Goal: Task Accomplishment & Management: Complete application form

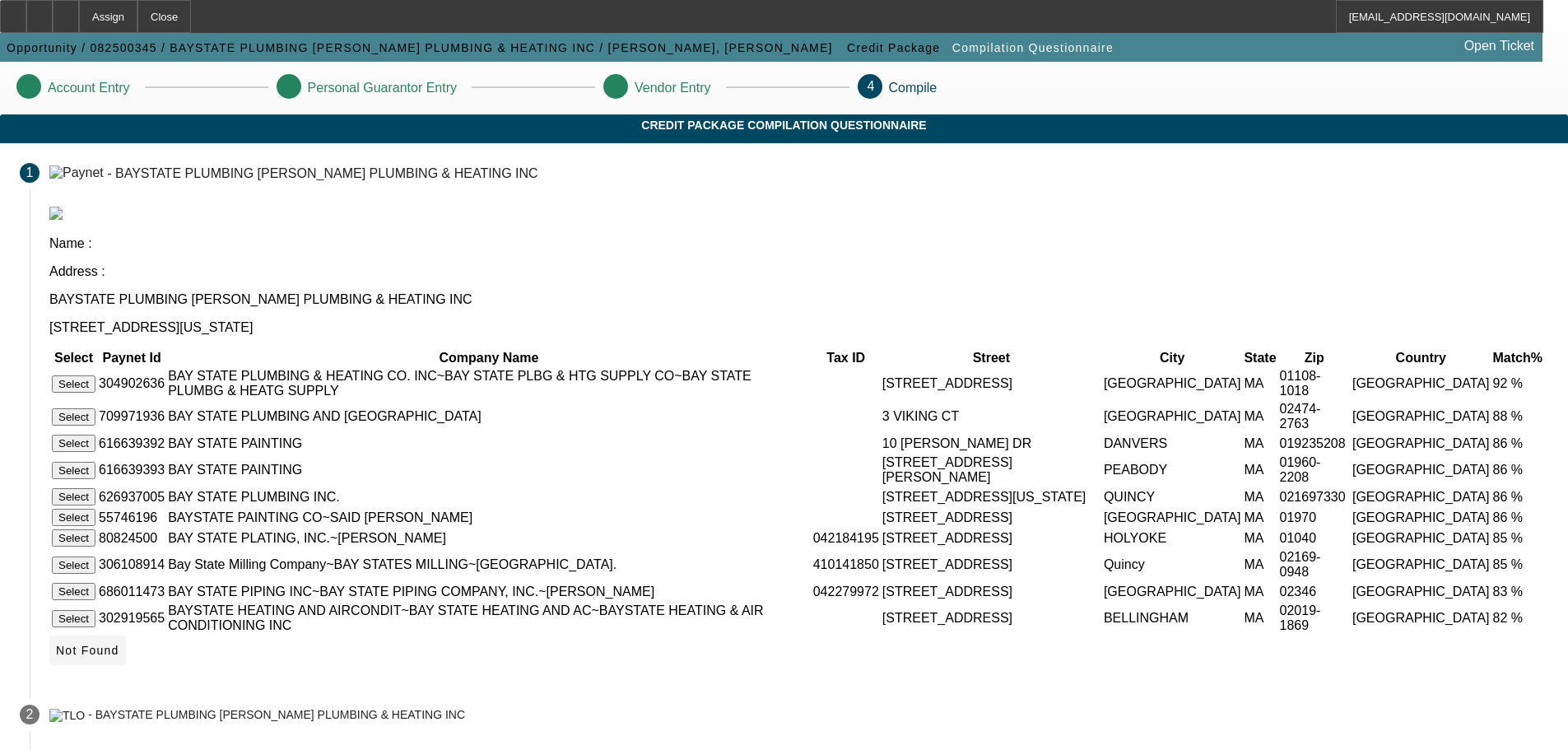
click at [119, 656] on span "Not Found" at bounding box center [87, 651] width 63 height 13
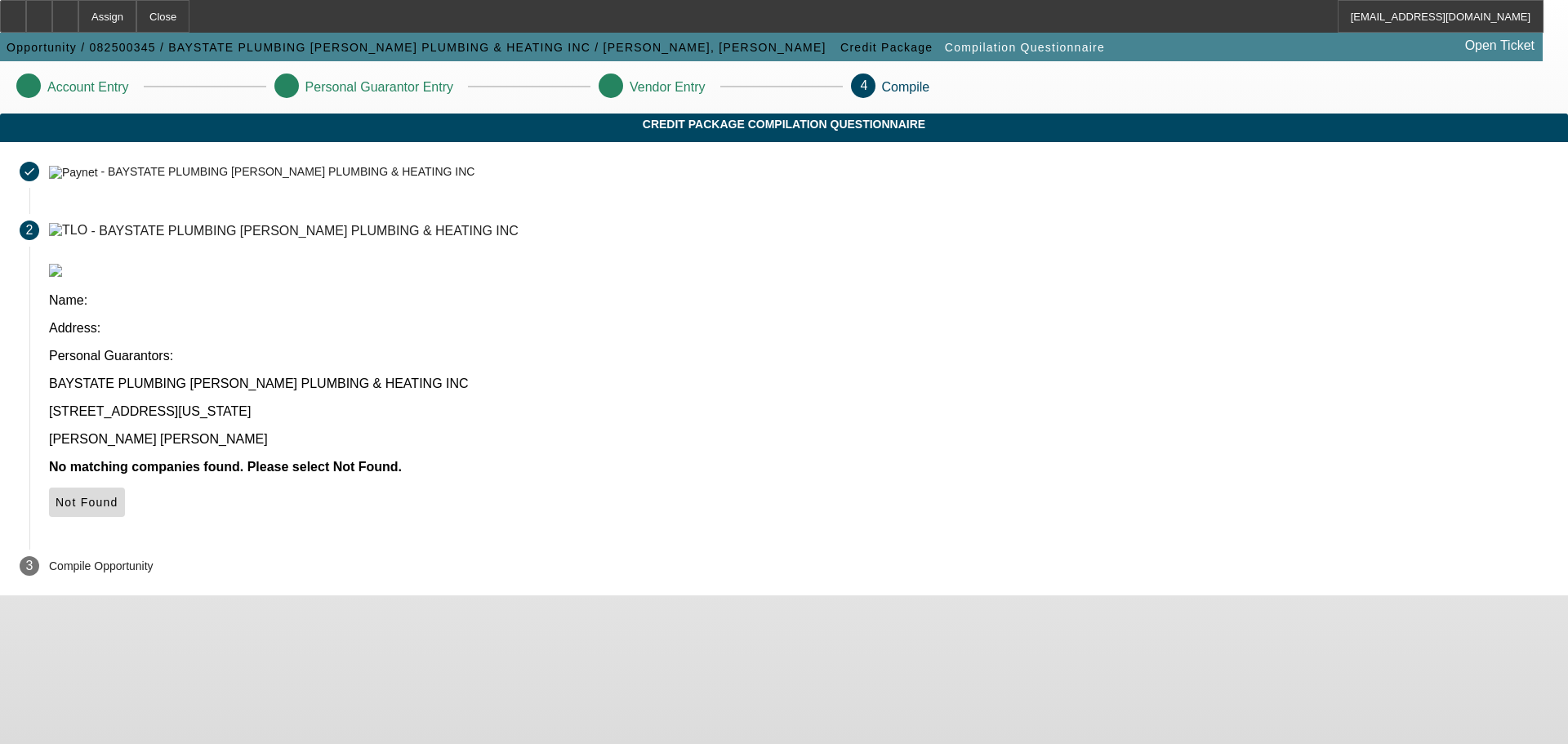
click at [118, 496] on span "Not Found" at bounding box center [86, 502] width 63 height 13
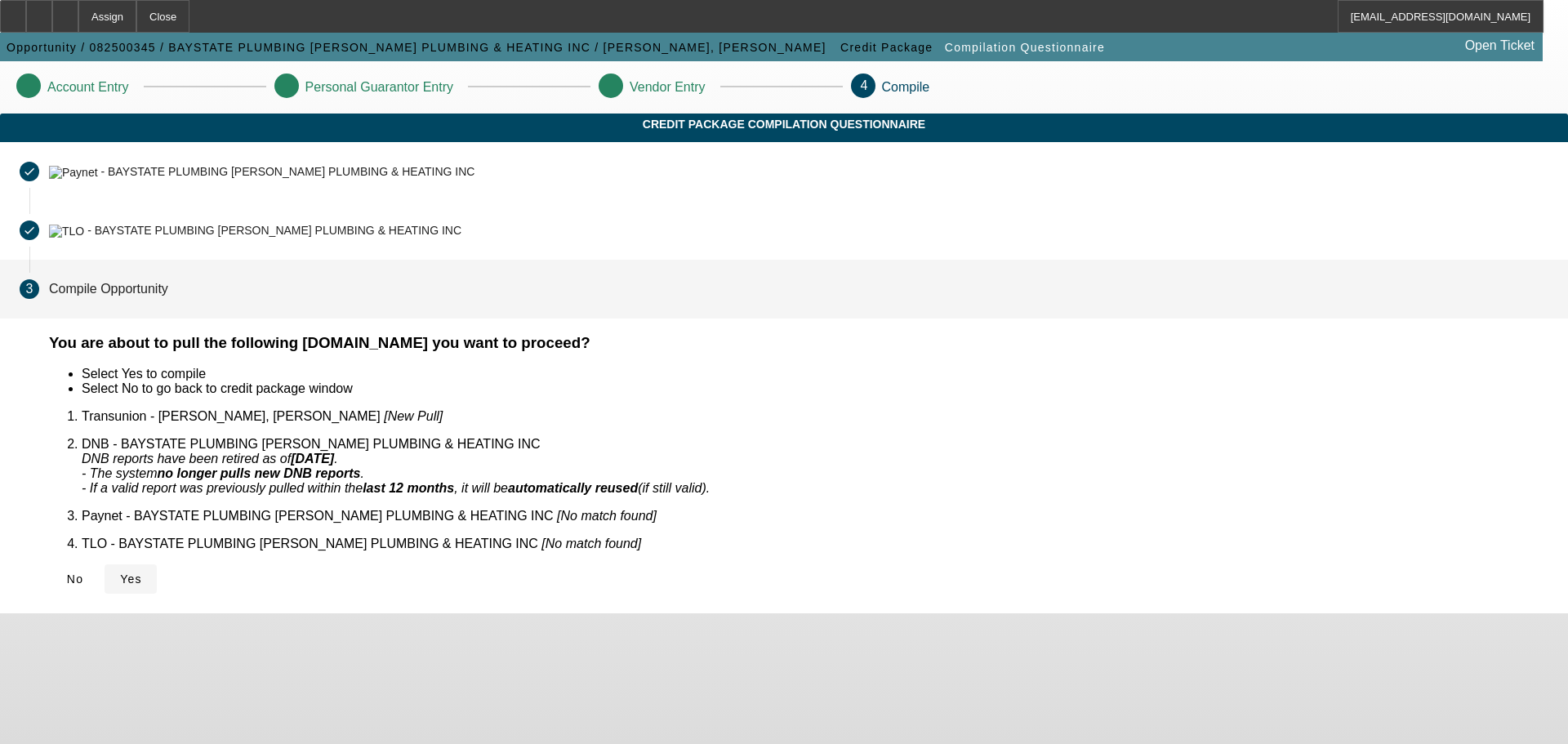
click at [142, 573] on span "Yes" at bounding box center [131, 579] width 22 height 13
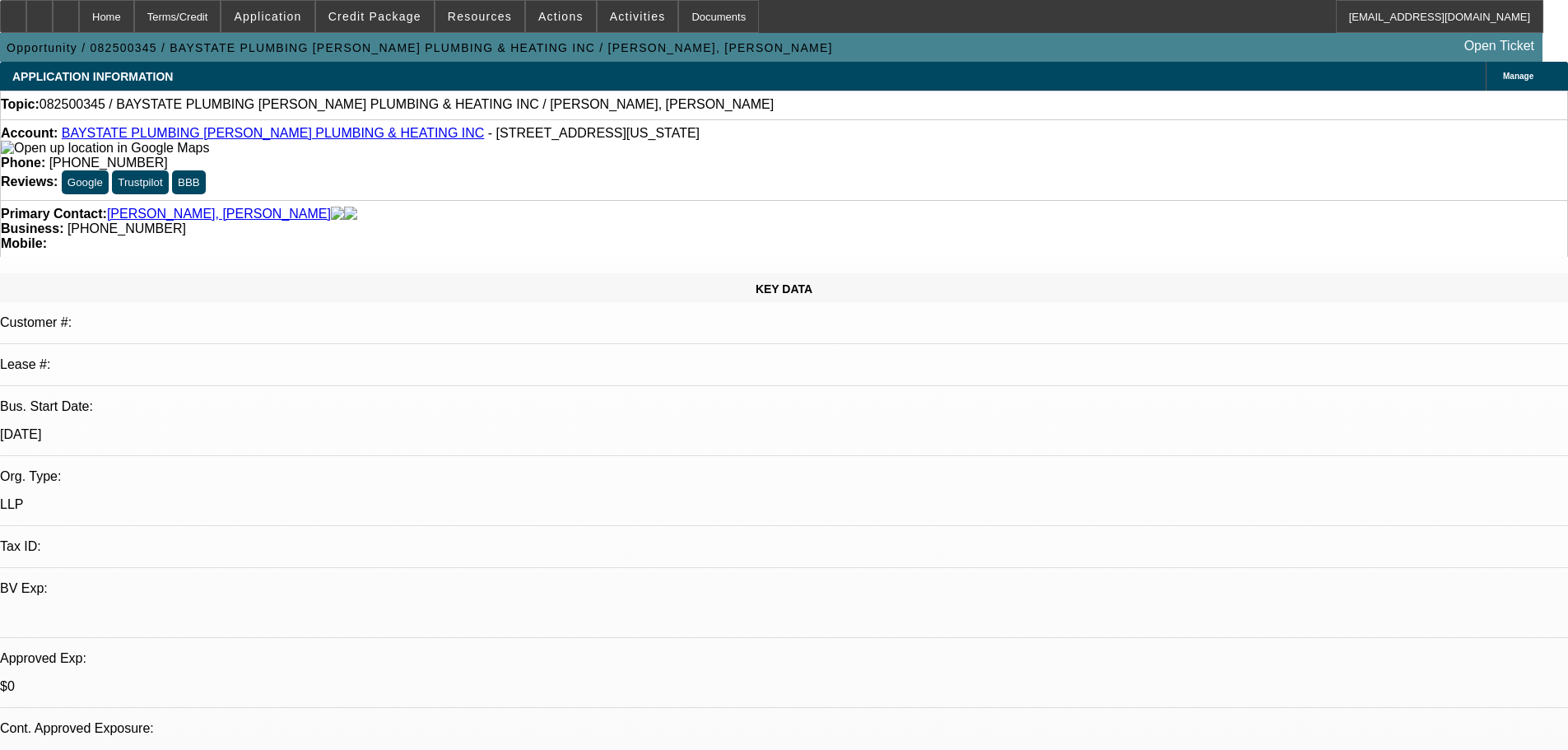
select select "0"
select select "2"
select select "0.1"
select select "4"
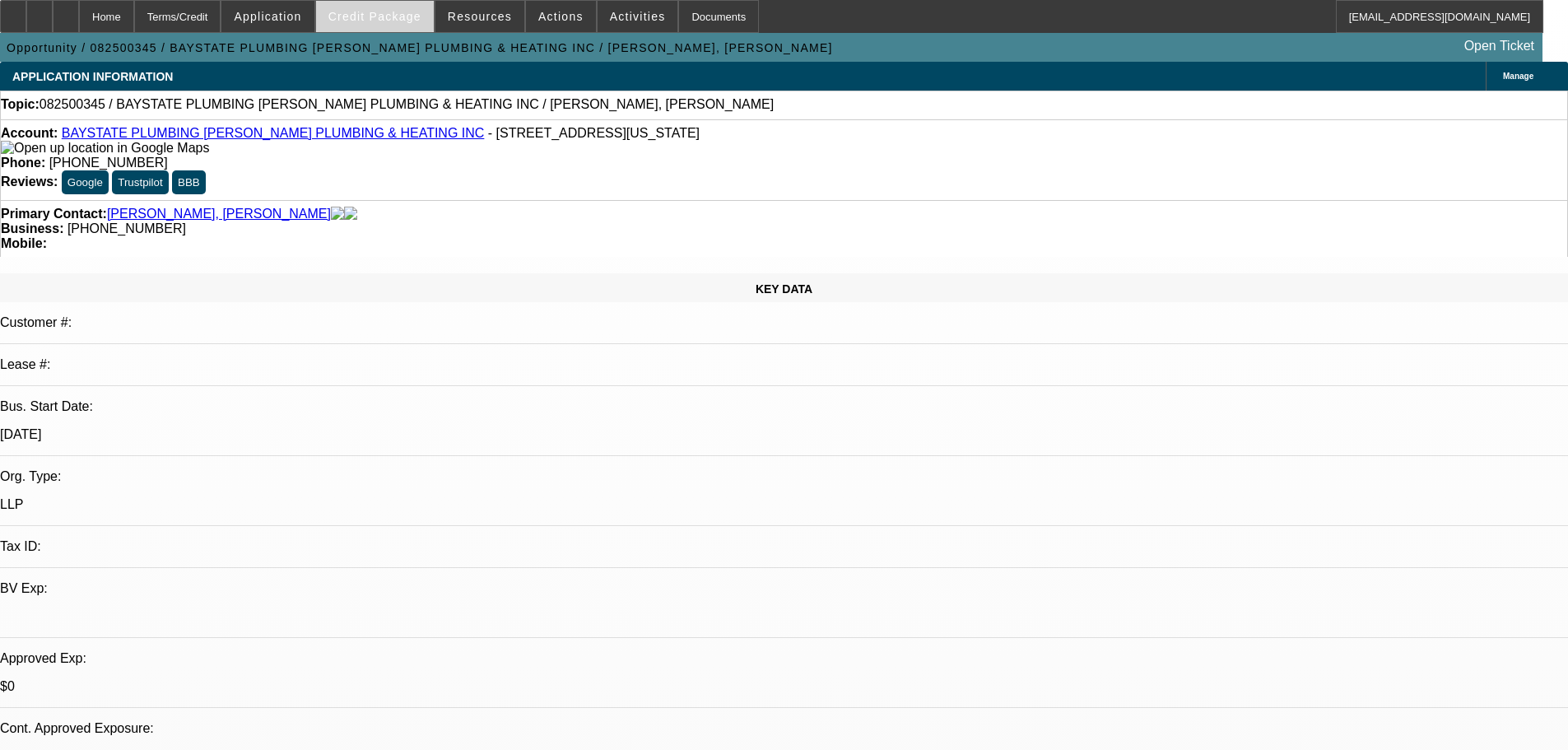
click at [393, 30] on span at bounding box center [375, 17] width 118 height 40
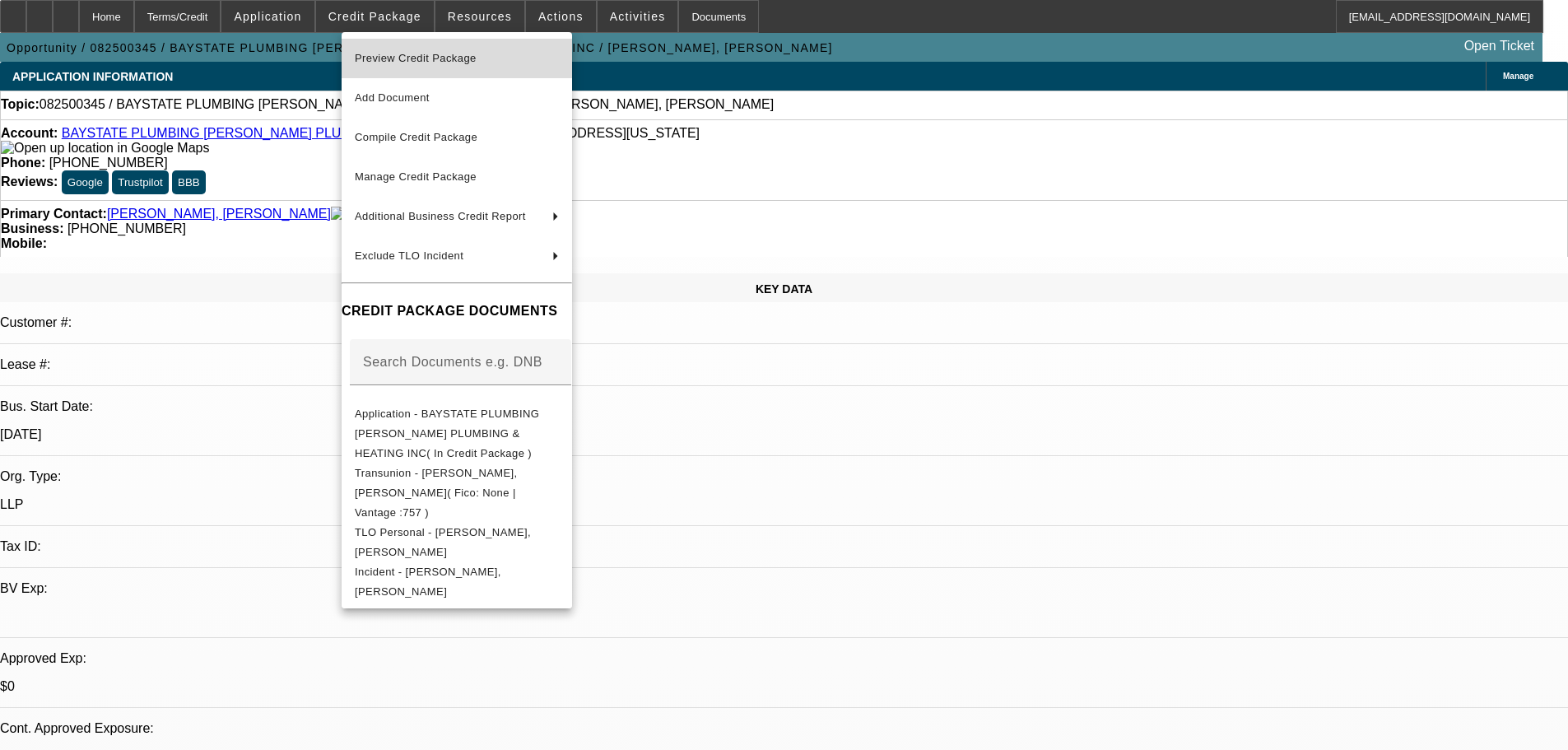
click at [403, 55] on span "Preview Credit Package" at bounding box center [416, 58] width 122 height 12
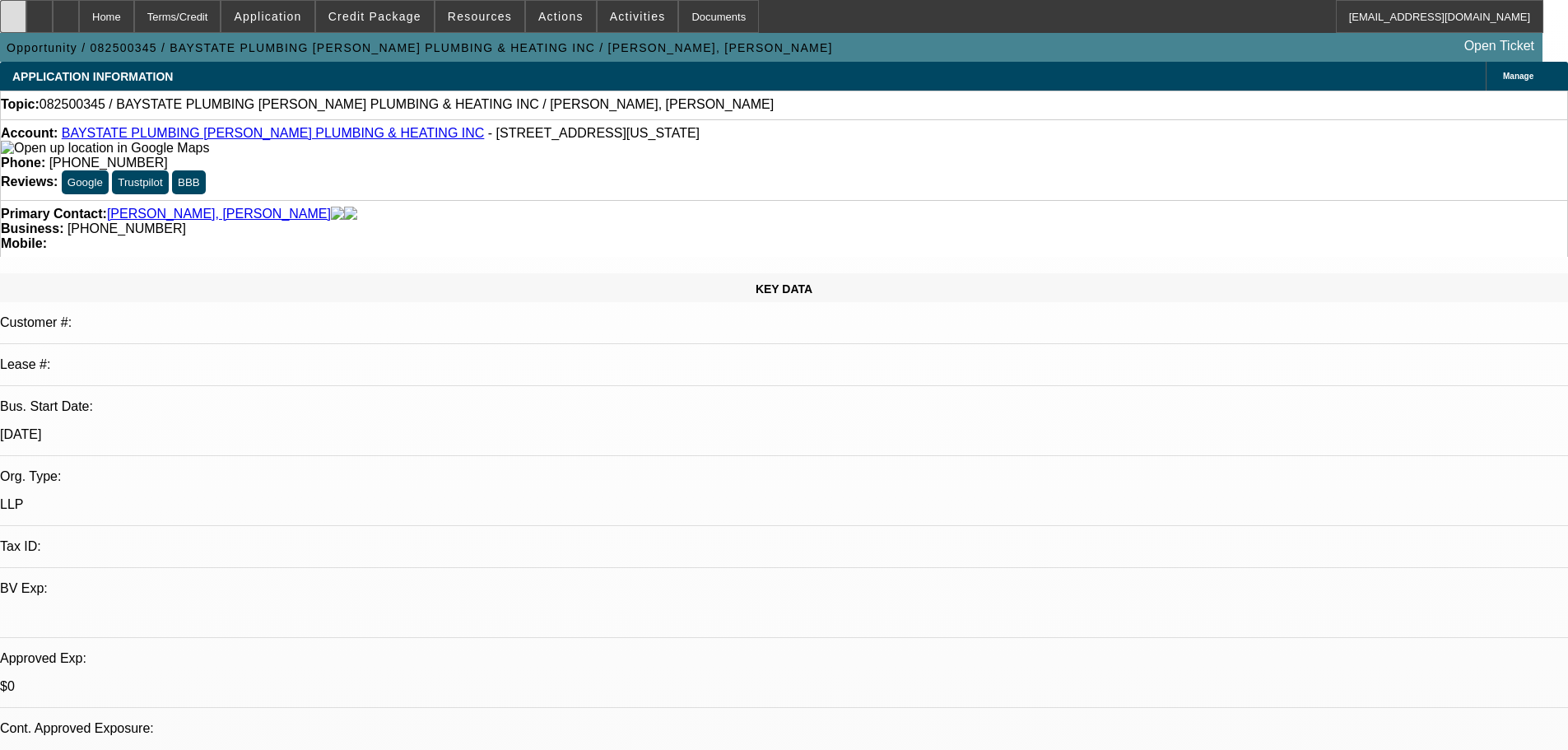
click at [26, 26] on div at bounding box center [13, 16] width 26 height 33
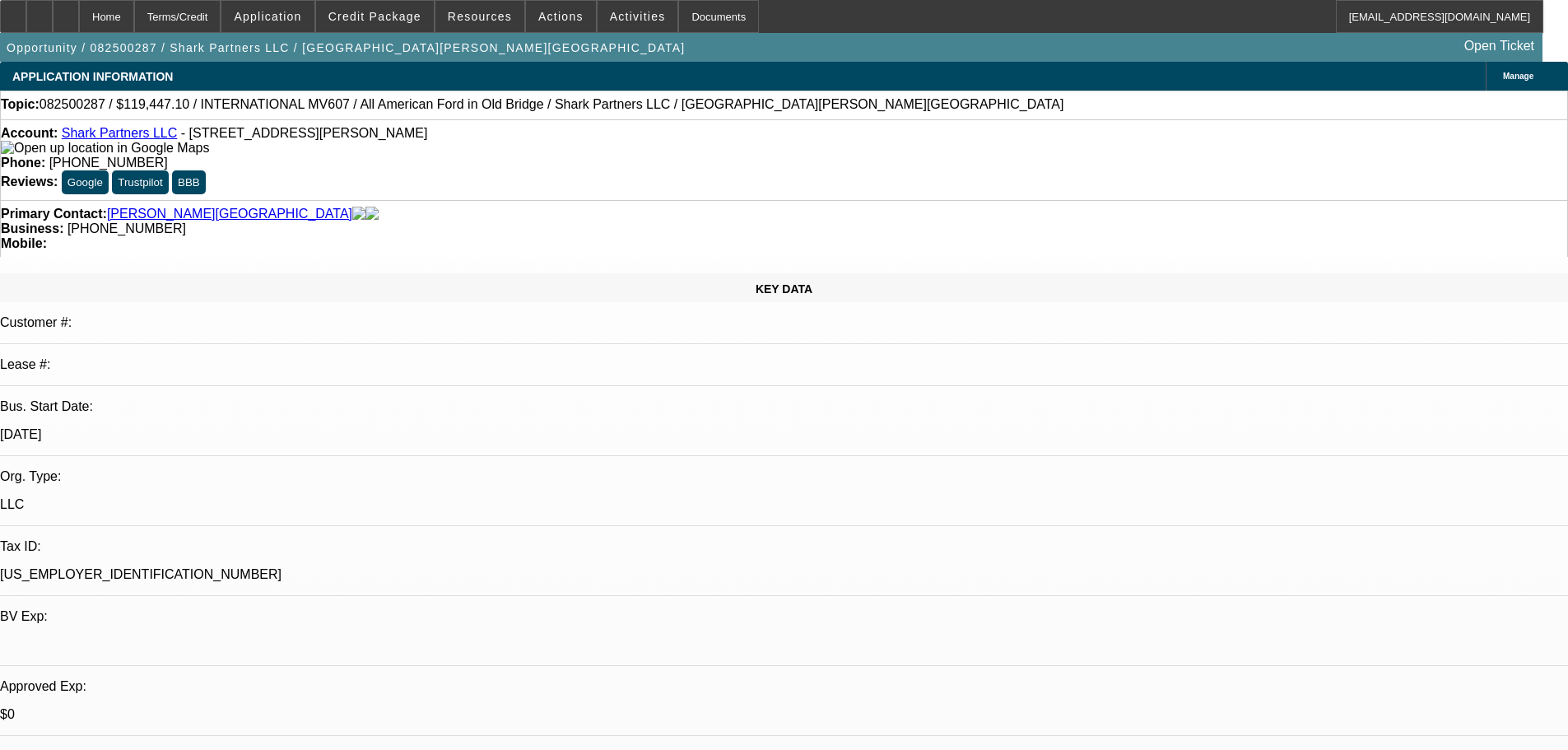
select select "0.1"
select select "2"
select select "0.1"
select select "4"
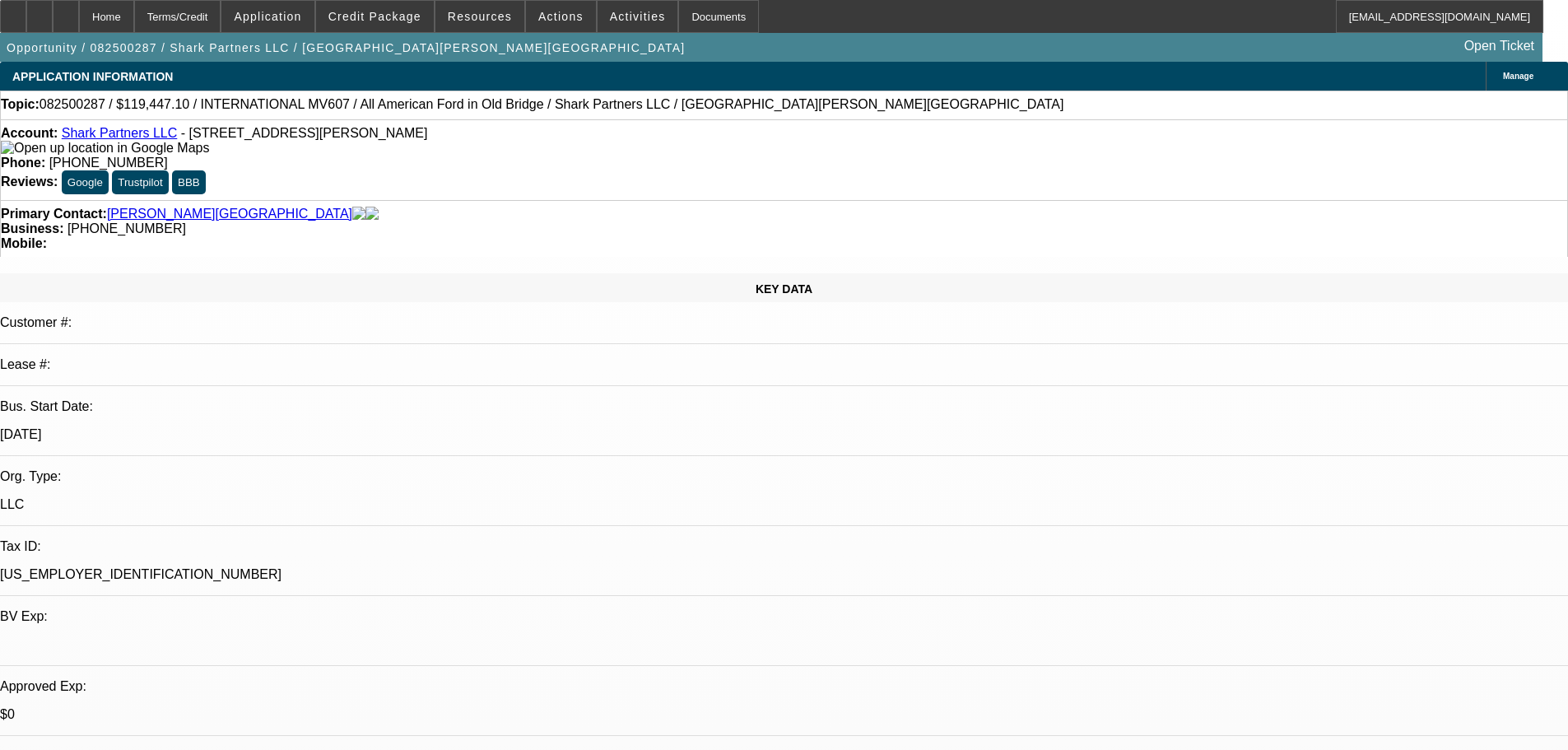
select select "0.1"
select select "2"
select select "0.1"
select select "4"
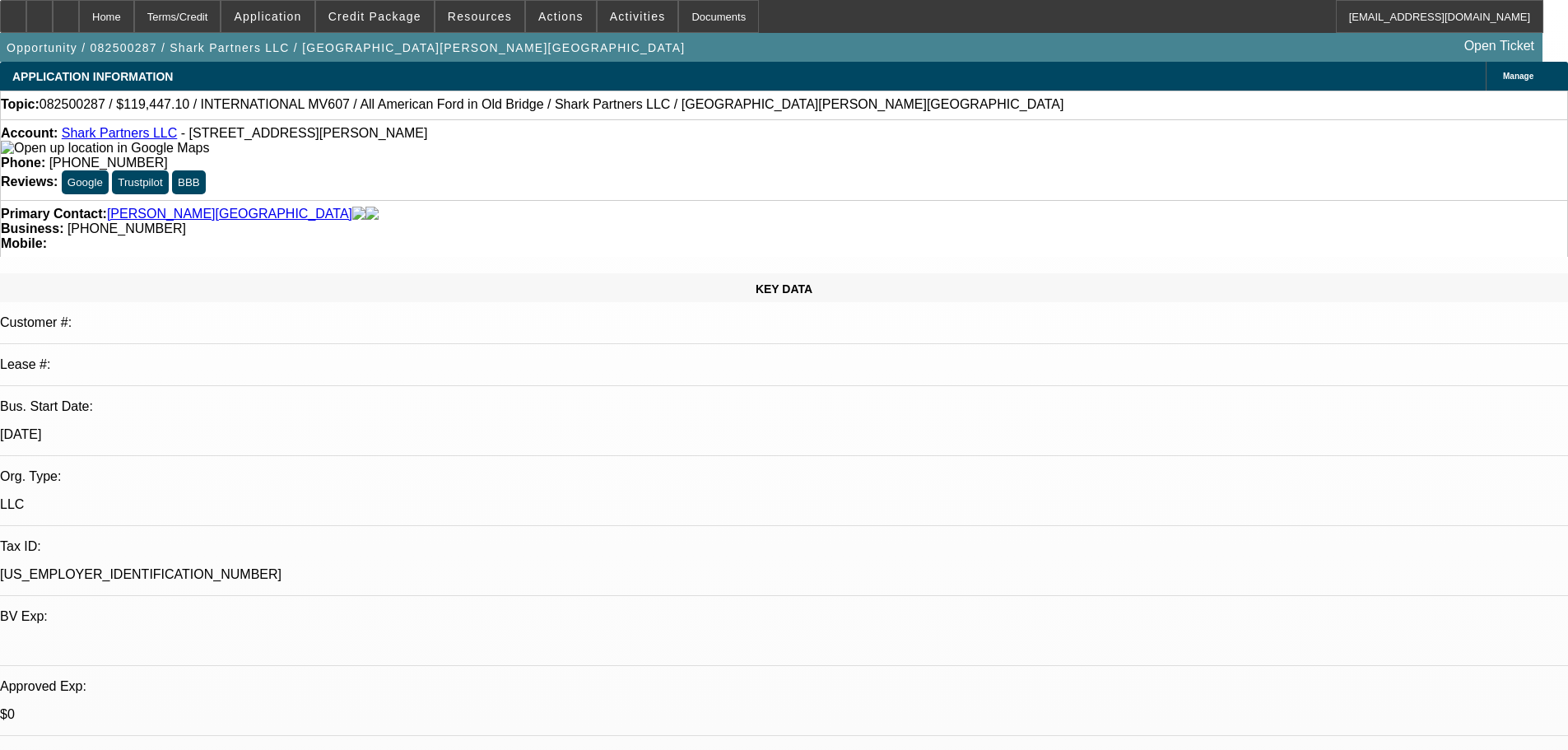
select select "2"
select select "0.1"
select select "4"
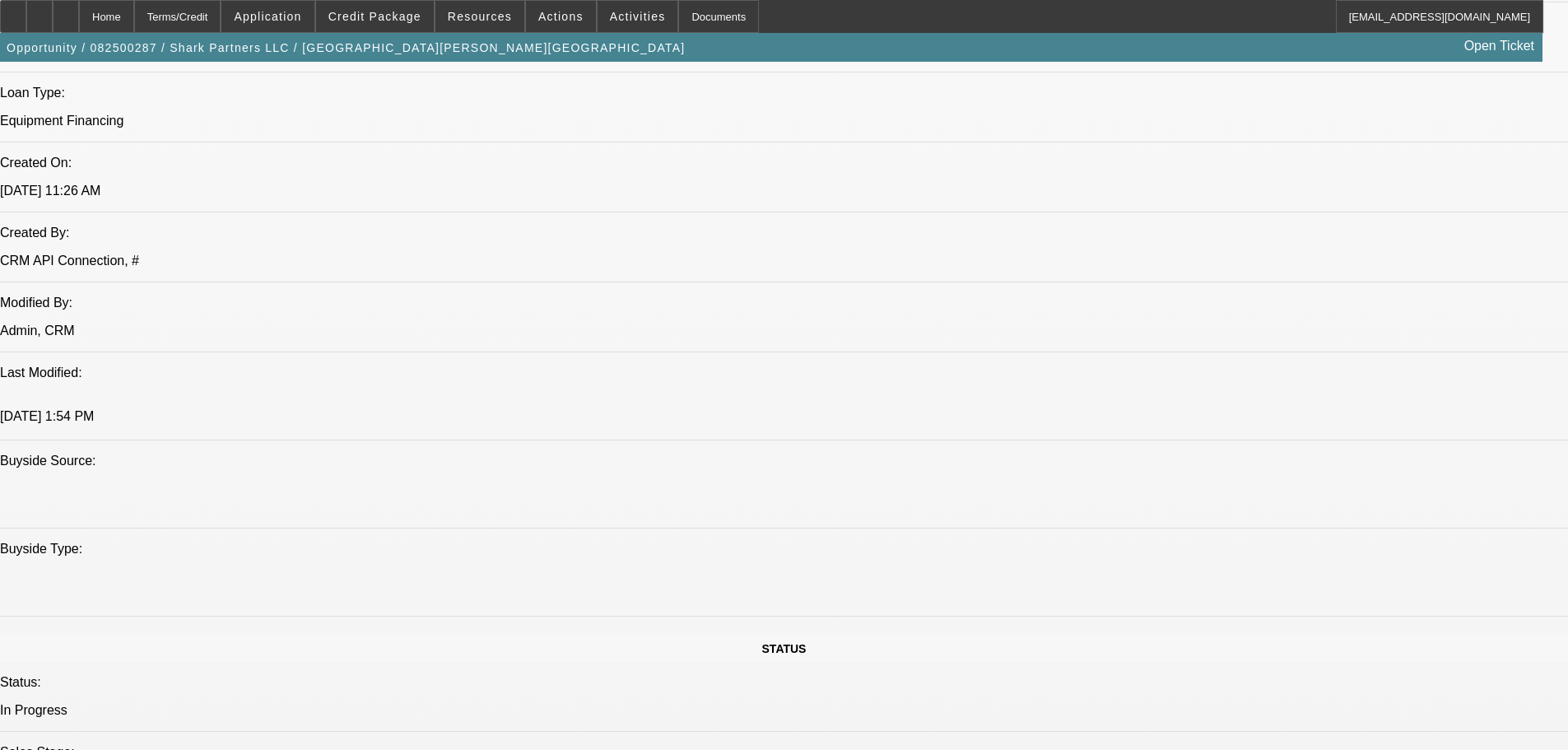
scroll to position [1235, 0]
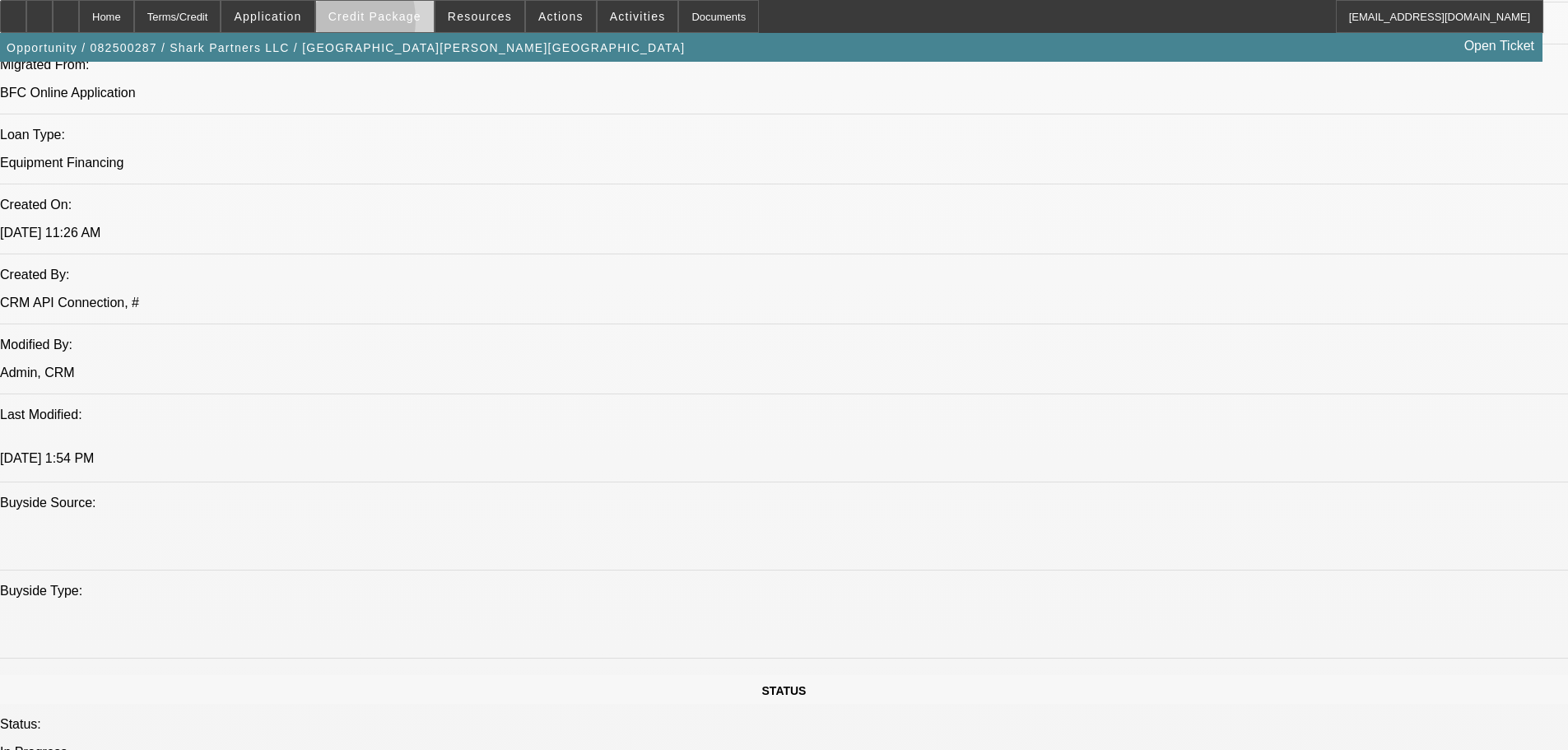
click at [355, 23] on span at bounding box center [375, 17] width 118 height 40
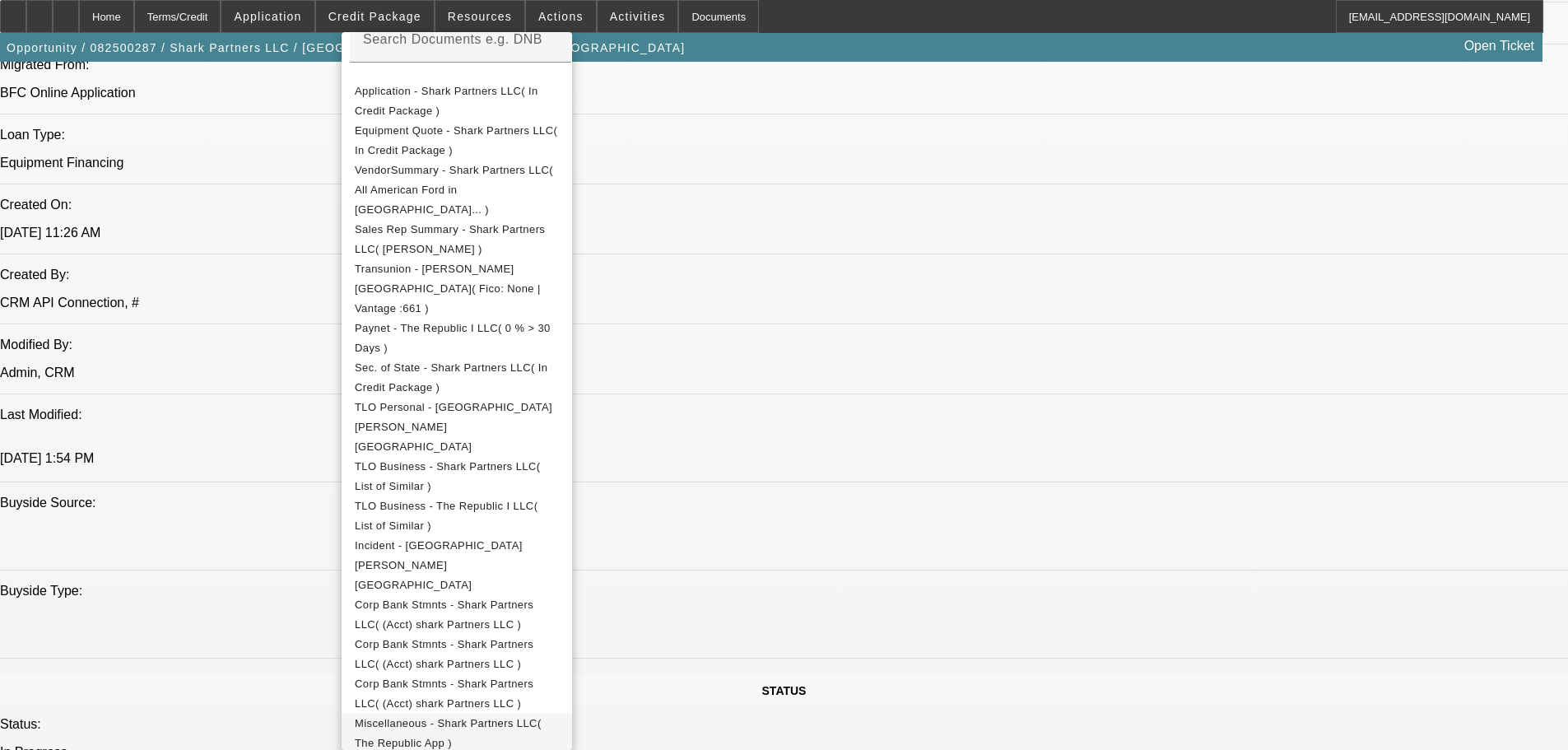
scroll to position [339, 0]
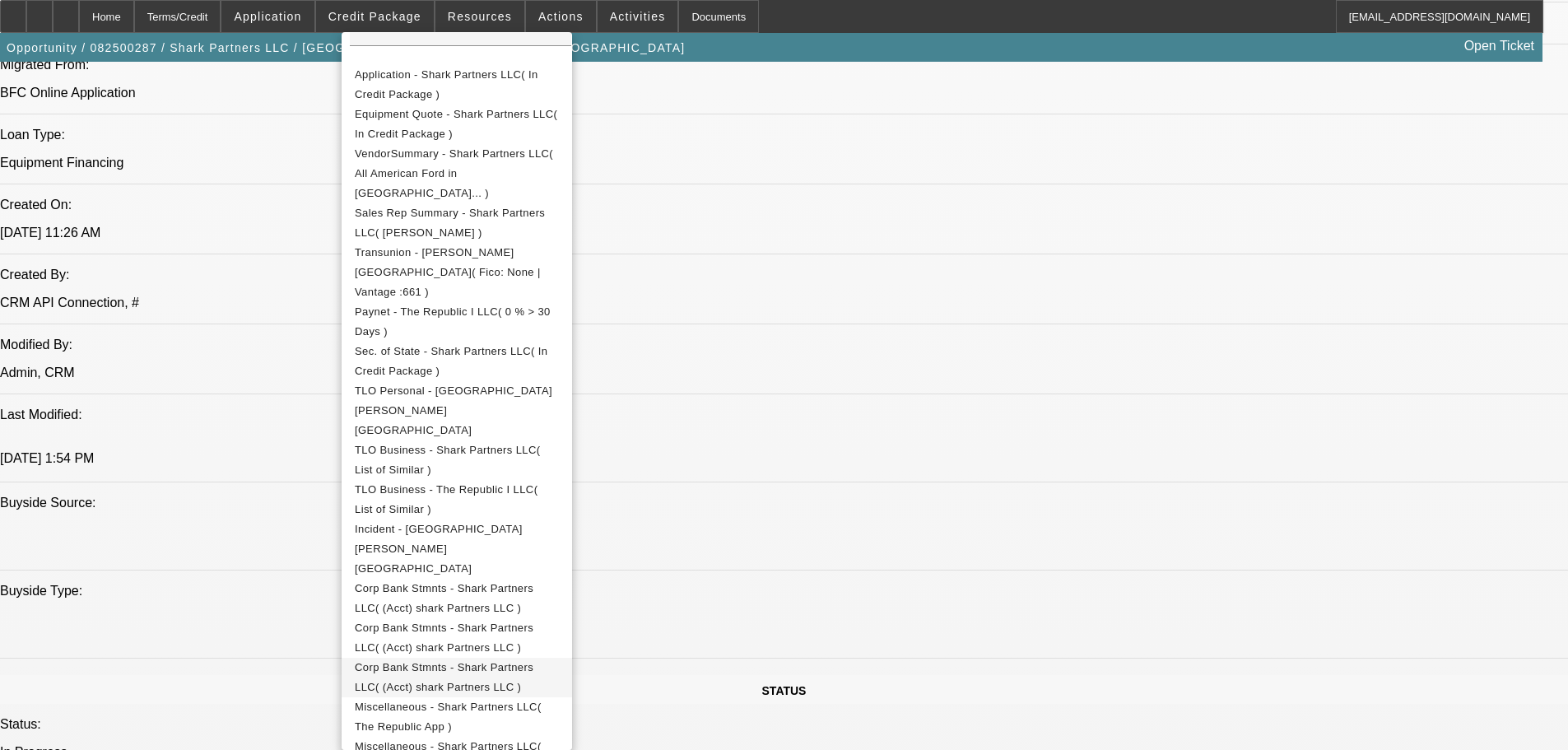
click at [487, 661] on span "Corp Bank Stmnts - Shark Partners LLC( (Acct) shark Partners LLC )" at bounding box center [444, 677] width 179 height 32
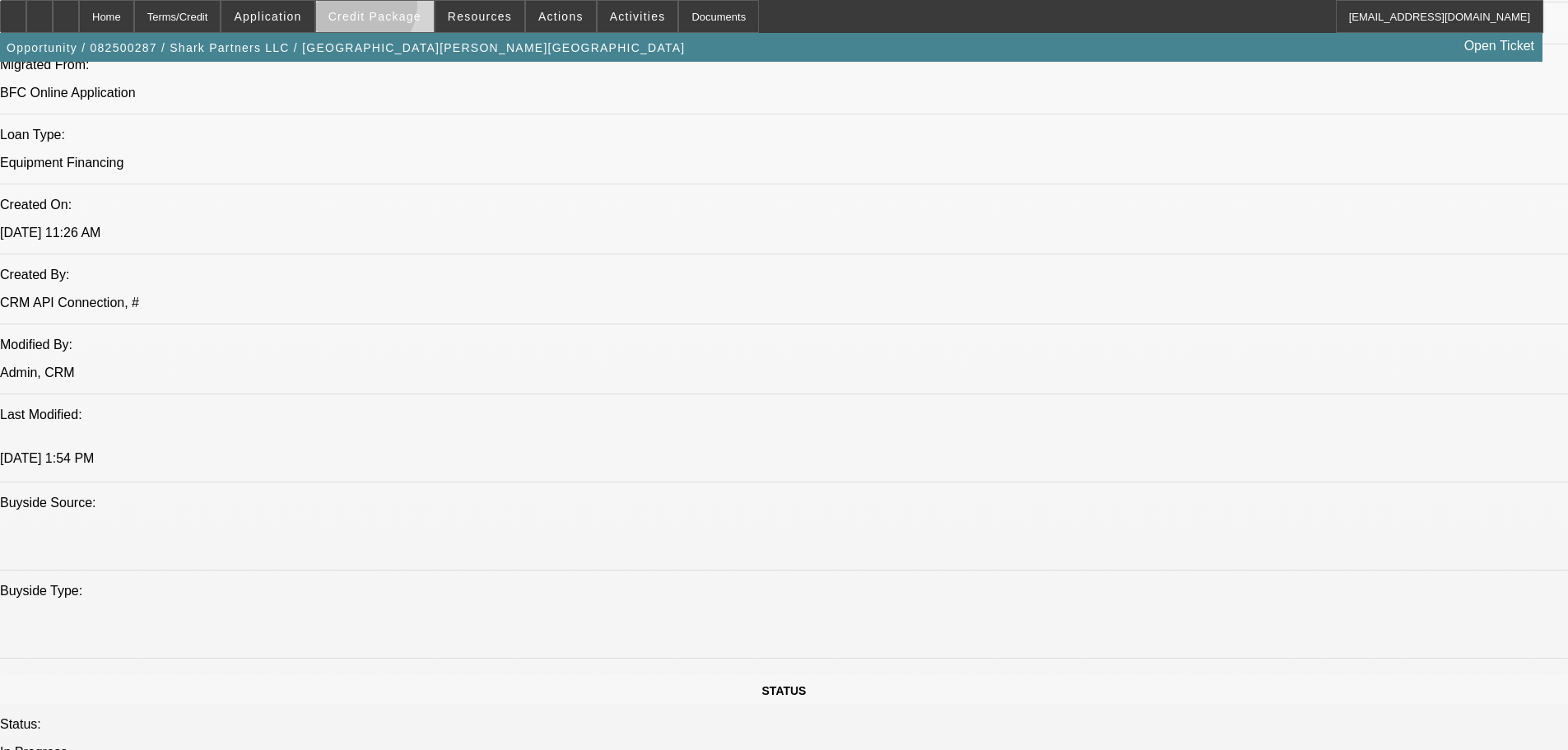
click at [382, 9] on span at bounding box center [375, 17] width 118 height 40
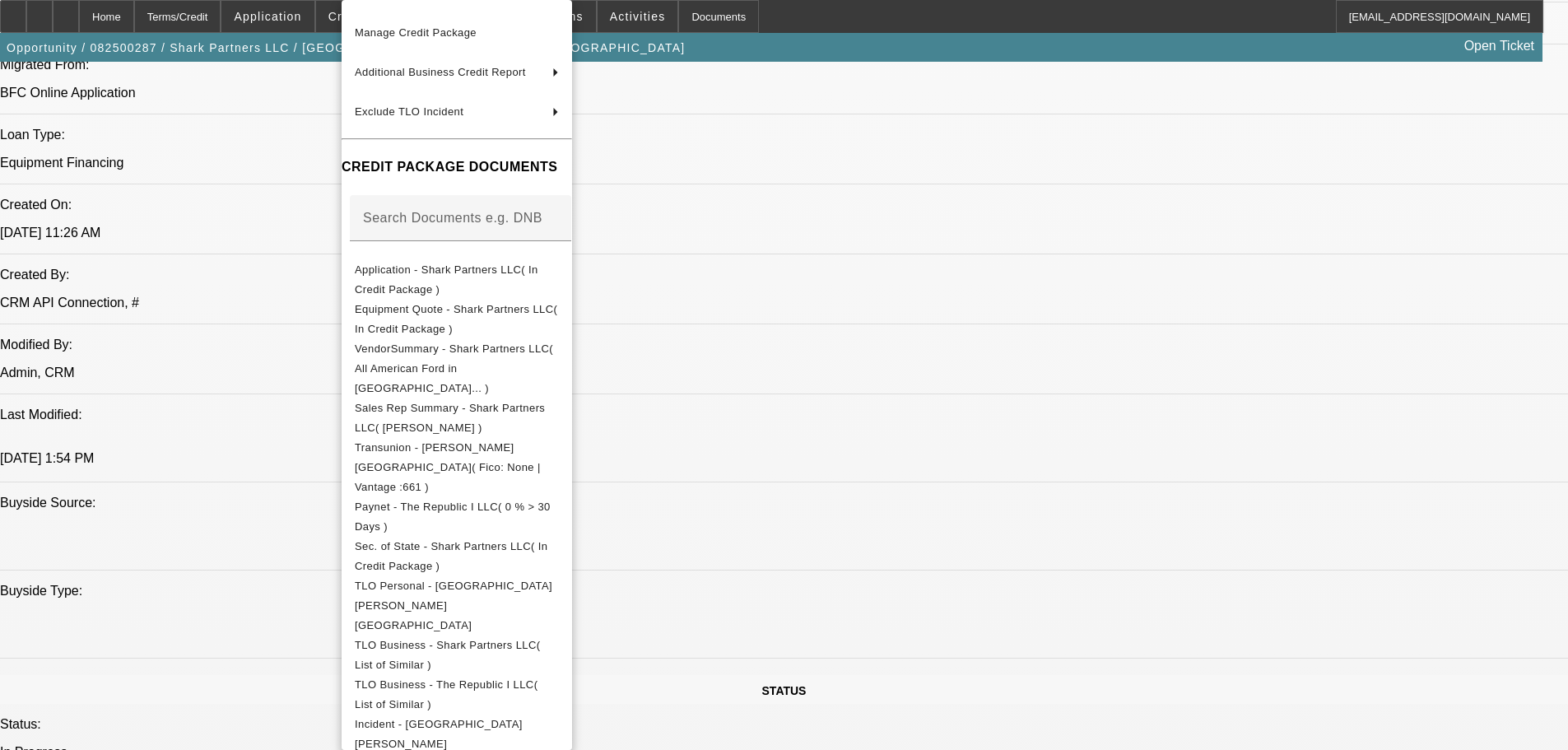
scroll to position [307, 0]
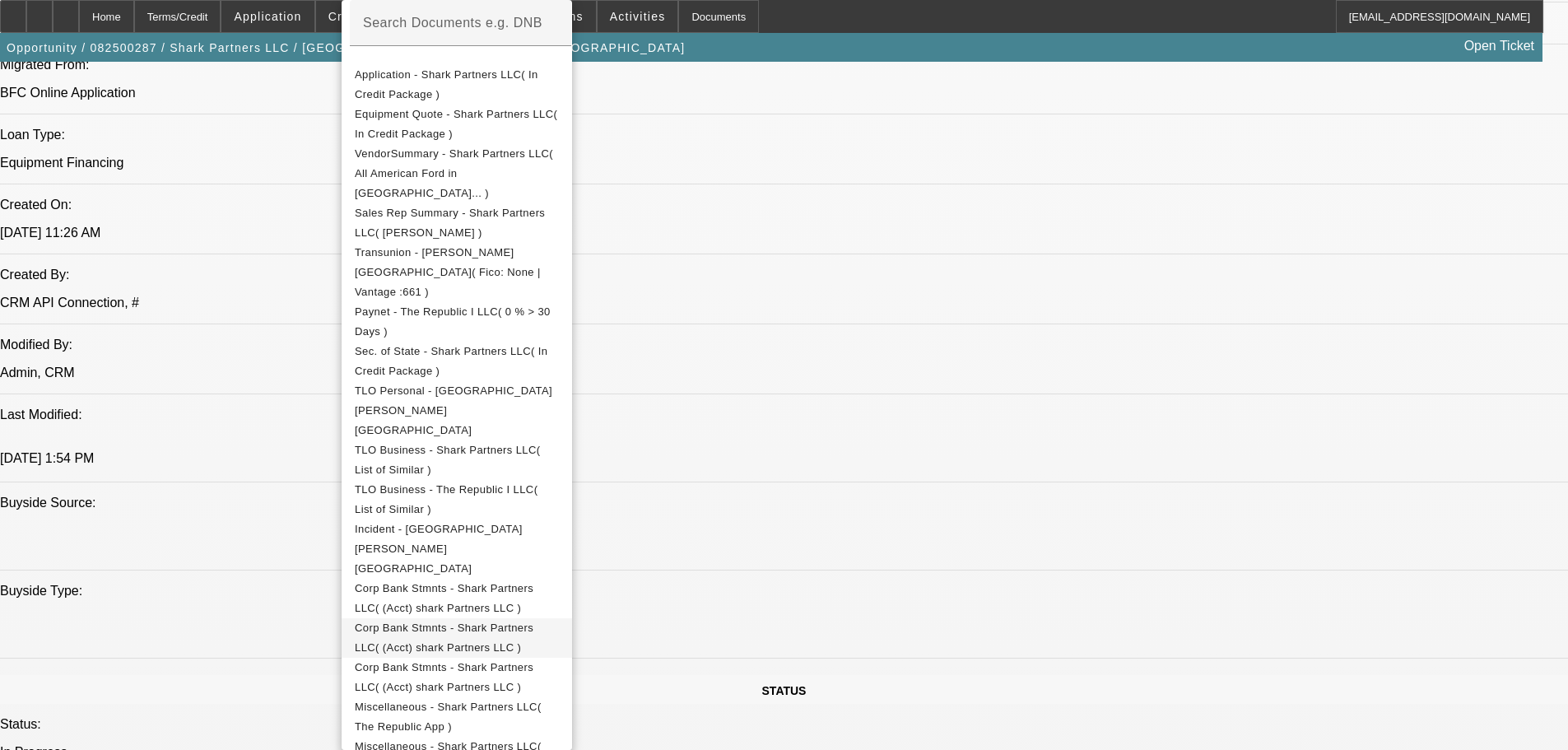
click at [455, 619] on span "Corp Bank Stmnts - Shark Partners LLC( (Acct) shark Partners LLC )" at bounding box center [457, 639] width 204 height 40
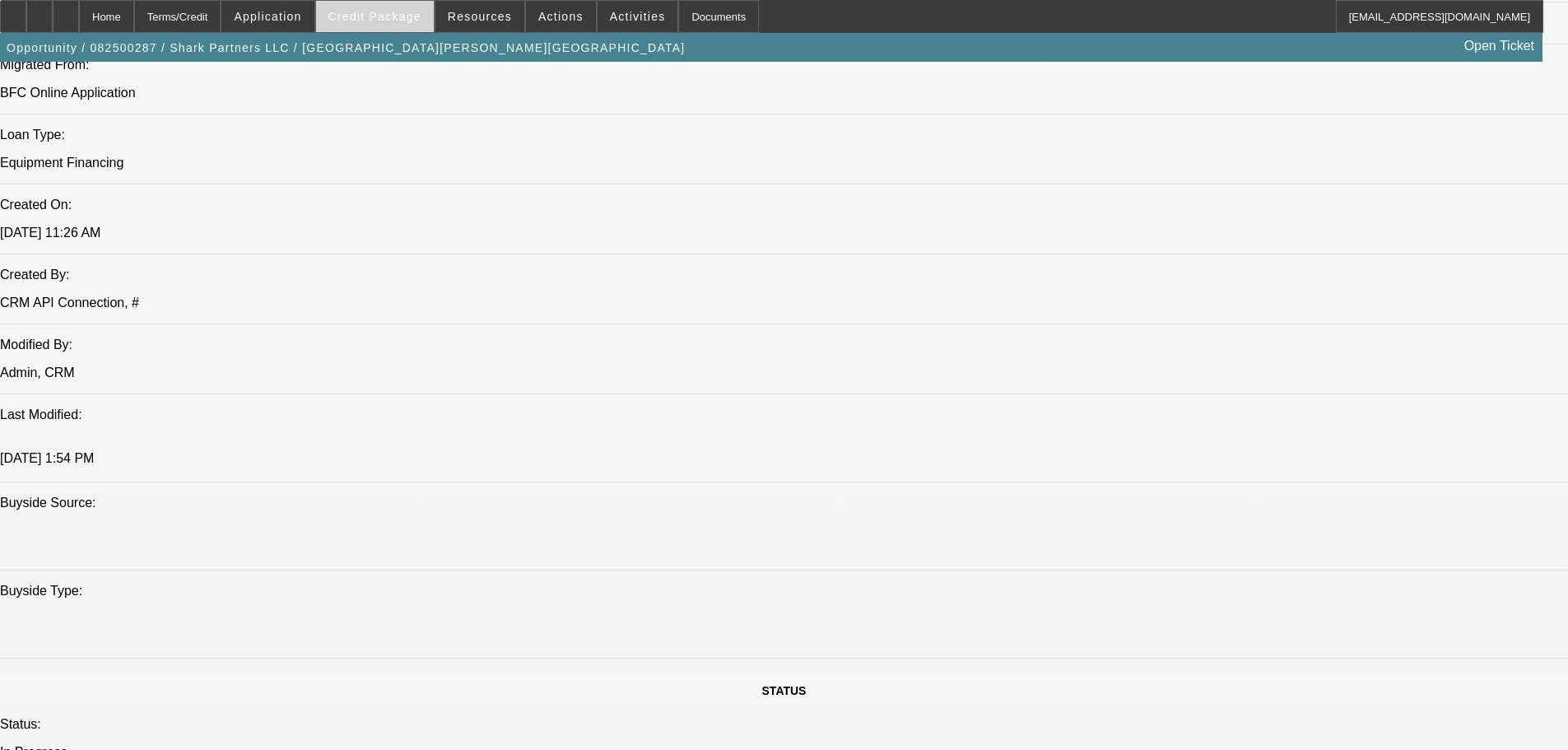
click at [368, 8] on span at bounding box center [375, 17] width 118 height 40
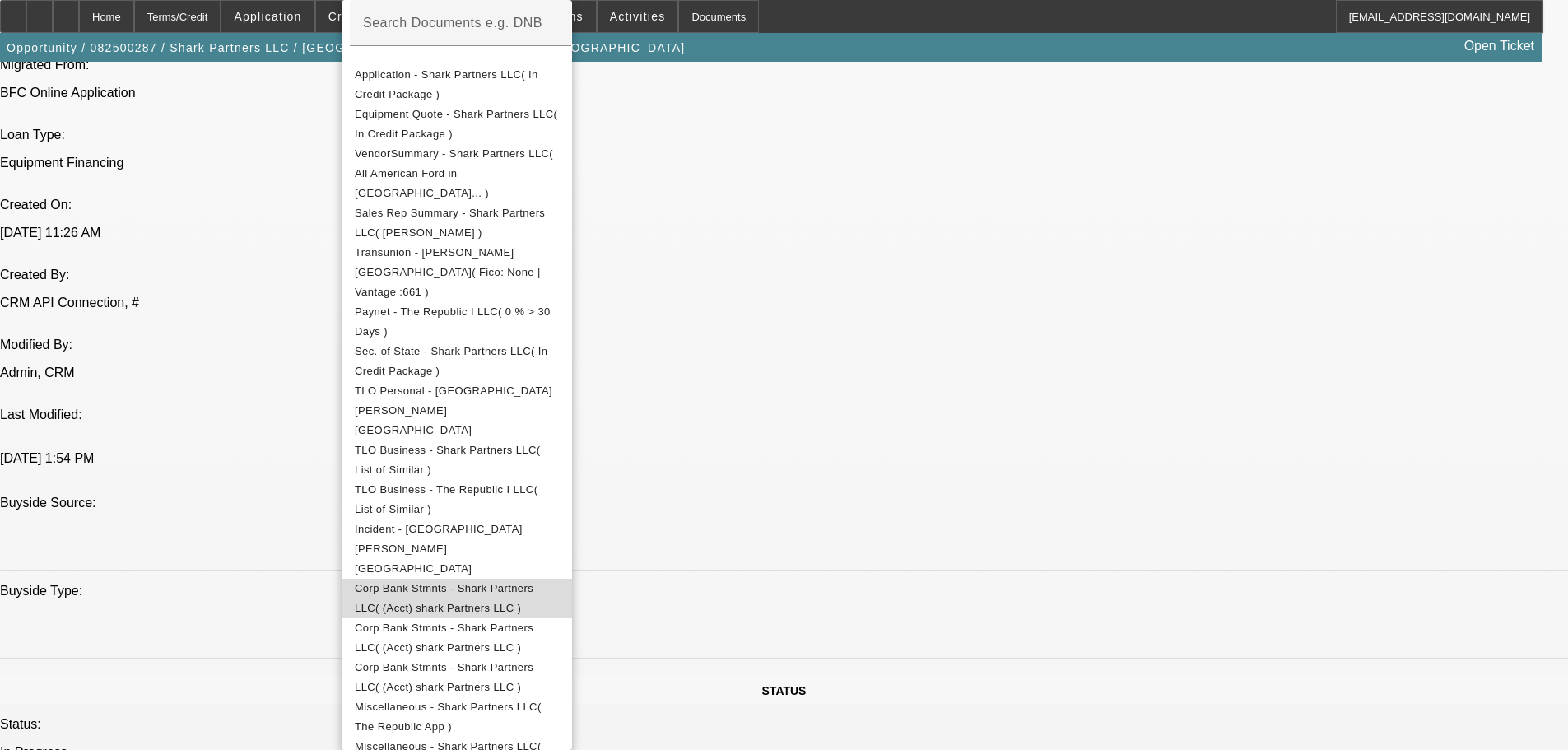
click at [465, 579] on span "Corp Bank Stmnts - Shark Partners LLC( (Acct) shark Partners LLC )" at bounding box center [457, 599] width 204 height 40
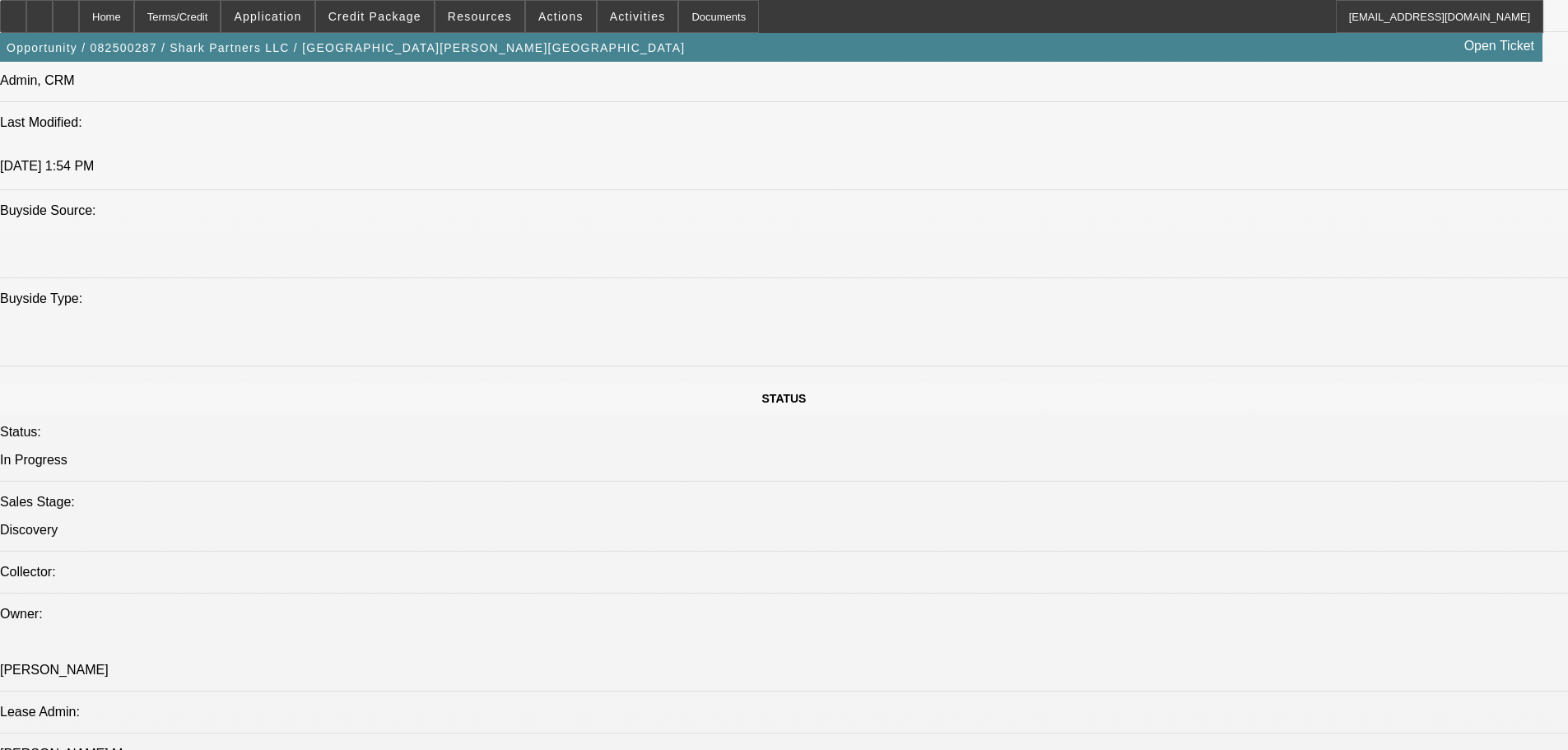
scroll to position [1564, 0]
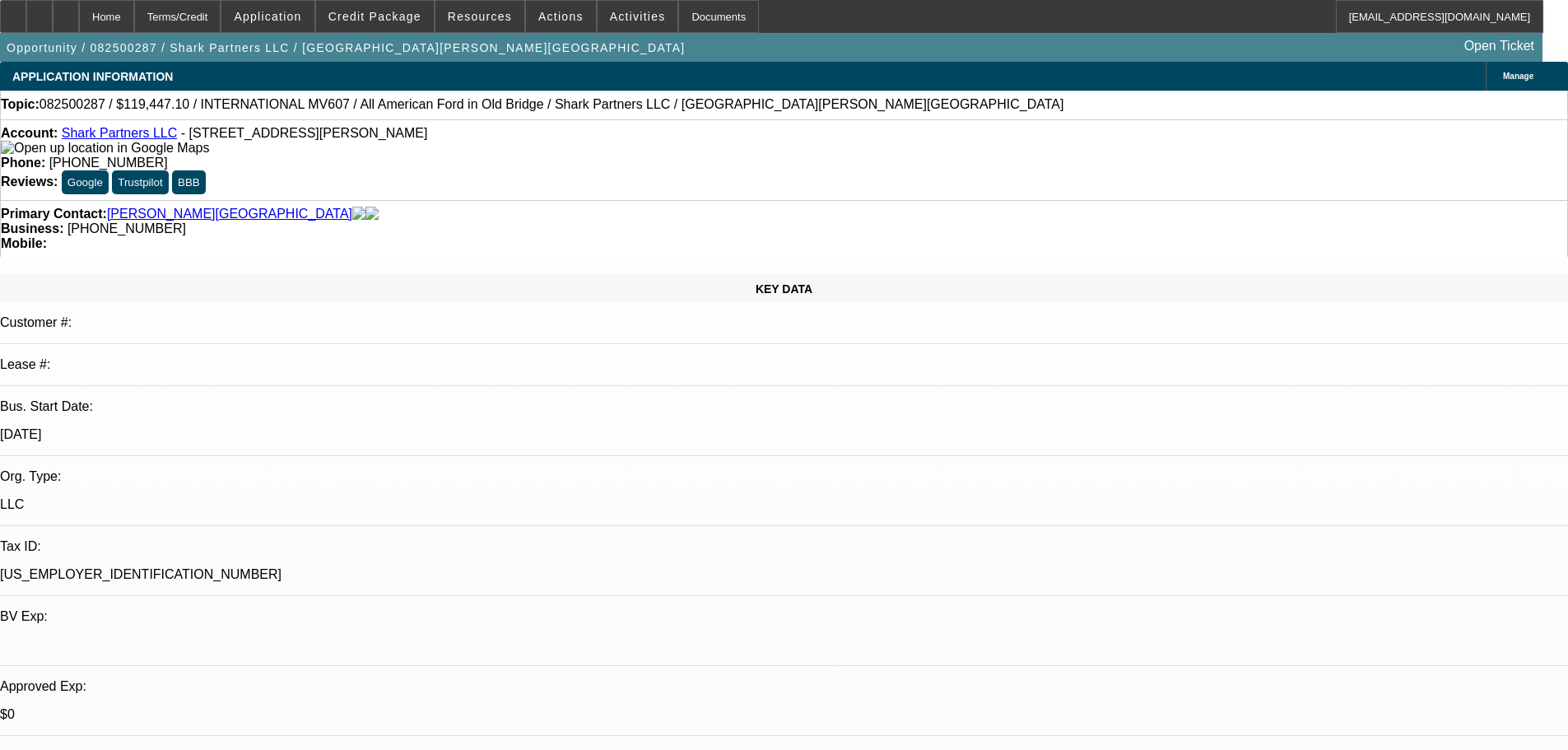
select select "0.1"
select select "2"
select select "0.1"
select select "4"
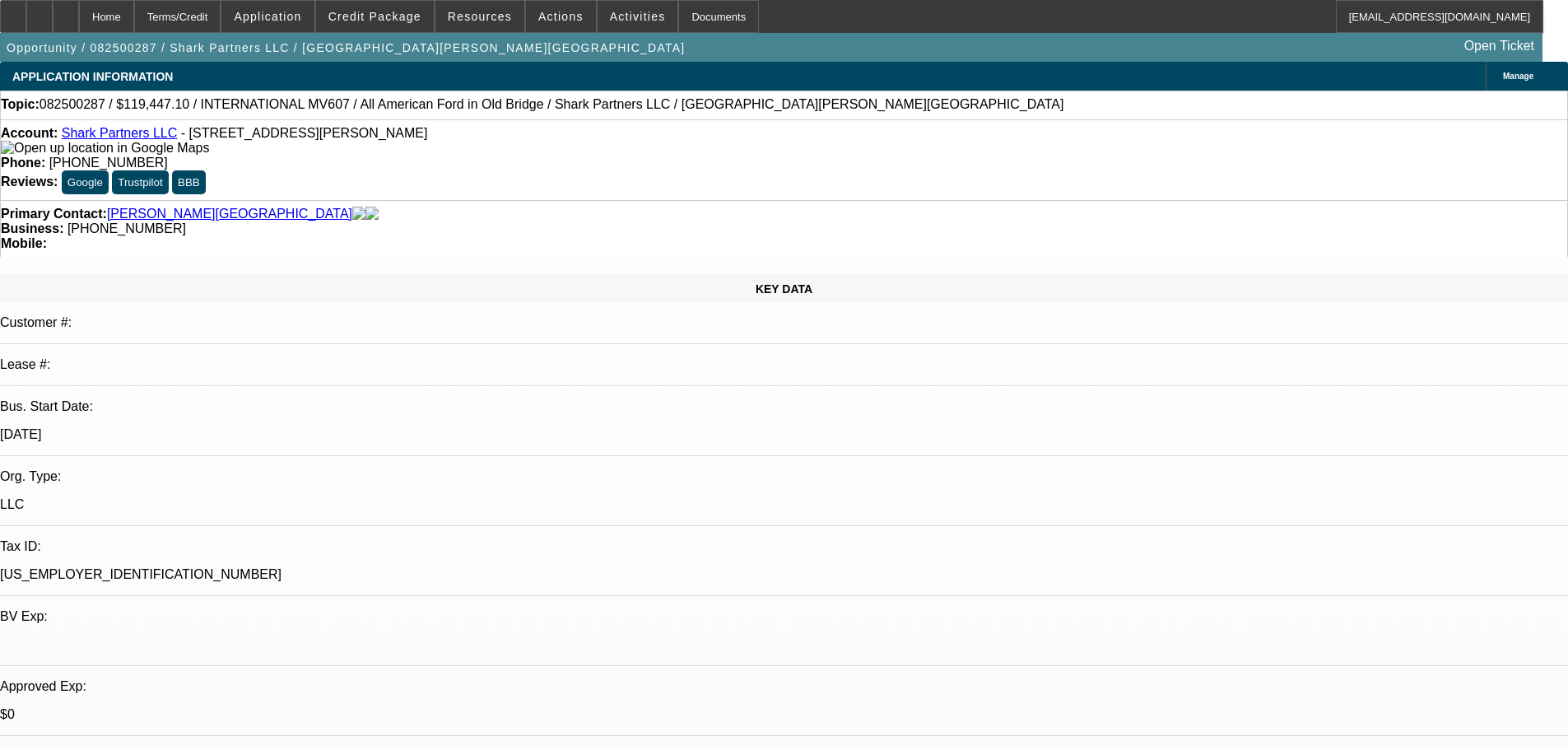
select select "0.1"
select select "2"
select select "0.1"
select select "4"
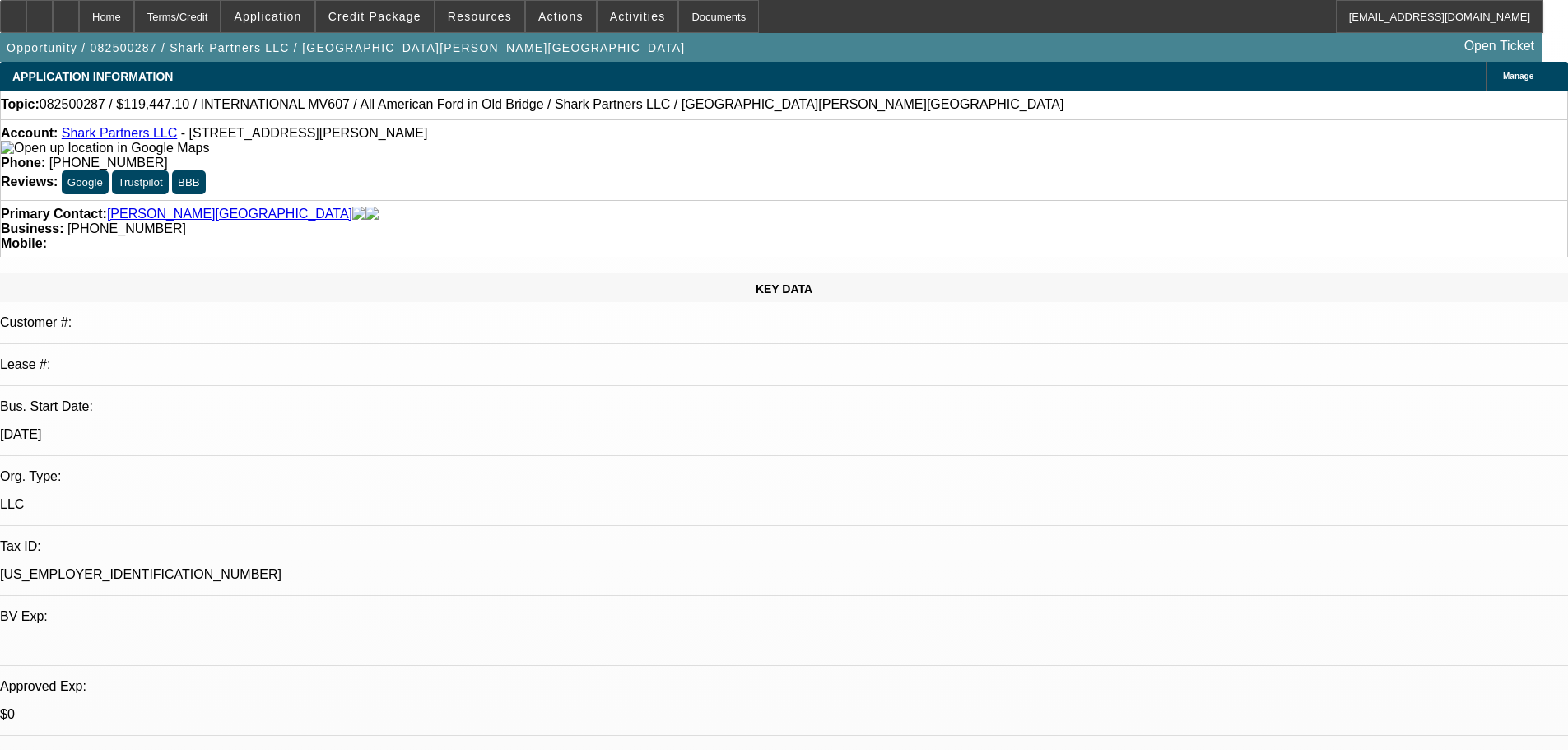
select select "2"
select select "0.1"
select select "4"
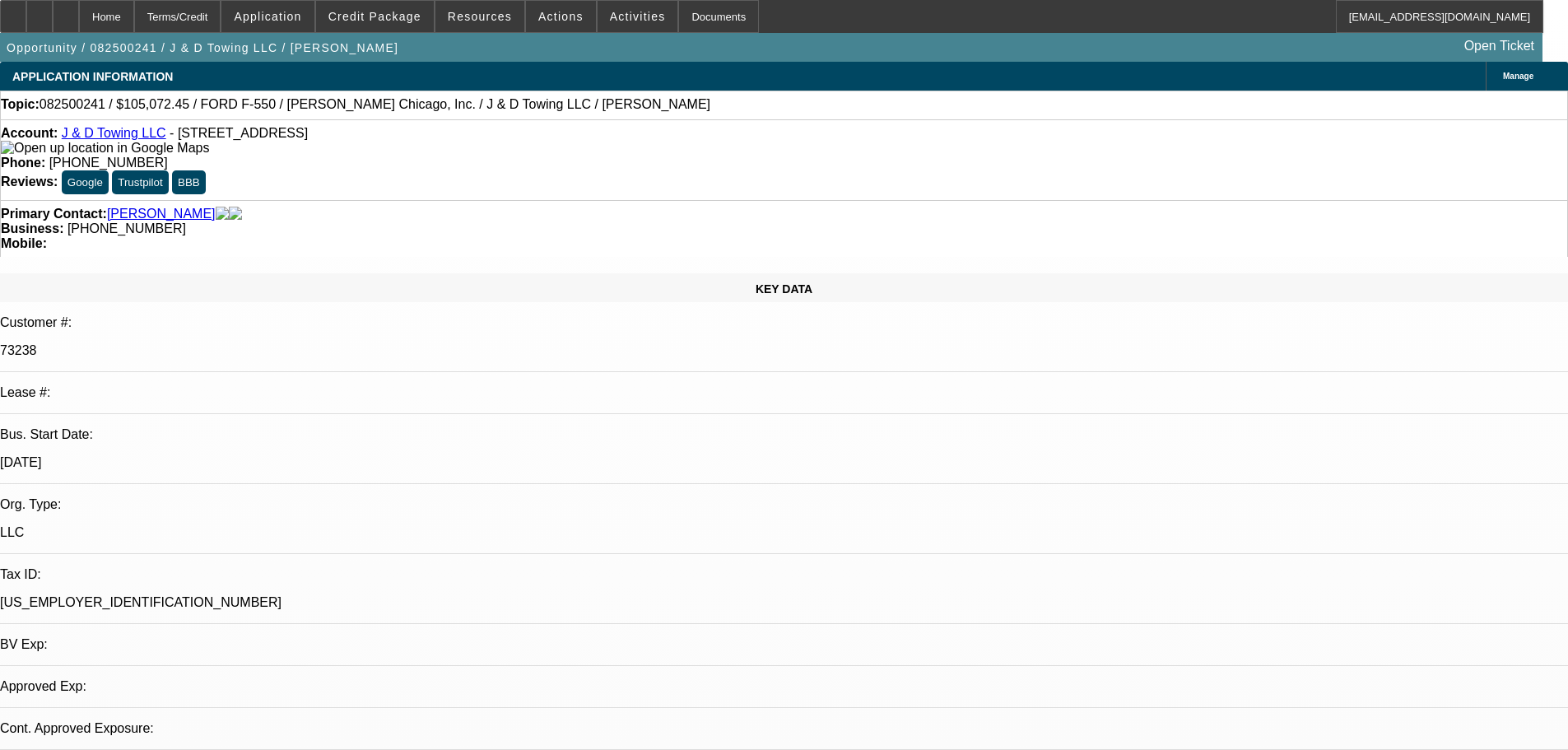
select select "0"
select select "2"
select select "0.1"
select select "4"
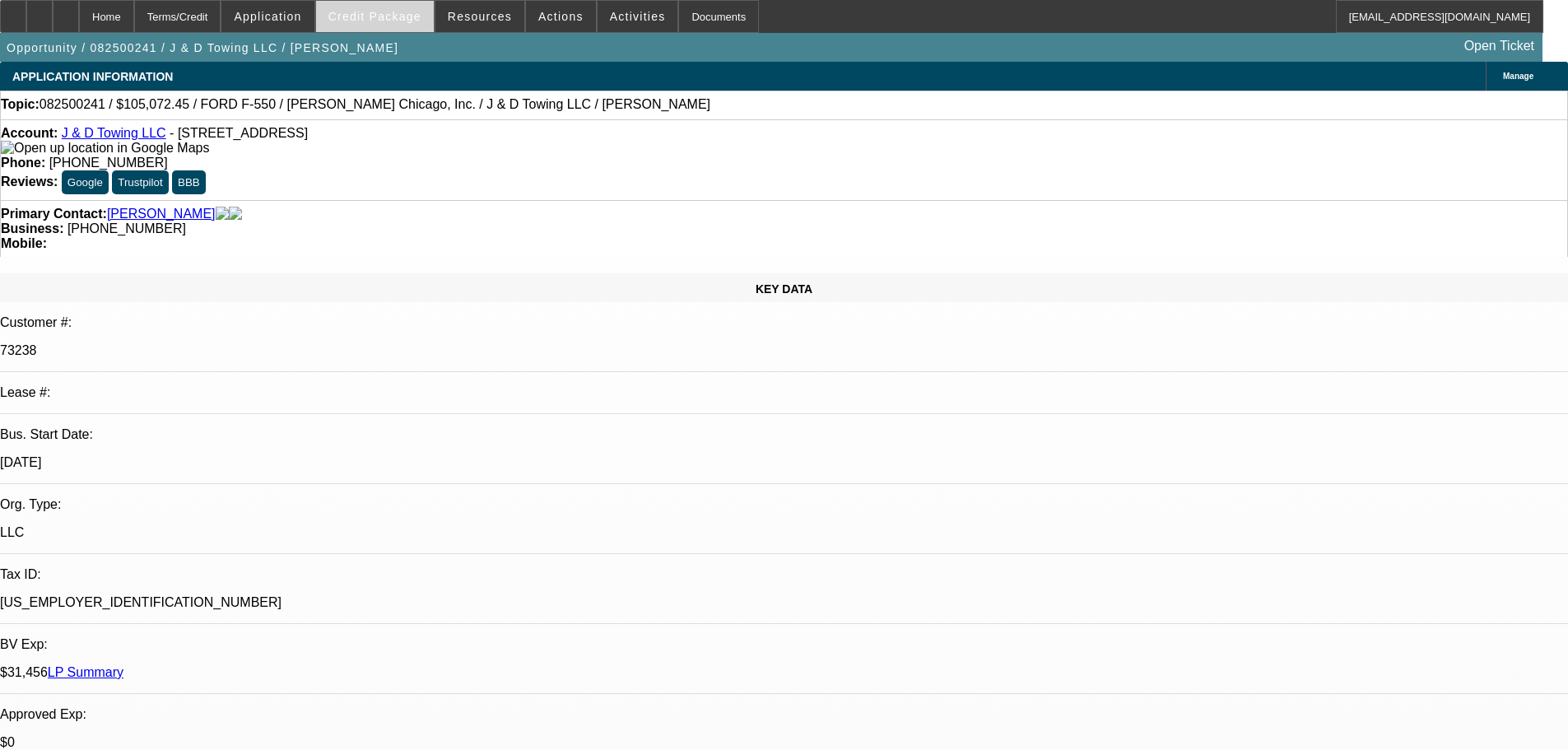
click at [394, 26] on span at bounding box center [375, 17] width 118 height 40
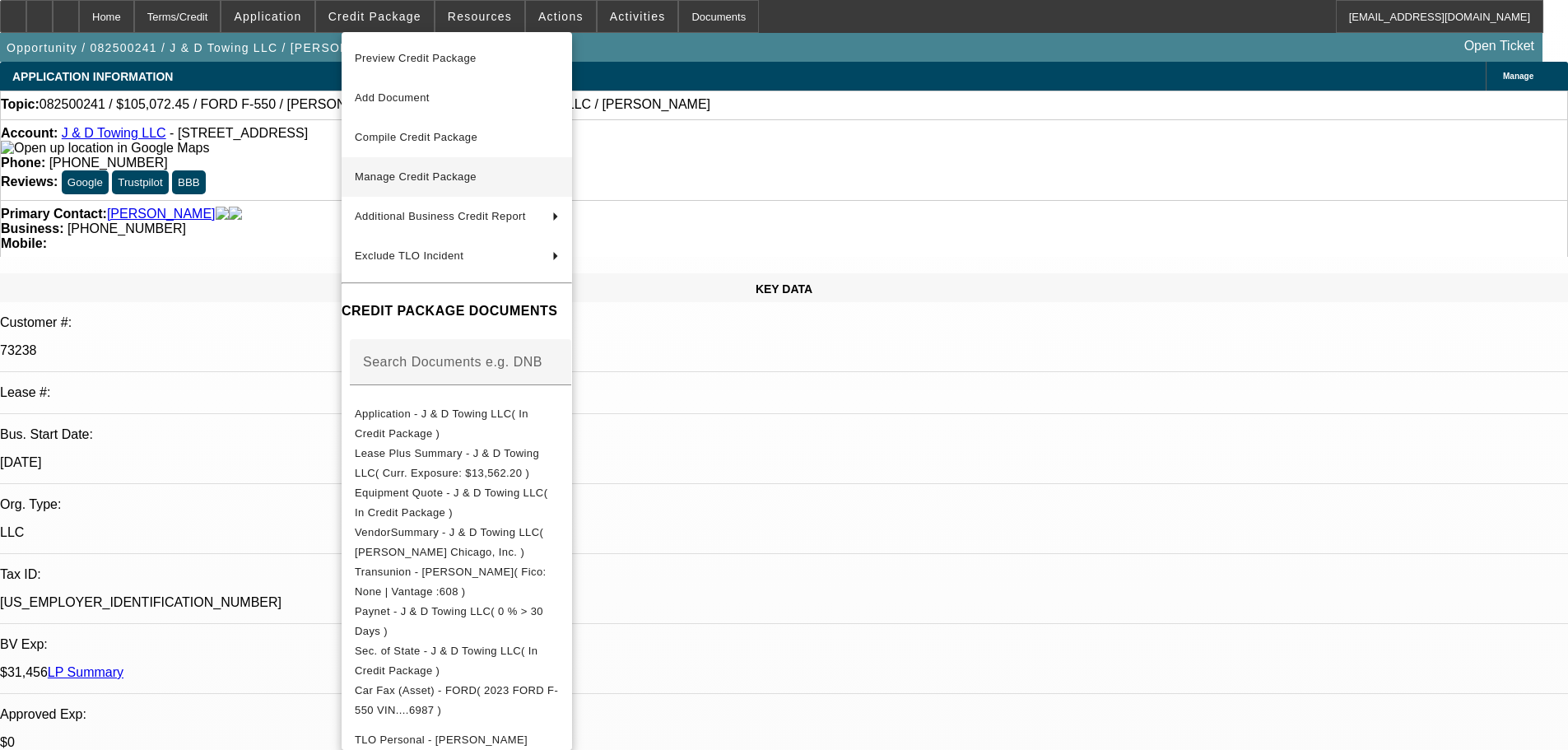
click at [421, 175] on span "Manage Credit Package" at bounding box center [416, 176] width 122 height 12
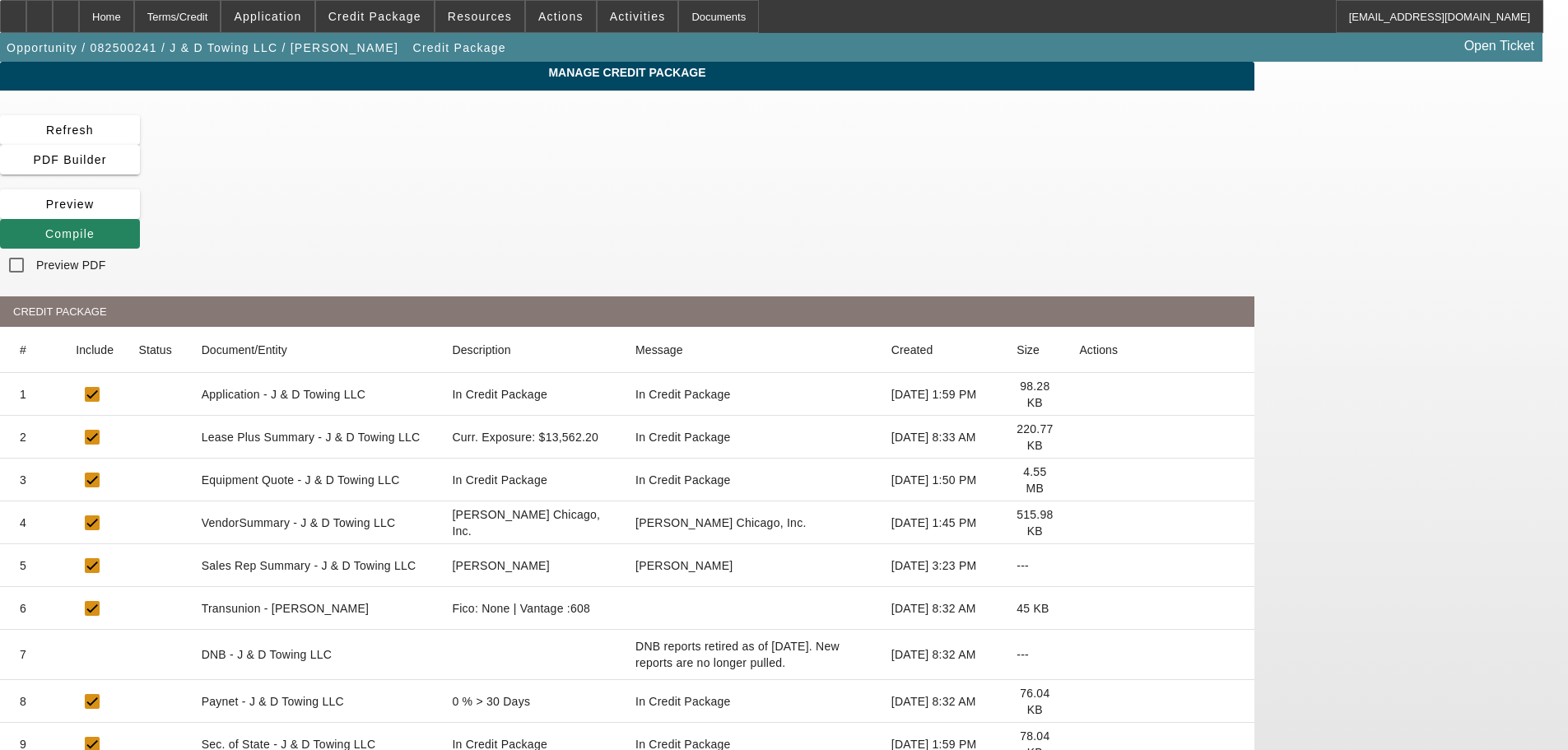
click at [1080, 437] on icon at bounding box center [1080, 437] width 0 height 0
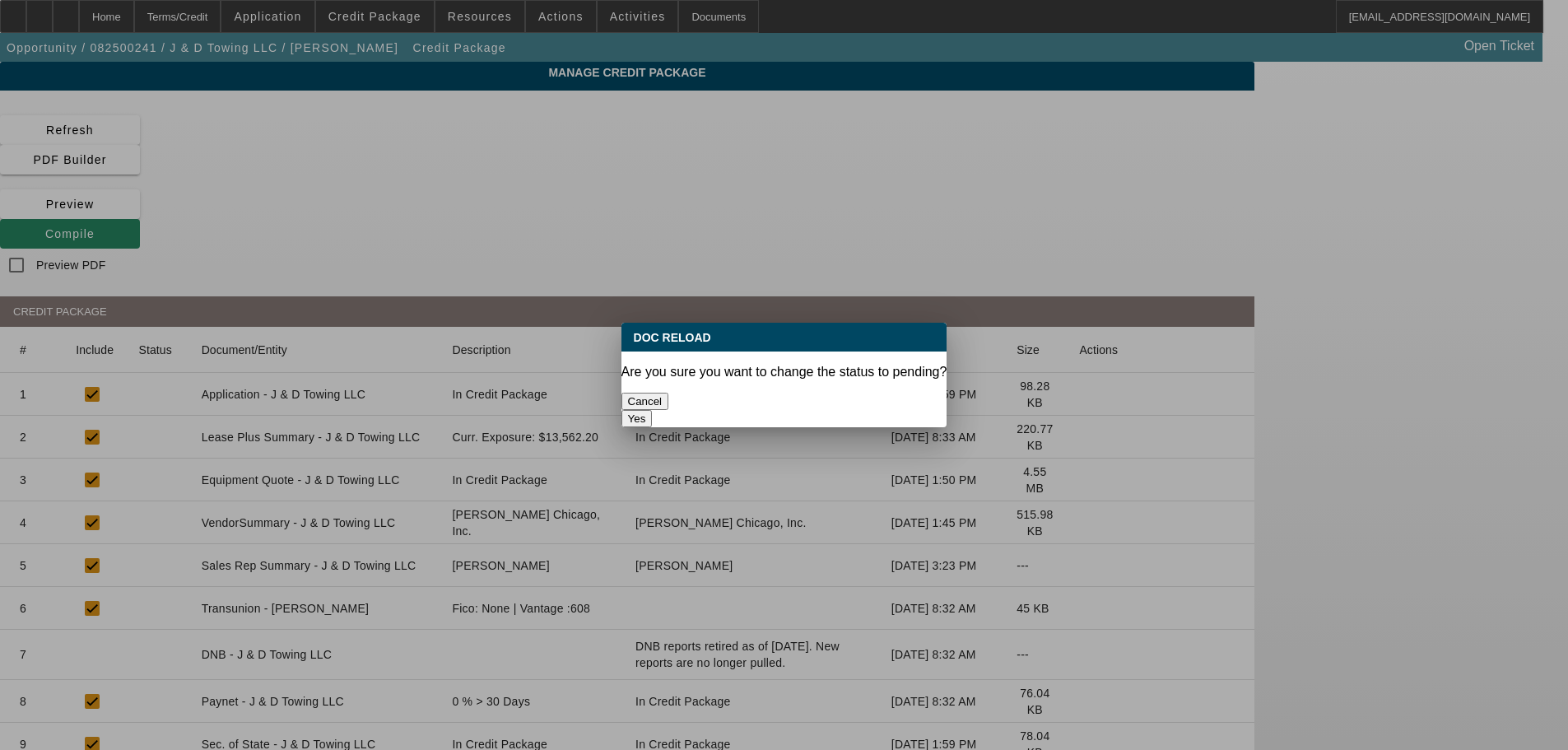
click at [653, 410] on button "Yes" at bounding box center [637, 418] width 31 height 17
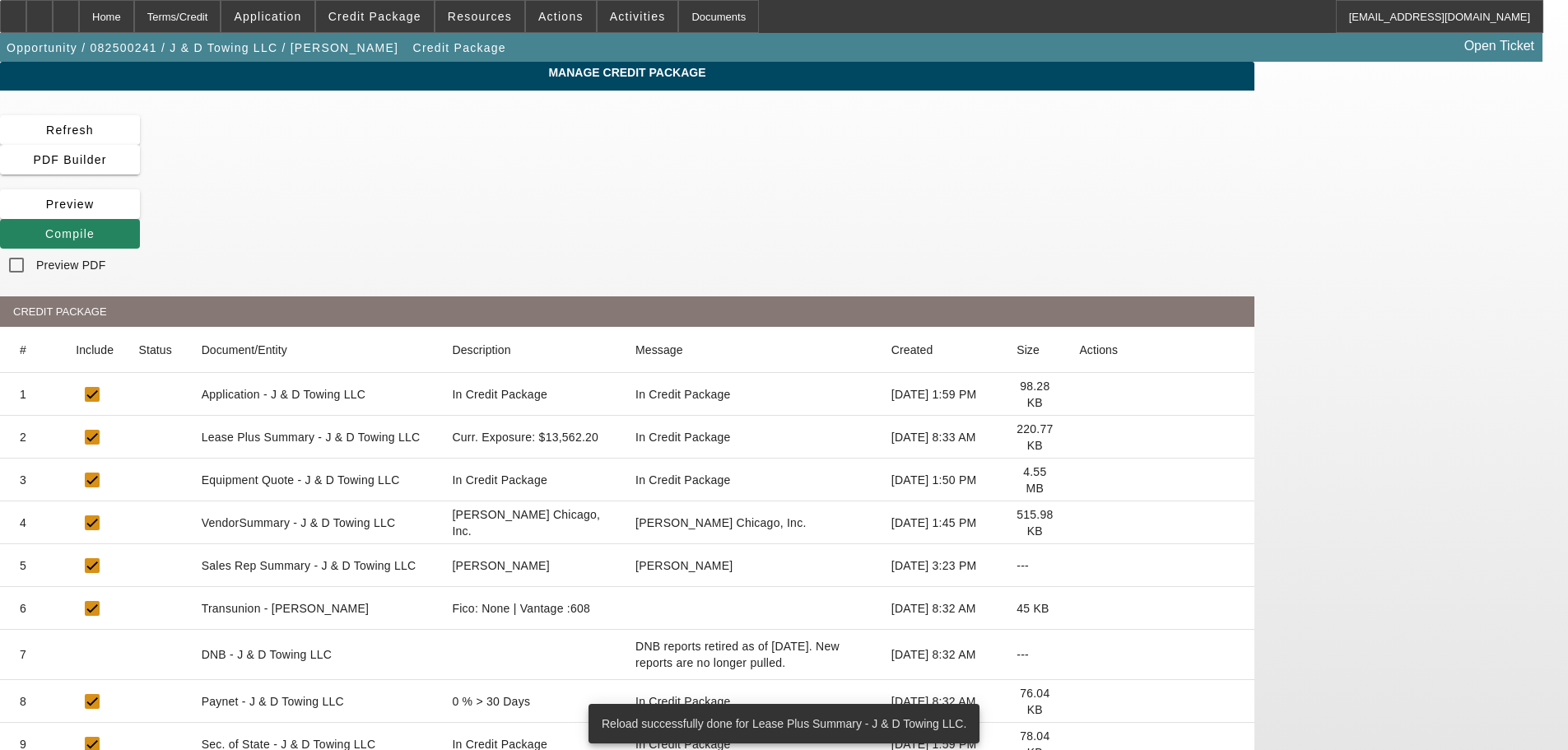
click at [1080, 522] on icon at bounding box center [1080, 522] width 0 height 0
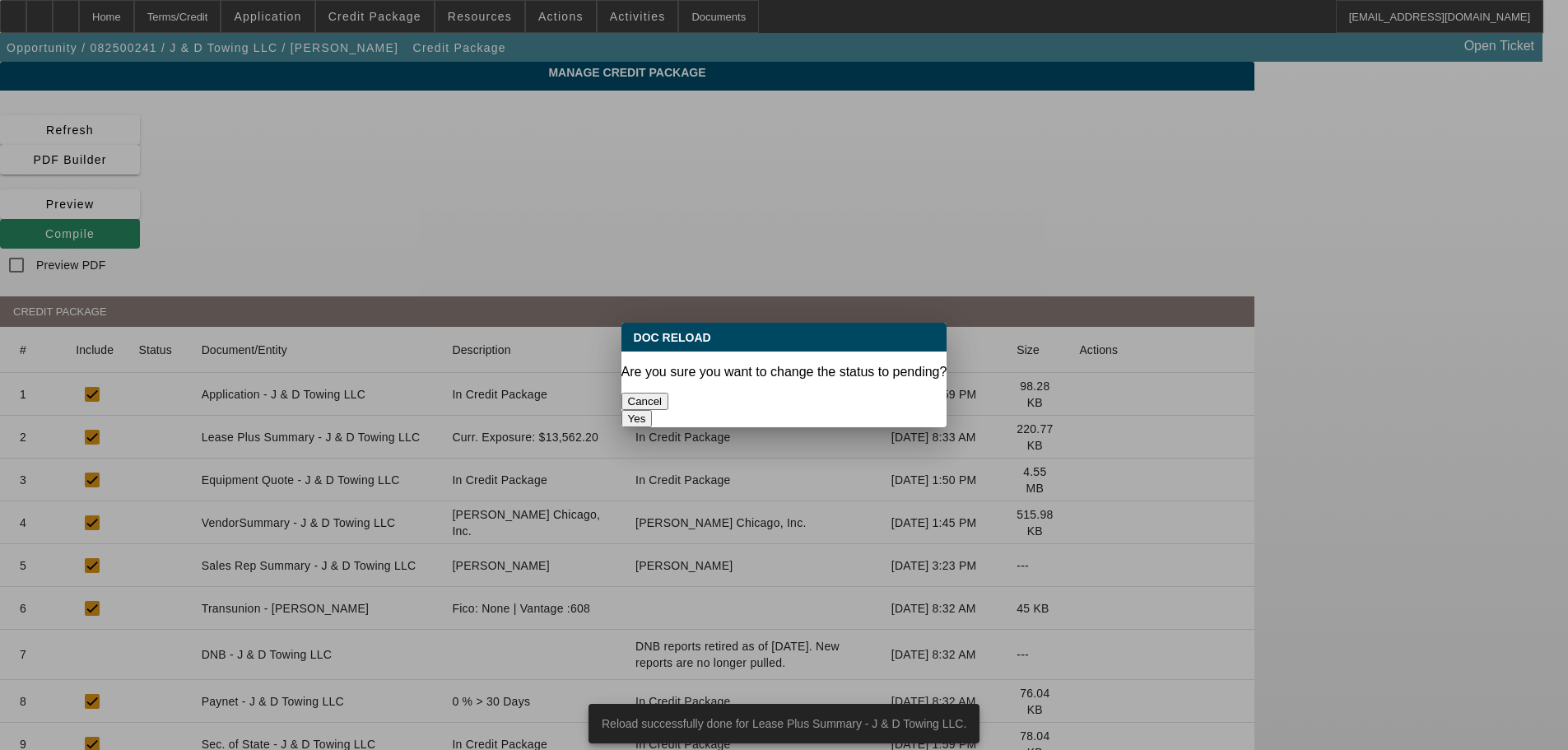
click at [653, 410] on button "Yes" at bounding box center [637, 418] width 31 height 17
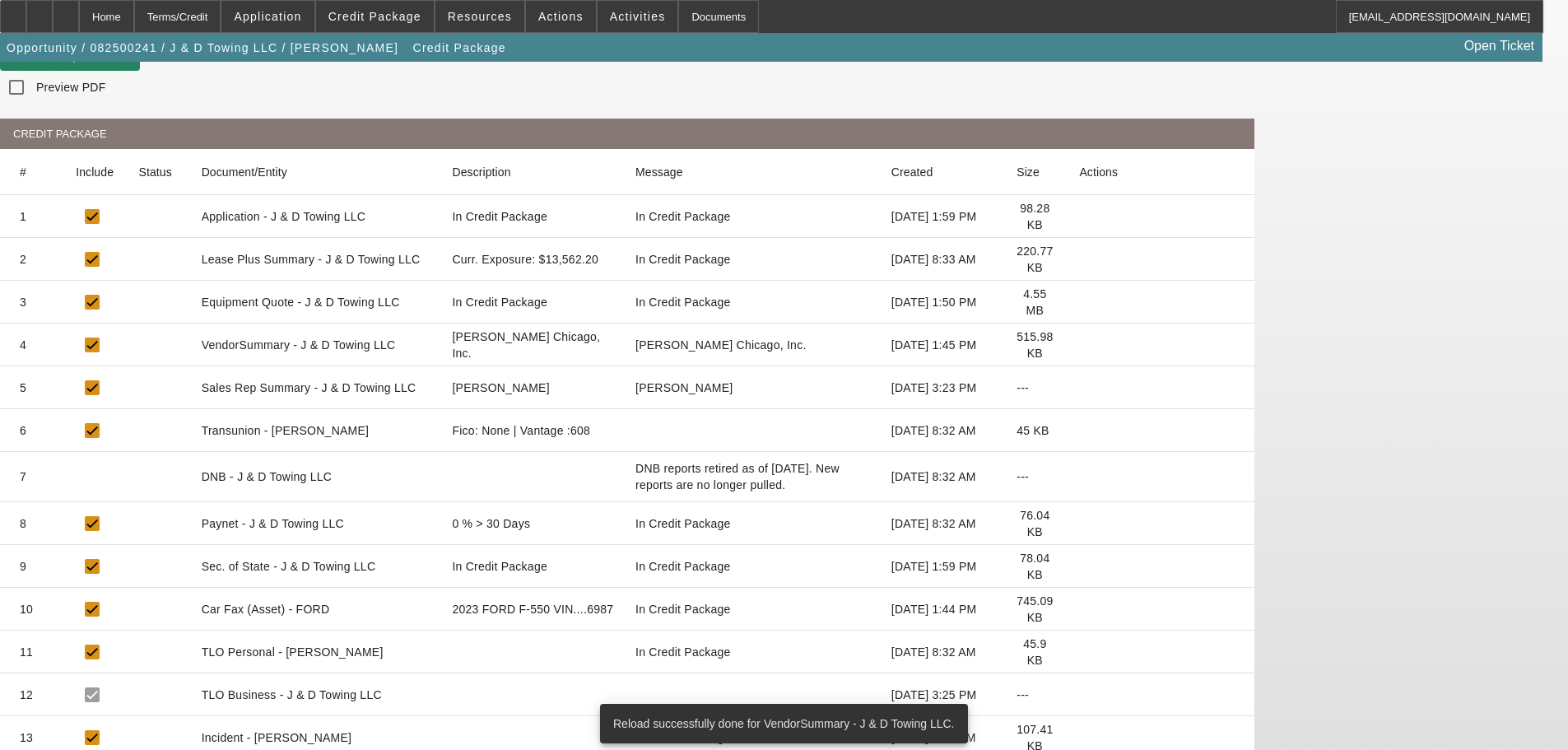
scroll to position [181, 0]
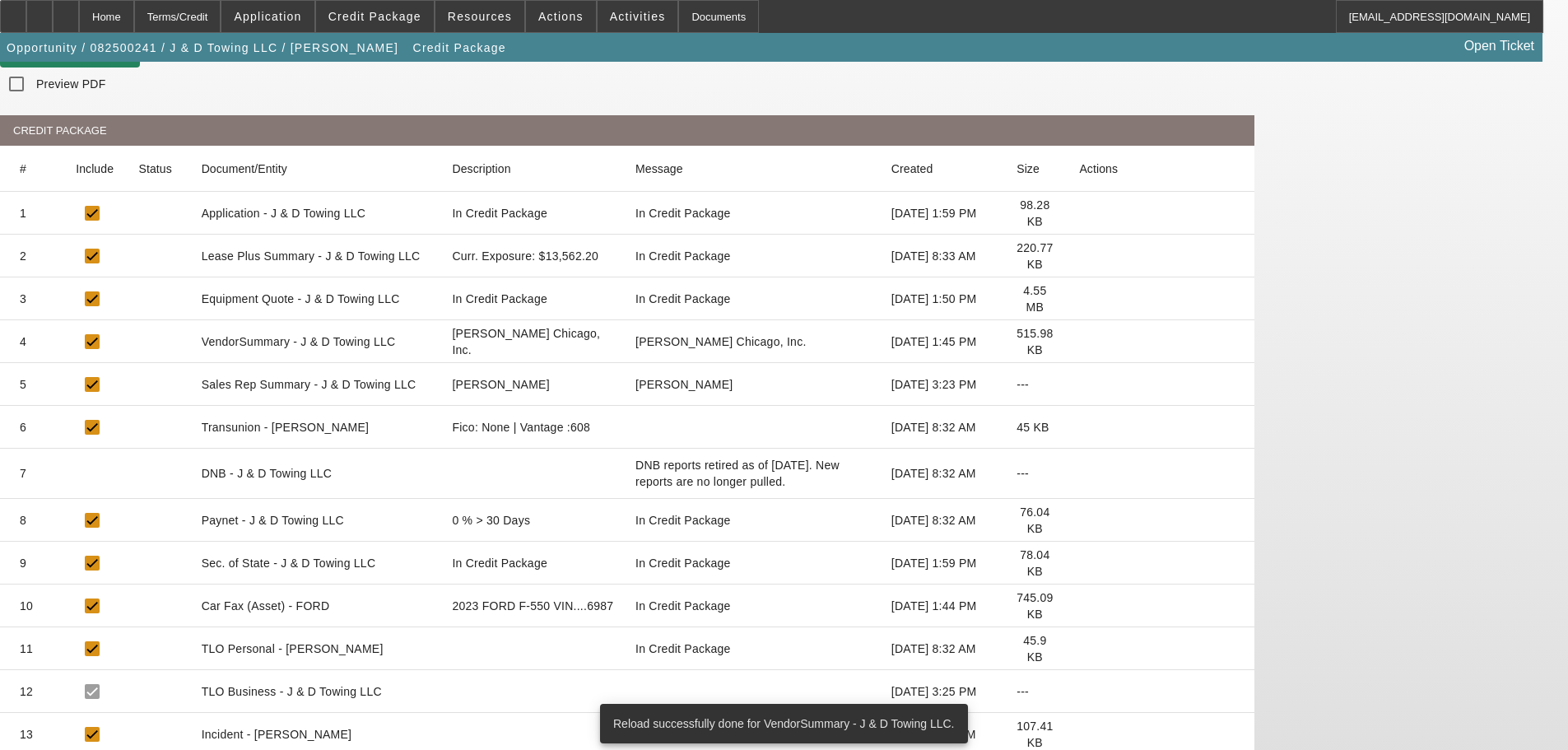
click at [1080, 563] on icon at bounding box center [1080, 563] width 0 height 0
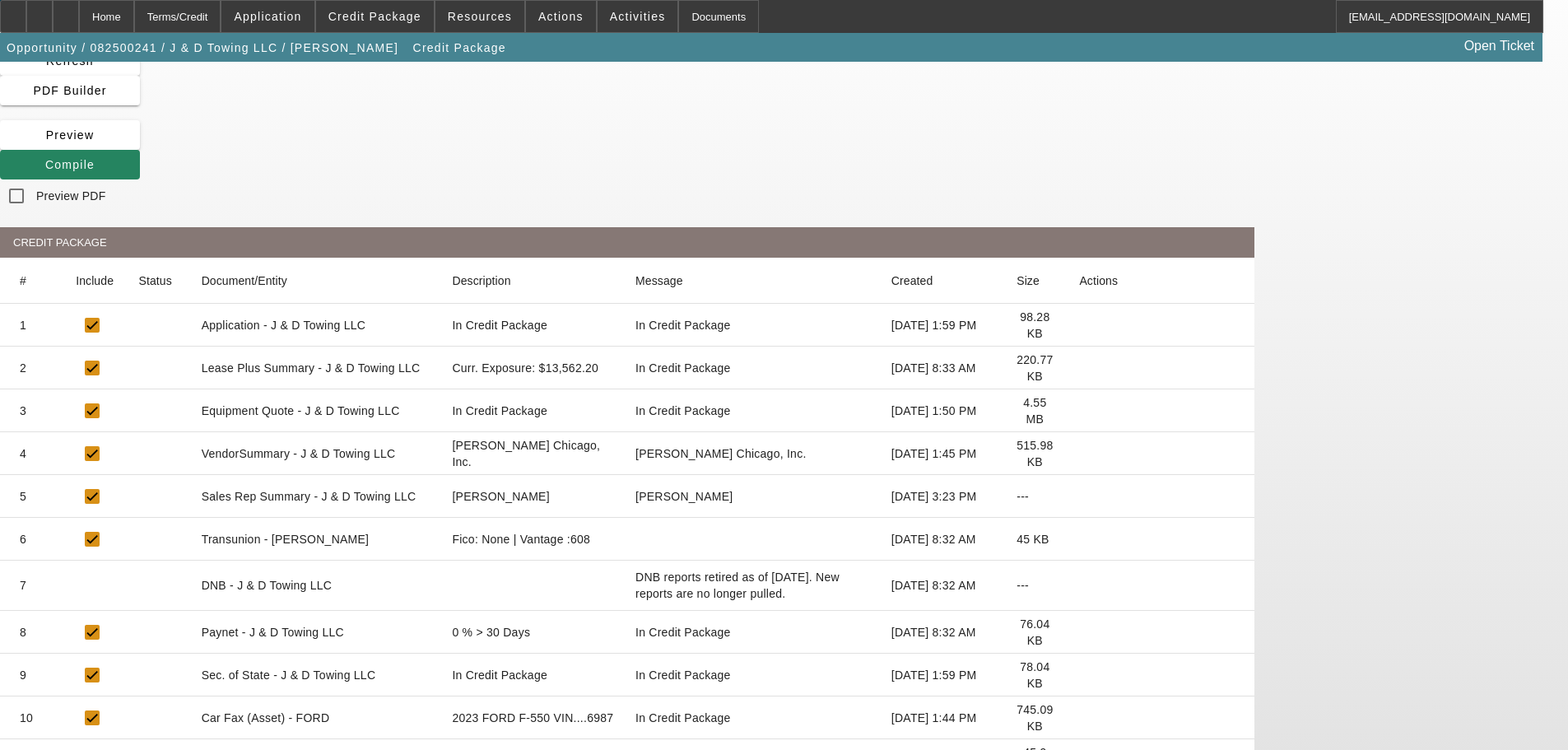
scroll to position [0, 0]
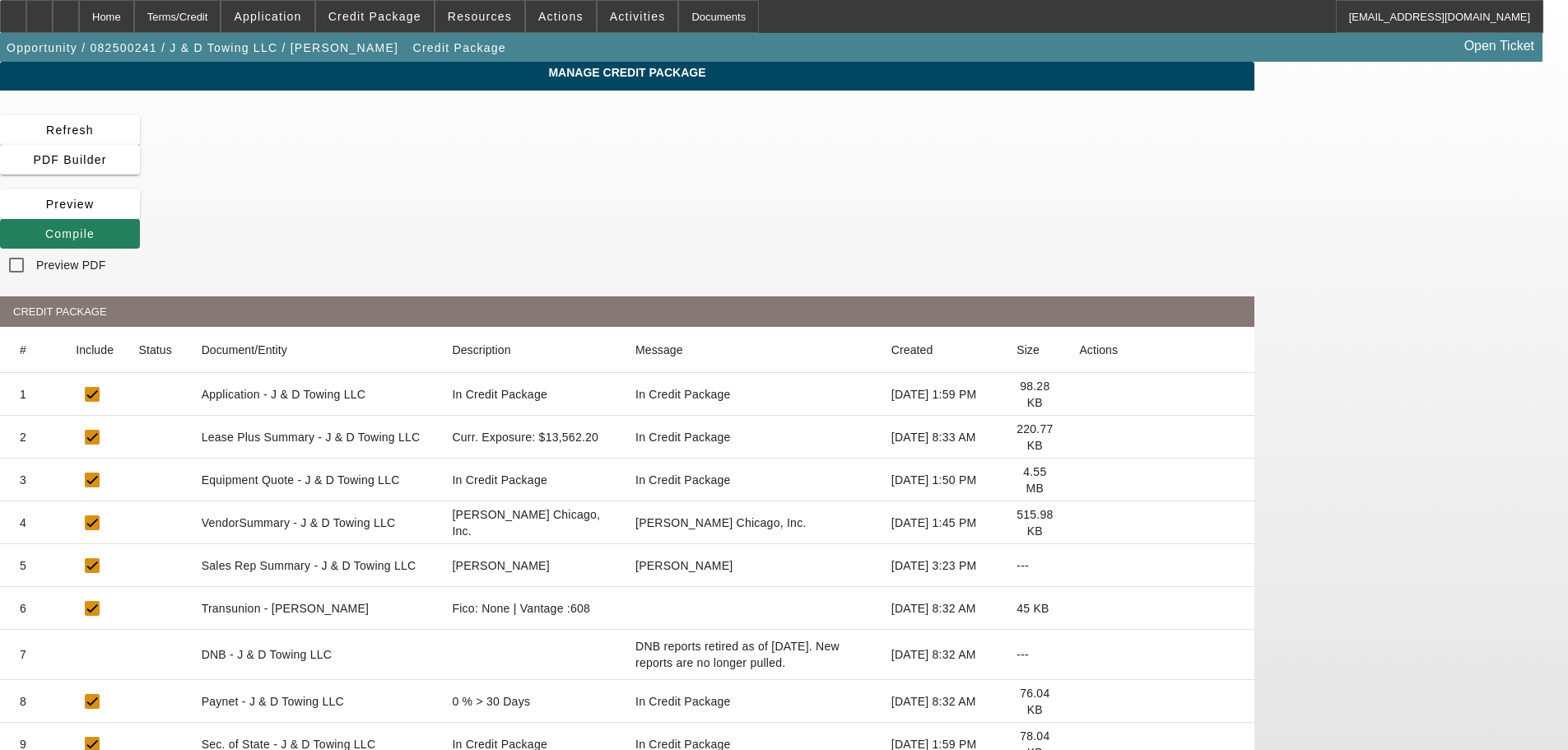
click at [140, 214] on span at bounding box center [70, 234] width 140 height 40
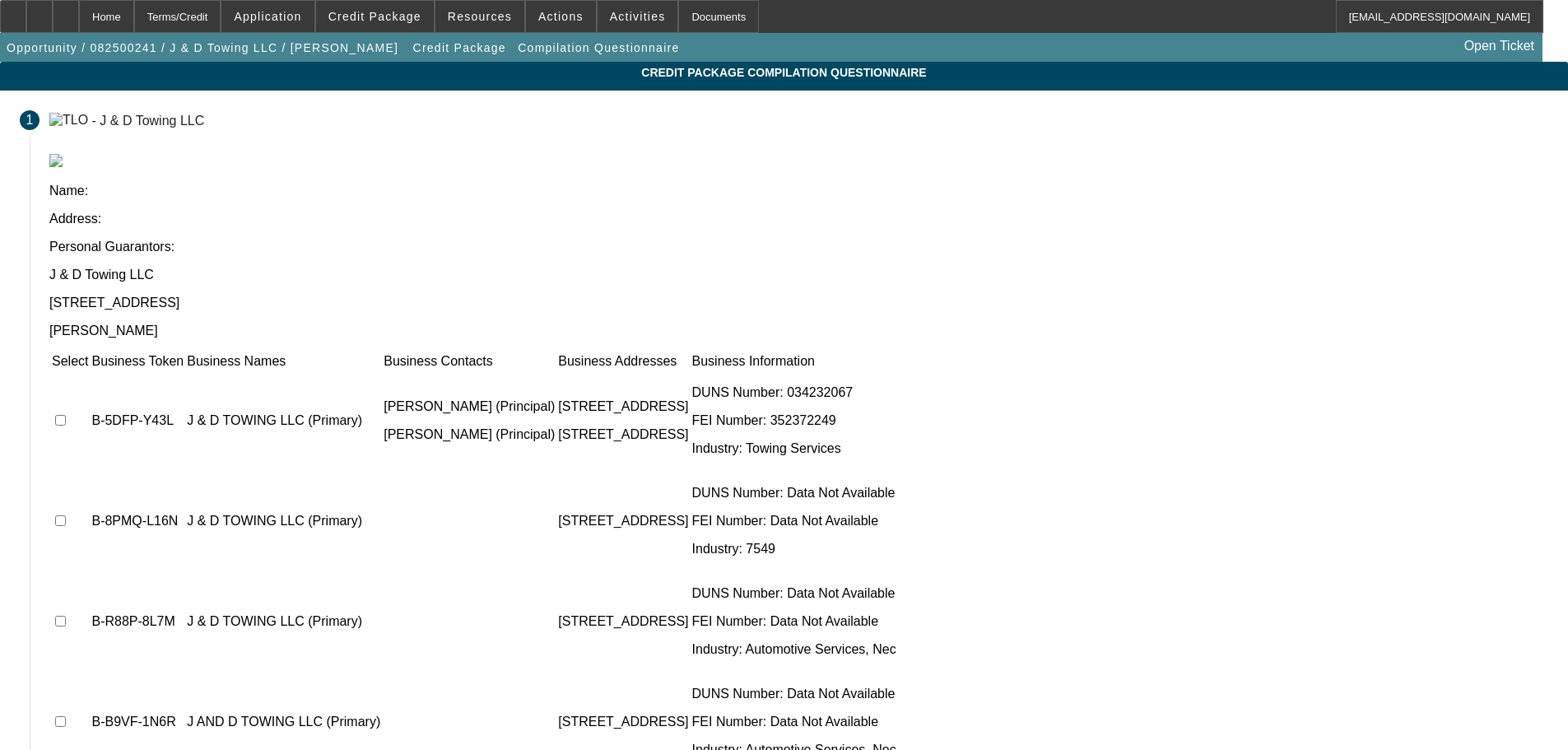
click at [66, 415] on input "checkbox" at bounding box center [60, 419] width 10 height 10
checkbox input "true"
click at [66, 516] on input "checkbox" at bounding box center [60, 520] width 10 height 10
checkbox input "true"
click at [66, 616] on input "checkbox" at bounding box center [60, 621] width 10 height 10
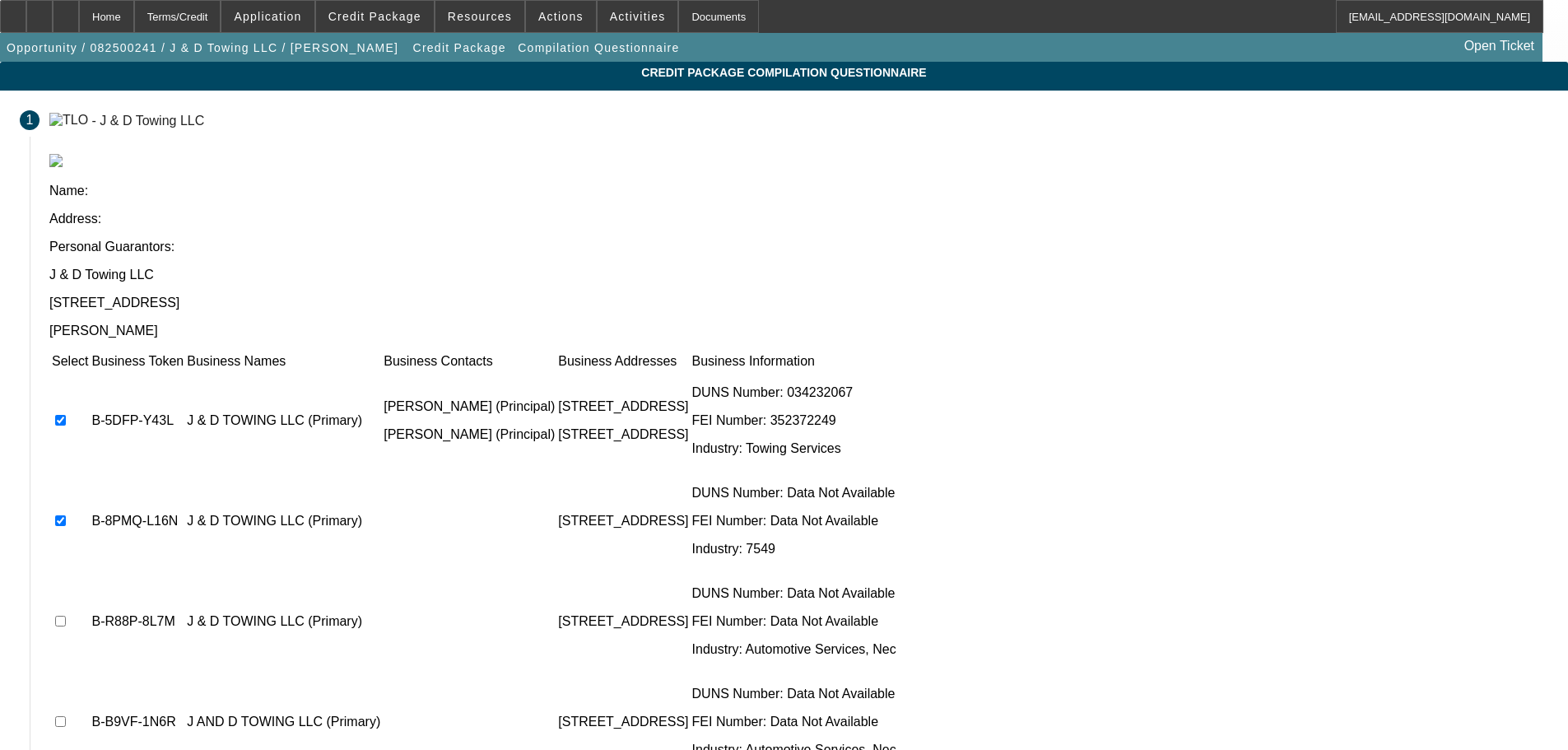
checkbox input "true"
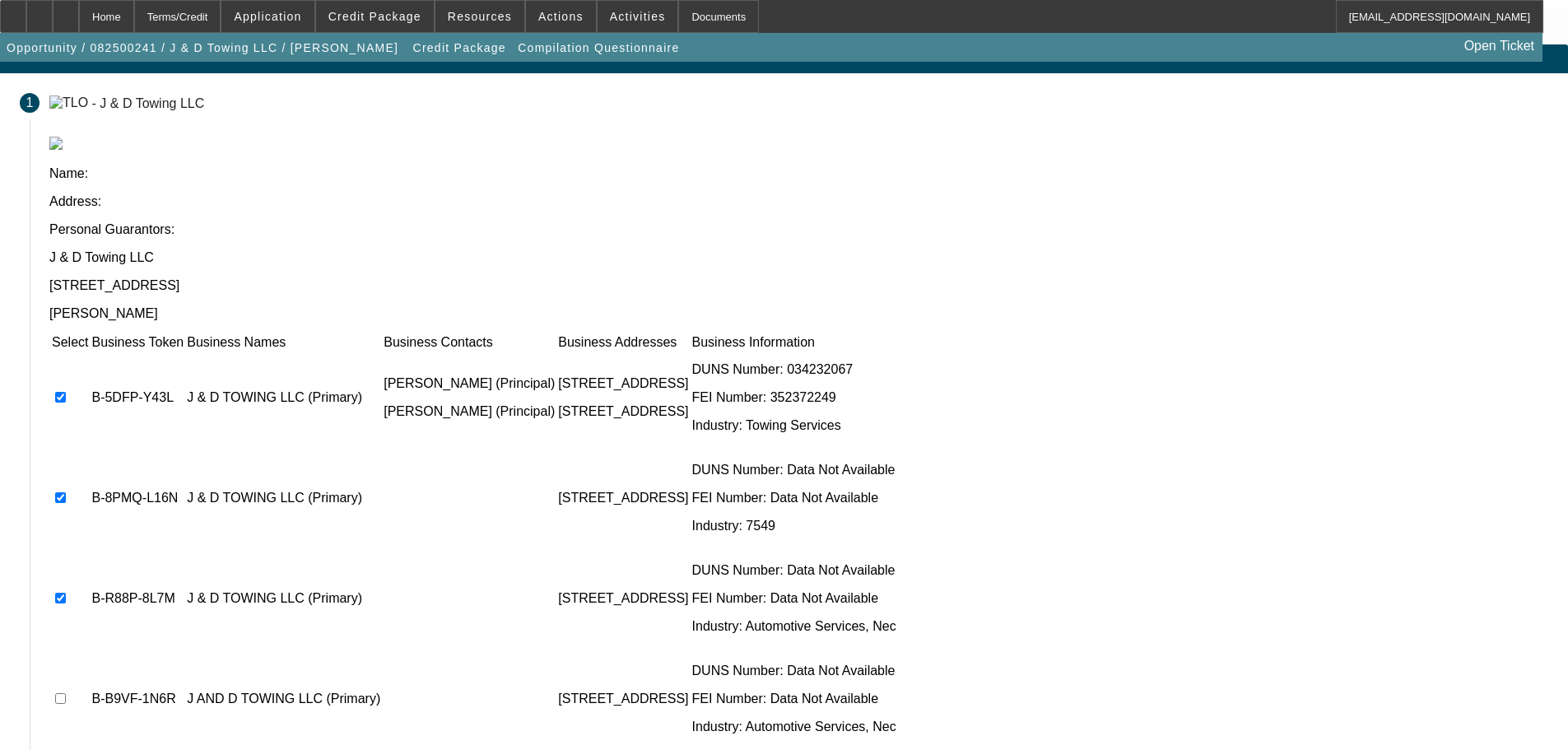
scroll to position [33, 0]
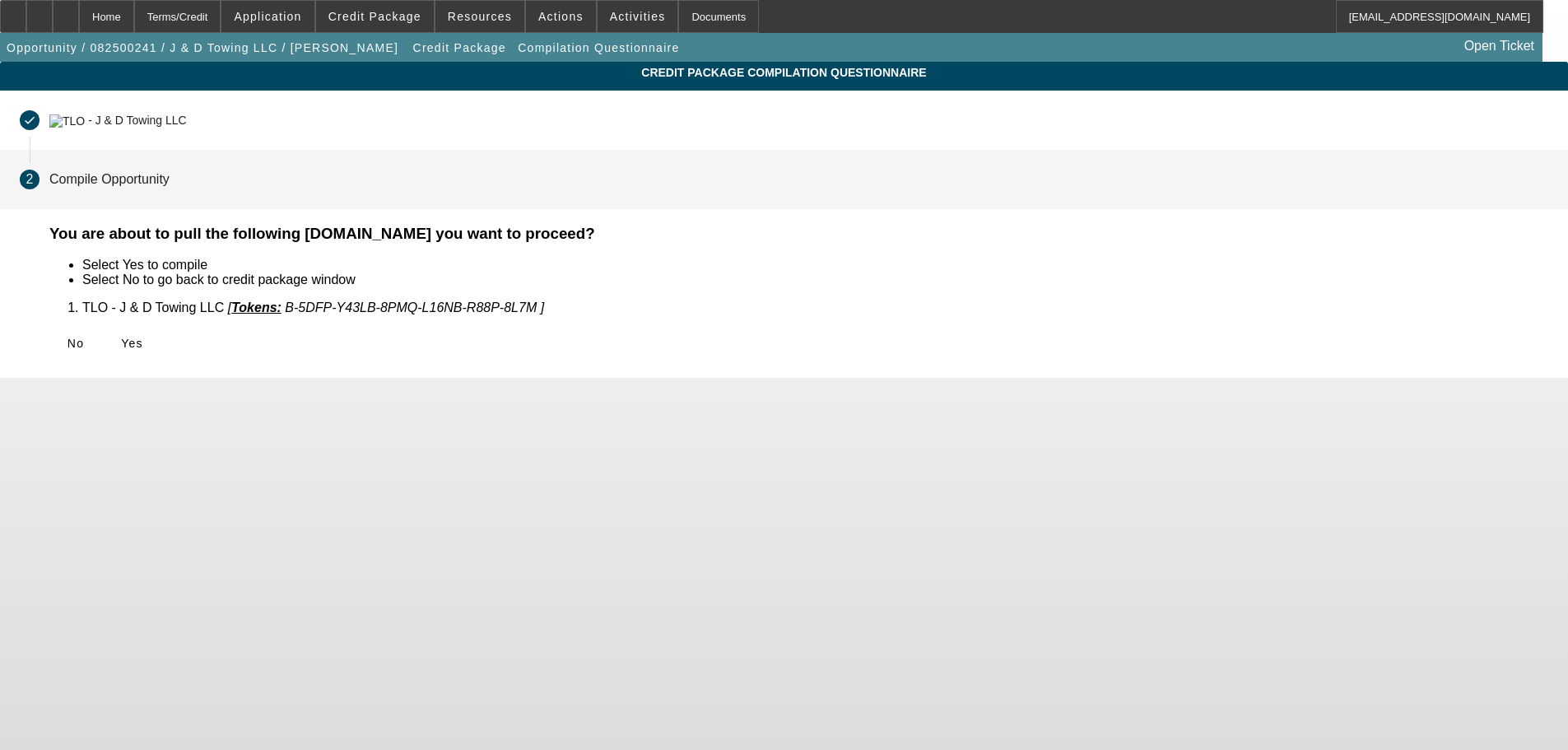
scroll to position [0, 0]
click at [144, 346] on span "Yes" at bounding box center [132, 343] width 23 height 13
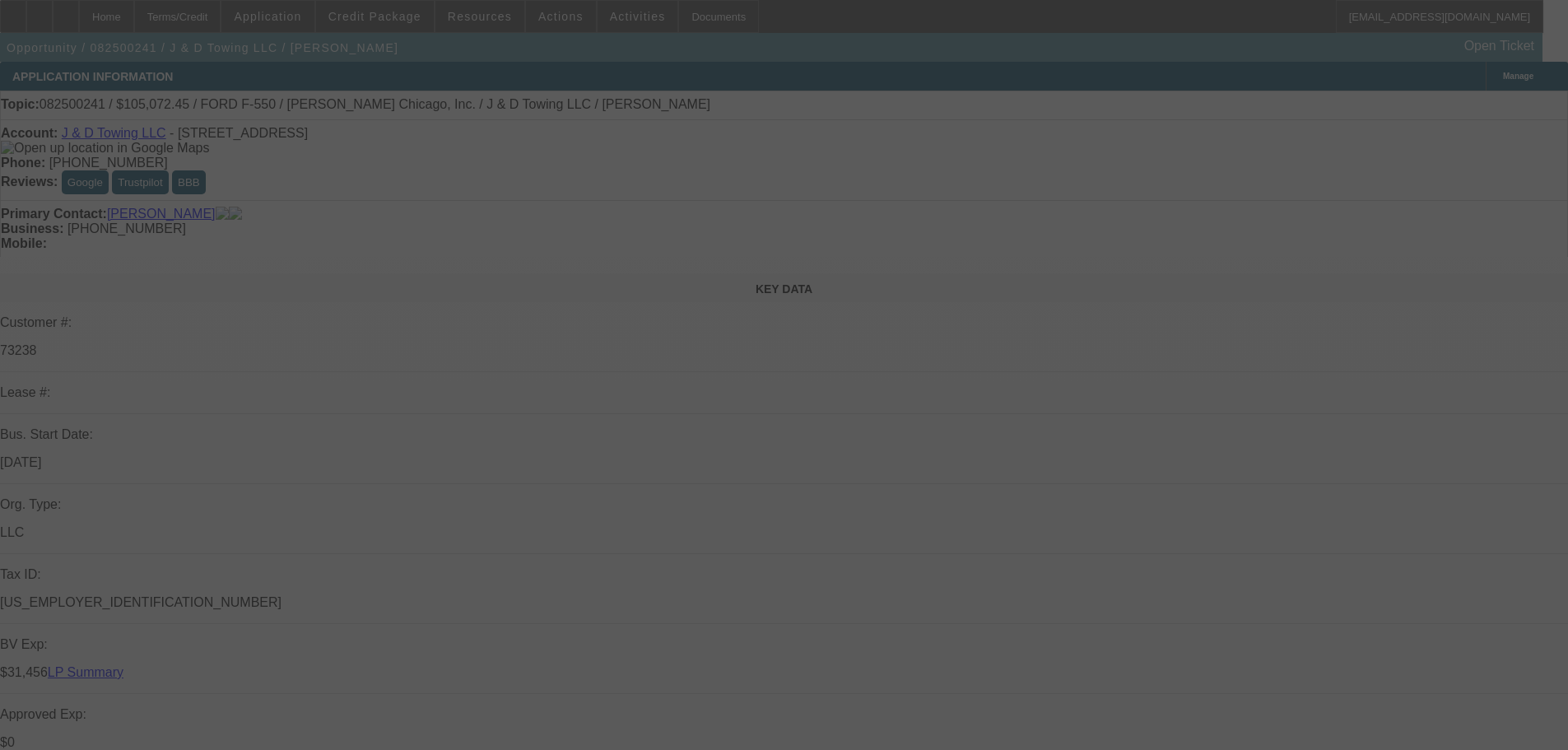
select select "0"
select select "2"
select select "0.1"
select select "4"
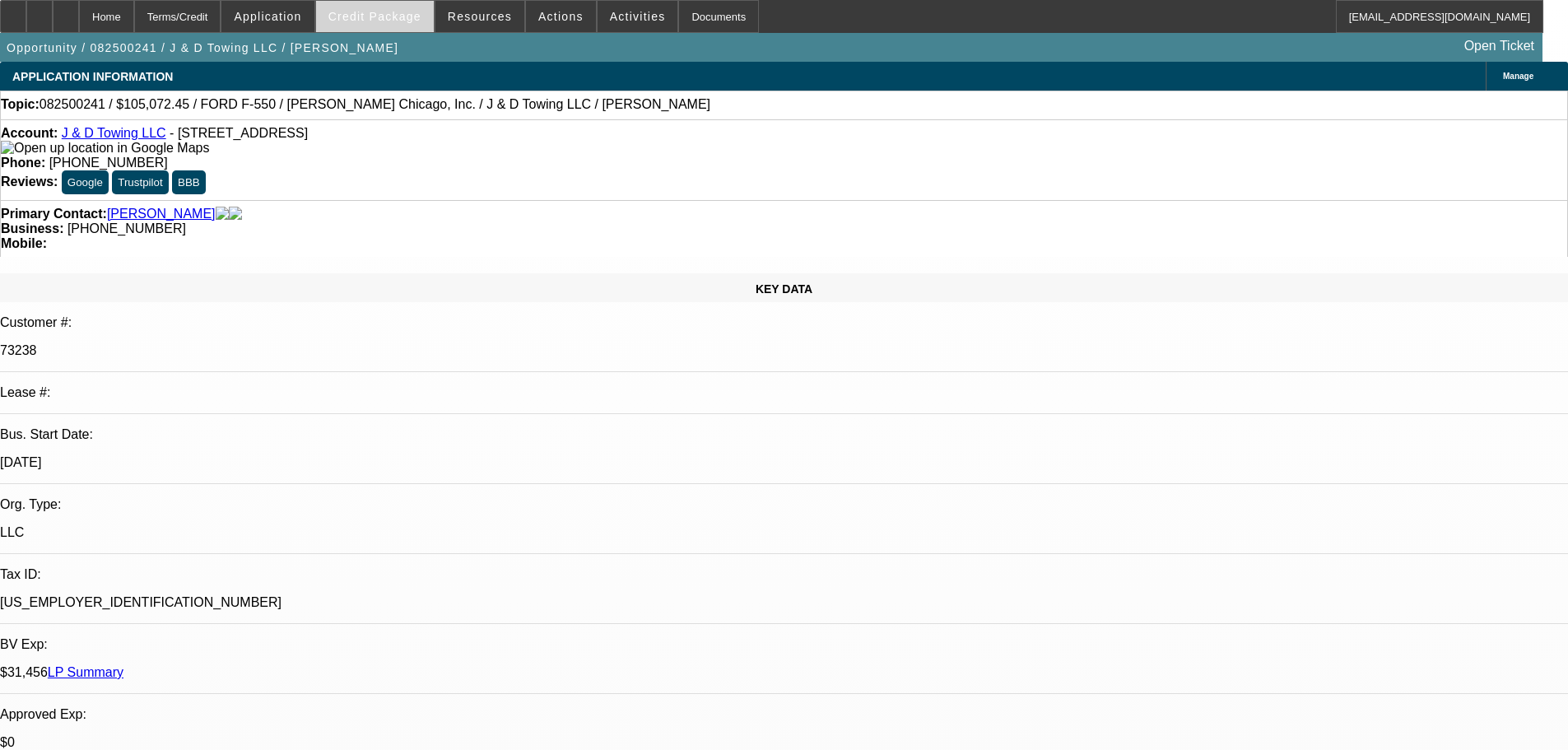
click at [388, 16] on span "Credit Package" at bounding box center [375, 16] width 93 height 13
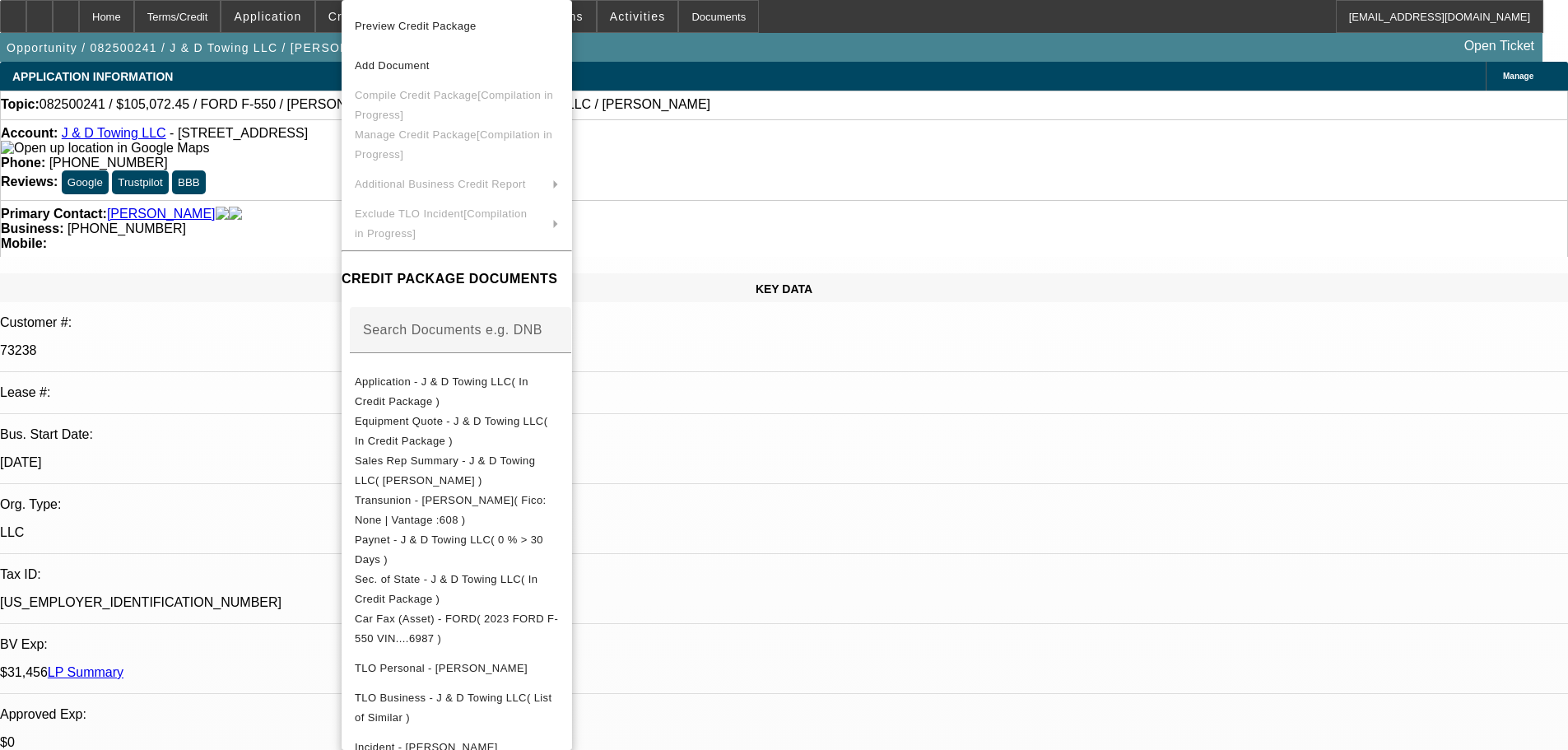
click at [293, 252] on div at bounding box center [784, 375] width 1568 height 750
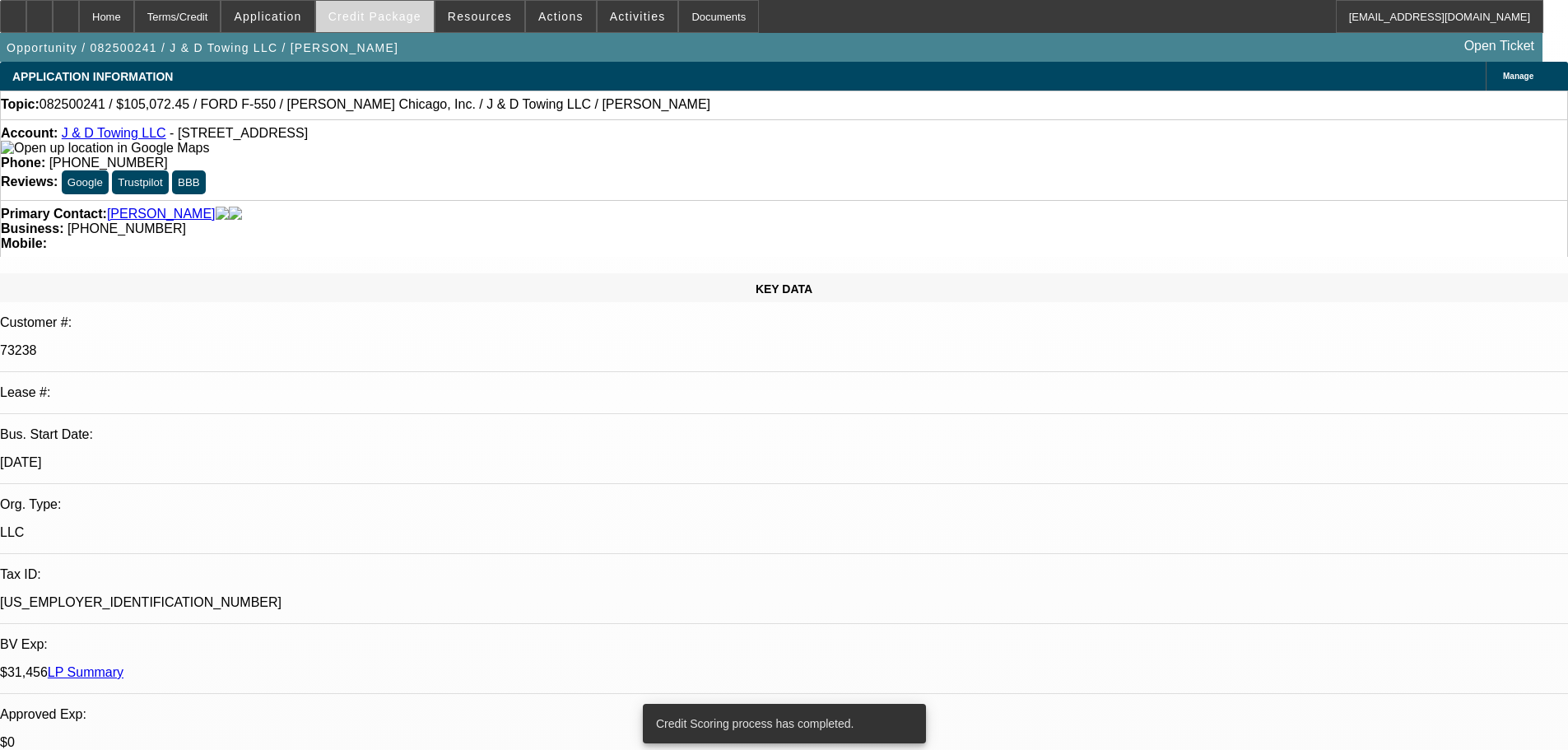
click at [375, 23] on span at bounding box center [375, 17] width 118 height 40
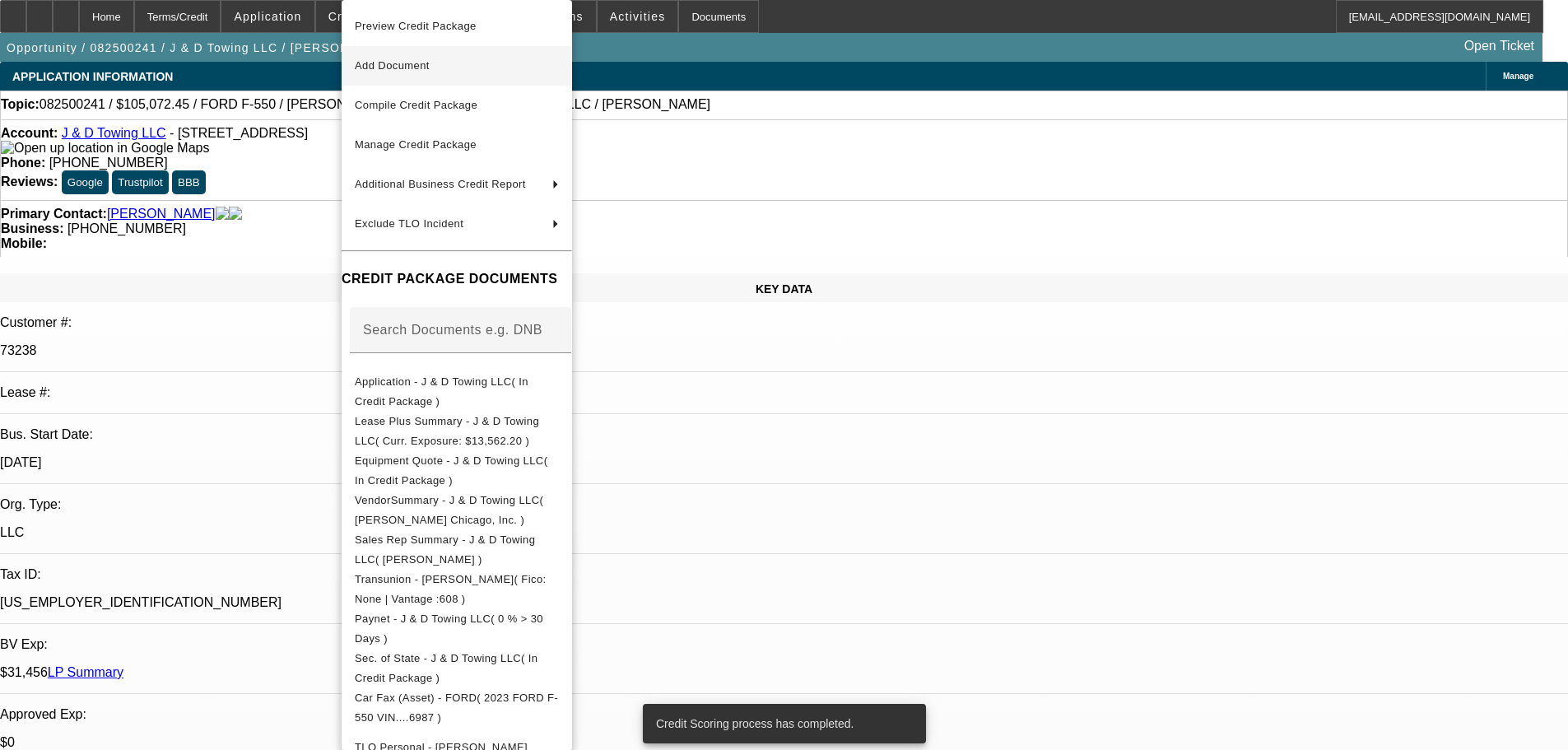
click at [375, 26] on span "Preview Credit Package" at bounding box center [416, 26] width 122 height 12
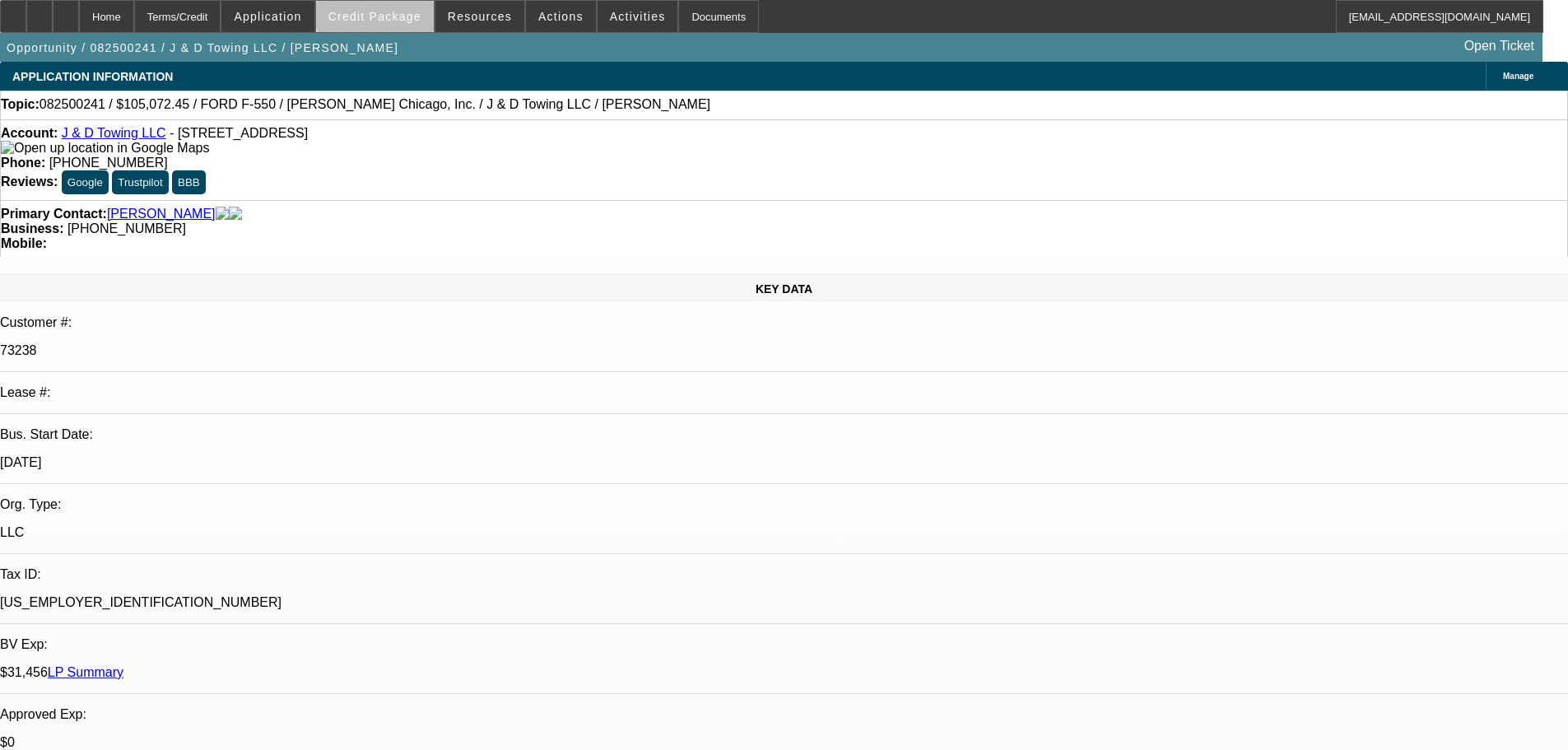
click at [418, 10] on span "Credit Package" at bounding box center [375, 16] width 93 height 13
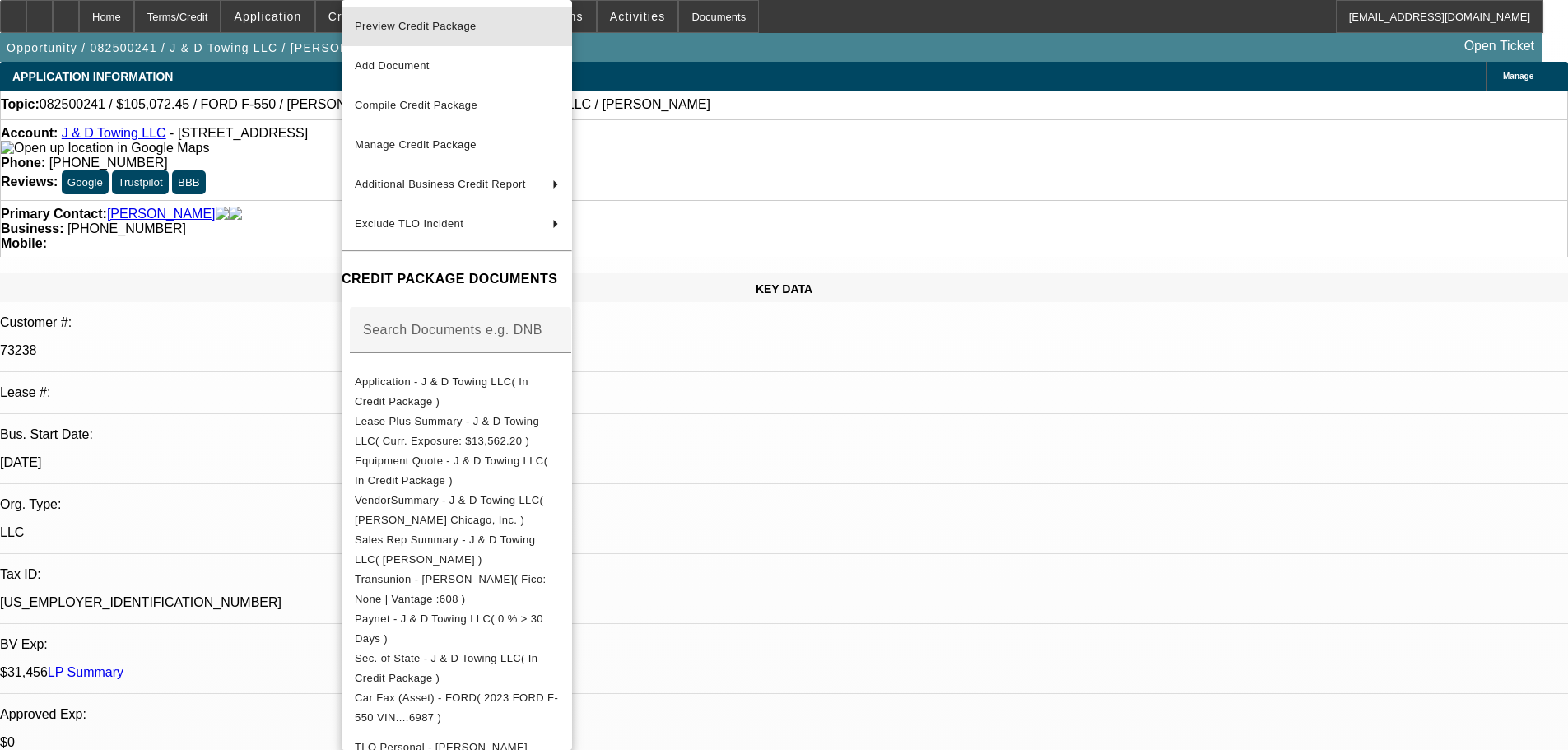
click at [423, 25] on span "Preview Credit Package" at bounding box center [416, 26] width 122 height 12
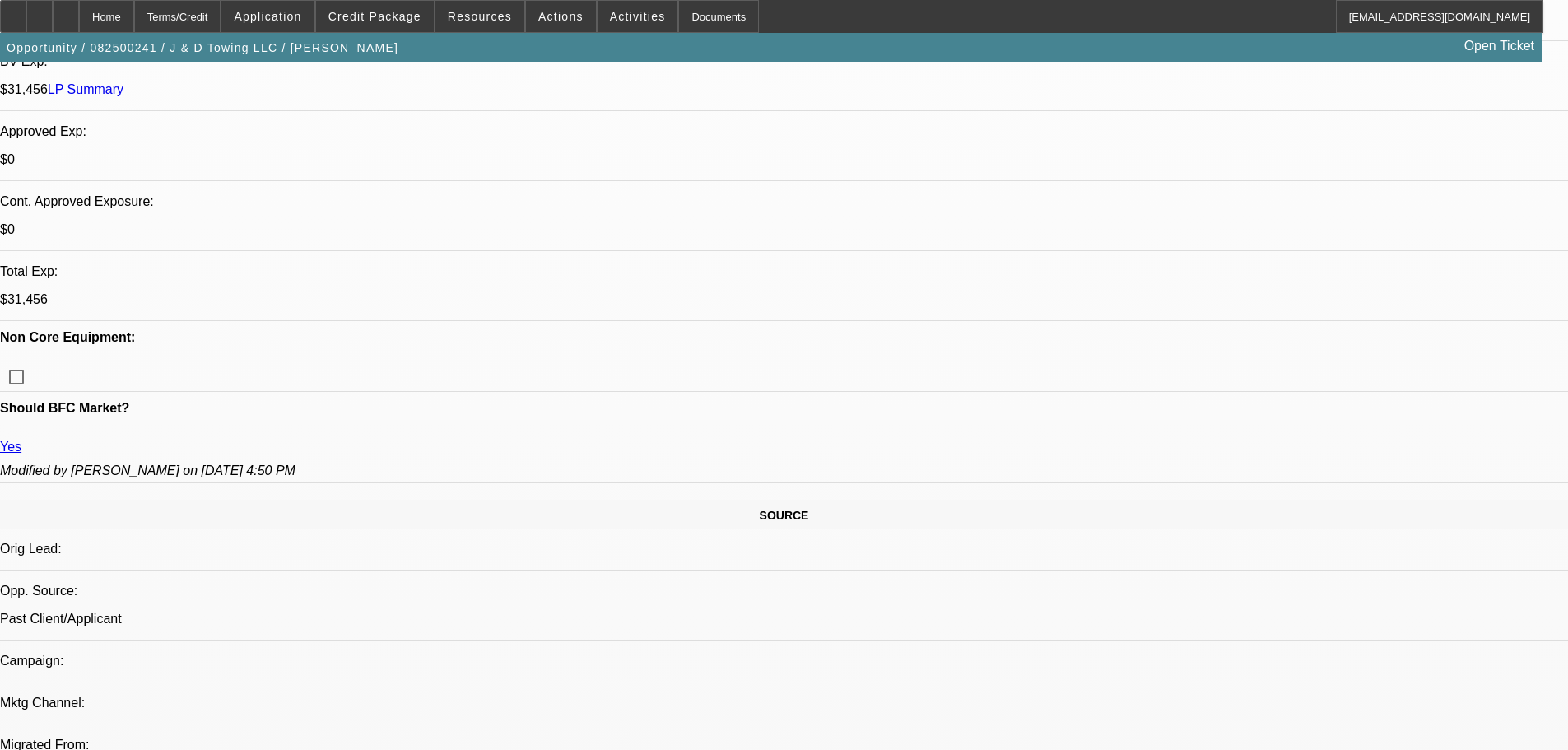
scroll to position [931, 0]
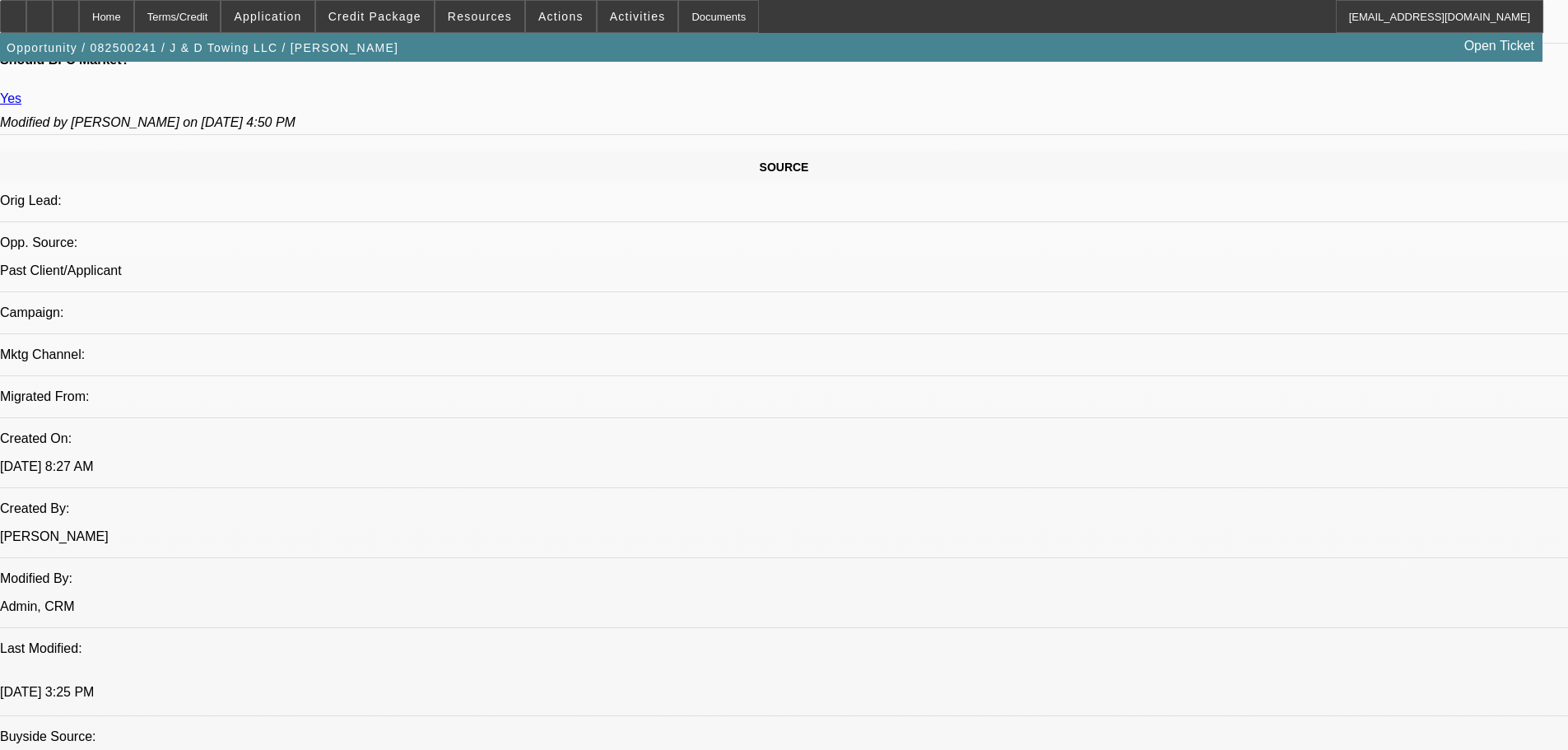
click at [370, 5] on span at bounding box center [375, 17] width 118 height 40
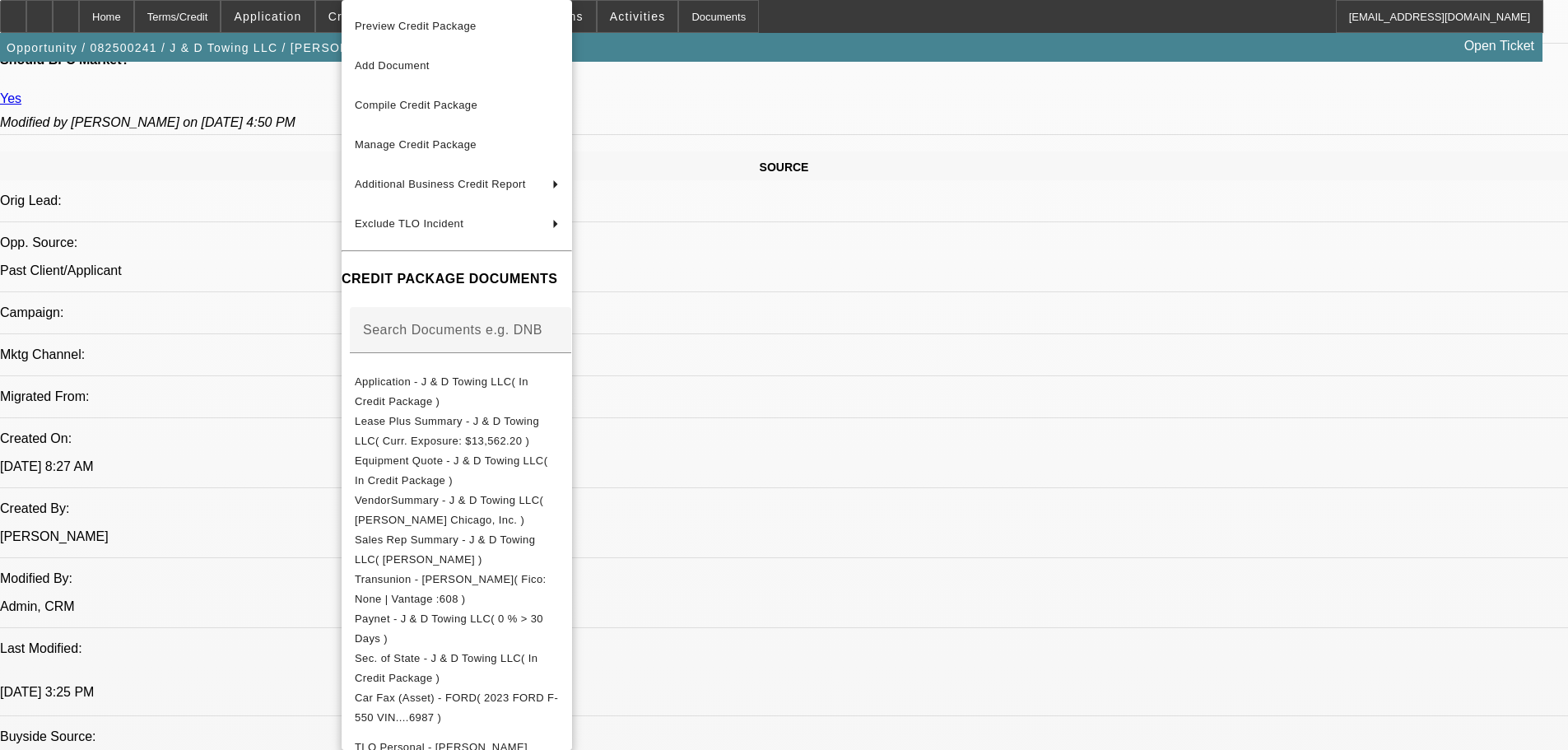
drag, startPoint x: 489, startPoint y: 27, endPoint x: 736, endPoint y: 119, distance: 263.6
click at [490, 27] on span "Preview Credit Package" at bounding box center [457, 26] width 204 height 20
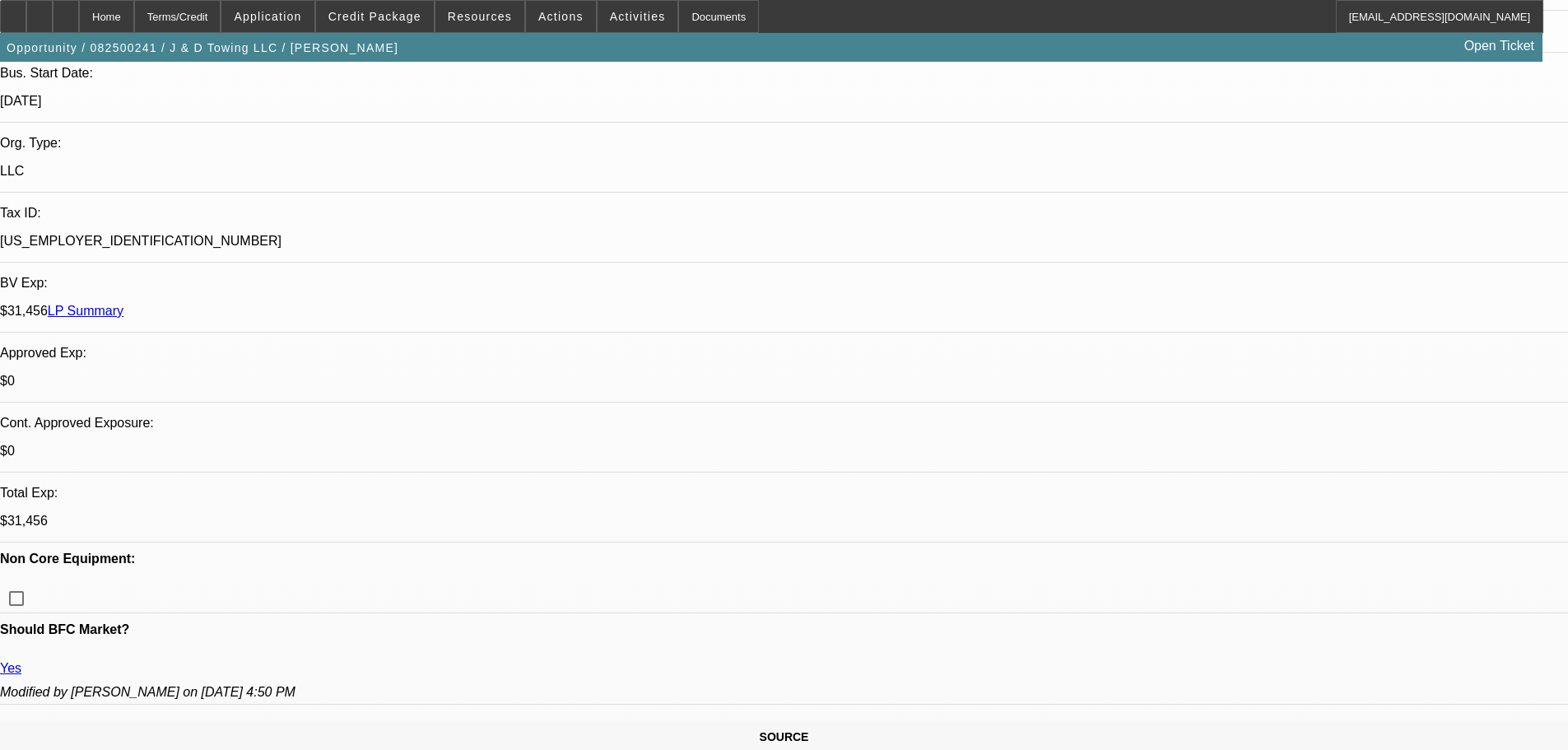
scroll to position [272, 0]
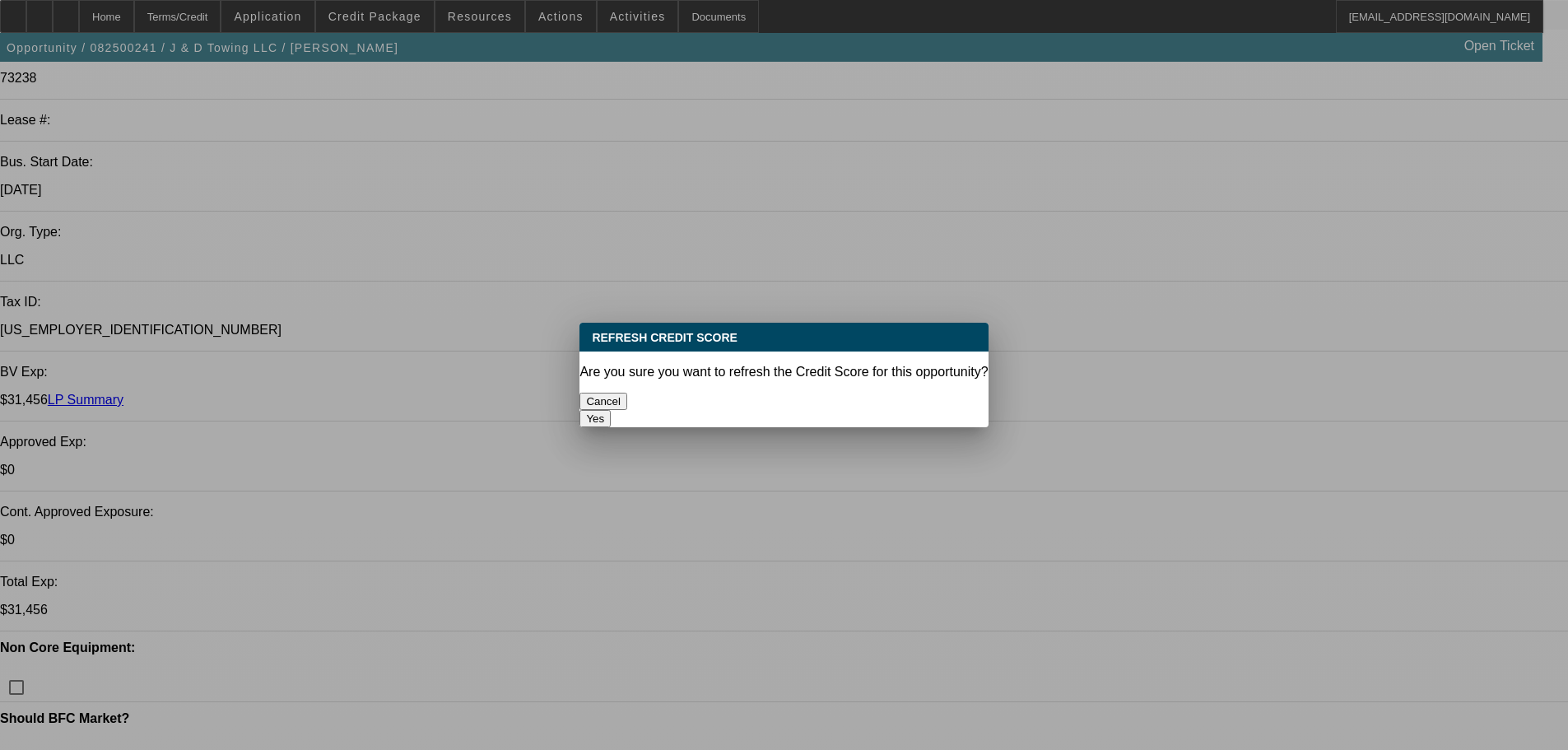
scroll to position [0, 0]
click at [611, 410] on button "Yes" at bounding box center [595, 418] width 31 height 17
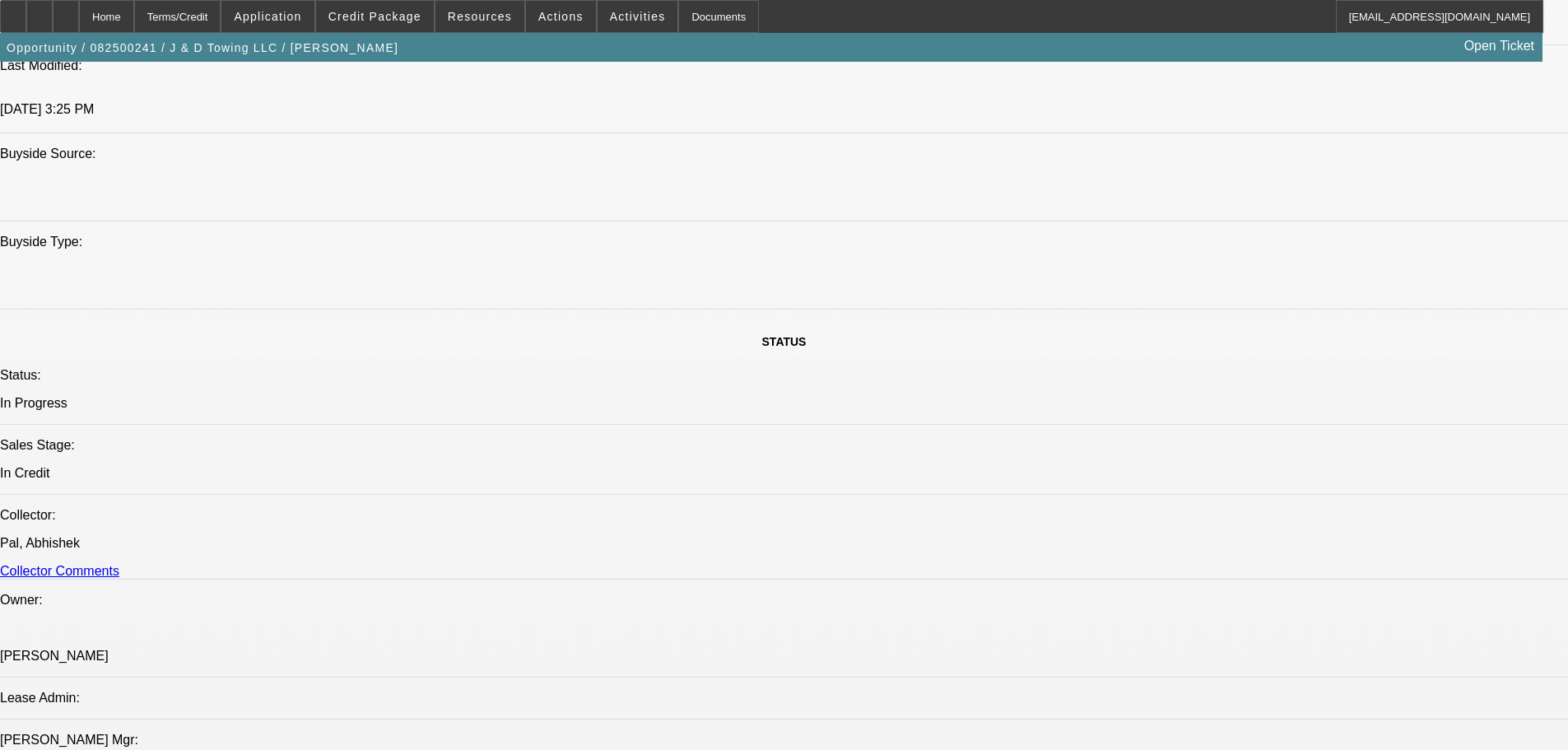
scroll to position [1564, 0]
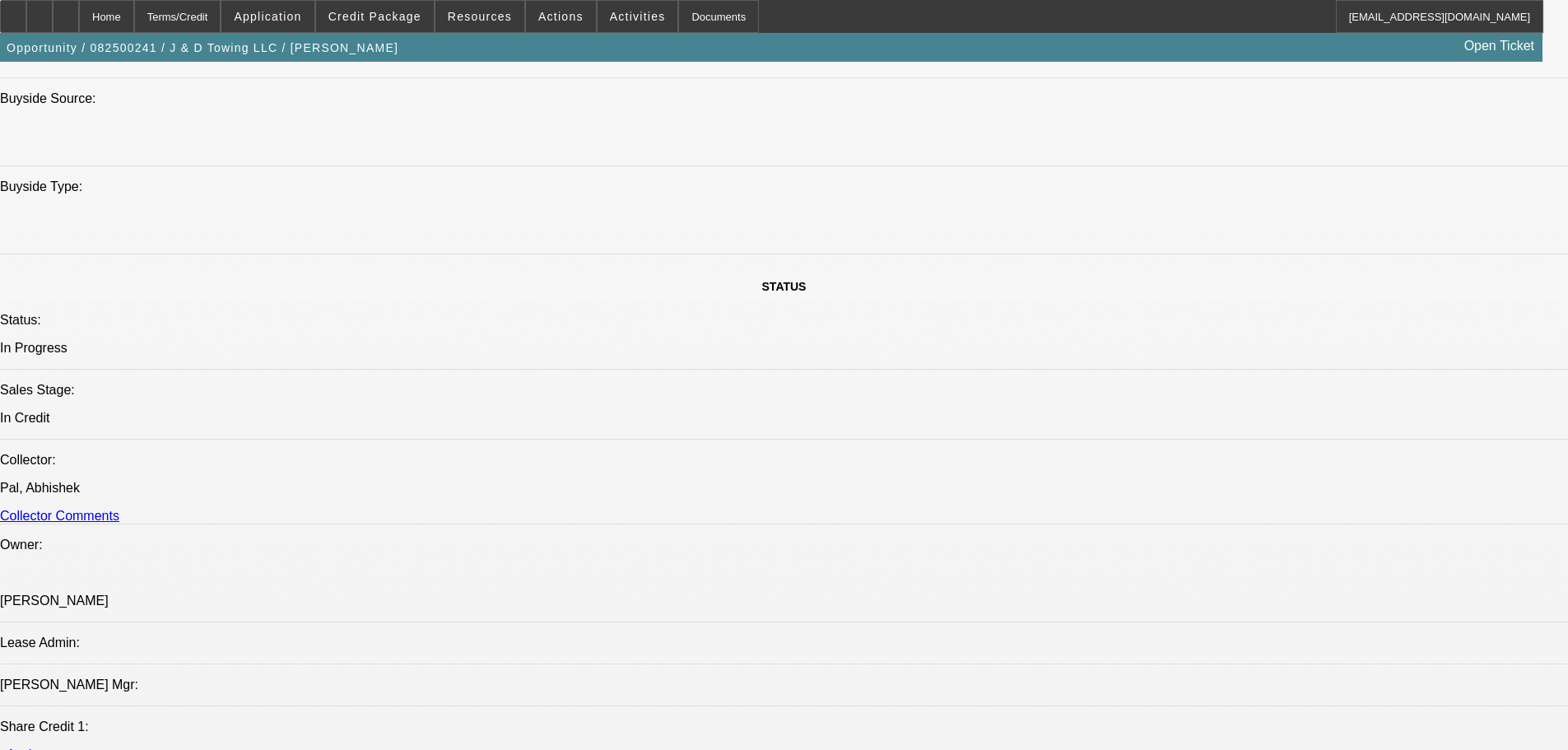
scroll to position [1646, 0]
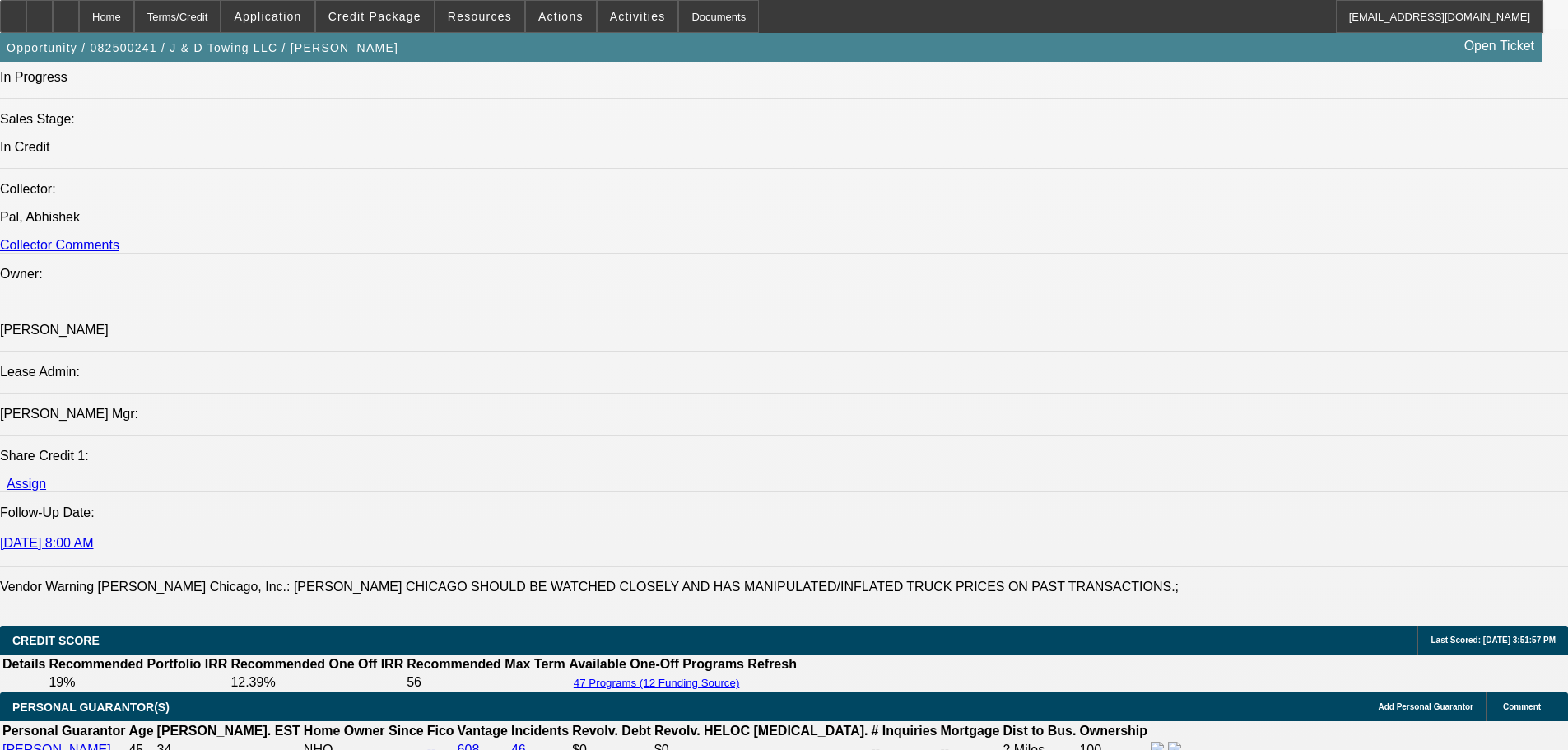
scroll to position [1811, 0]
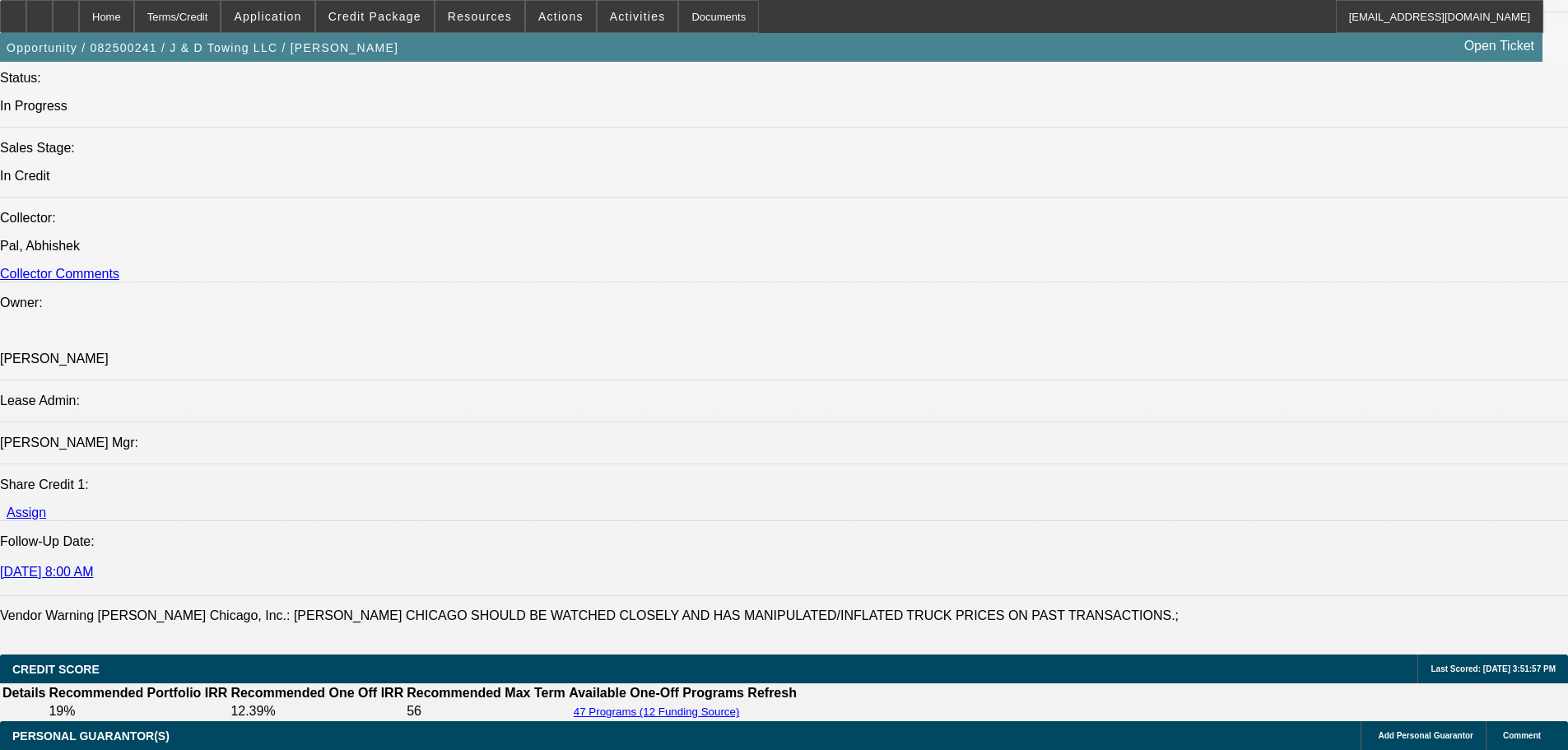
drag, startPoint x: 91, startPoint y: 23, endPoint x: 161, endPoint y: 82, distance: 91.5
click at [79, 23] on div at bounding box center [66, 16] width 26 height 33
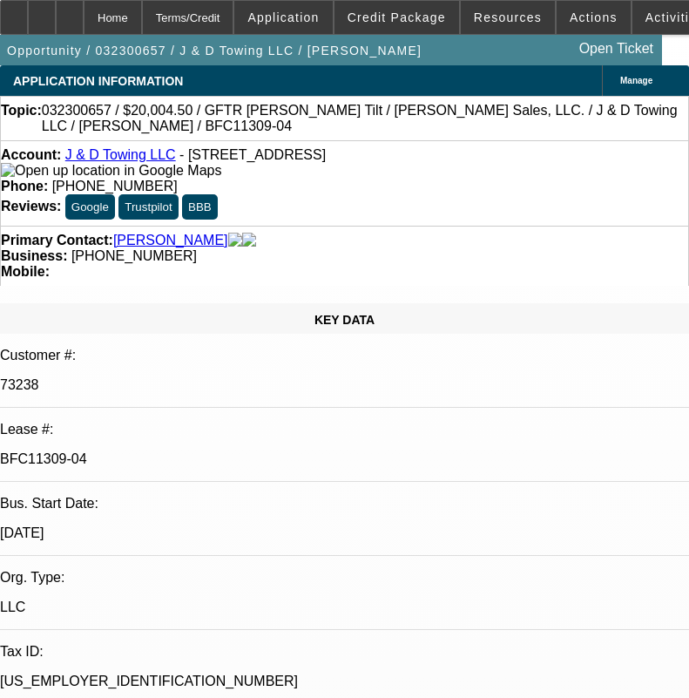
select select "0"
select select "2"
select select "0.1"
select select "4"
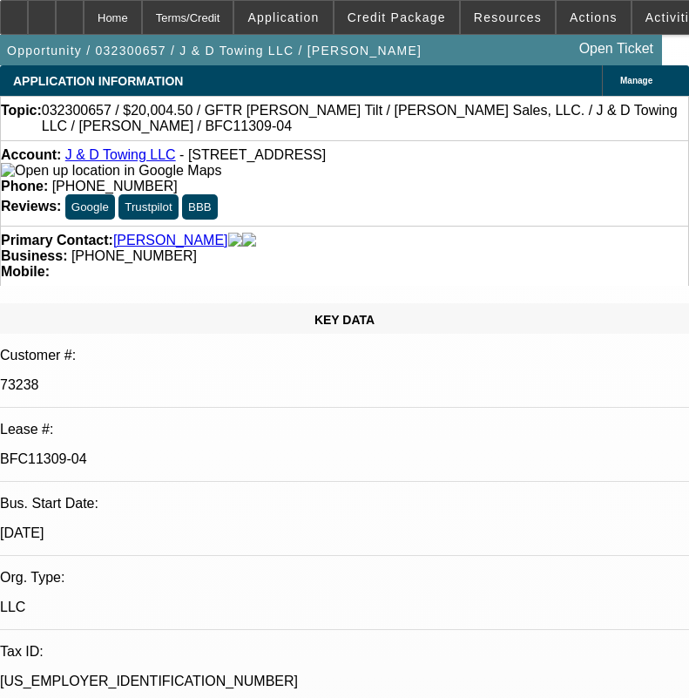
select select "0"
select select "2"
select select "0.1"
select select "4"
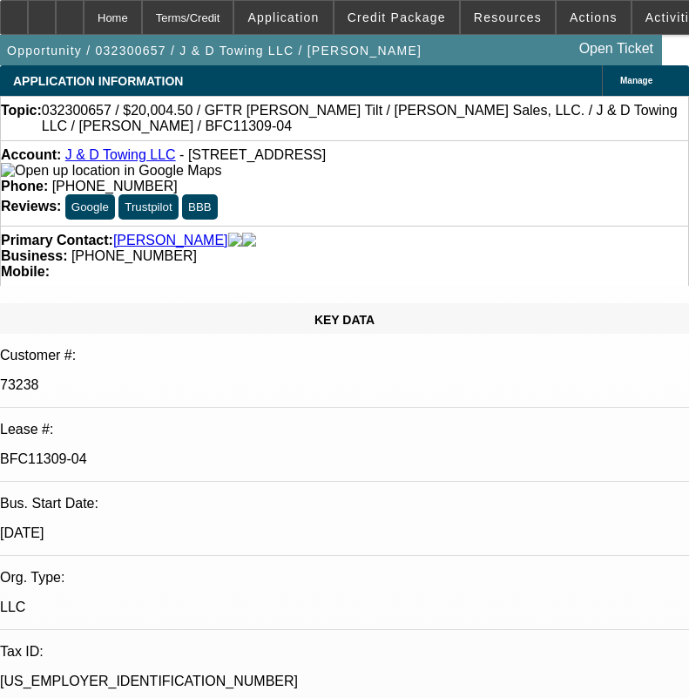
select select "0"
select select "2"
select select "0.1"
select select "4"
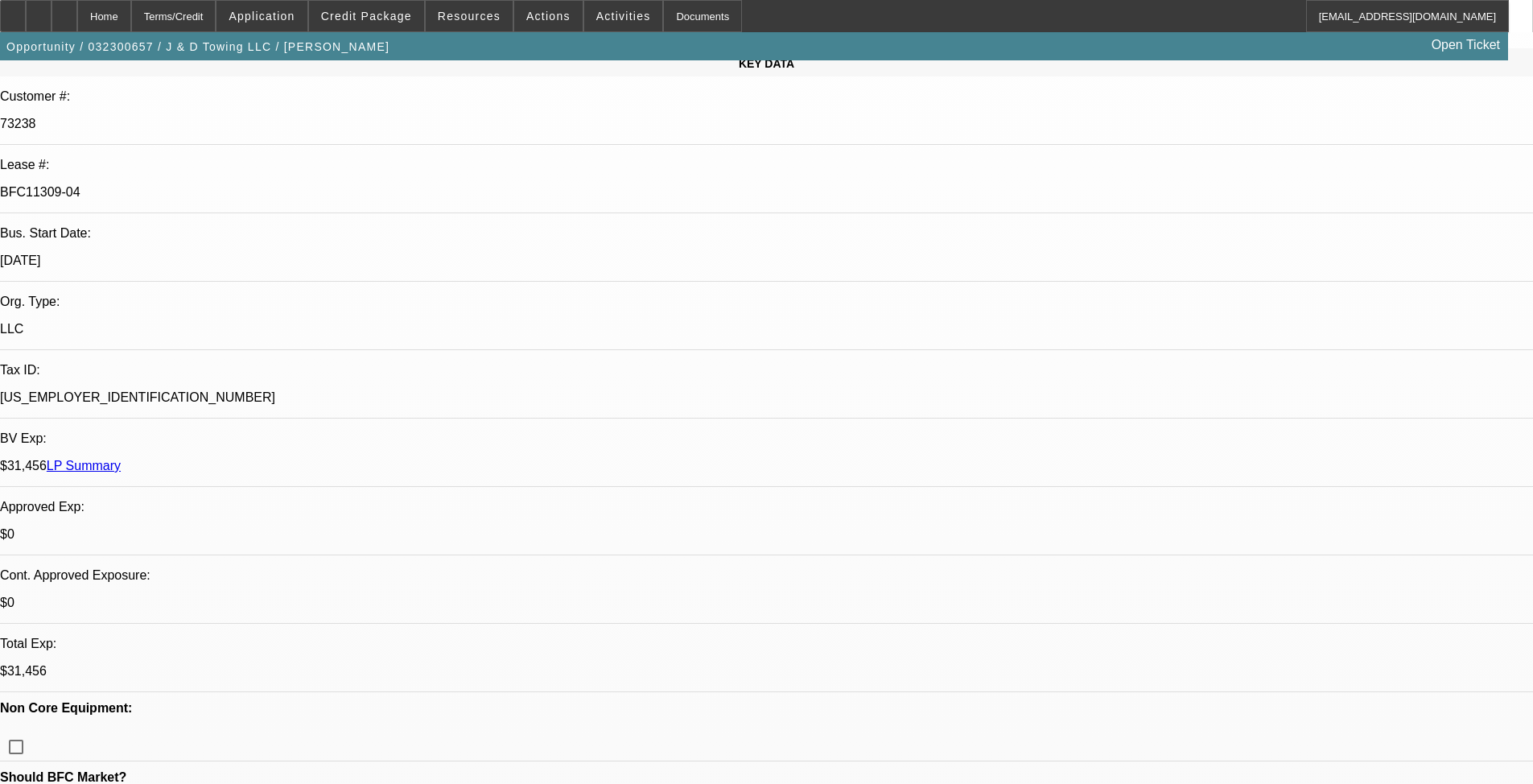
scroll to position [241, 0]
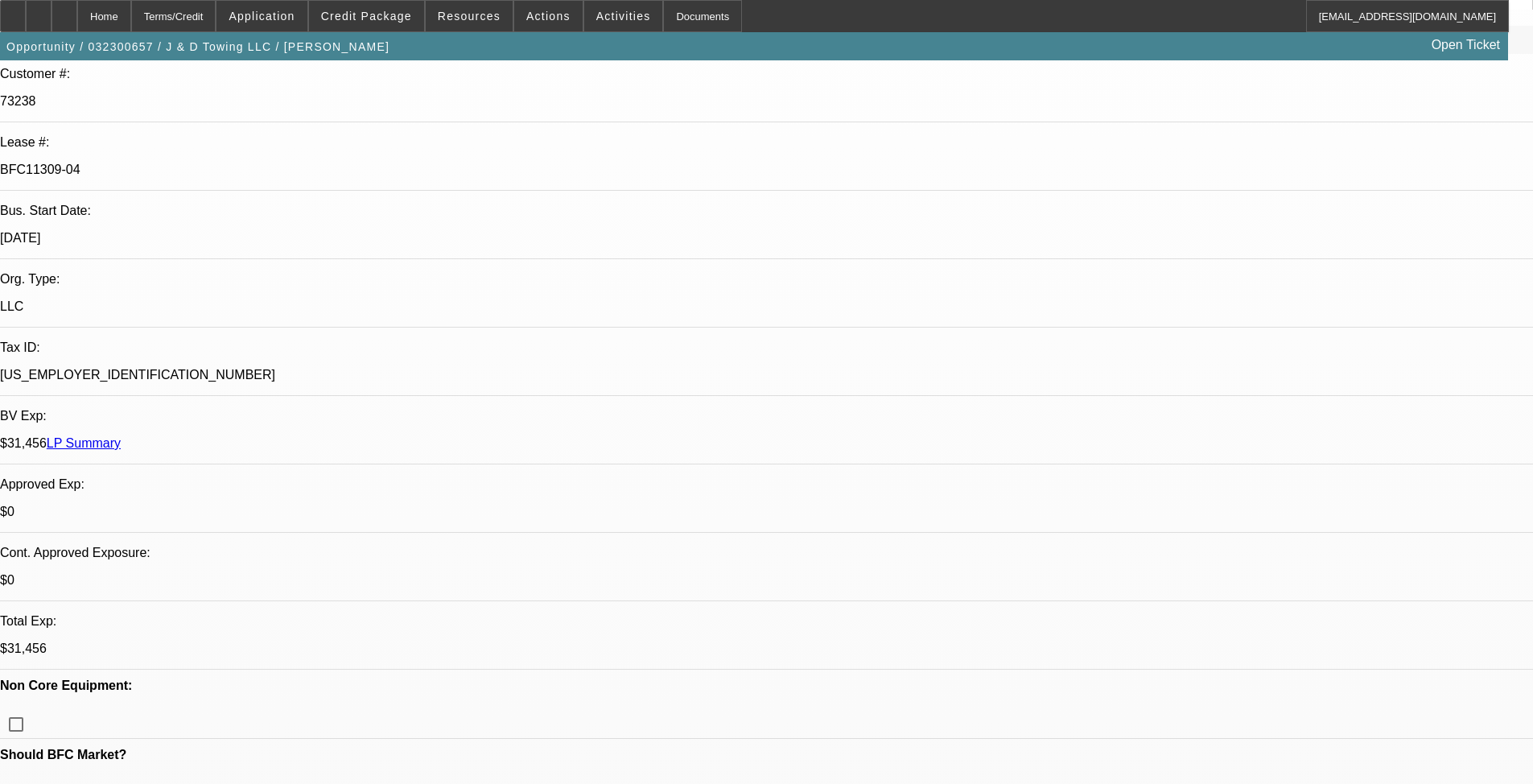
click at [380, 15] on span "Credit Package" at bounding box center [367, 16] width 91 height 13
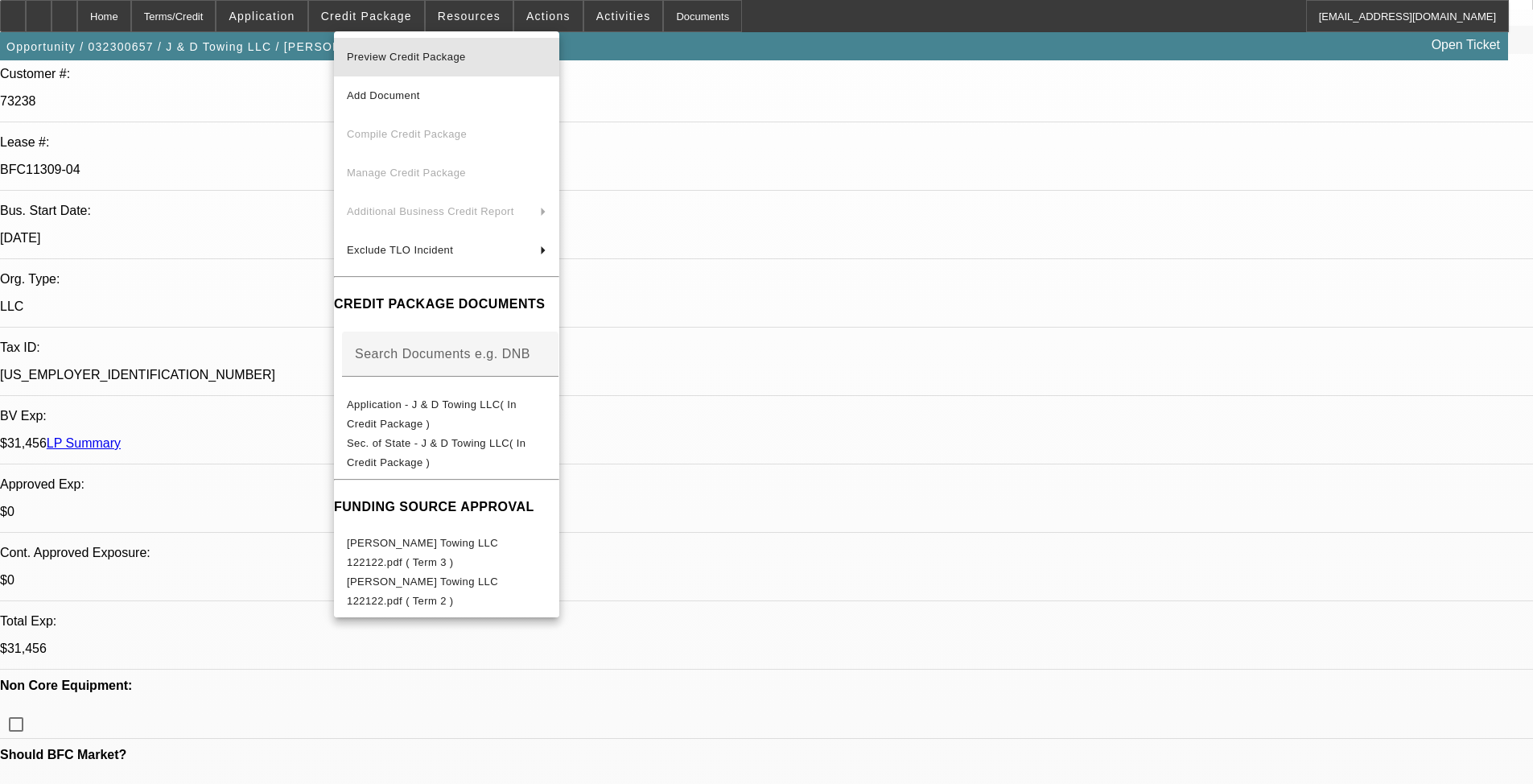
click at [436, 53] on span "Preview Credit Package" at bounding box center [406, 56] width 119 height 12
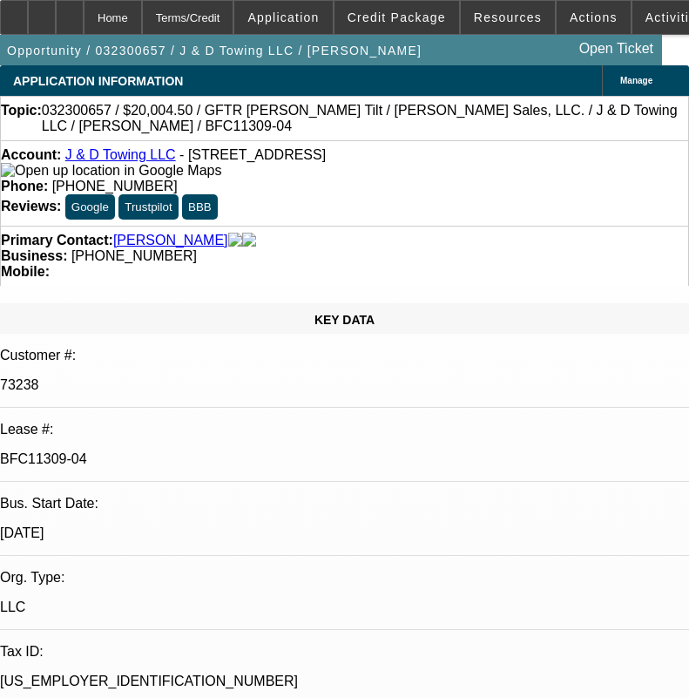
select select "0"
select select "2"
select select "0.1"
select select "4"
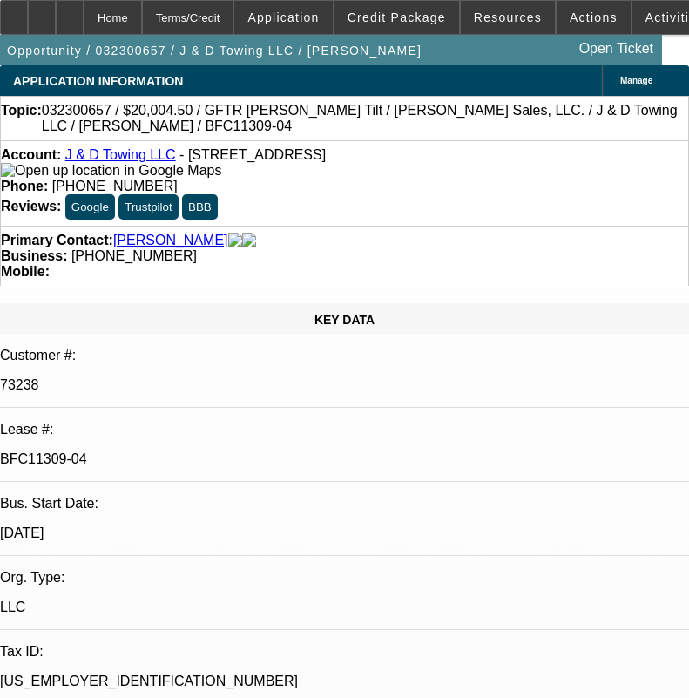
select select "0"
select select "2"
select select "0.1"
select select "4"
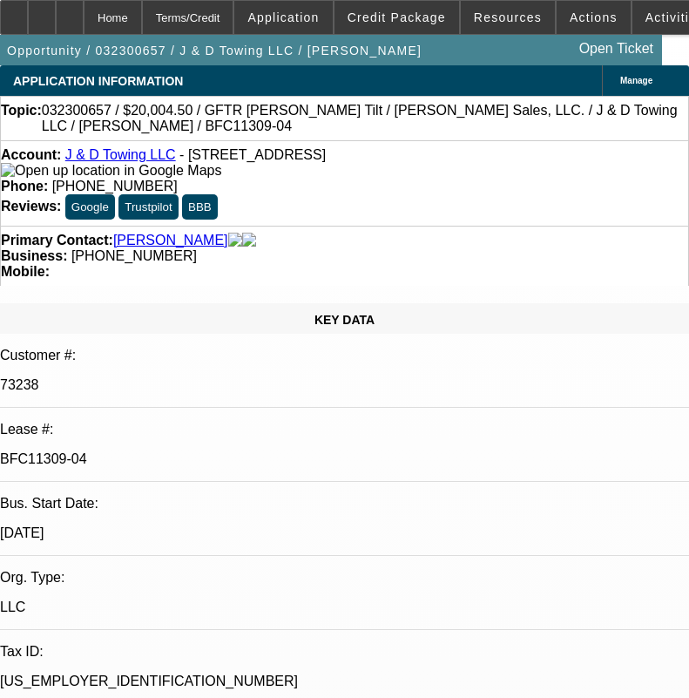
select select "0"
select select "2"
select select "0.1"
select select "4"
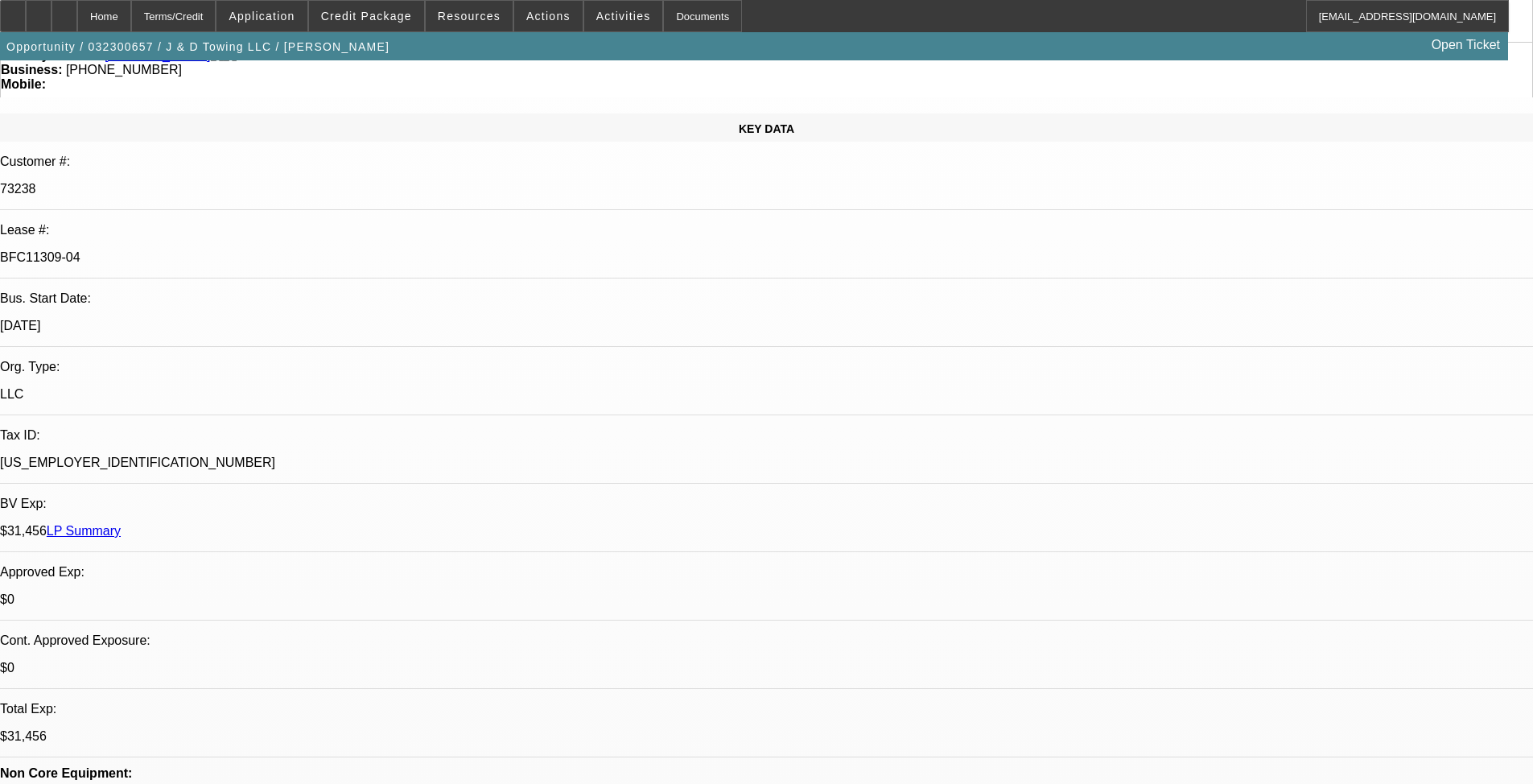
scroll to position [161, 0]
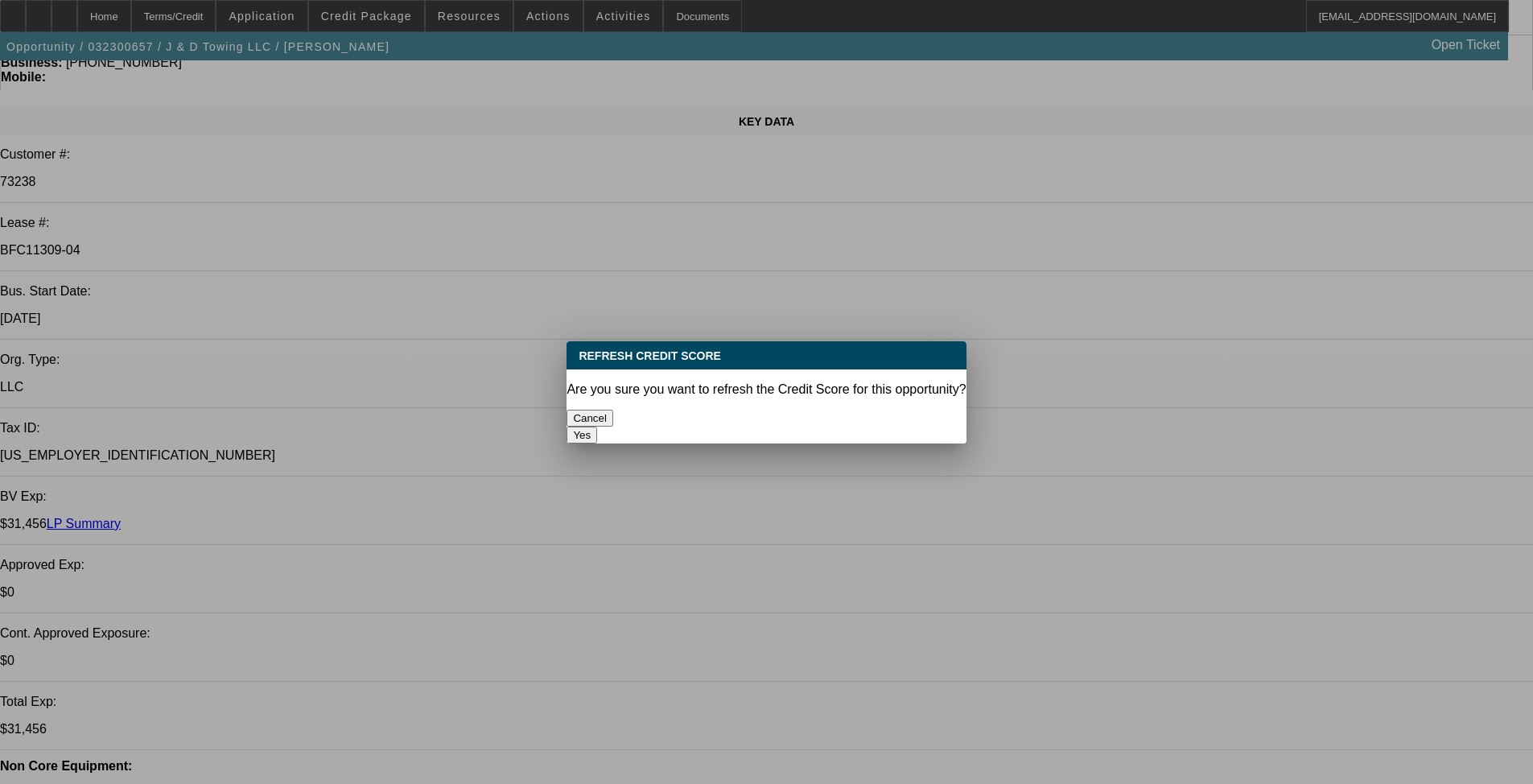
scroll to position [0, 0]
click at [598, 427] on button "Yes" at bounding box center [582, 435] width 30 height 17
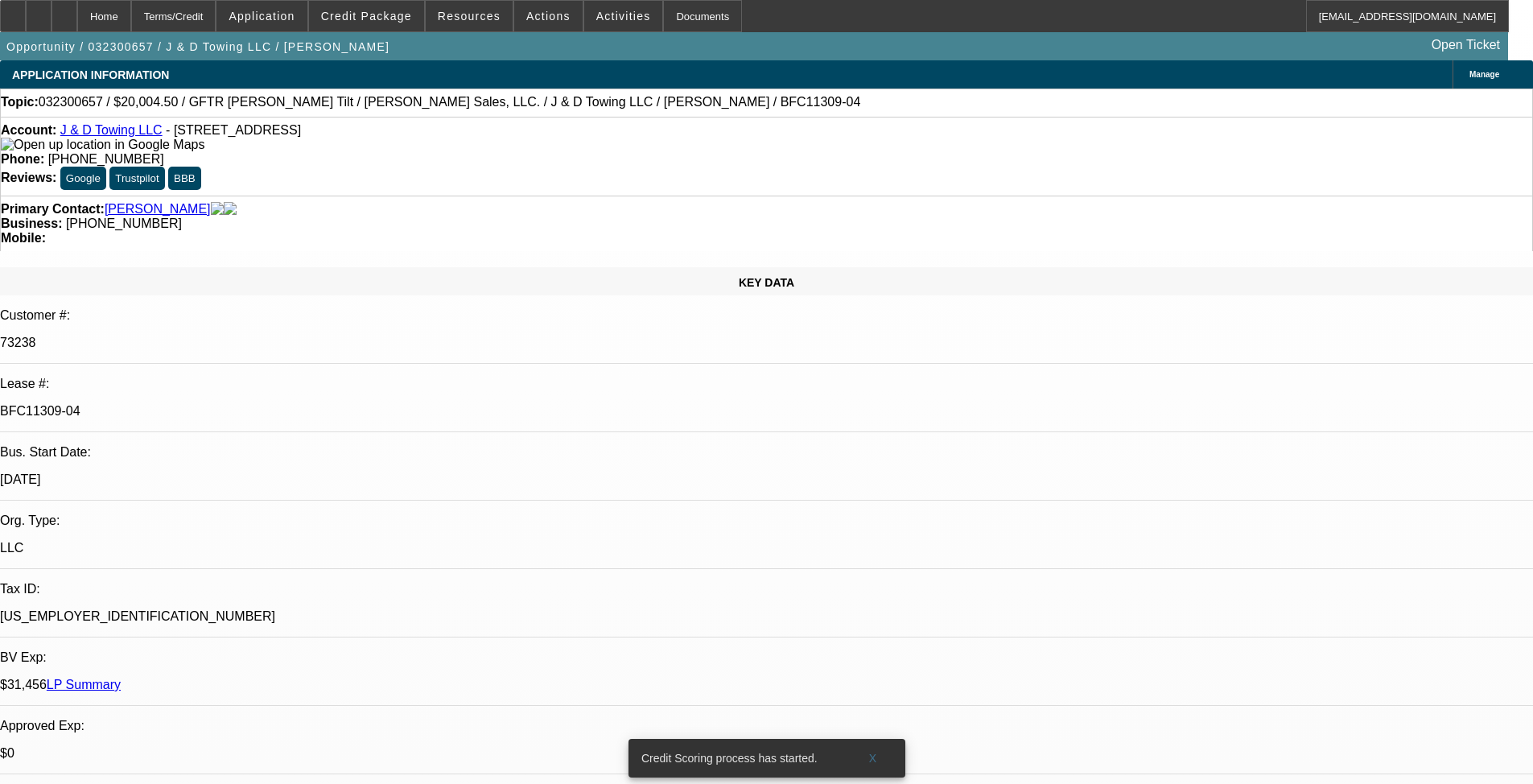
scroll to position [161, 0]
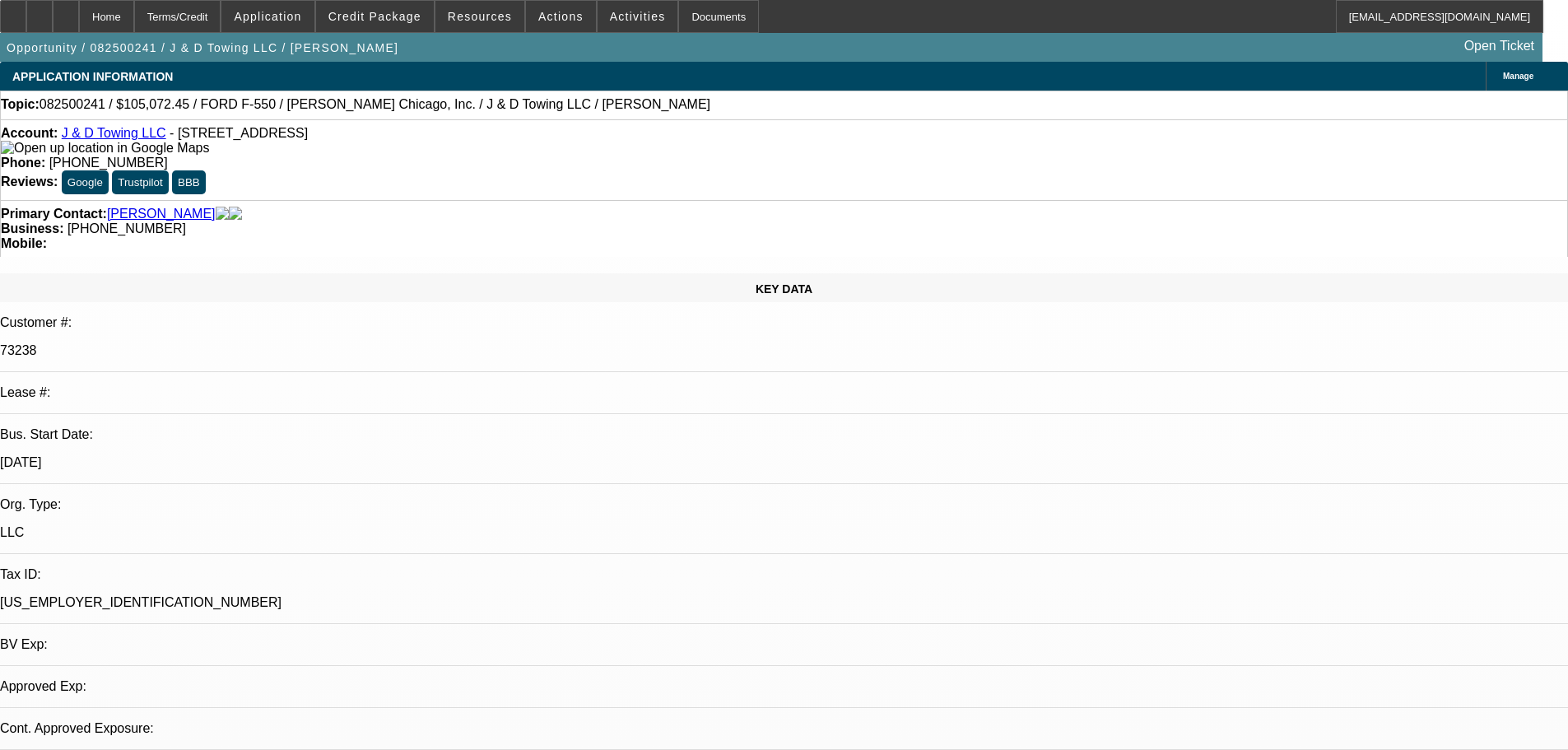
select select "0"
select select "2"
select select "0.1"
select select "4"
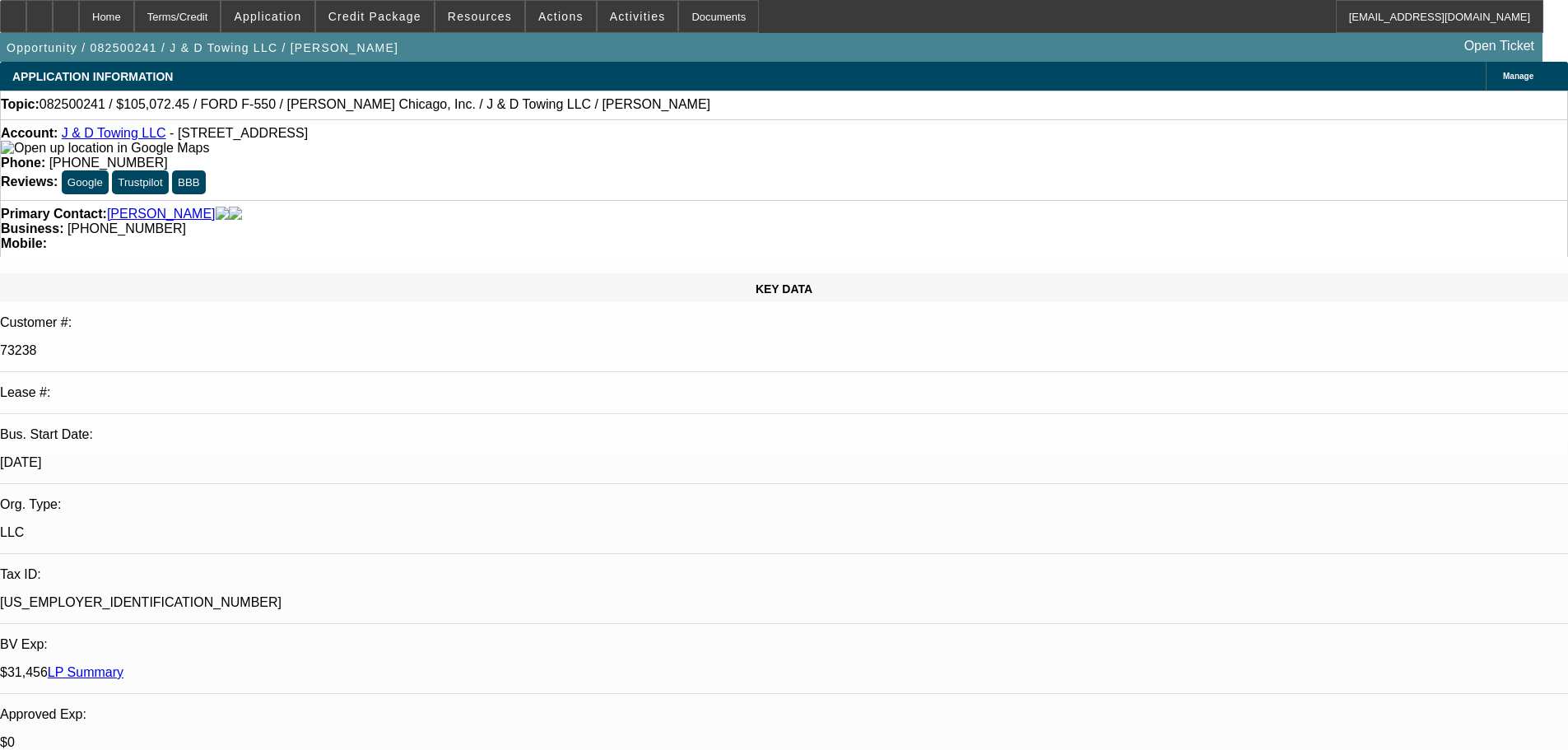
paste textarea "VENDOR WARNING; ROBERT = NON HOMEOWNER; NO ACTIVE CREDIT, CREDIT LOOKS WASHED; …"
type textarea "VENDOR WARNING; ROBERT = NON HOMEOWNER; NO ACTIVE CREDIT, CREDIT LOOKS WASHED; …"
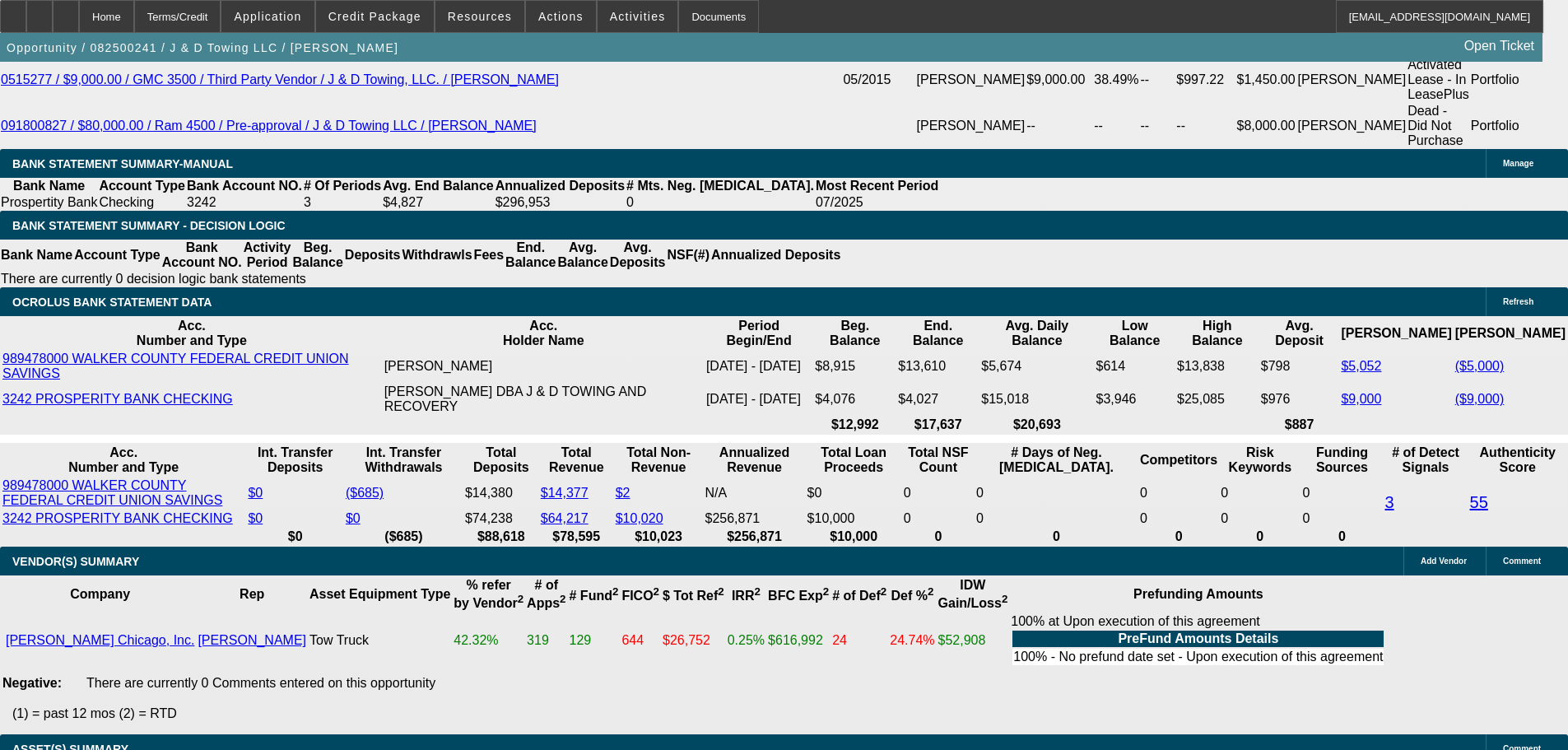
scroll to position [3483, 0]
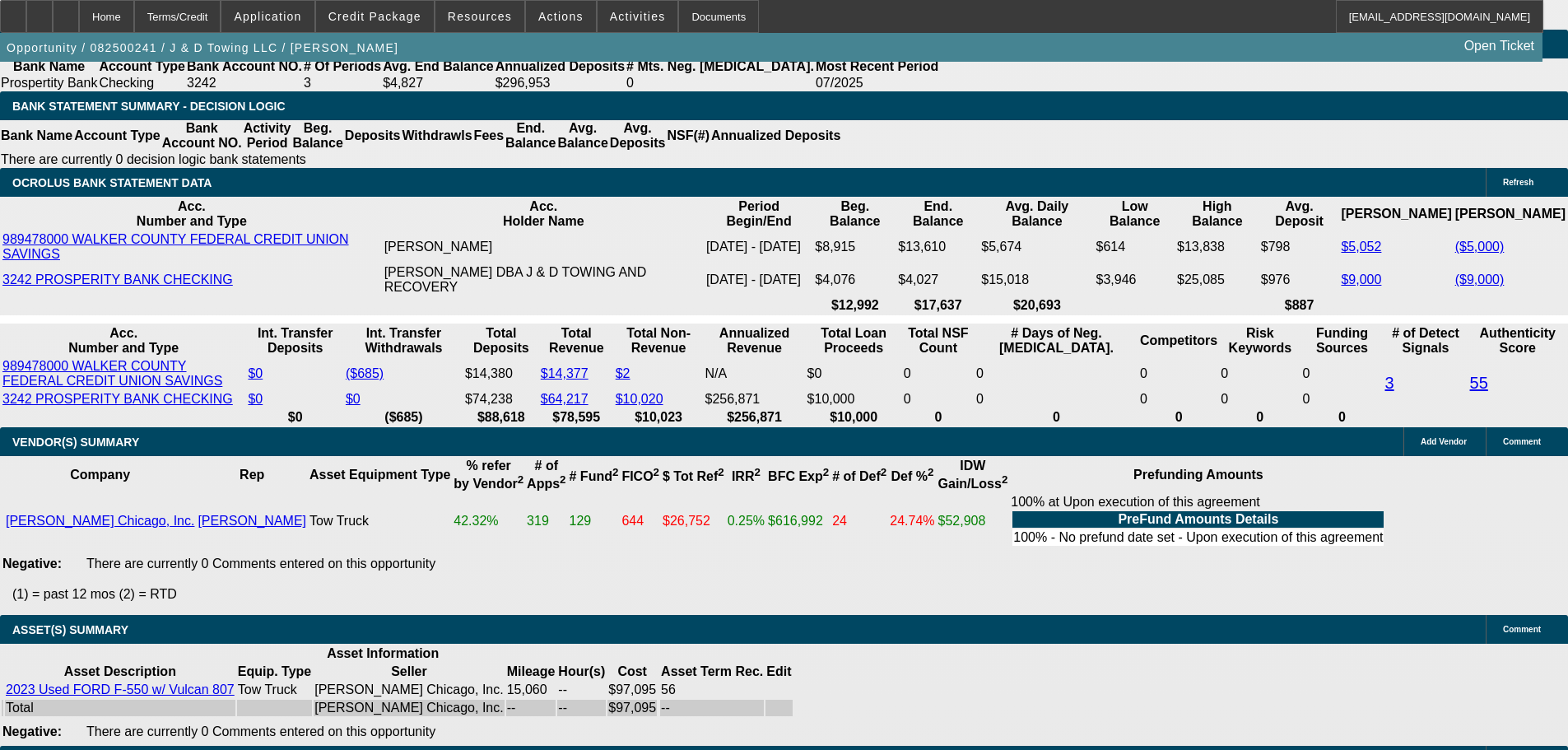
select select "5"
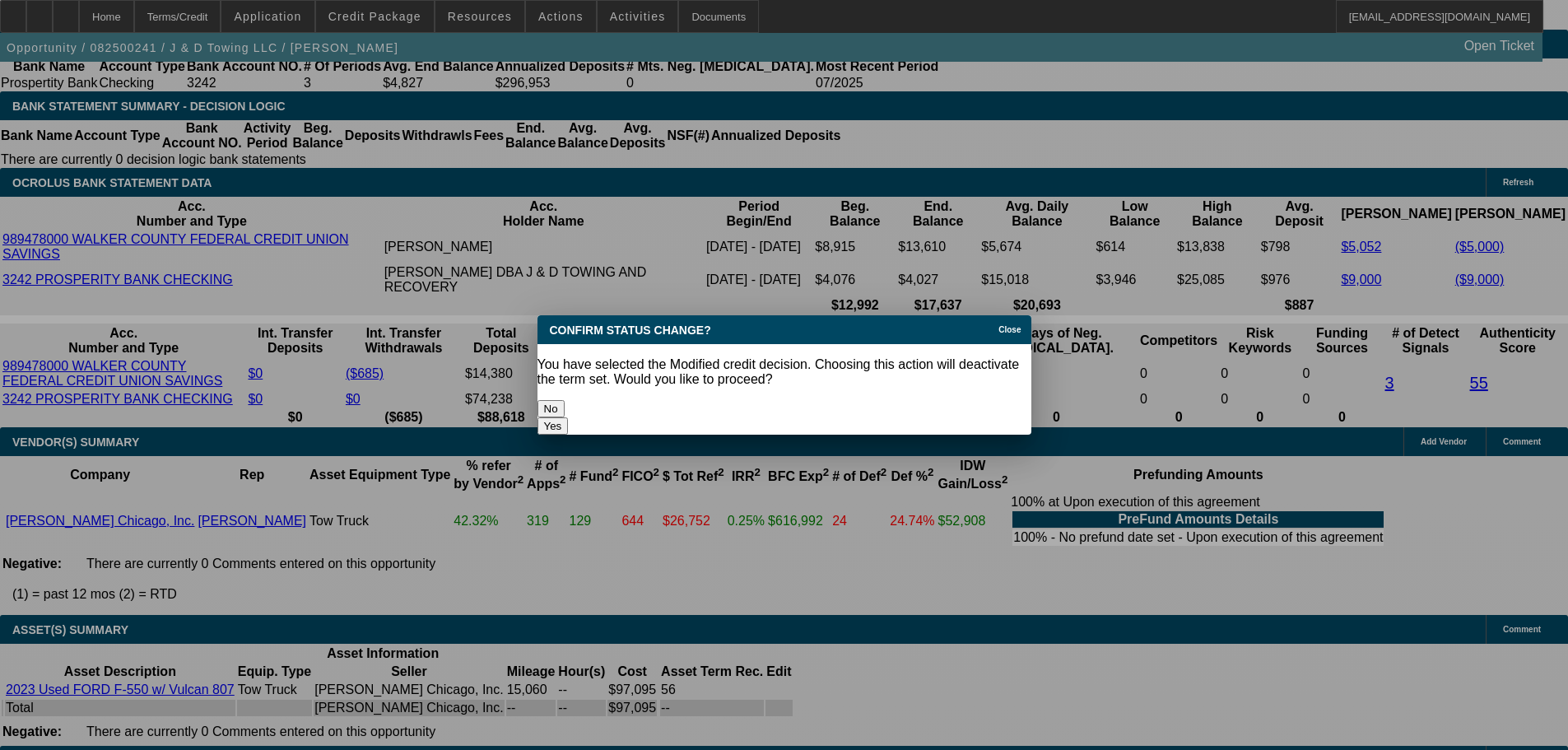
click at [569, 418] on button "Yes" at bounding box center [553, 426] width 31 height 17
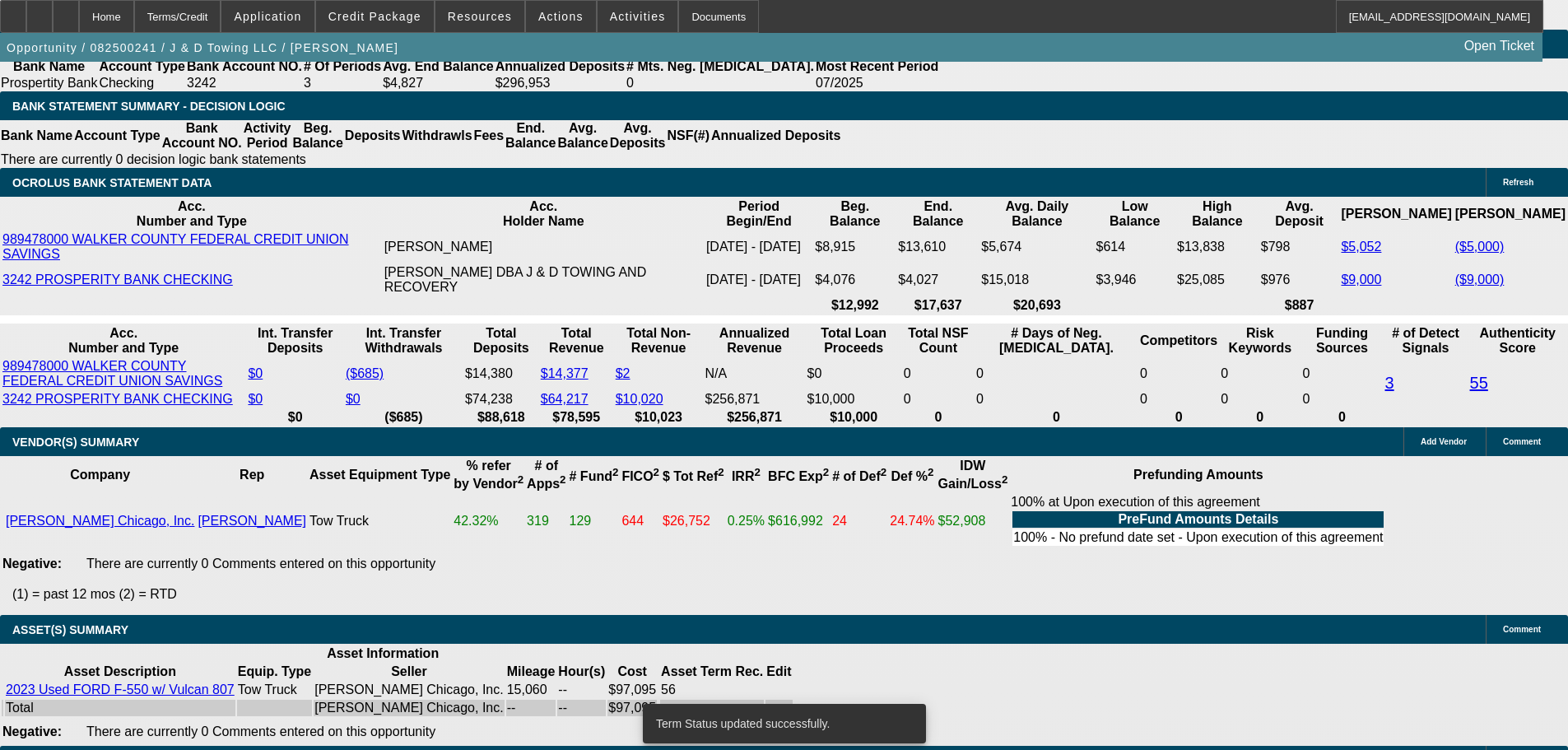
scroll to position [3469, 0]
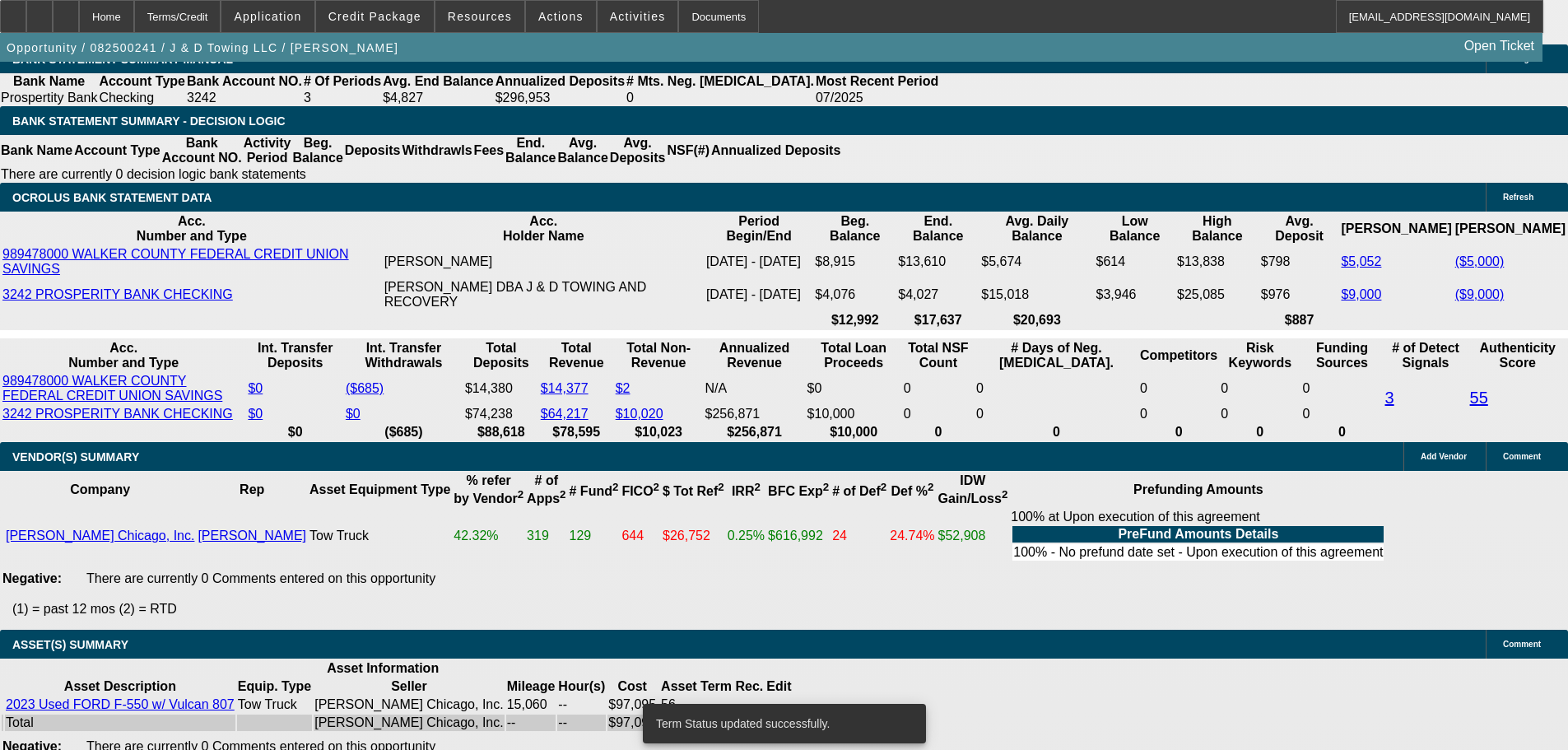
select select "0"
select select "2"
select select "0.1"
select select "4"
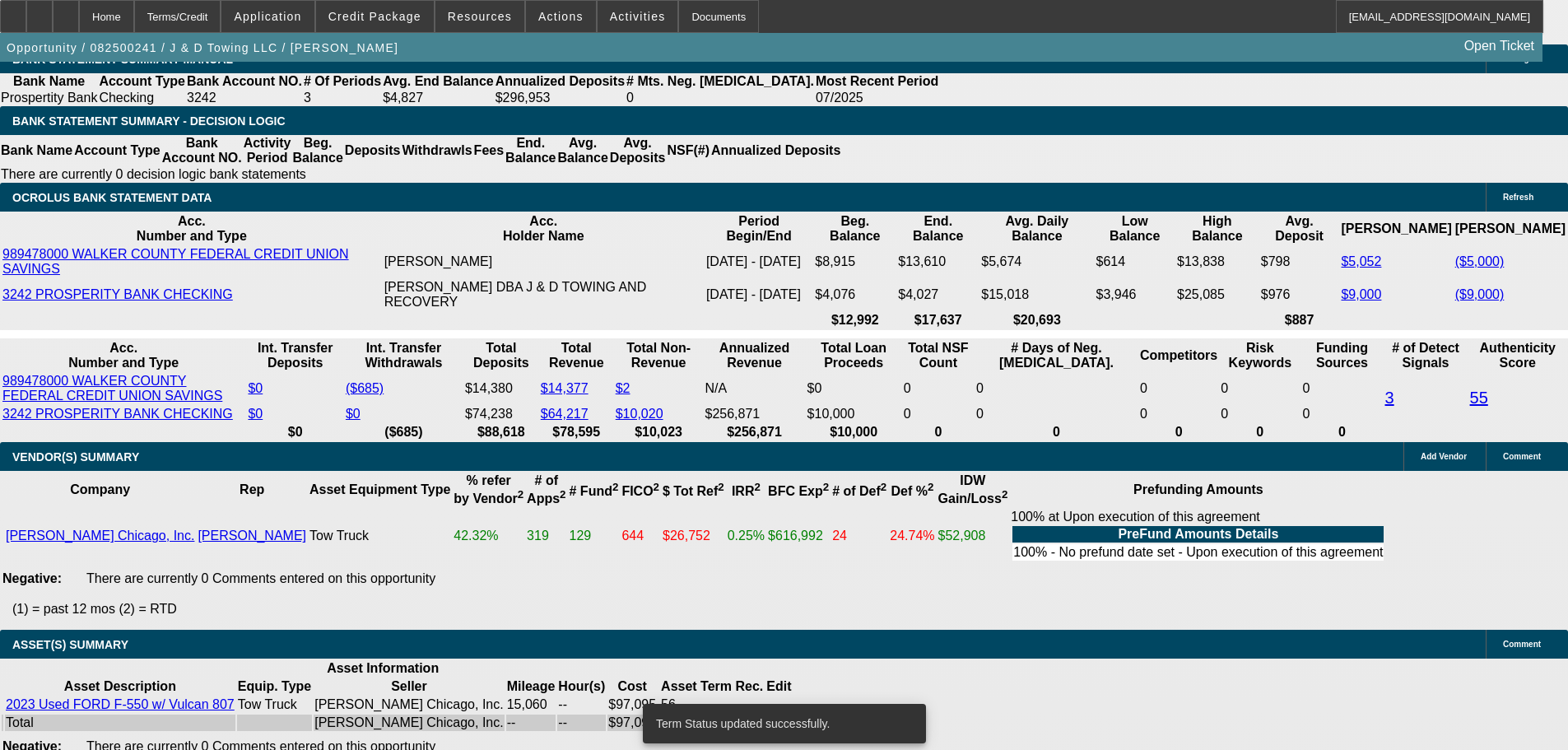
select select "0"
select select "2"
select select "0.1"
select select "4"
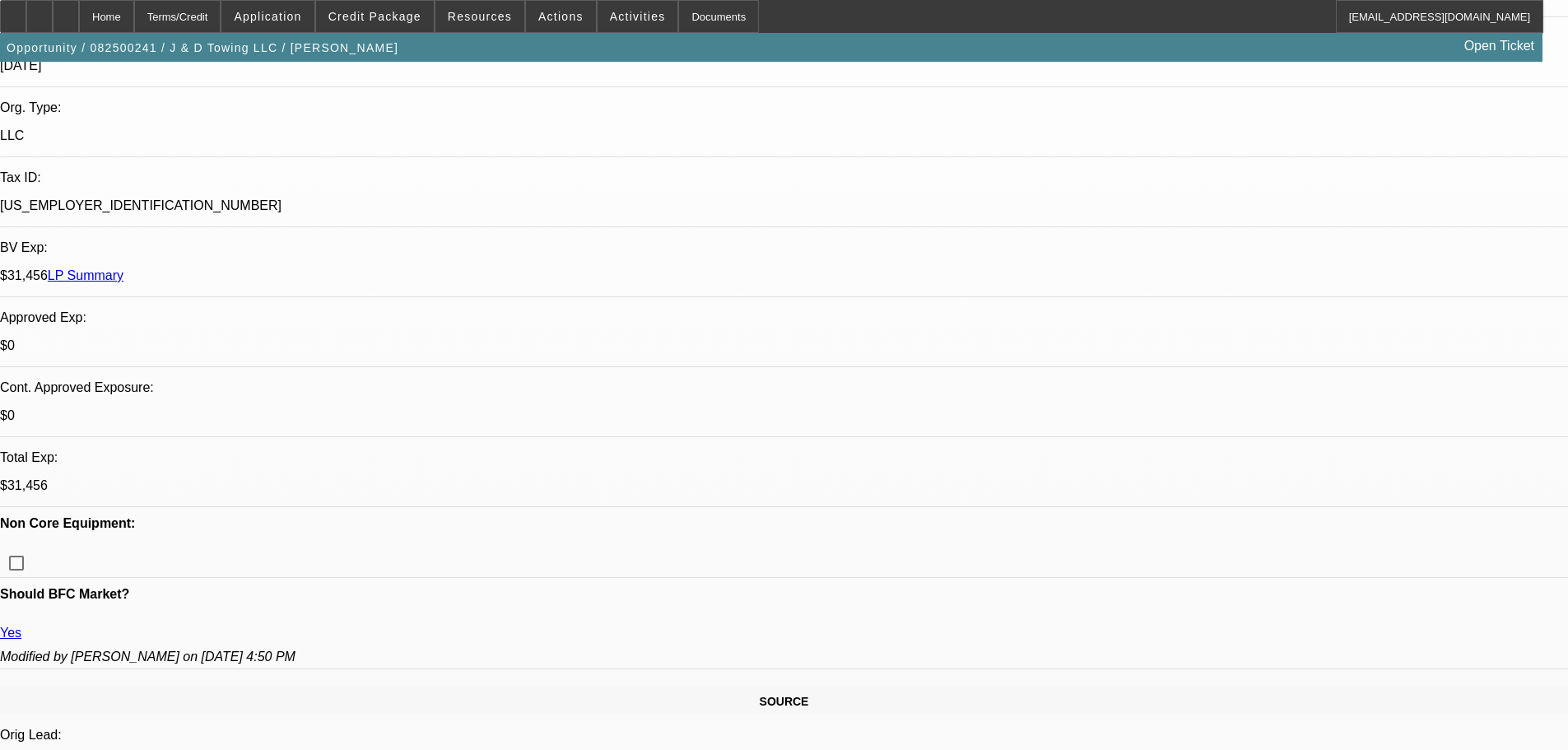
scroll to position [355, 0]
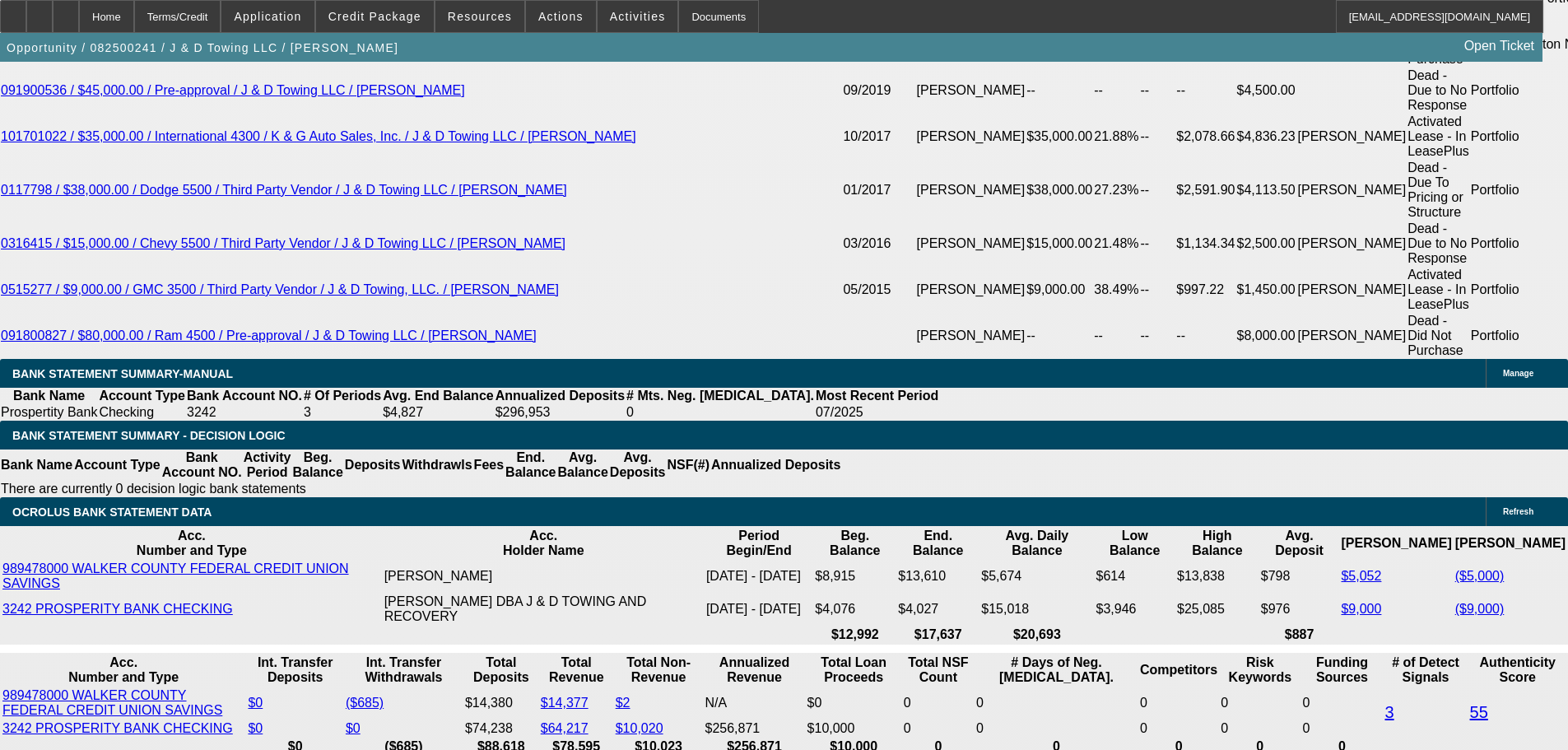
scroll to position [3072, 0]
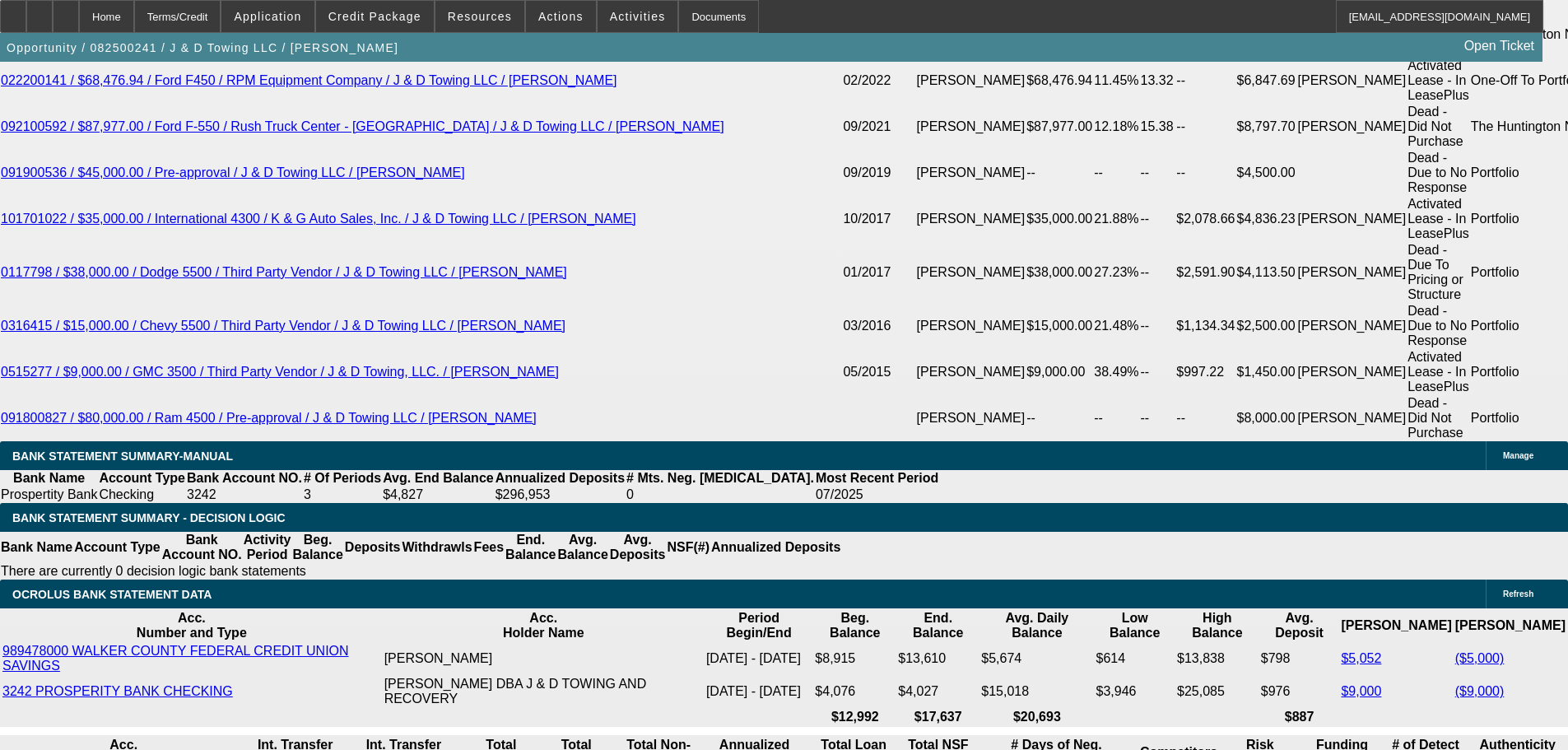
drag, startPoint x: 259, startPoint y: 350, endPoint x: 503, endPoint y: 348, distance: 244.0
type input "23"
type input "$46.00"
type input "UNKNOWN"
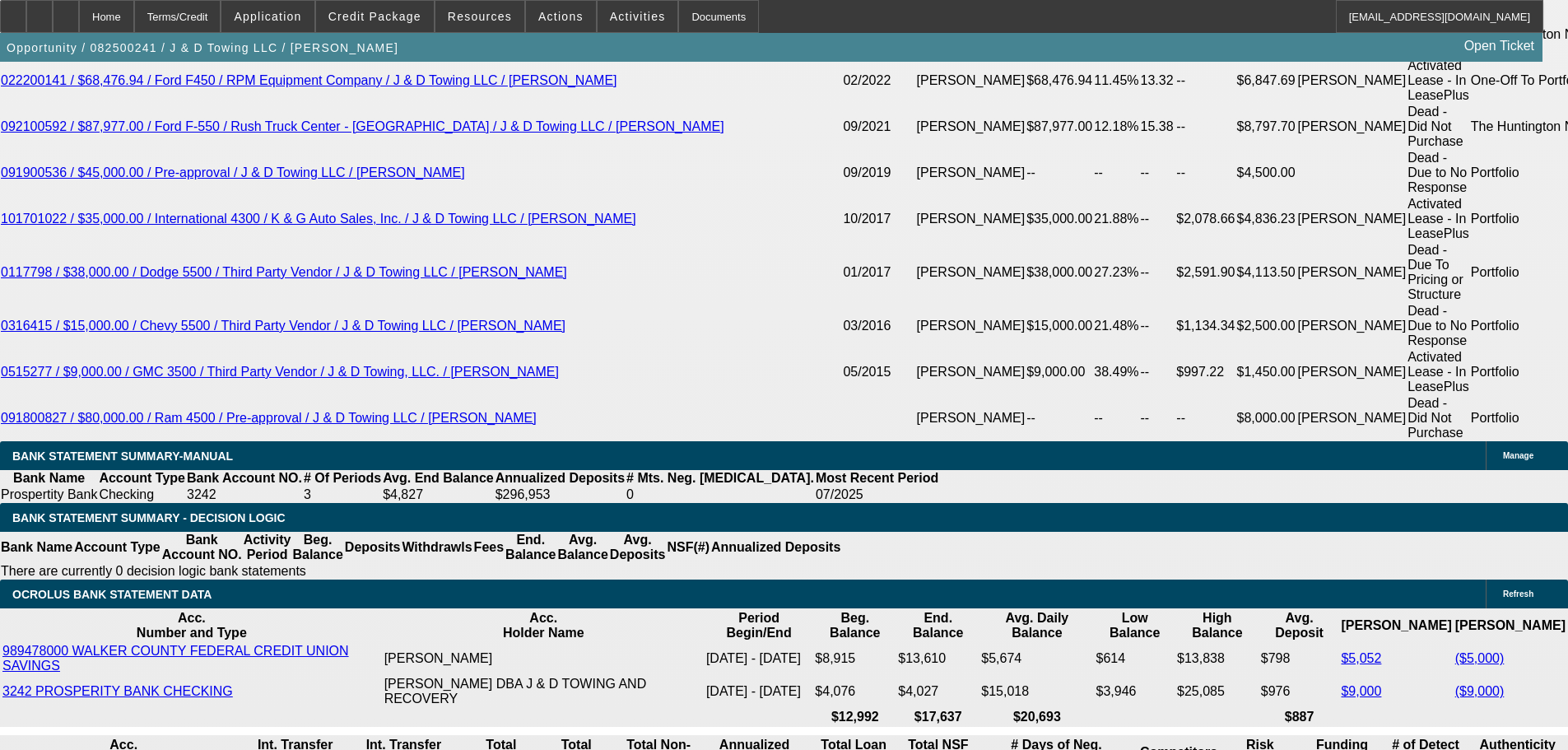
type input "2395"
type input "$4,790.00"
type input "13.1"
type input "$2,395.00"
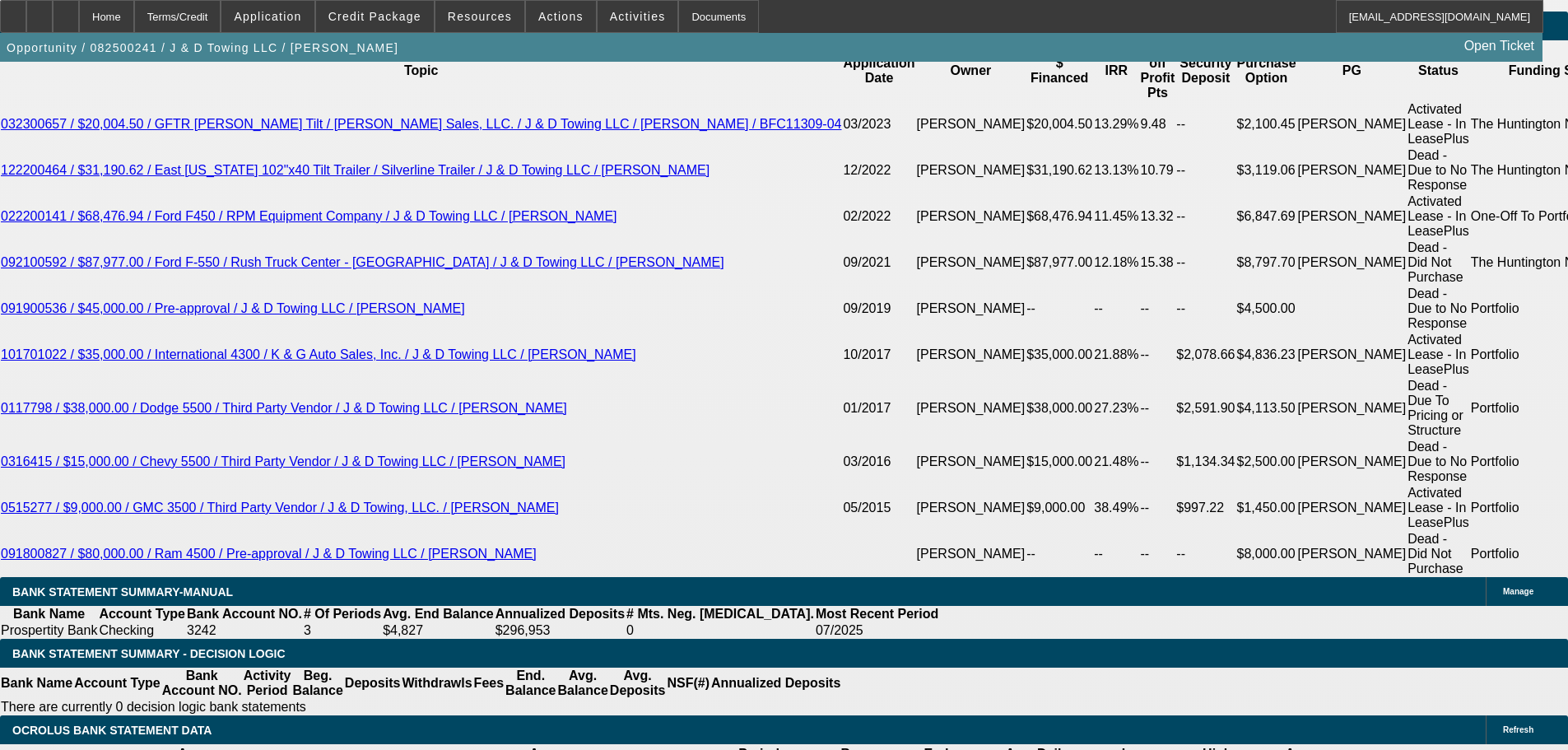
scroll to position [2906, 0]
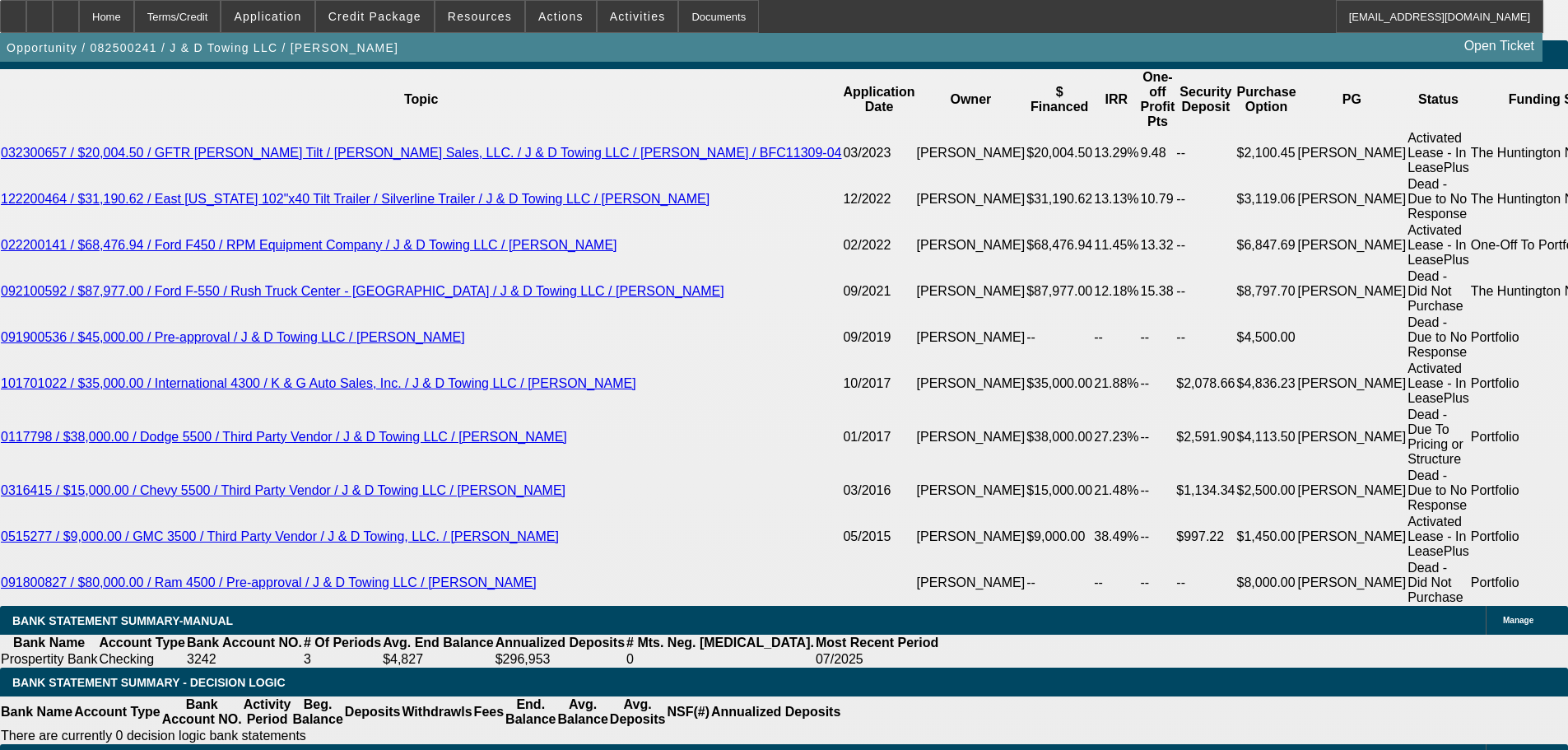
select select "0.1"
type input "$10,507.24"
type input "$4,311.00"
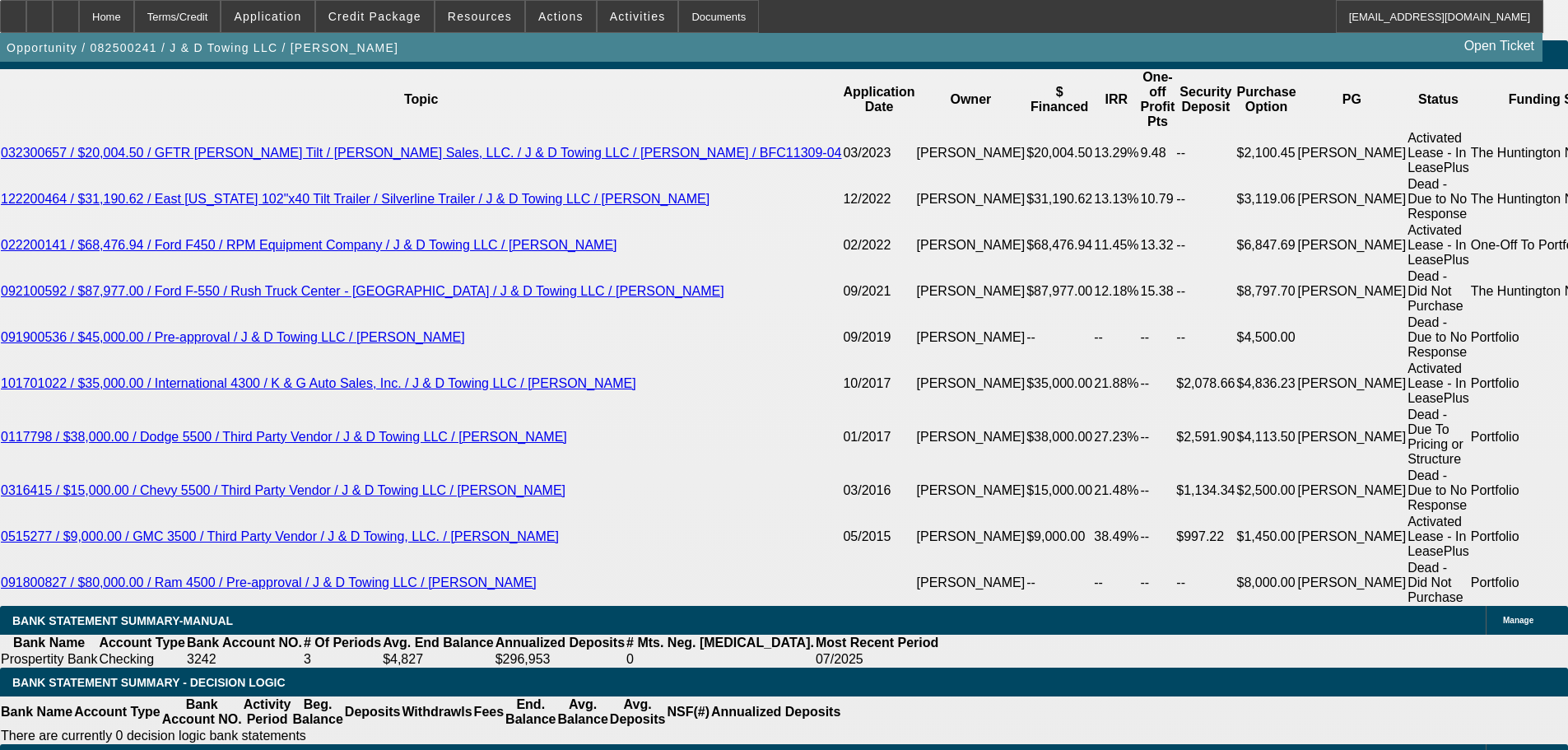
drag, startPoint x: 266, startPoint y: 517, endPoint x: 804, endPoint y: 479, distance: 539.3
type input "21"
type input "$42.00"
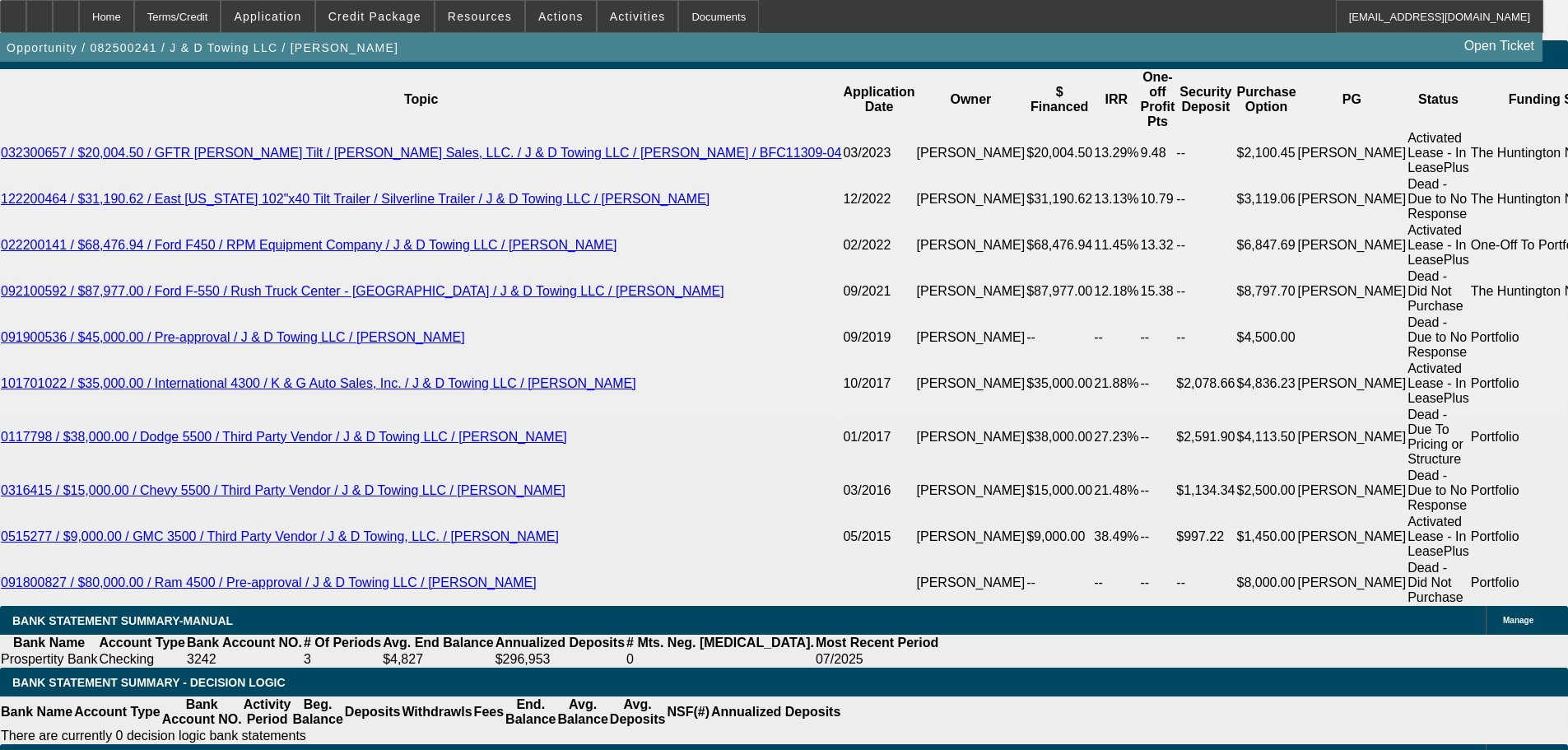
type input "2195"
type input "$4,390.00"
type input "13.9"
type input "$2,195.00"
drag, startPoint x: 729, startPoint y: 473, endPoint x: 168, endPoint y: 259, distance: 600.4
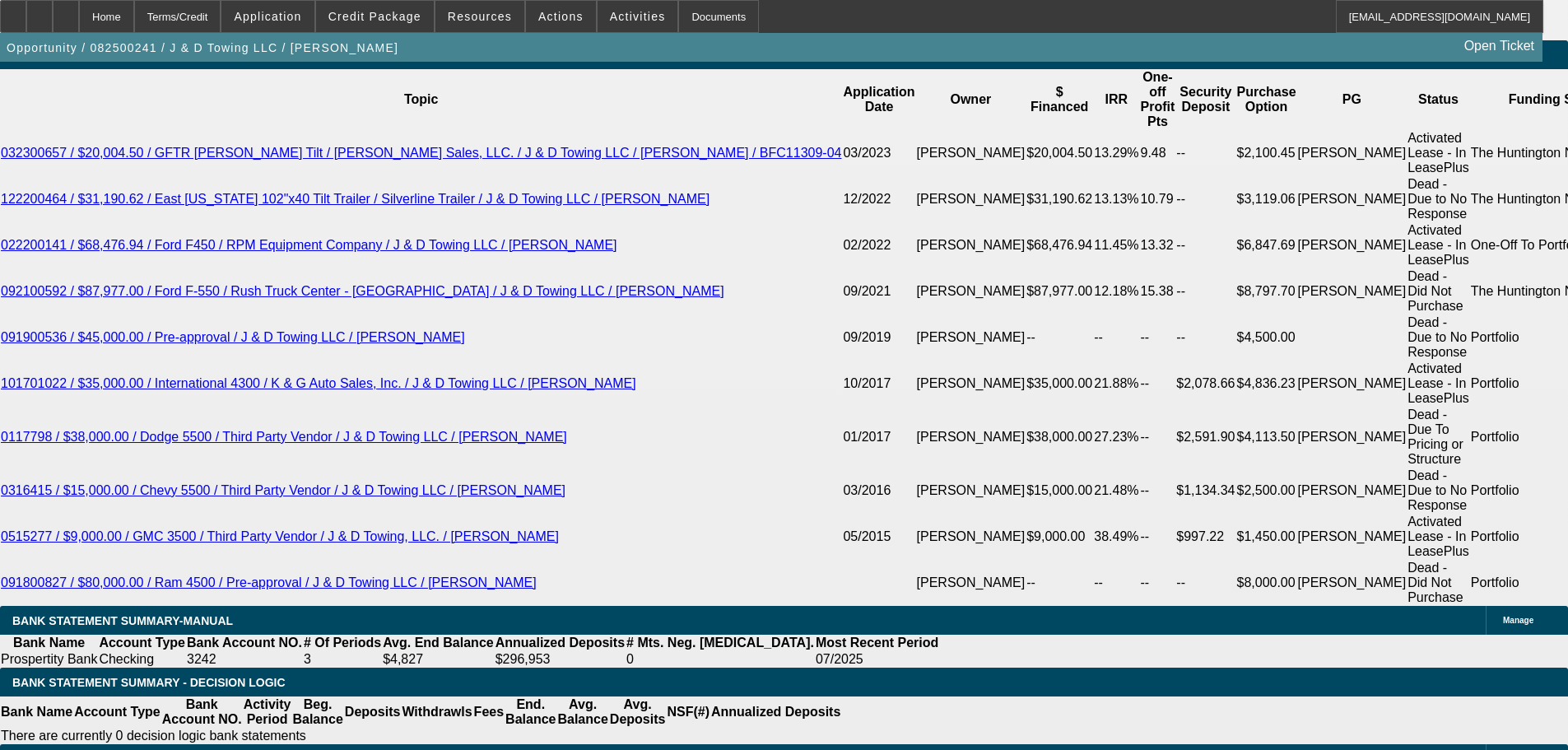
click at [244, 67] on span "button" at bounding box center [202, 48] width 405 height 40
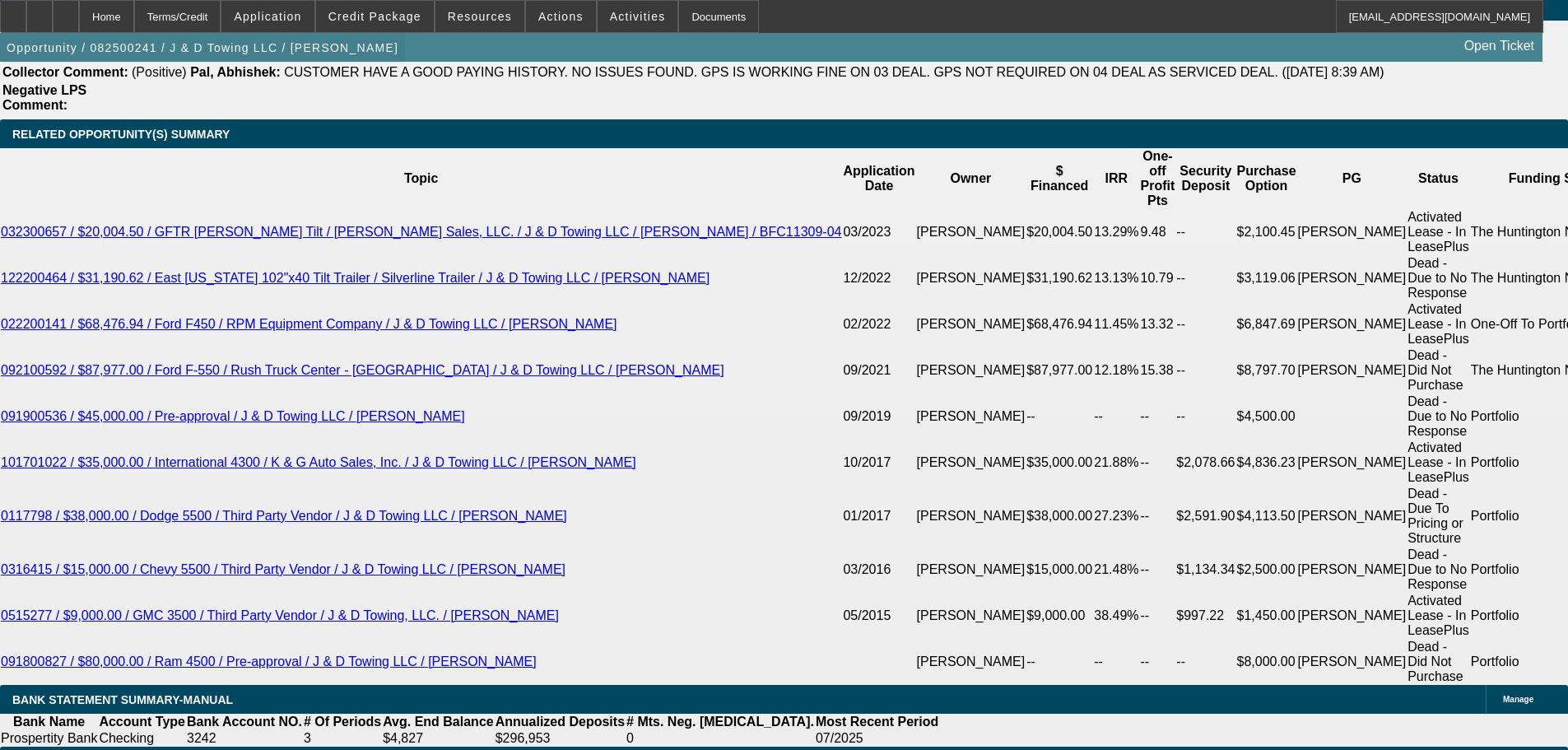
scroll to position [2824, 0]
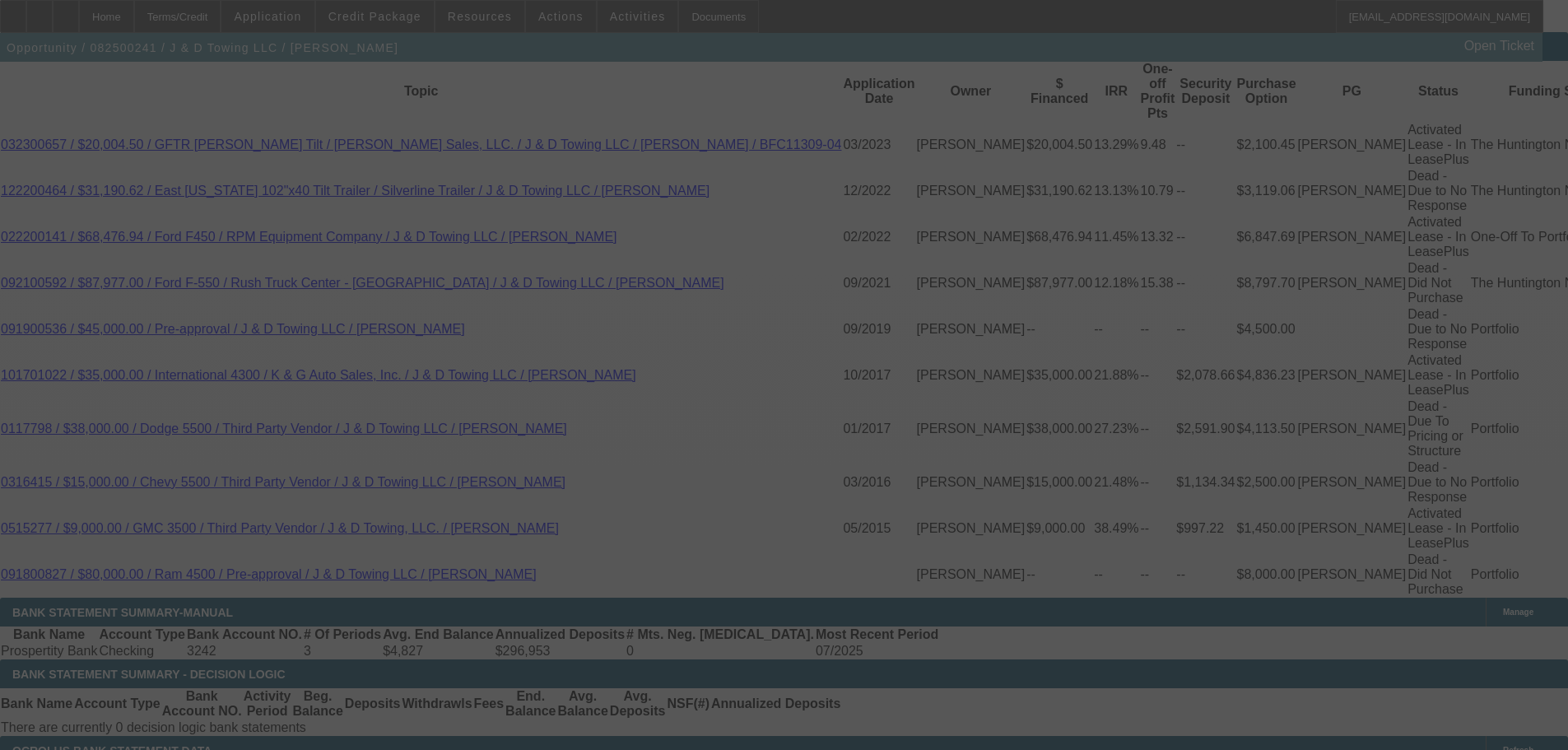
scroll to position [3072, 0]
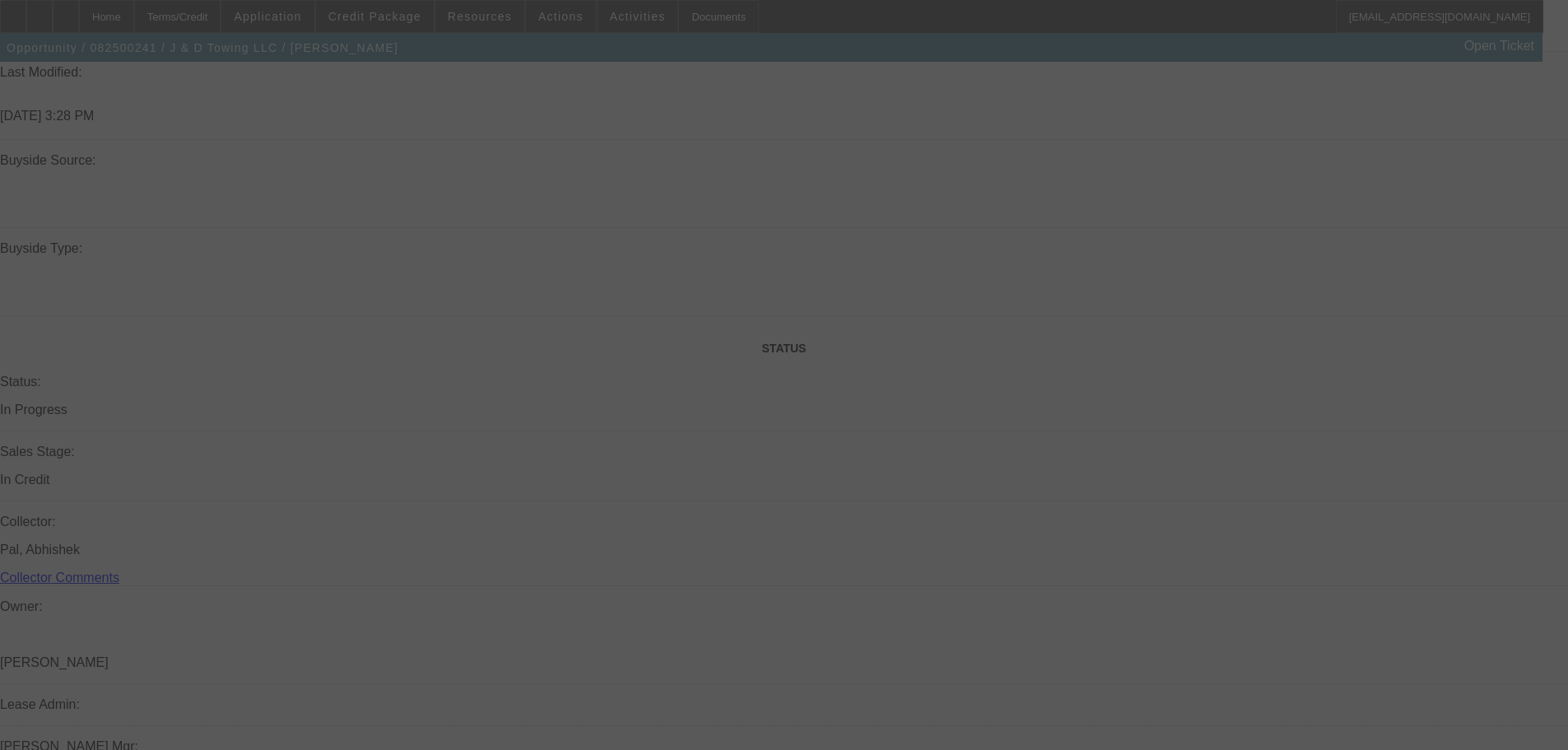
select select "0.1"
select select "2"
select select "0.1"
select select "4"
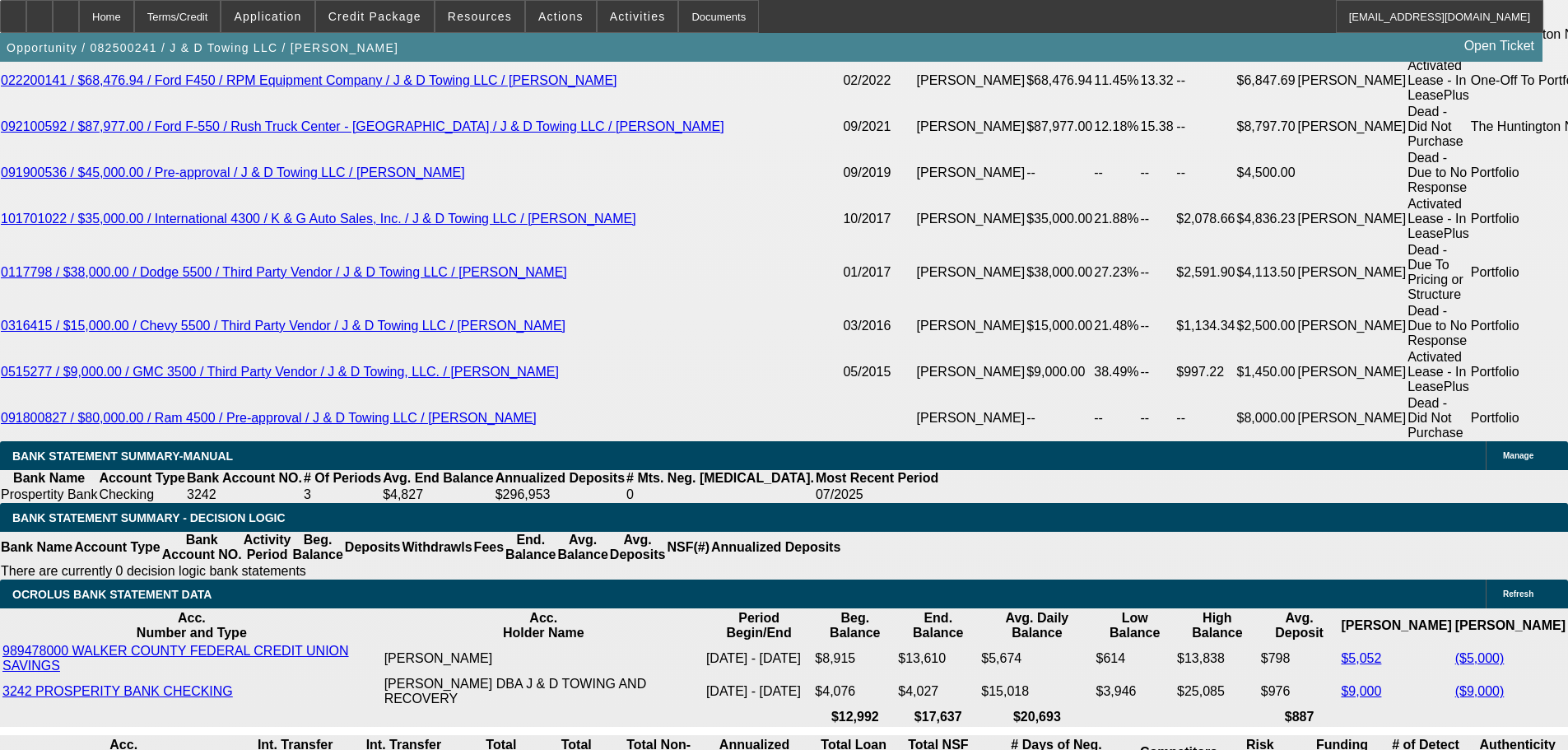
drag, startPoint x: 247, startPoint y: 352, endPoint x: 509, endPoint y: 341, distance: 262.2
type input "2295"
type input "$458.00"
type input "UNKNOWN"
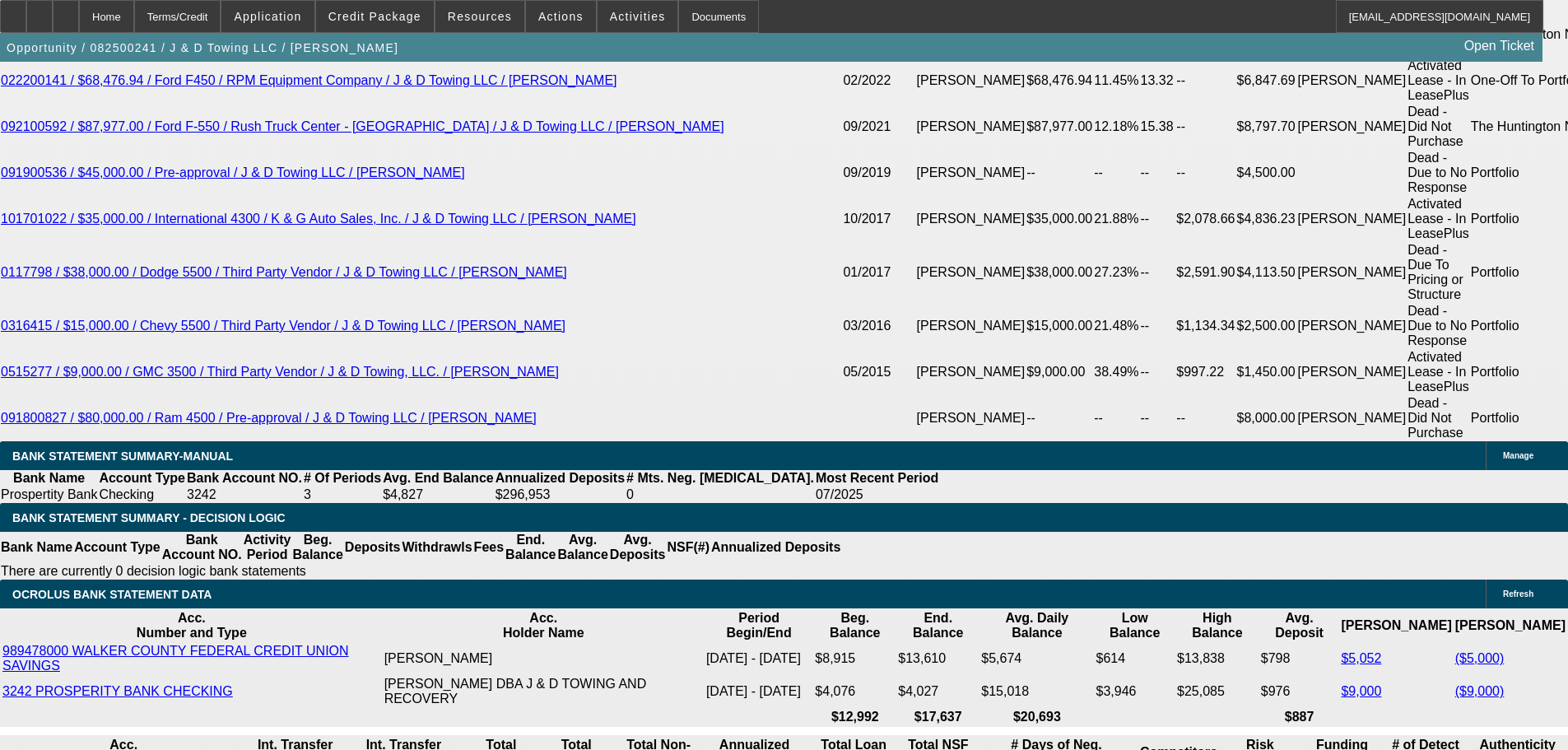
type input "$4,590.00"
type input "15.9"
type input "$2,295.00"
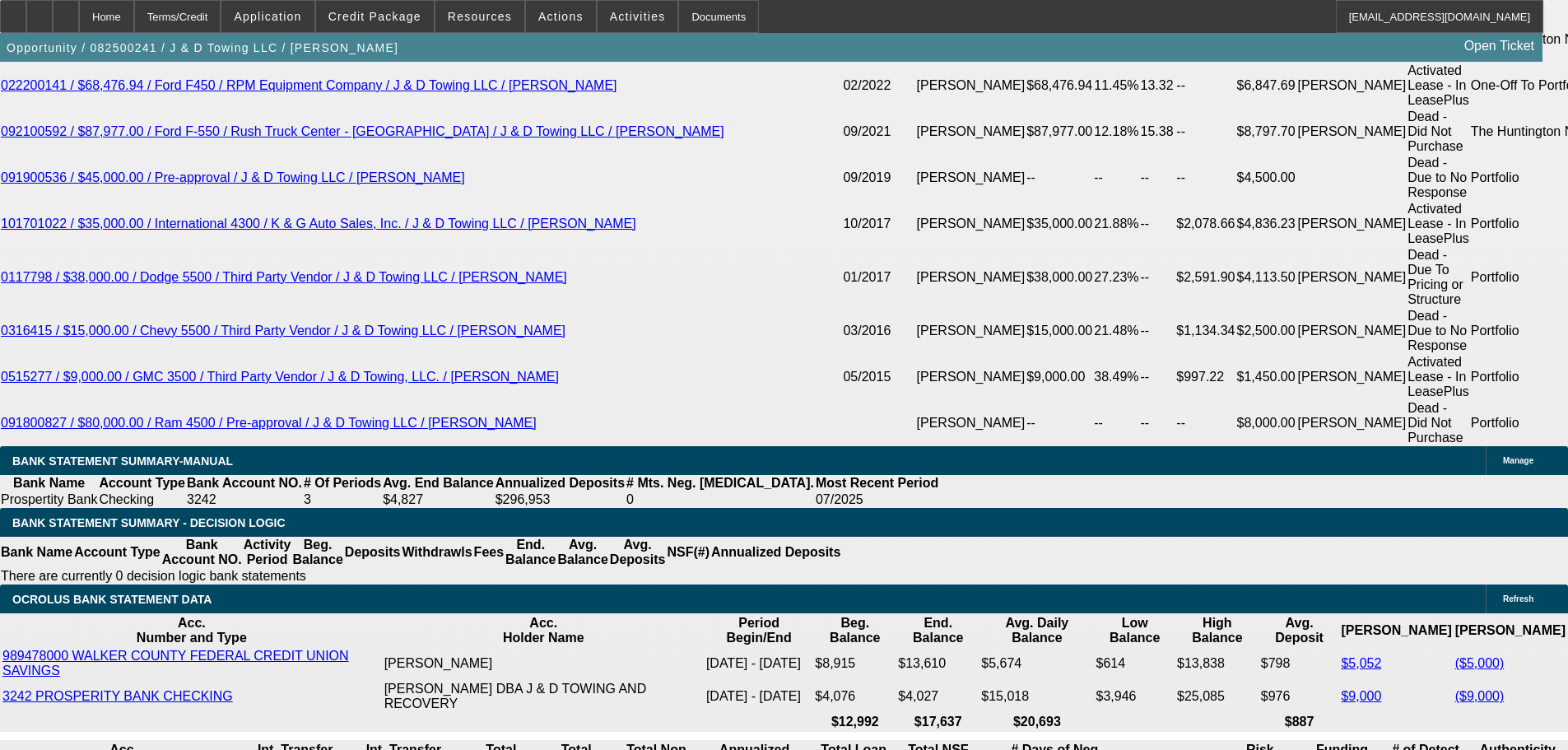
scroll to position [2824, 0]
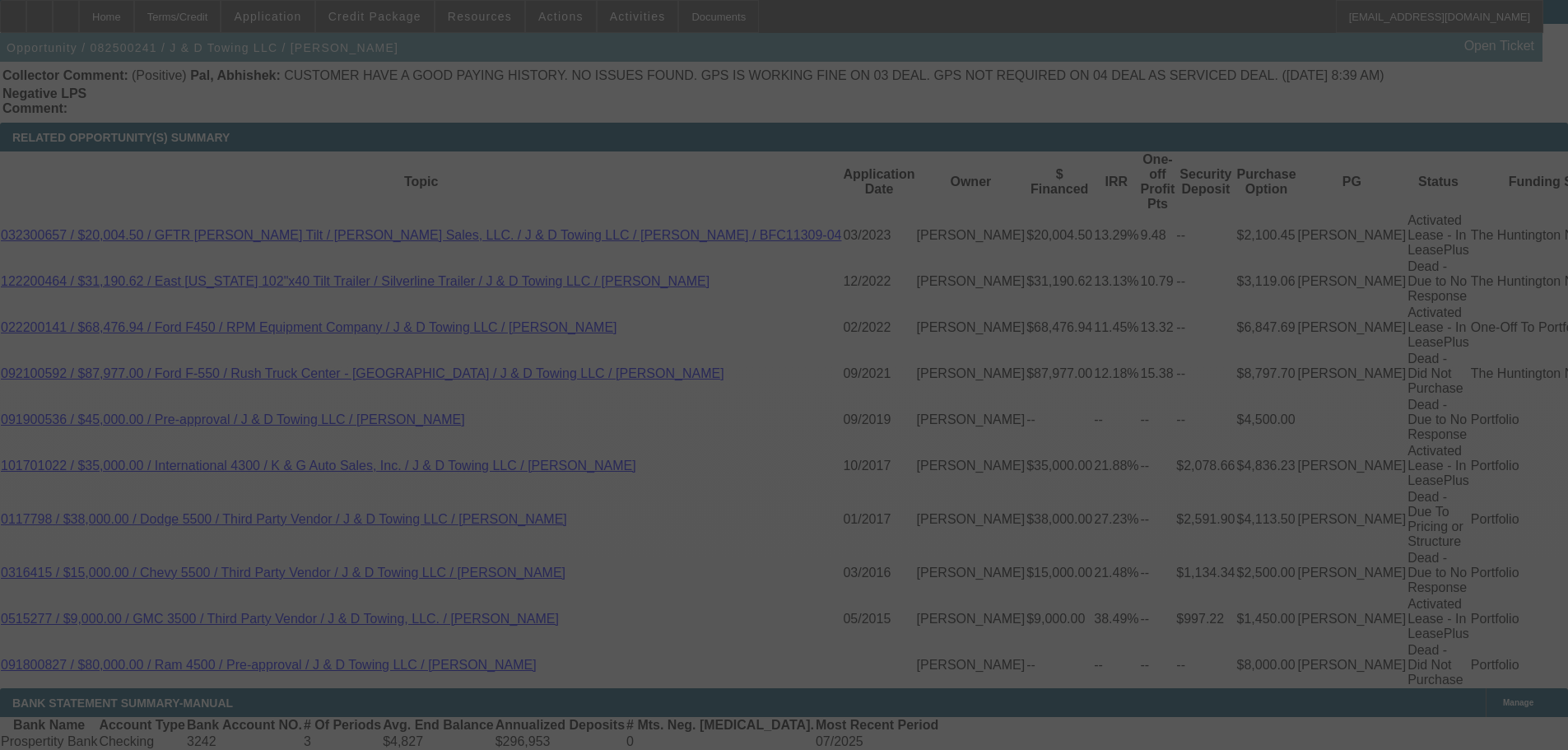
select select "0.1"
select select "2"
select select "0.1"
select select "4"
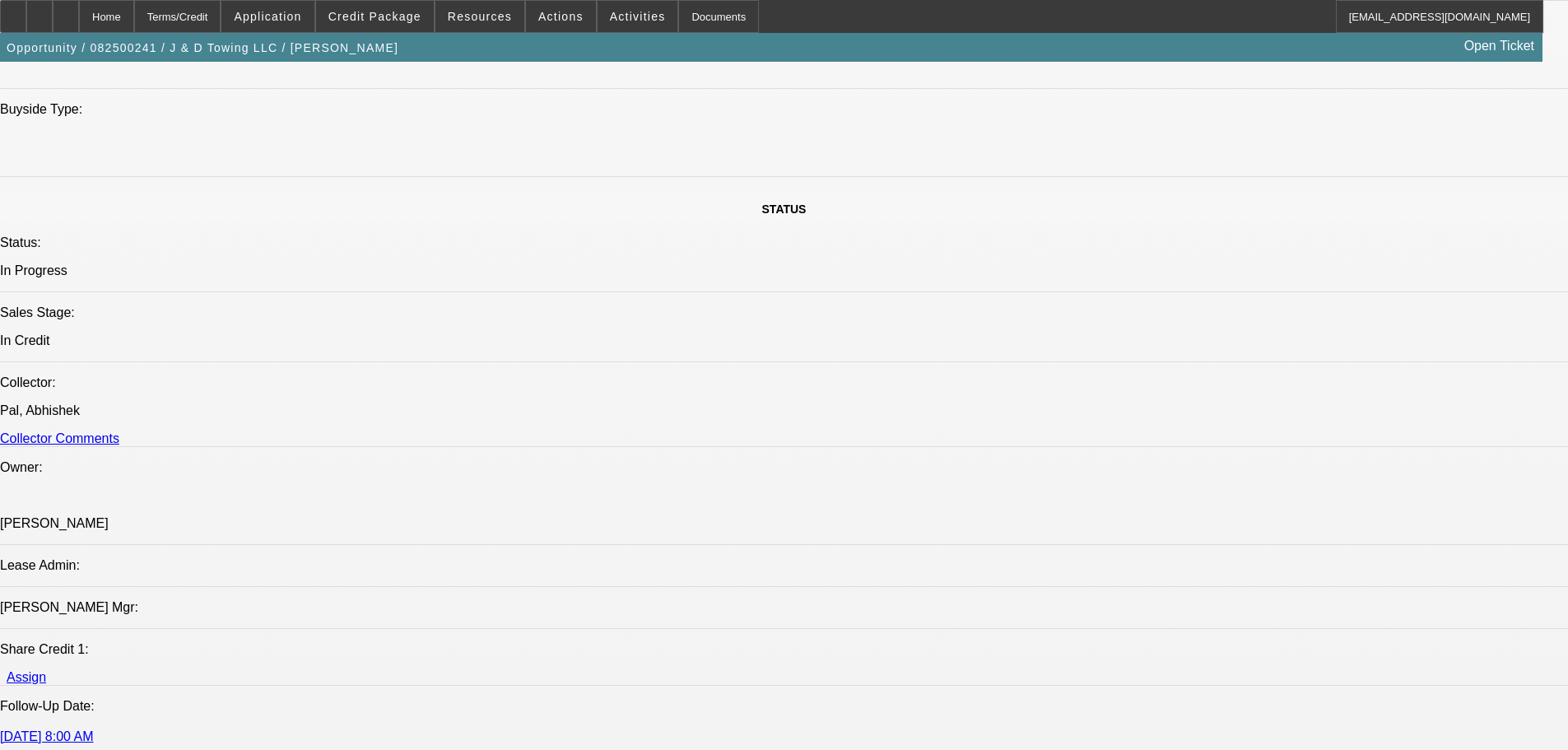
scroll to position [1235, 0]
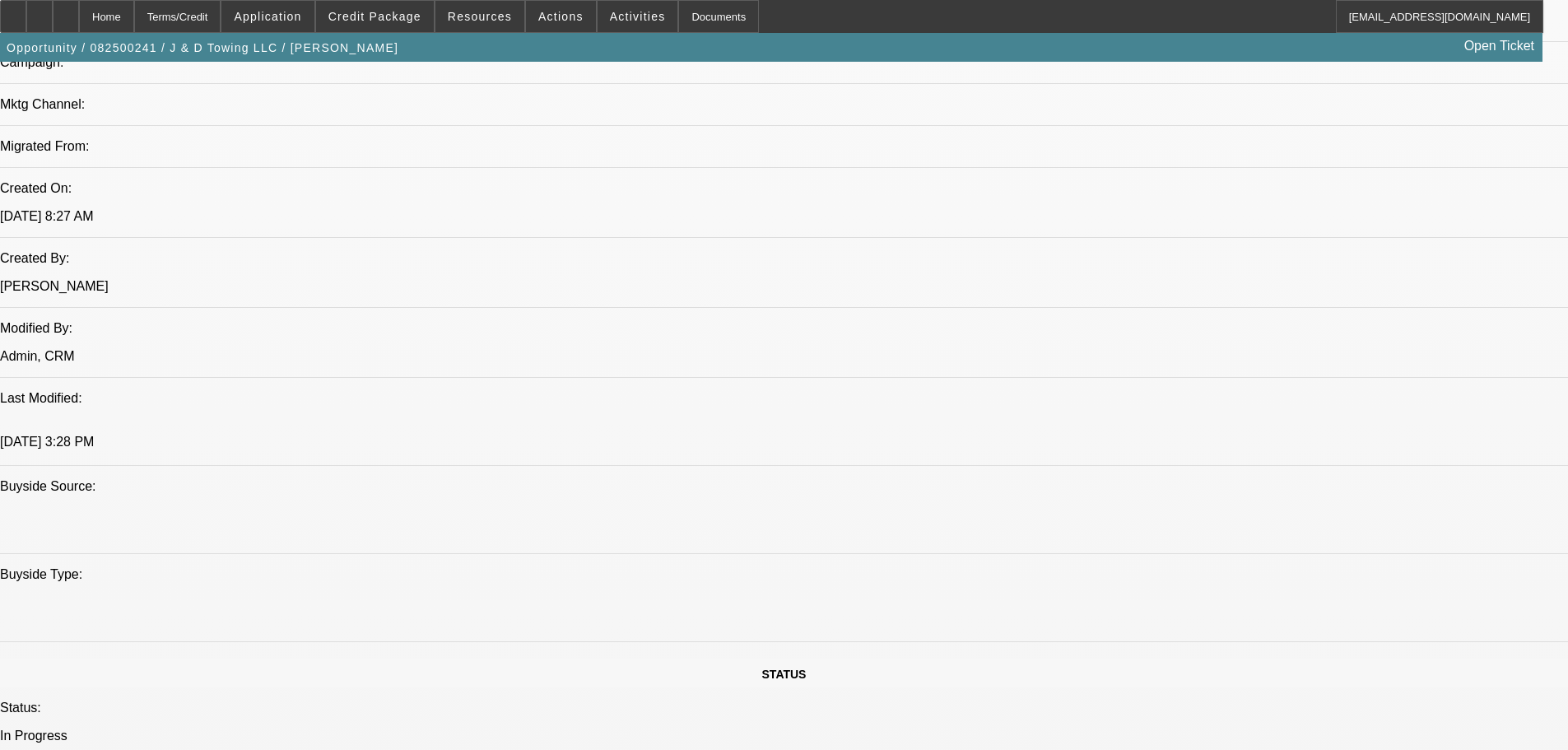
scroll to position [1152, 0]
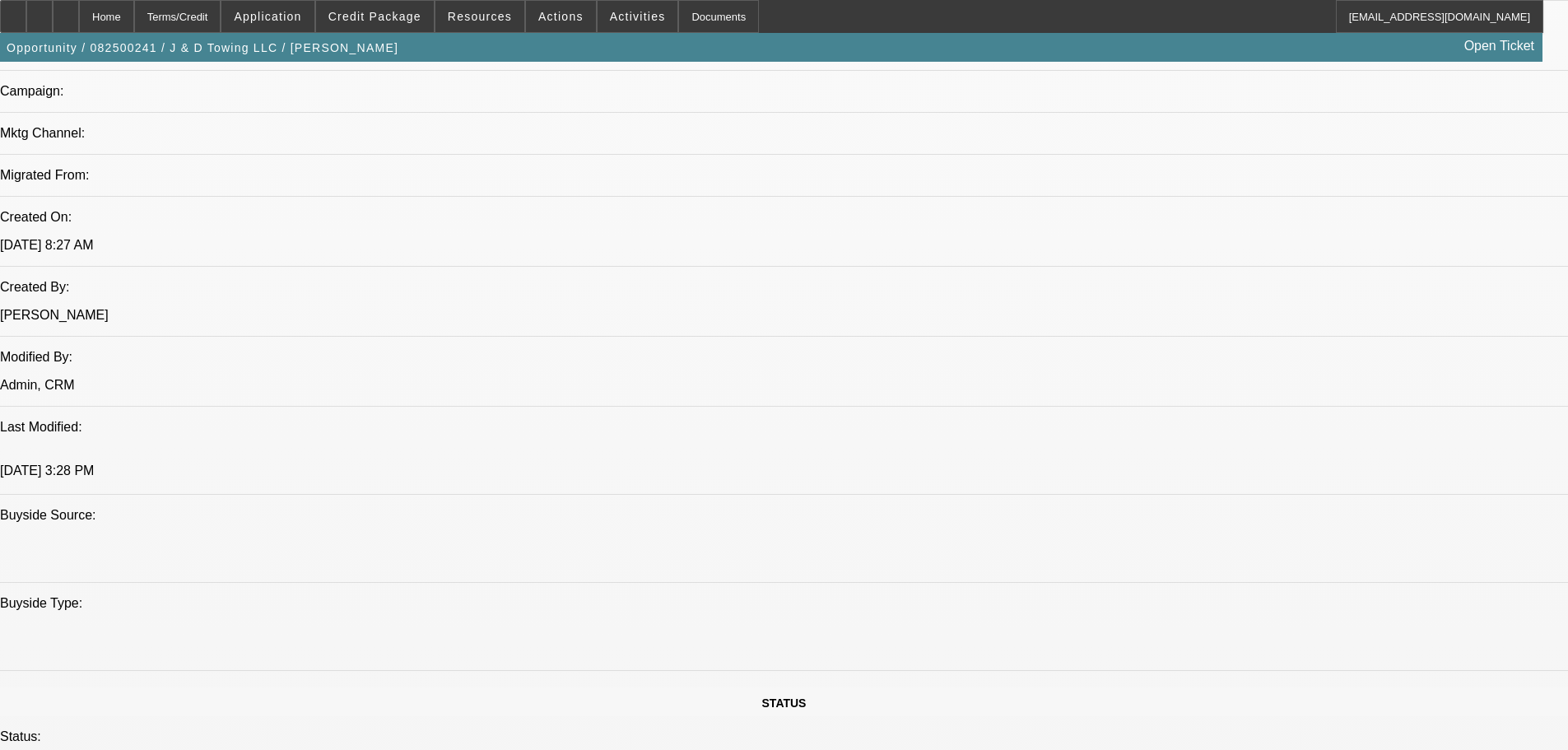
drag, startPoint x: 112, startPoint y: 22, endPoint x: 208, endPoint y: 113, distance: 132.3
click at [79, 22] on div at bounding box center [66, 16] width 26 height 33
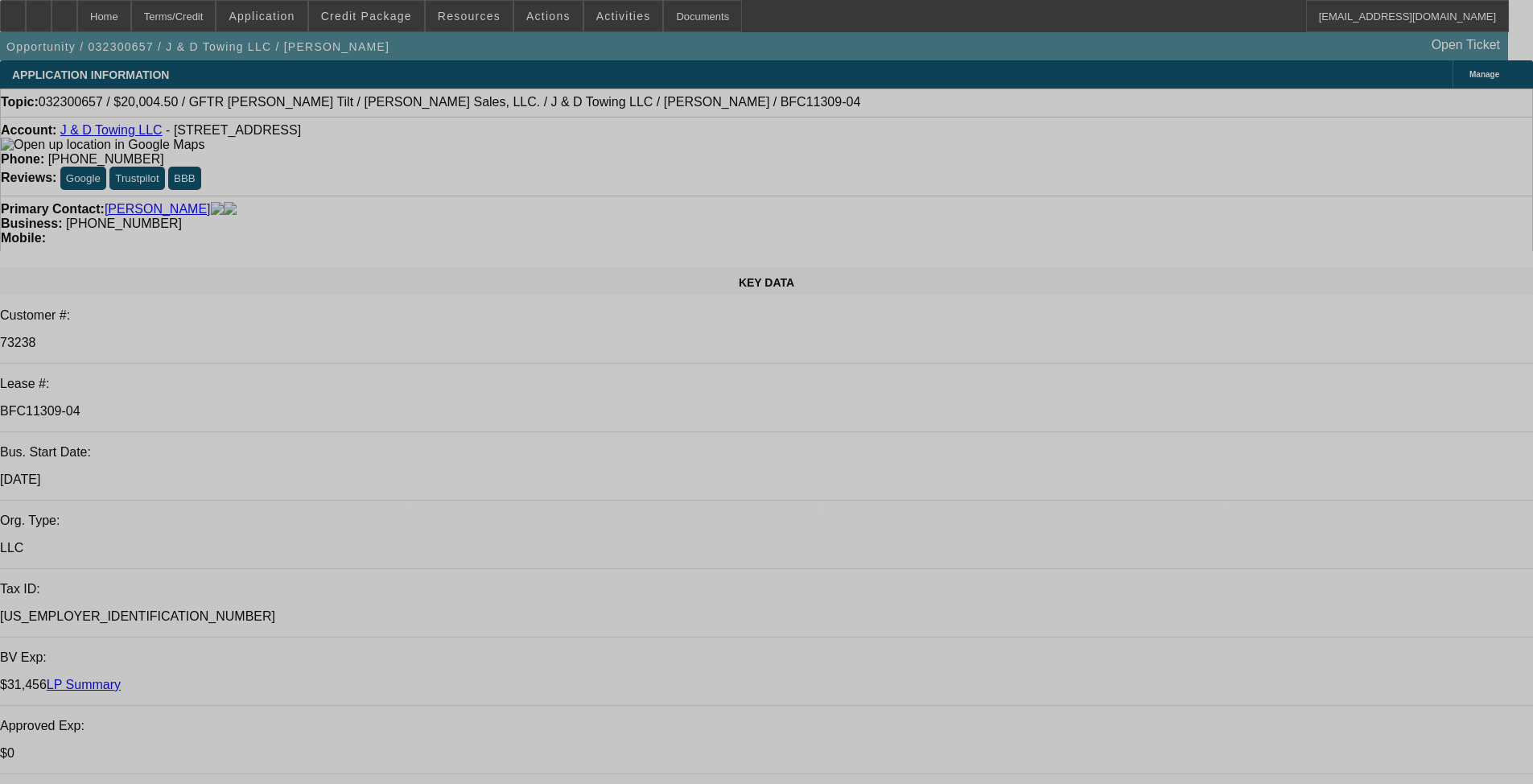
select select "0"
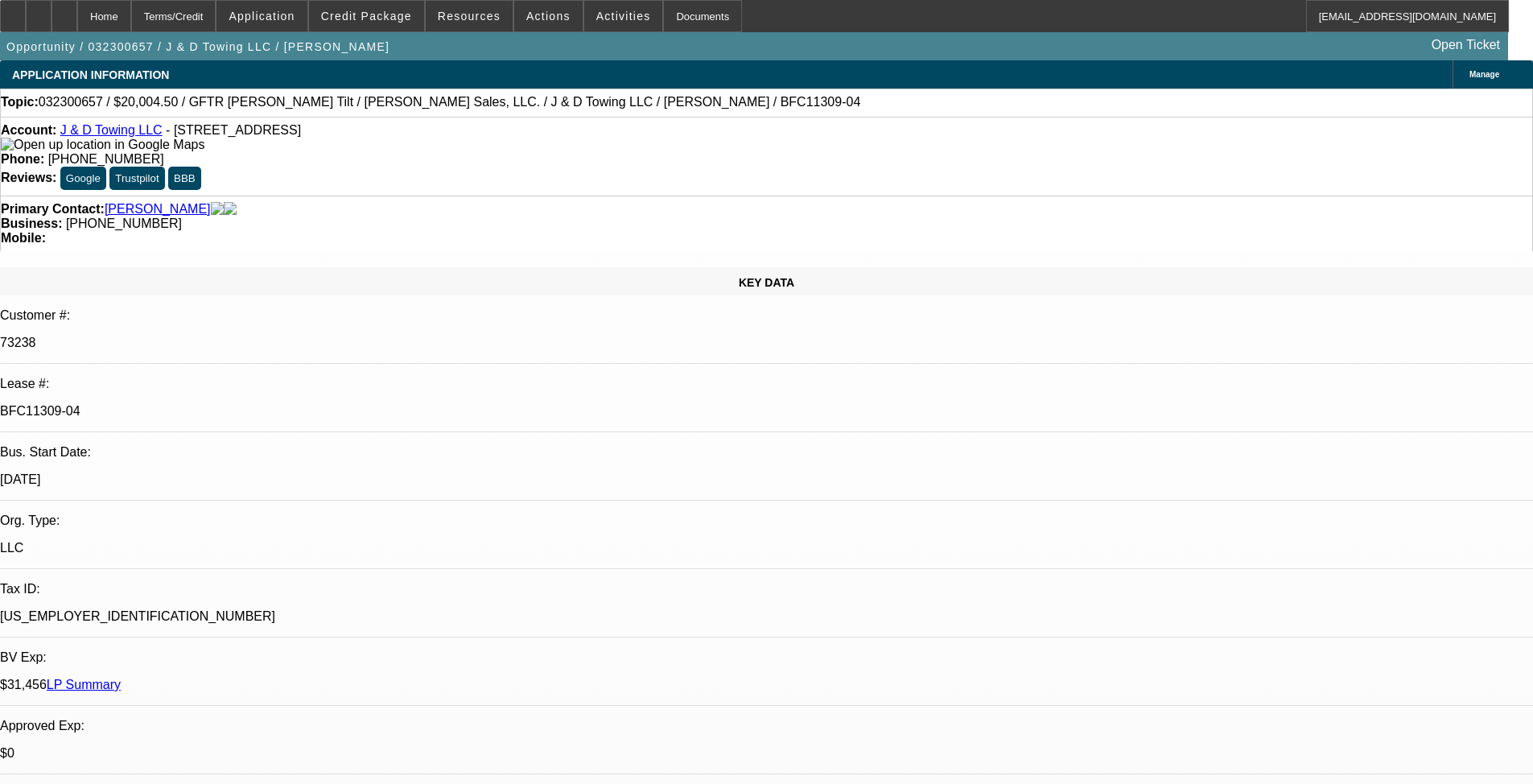
select select "0"
select select "2"
select select "0.1"
select select "4"
select select "0"
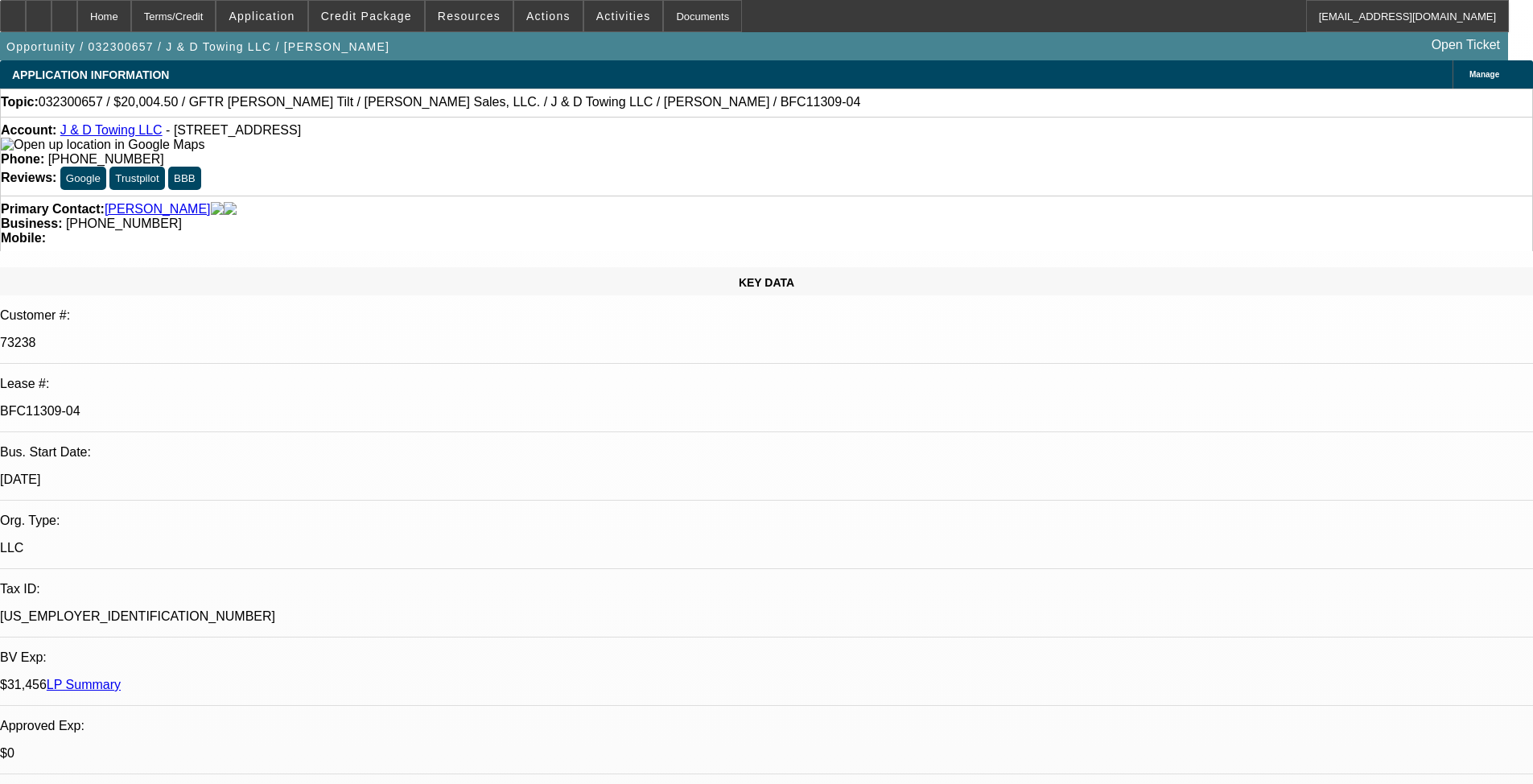
select select "0"
select select "2"
select select "0.1"
select select "4"
select select "0"
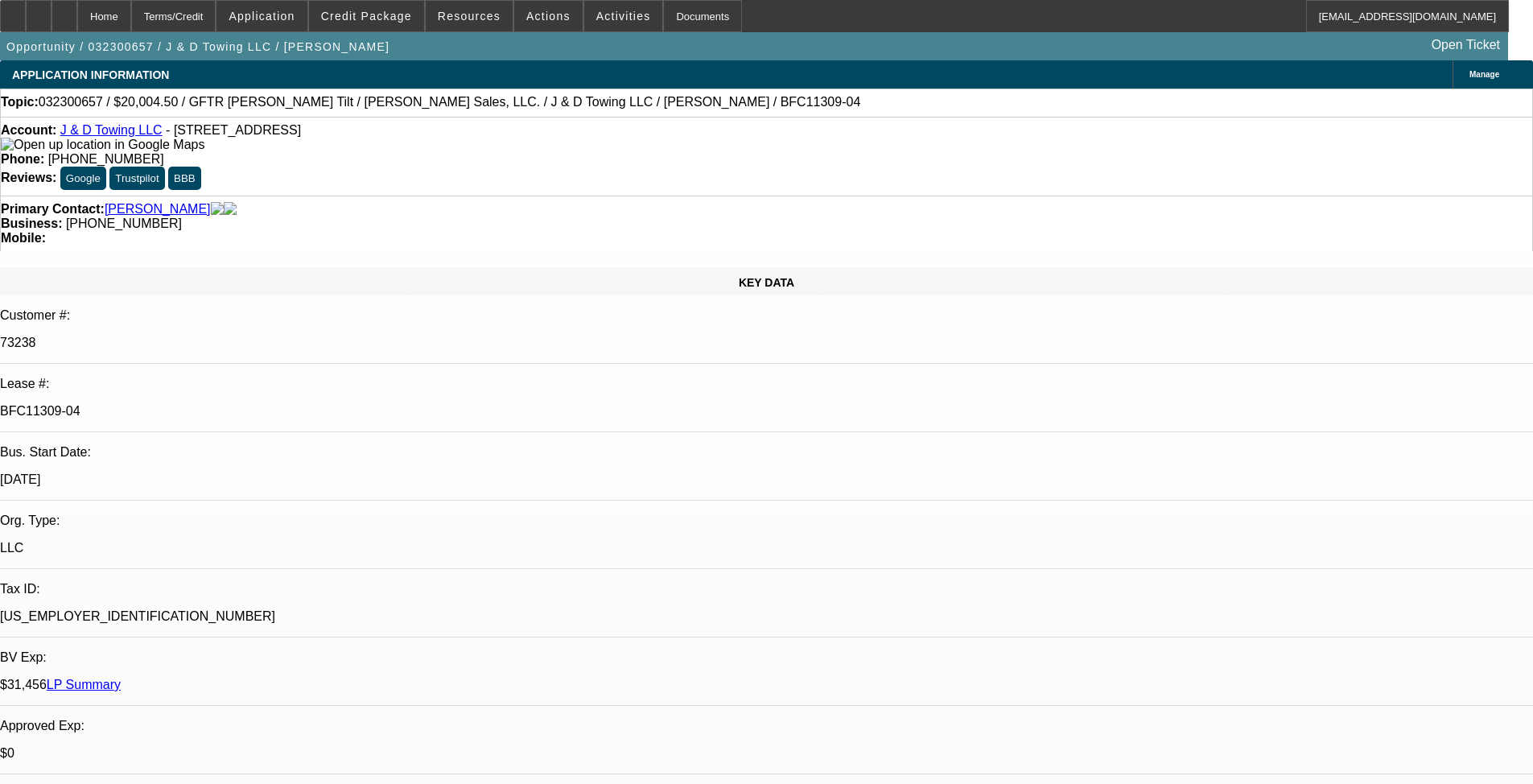
select select "0"
select select "2"
select select "0.1"
select select "4"
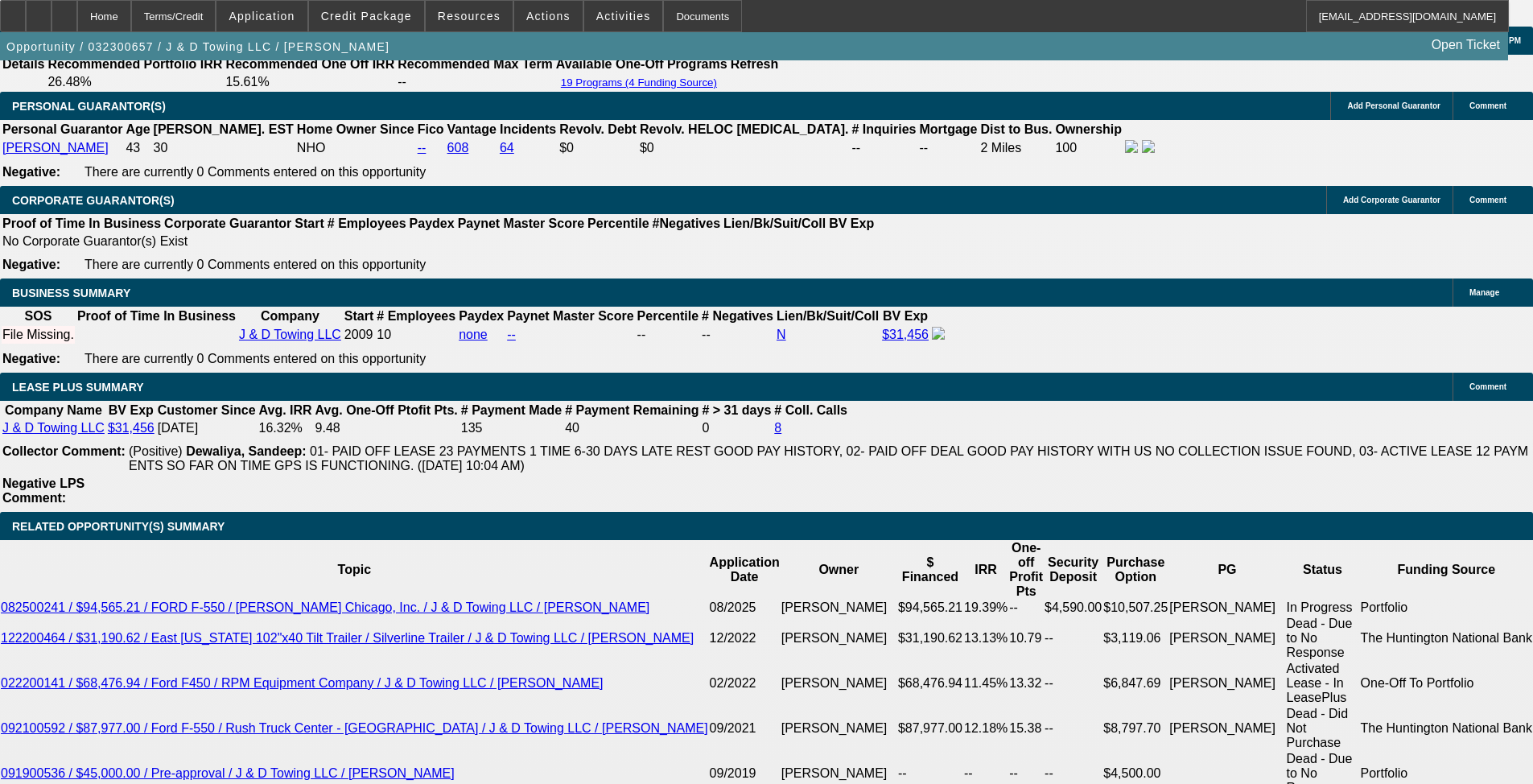
scroll to position [2495, 0]
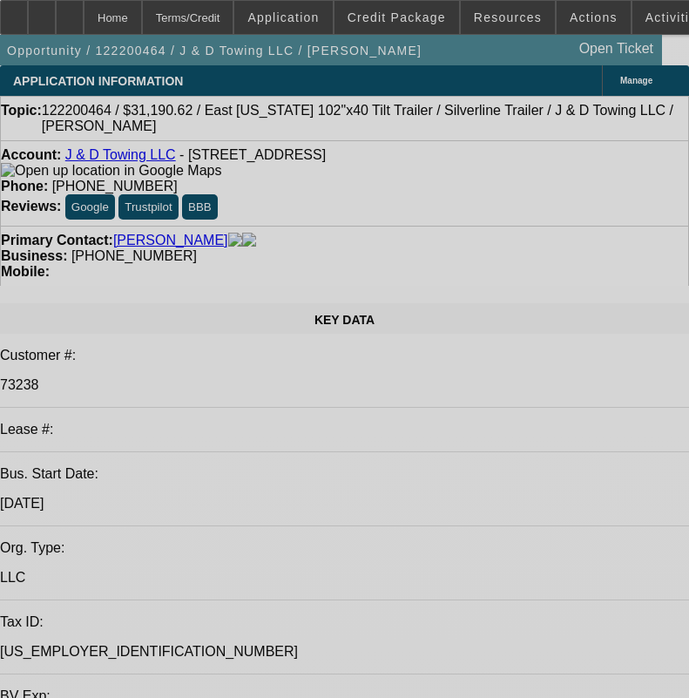
select select "0"
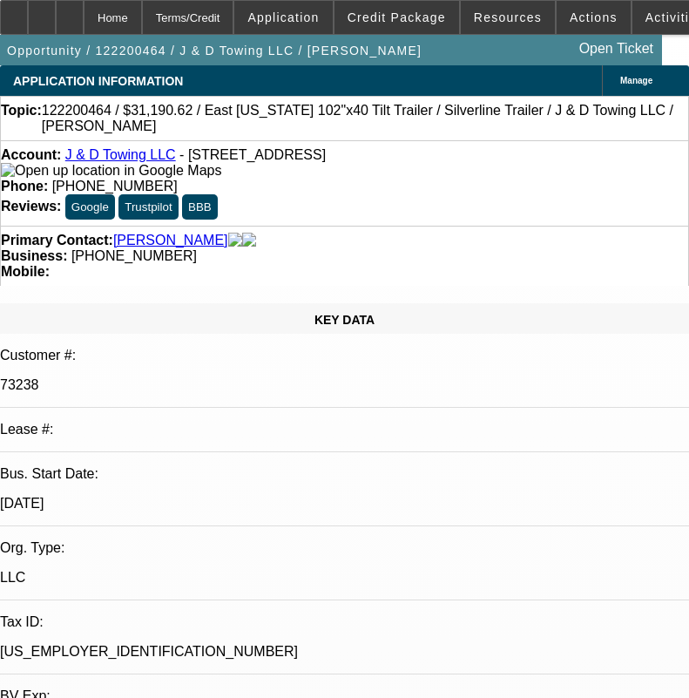
select select "0"
select select "0.1"
select select "4"
select select "0"
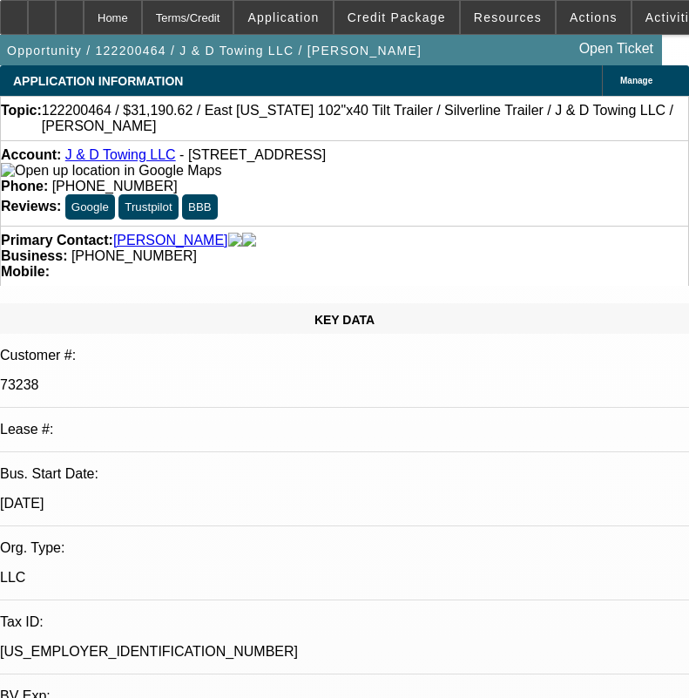
select select "0.1"
select select "4"
select select "0"
select select "0.1"
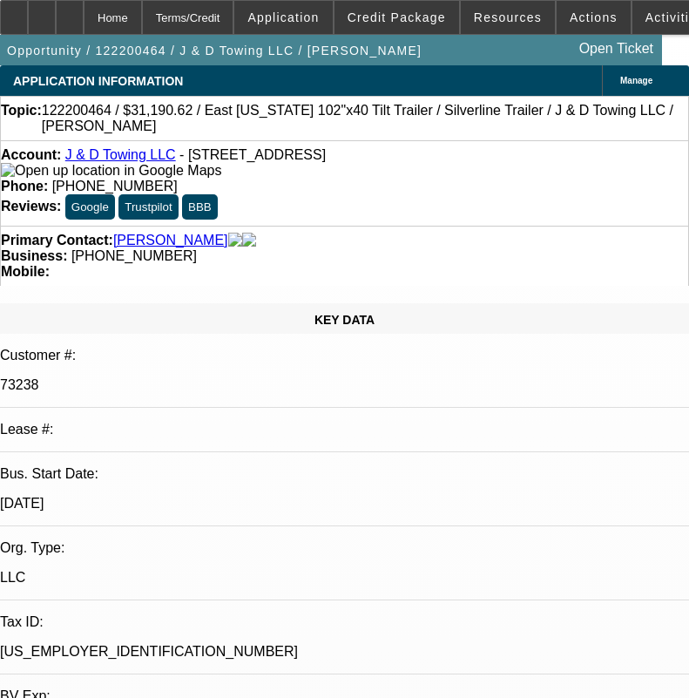
select select "4"
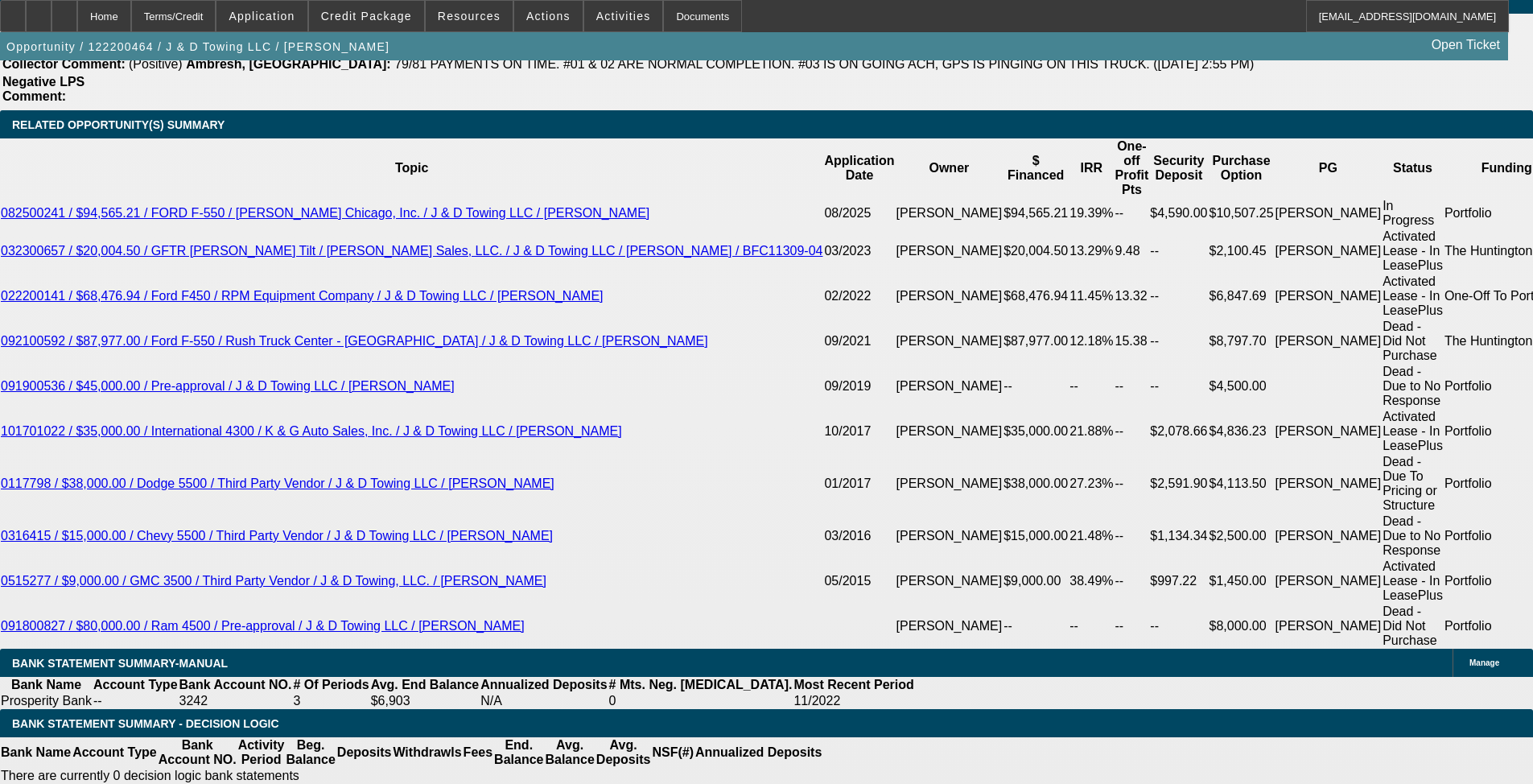
scroll to position [2966, 0]
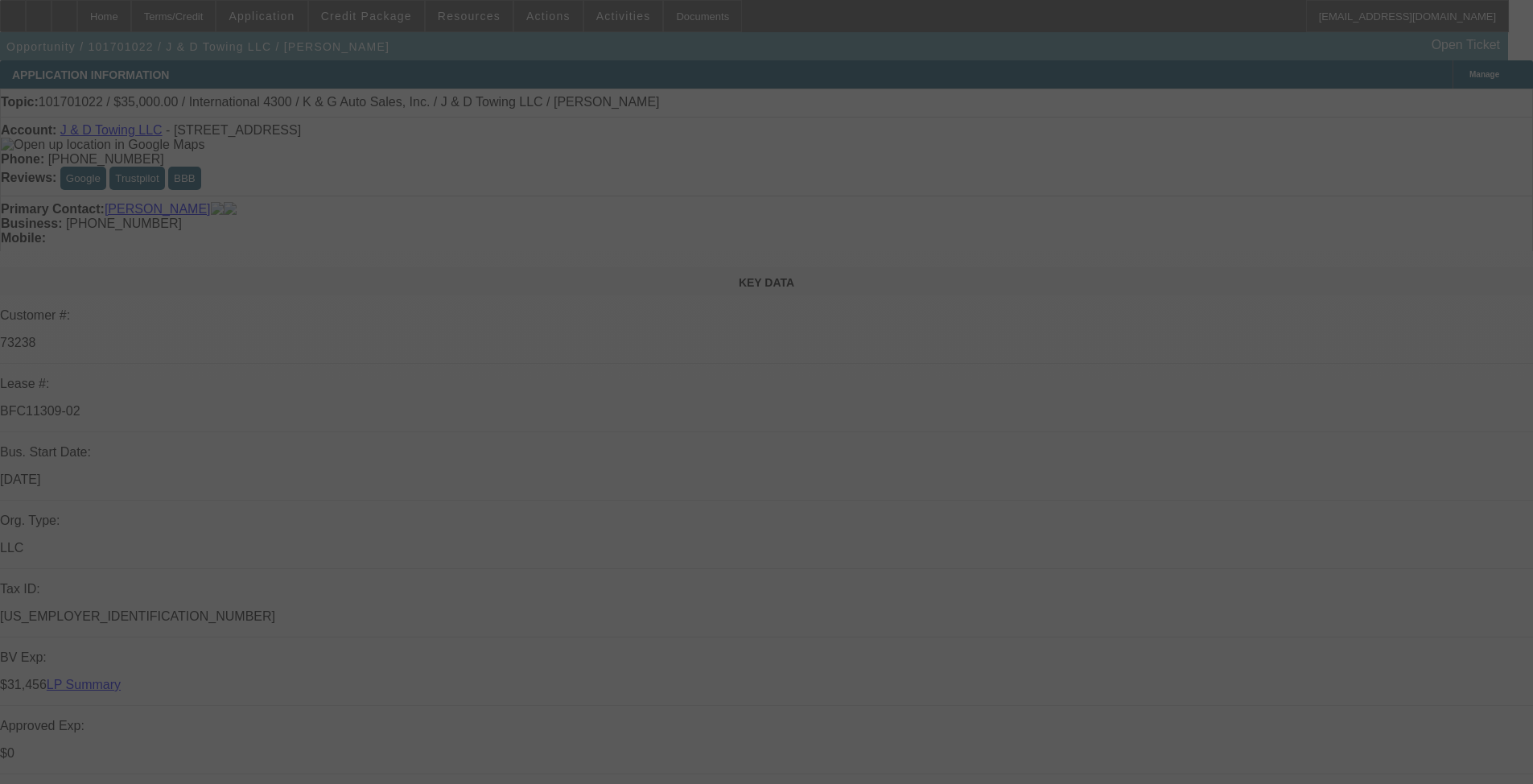
select select "0"
select select "2"
select select "0.1"
select select "4"
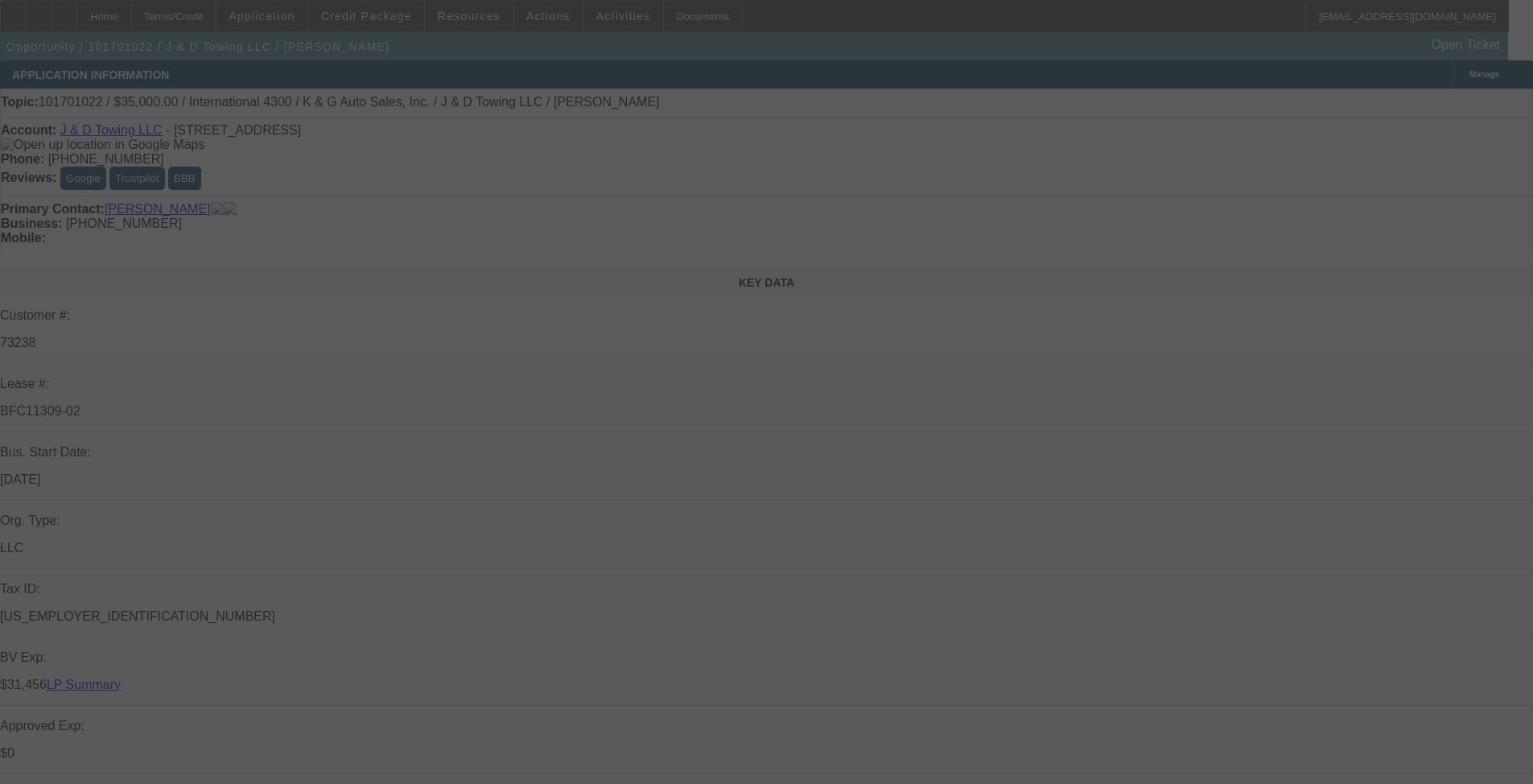
select select "0"
select select "2"
select select "0.1"
select select "4"
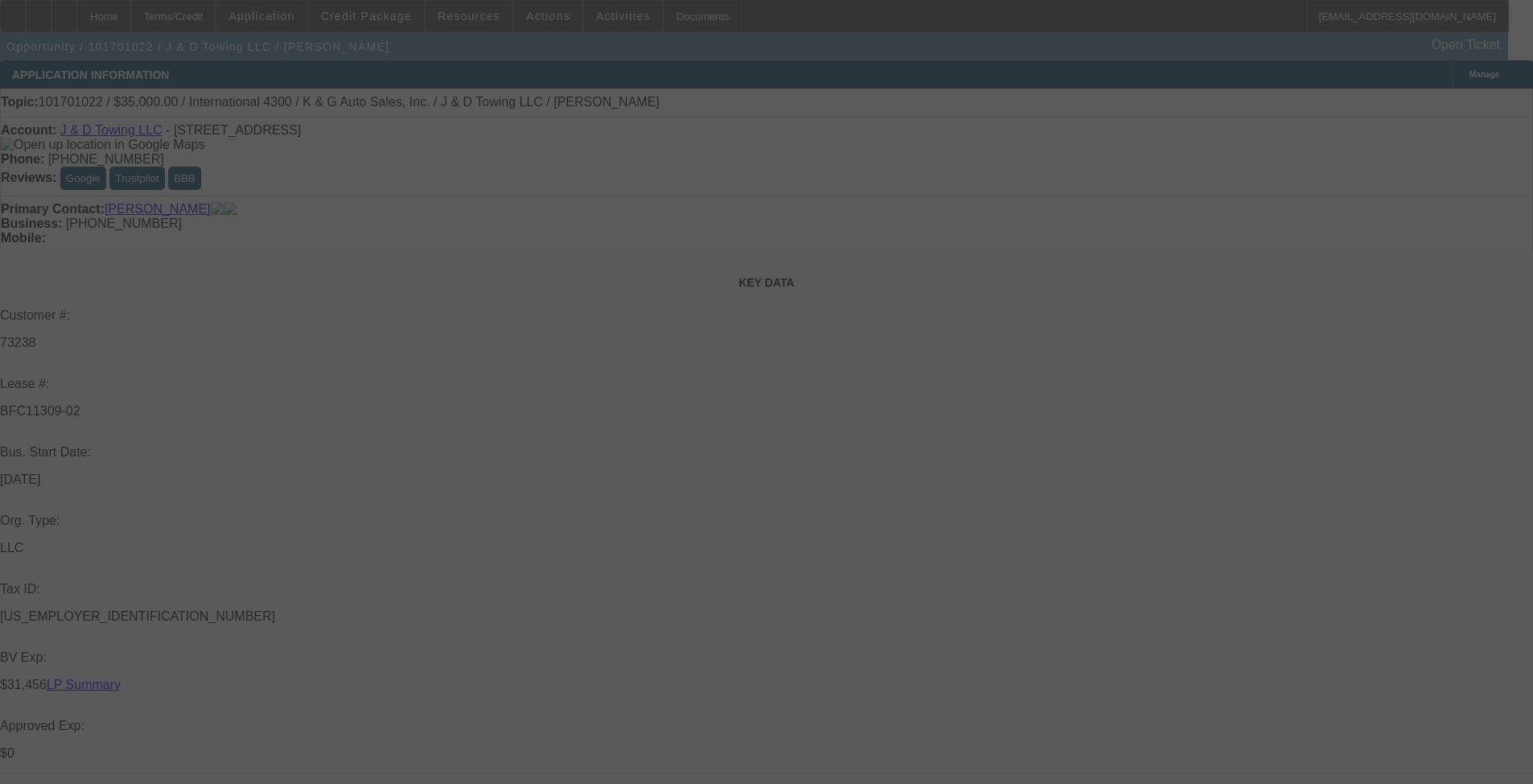
select select "0"
select select "2"
select select "0.1"
select select "4"
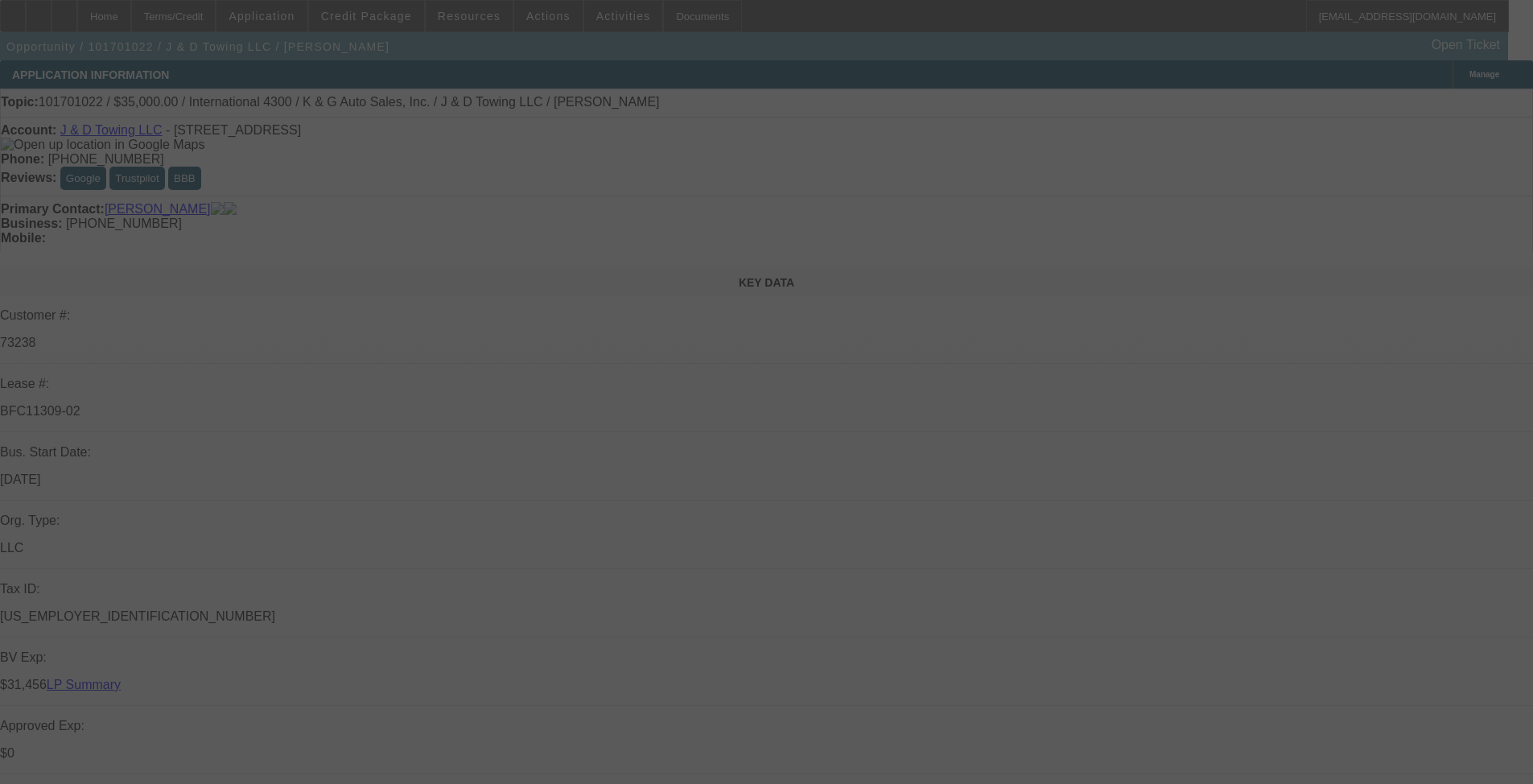
select select "0"
select select "2"
select select "0.1"
select select "4"
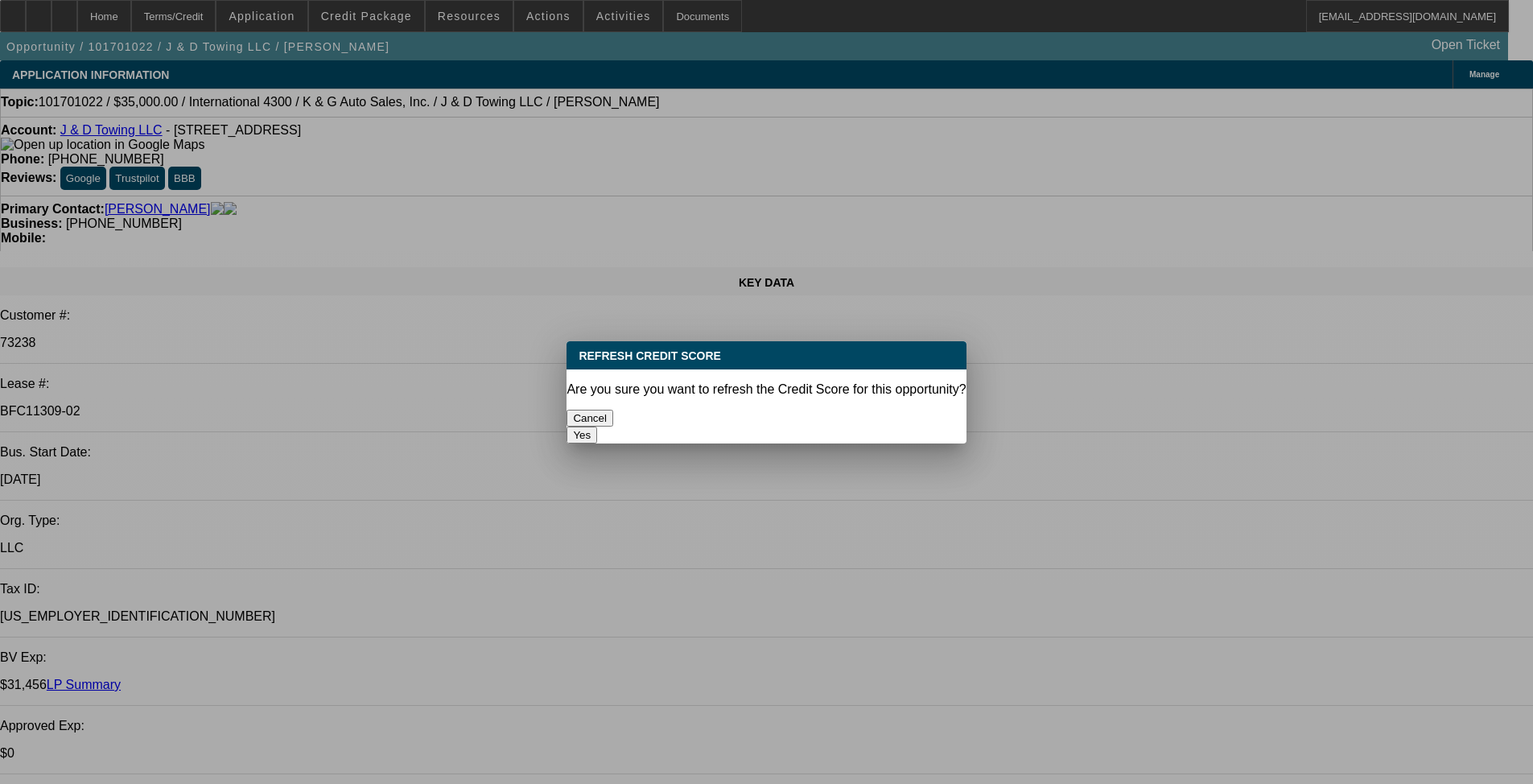
click at [648, 427] on div "Yes" at bounding box center [766, 435] width 399 height 17
click at [598, 427] on button "Yes" at bounding box center [582, 435] width 30 height 17
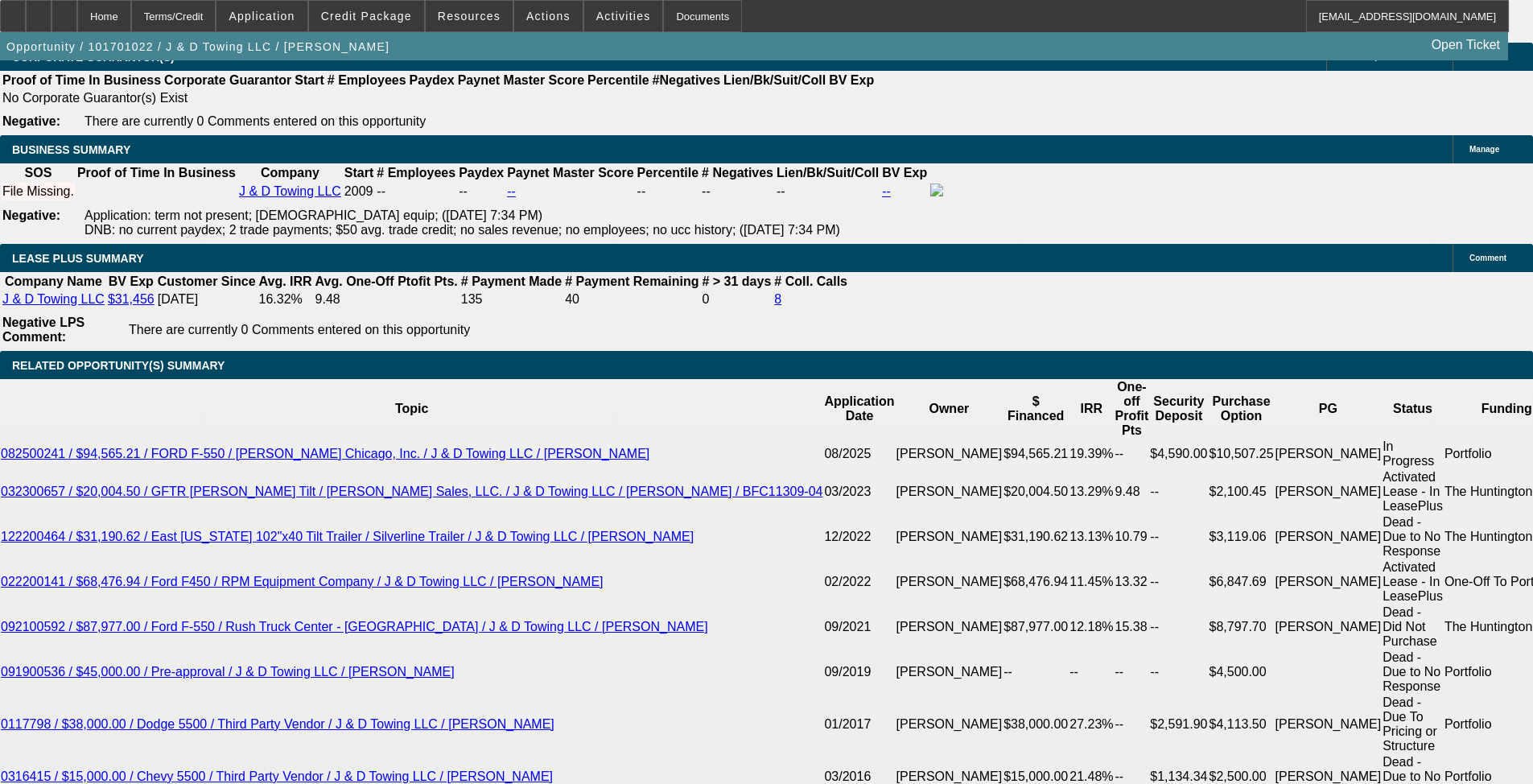
scroll to position [2649, 0]
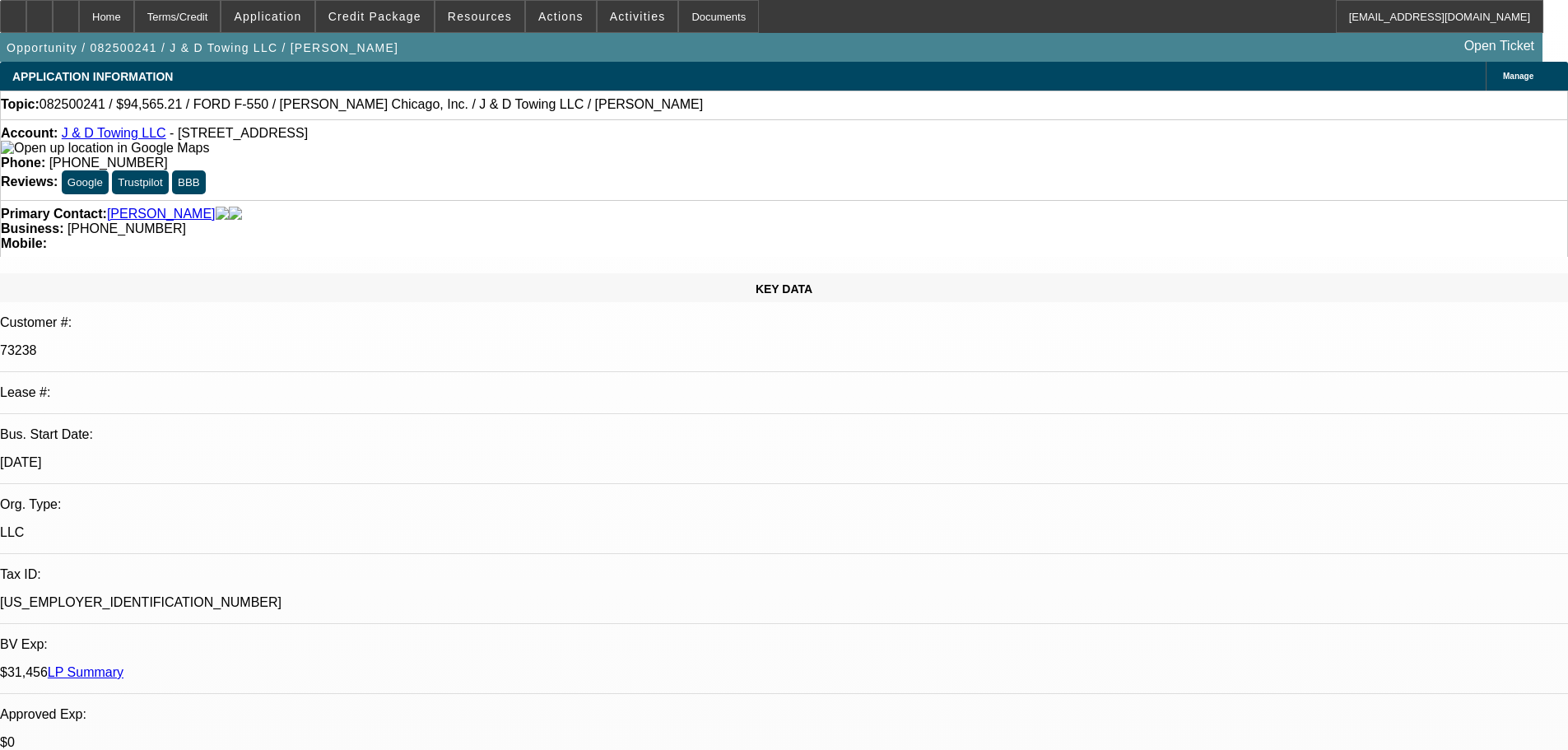
select select "0.1"
select select "2"
select select "0.1"
select select "4"
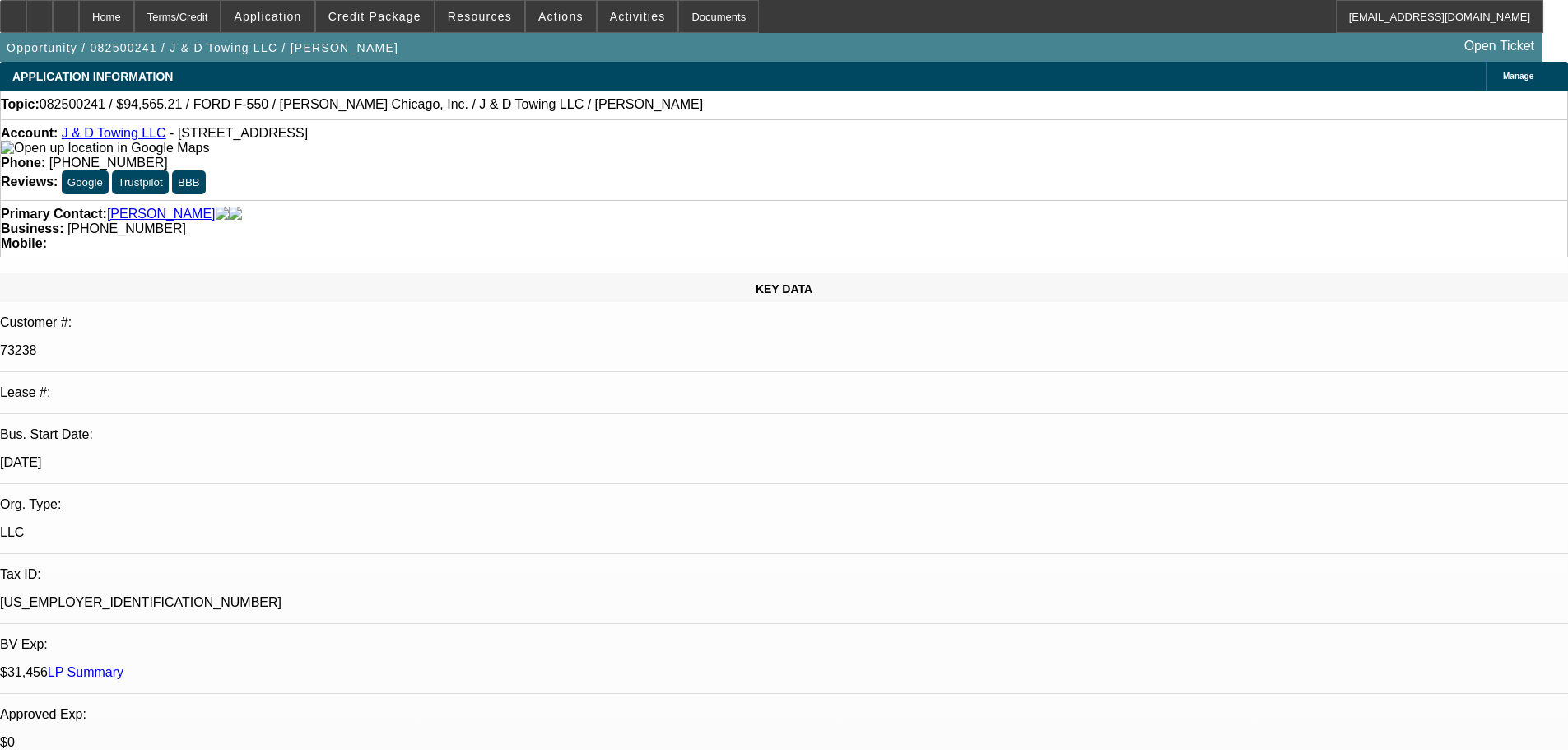
select select "0"
select select "2"
select select "0.1"
select select "4"
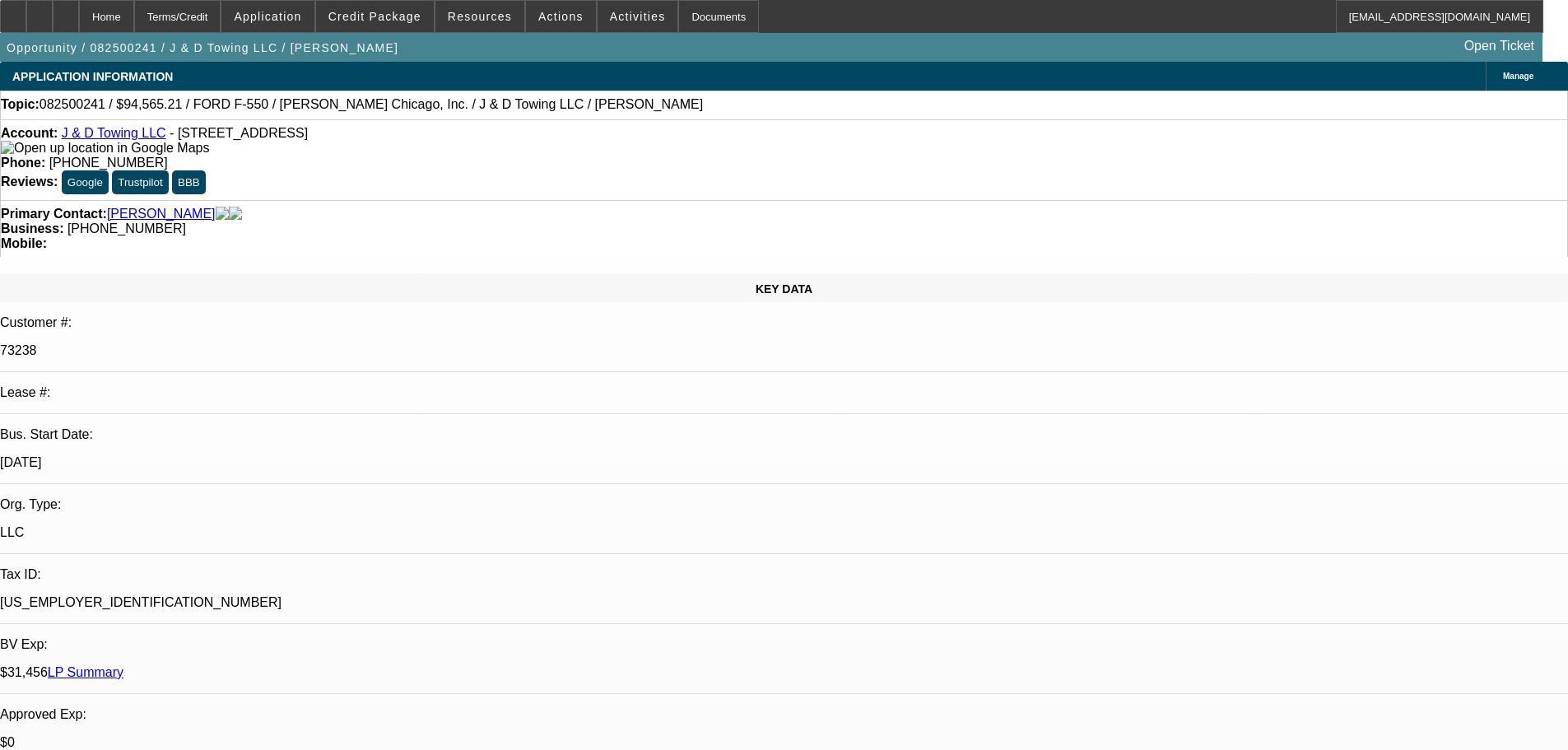
paste textarea "SOFT SALES TAX ADDED, 0 DOWN."
type textarea "SOFT SALES TAX ADDED, 0 DOWN."
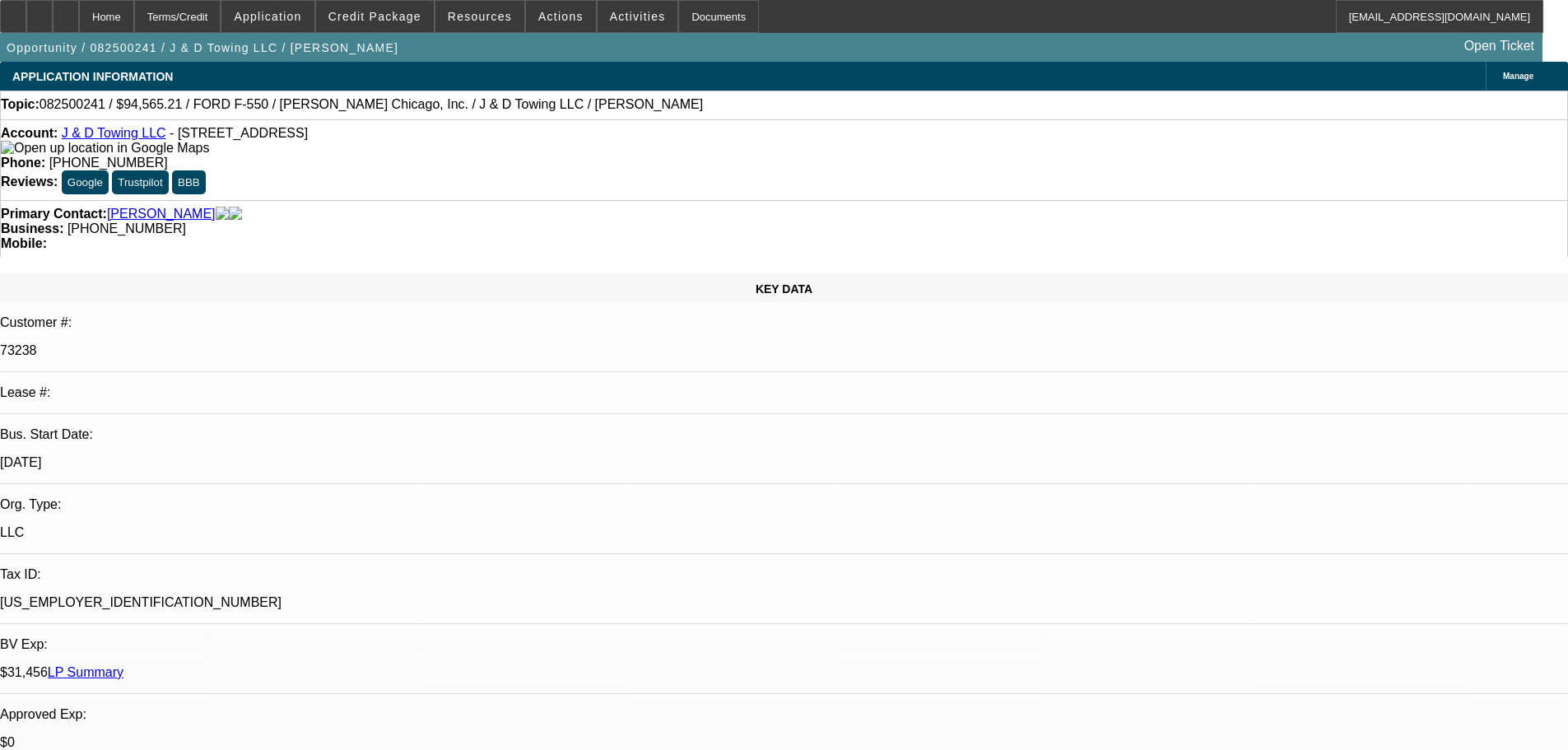
type textarea "0 DOWN APPROVALS WERE DONE BY A FUNDING SORUCE THAT IS NOW OUT OF BUSINESS. MIG…"
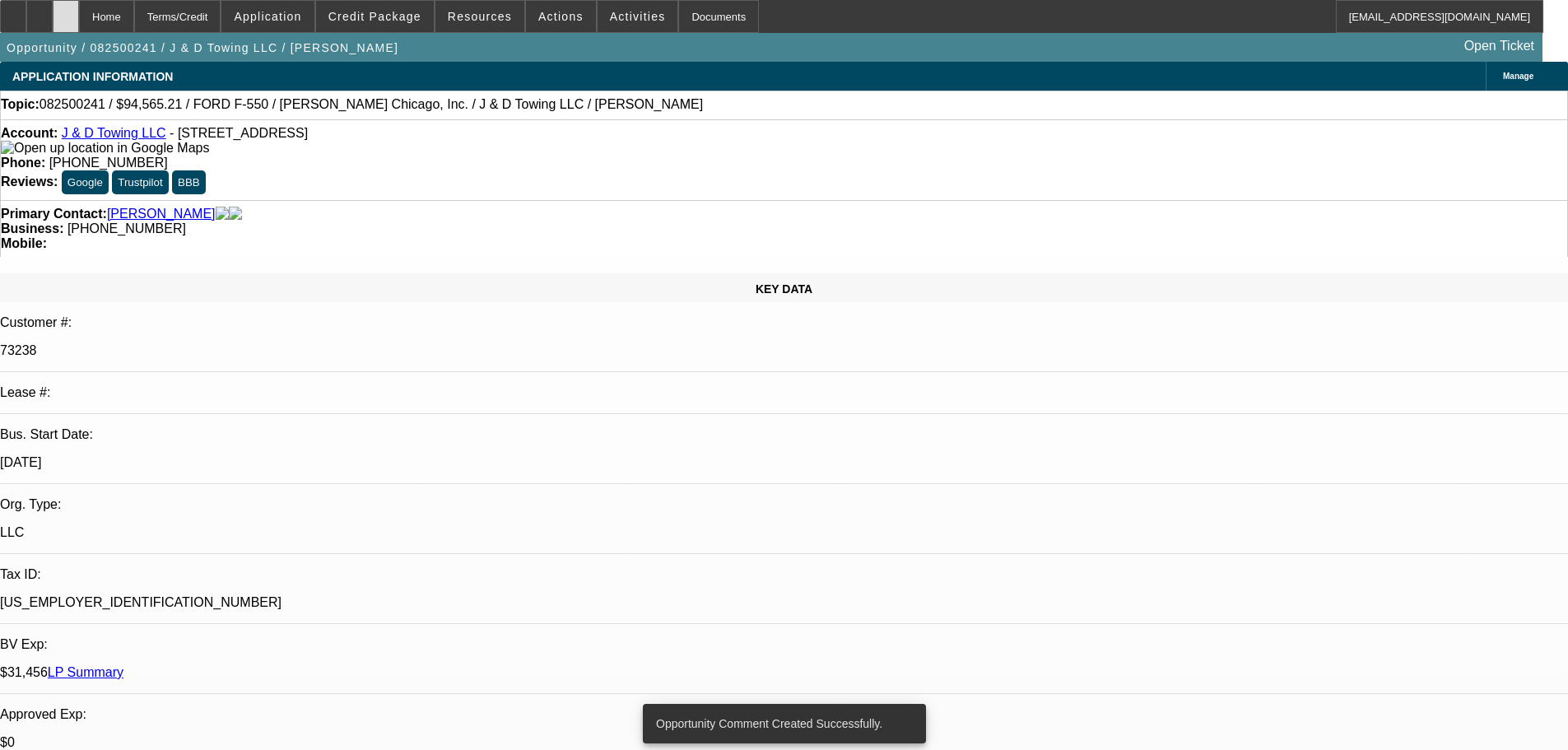
click at [79, 21] on div at bounding box center [66, 16] width 26 height 33
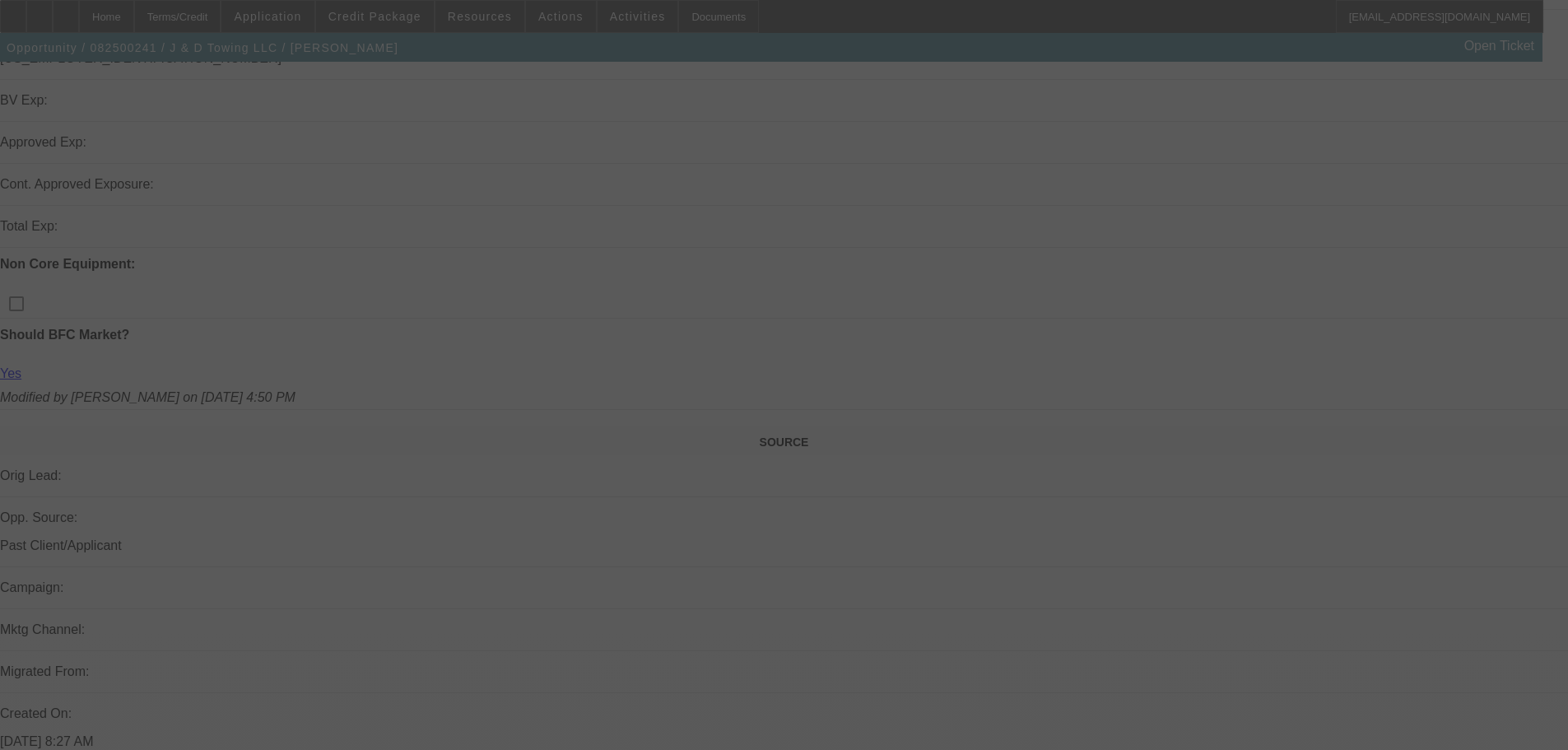
scroll to position [355, 0]
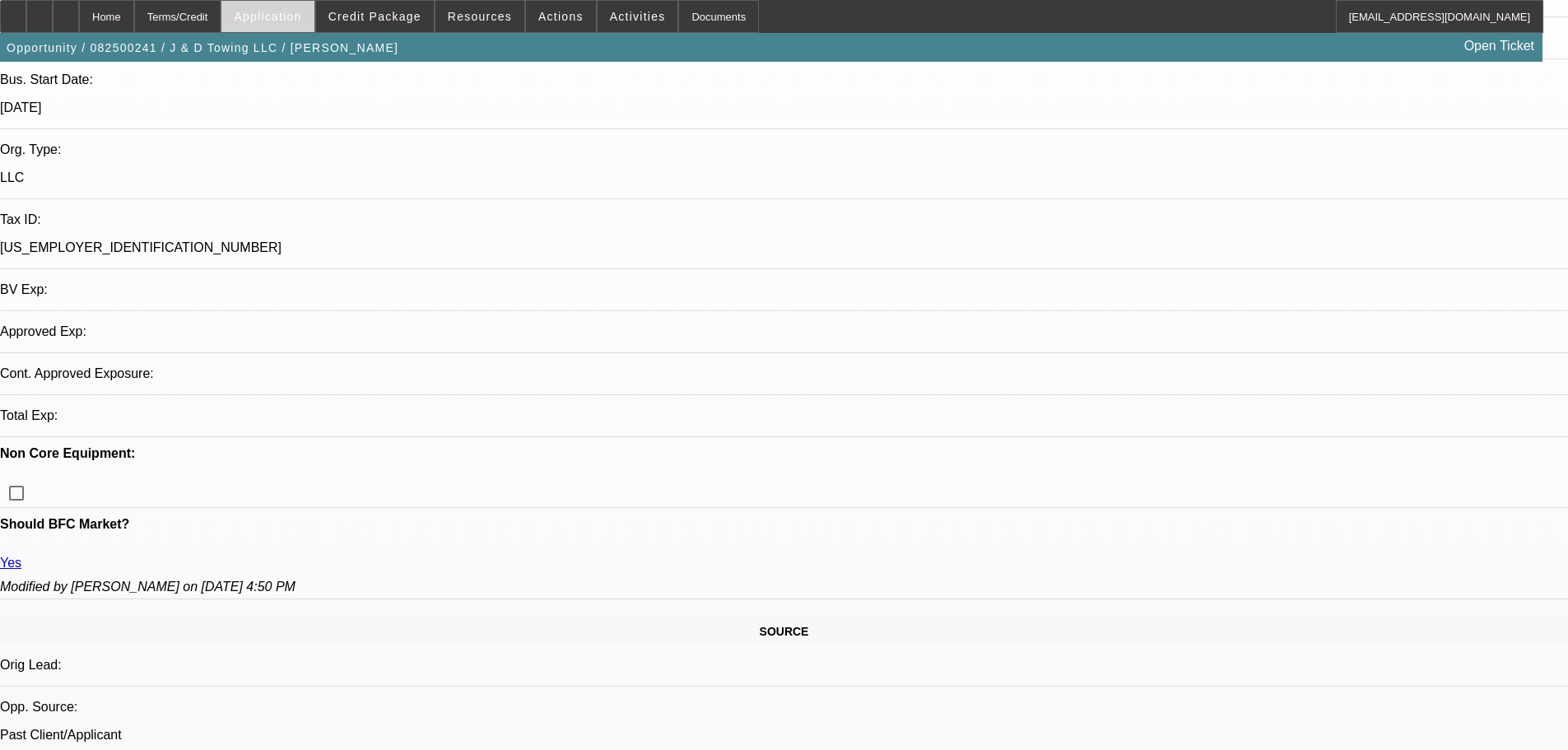
select select "0.1"
select select "2"
select select "0.1"
select select "4"
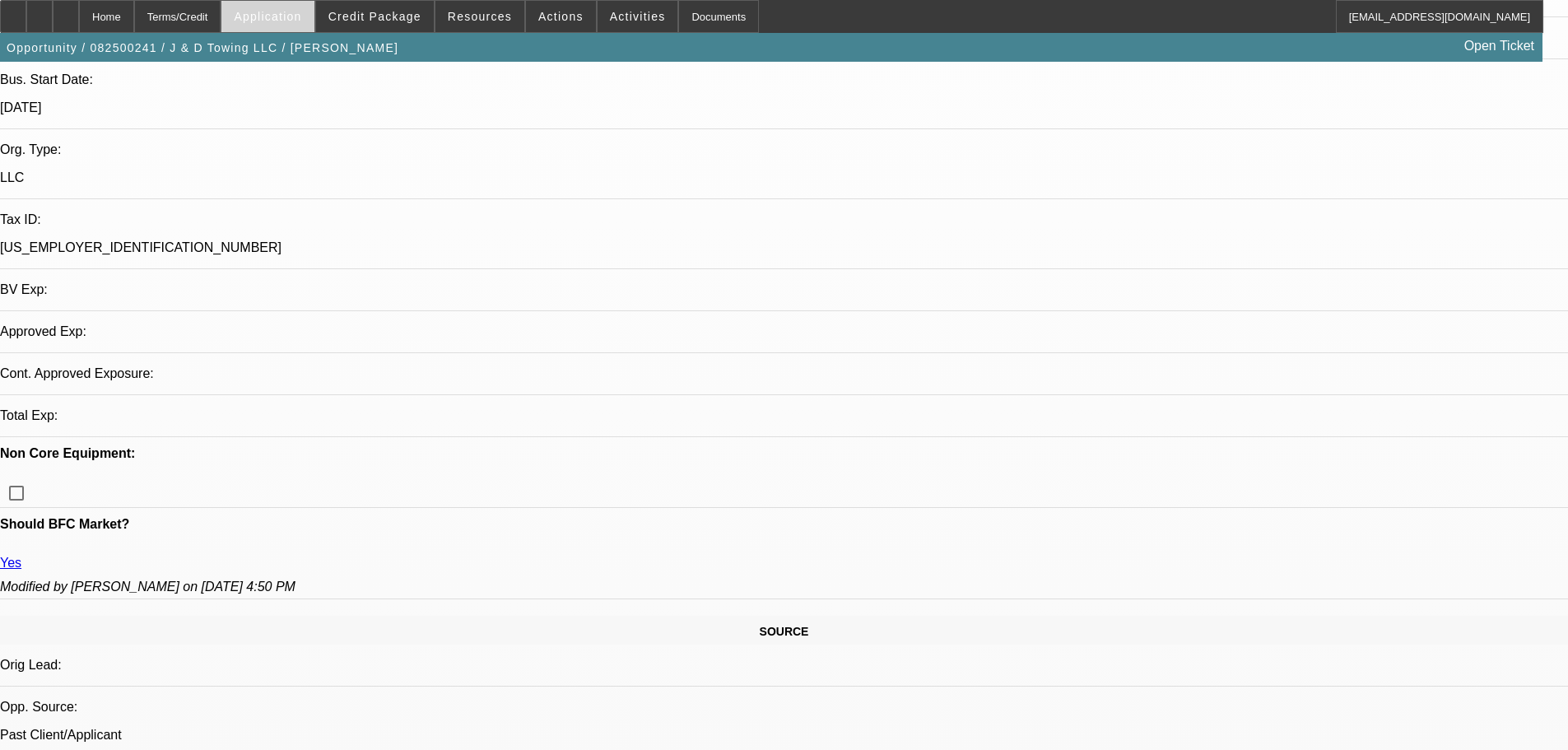
select select "0"
select select "2"
select select "0.1"
select select "4"
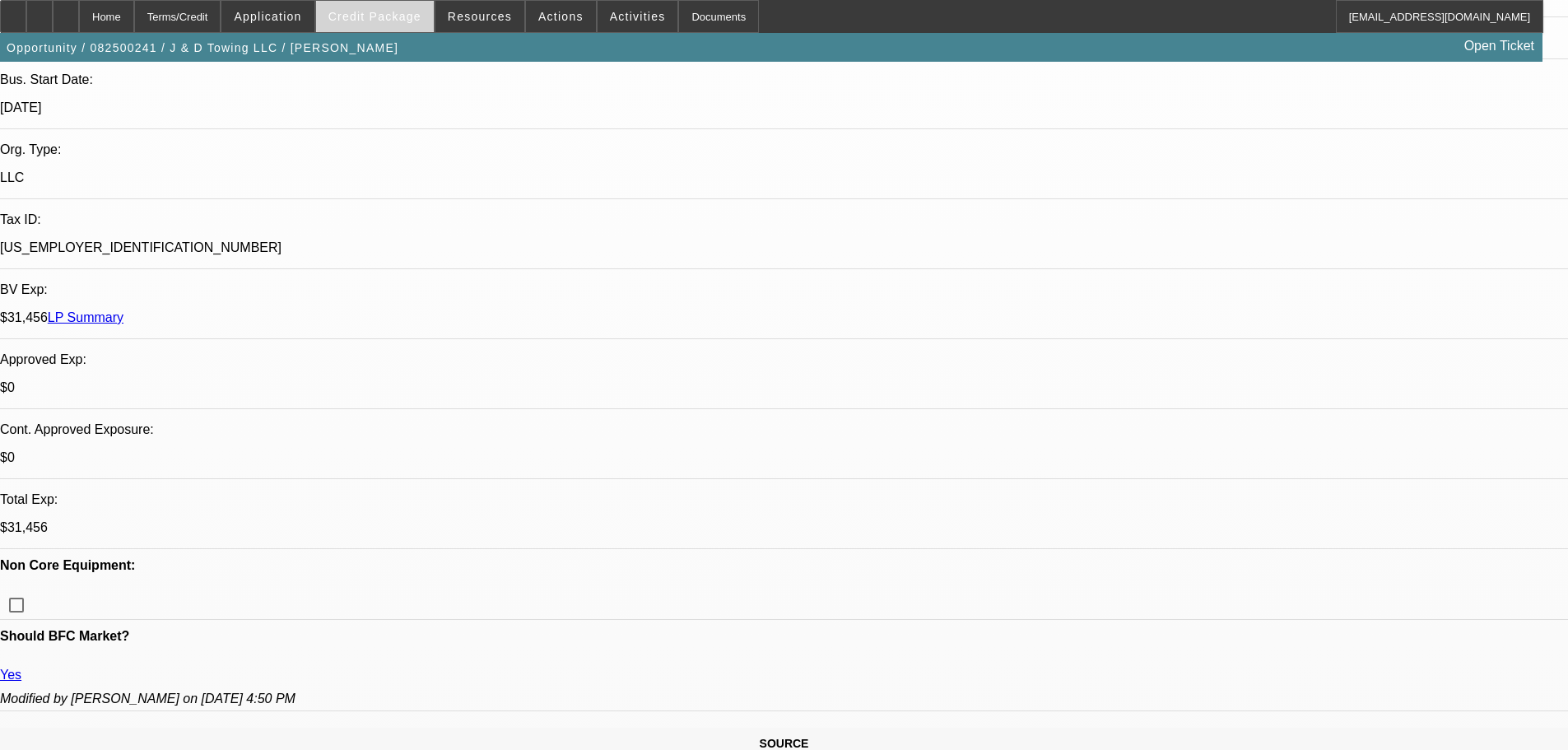
click at [354, 27] on span at bounding box center [375, 17] width 118 height 40
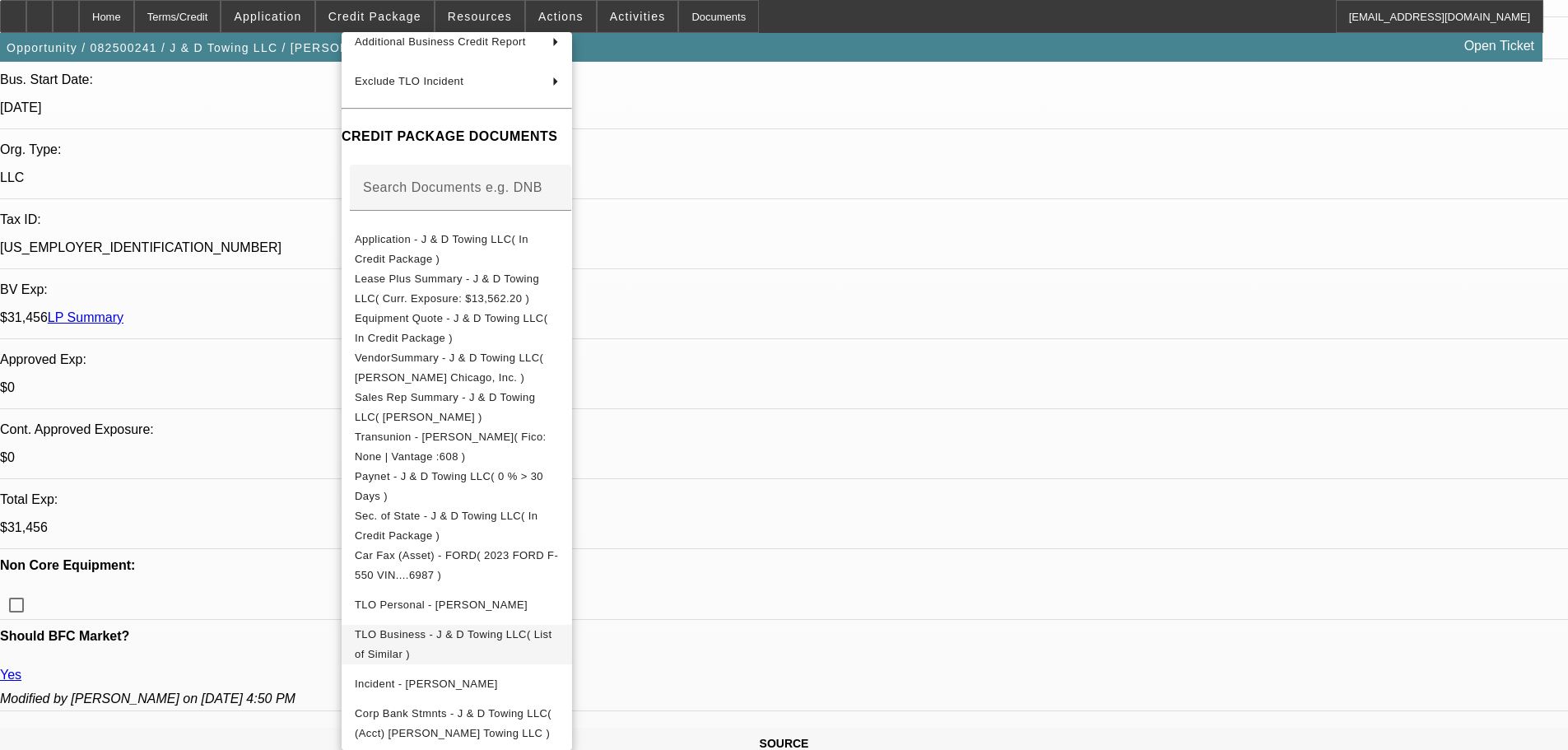
scroll to position [181, 0]
click at [442, 484] on button "Paynet - J & D Towing LLC( 0 % > 30 Days )" at bounding box center [457, 486] width 230 height 40
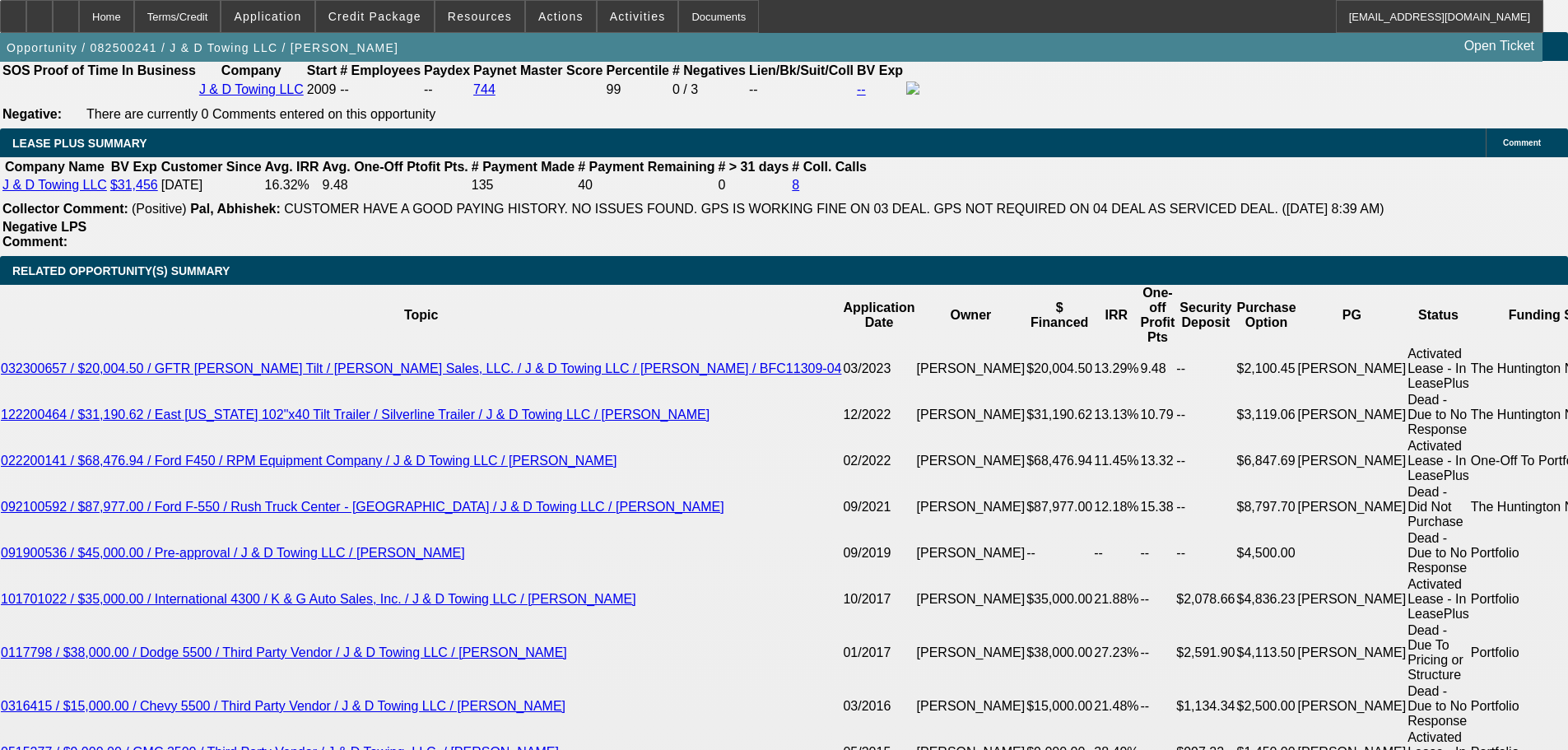
scroll to position [2990, 0]
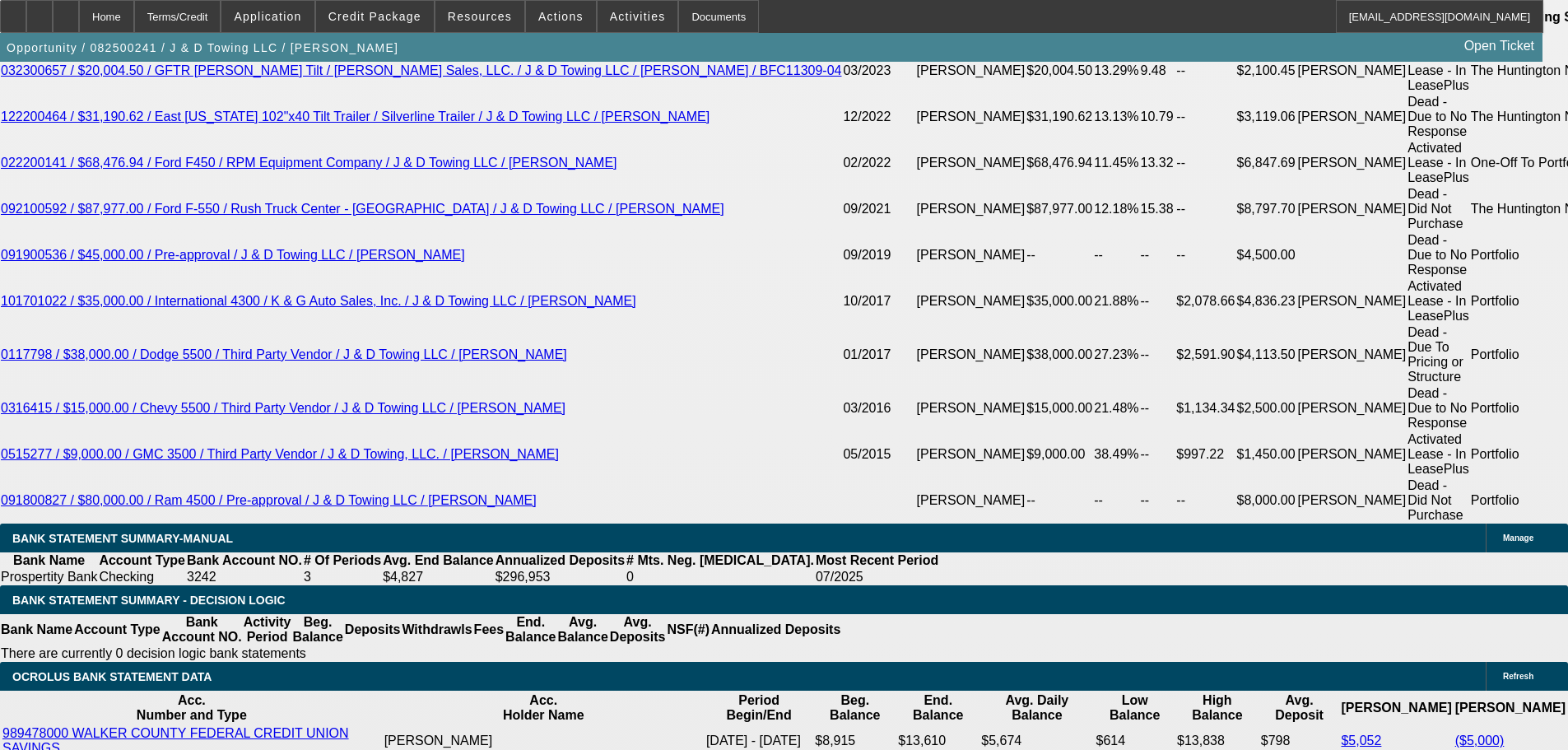
select select "0.05"
type input "$5,253.62"
type input "UNKNOWN"
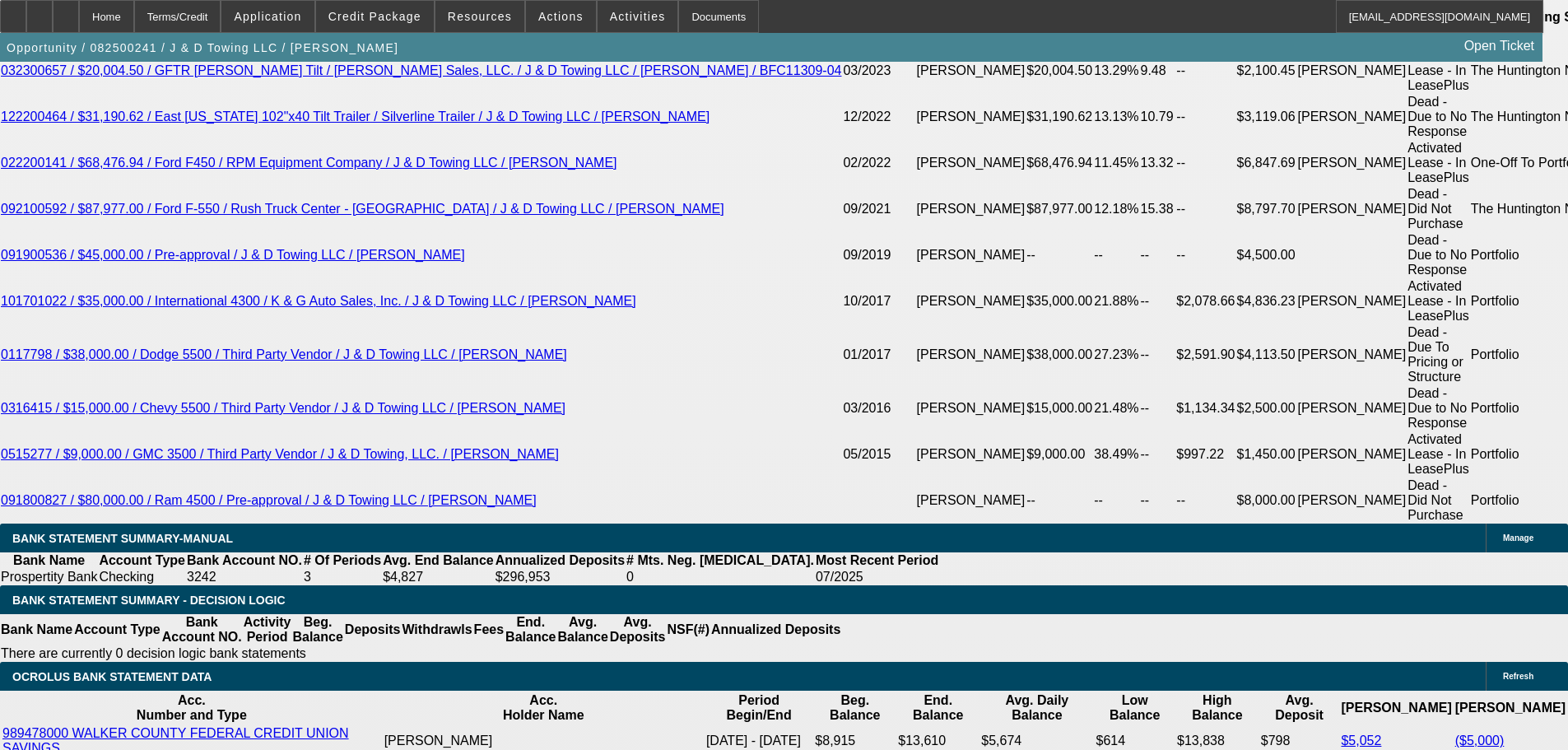
type input "$2,422.52"
type input "$4,845.04"
drag, startPoint x: 294, startPoint y: 367, endPoint x: 670, endPoint y: 336, distance: 377.3
type input "$0.00"
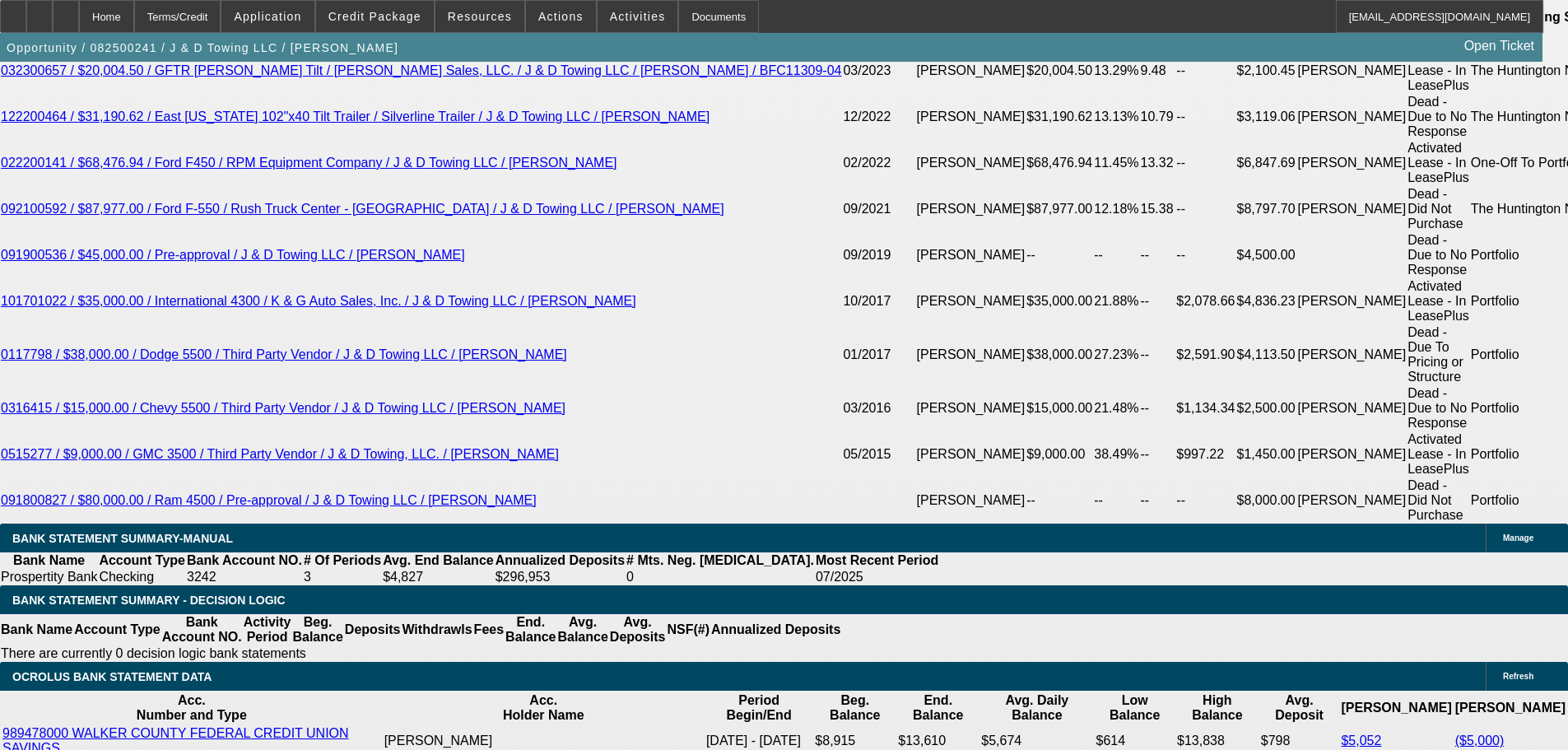
click at [670, 334] on body "Home Terms/Credit Application Credit Package Resources Actions Activities Docum…" at bounding box center [784, 526] width 1568 height 7031
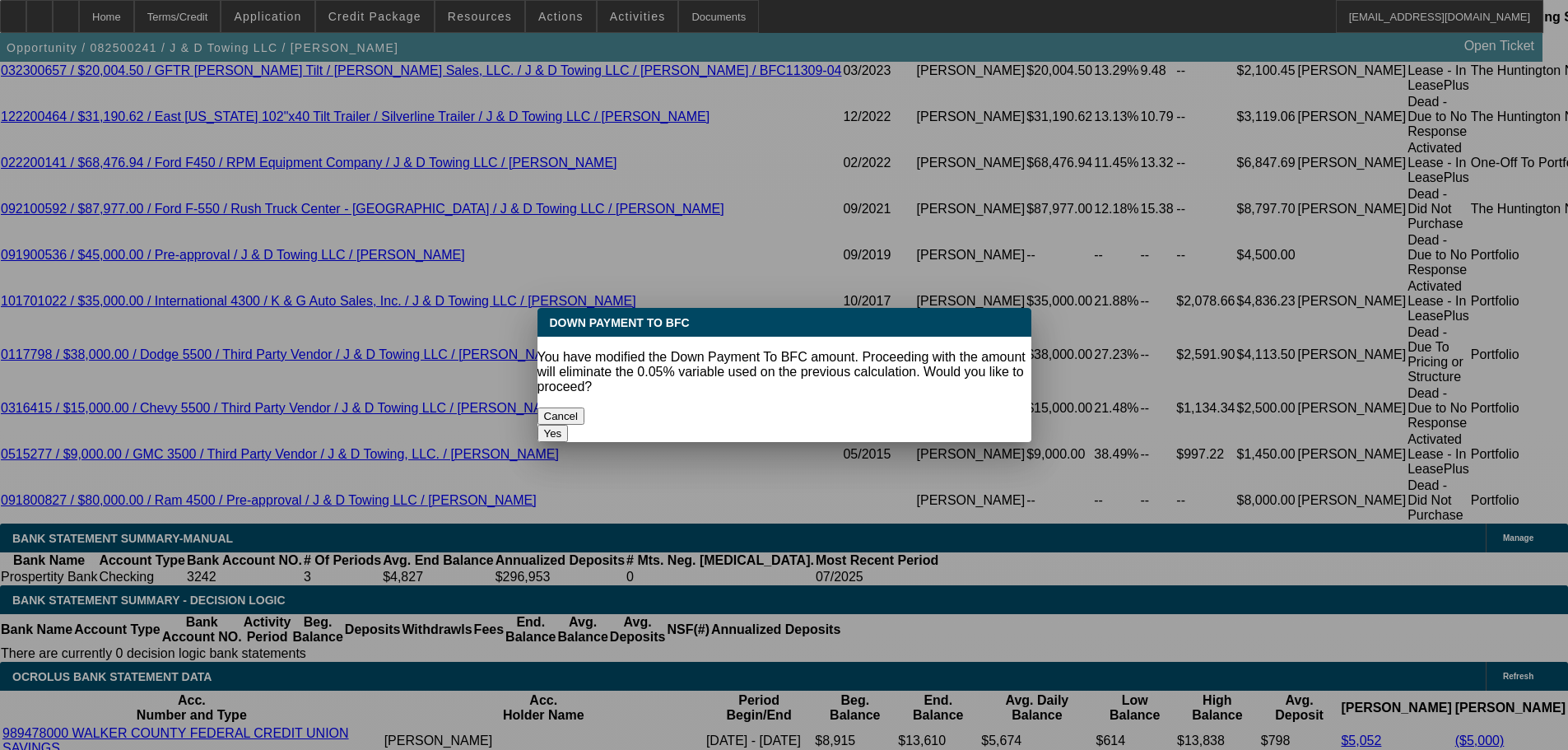
scroll to position [0, 0]
drag, startPoint x: 893, startPoint y: 401, endPoint x: 859, endPoint y: 405, distance: 34.2
click at [569, 425] on button "Yes" at bounding box center [553, 434] width 31 height 17
select select "0"
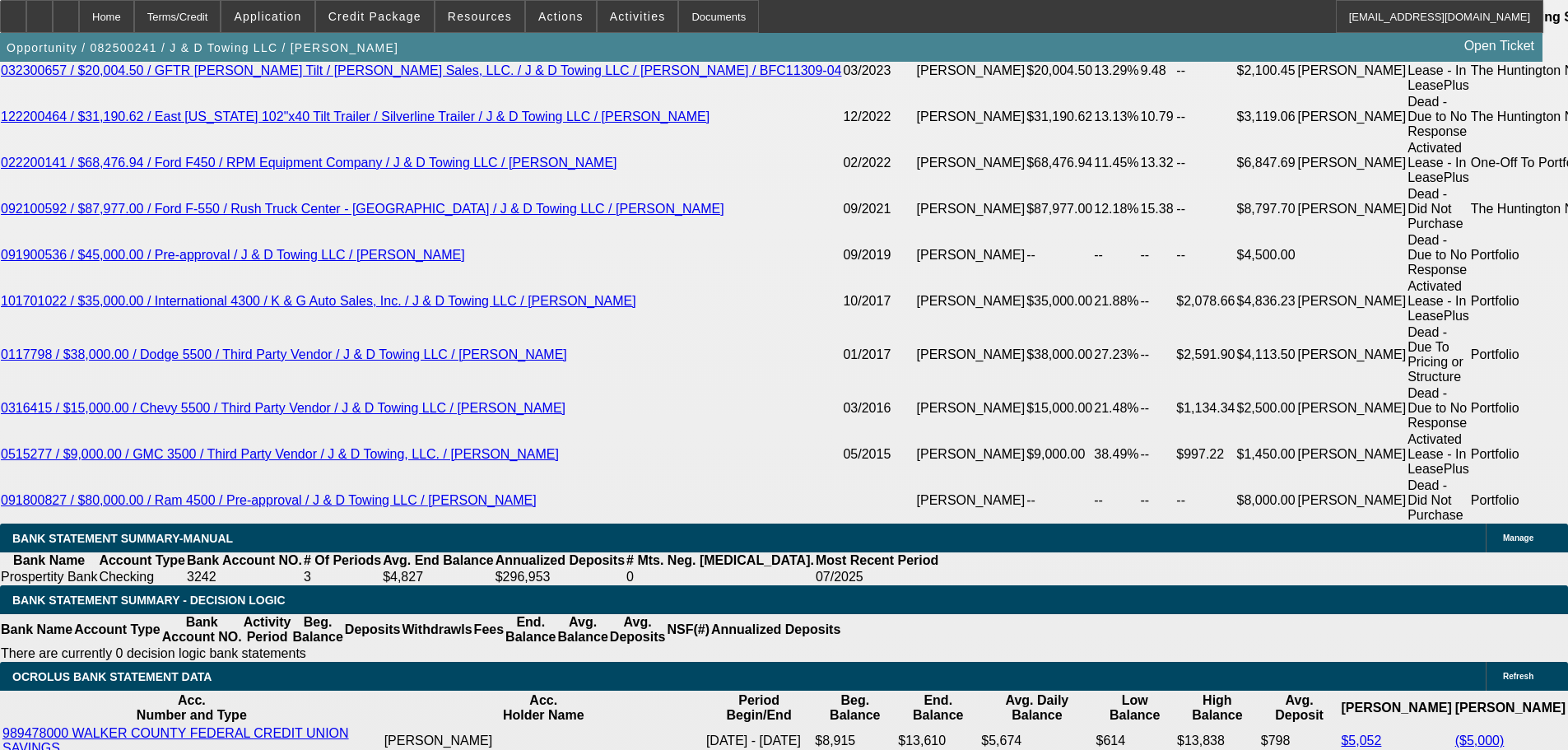
type input "$2,550.02"
type input "$5,100.04"
drag, startPoint x: 248, startPoint y: 496, endPoint x: 529, endPoint y: 485, distance: 281.2
type input "2595"
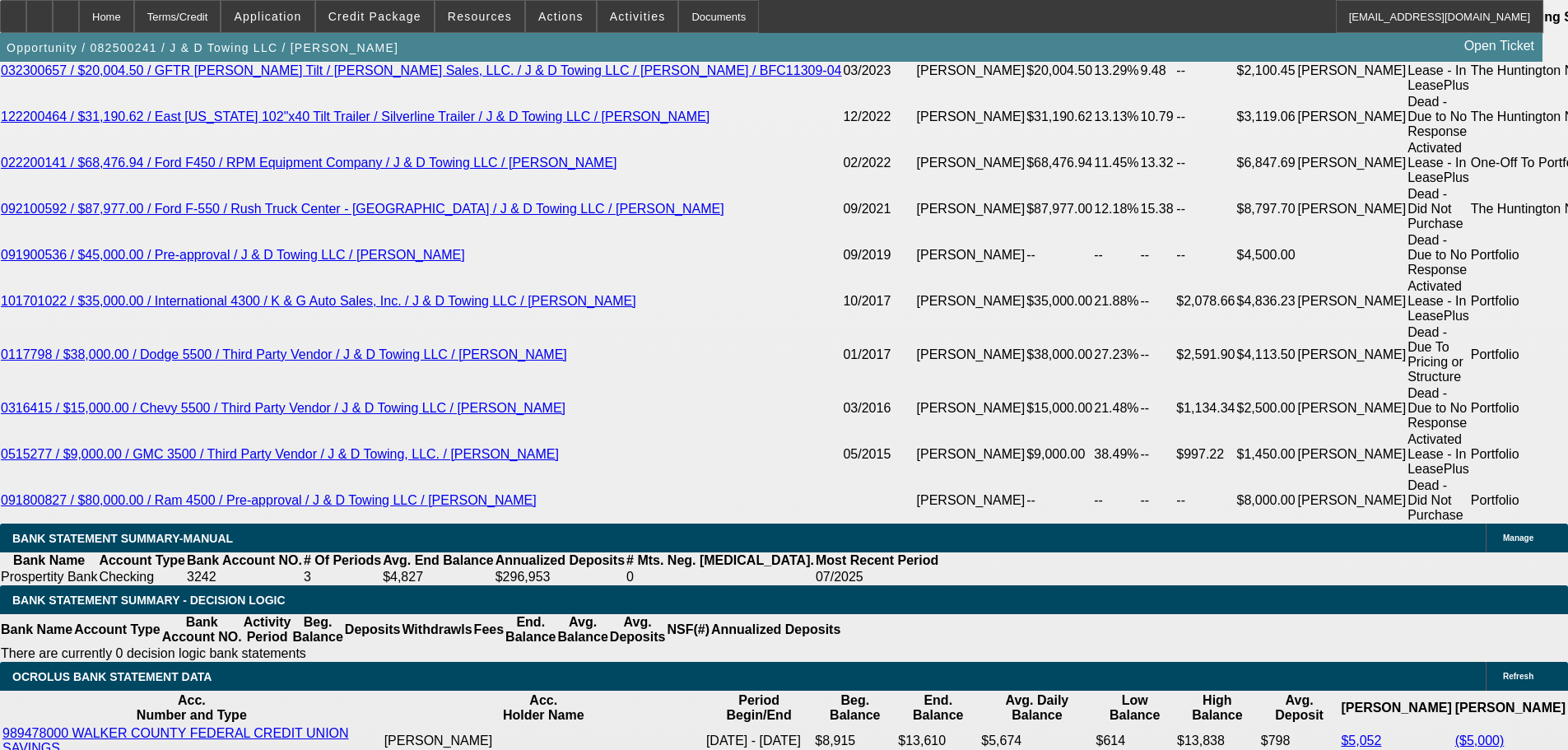
type input "$5,190.00"
type input "16.7"
type input "$2,595.00"
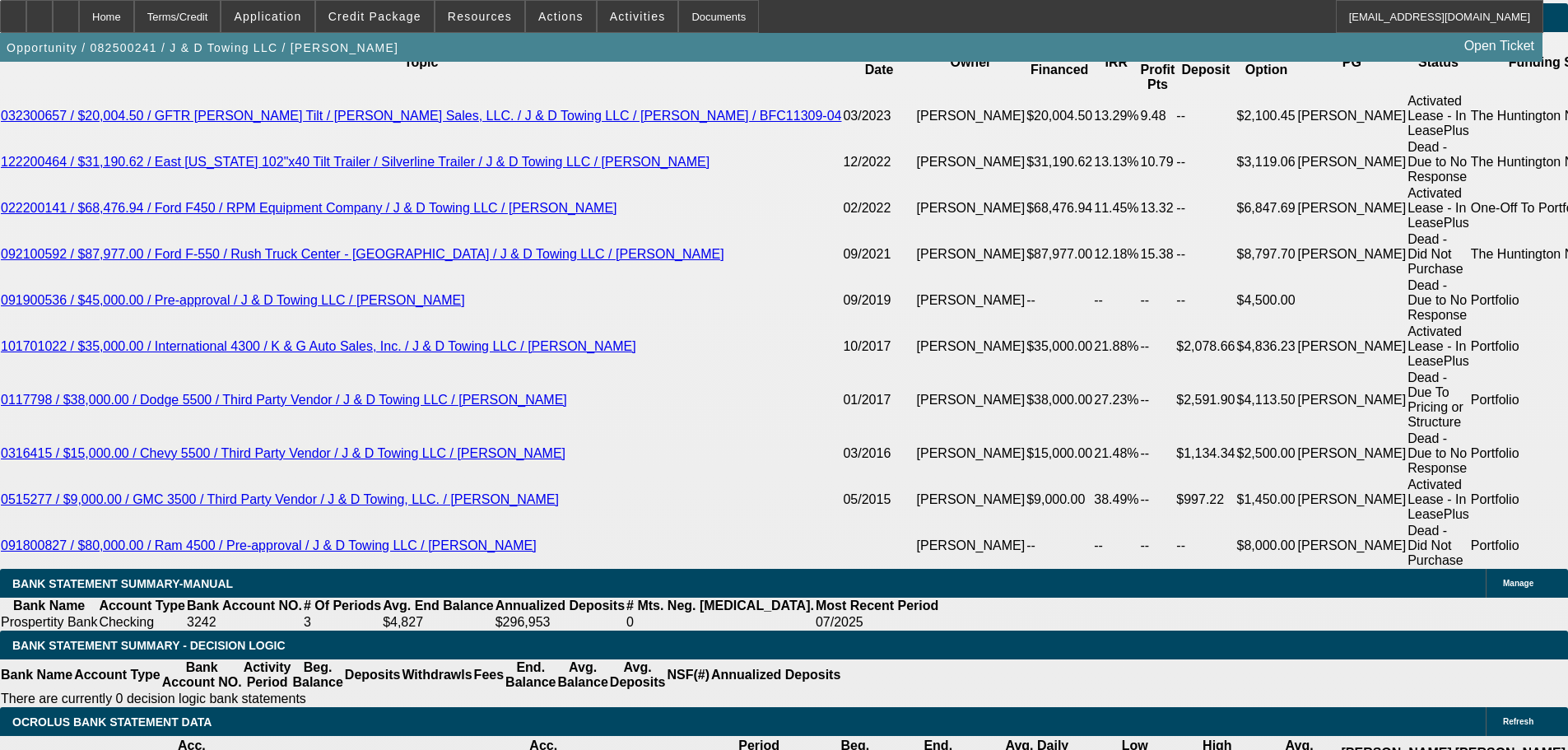
scroll to position [2906, 0]
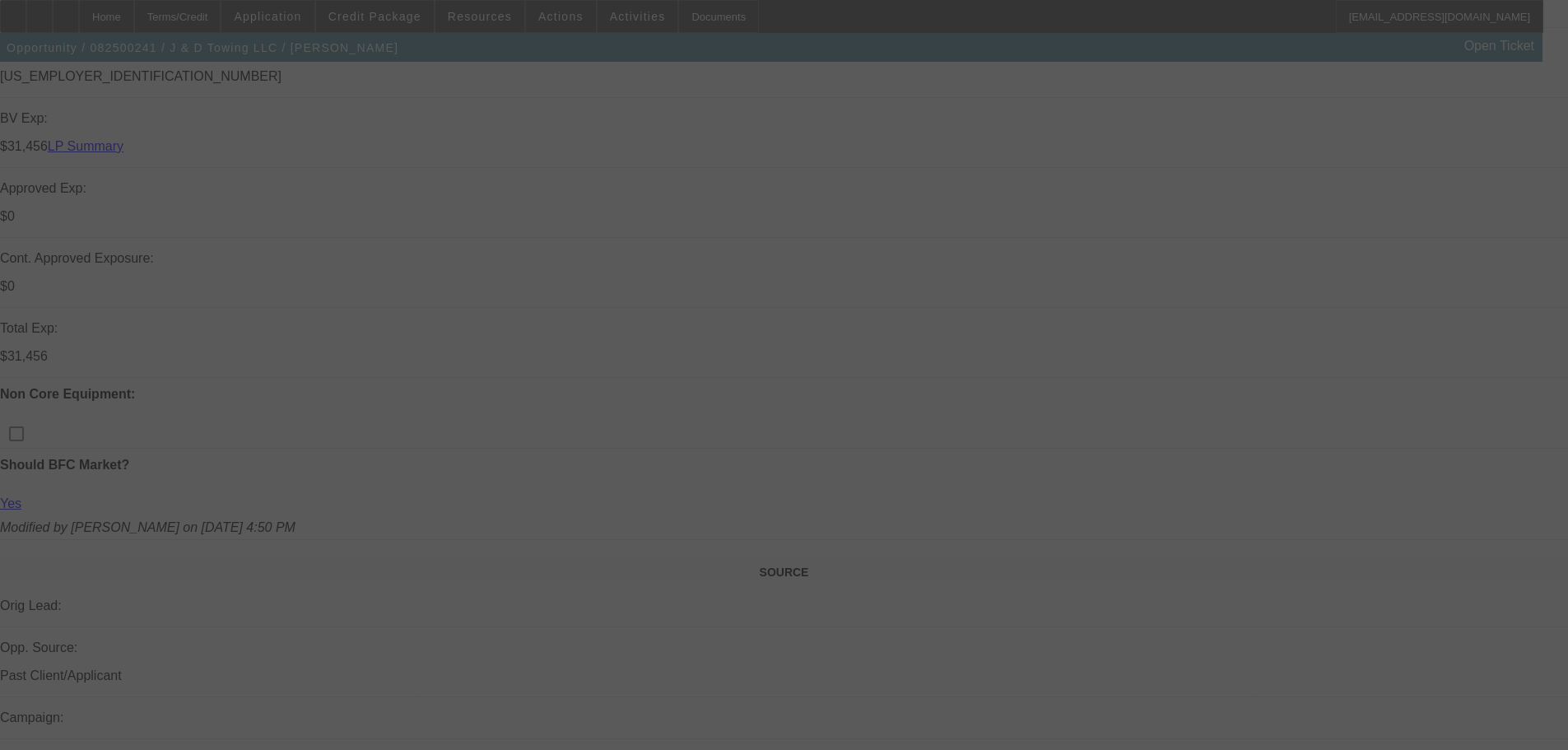
scroll to position [520, 0]
select select "0"
select select "2"
select select "0.1"
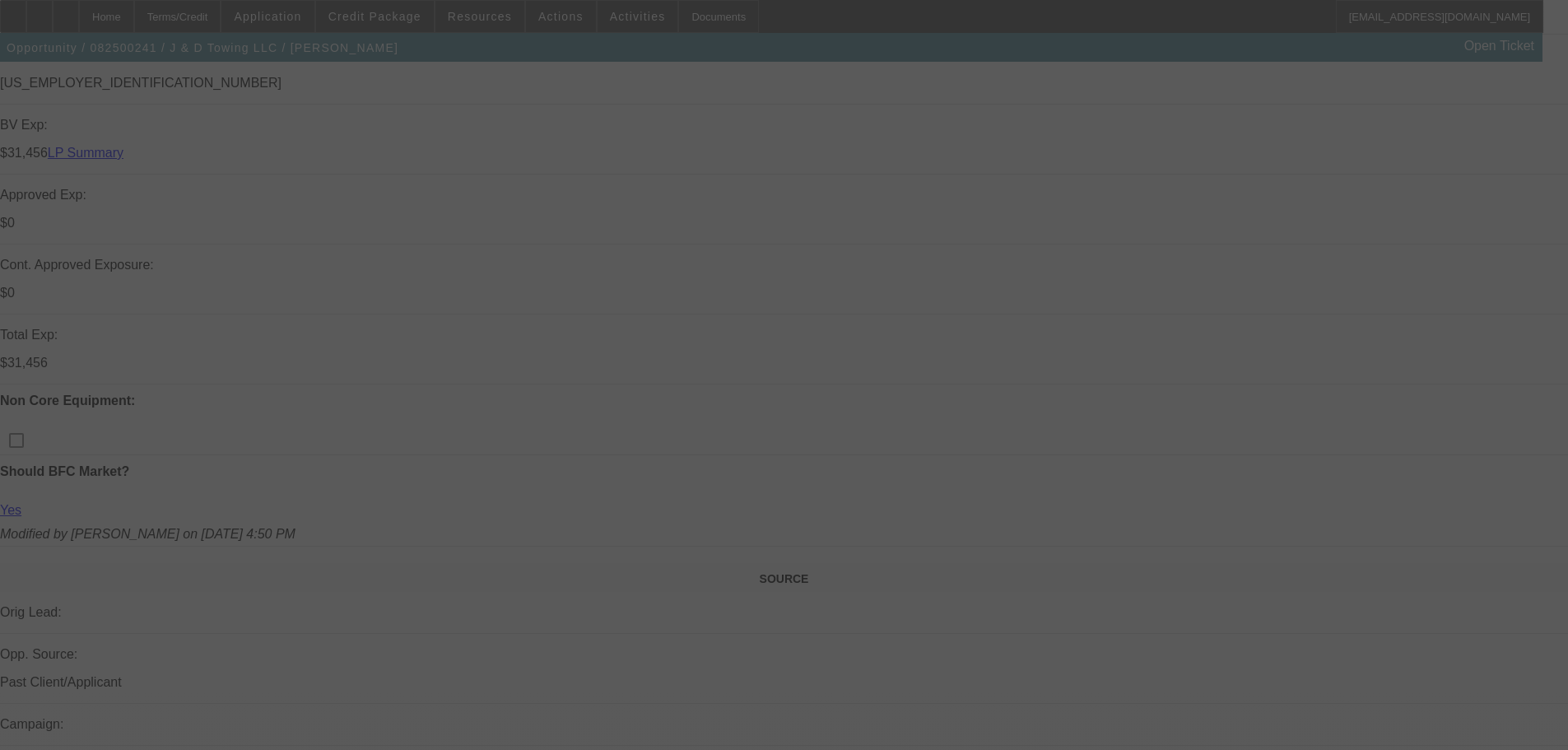
select select "4"
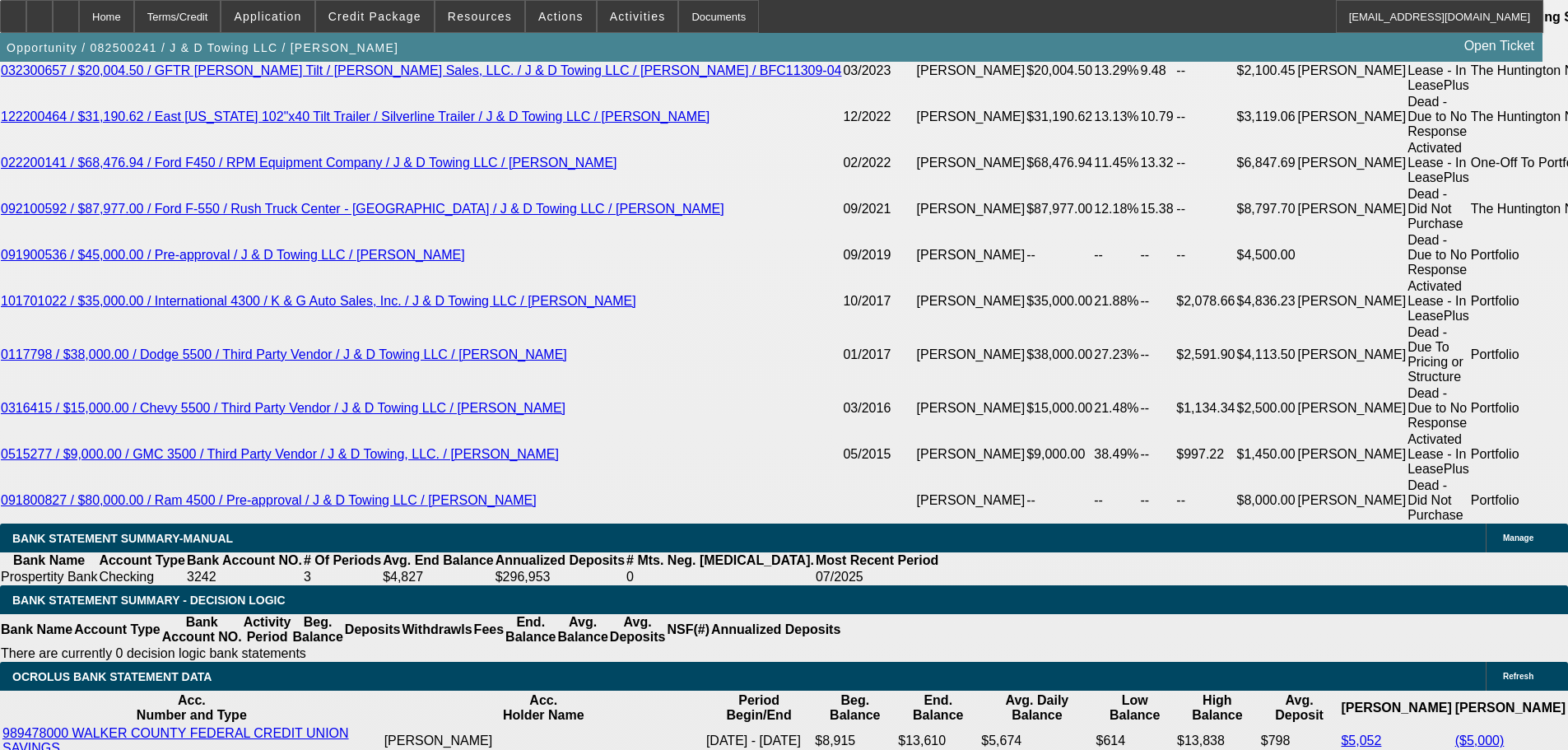
scroll to position [3072, 0]
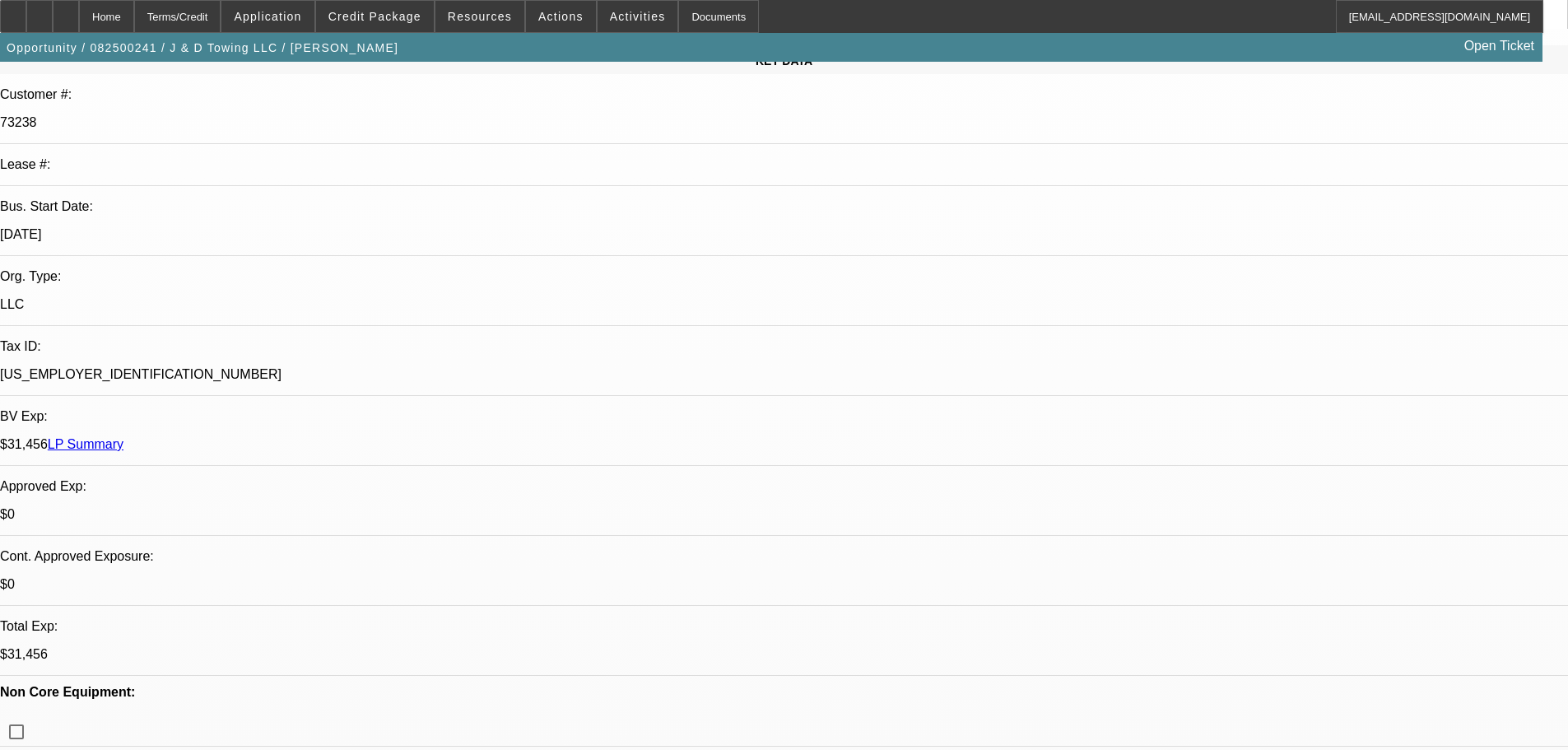
scroll to position [190, 0]
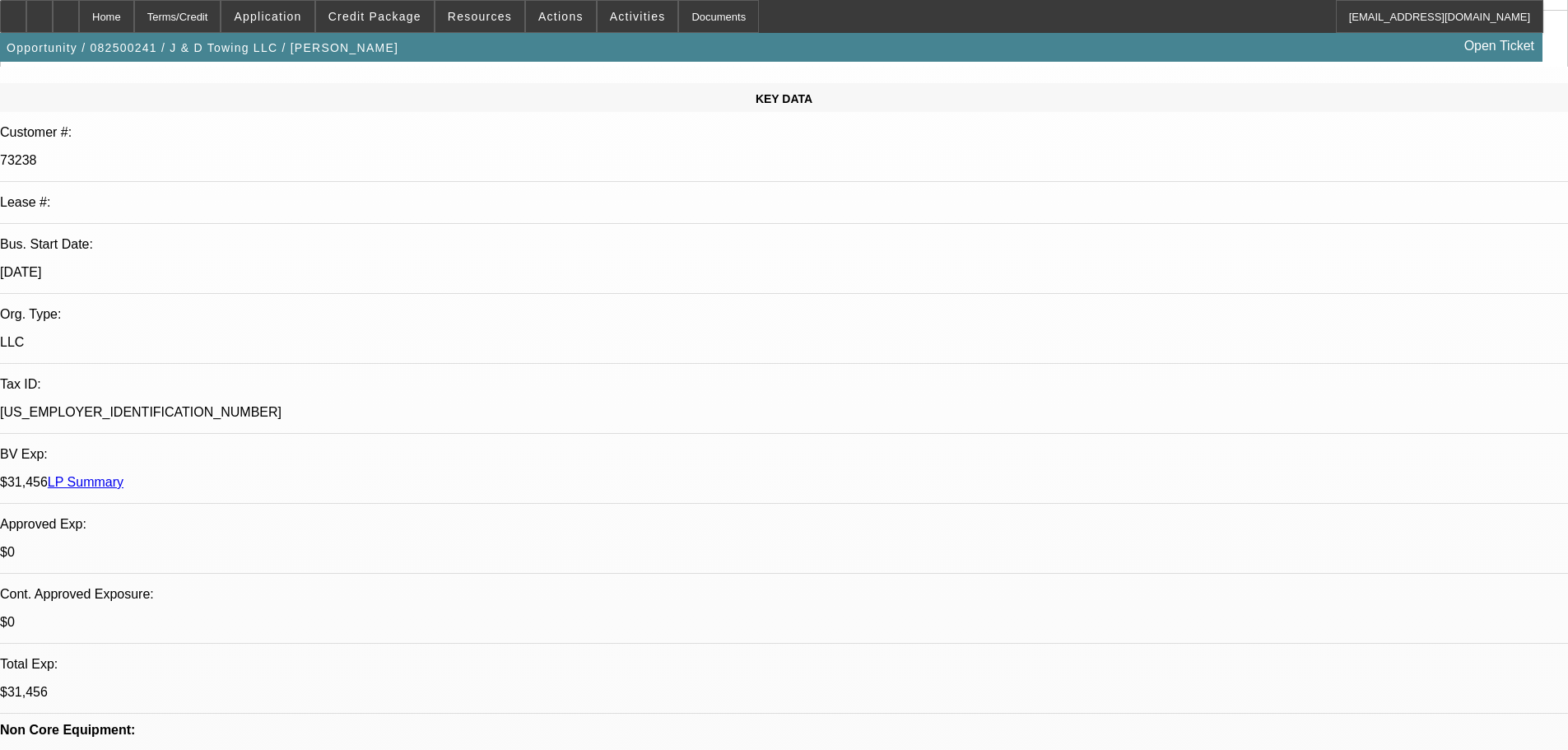
click at [124, 475] on link "LP Summary" at bounding box center [86, 482] width 76 height 14
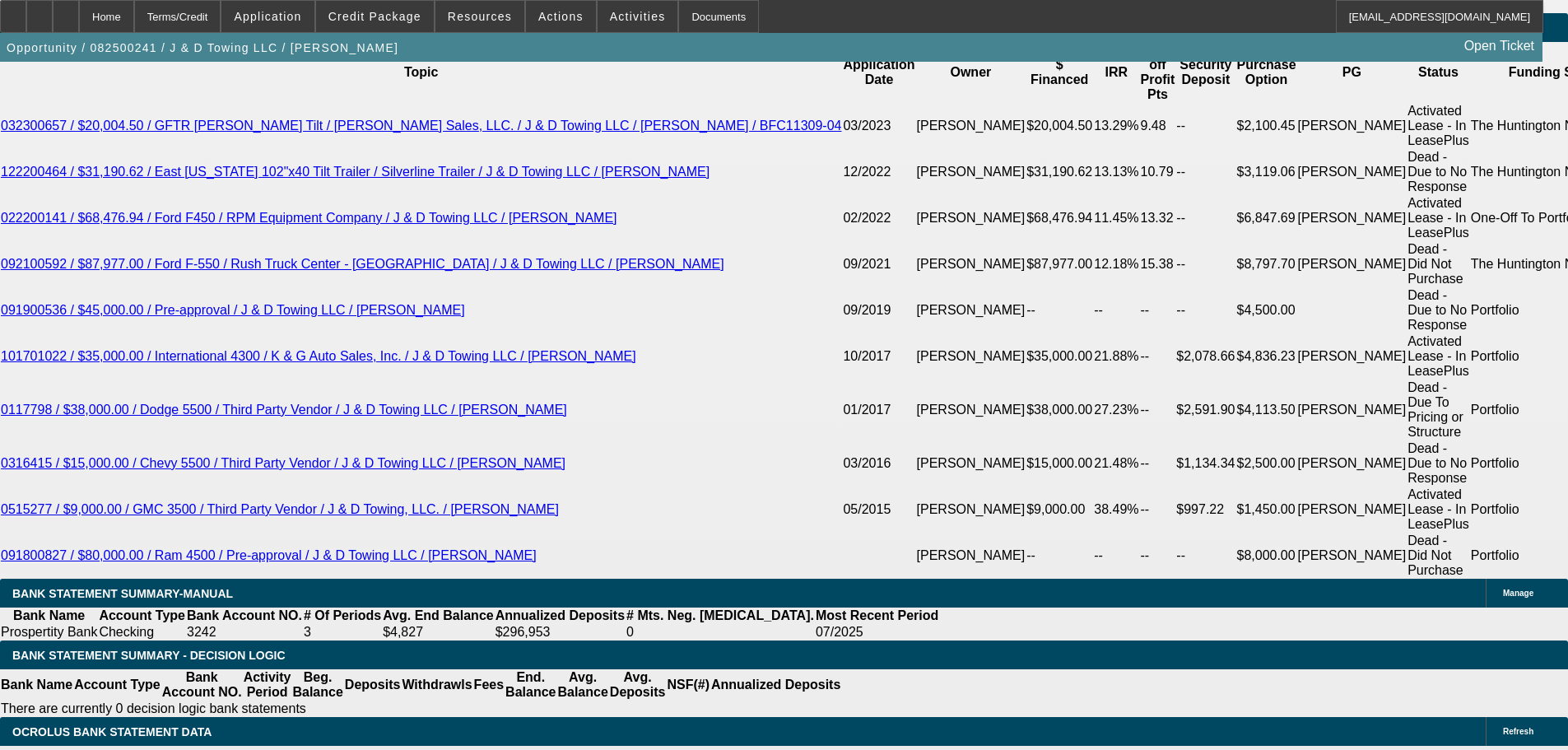
scroll to position [3072, 0]
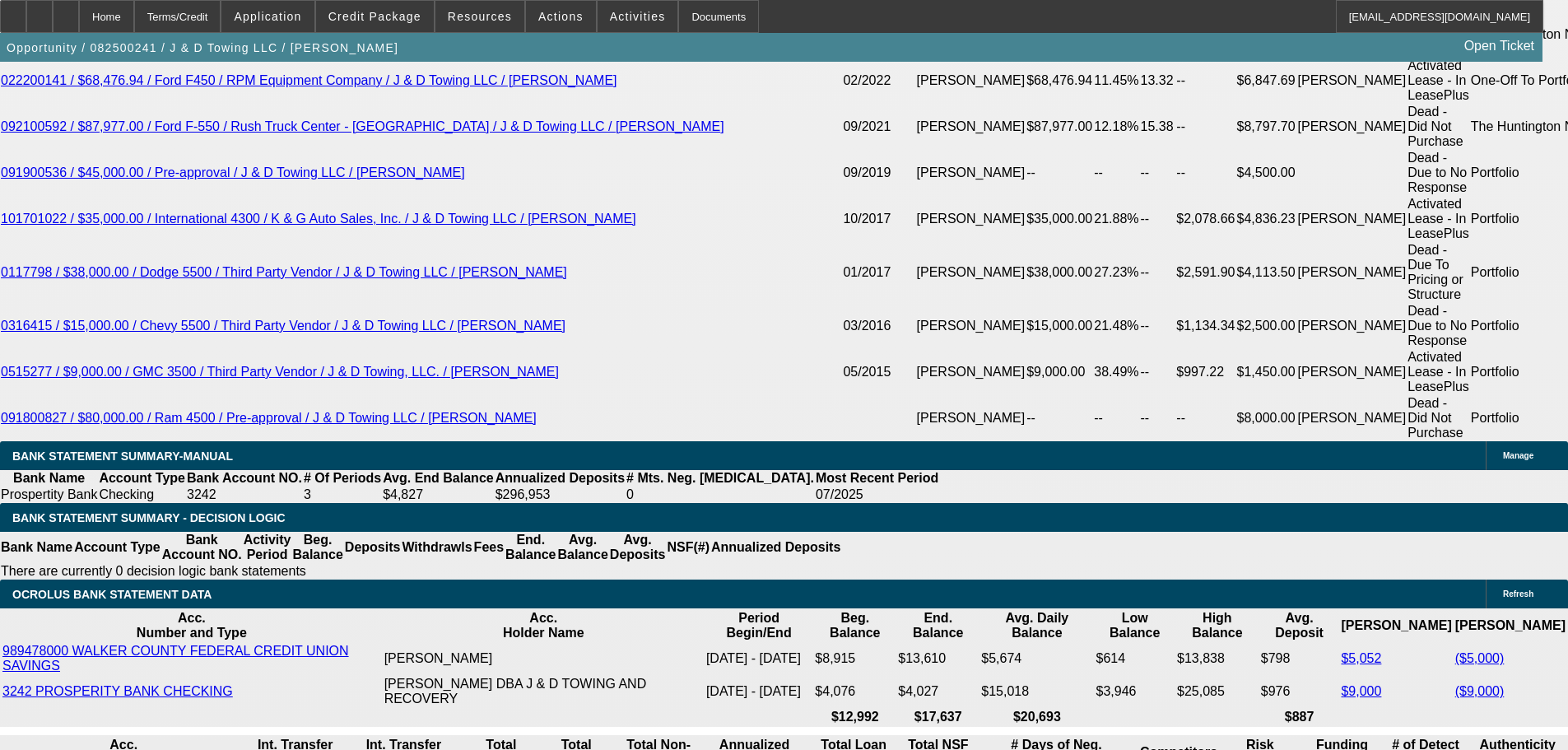
drag, startPoint x: 247, startPoint y: 409, endPoint x: 561, endPoint y: 369, distance: 316.5
type input "25"
type input "$50.00"
type input "UNKNOWN"
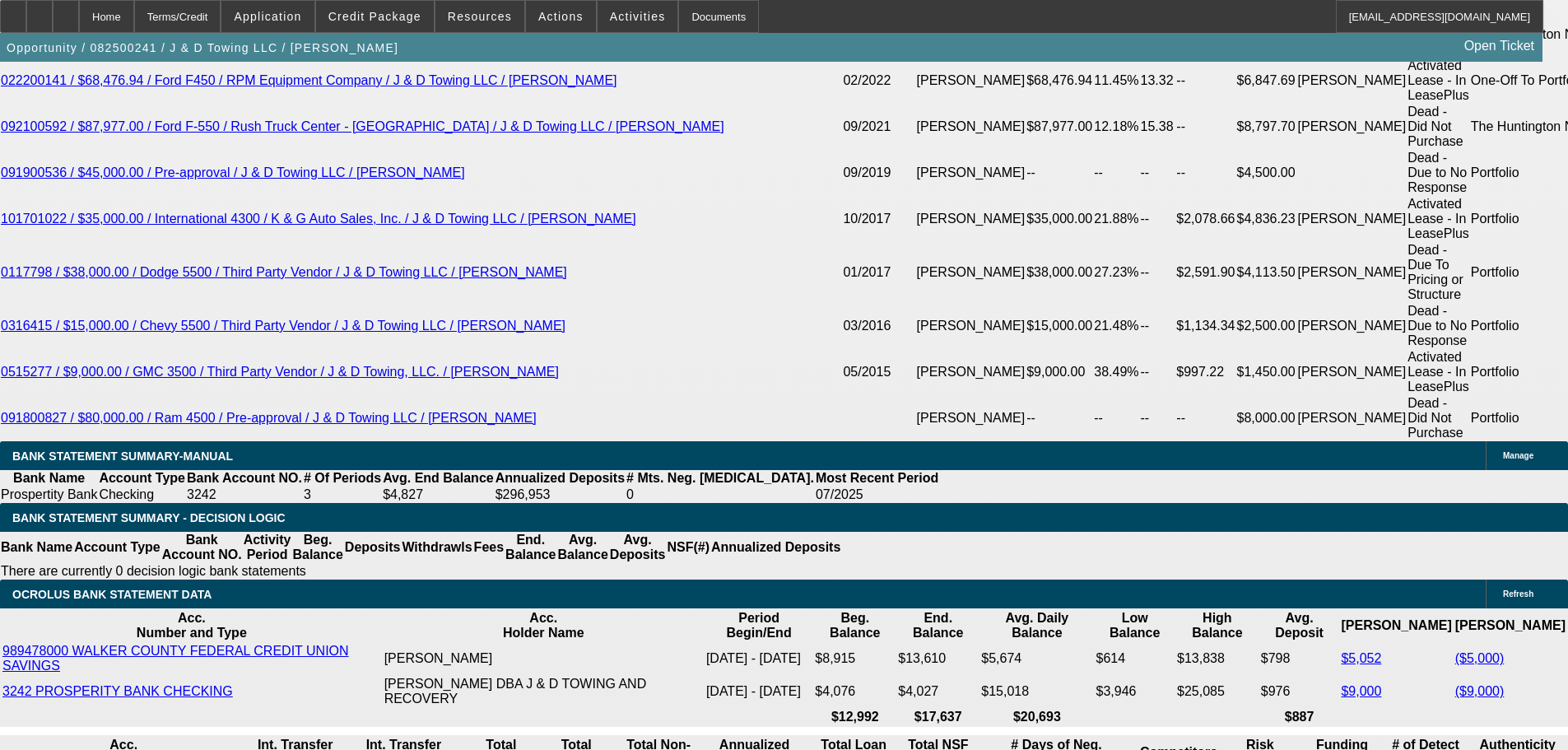
type input "2550"
type input "$5,100.00"
type input "15.9"
type input "$2,550.00"
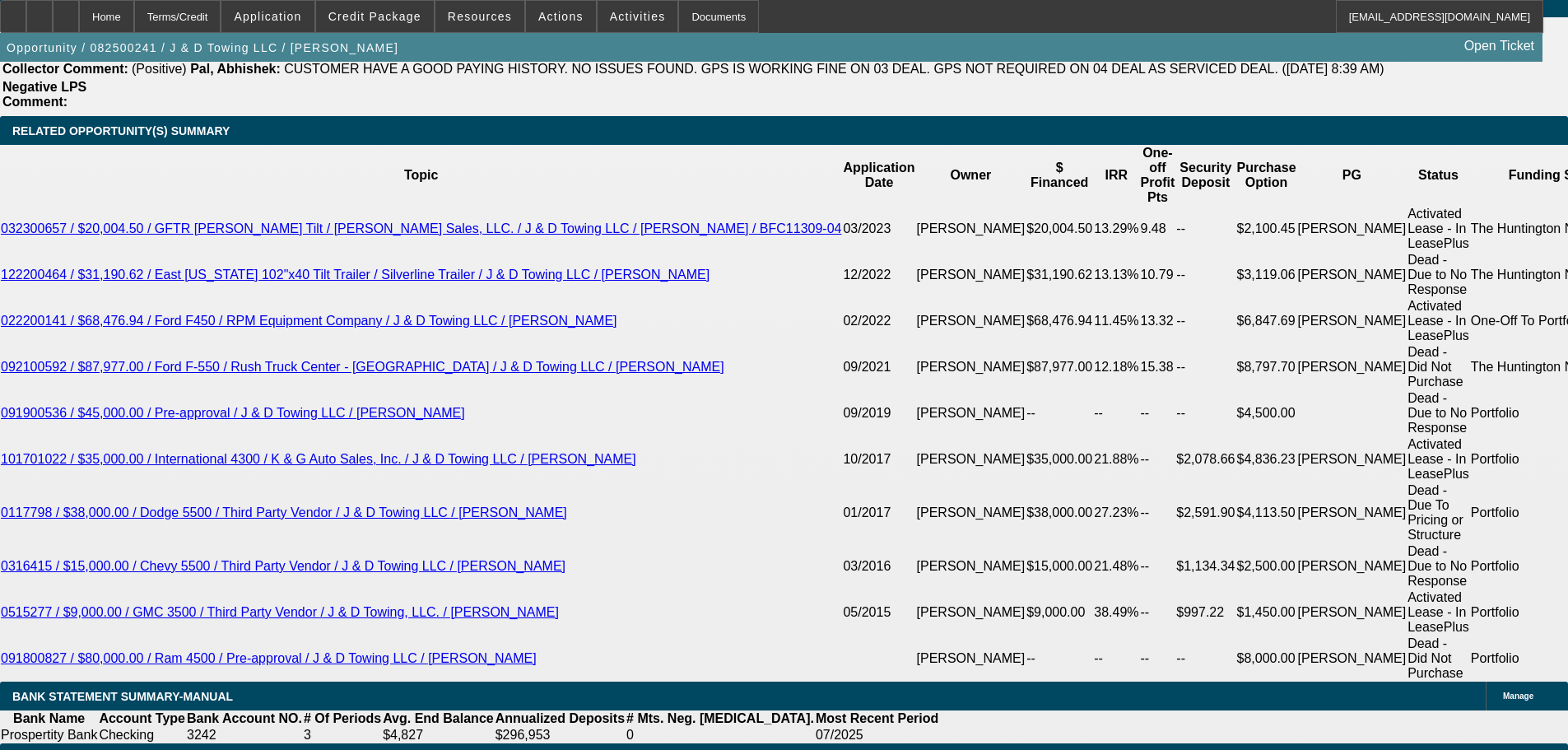
scroll to position [2824, 0]
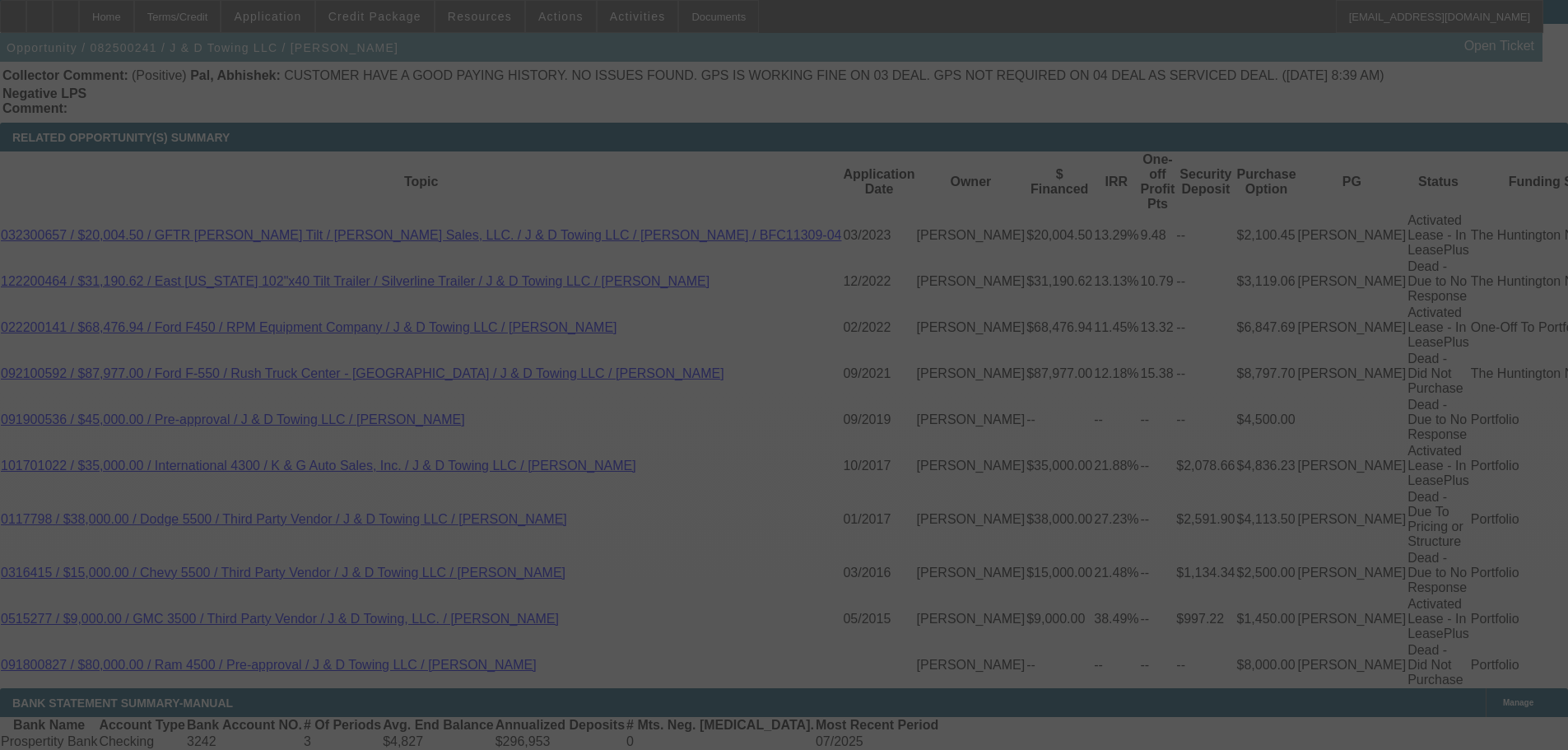
select select "0"
select select "2"
select select "0.1"
select select "4"
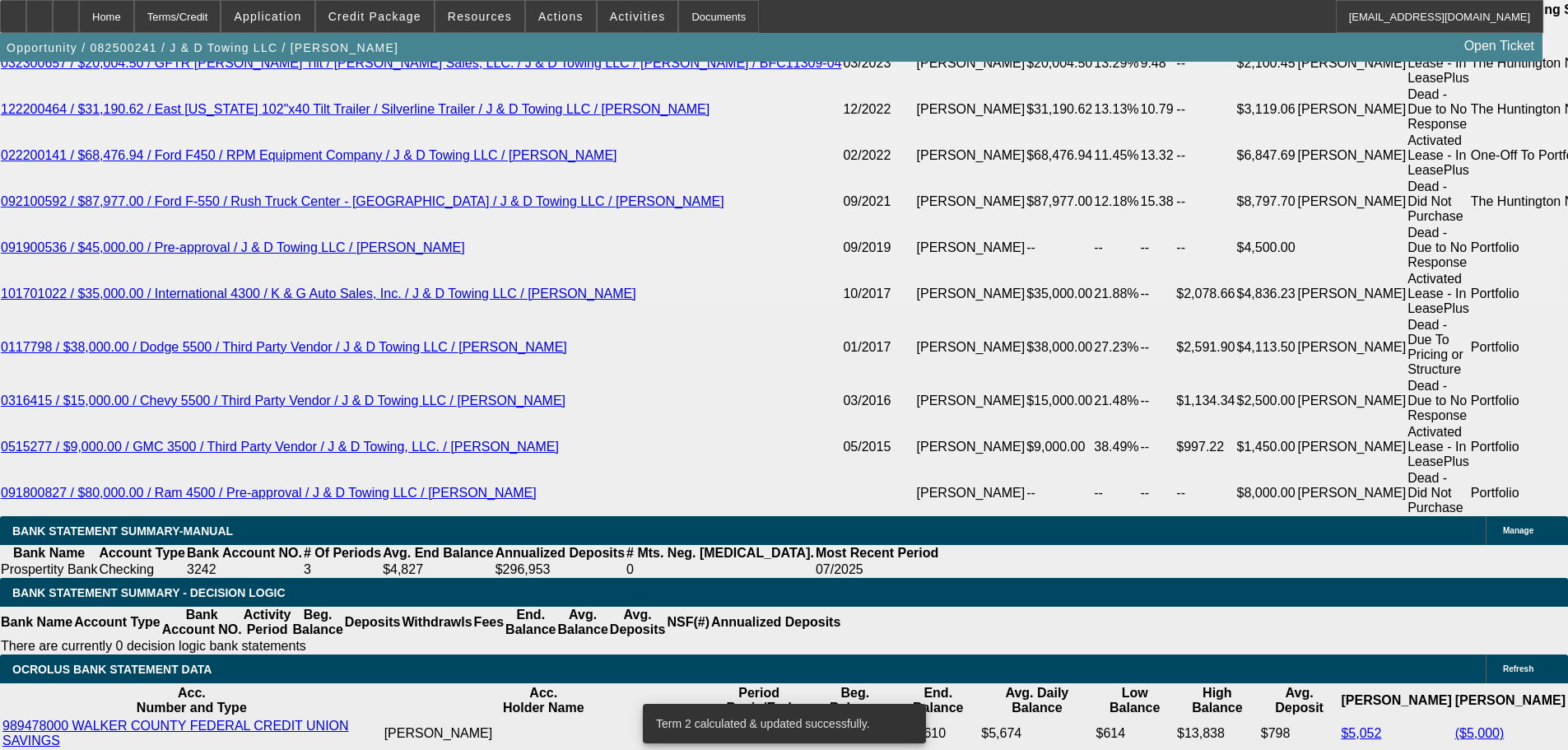
scroll to position [3154, 0]
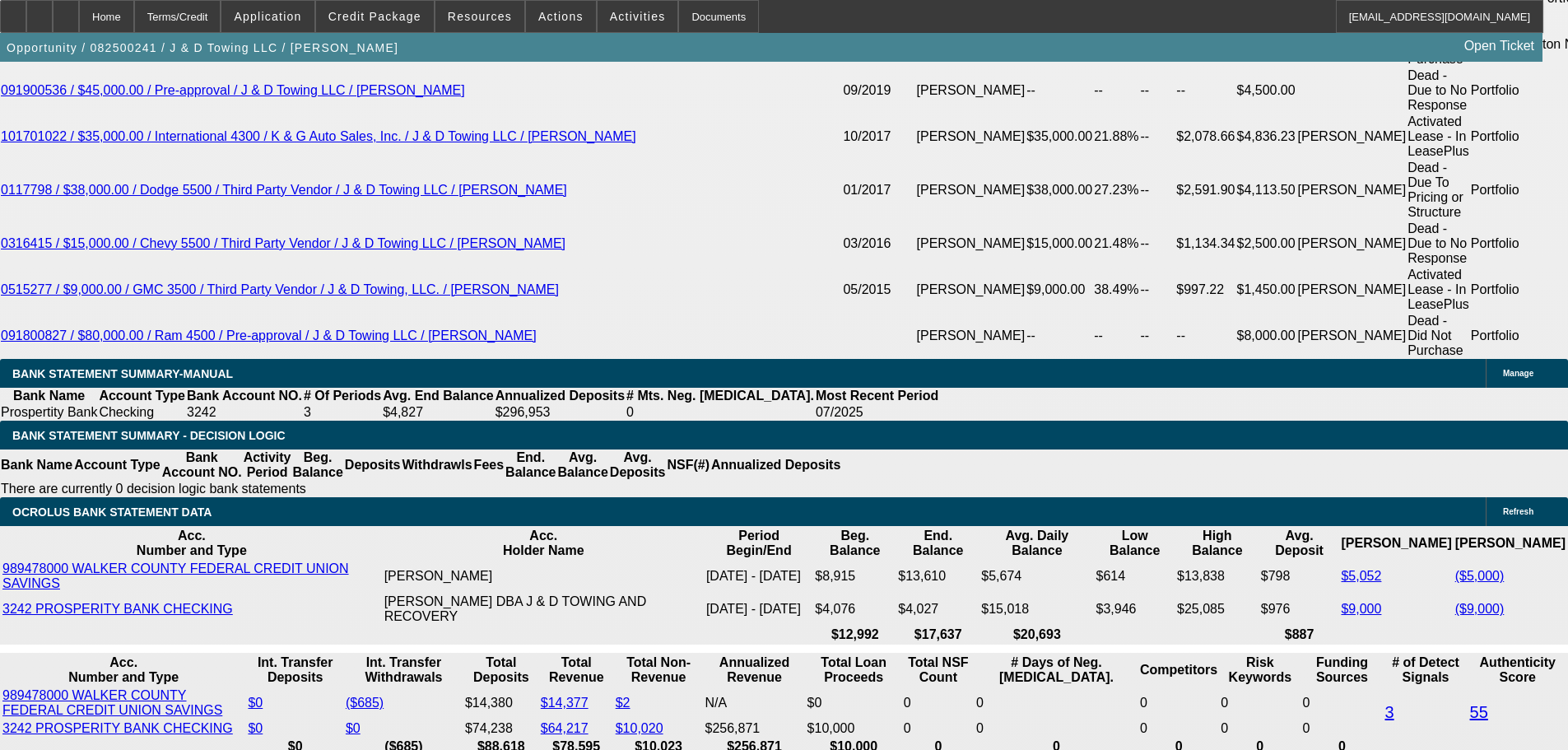
drag, startPoint x: 250, startPoint y: 330, endPoint x: 524, endPoint y: 287, distance: 277.4
type input "25"
type input "$50.00"
type input "UNKNOWN"
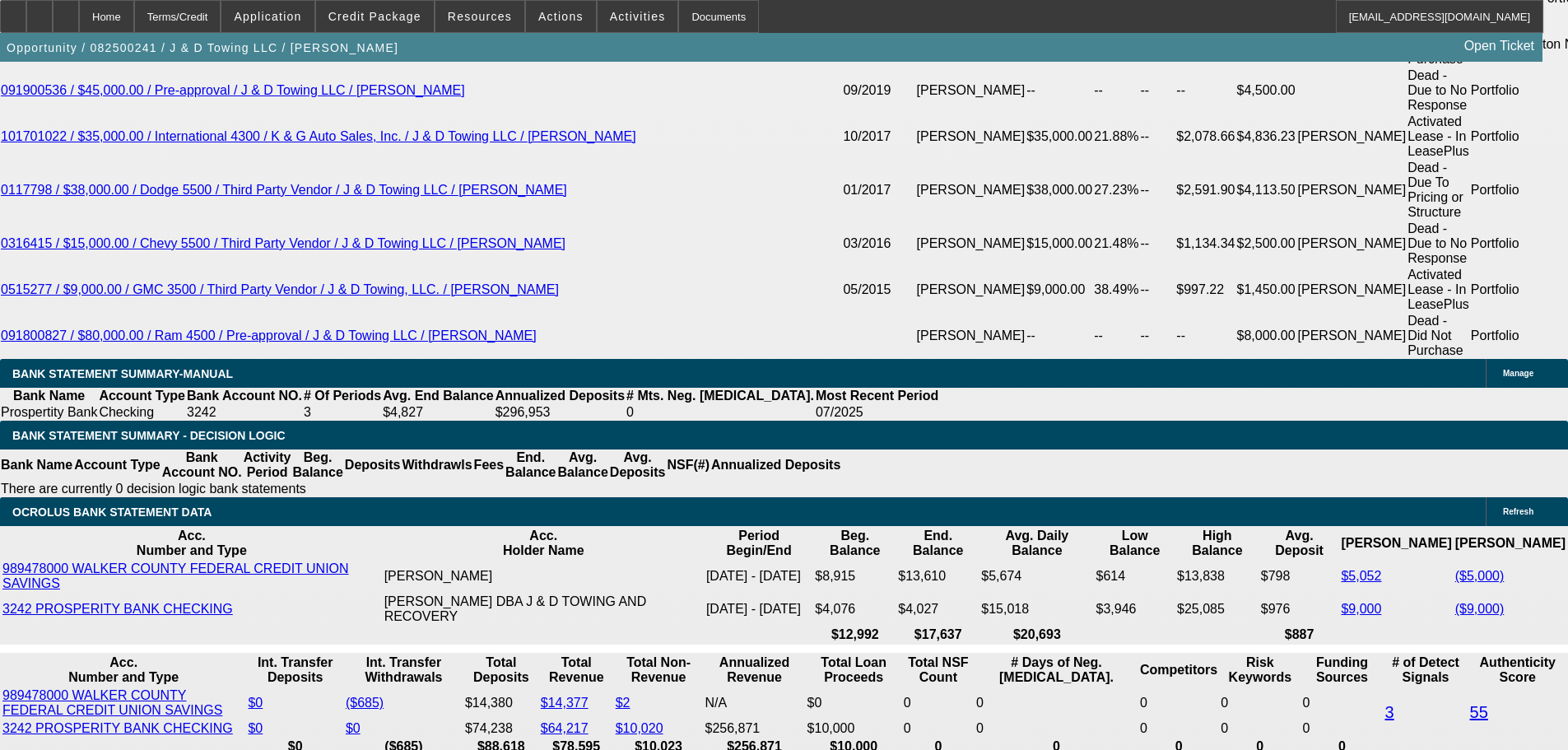
type input "2525"
type input "15.5"
type input "$5,050.00"
type input "$2,525.00"
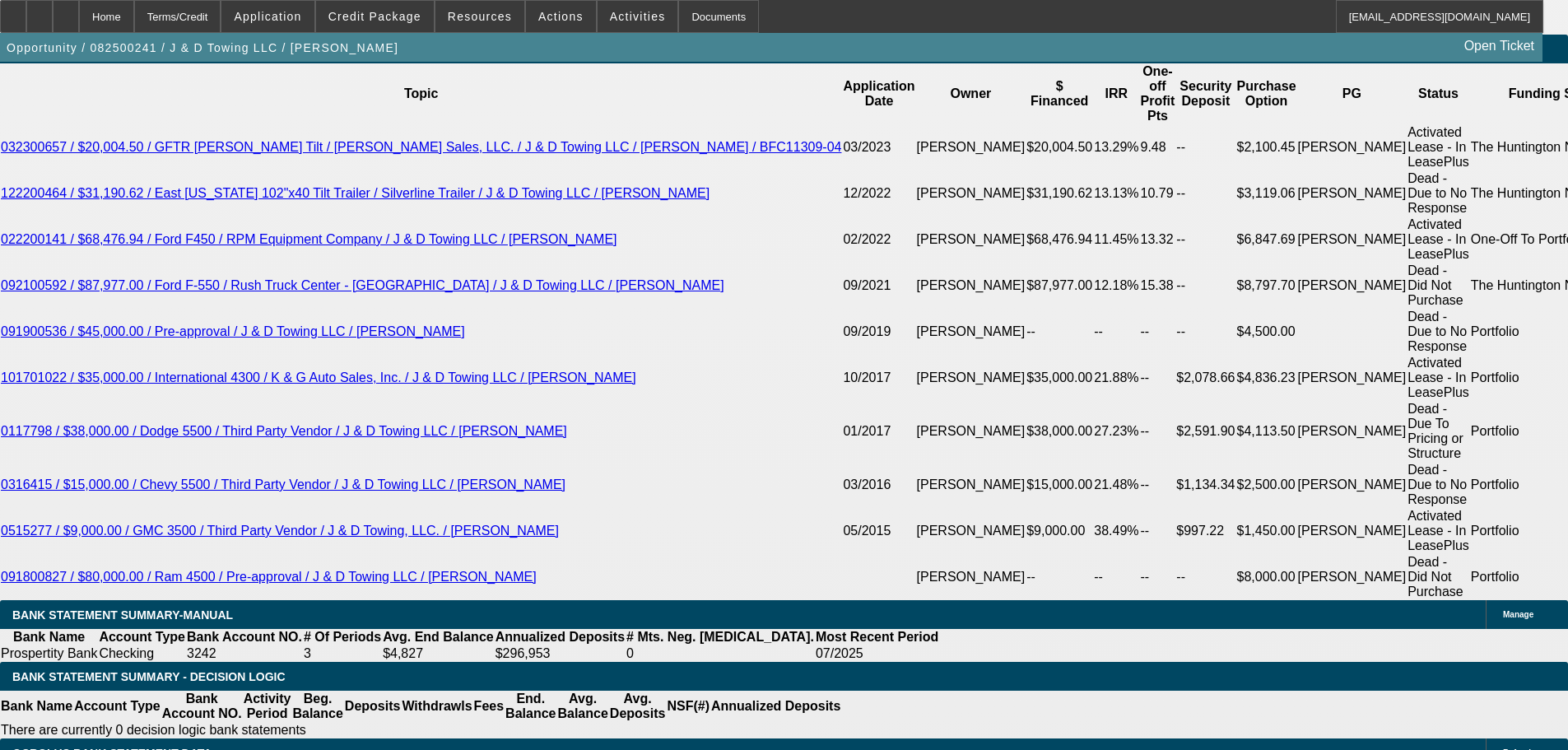
scroll to position [2906, 0]
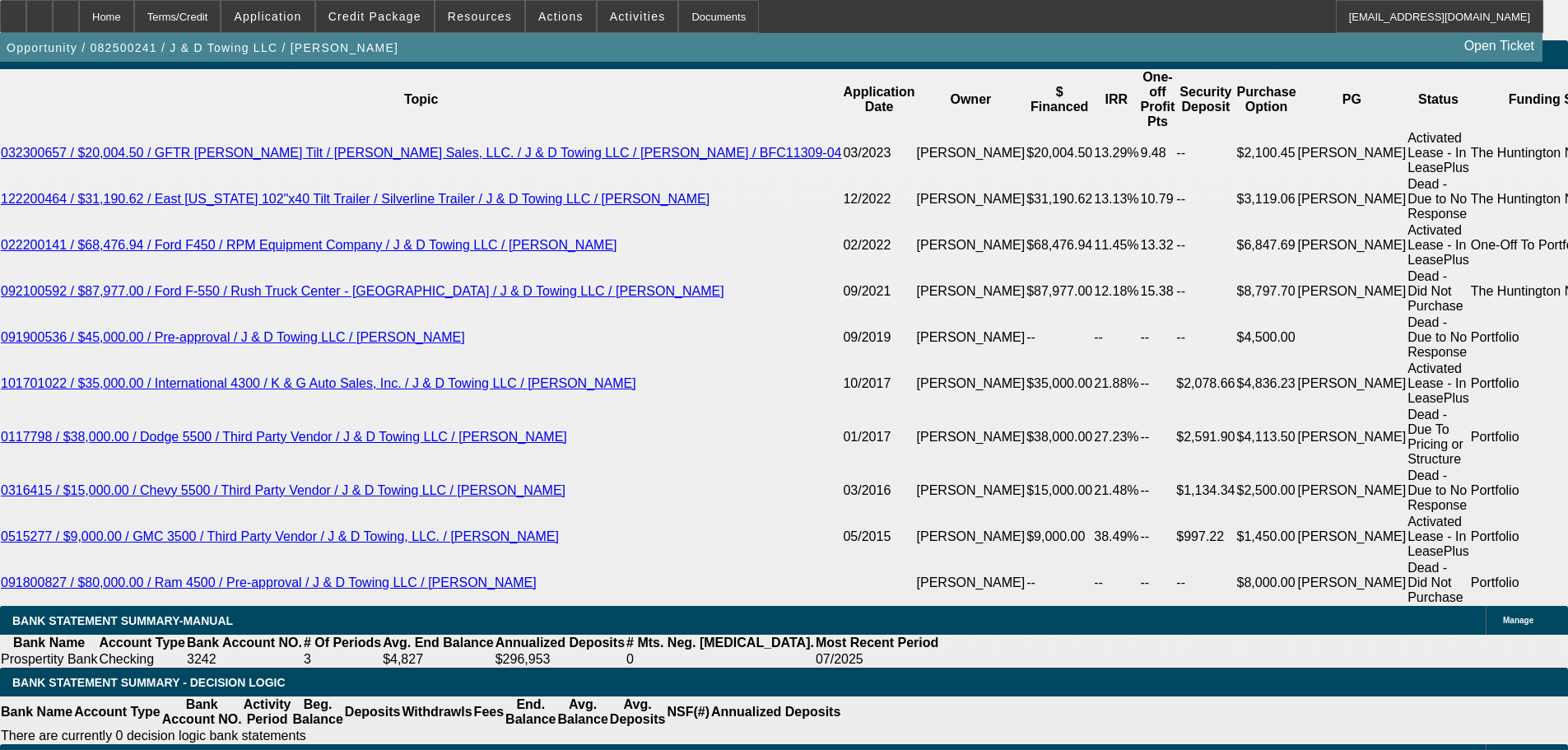
drag, startPoint x: 248, startPoint y: 133, endPoint x: 245, endPoint y: 145, distance: 12.4
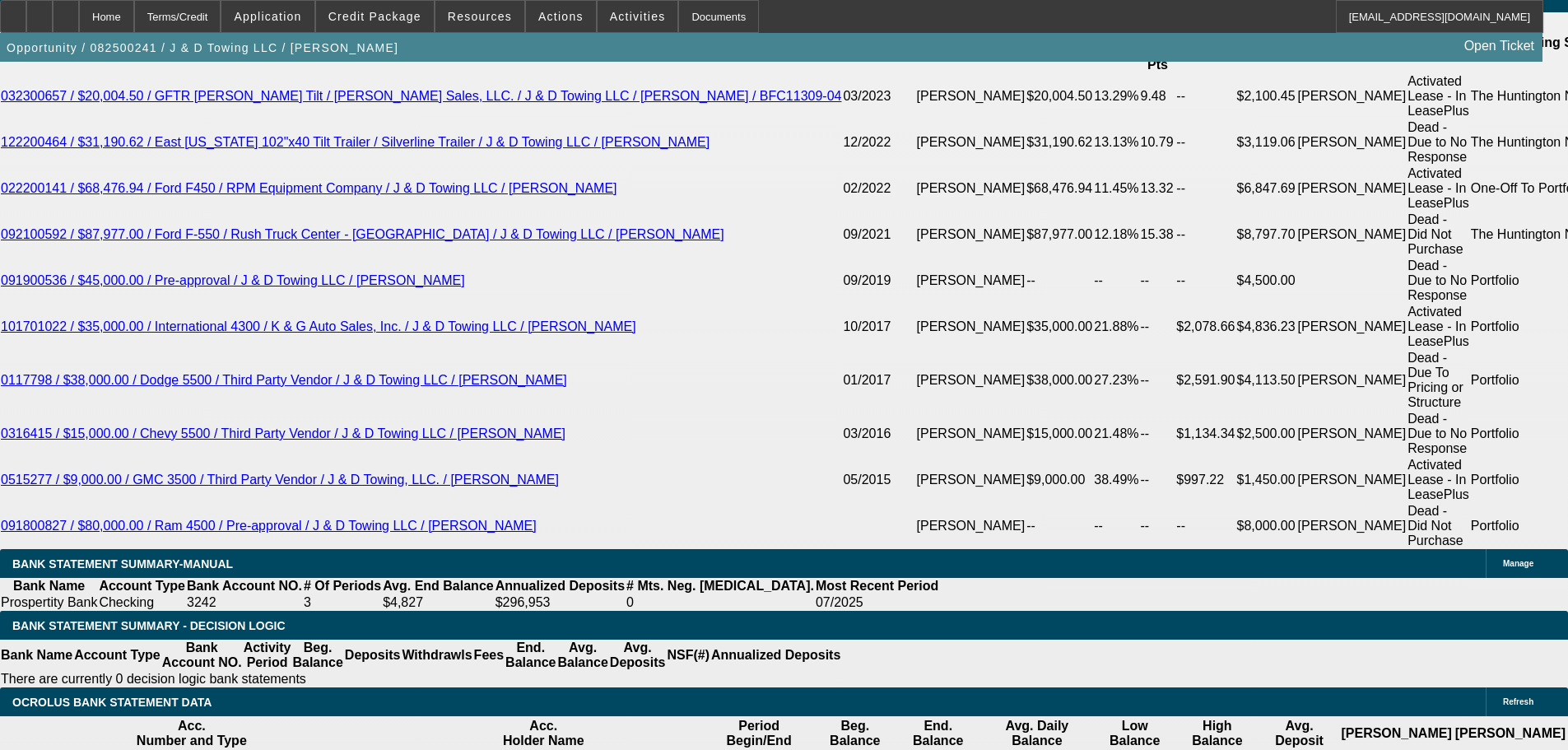
scroll to position [3072, 0]
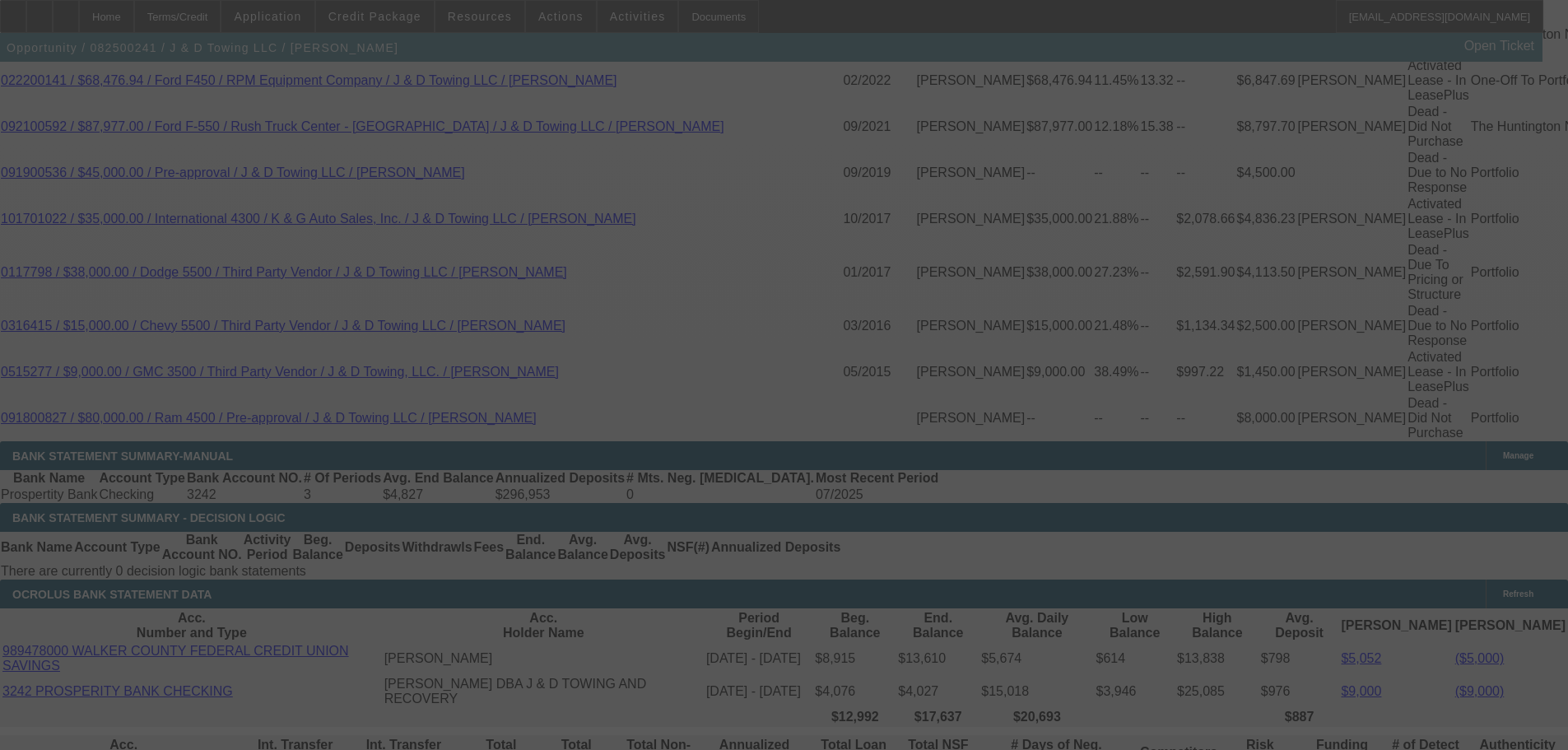
select select "0"
select select "2"
select select "0.1"
select select "4"
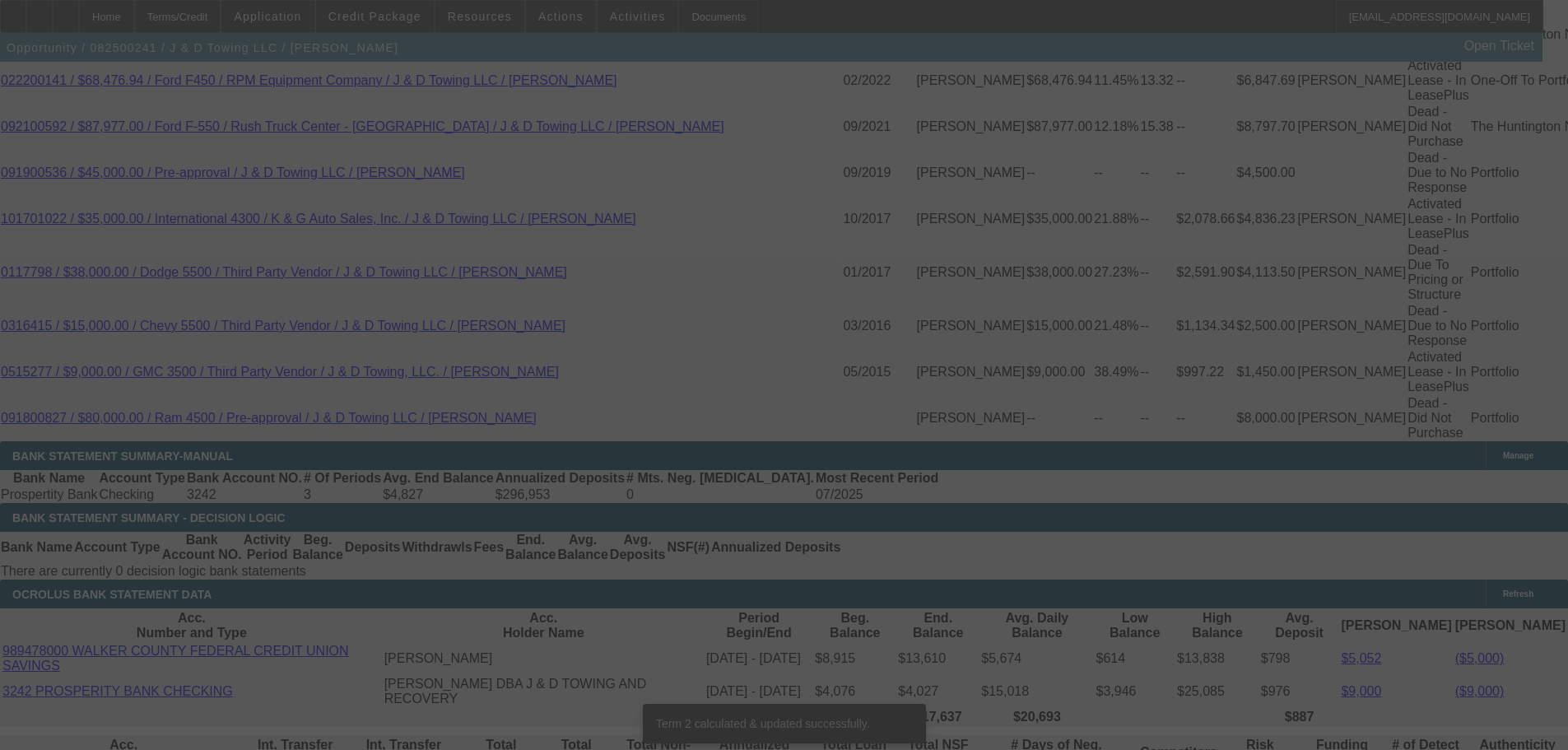
scroll to position [3053, 0]
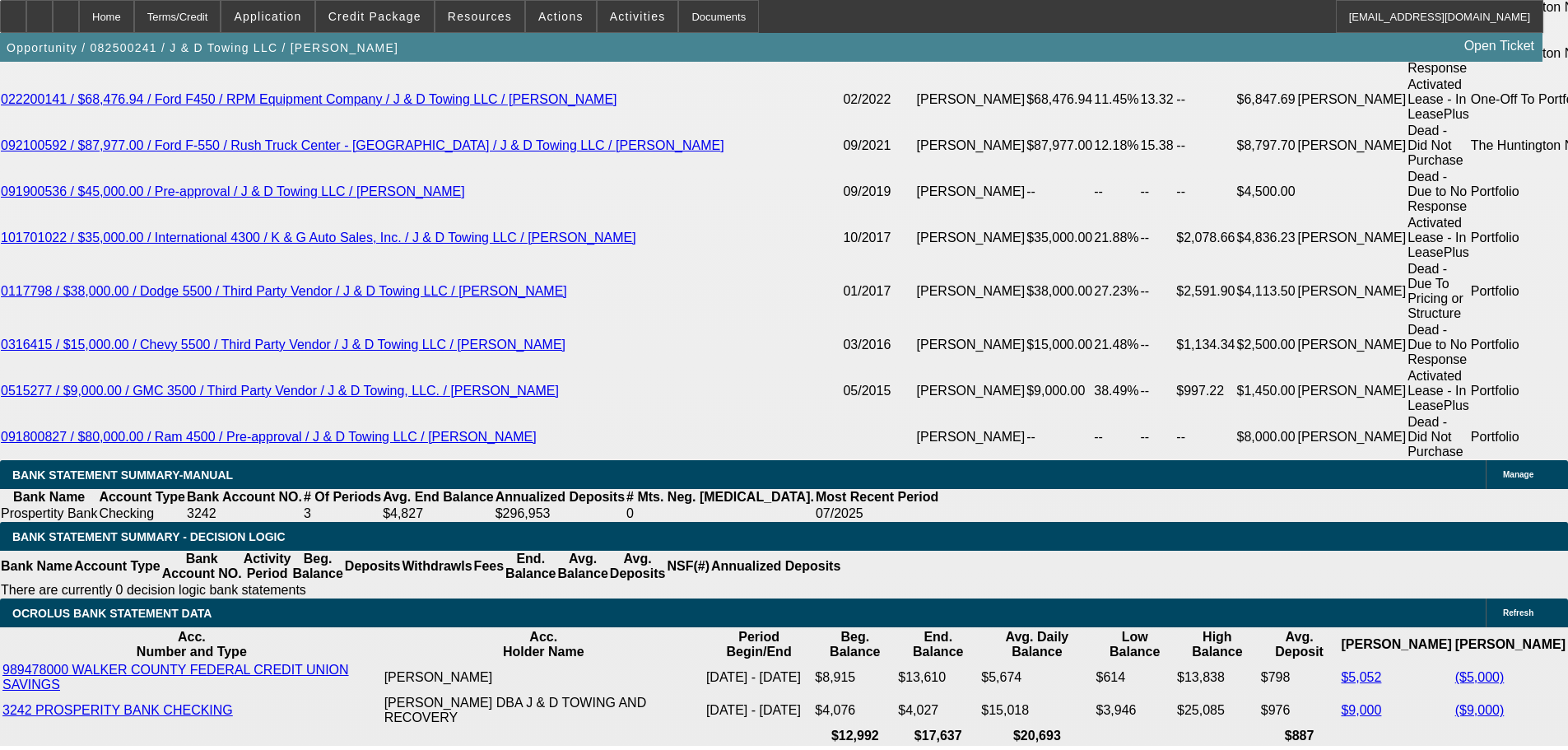
drag, startPoint x: 250, startPoint y: 433, endPoint x: 391, endPoint y: 403, distance: 144.2
type input "25"
type input "$50.00"
type input "UNKNOWN"
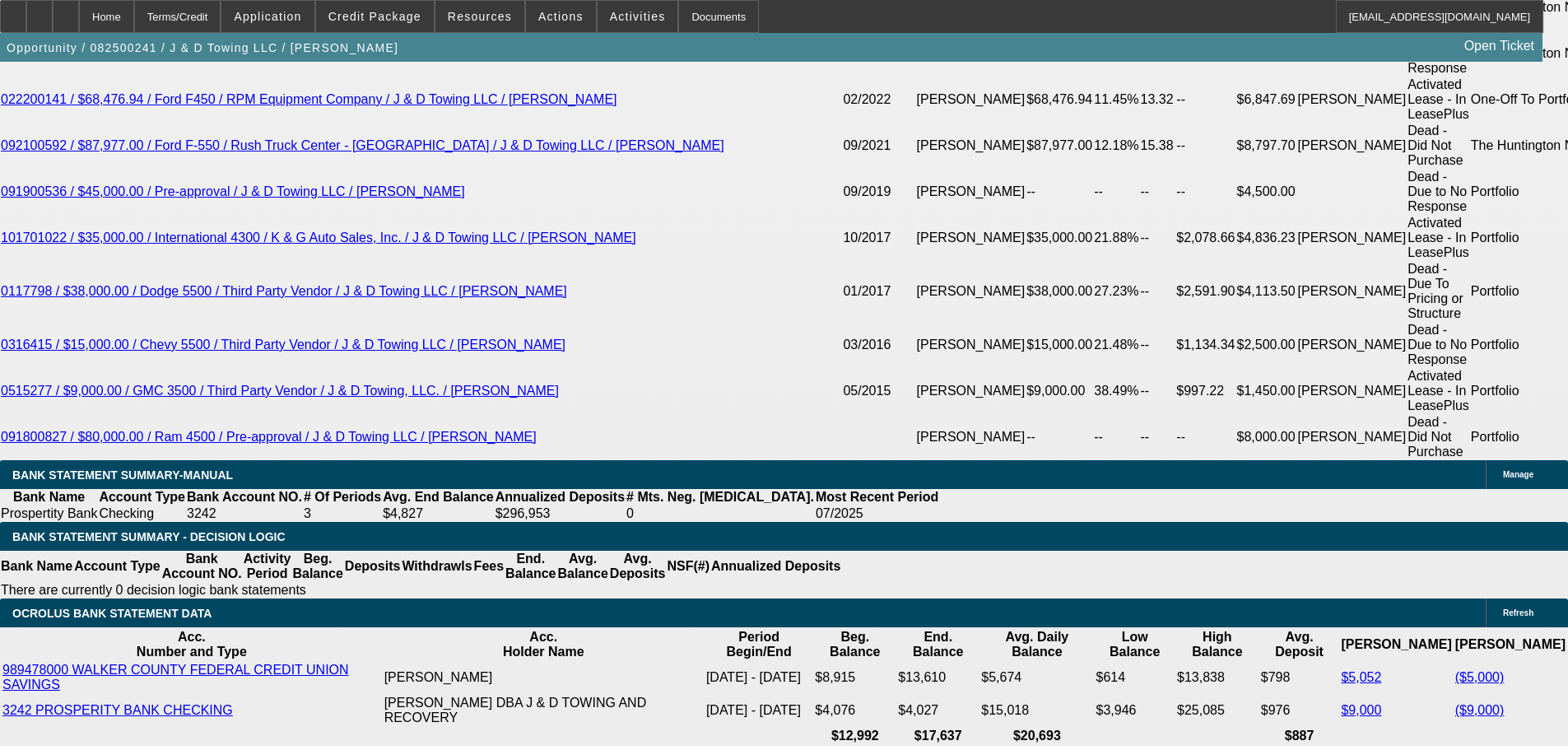
type input "2545"
type input "$5,090.00"
type input "15.8"
type input "$2,545.00"
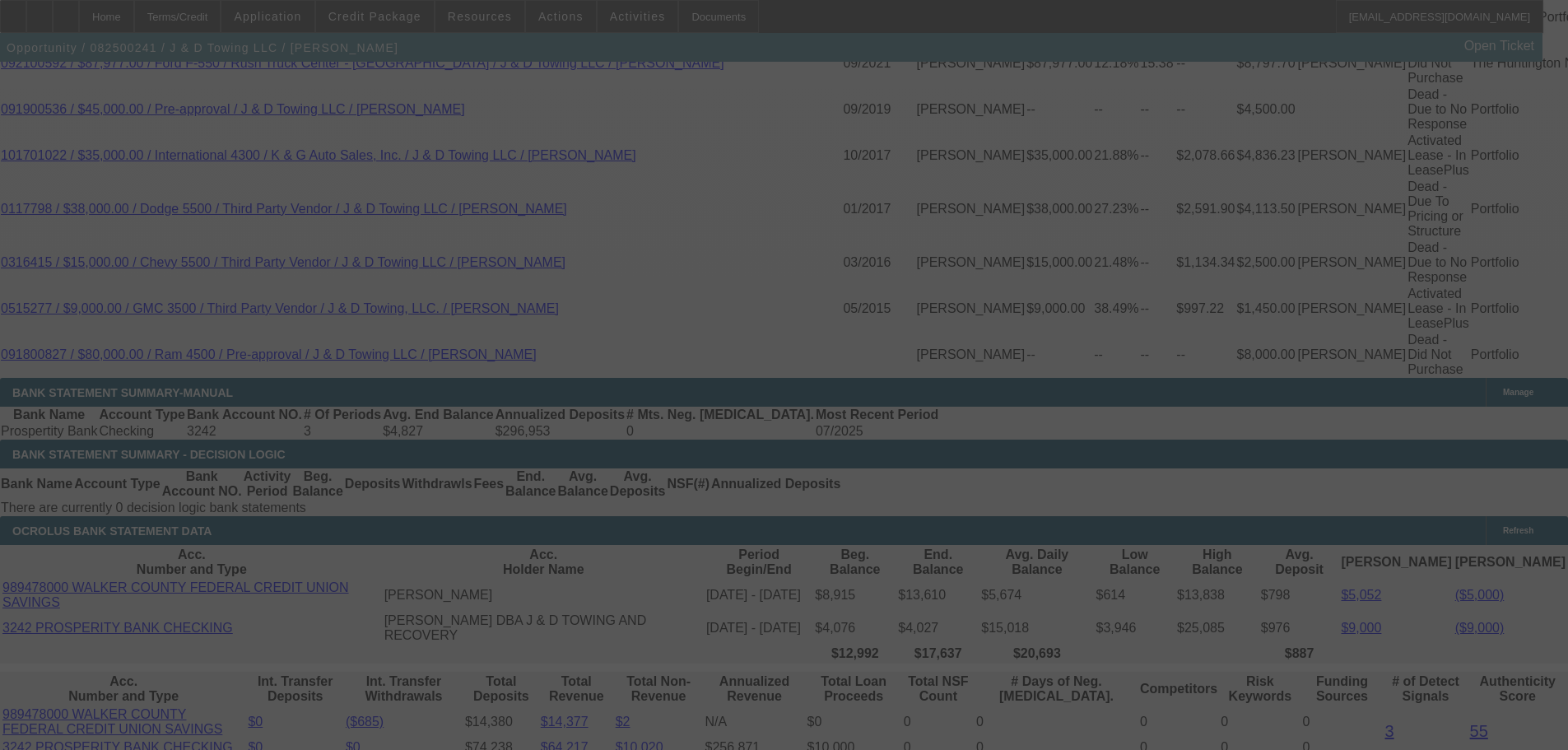
select select "0"
select select "2"
select select "0.1"
select select "4"
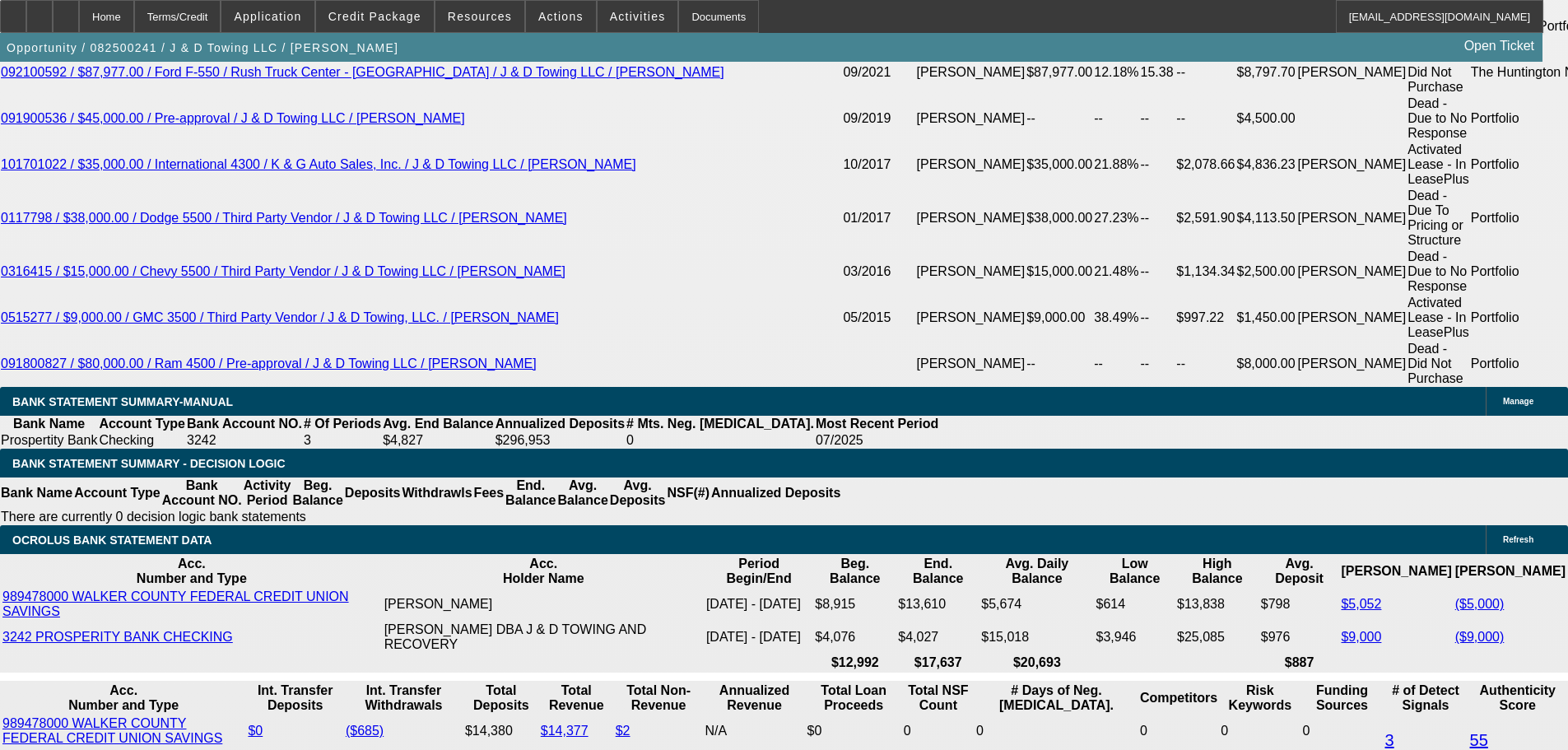
scroll to position [3043, 0]
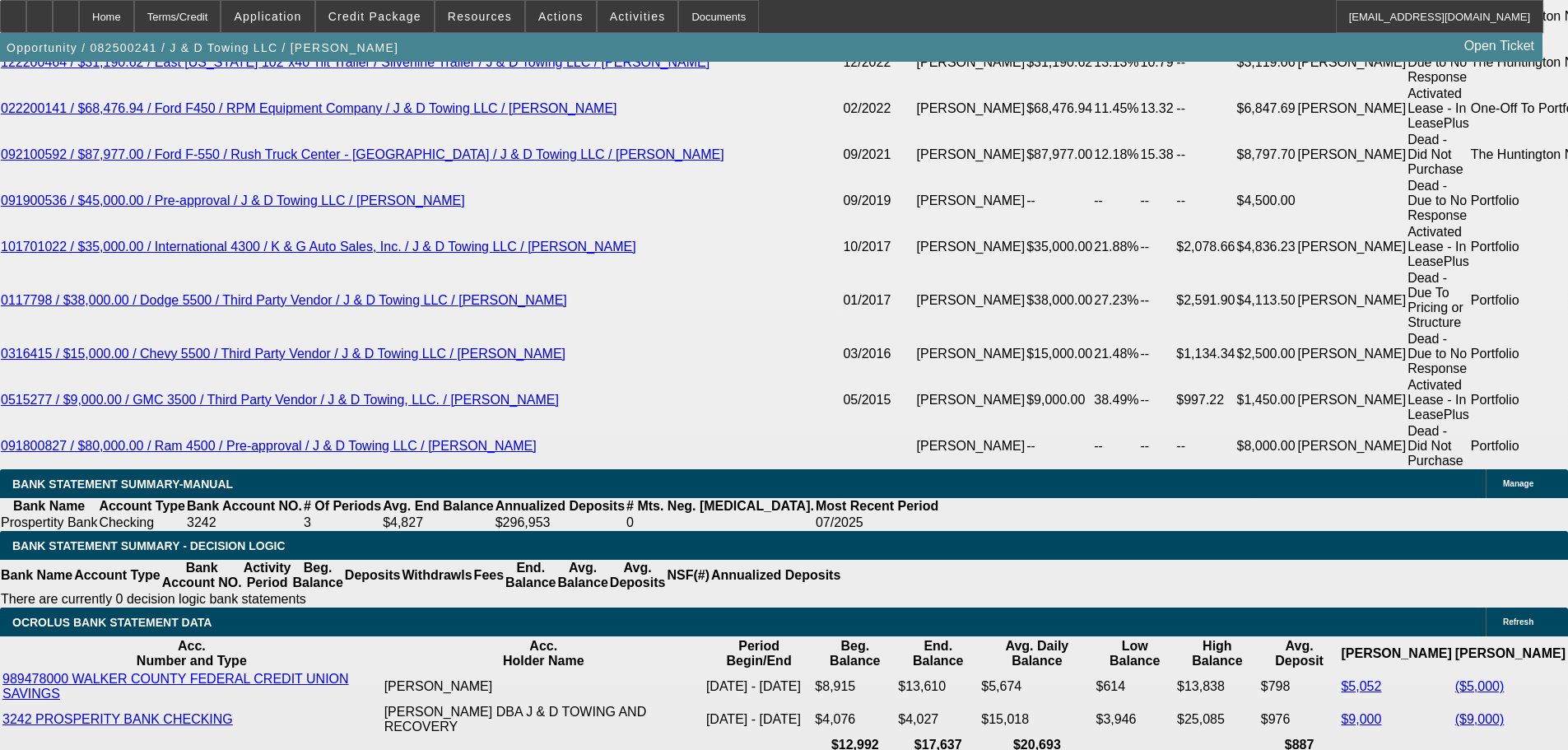
drag, startPoint x: 253, startPoint y: 448, endPoint x: 638, endPoint y: 382, distance: 390.6
type input "255"
type input "$50.00"
type input "UNKNOWN"
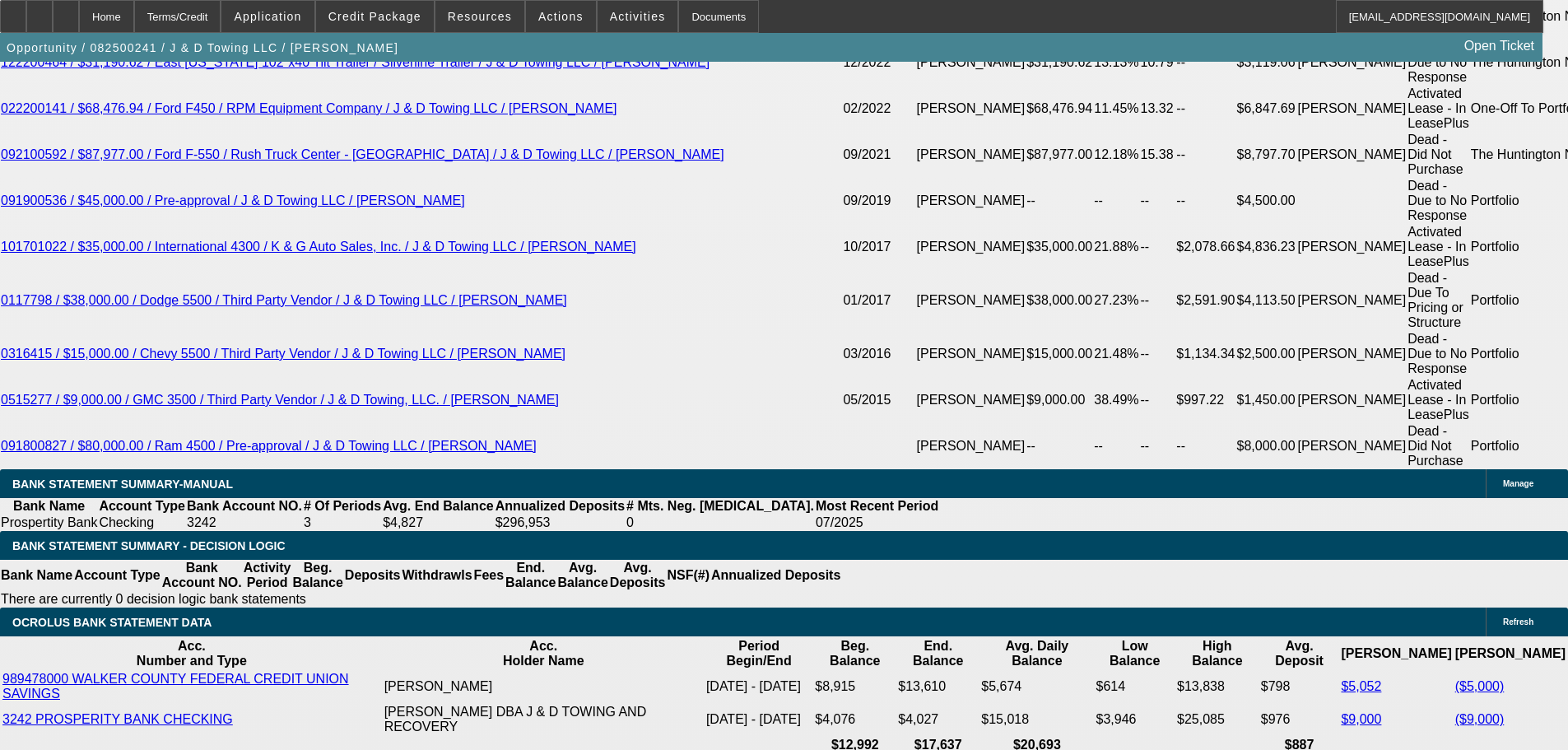
type input "2550"
type input "15.9"
type input "$5,100.00"
type input "$2,550.00"
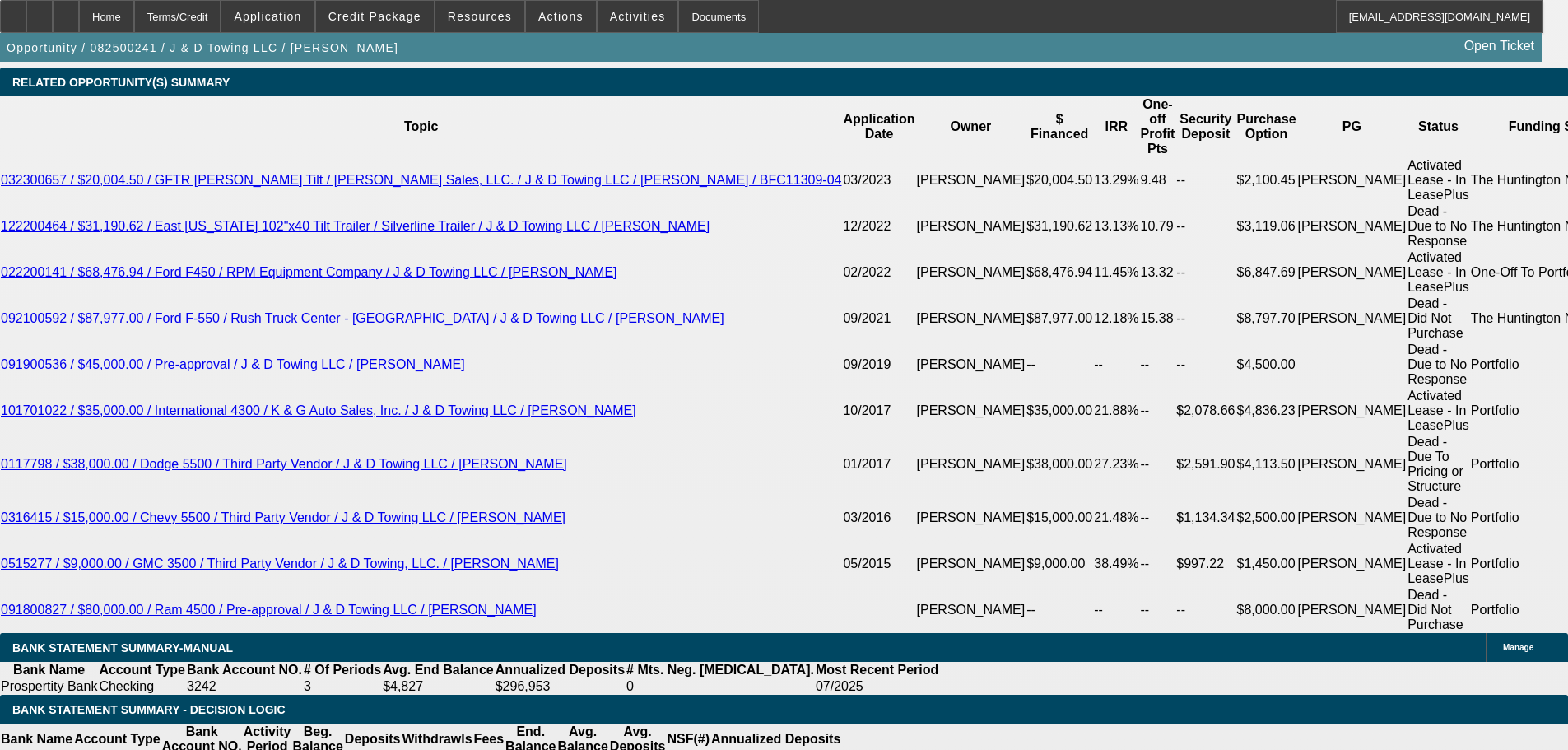
scroll to position [2879, 0]
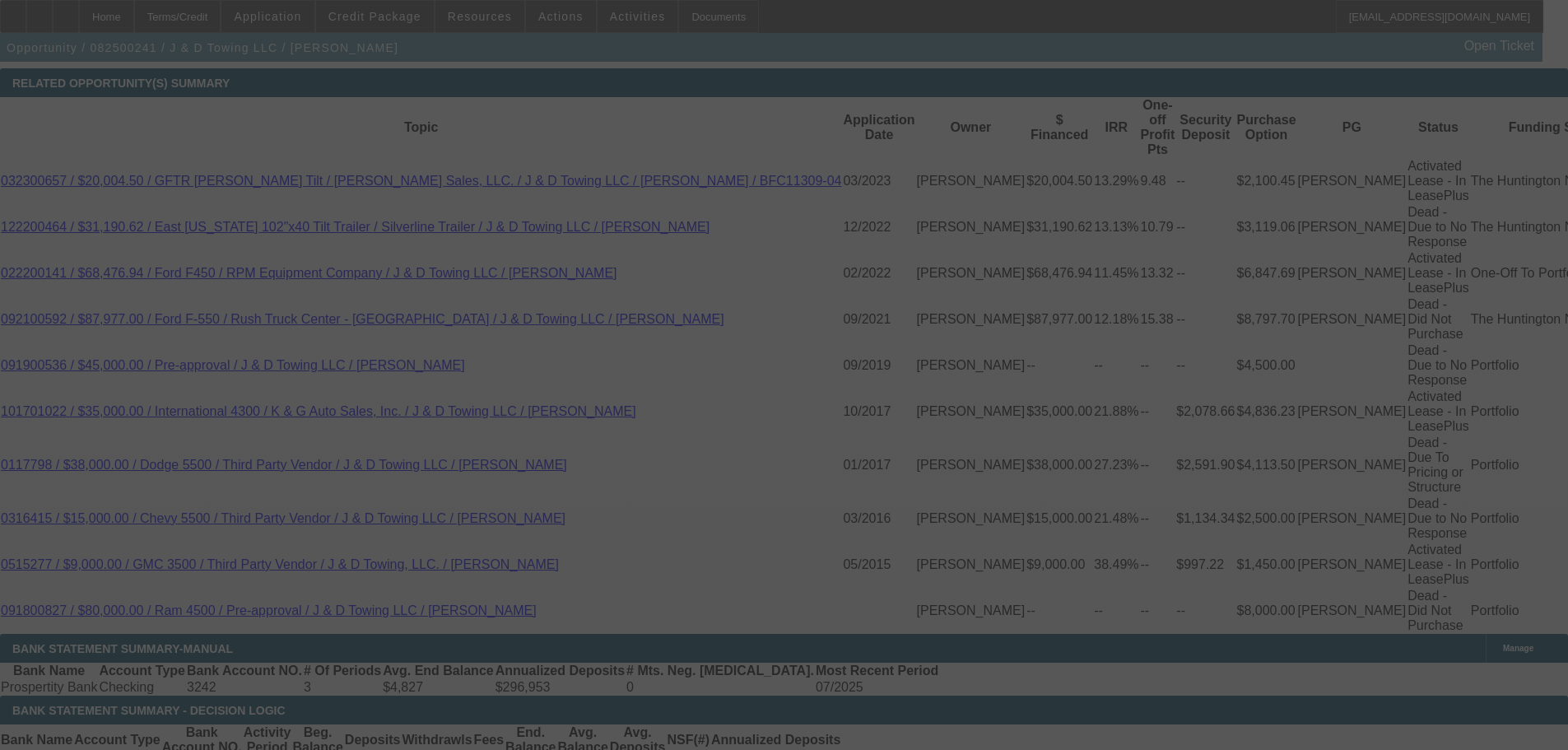
select select "0"
select select "2"
select select "0.1"
select select "4"
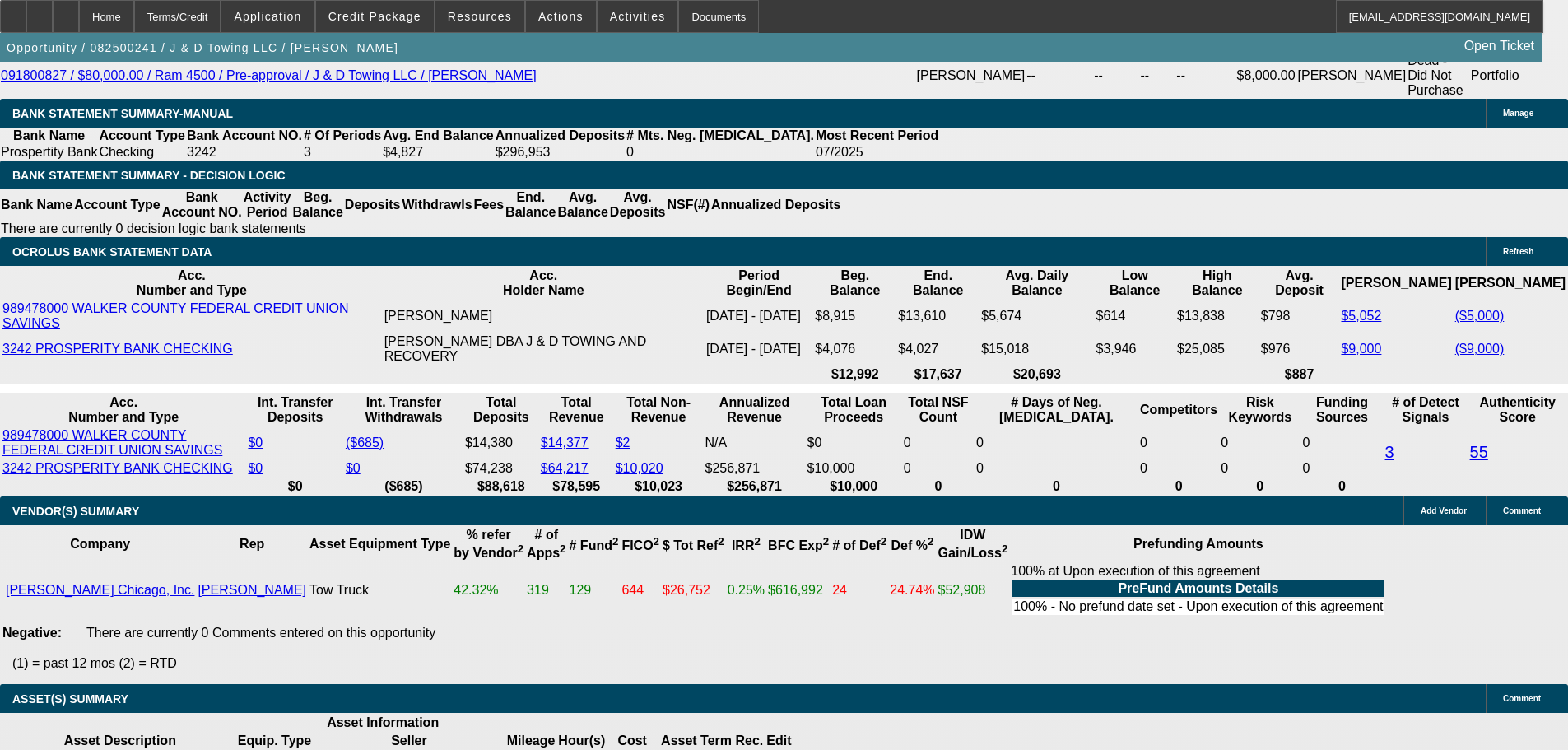
scroll to position [3542, 0]
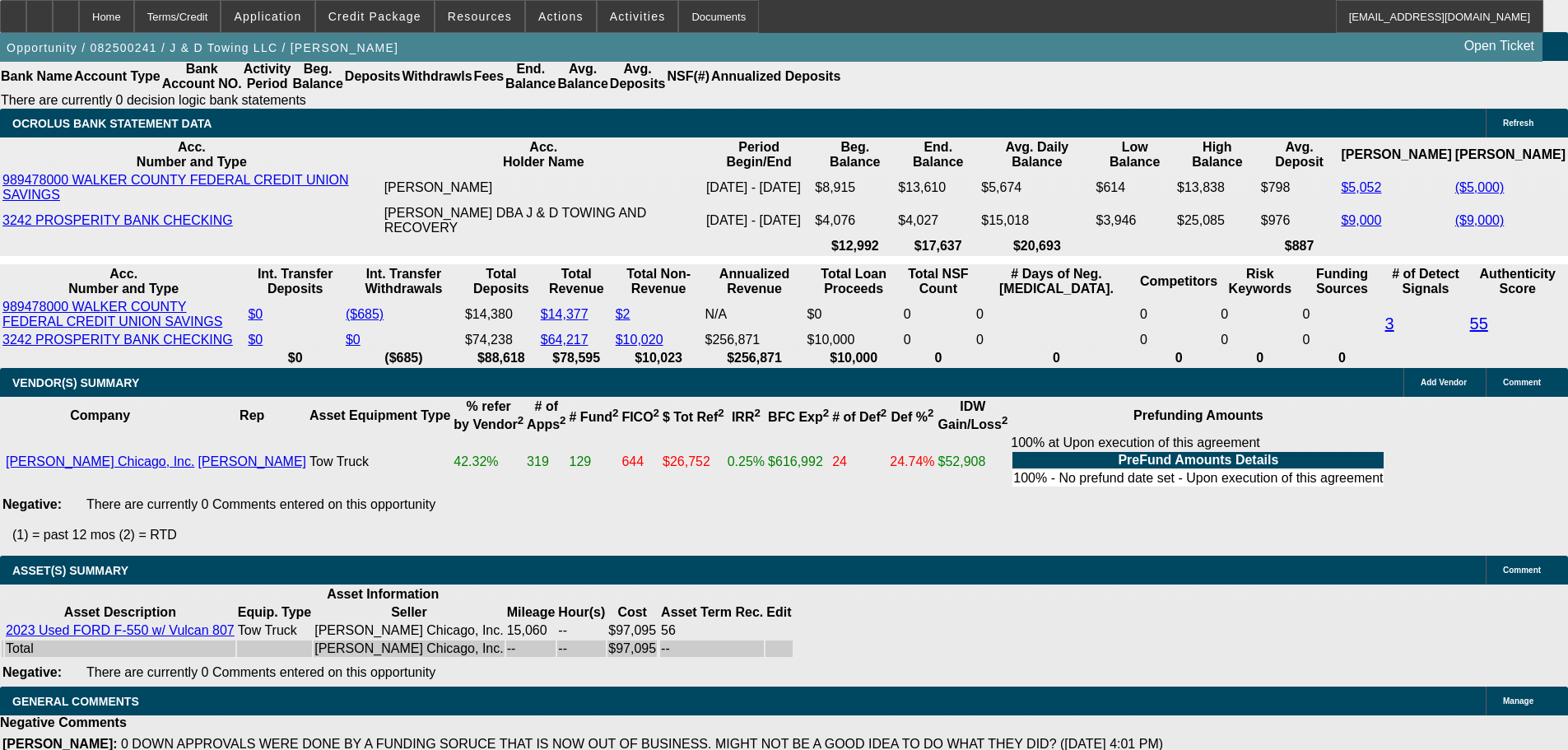
select select "3"
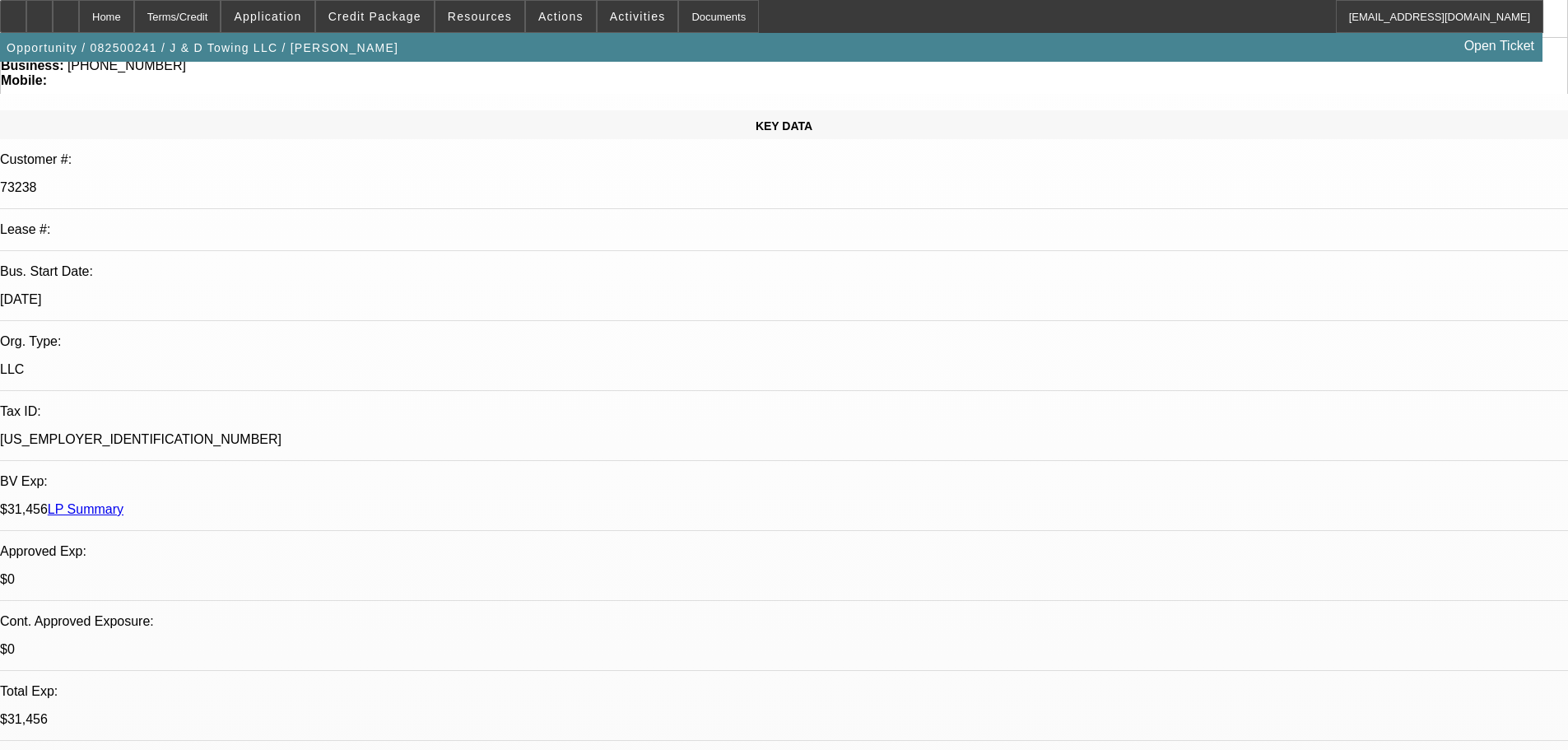
scroll to position [164, 0]
type textarea "a"
paste textarea "APPROVED, GPS REQUIRED."
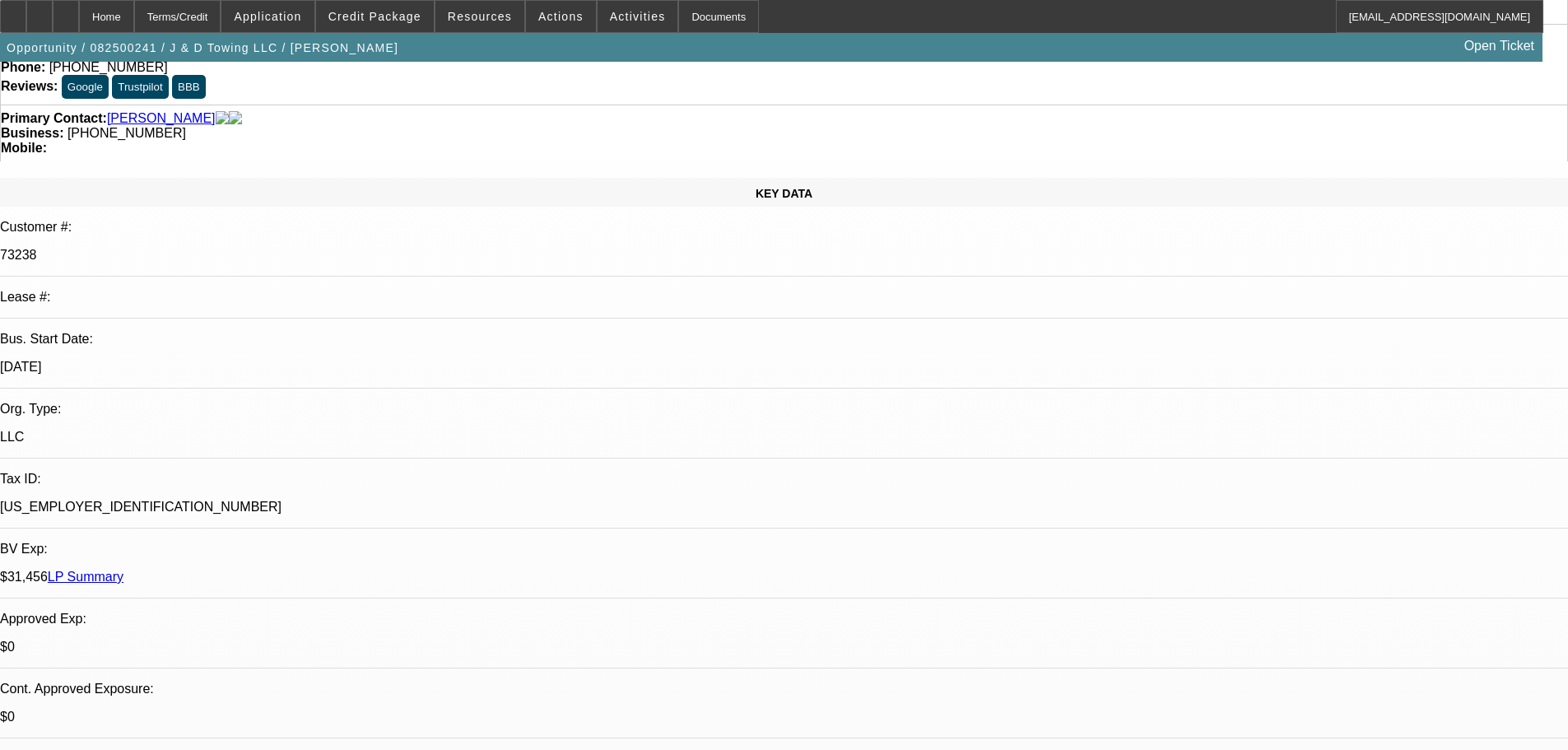
scroll to position [247, 0]
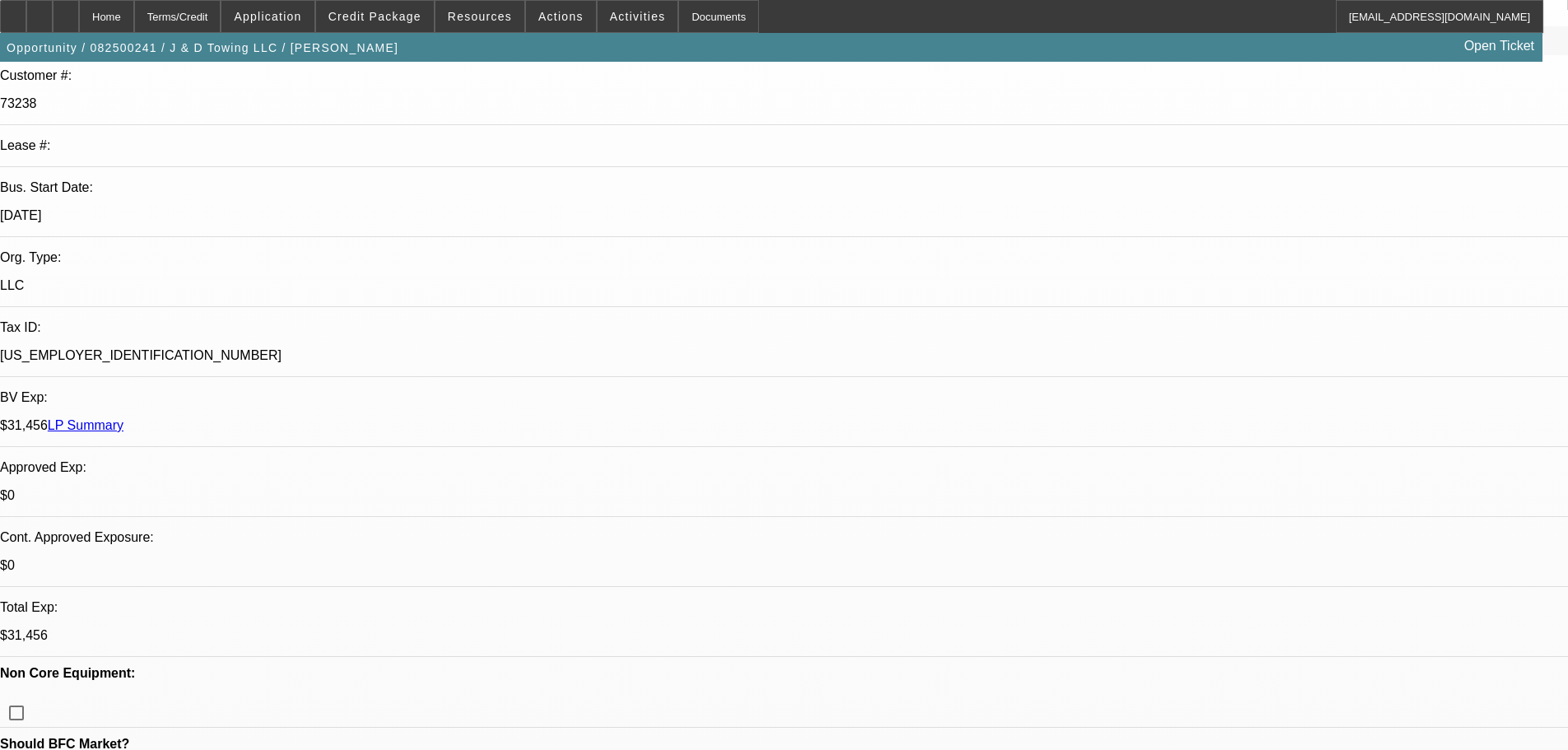
type textarea "APPROVED, GPS REQUIRED."
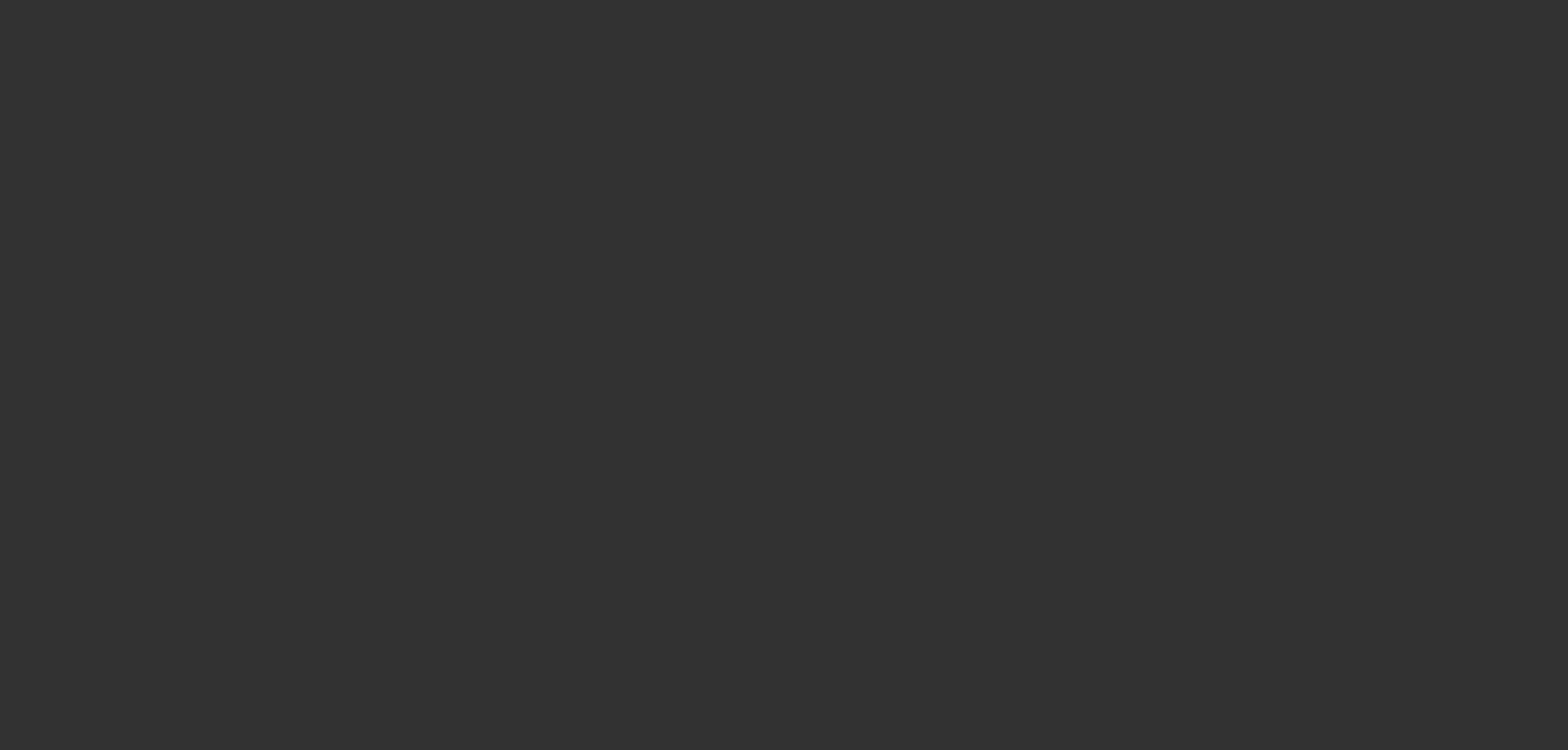
scroll to position [0, 0]
select select "0"
select select "2"
select select "0.1"
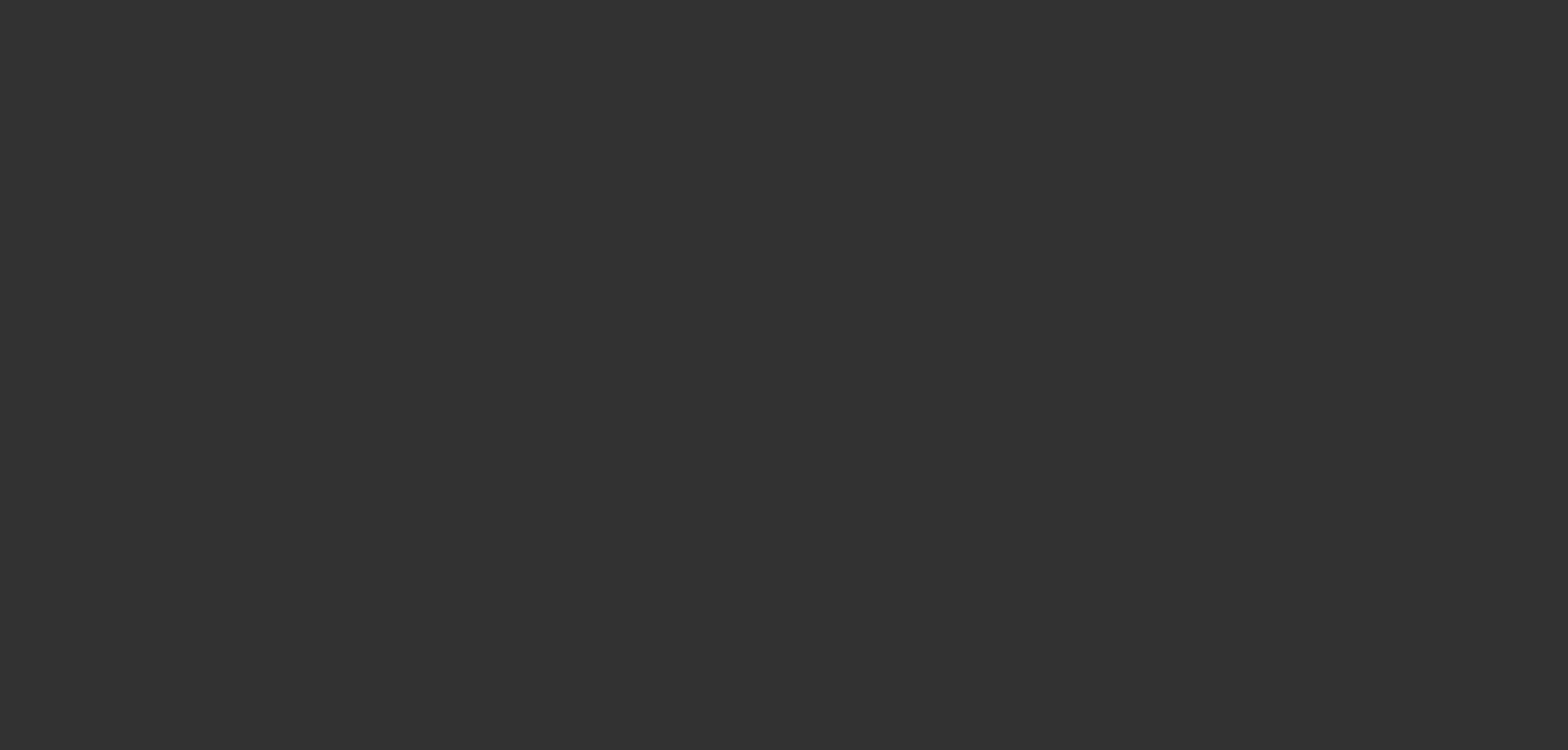
select select "4"
select select "0"
select select "2"
select select "0.1"
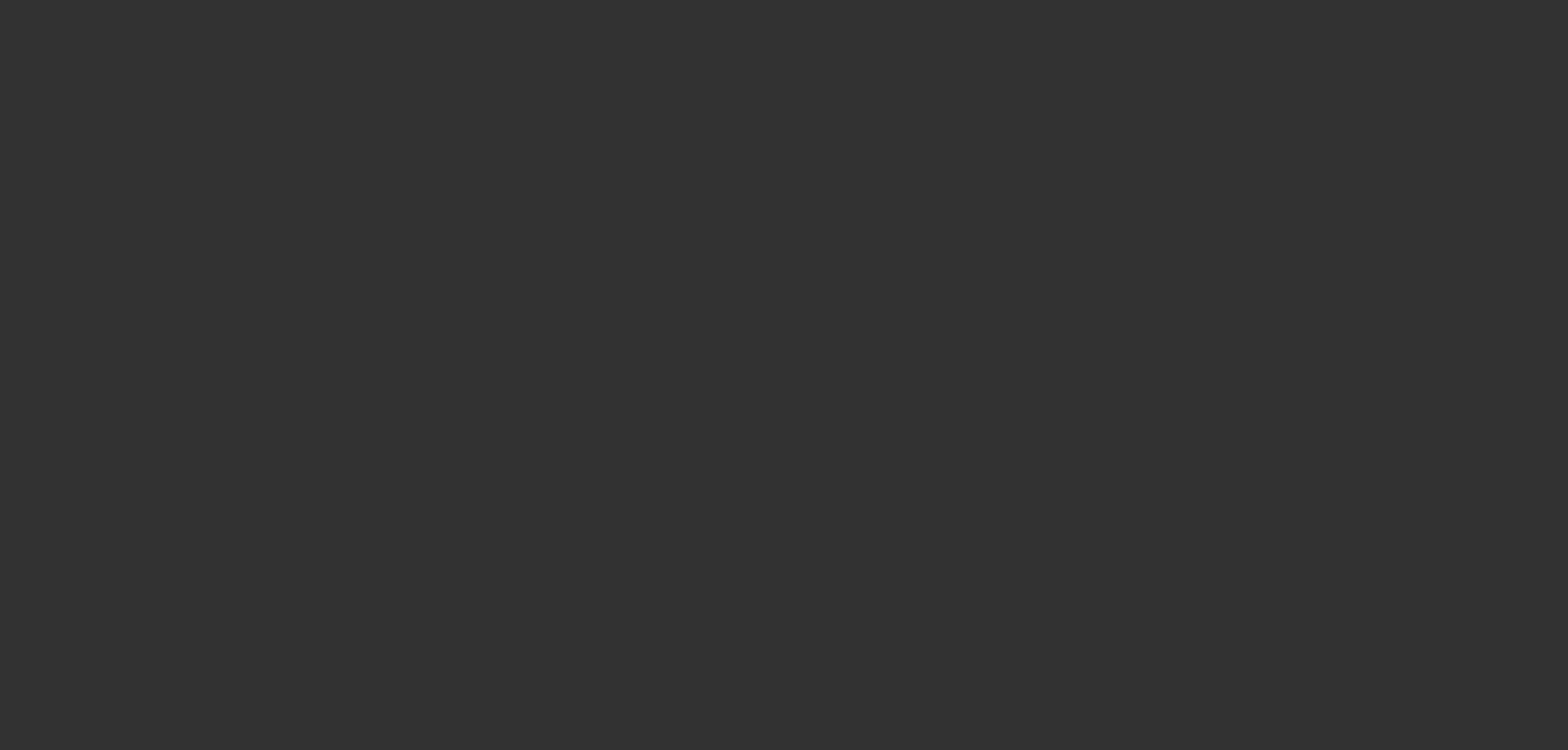
select select "4"
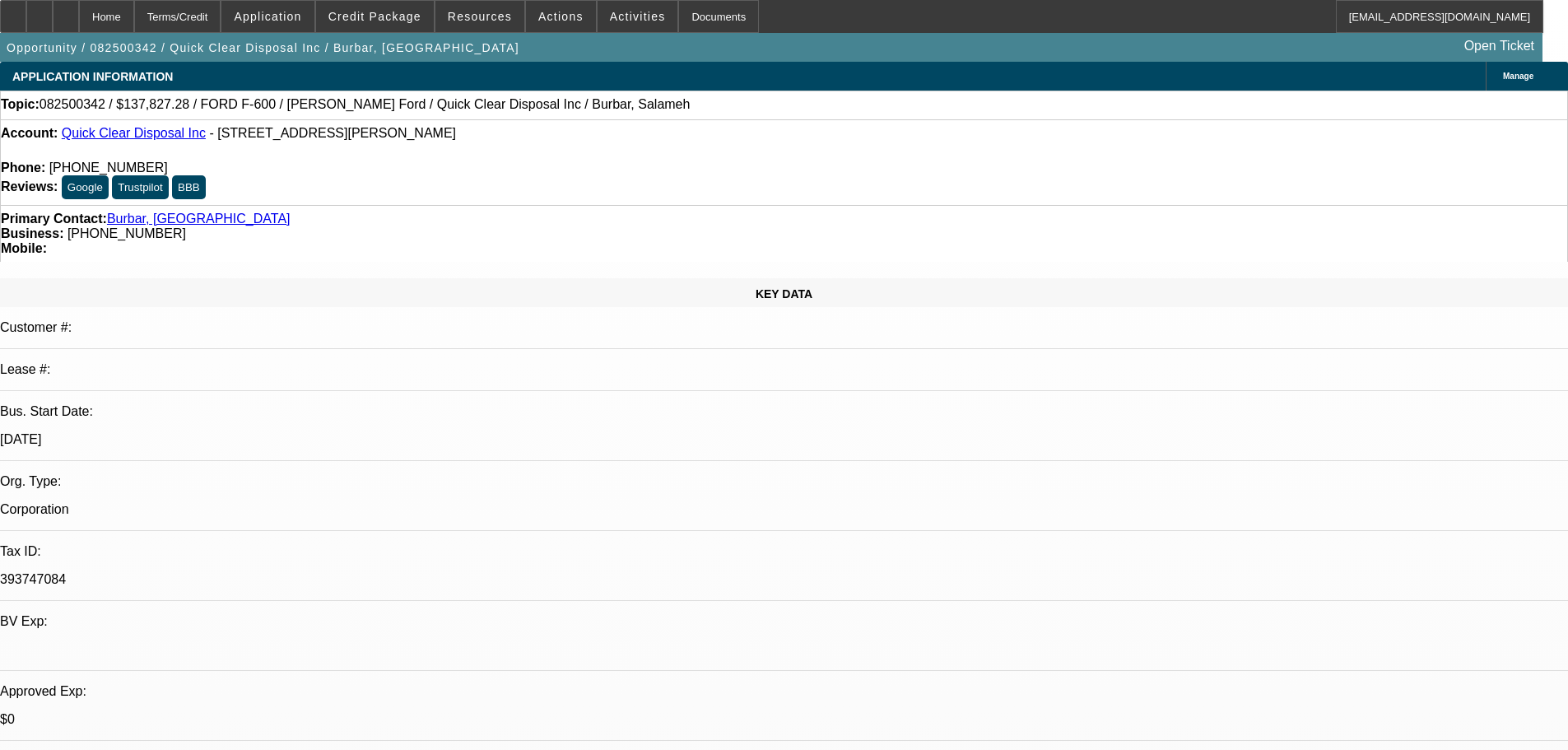
select select "0.2"
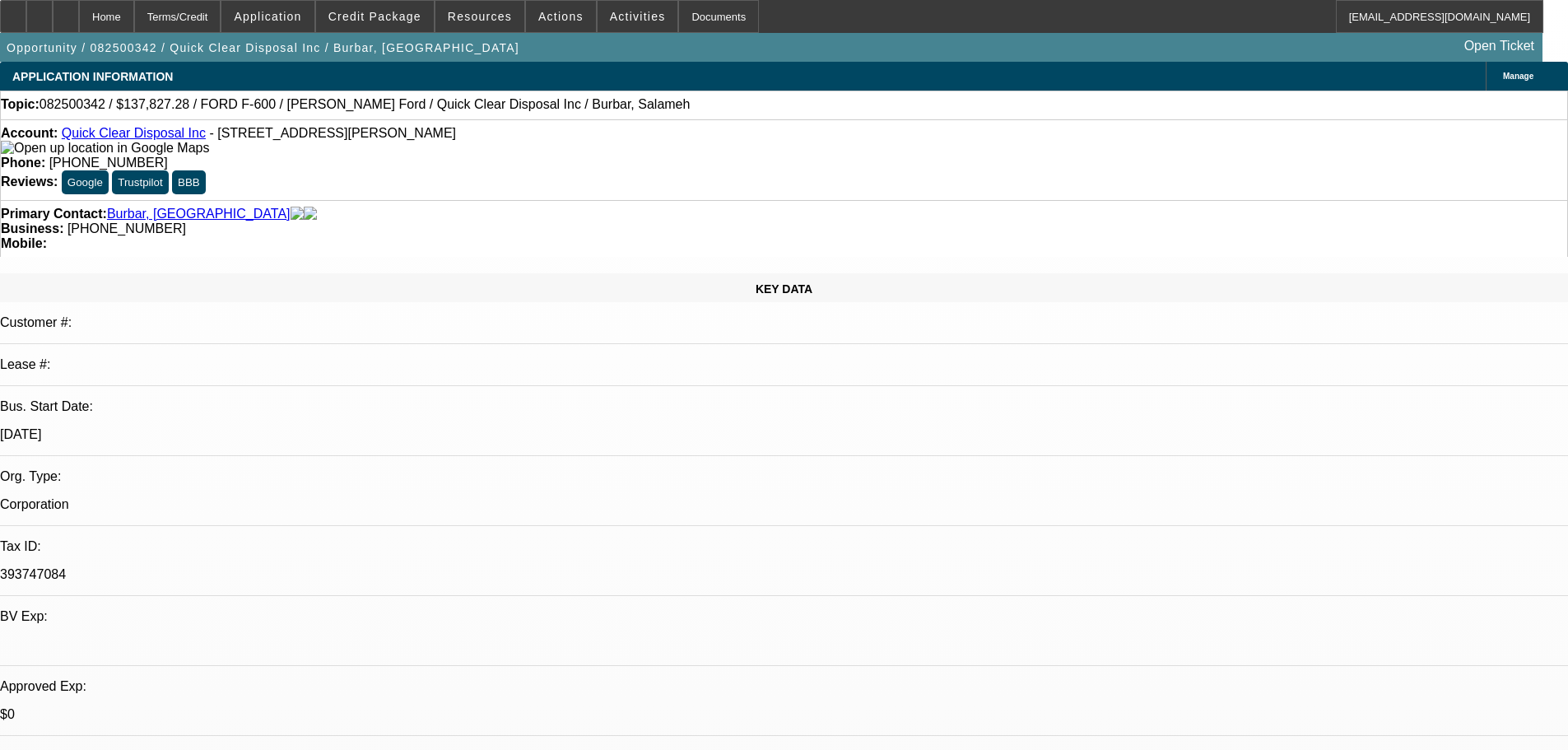
select select "2"
select select "0"
select select "6"
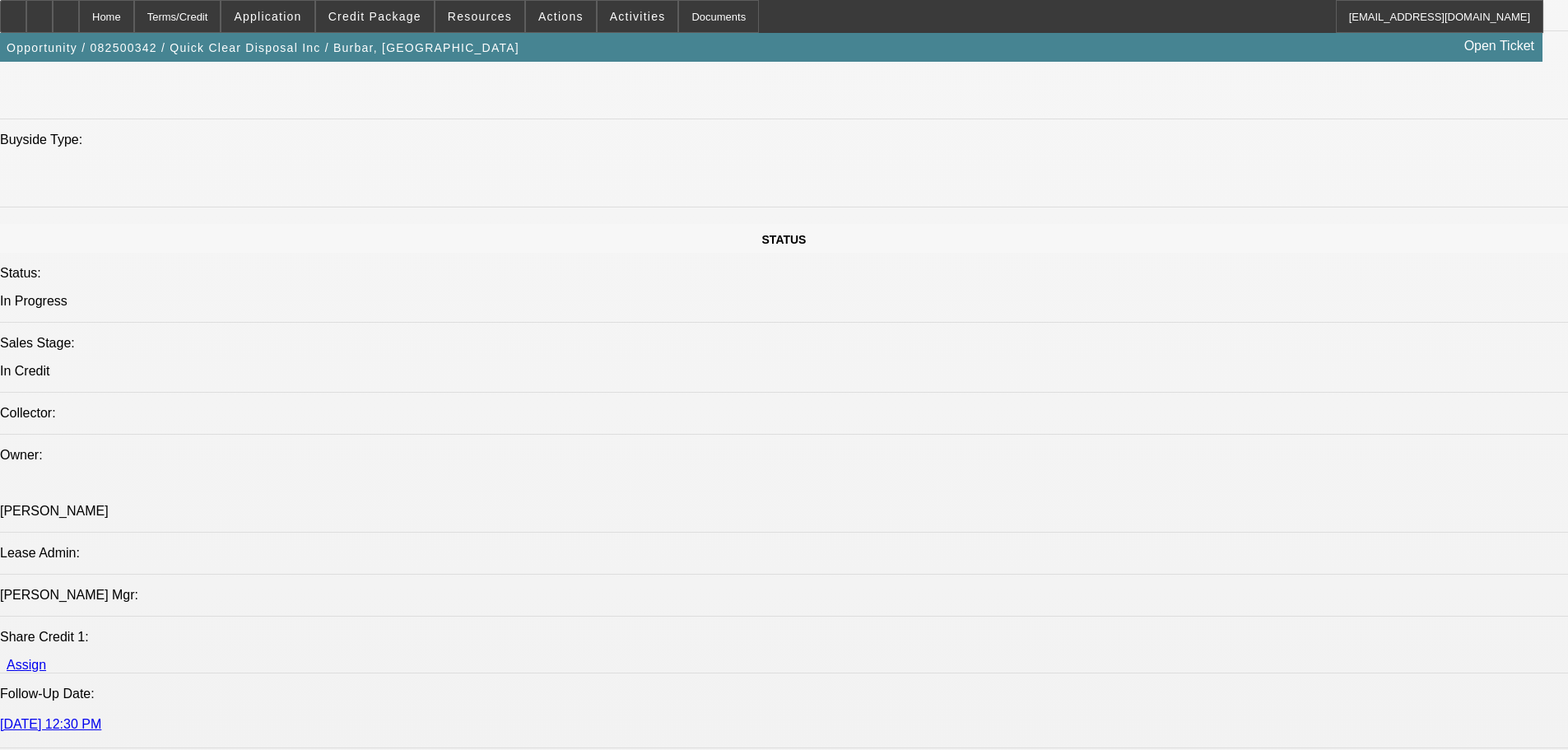
scroll to position [1482, 0]
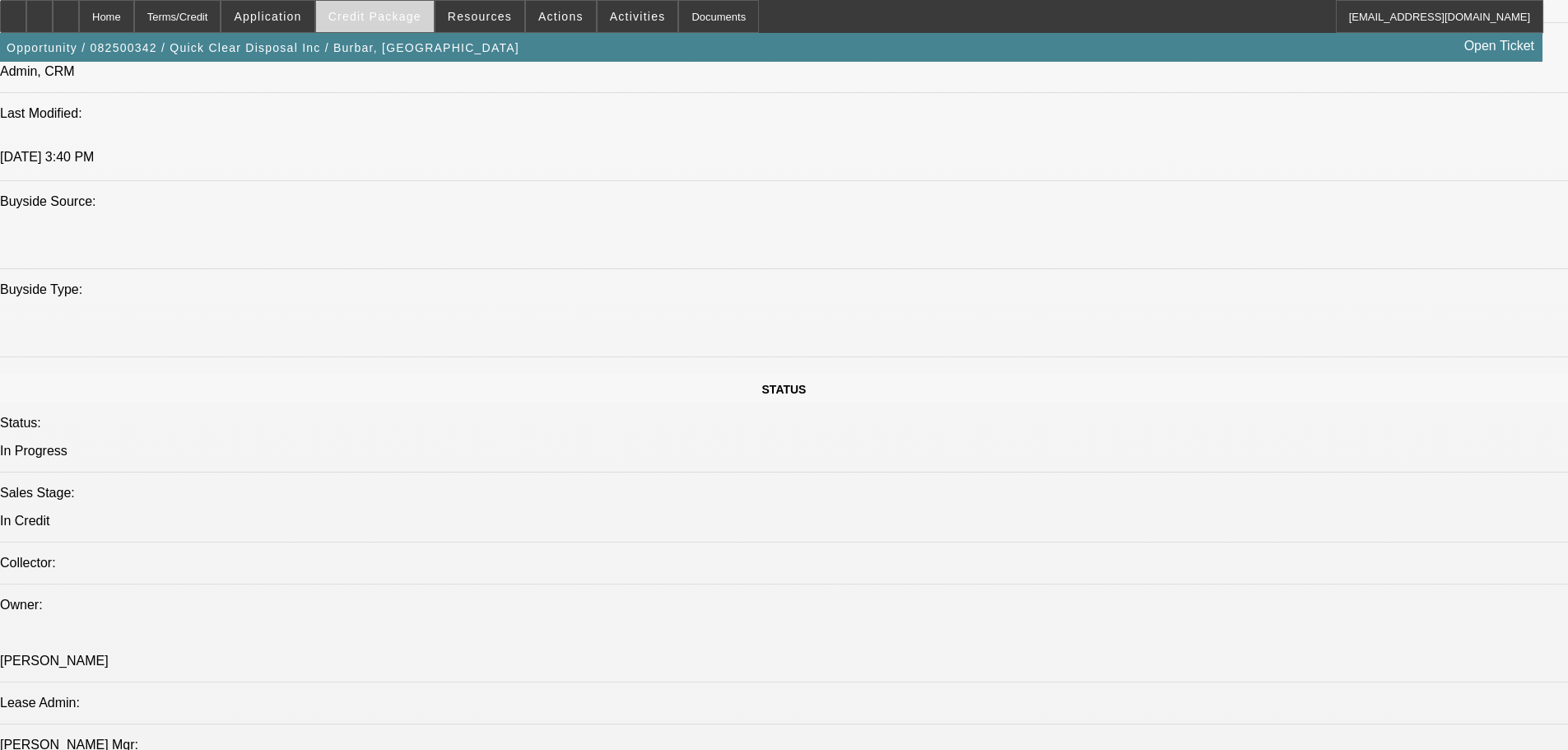
click at [411, 21] on span "Credit Package" at bounding box center [375, 16] width 93 height 13
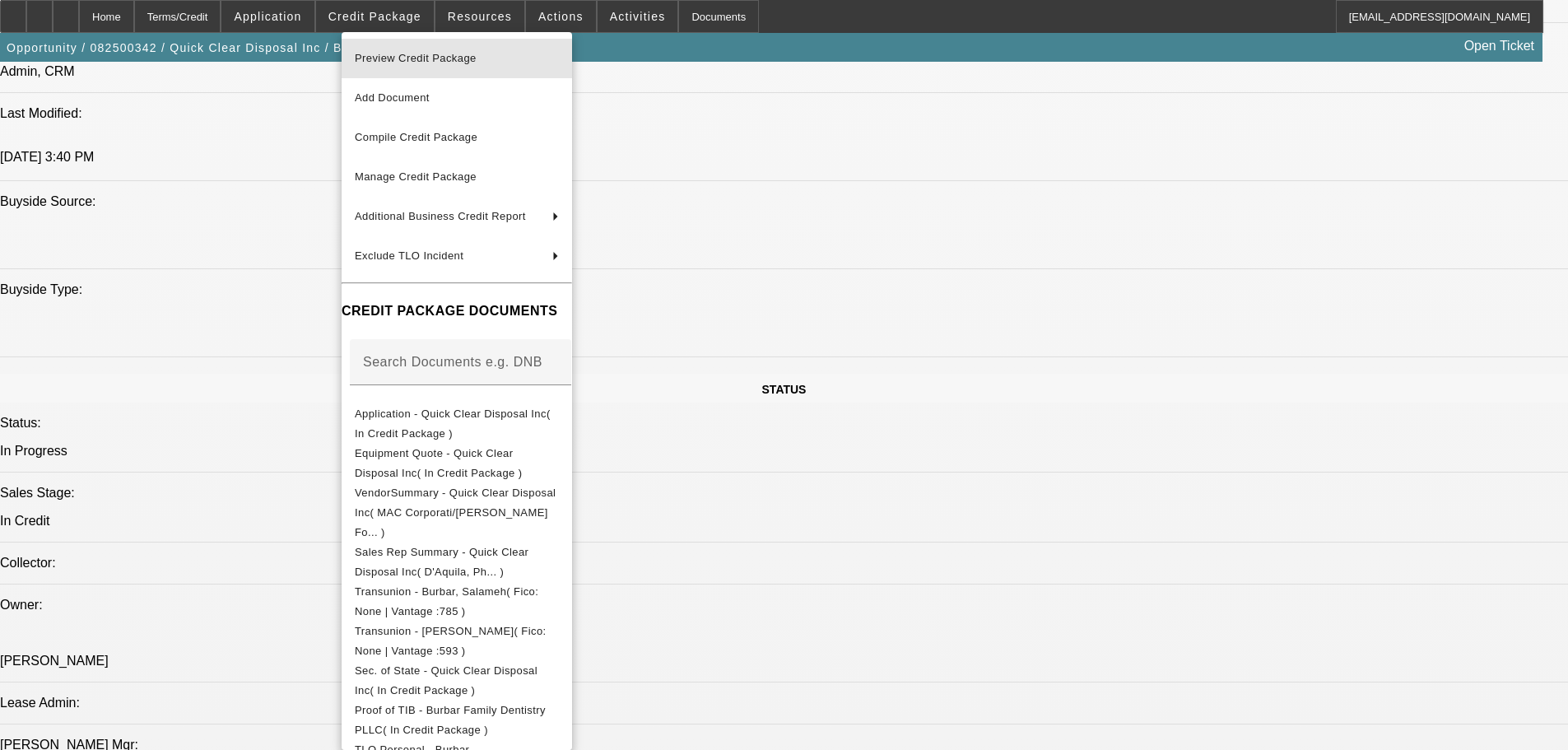
click at [500, 62] on span "Preview Credit Package" at bounding box center [457, 58] width 204 height 20
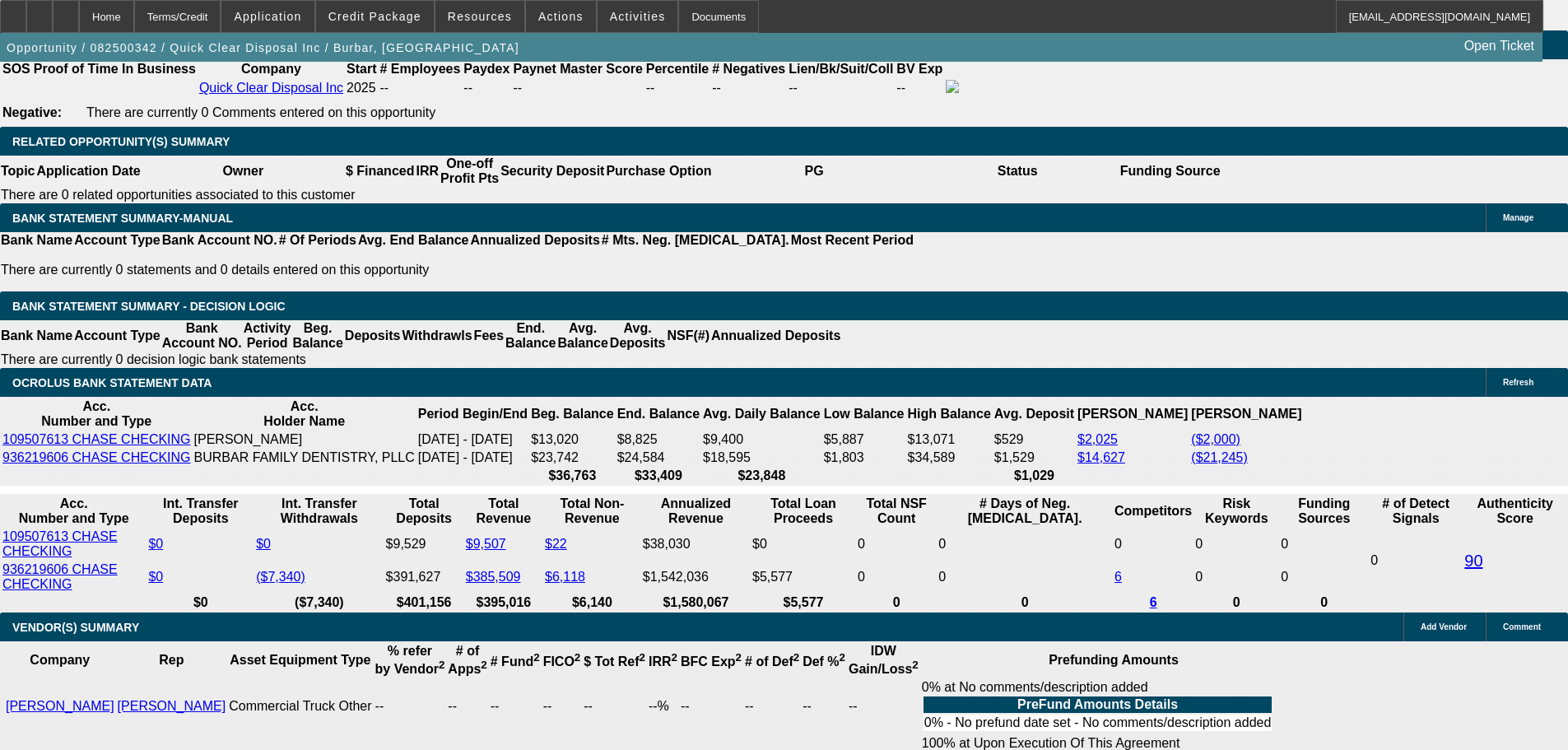
scroll to position [3247, 0]
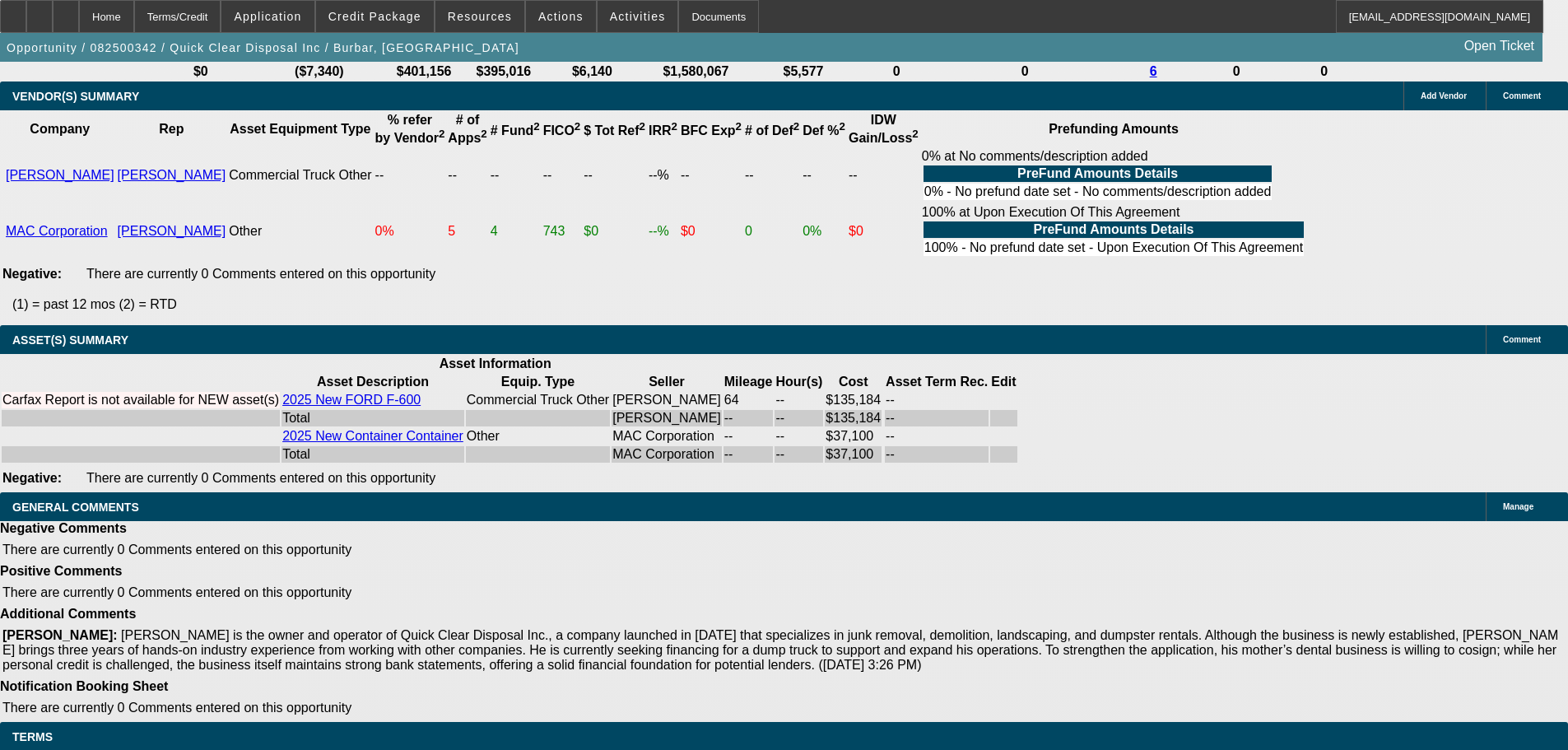
select select "5"
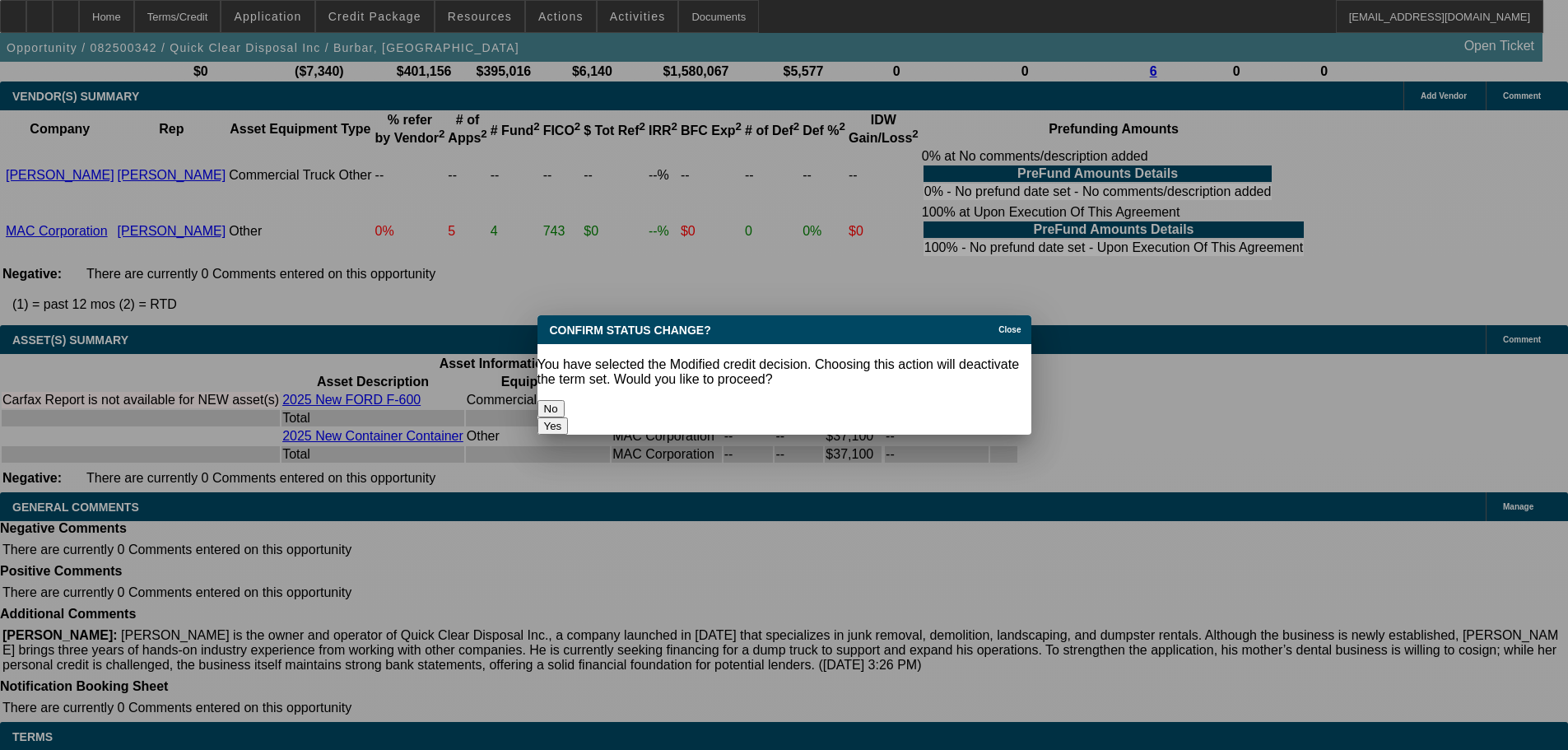
scroll to position [0, 0]
click at [569, 418] on button "Yes" at bounding box center [553, 426] width 31 height 17
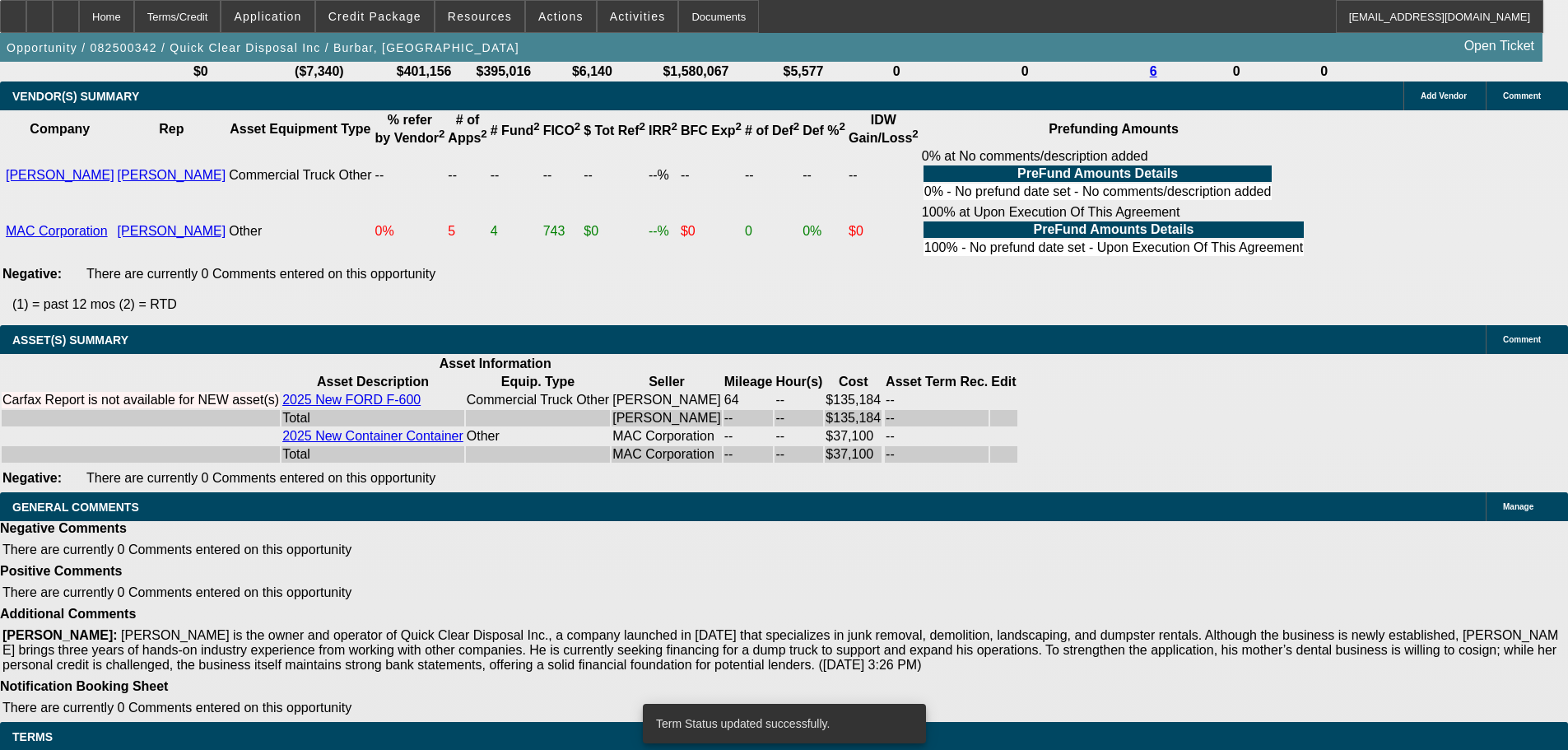
scroll to position [3213, 0]
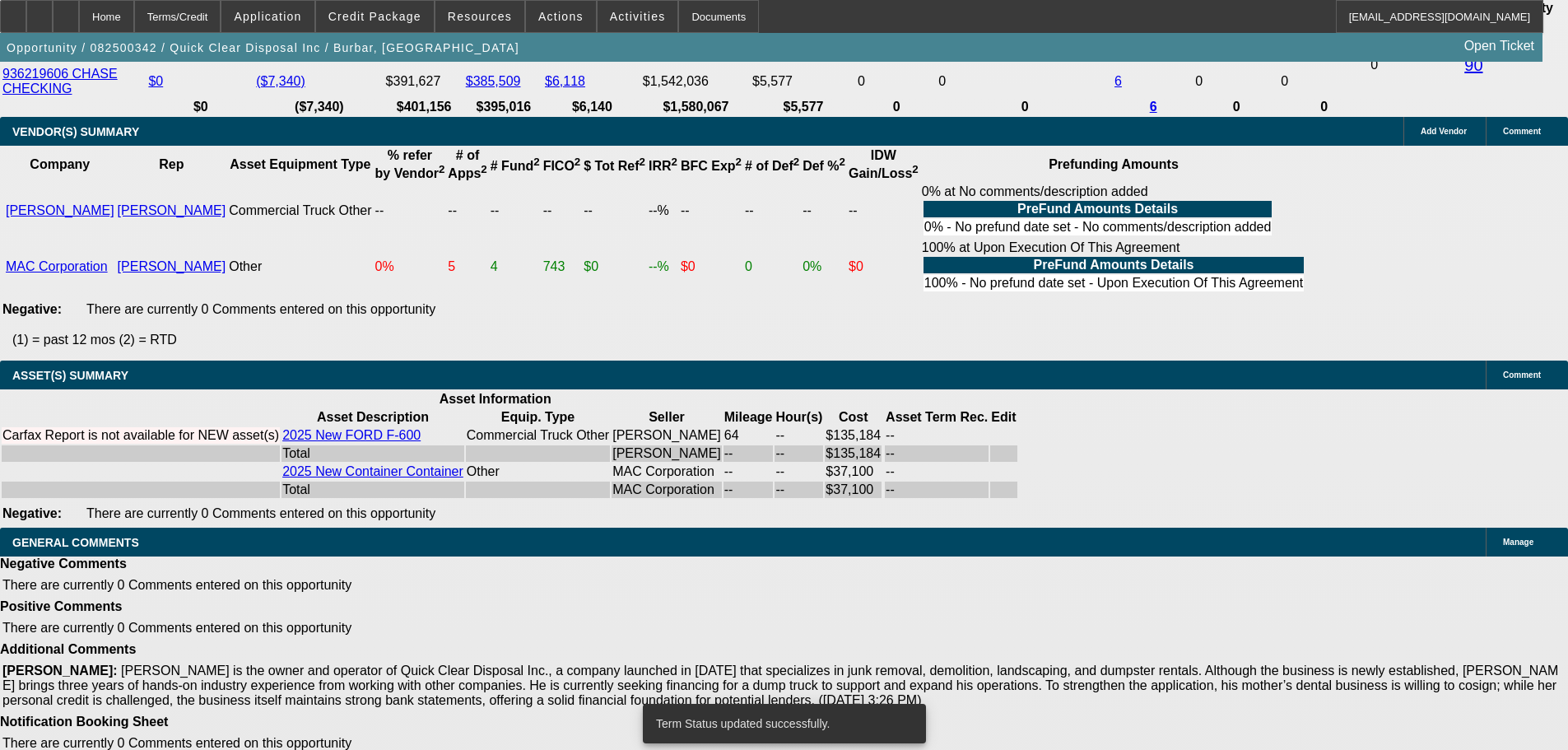
select select "0.2"
select select "2"
select select "0"
select select "6"
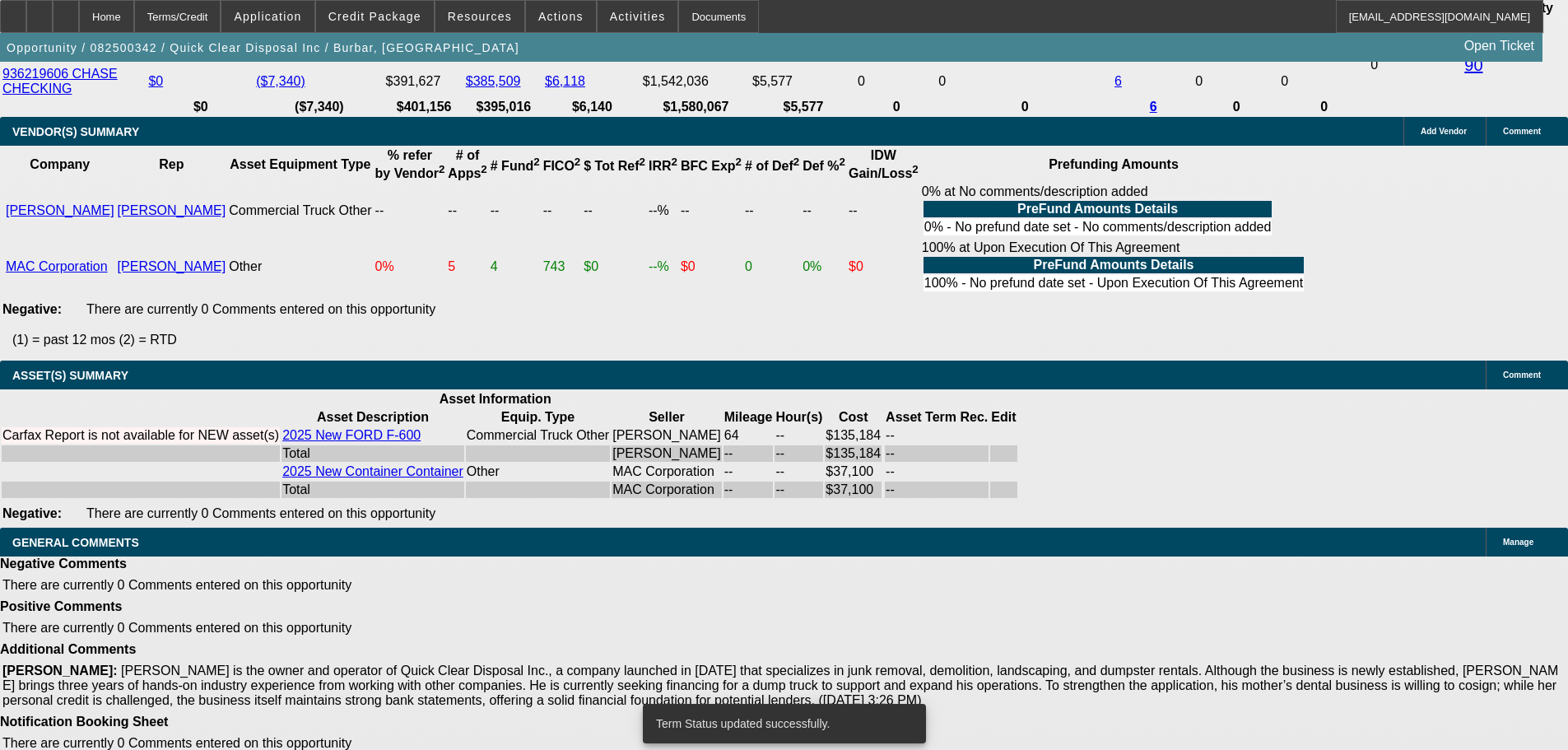
select select "0.2"
select select "2"
select select "0"
select select "6"
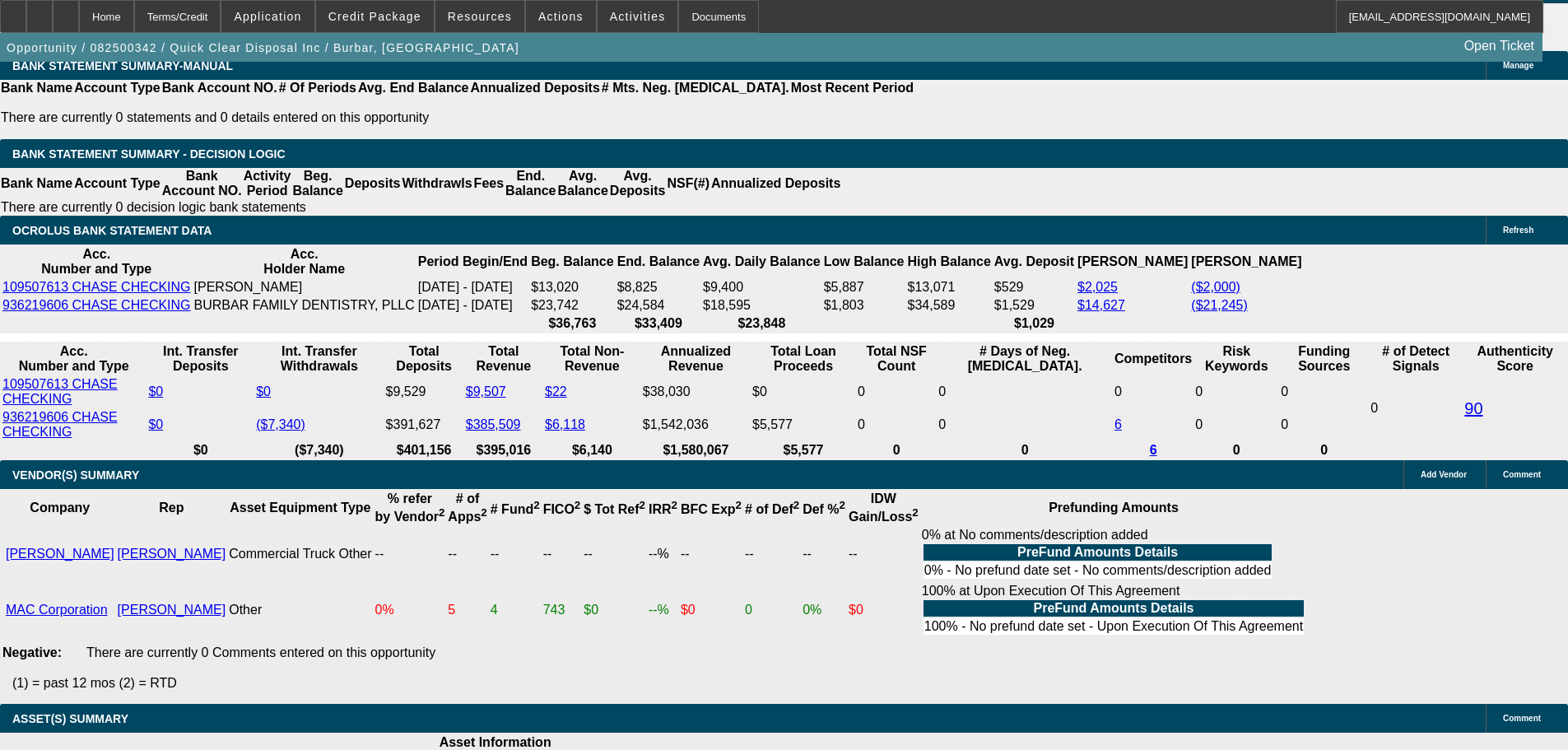
scroll to position [3083, 0]
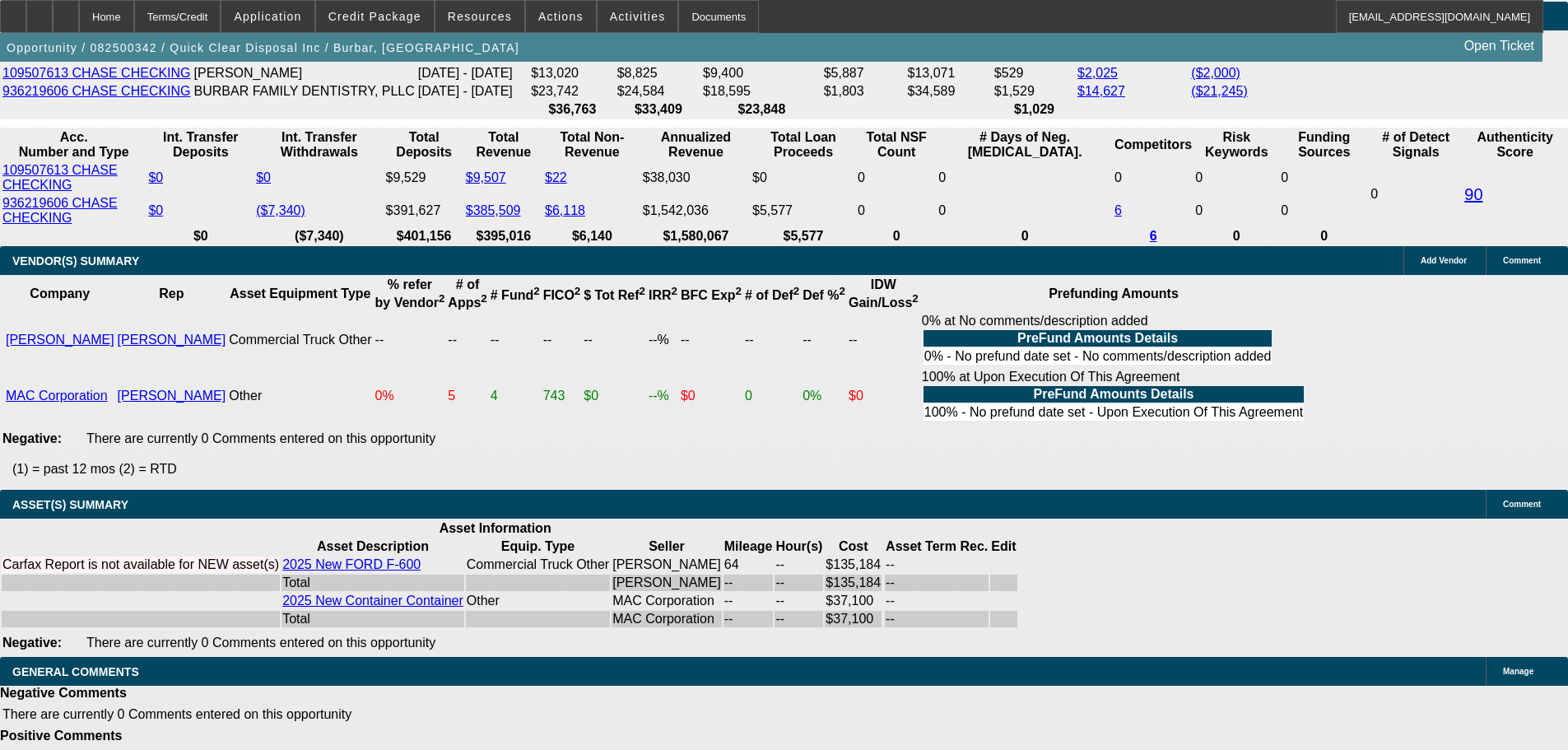
select select "4"
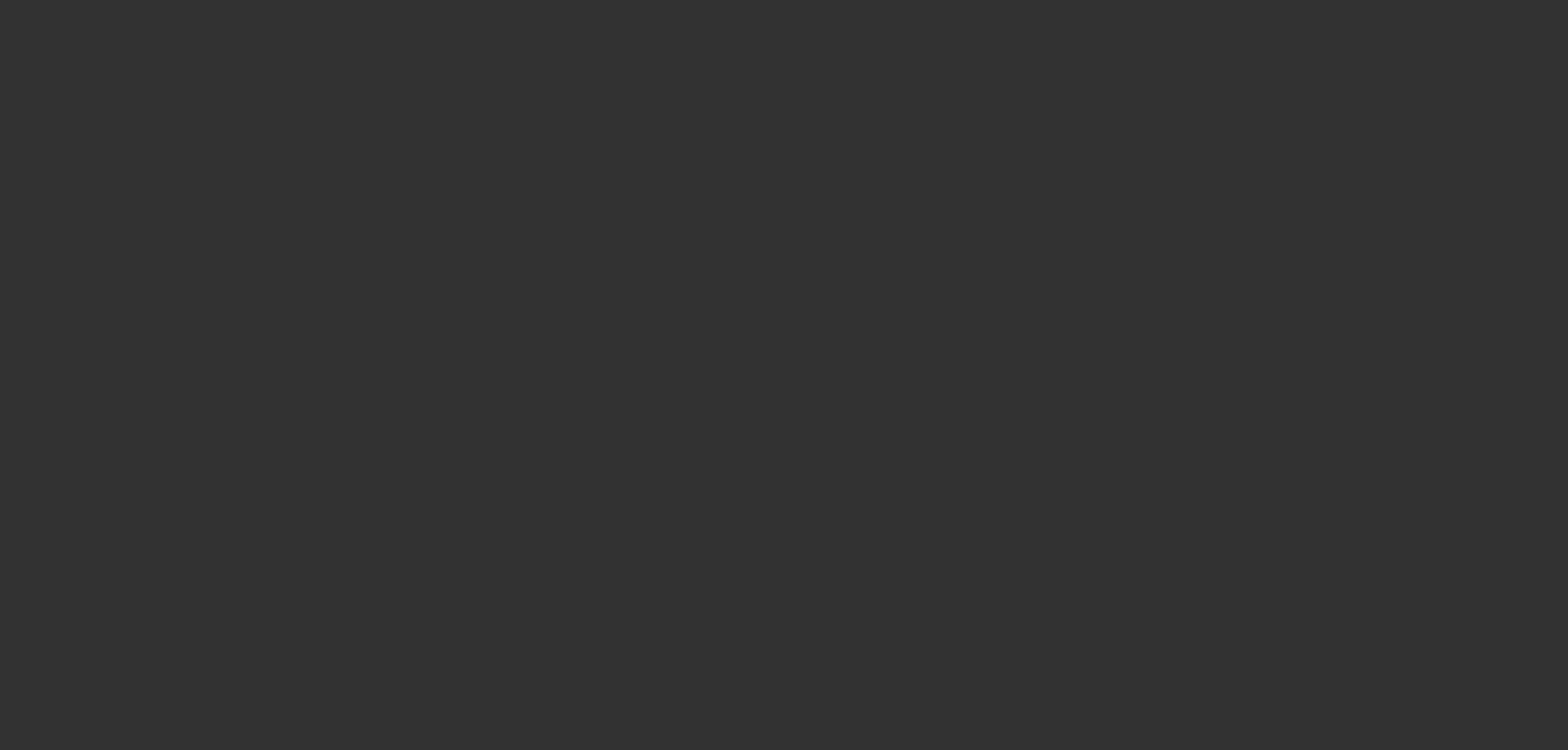
scroll to position [0, 0]
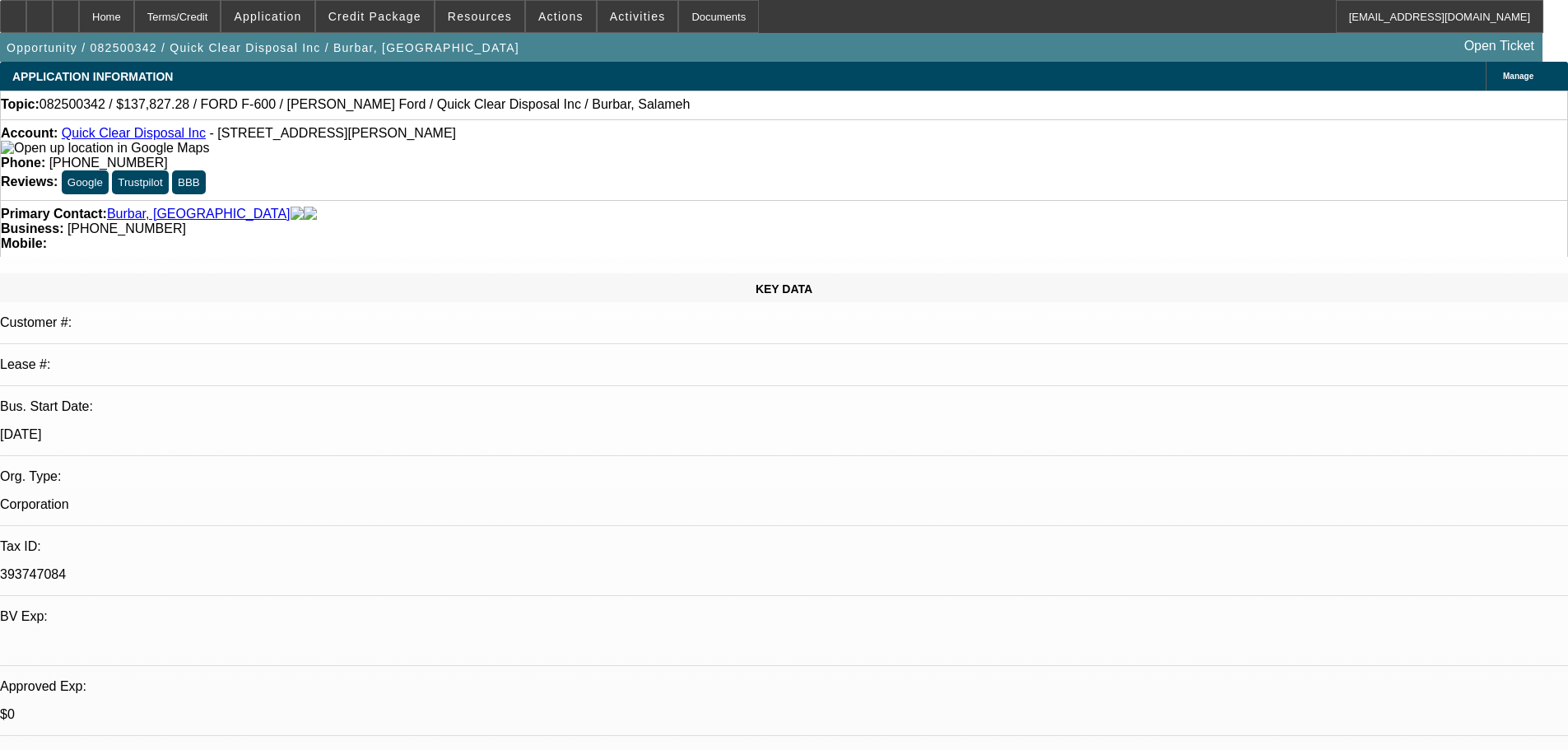
checkbox input "true"
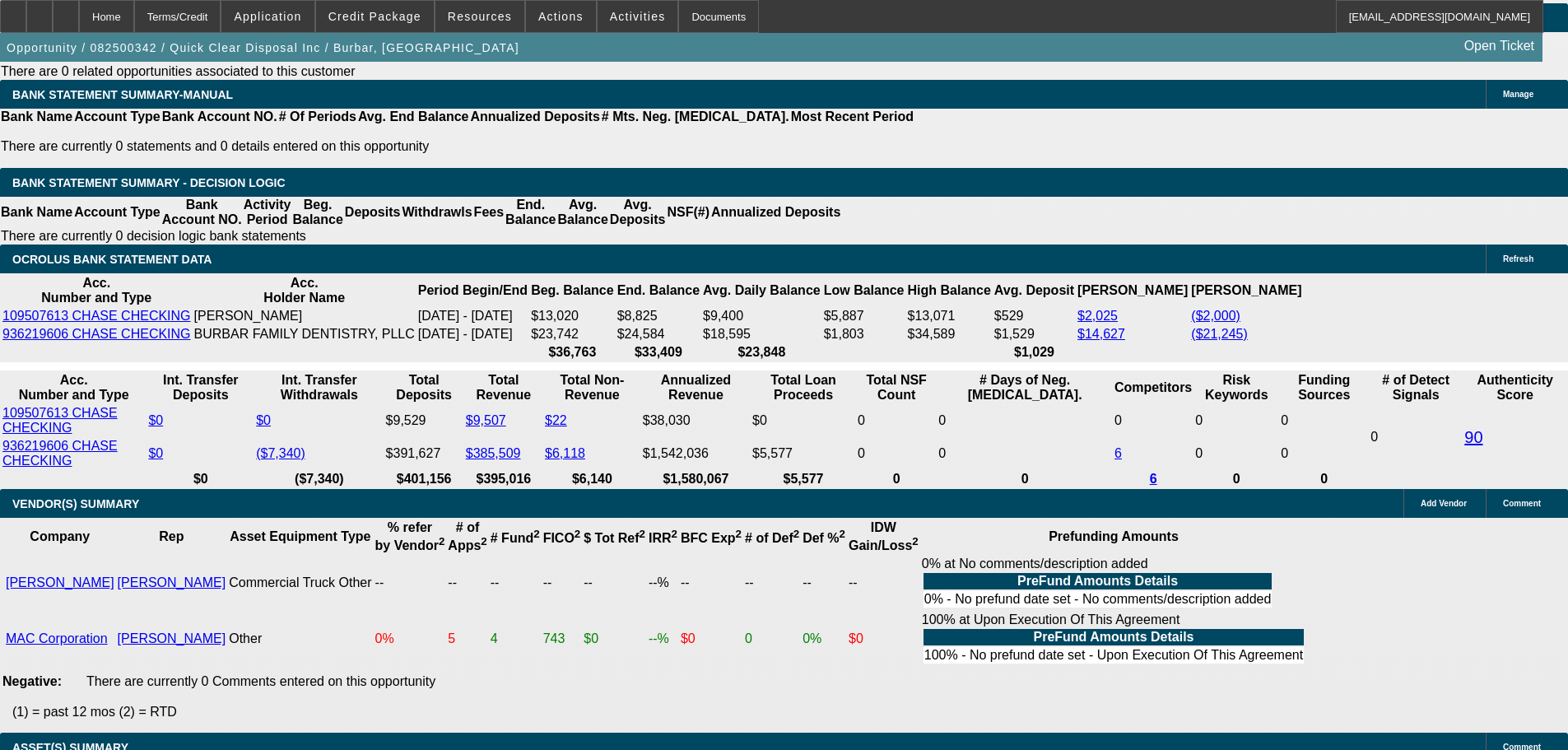
scroll to position [2799, 0]
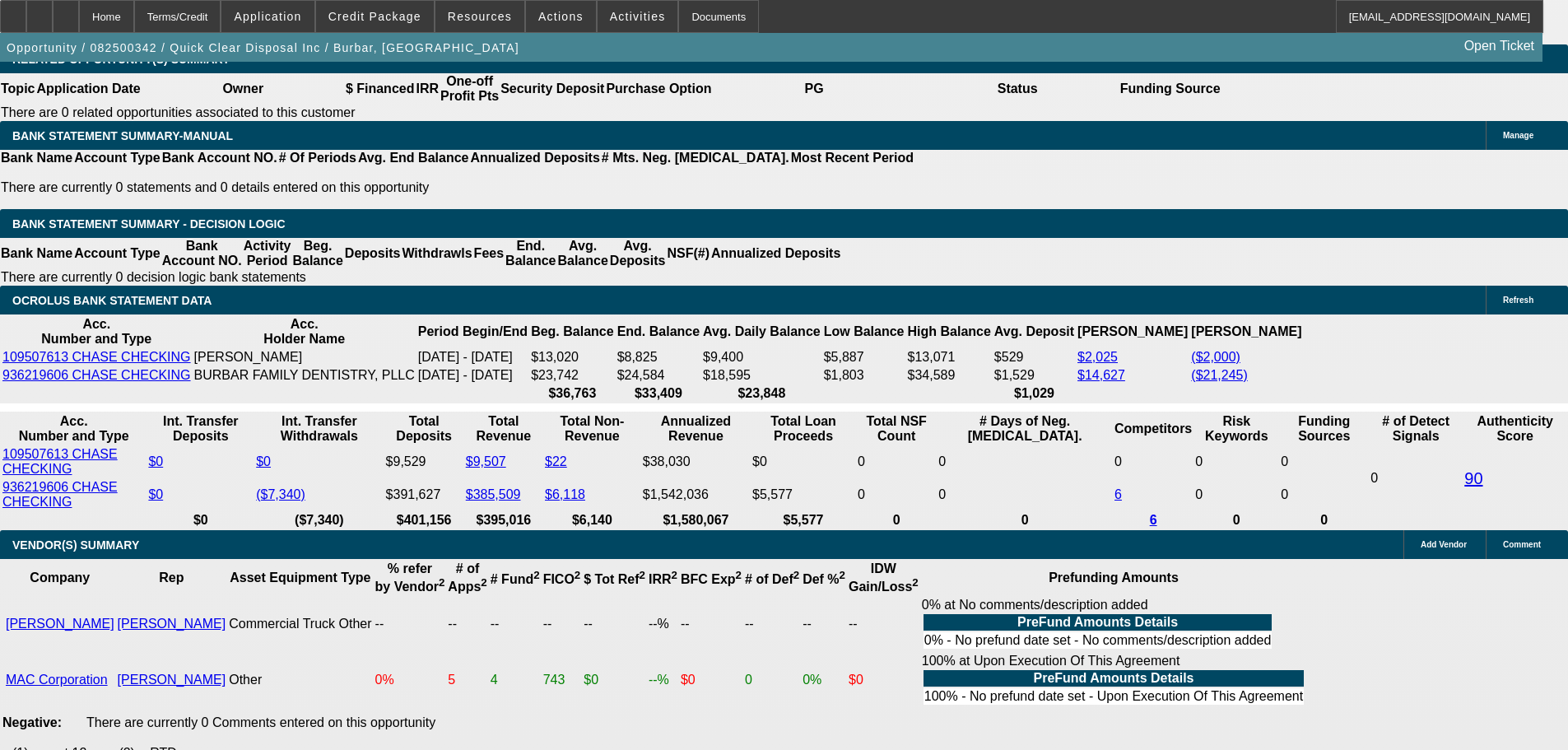
type textarea "PASS, JUST TOO MANY NEGAITEVES AND NOT OUT TYPE OF COLLATERAL."
drag, startPoint x: 357, startPoint y: 365, endPoint x: 554, endPoint y: 336, distance: 199.1
type input "UNKNOWN"
type input "2"
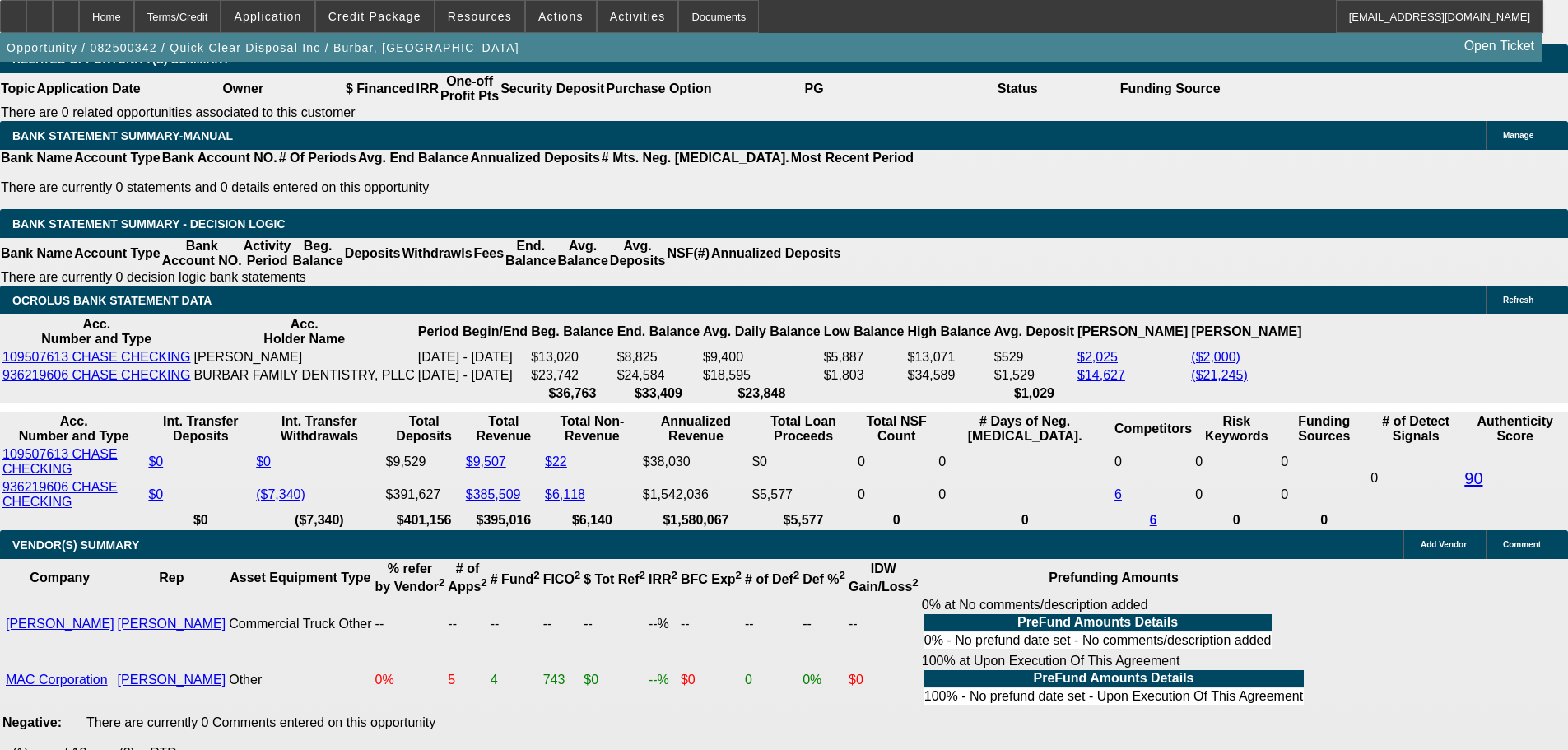
type input "$4,831.60"
type input "$2,415.80"
type input "24"
type input "$7,930.02"
type input "$3,965.01"
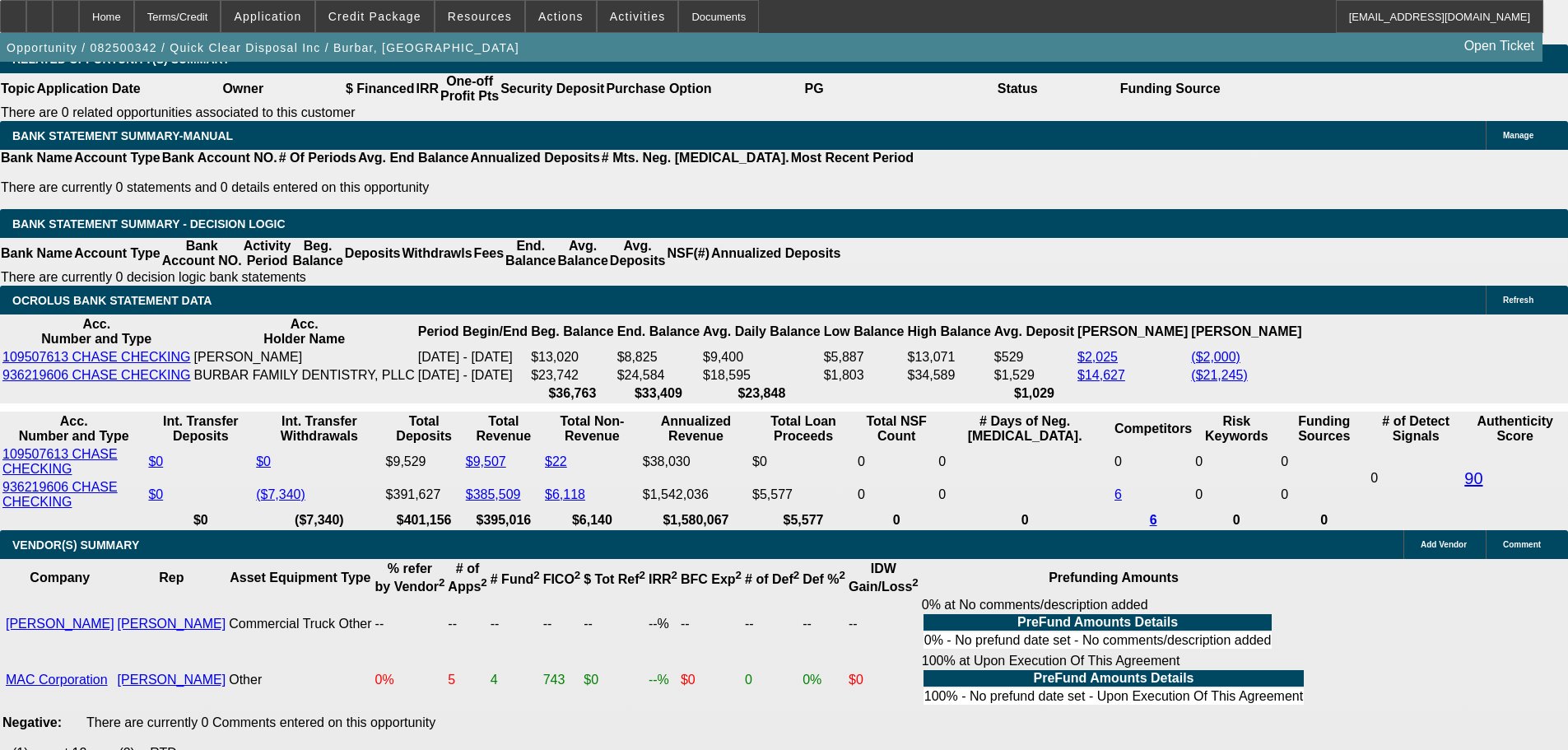
type input "24"
drag, startPoint x: 246, startPoint y: 371, endPoint x: 503, endPoint y: 363, distance: 257.1
type input "3"
type input "$6.00"
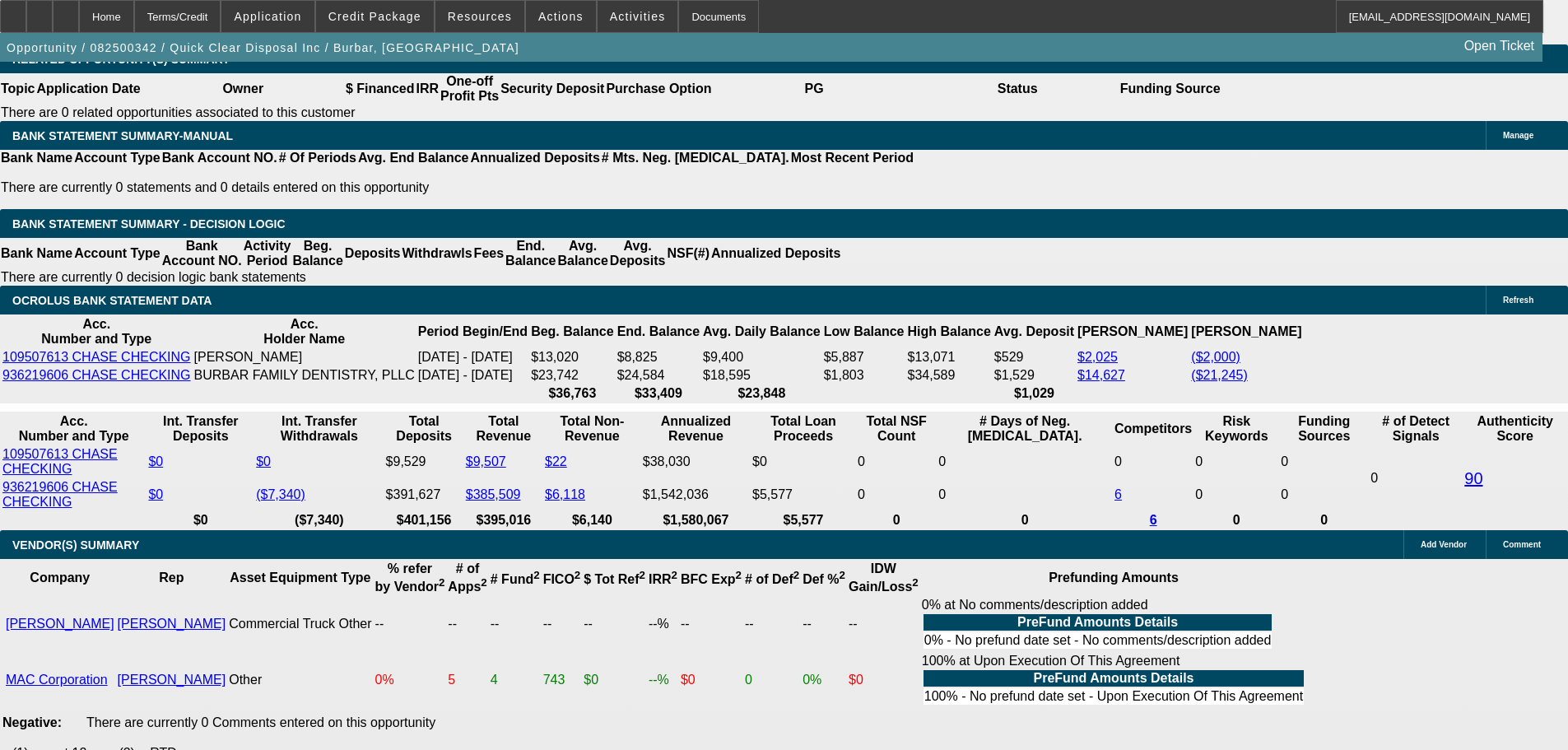
type input "3995"
type input "$7,990.00"
type input "24.4"
type input "$3,995.00"
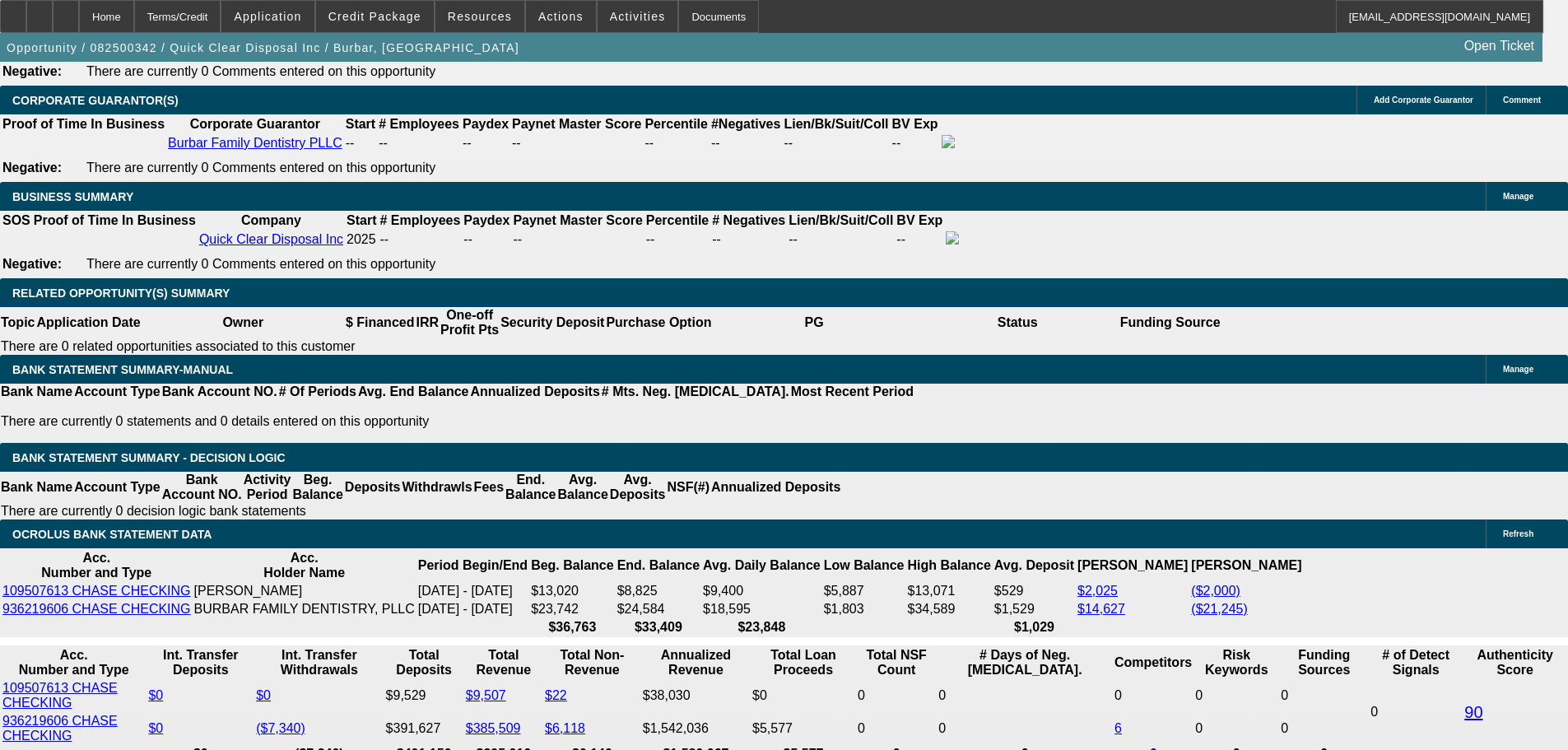
scroll to position [2470, 0]
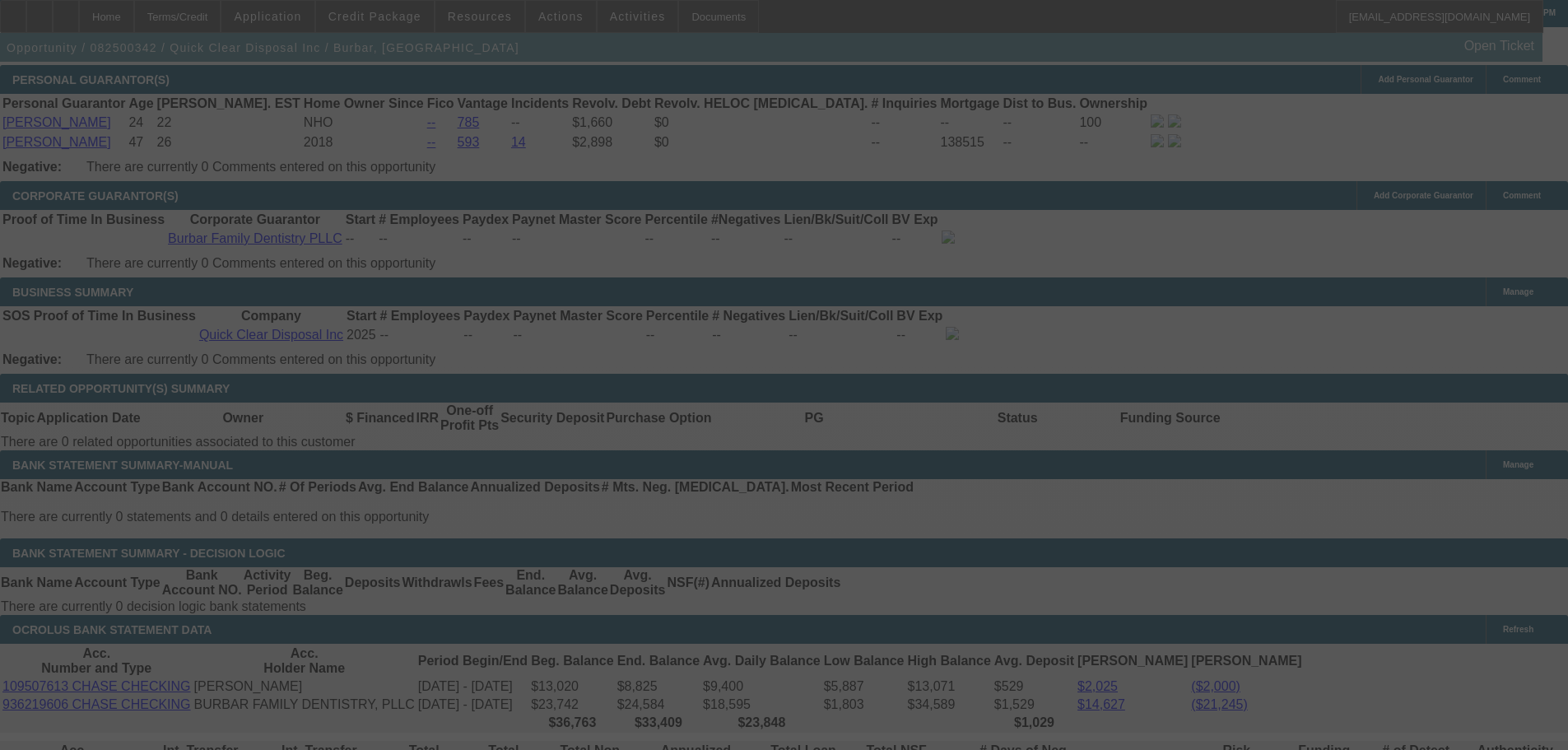
select select "0.2"
select select "2"
select select "0"
select select "6"
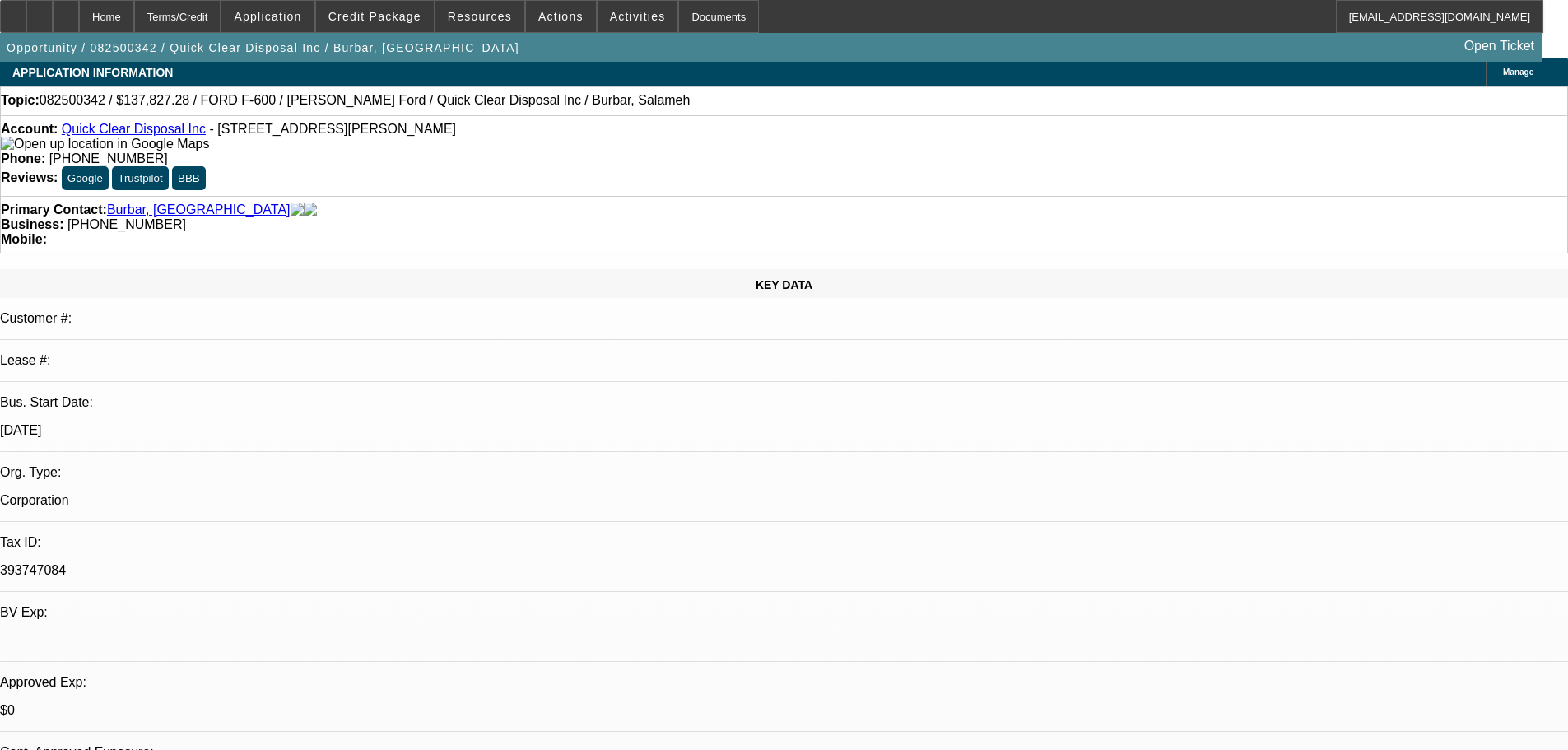
scroll to position [0, 0]
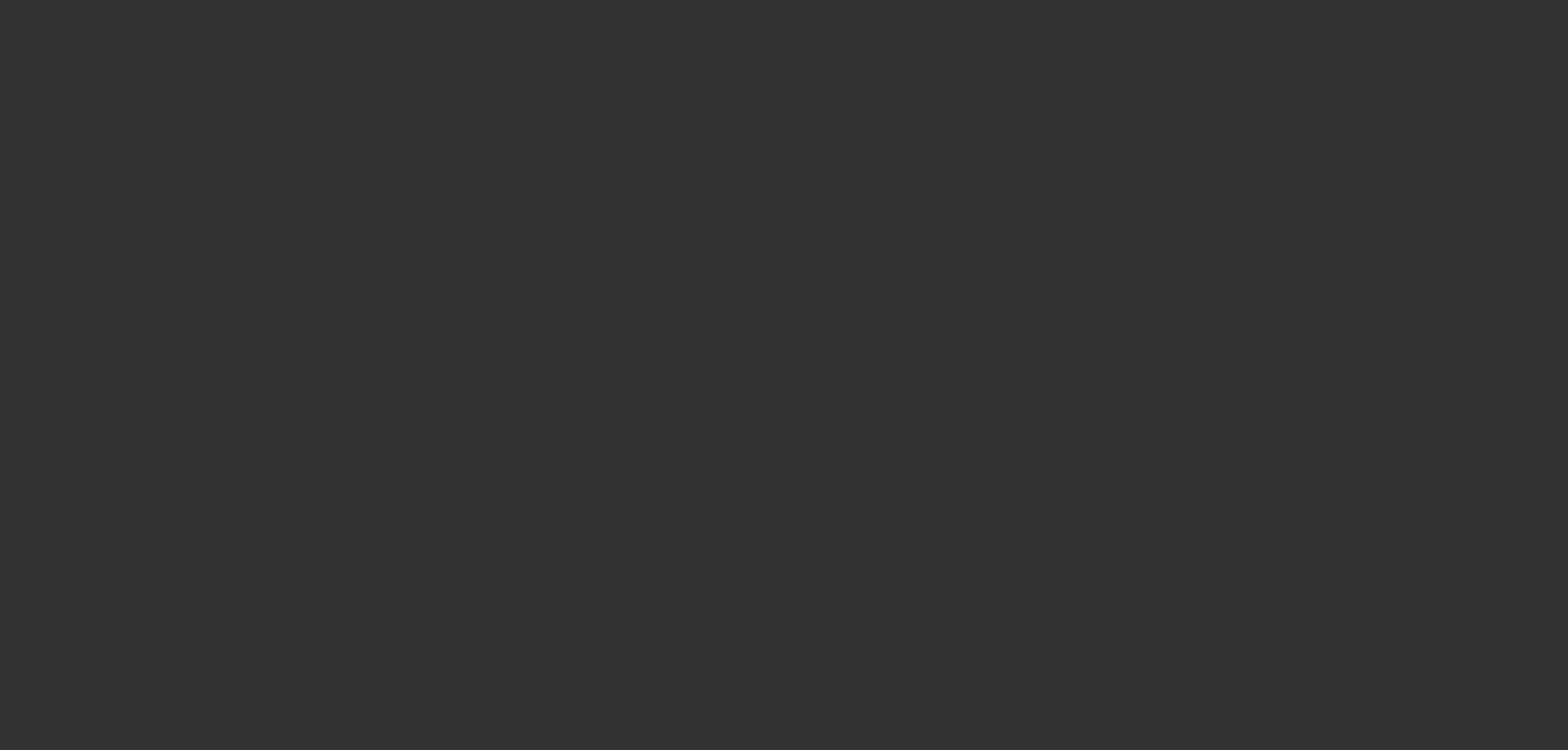
select select "0.2"
select select "2"
select select "0"
select select "6"
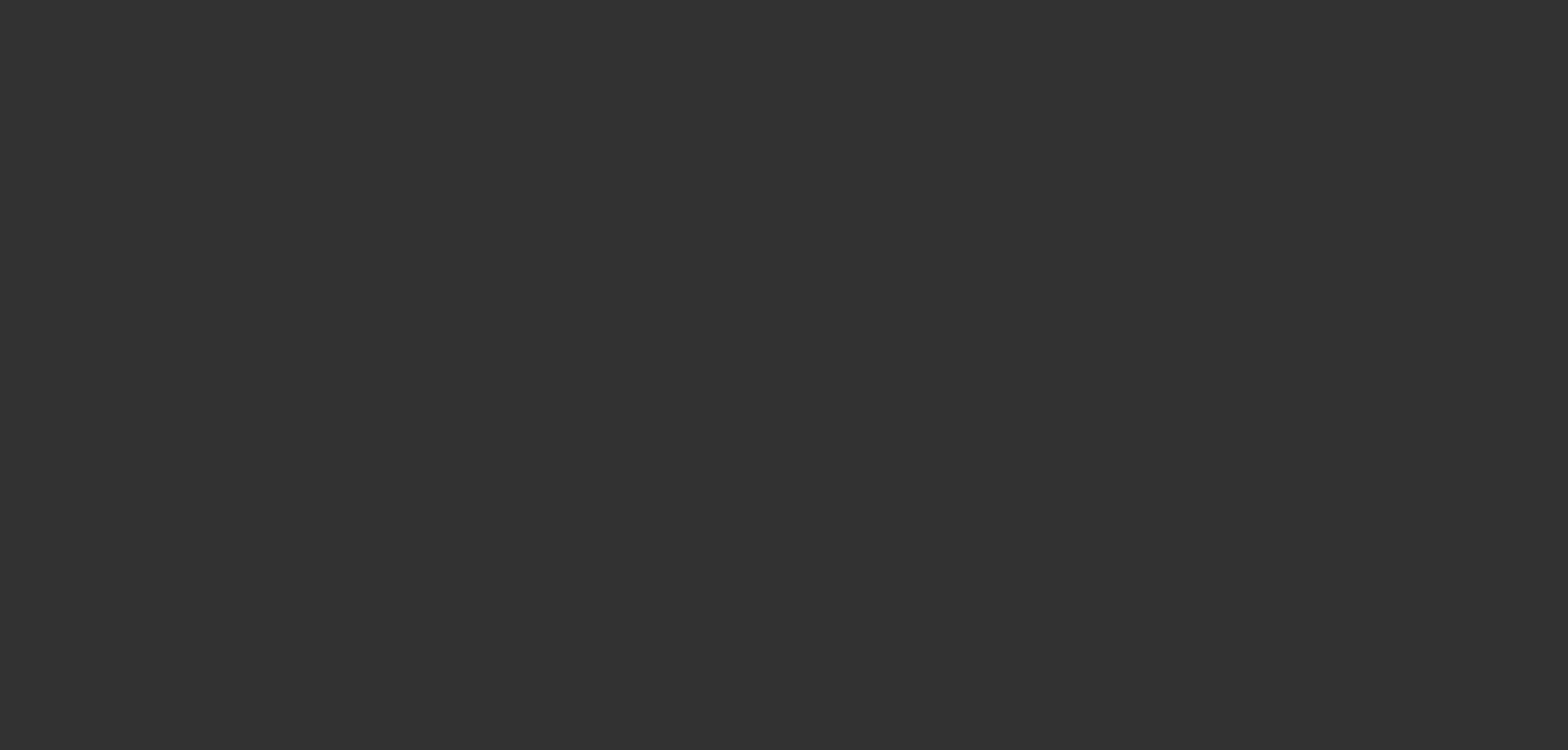
select select "0.2"
select select "2"
select select "0"
select select "6"
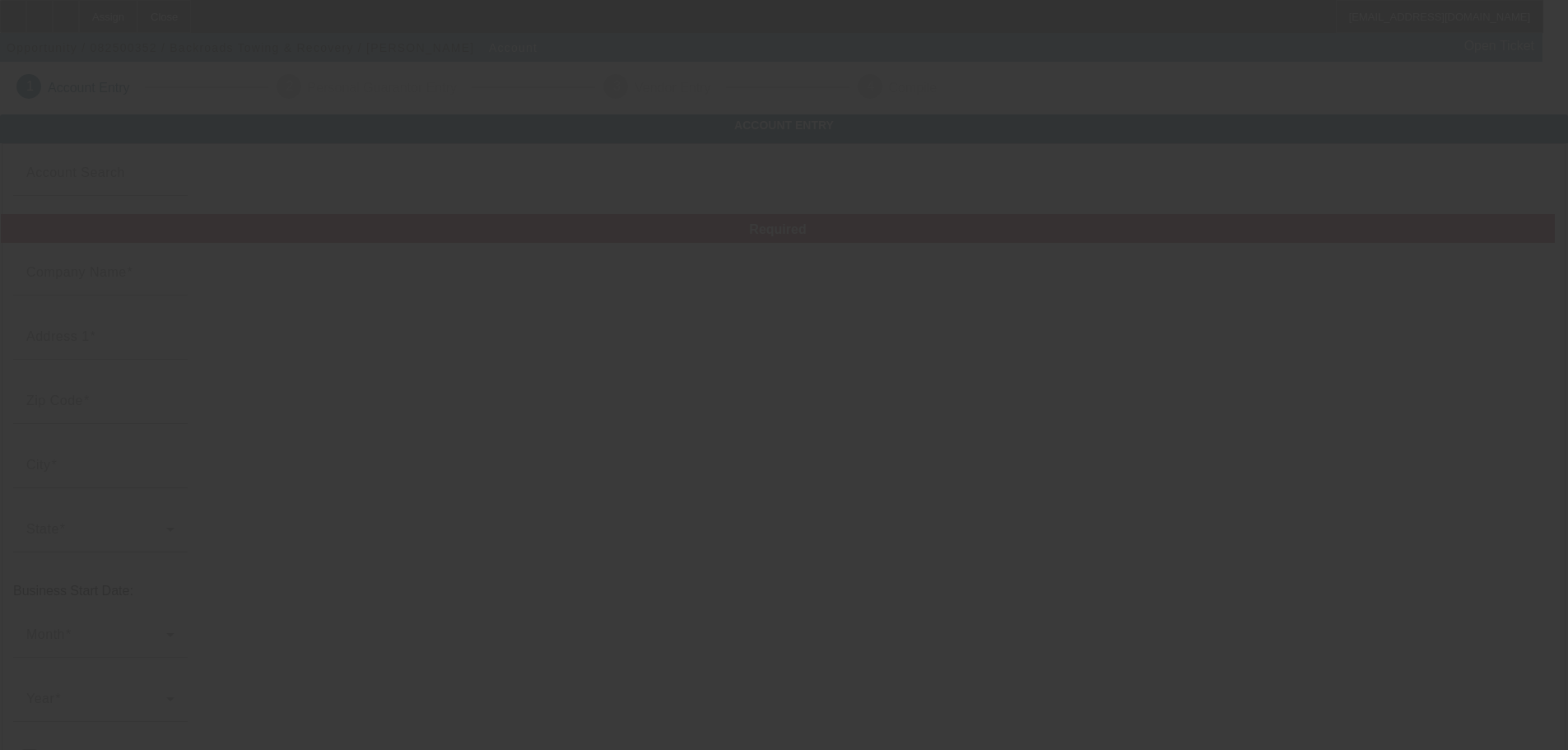
type input "Backroads Towing & Recovery"
type input "221 Southwest 5th Street"
type input "97754"
type input "Prineville"
type input "[PHONE_NUMBER]"
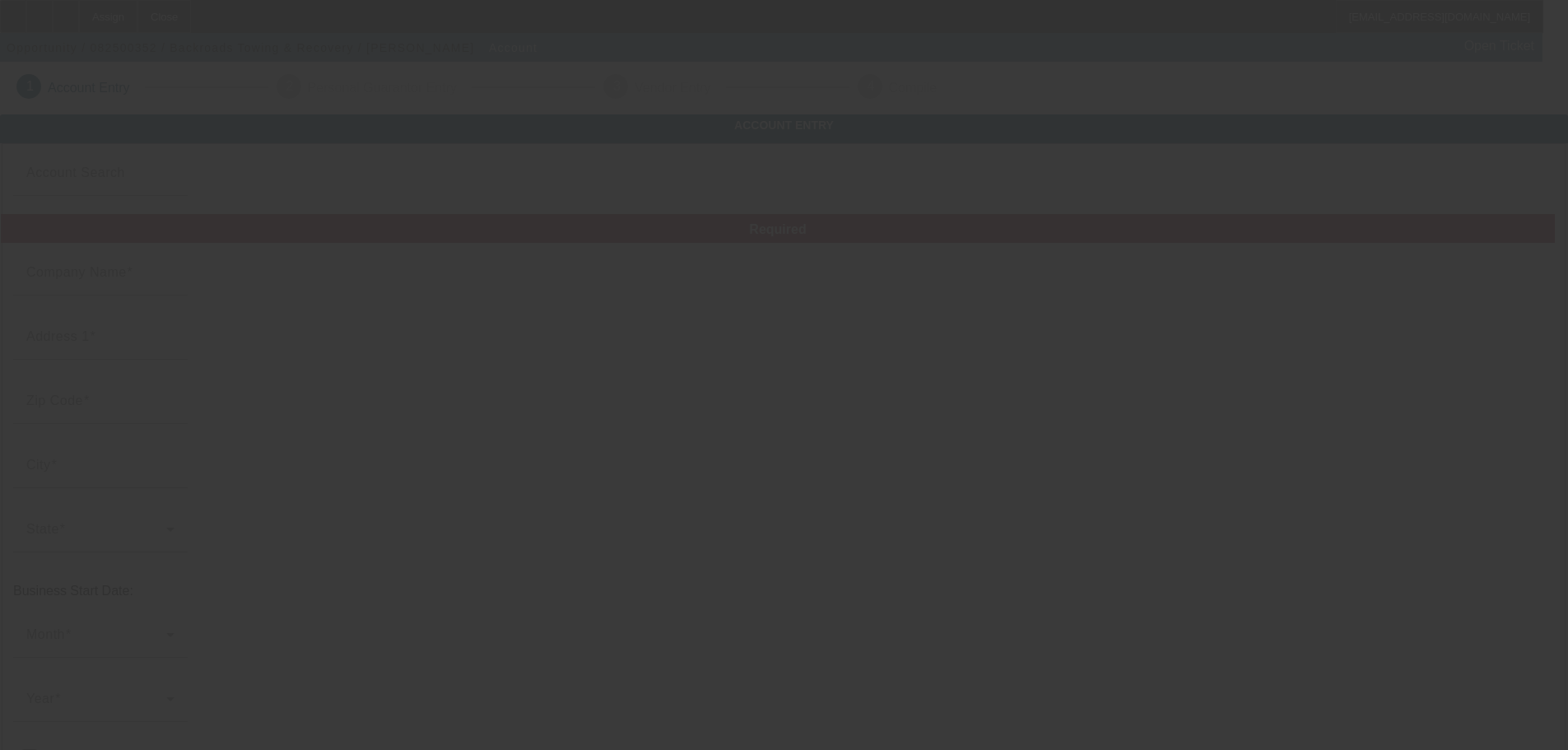
type input "kevincholin@yahoo.com"
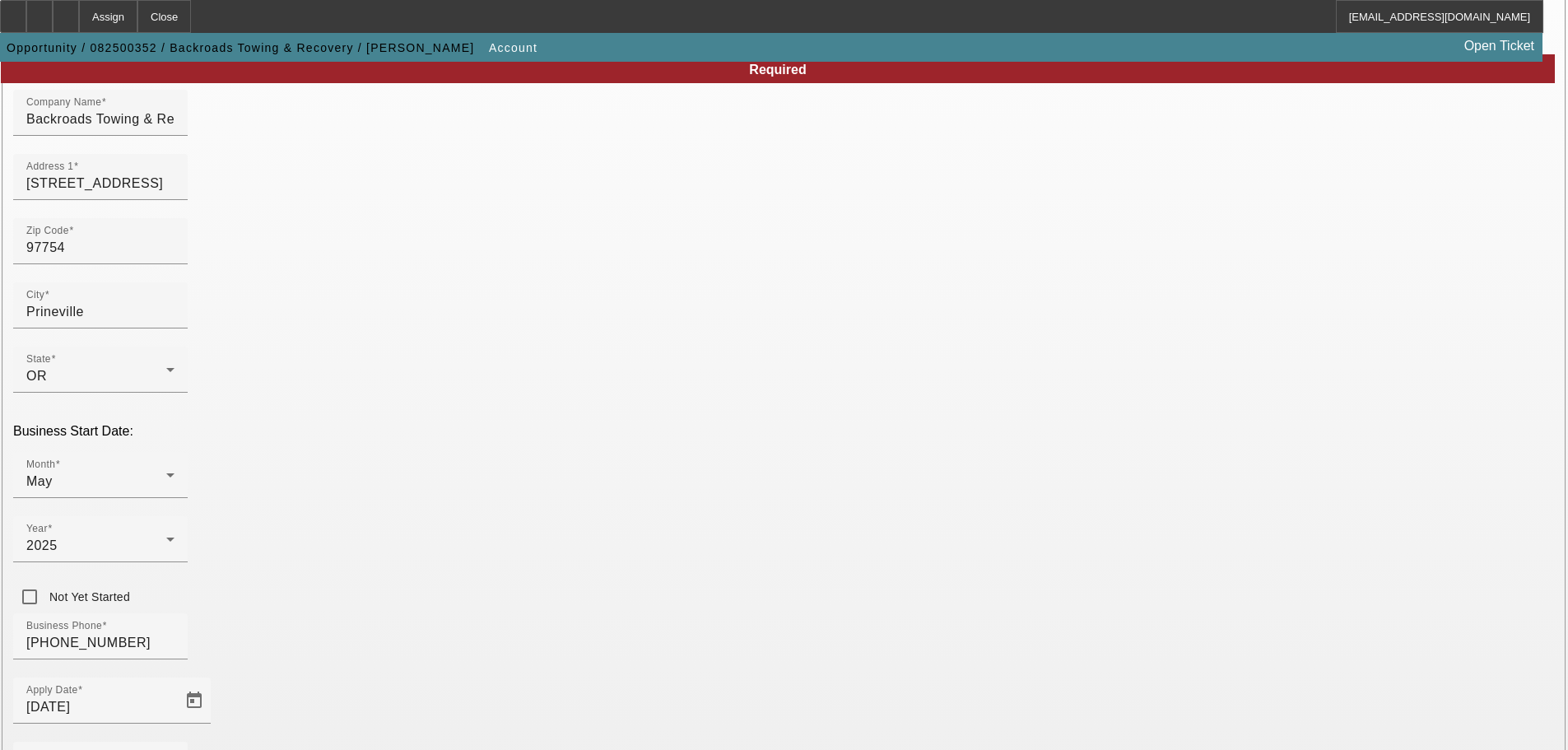
scroll to position [304, 0]
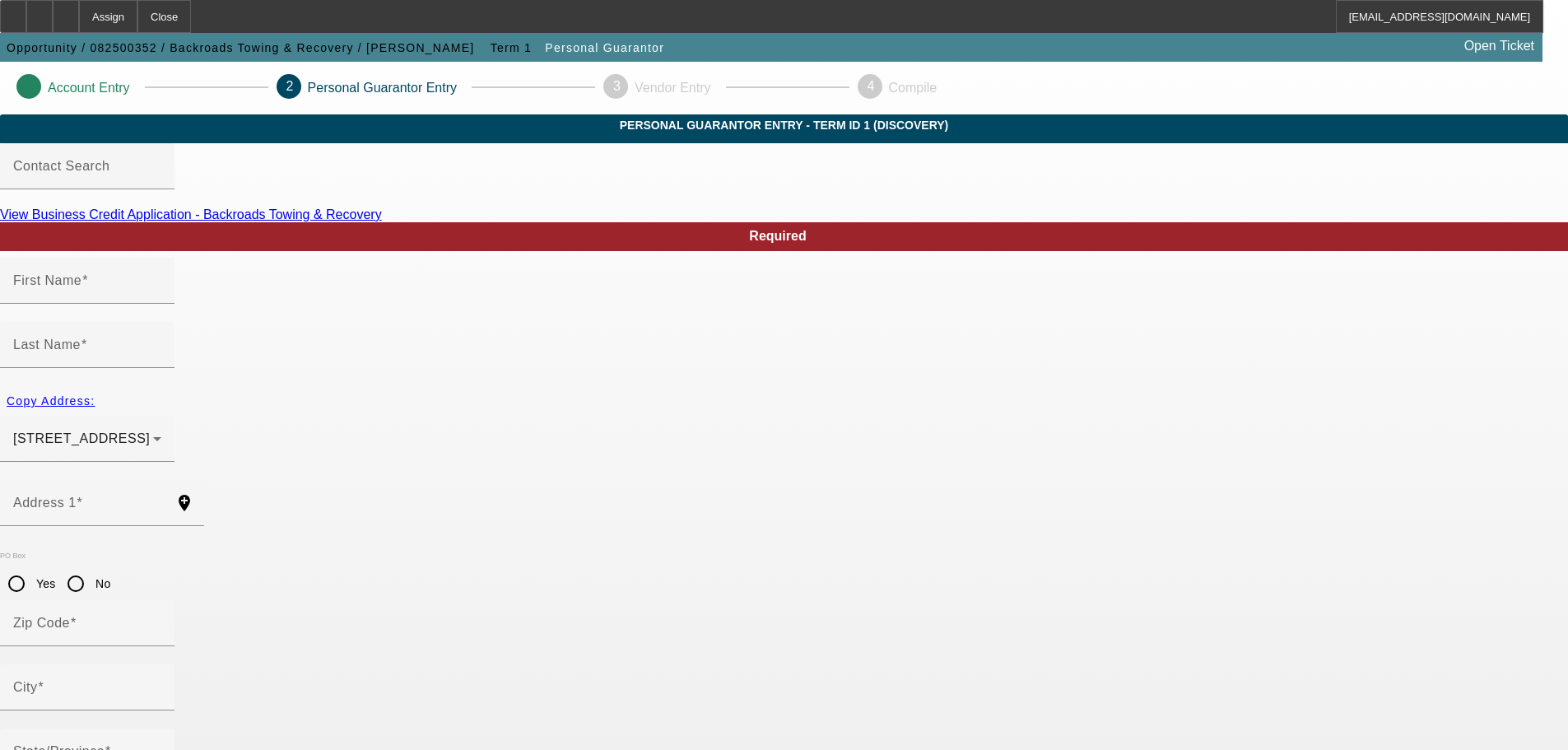
type input "Kristin"
type input "Cholin"
type input "221 Southwest 5th Street"
radio input "true"
type input "97754"
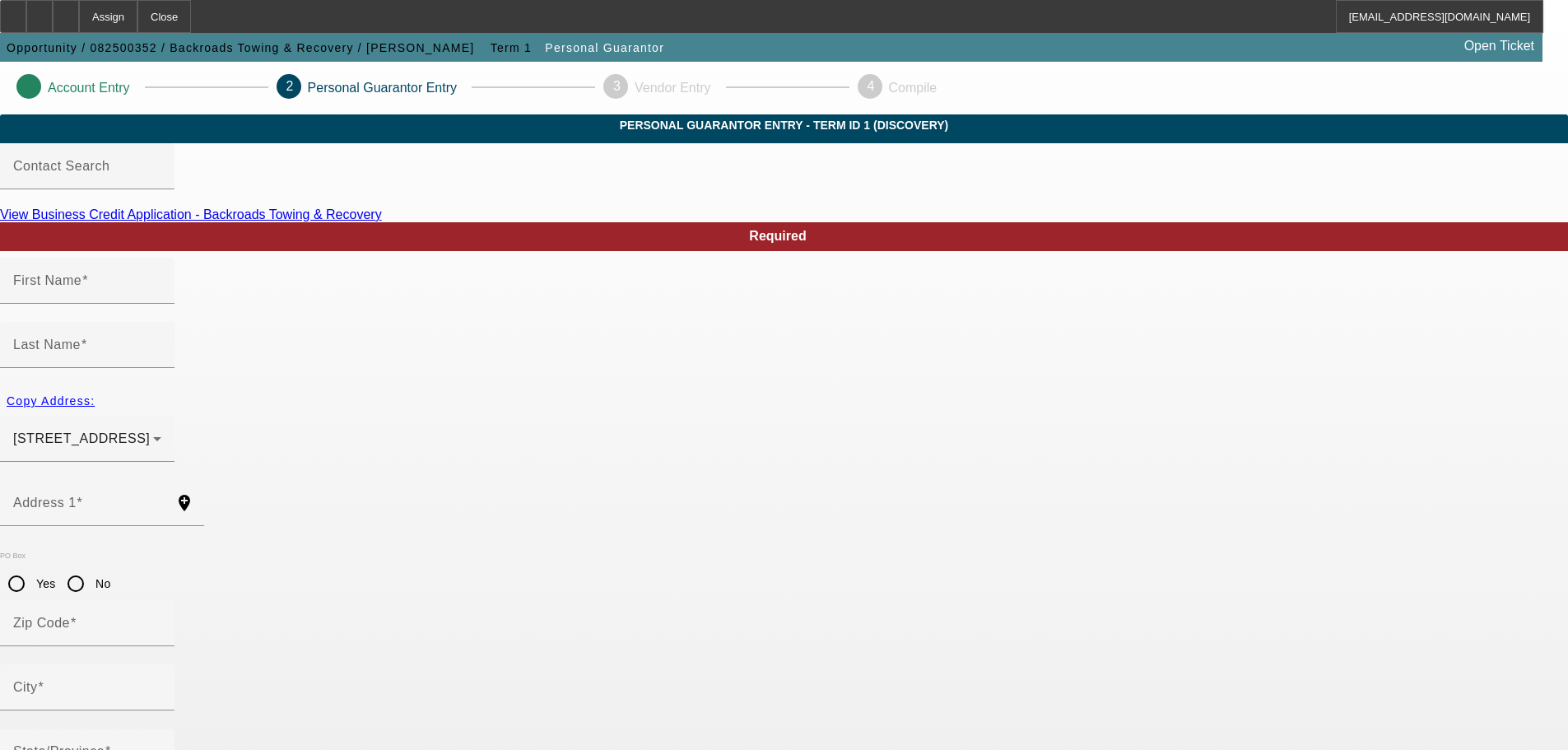
type input "Prineville"
type input "(541) 362-6290"
type input "50"
type input "542-35-0363"
type input "Kristincholin@yahoo.com"
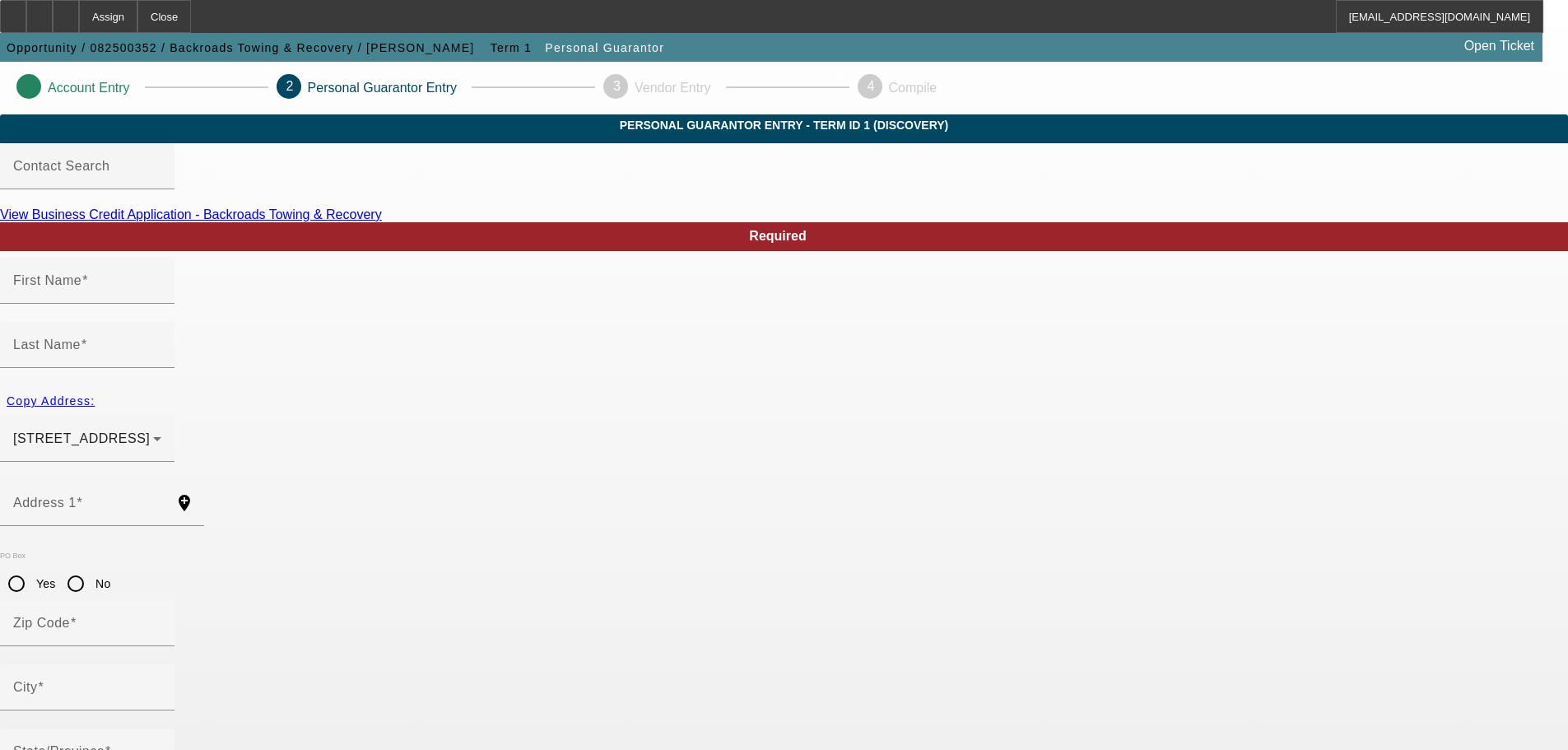
type input "[PHONE_NUMBER]"
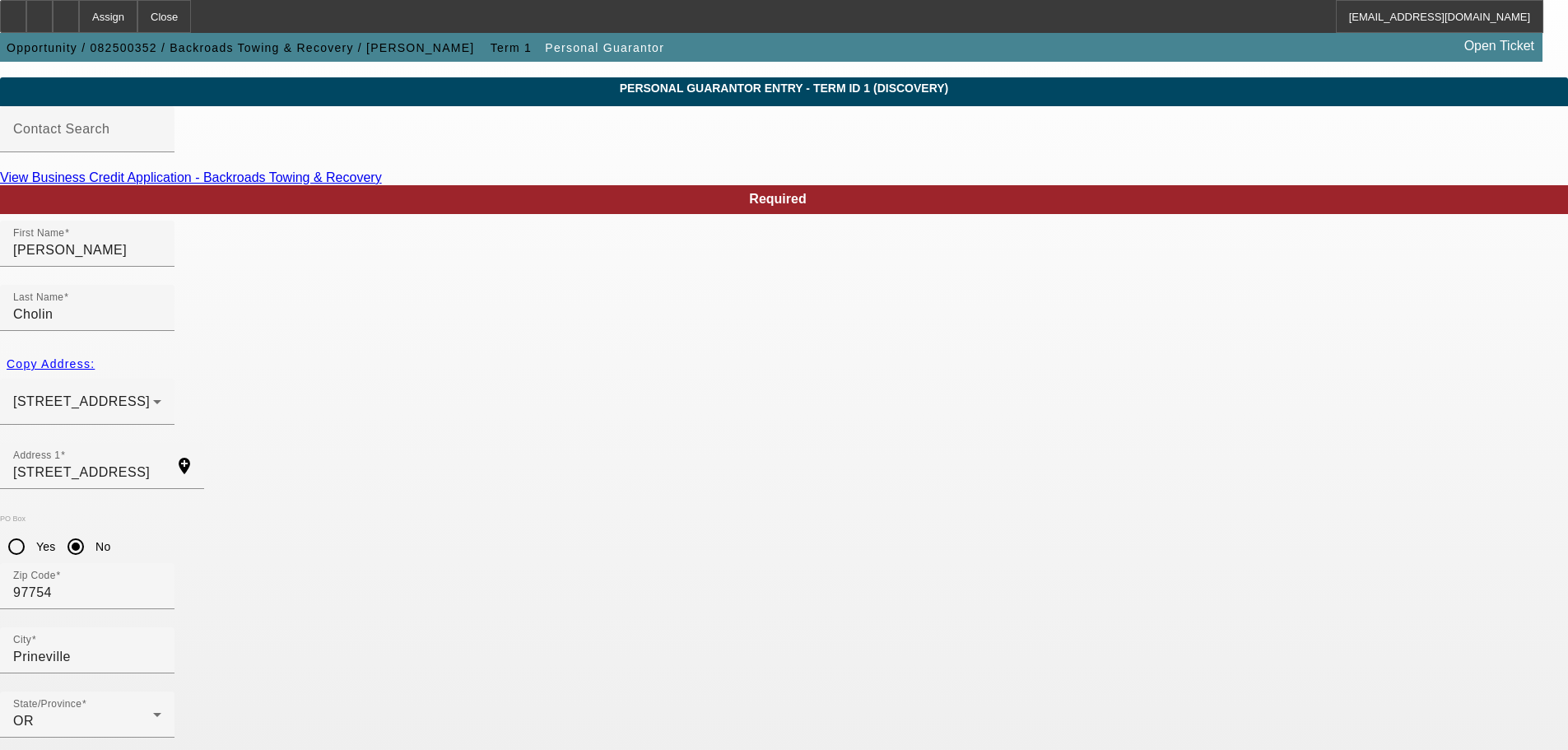
scroll to position [55, 0]
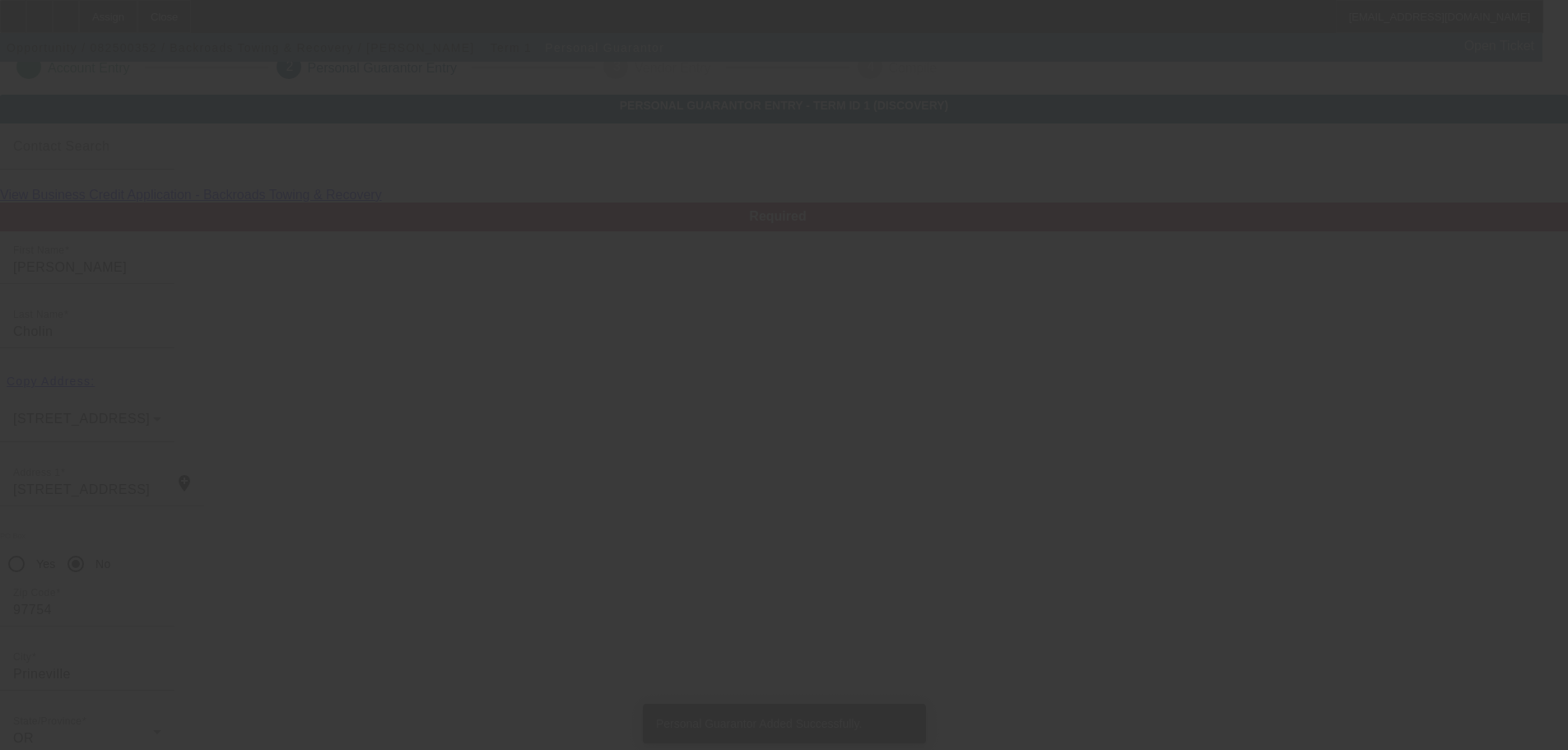
scroll to position [0, 0]
type input "Kevin"
type input "Cholin"
type input "221 Southwest Meadow Lakes Drive"
type input "97754"
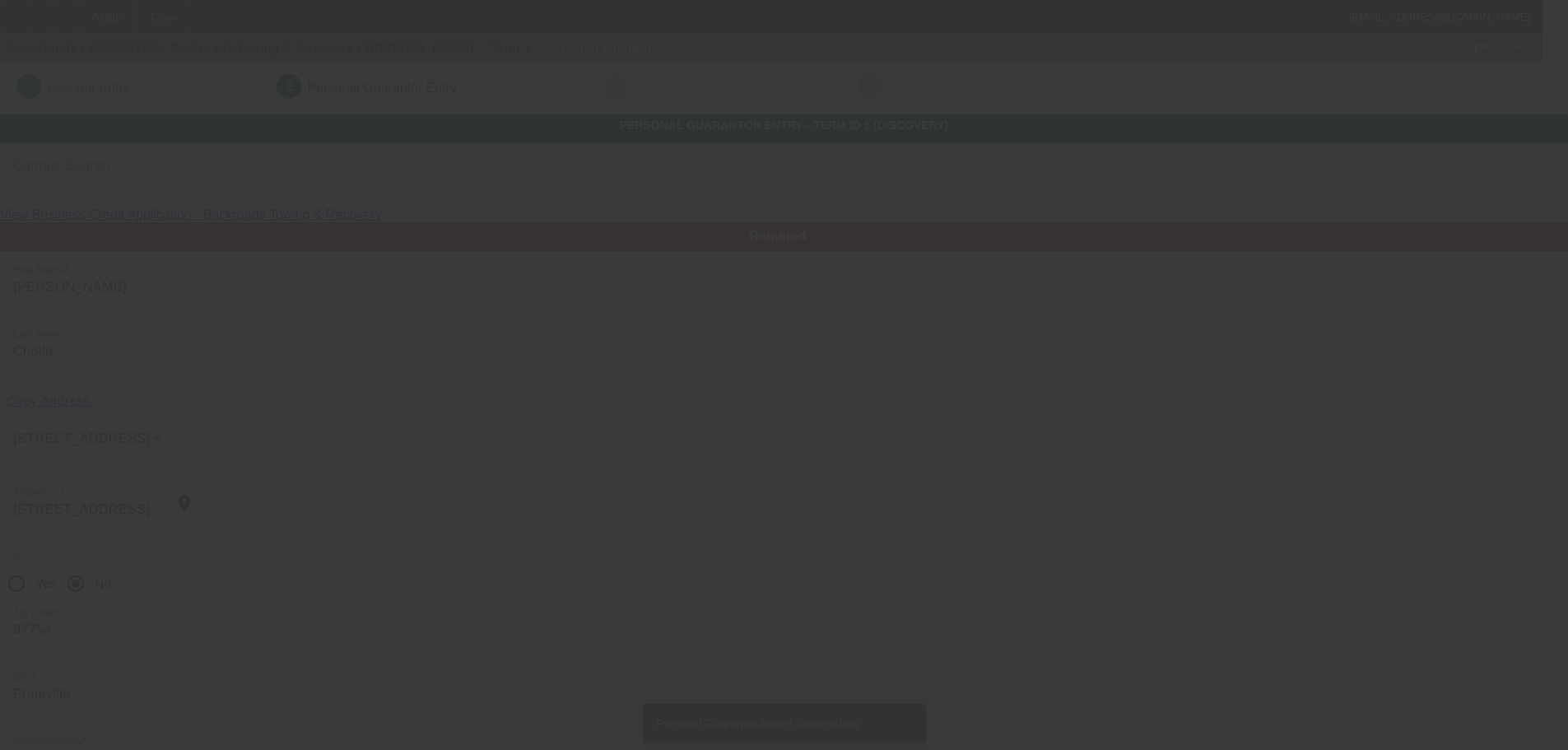
type input "Prineville"
type input "(541) 233-6193"
type input "50"
type input "541-33-3500"
type input "kevincholin@yahoo.com"
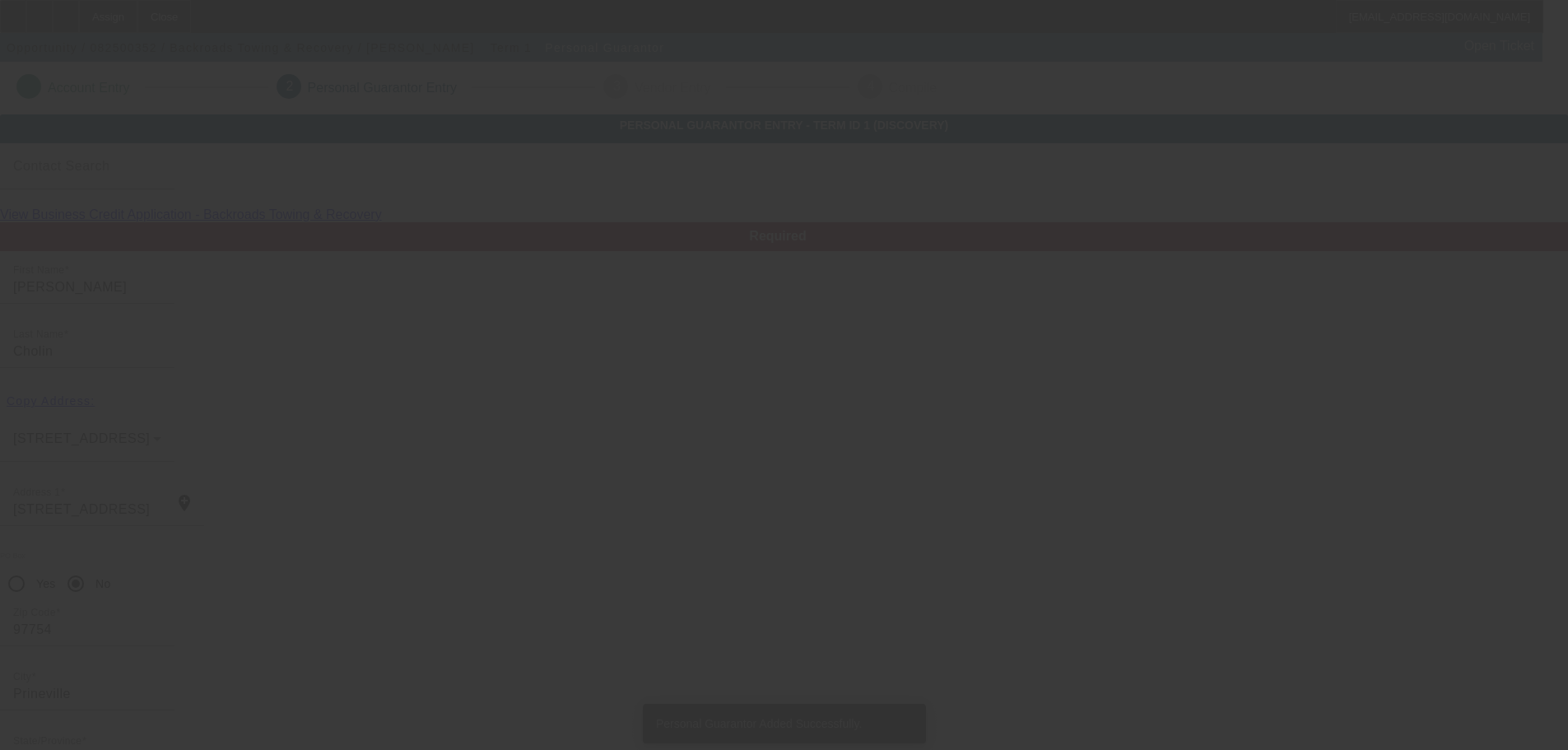
type input "(541) 233-6193"
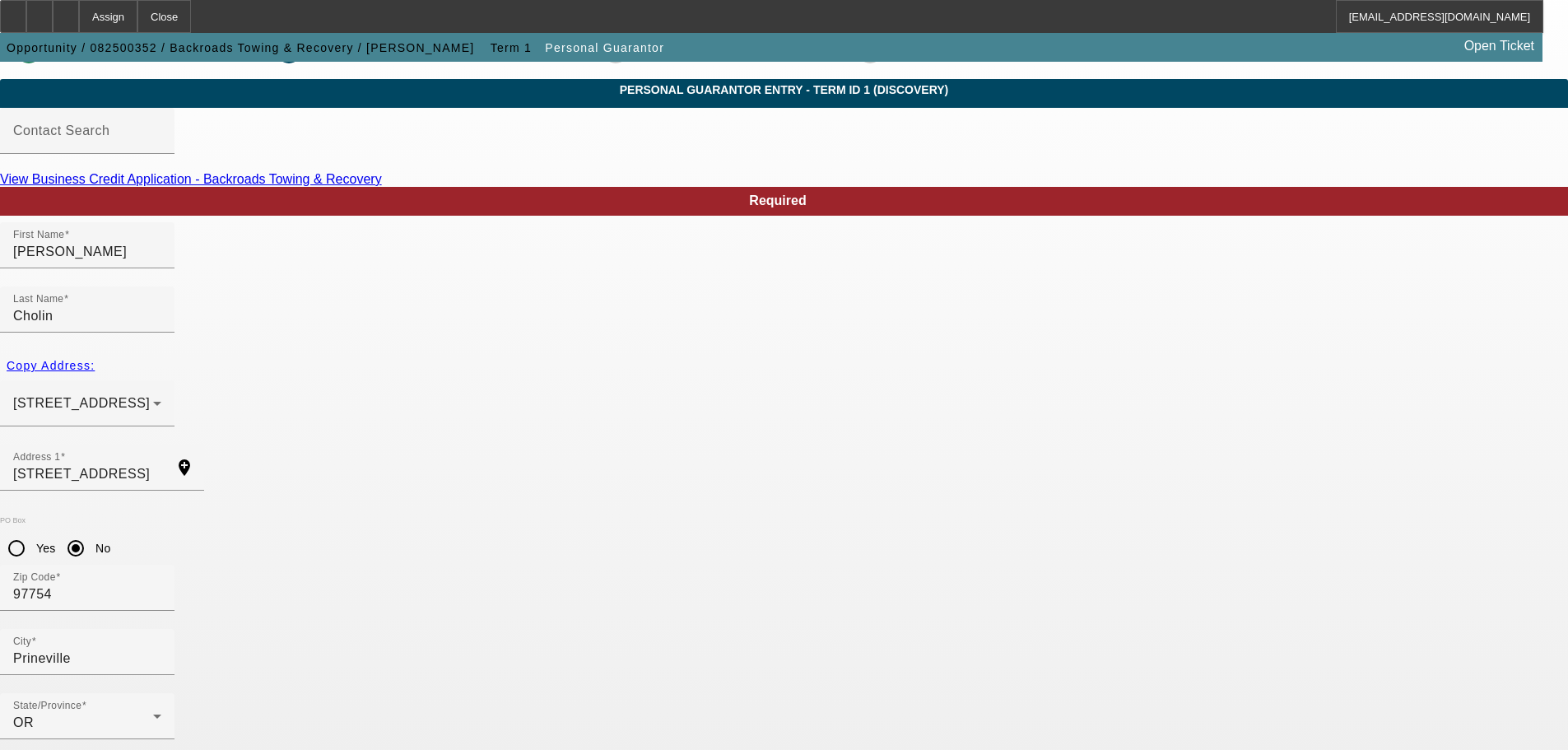
scroll to position [55, 0]
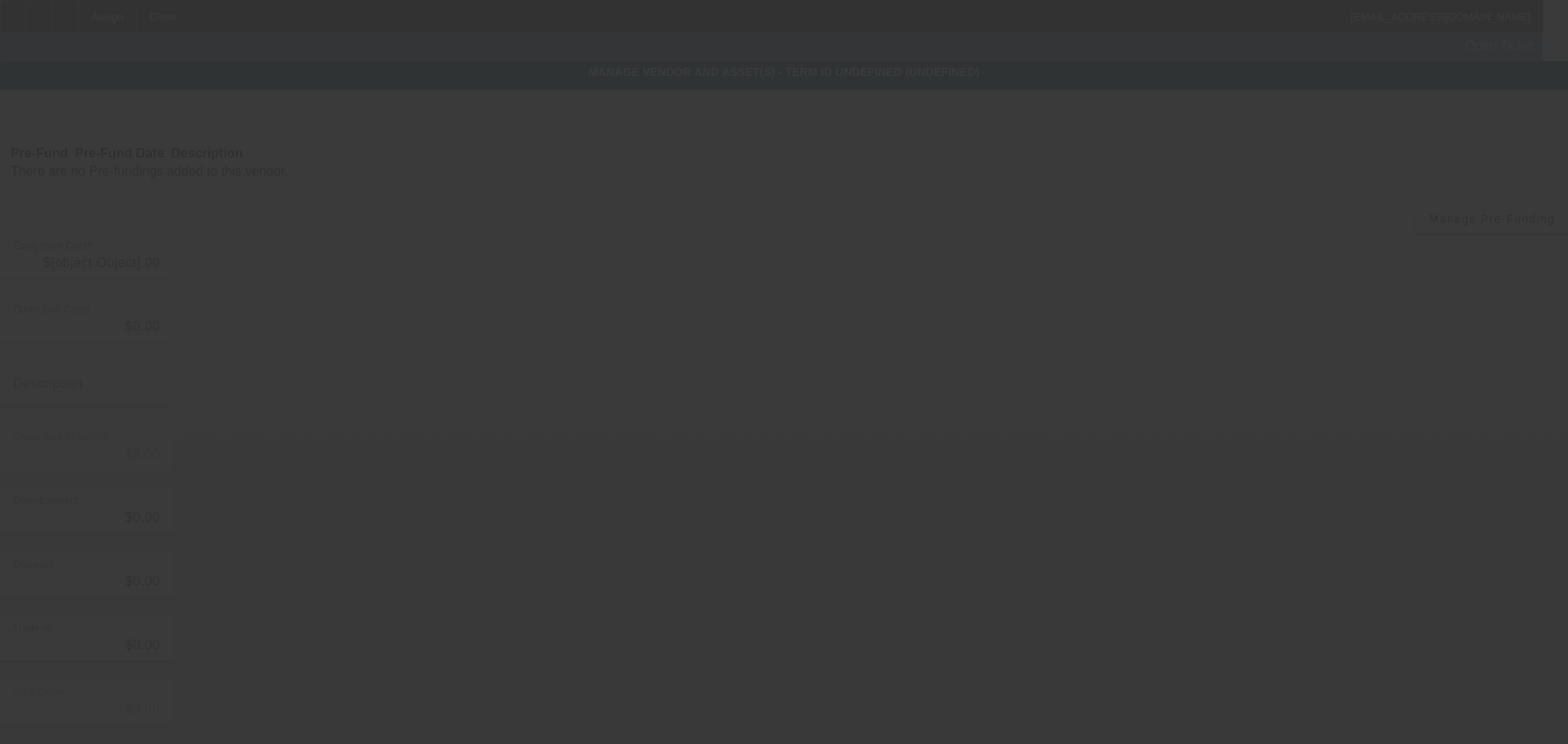
type input "$65,000.00"
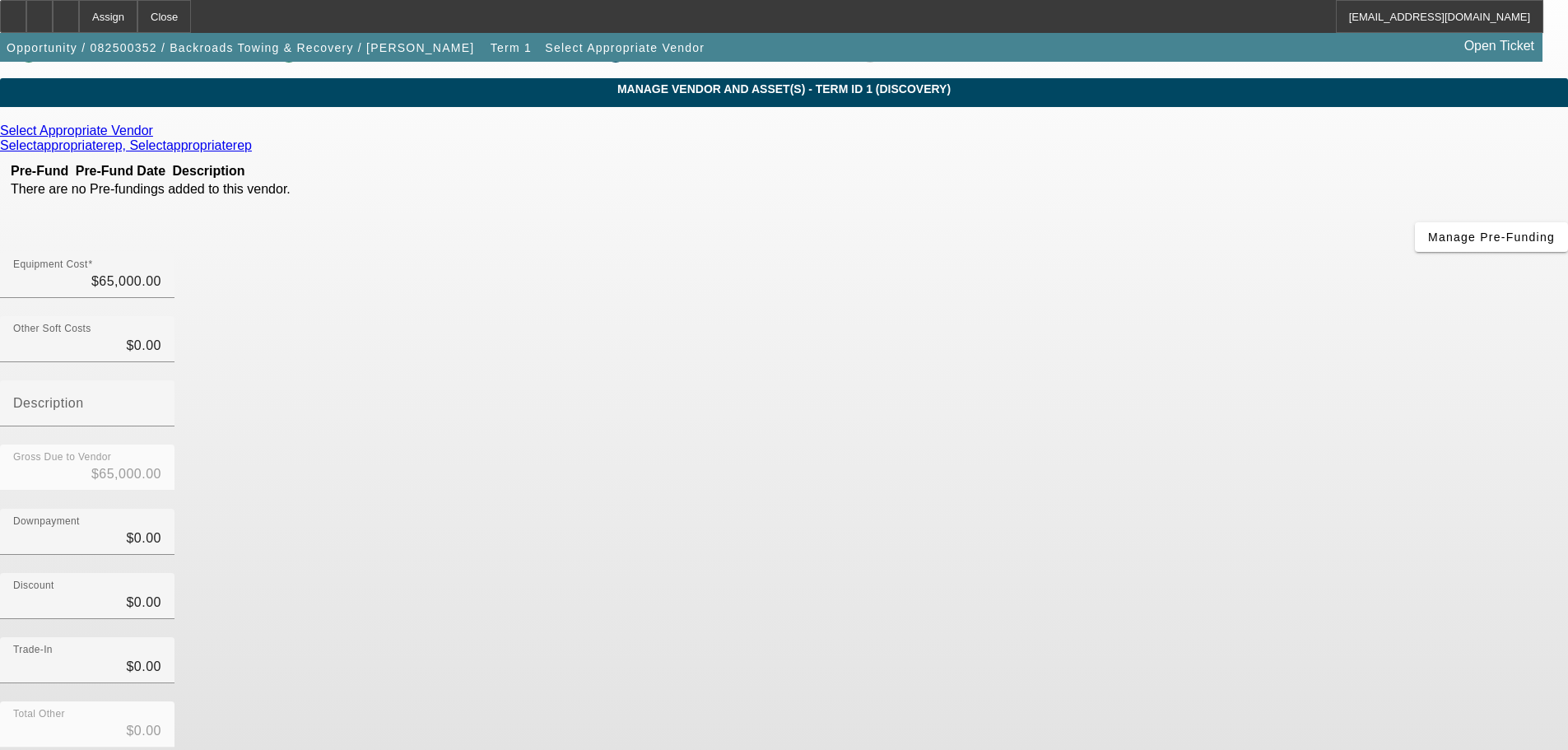
scroll to position [91, 0]
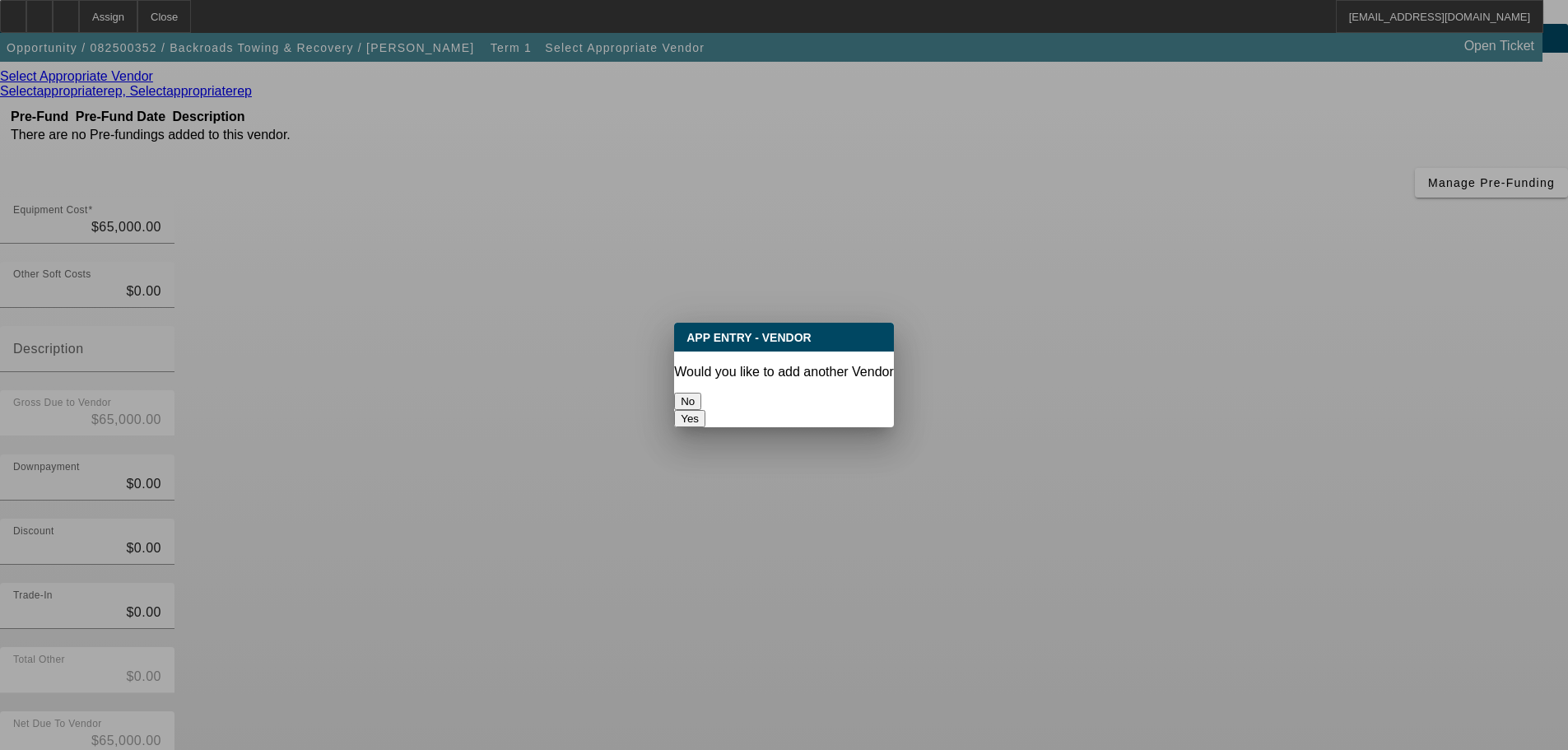
scroll to position [0, 0]
click at [702, 400] on button "No" at bounding box center [688, 401] width 27 height 17
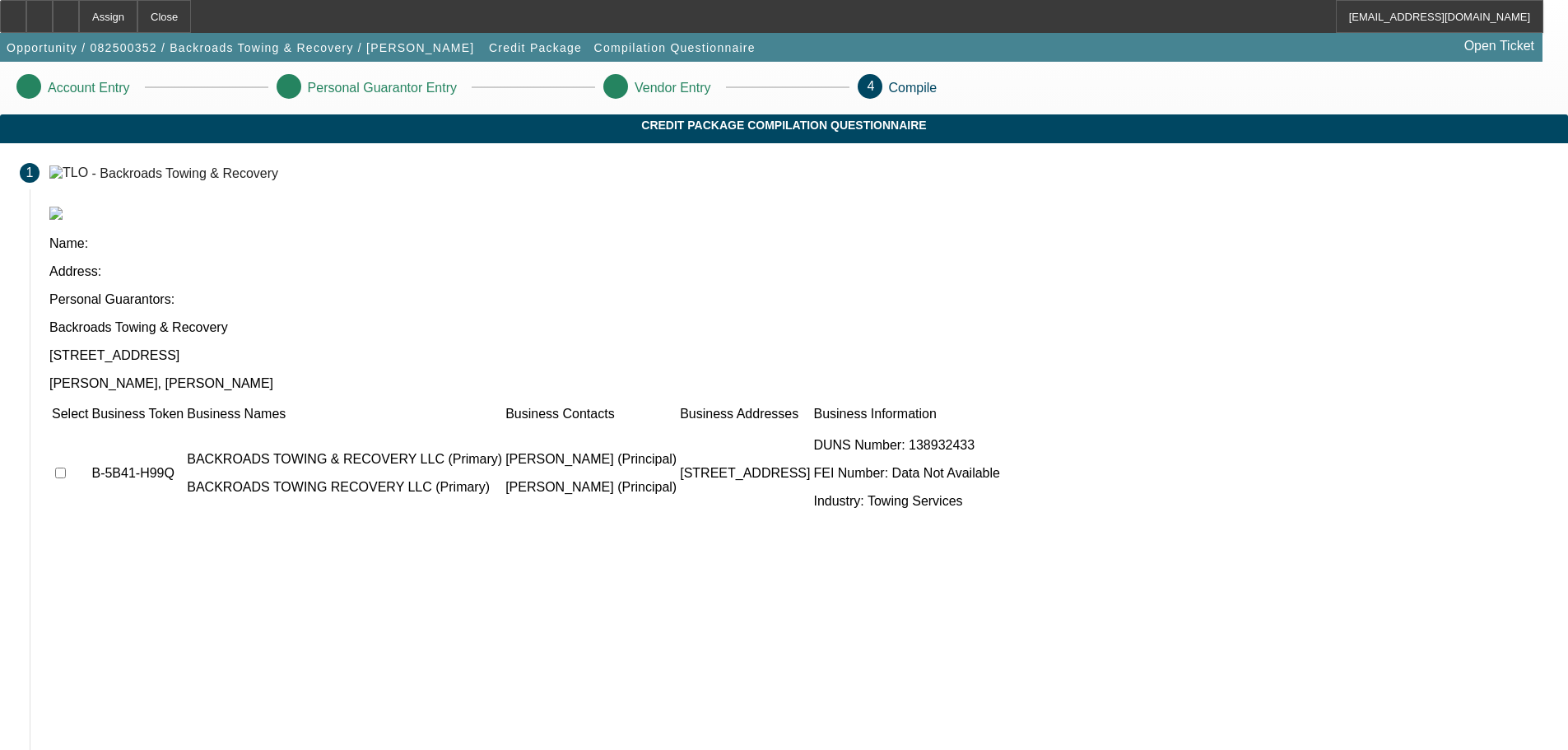
click at [66, 468] on input "checkbox" at bounding box center [60, 472] width 10 height 10
checkbox input "true"
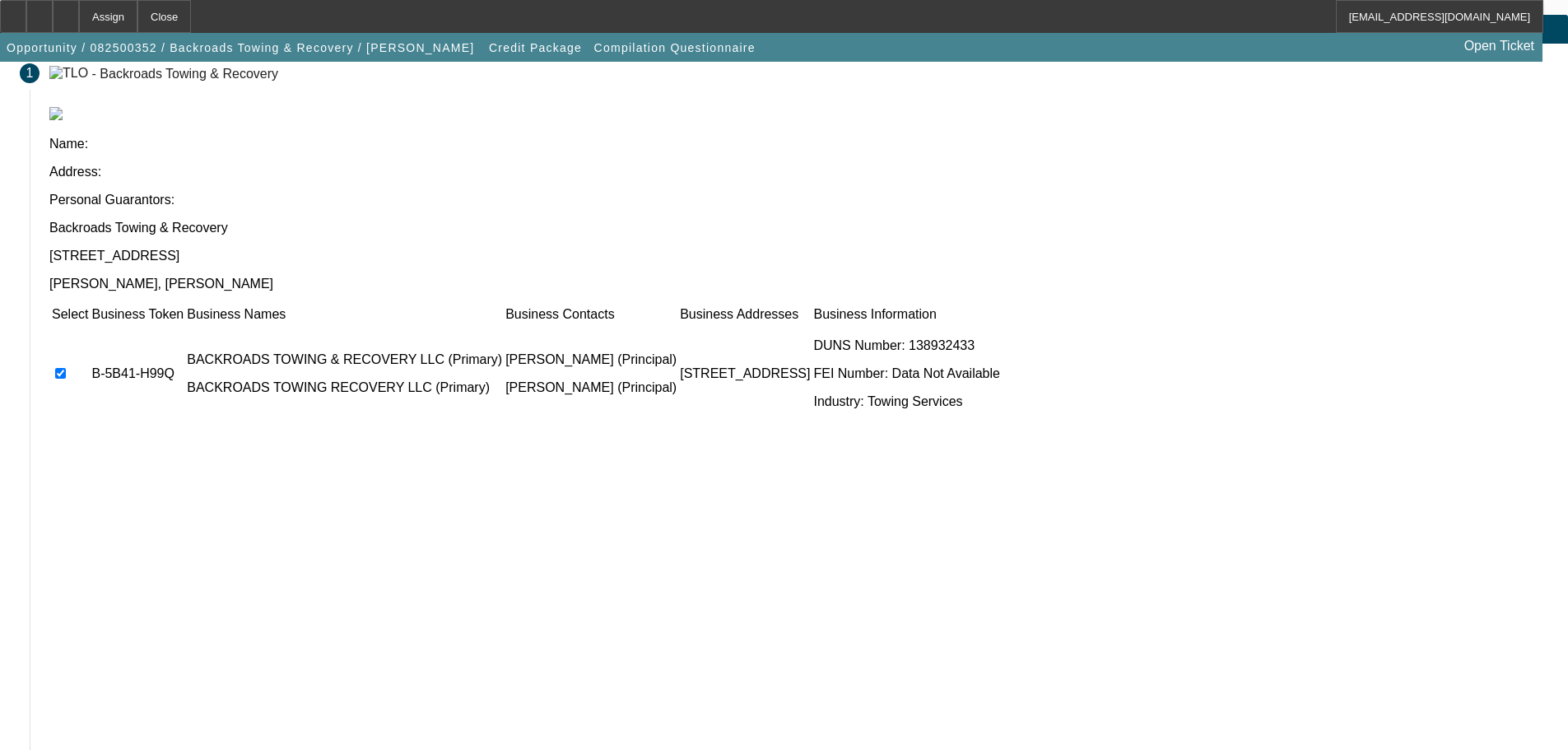
scroll to position [101, 0]
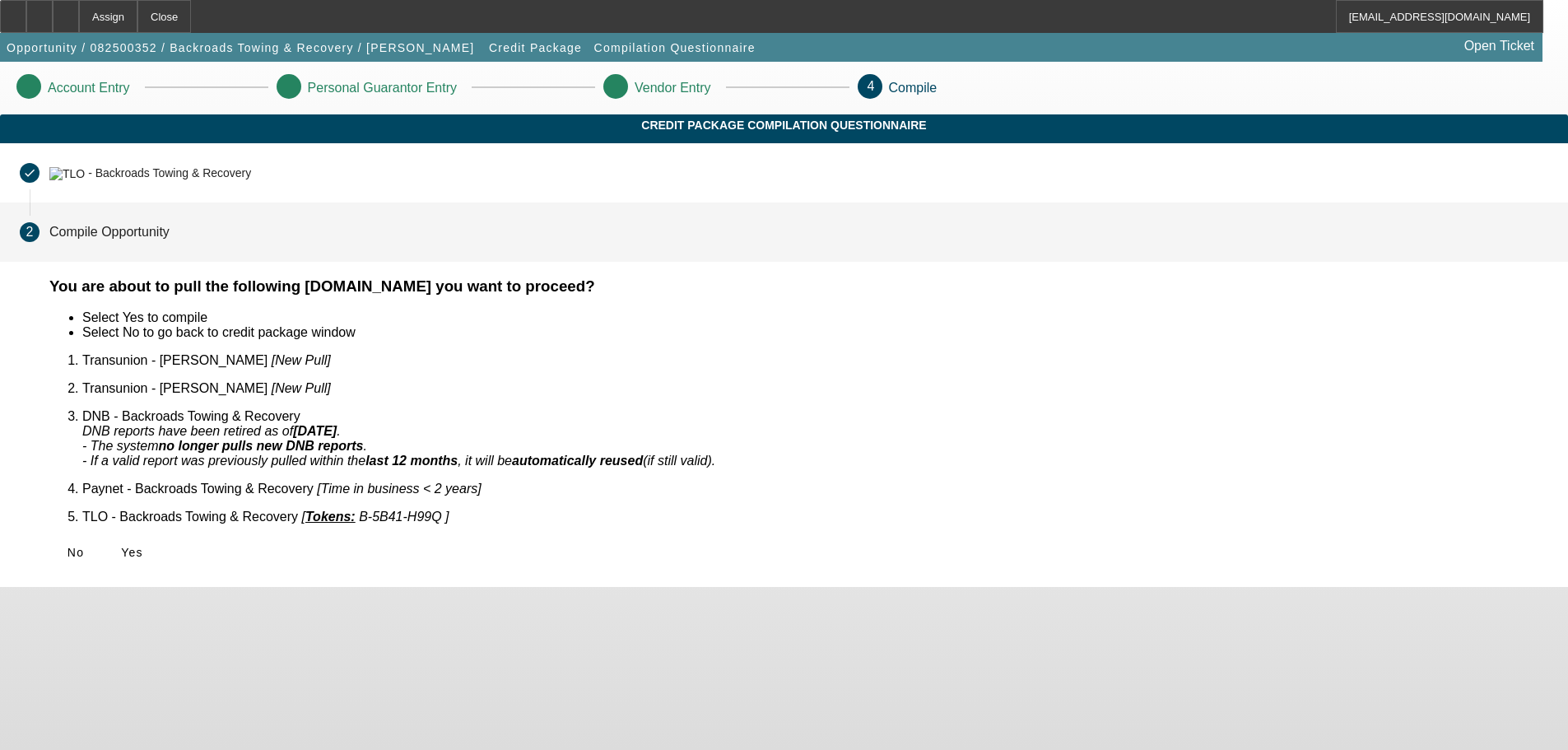
scroll to position [0, 0]
click at [121, 546] on icon at bounding box center [121, 553] width 0 height 13
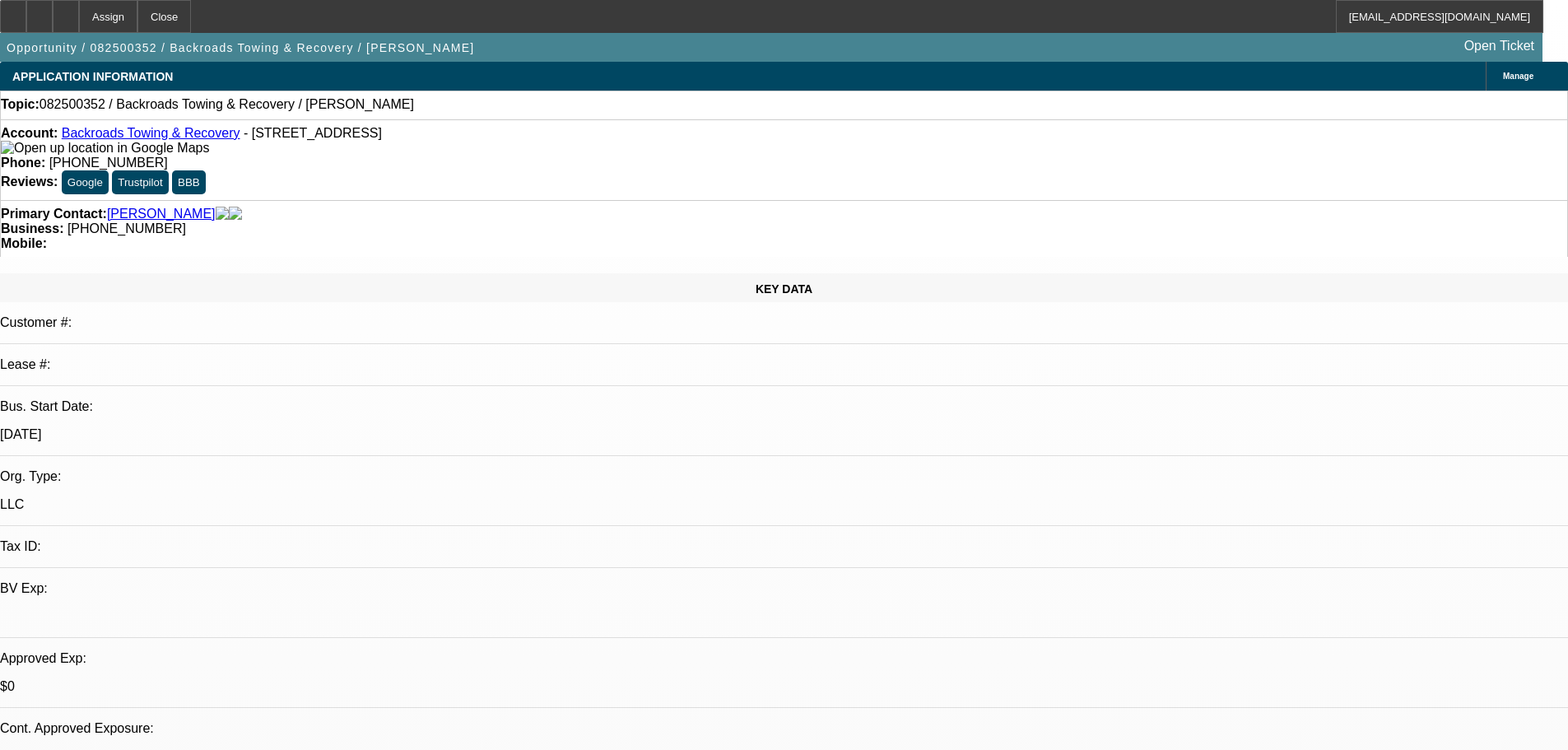
select select "0"
select select "2"
select select "0.1"
select select "4"
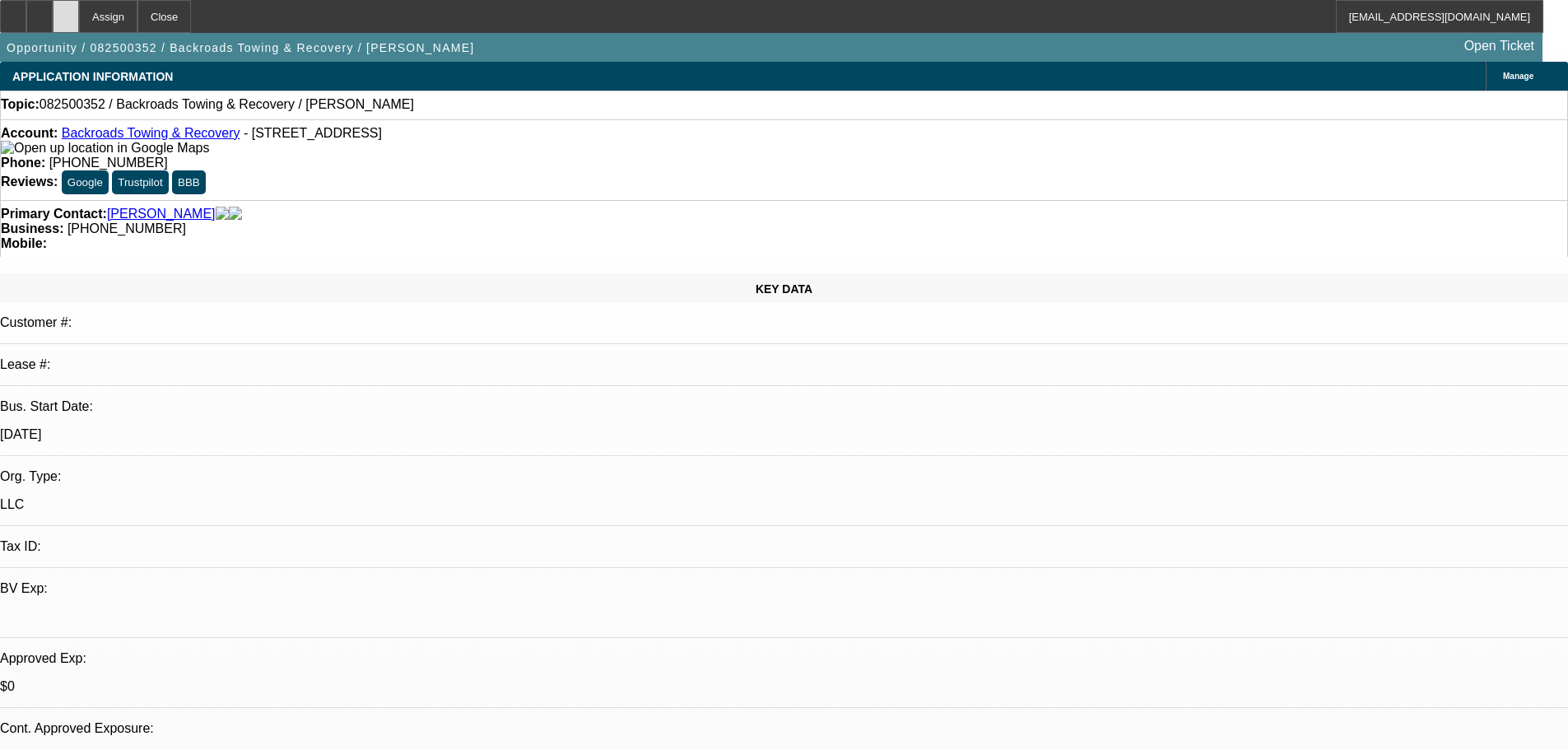
click at [66, 10] on icon at bounding box center [66, 10] width 0 height 0
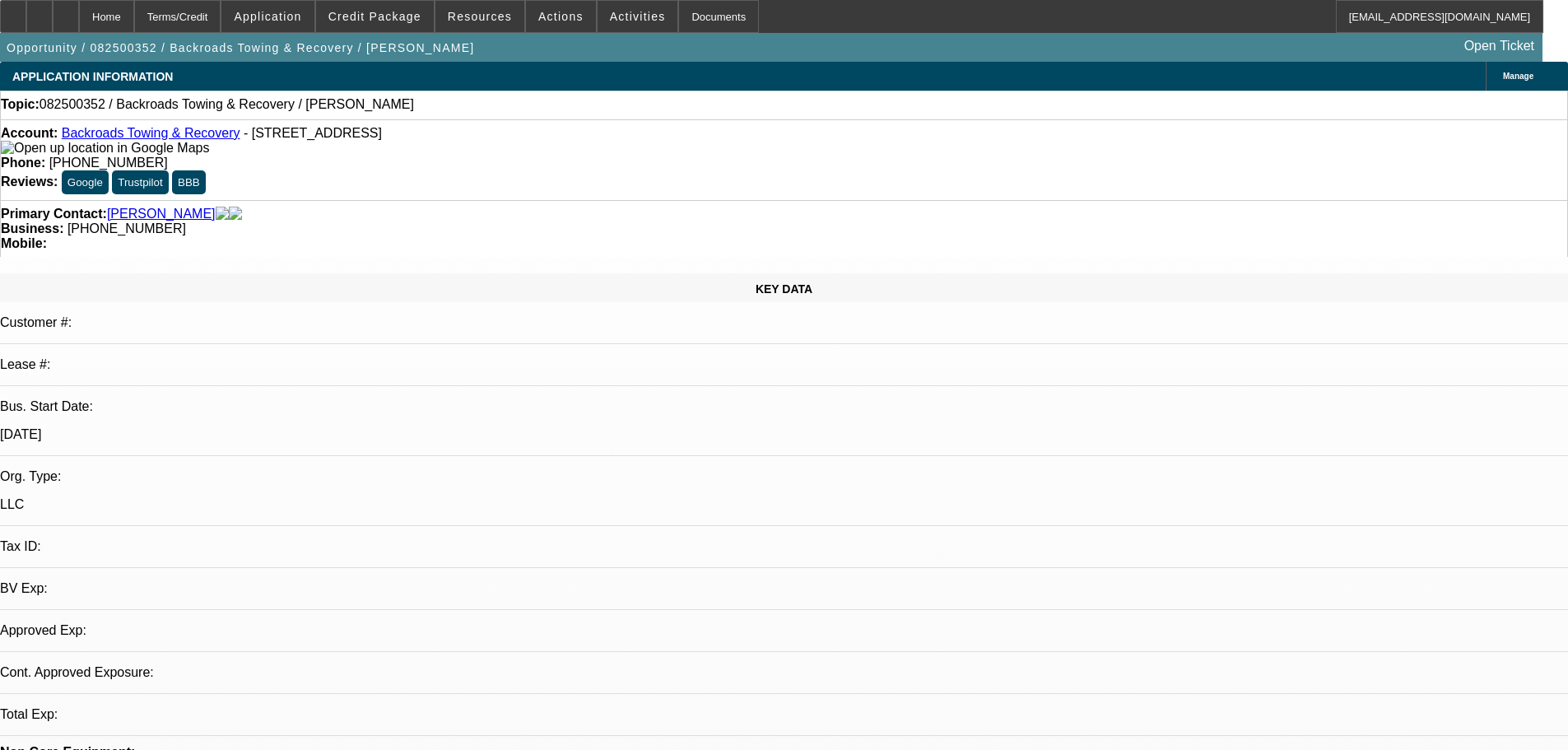
select select "0"
select select "2"
select select "0.1"
select select "4"
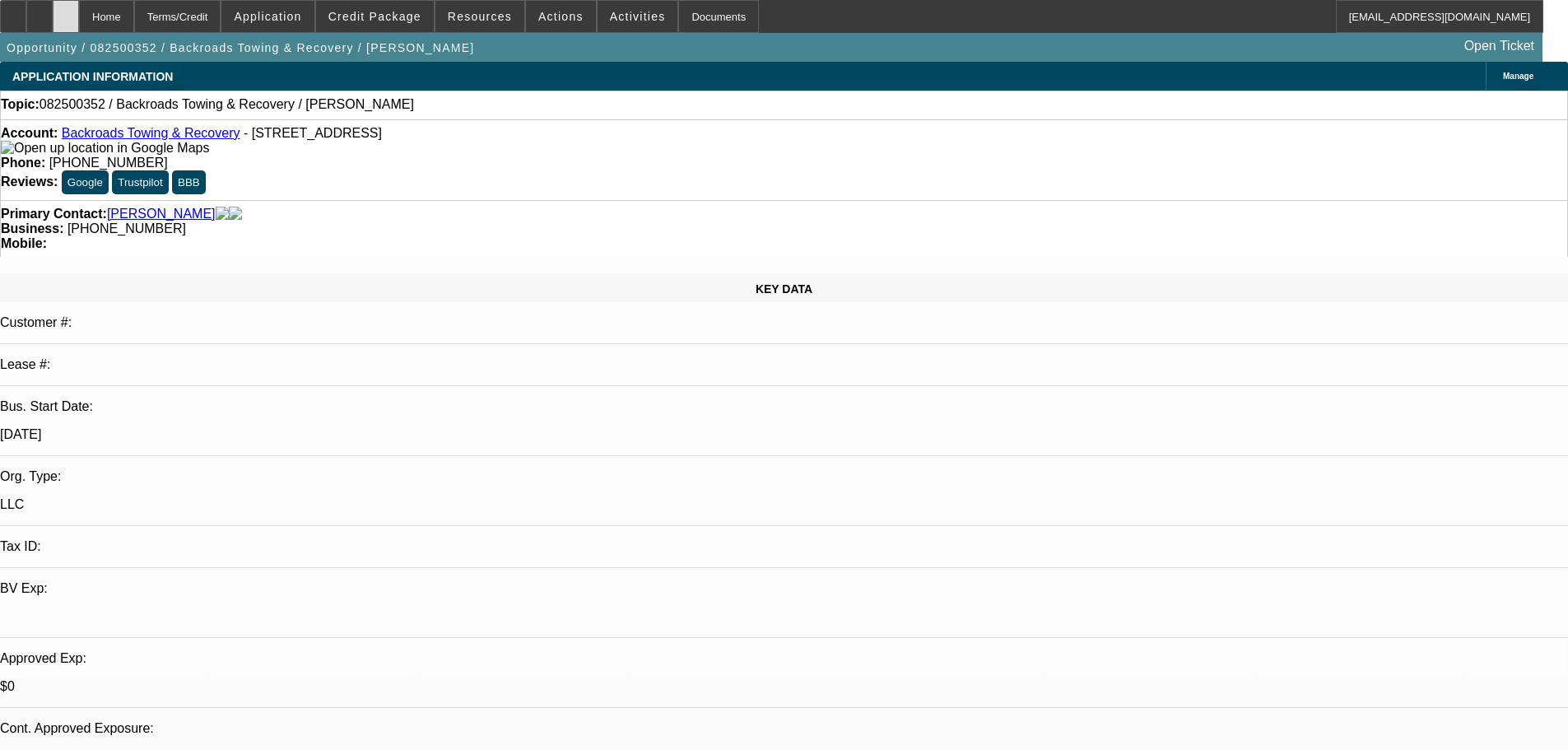
click at [79, 15] on div at bounding box center [66, 16] width 26 height 33
select select "0"
select select "2"
select select "0.1"
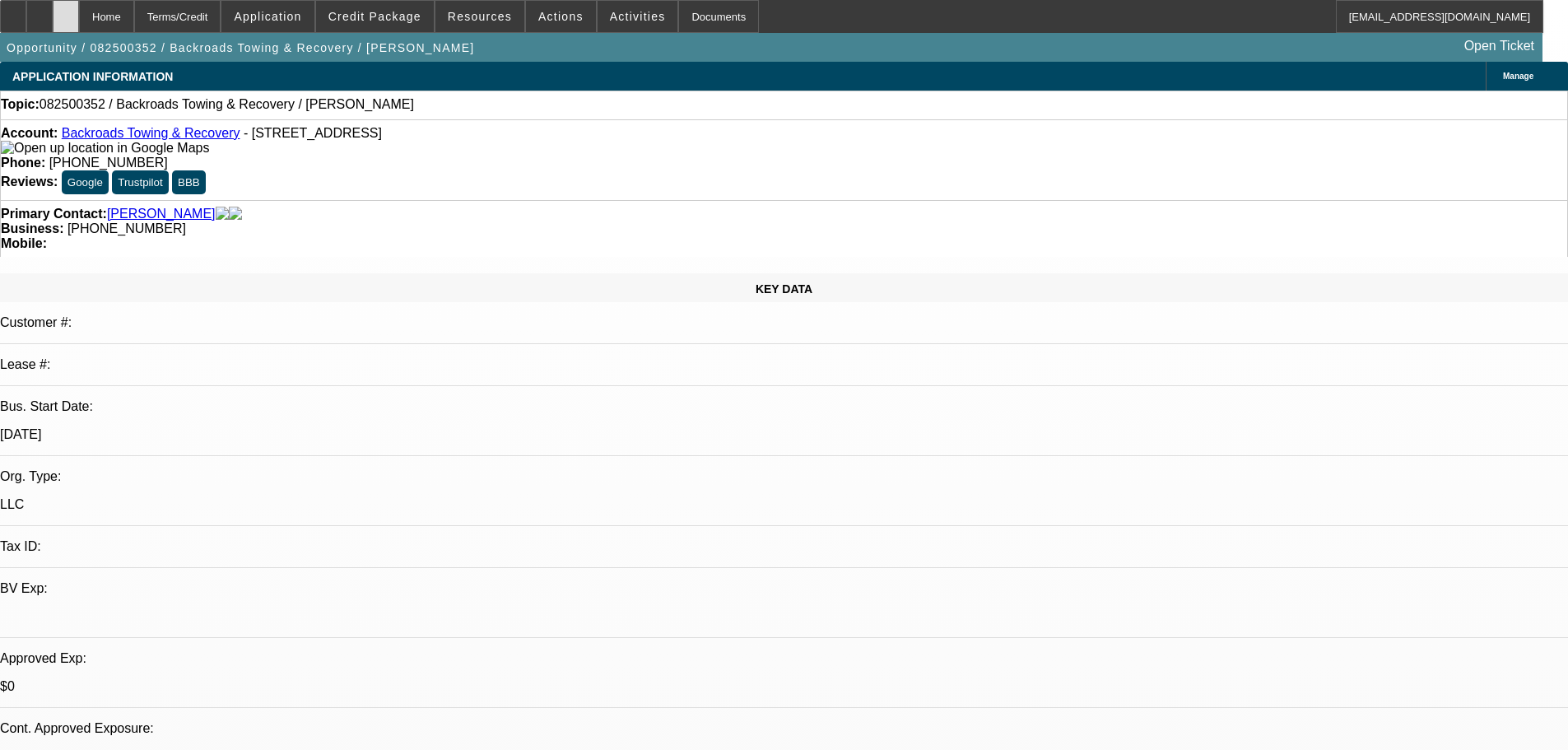
select select "4"
click at [401, 12] on span "Credit Package" at bounding box center [375, 16] width 93 height 13
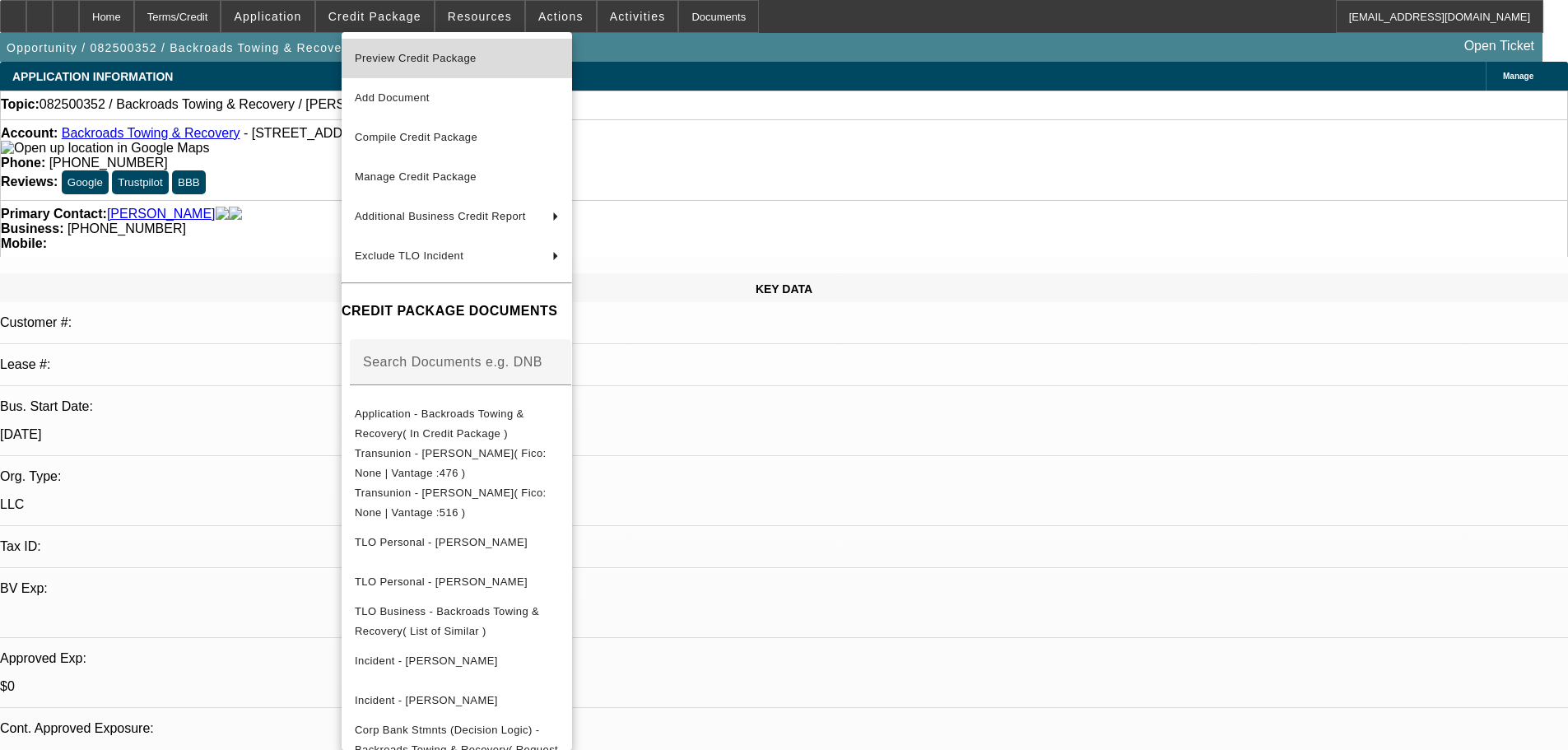
click at [409, 60] on span "Preview Credit Package" at bounding box center [416, 58] width 122 height 12
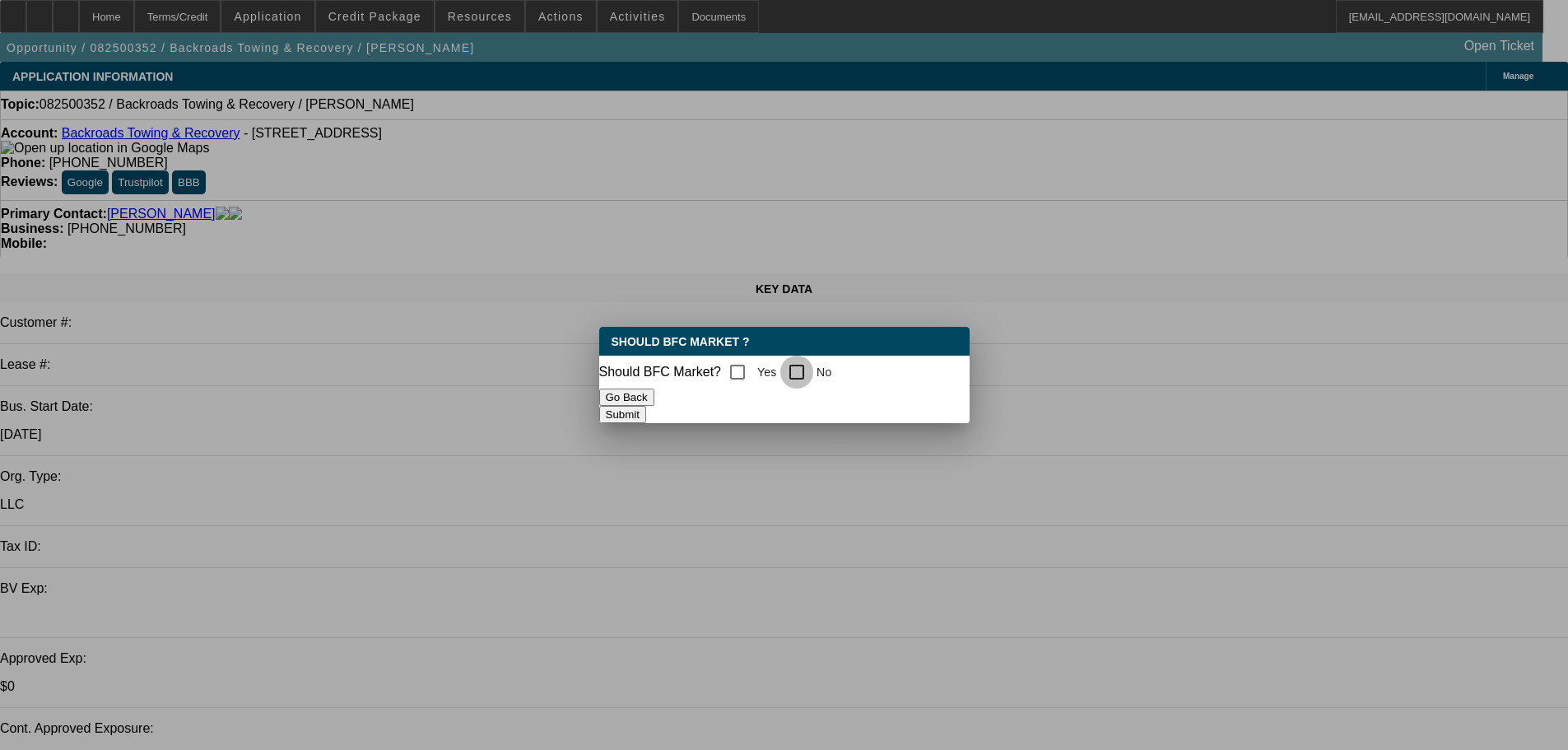
click at [813, 368] on input "No" at bounding box center [796, 372] width 33 height 33
checkbox input "true"
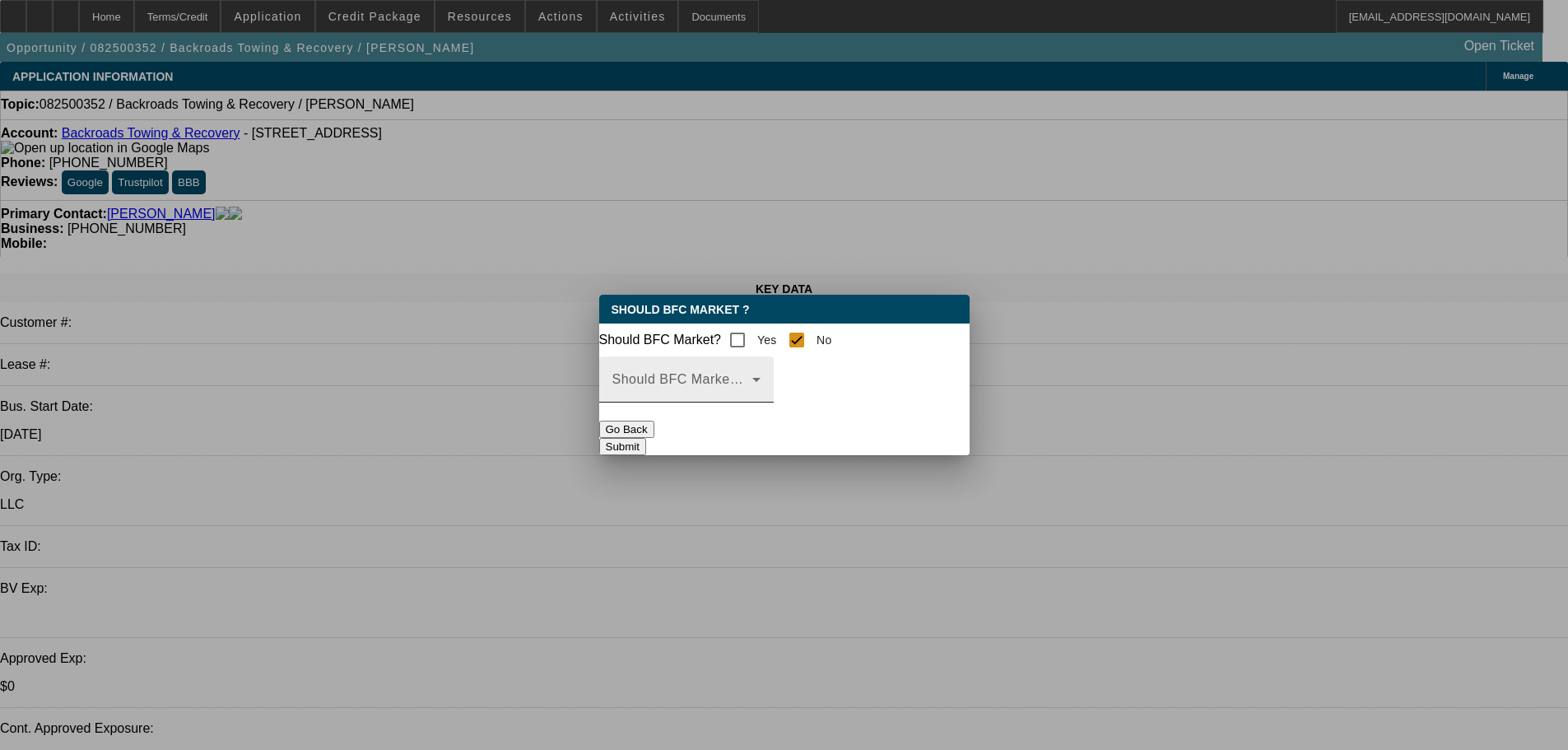
click at [760, 387] on mat-select at bounding box center [686, 385] width 148 height 20
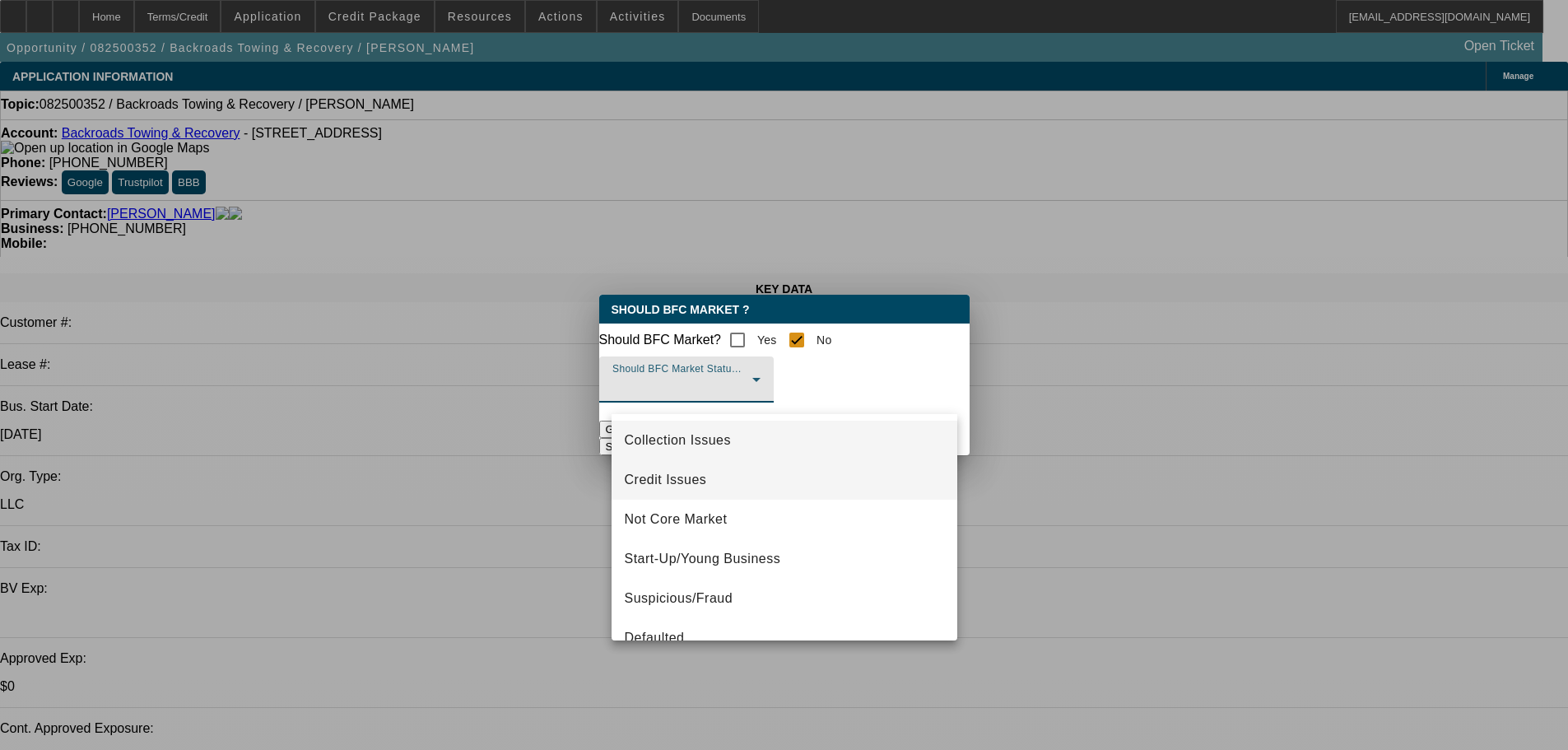
click at [715, 484] on mat-option "Credit Issues" at bounding box center [785, 480] width 346 height 40
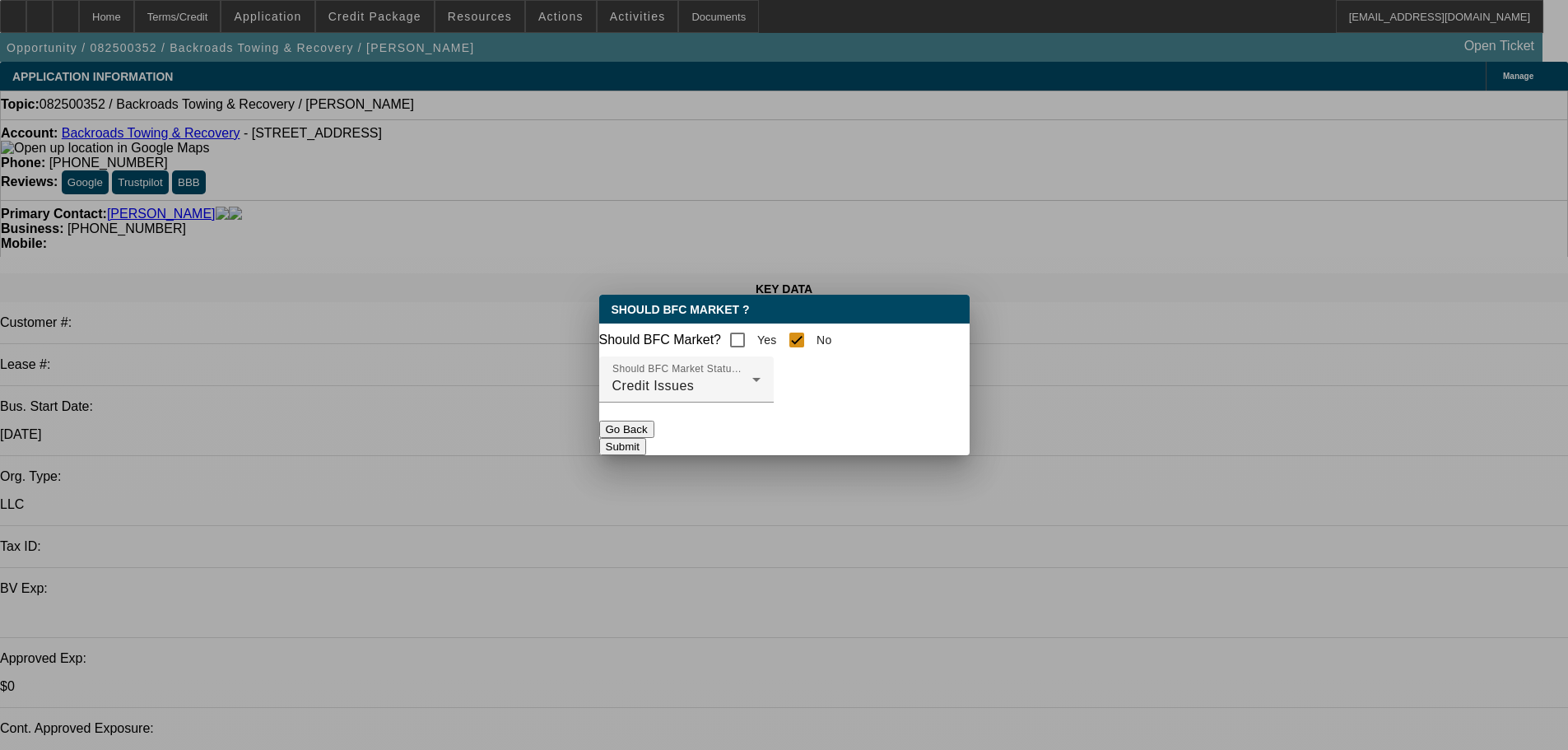
click at [646, 448] on button "Submit" at bounding box center [622, 447] width 47 height 17
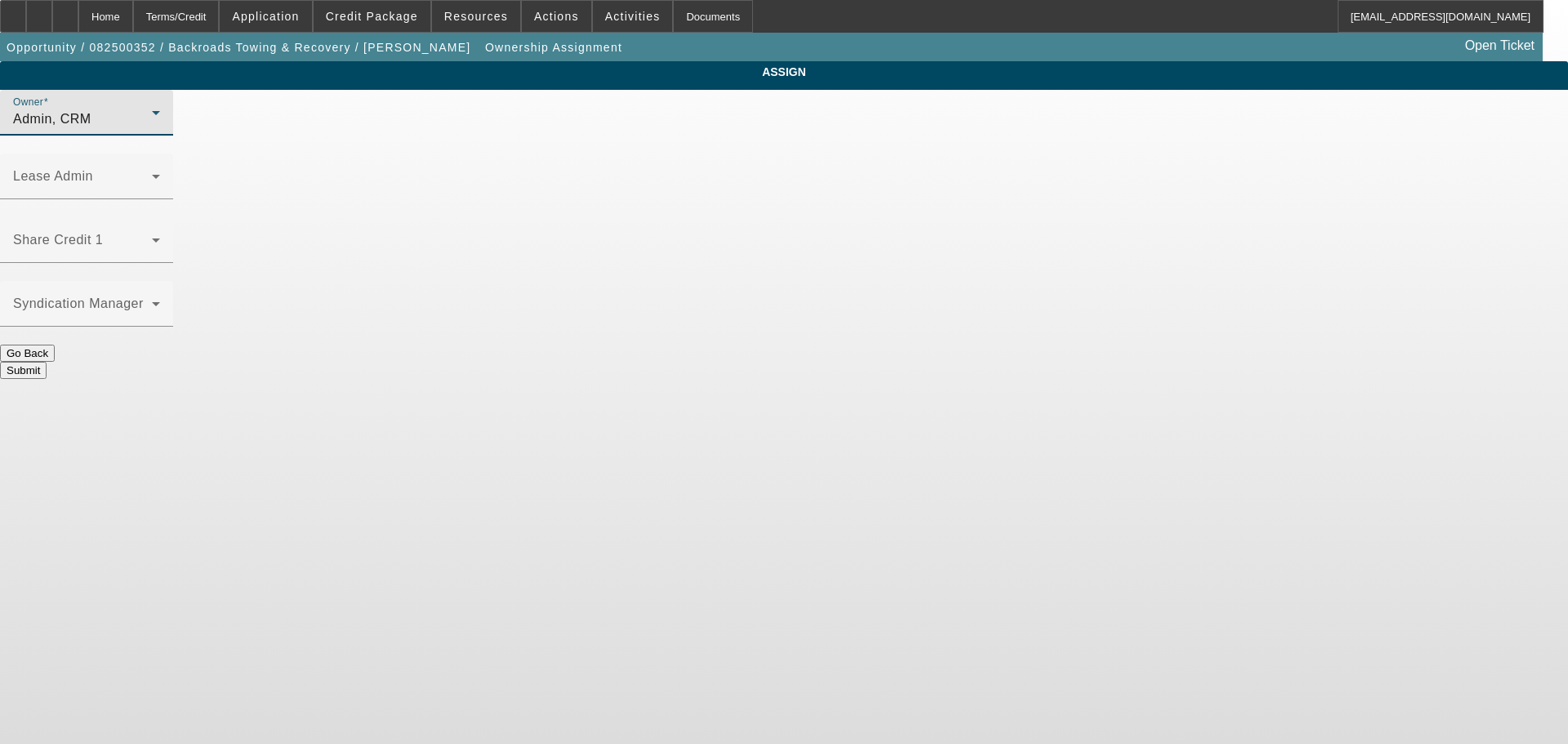
click at [152, 129] on div "Admin, CRM" at bounding box center [82, 119] width 139 height 20
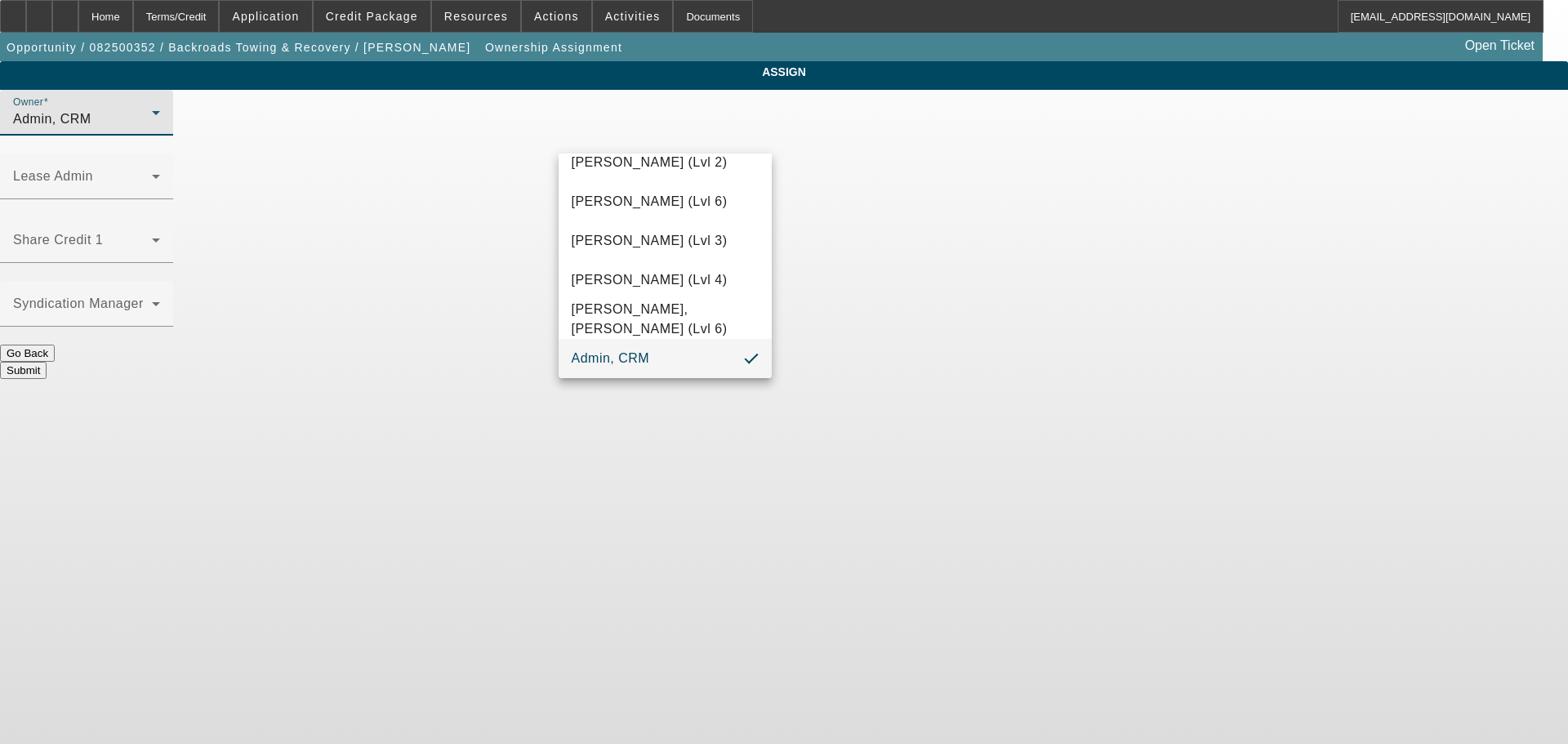
scroll to position [46, 0]
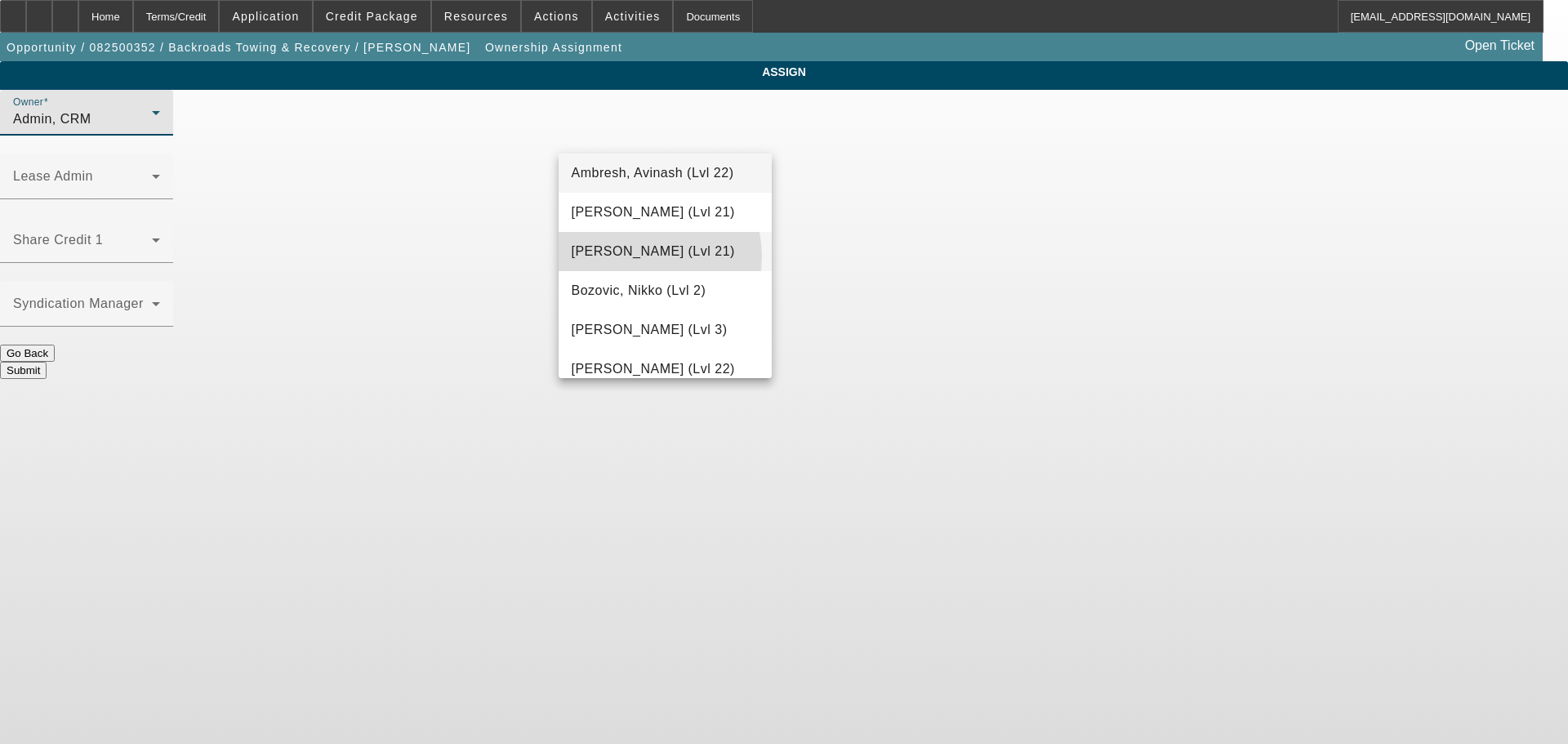
click at [642, 257] on span "Arida, Michael (Lvl 21)" at bounding box center [653, 251] width 163 height 20
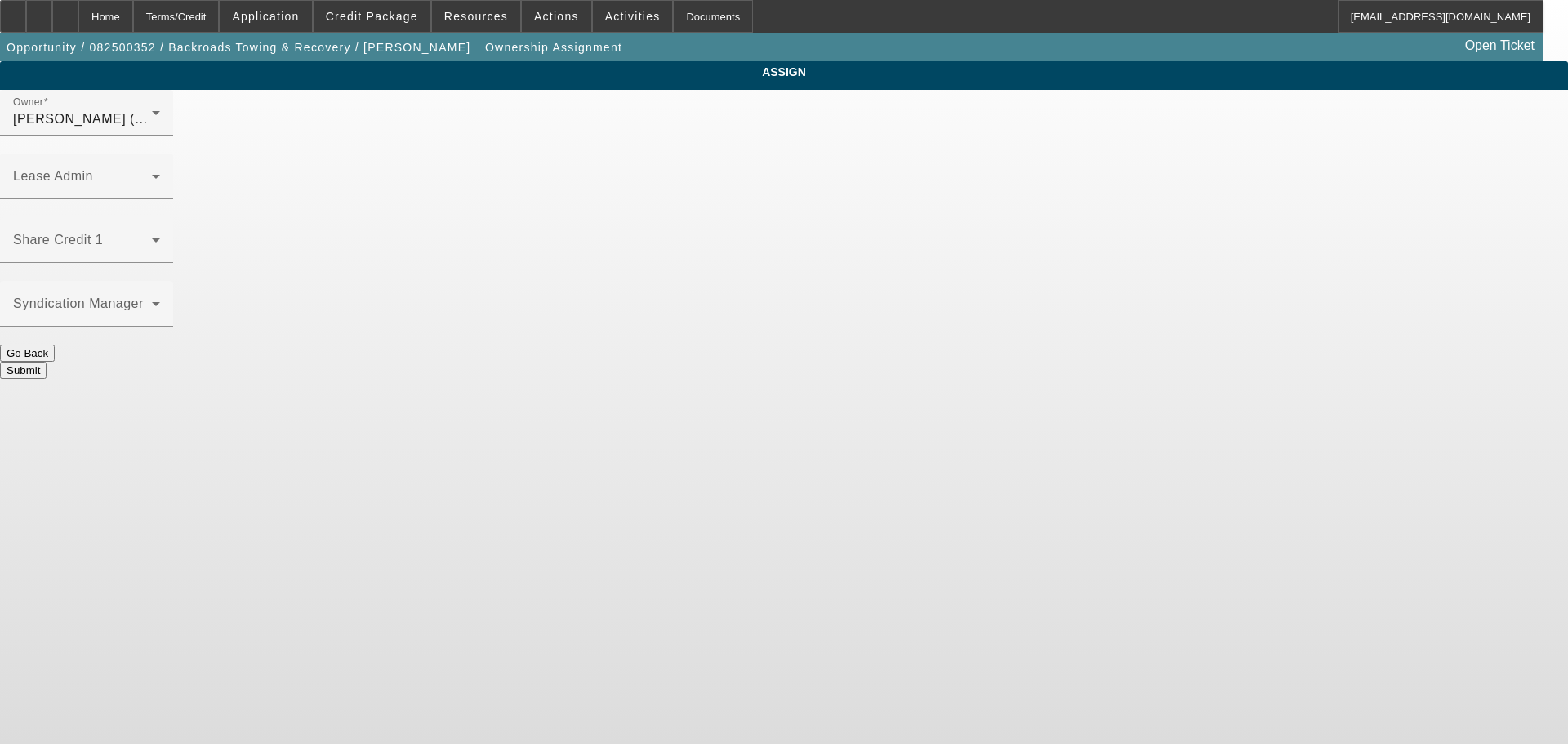
click at [47, 362] on button "Submit" at bounding box center [23, 370] width 47 height 17
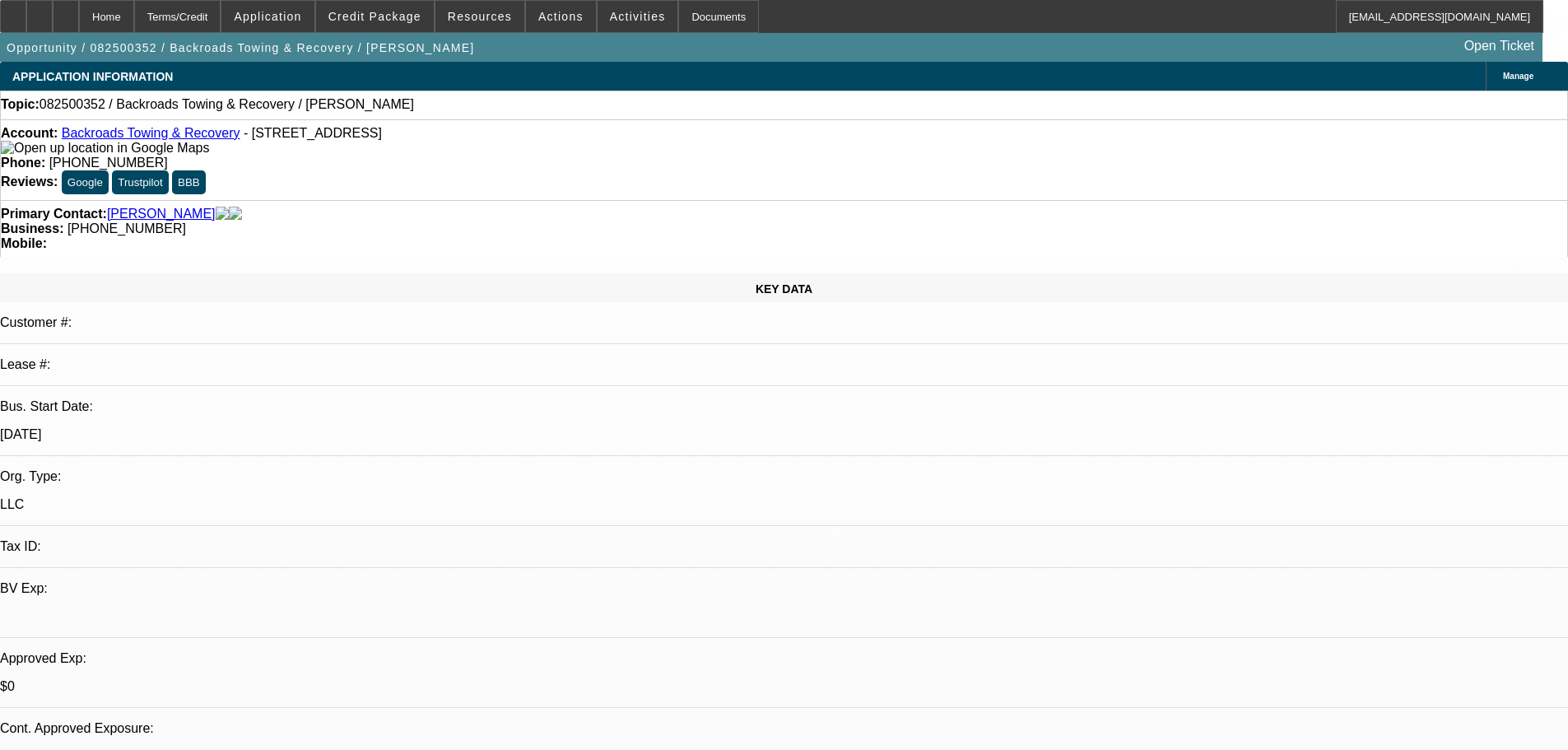
select select "0"
select select "2"
select select "0.1"
select select "4"
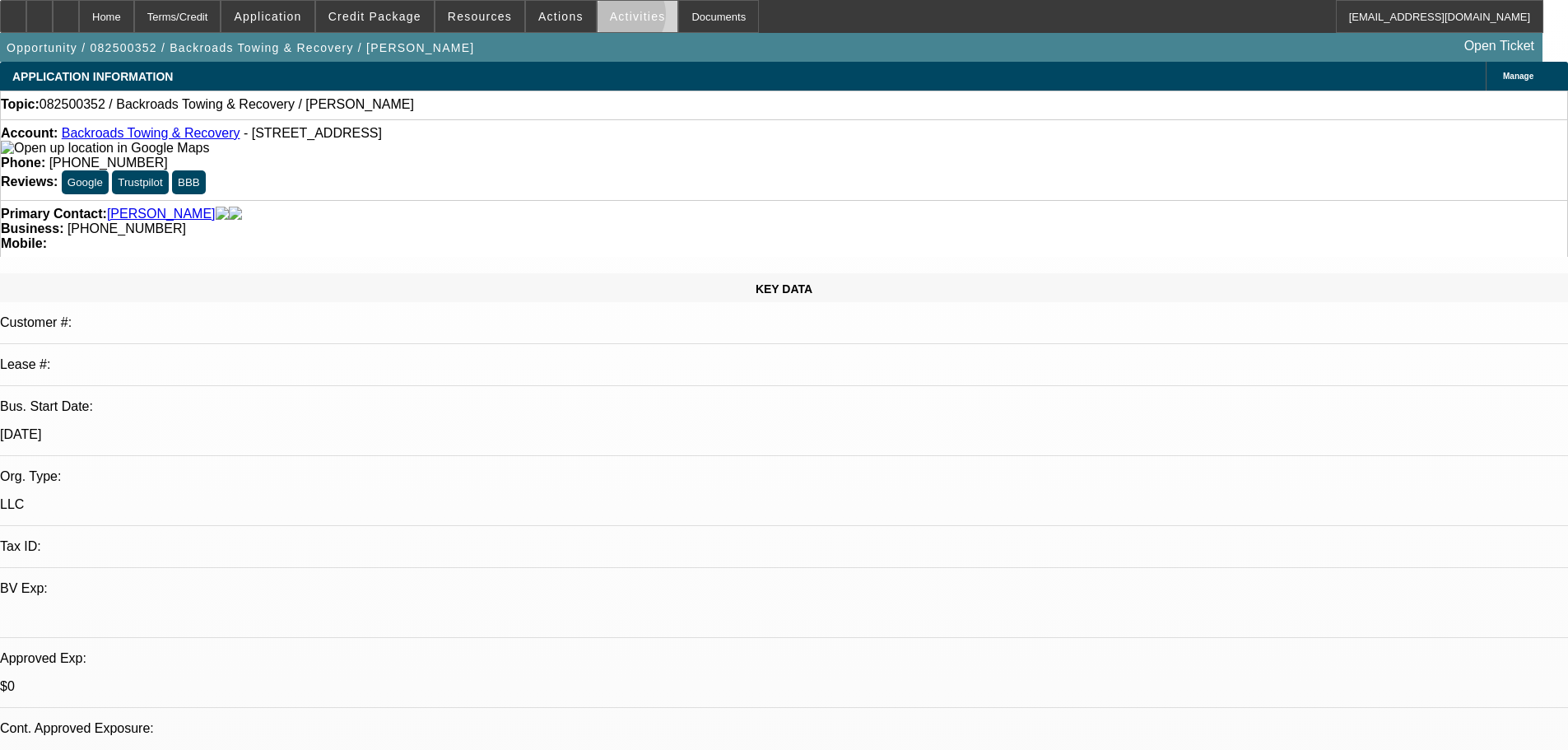
click at [610, 18] on span "Activities" at bounding box center [638, 16] width 56 height 13
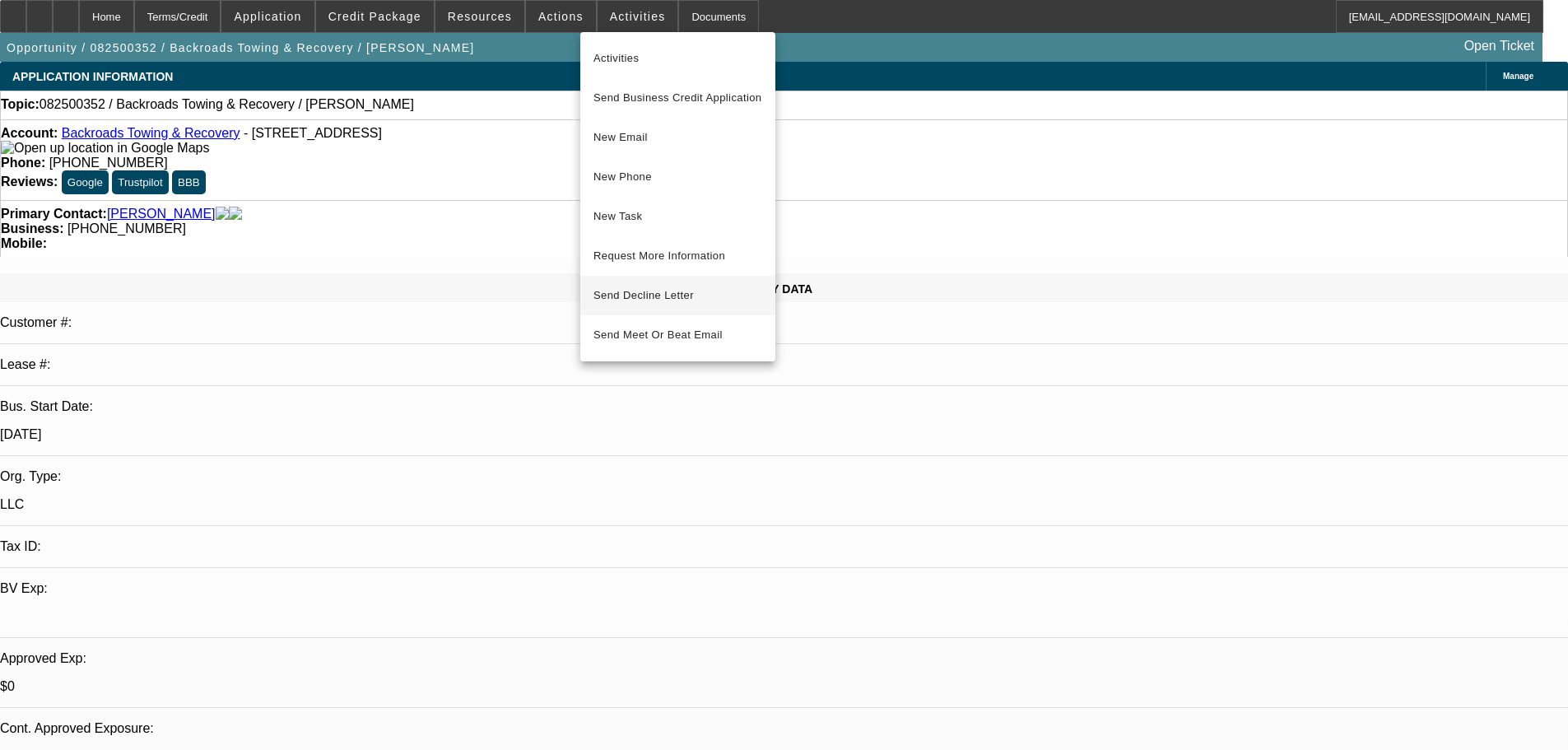
click at [631, 294] on span "Send Decline Letter" at bounding box center [643, 295] width 100 height 12
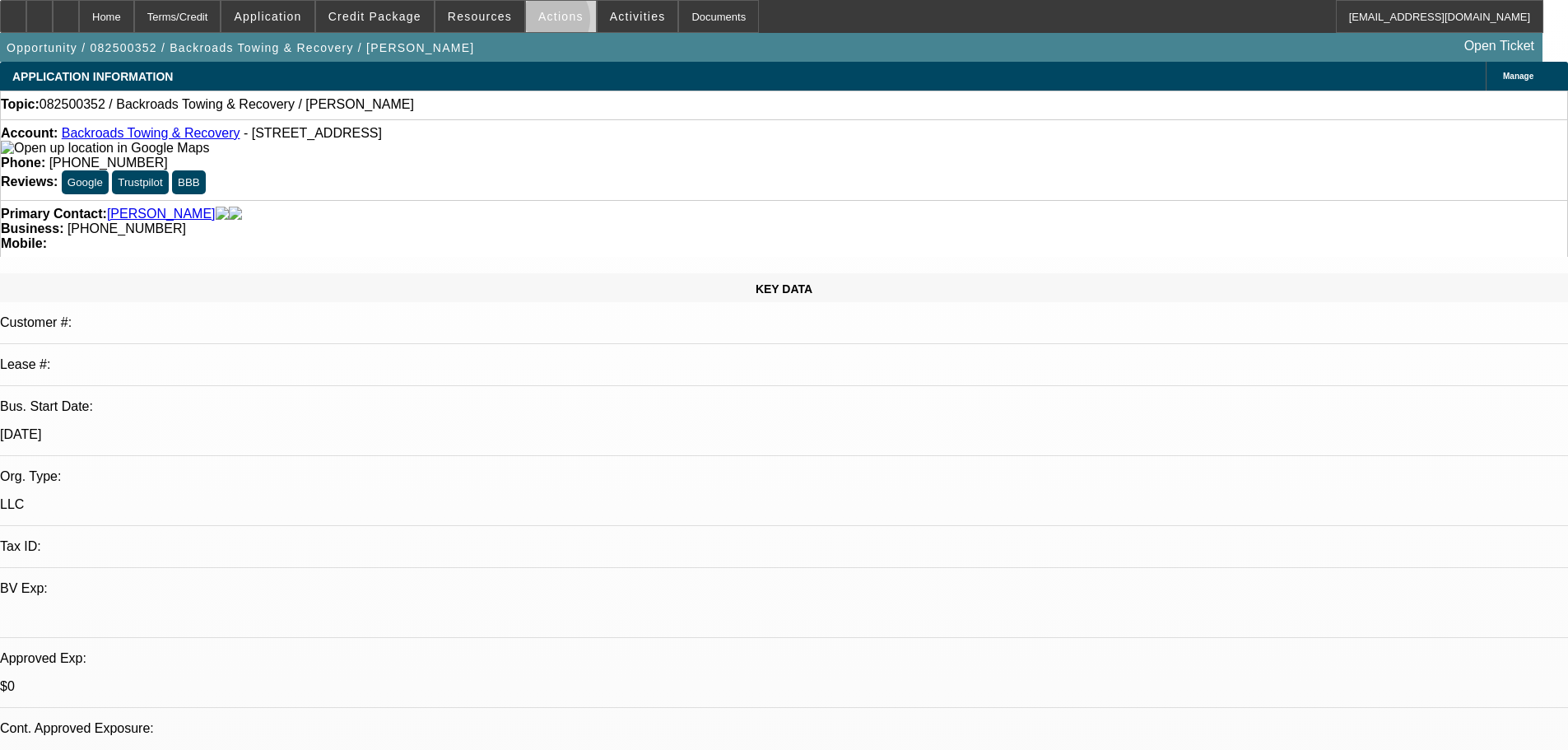
click at [540, 23] on span at bounding box center [561, 17] width 70 height 40
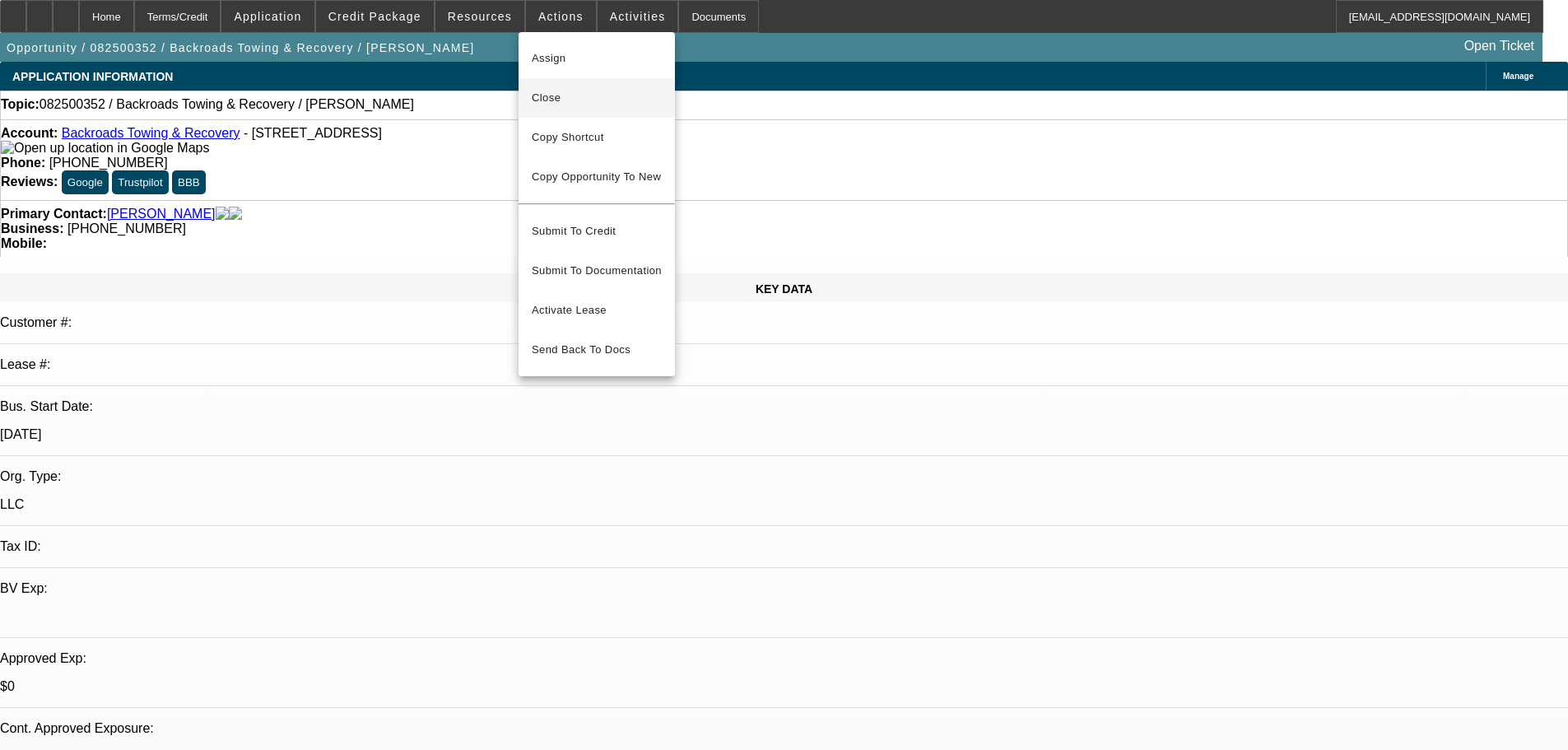
click at [558, 100] on span "Close" at bounding box center [597, 97] width 130 height 20
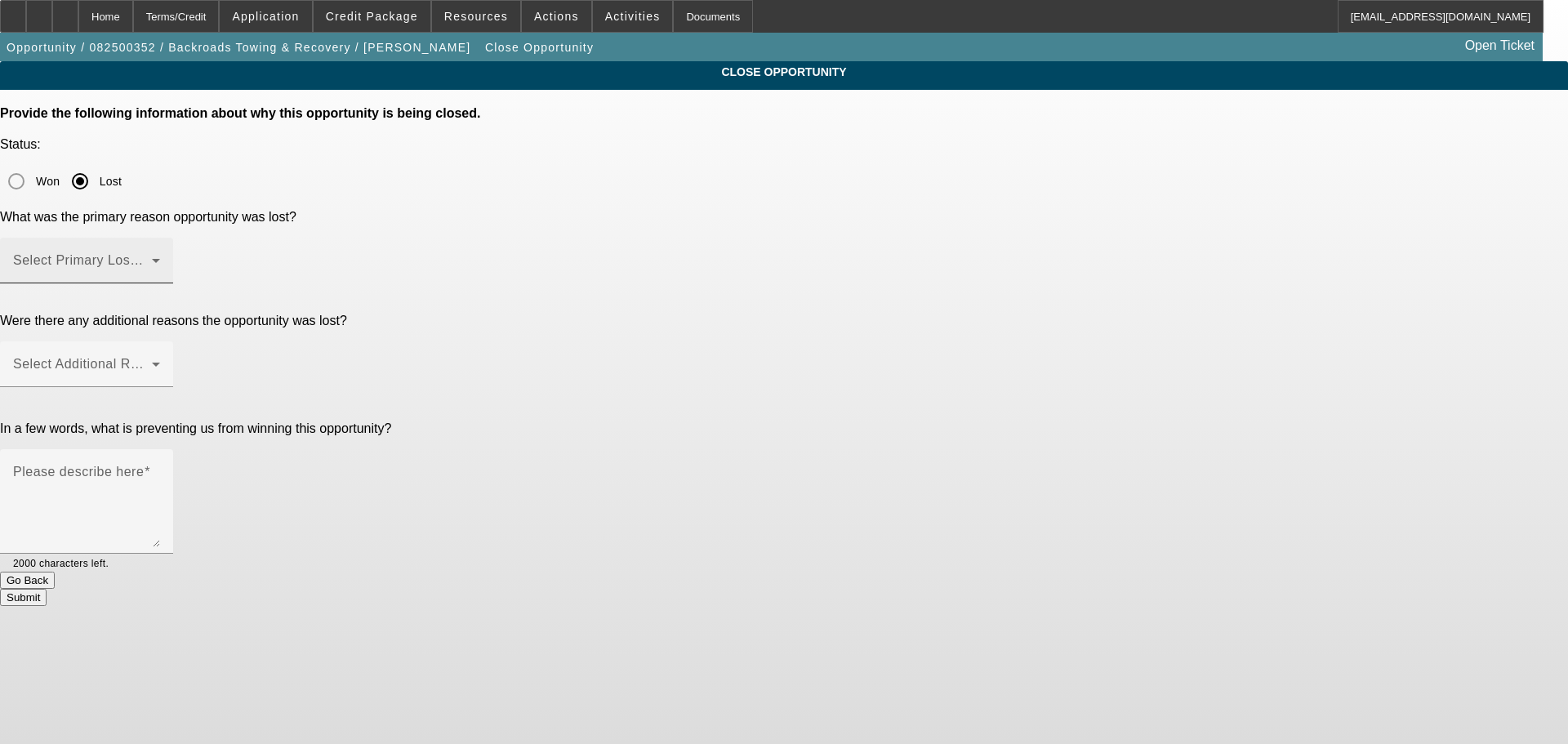
click at [160, 238] on div "Select Primary Lost Reason" at bounding box center [86, 260] width 147 height 46
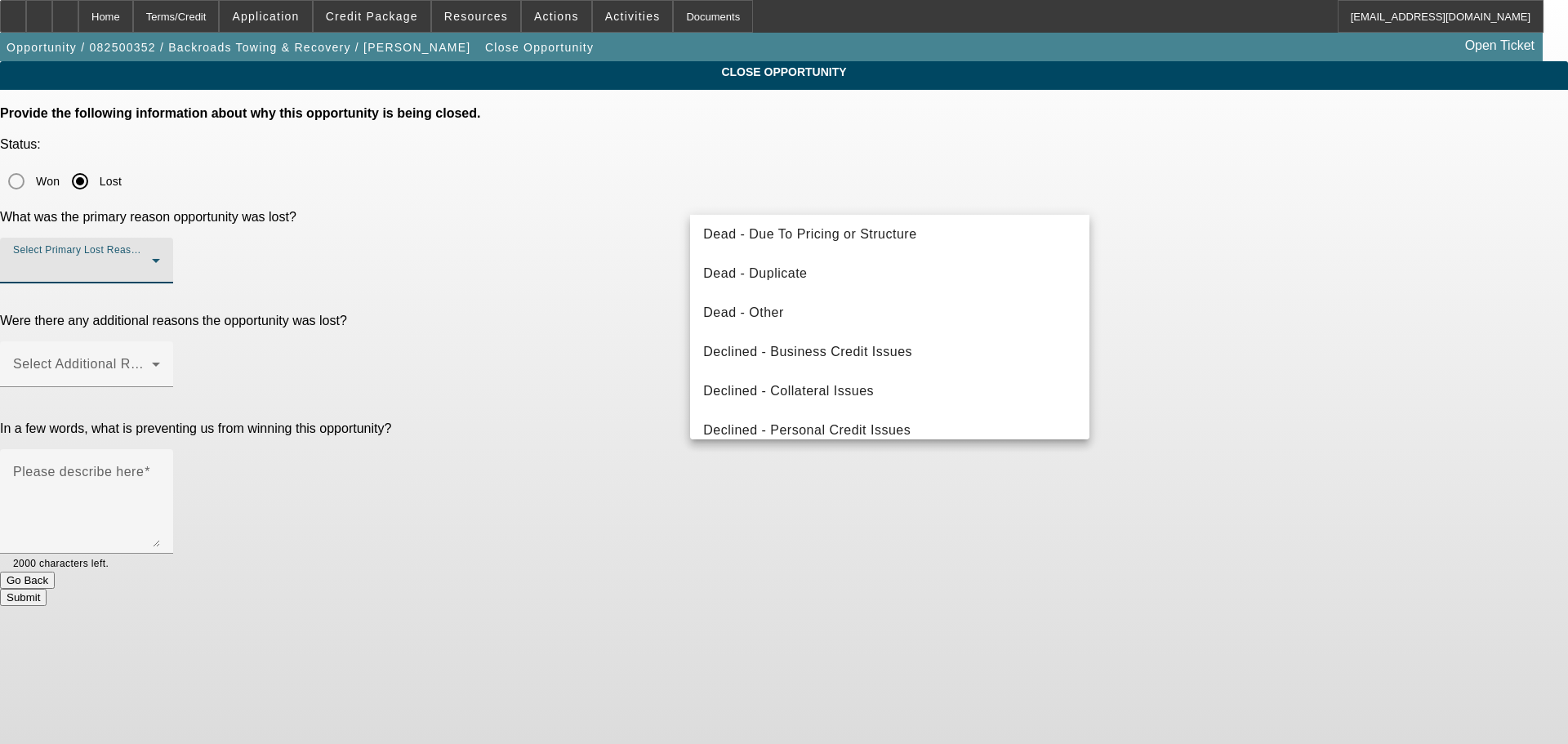
scroll to position [219, 0]
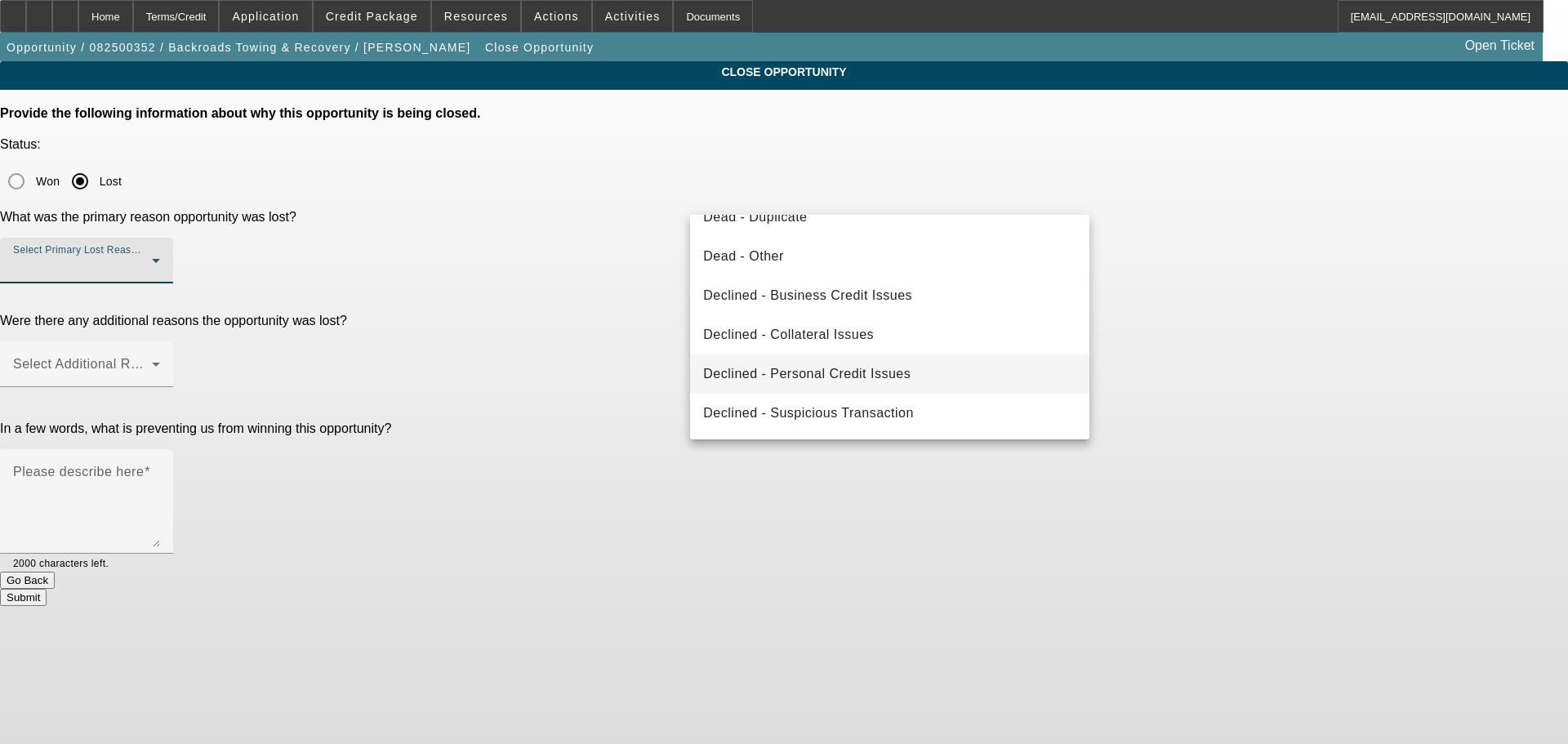
click at [859, 372] on span "Declined - Personal Credit Issues" at bounding box center [806, 374] width 207 height 20
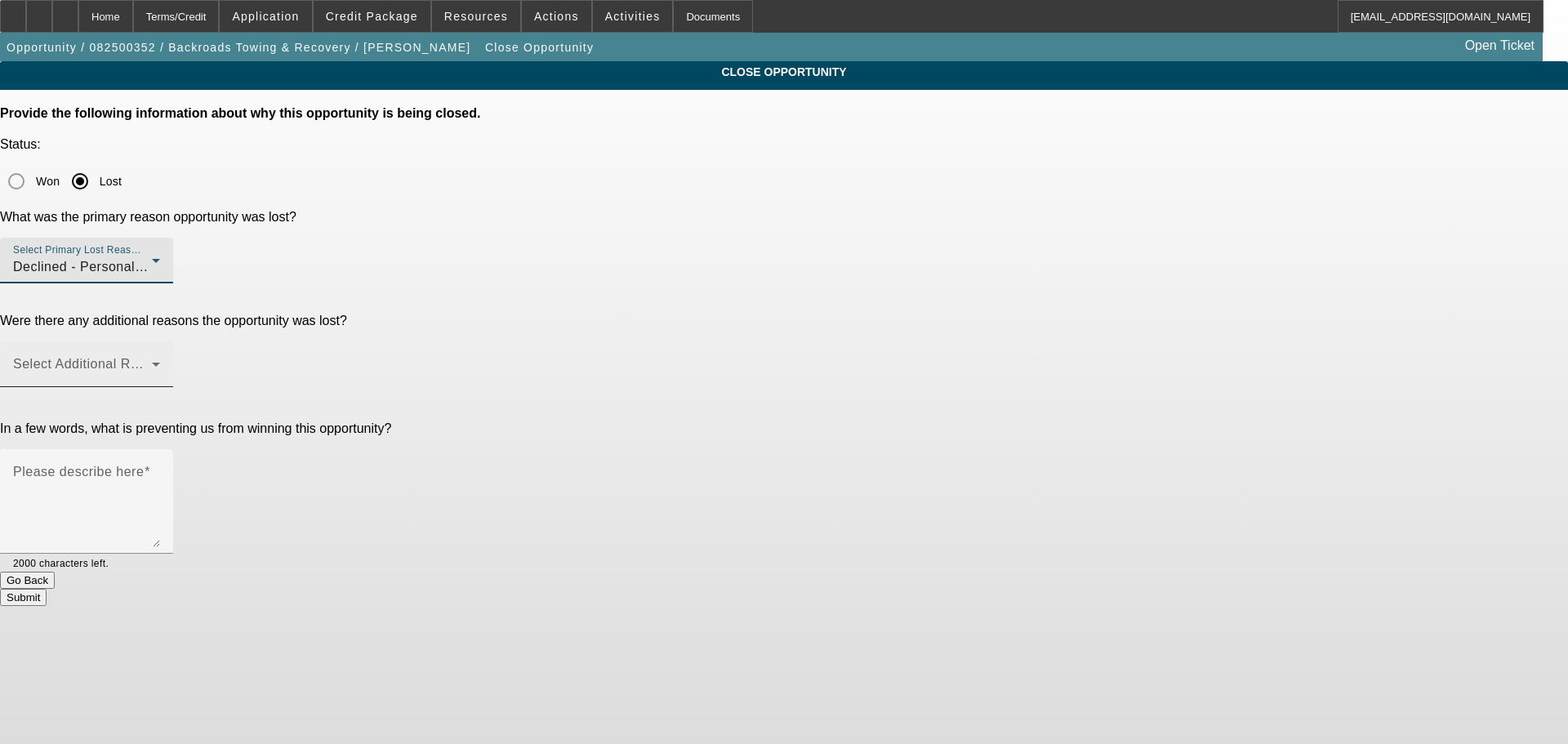
click at [160, 341] on div "Select Additional Reasons" at bounding box center [86, 364] width 147 height 46
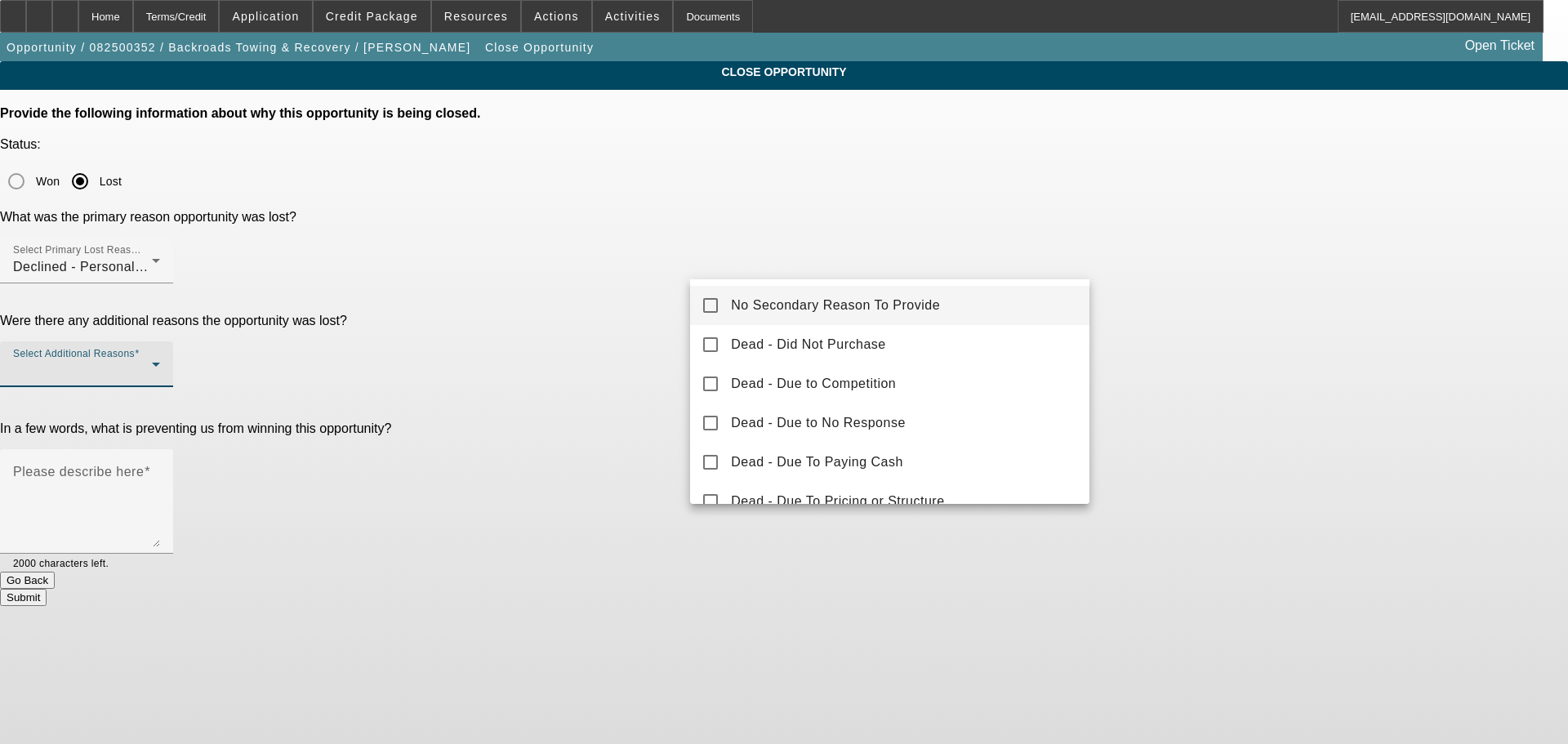
click at [715, 308] on mat-pseudo-checkbox at bounding box center [710, 305] width 15 height 15
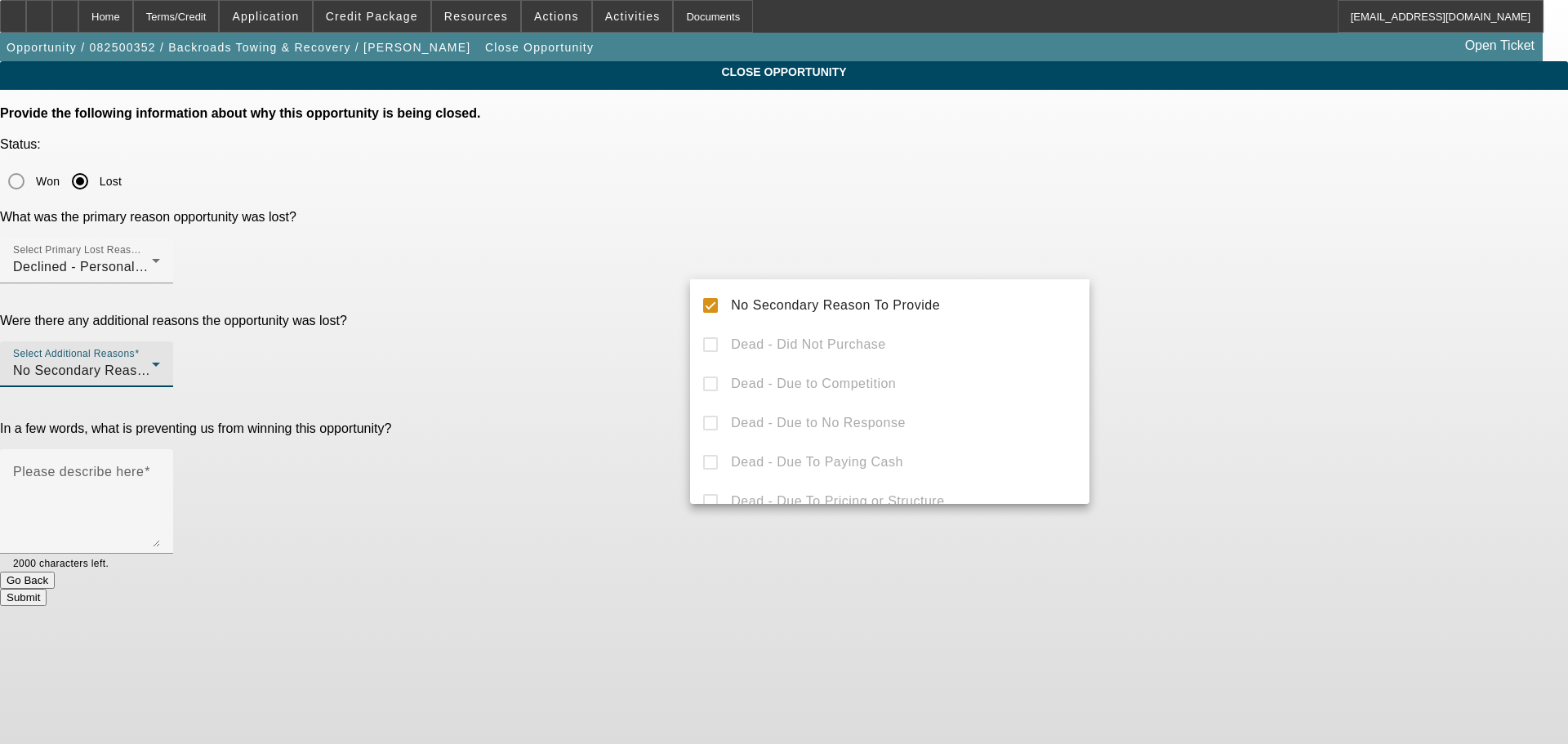
click at [616, 347] on div at bounding box center [784, 372] width 1568 height 744
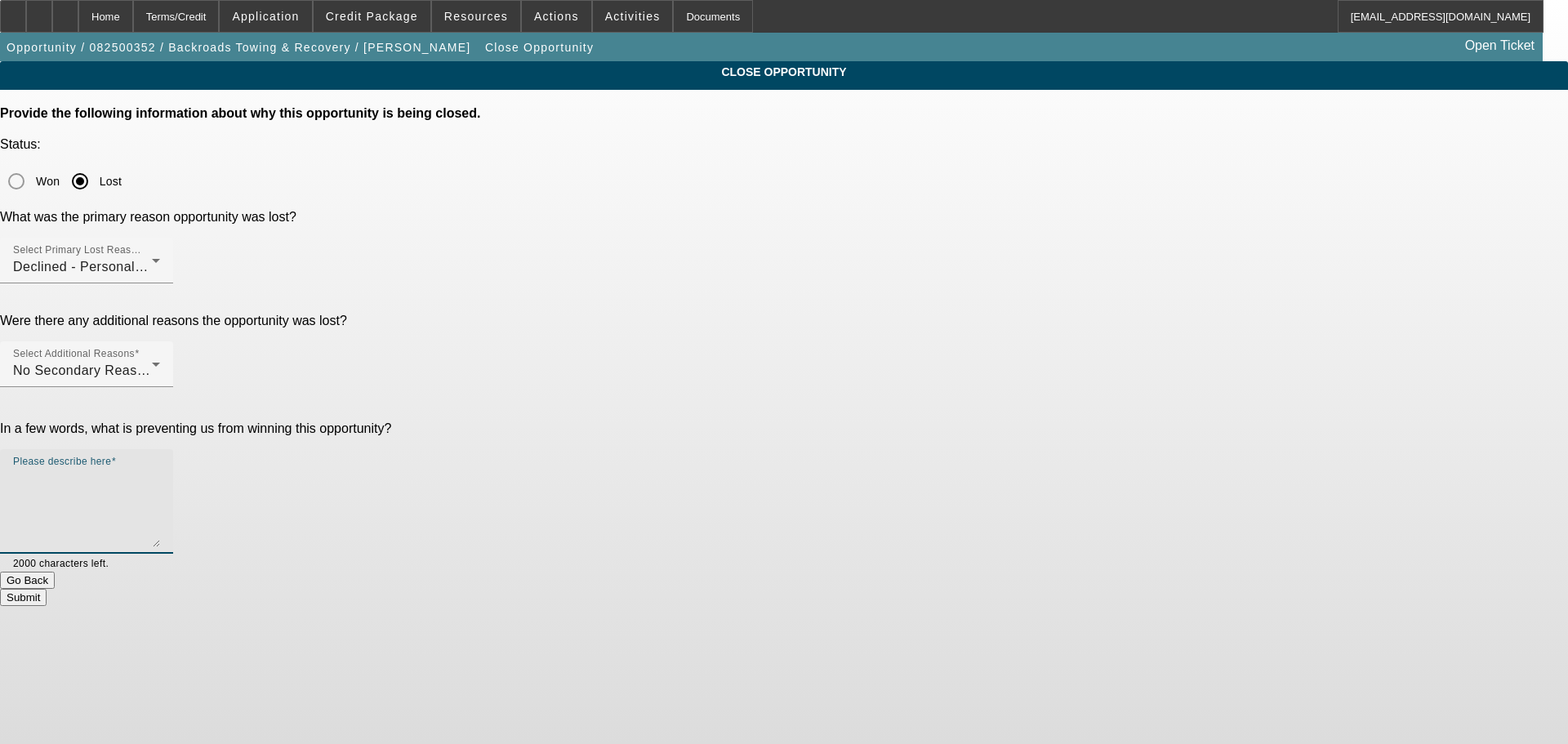
click at [160, 469] on textarea "Please describe here" at bounding box center [86, 508] width 147 height 79
type textarea "DISASTER CREDIT, MARKED DNC, SENT DECLINE LETTER, CLOSING OPP."
click at [47, 588] on button "Submit" at bounding box center [23, 597] width 47 height 17
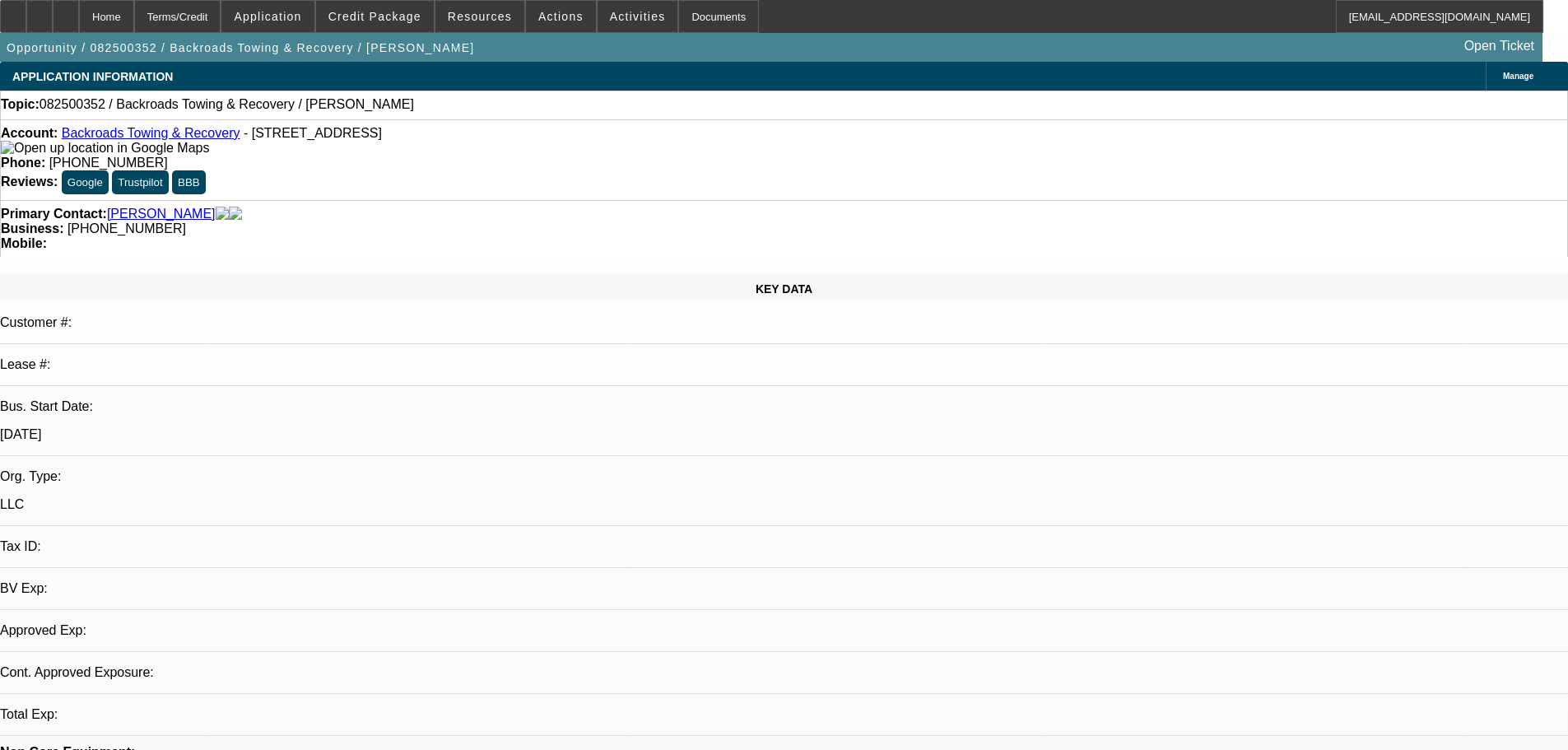
select select "0"
select select "2"
select select "0.1"
select select "4"
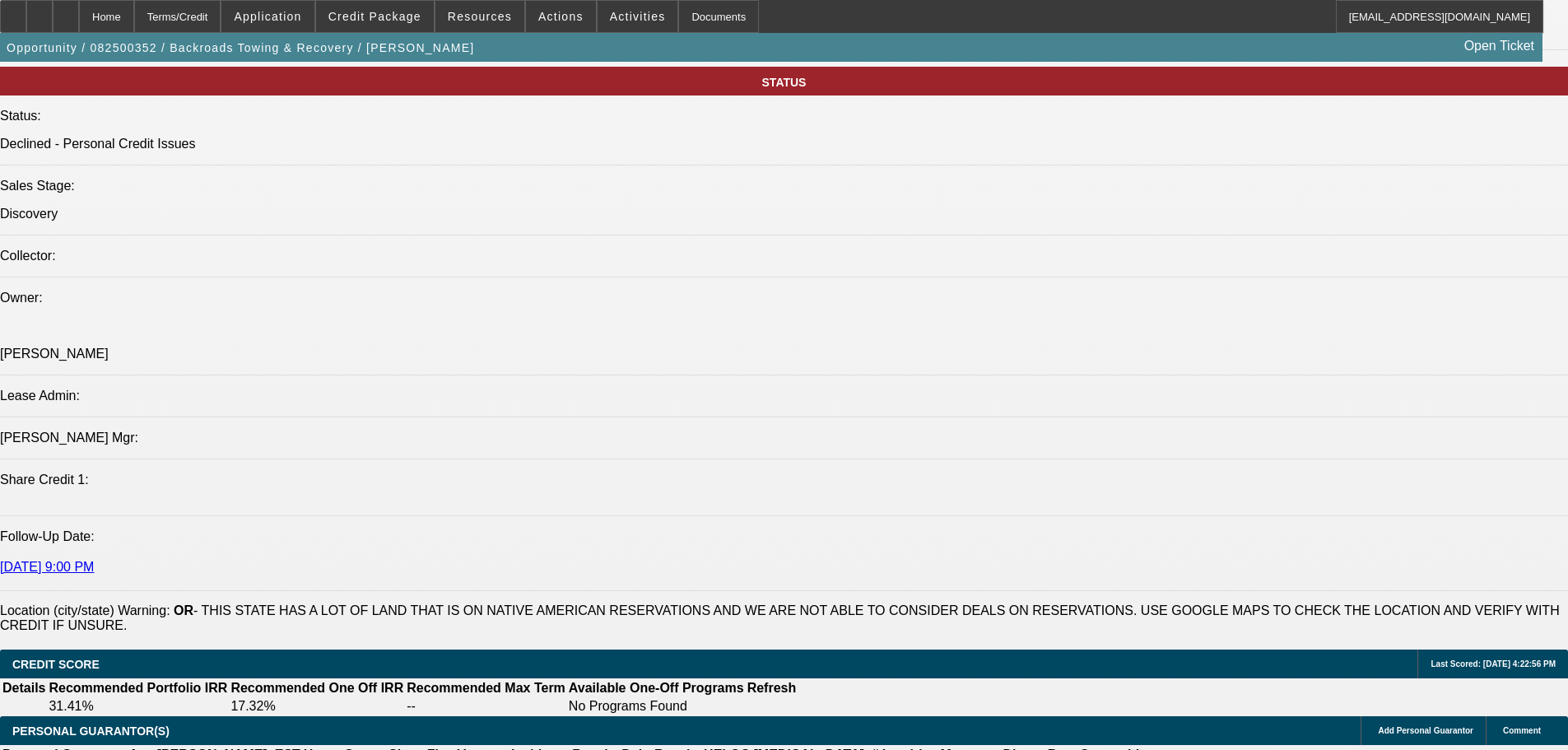
scroll to position [1611, 0]
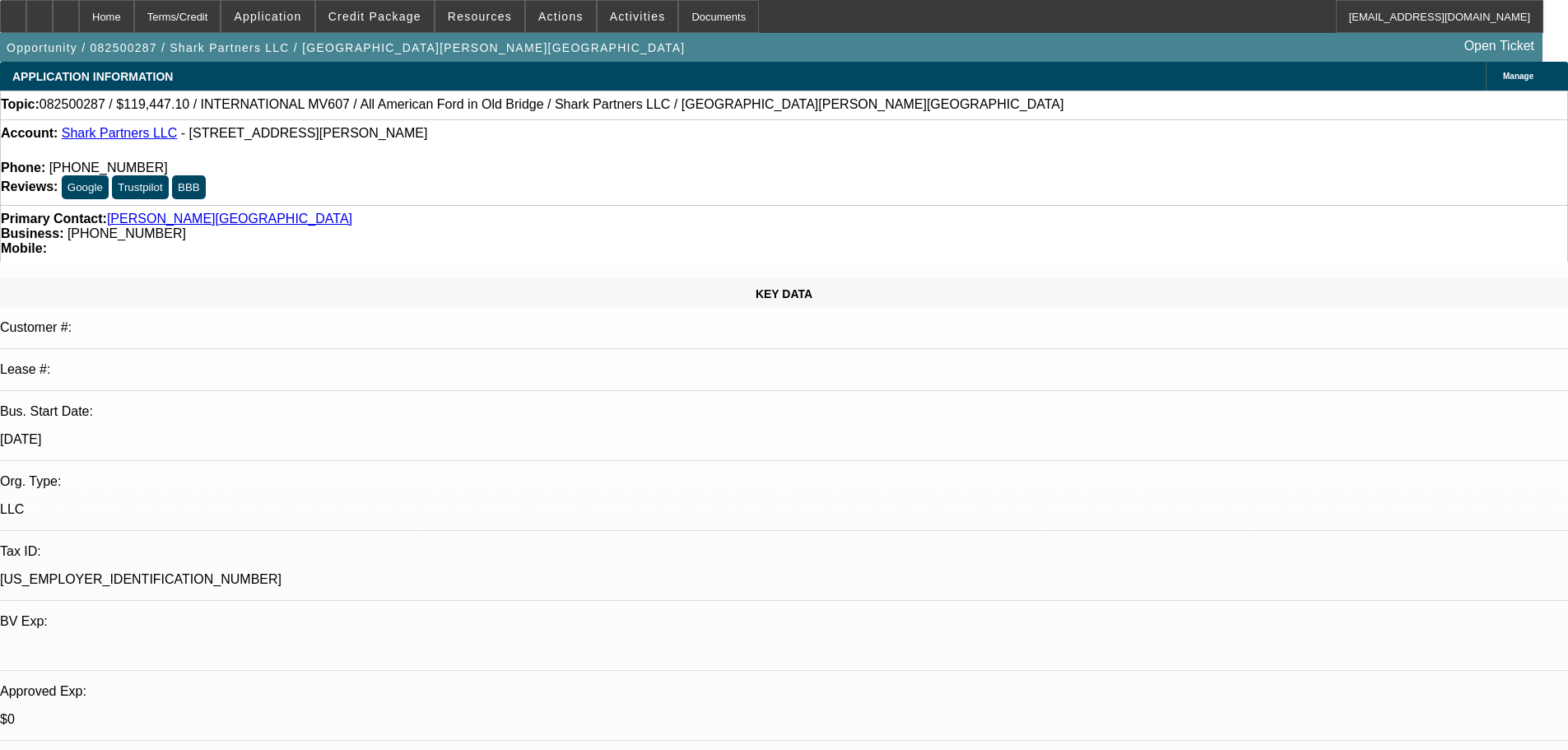
select select "0.1"
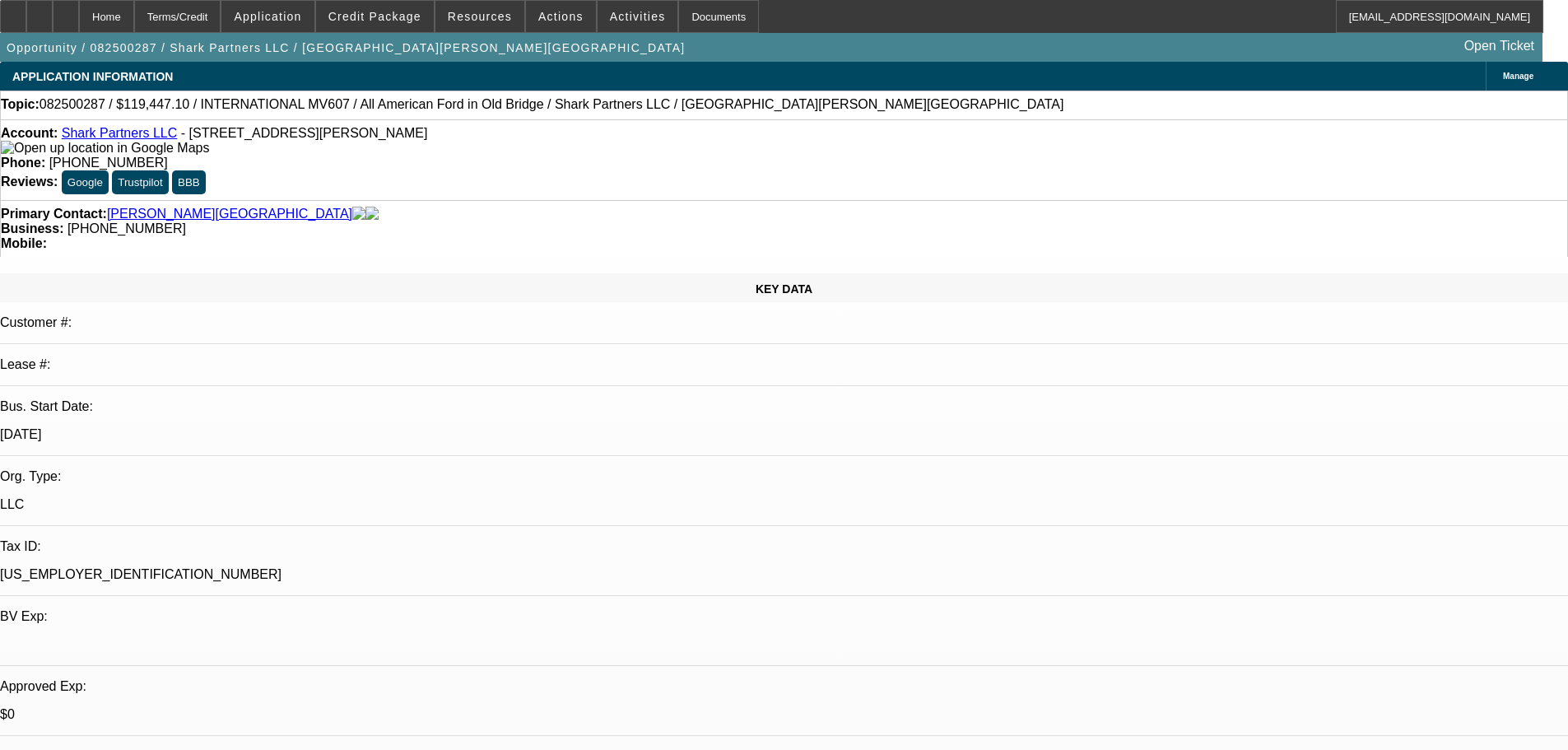
select select "2"
select select "0.1"
select select "4"
select select "0.1"
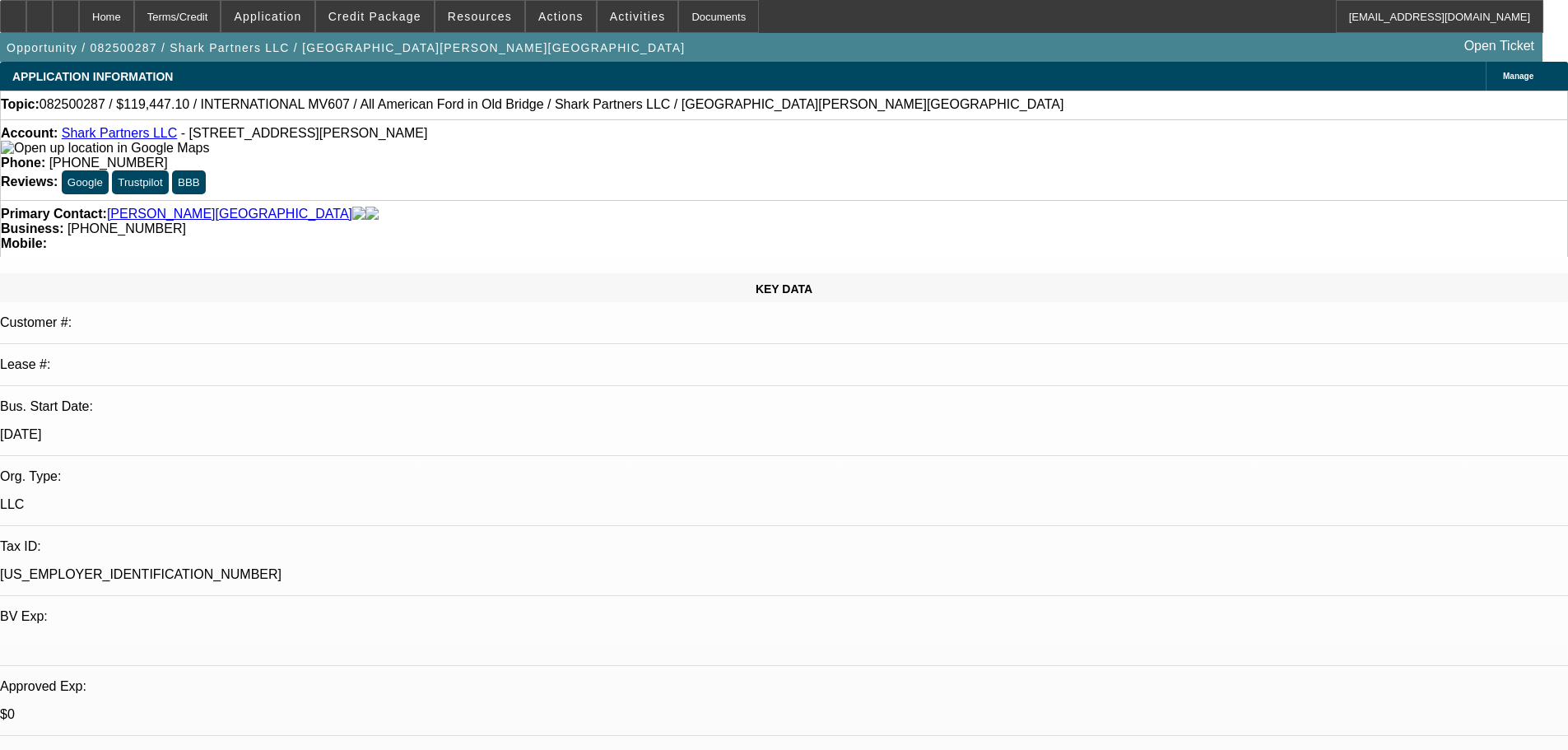
select select "2"
select select "0.1"
select select "4"
select select "2"
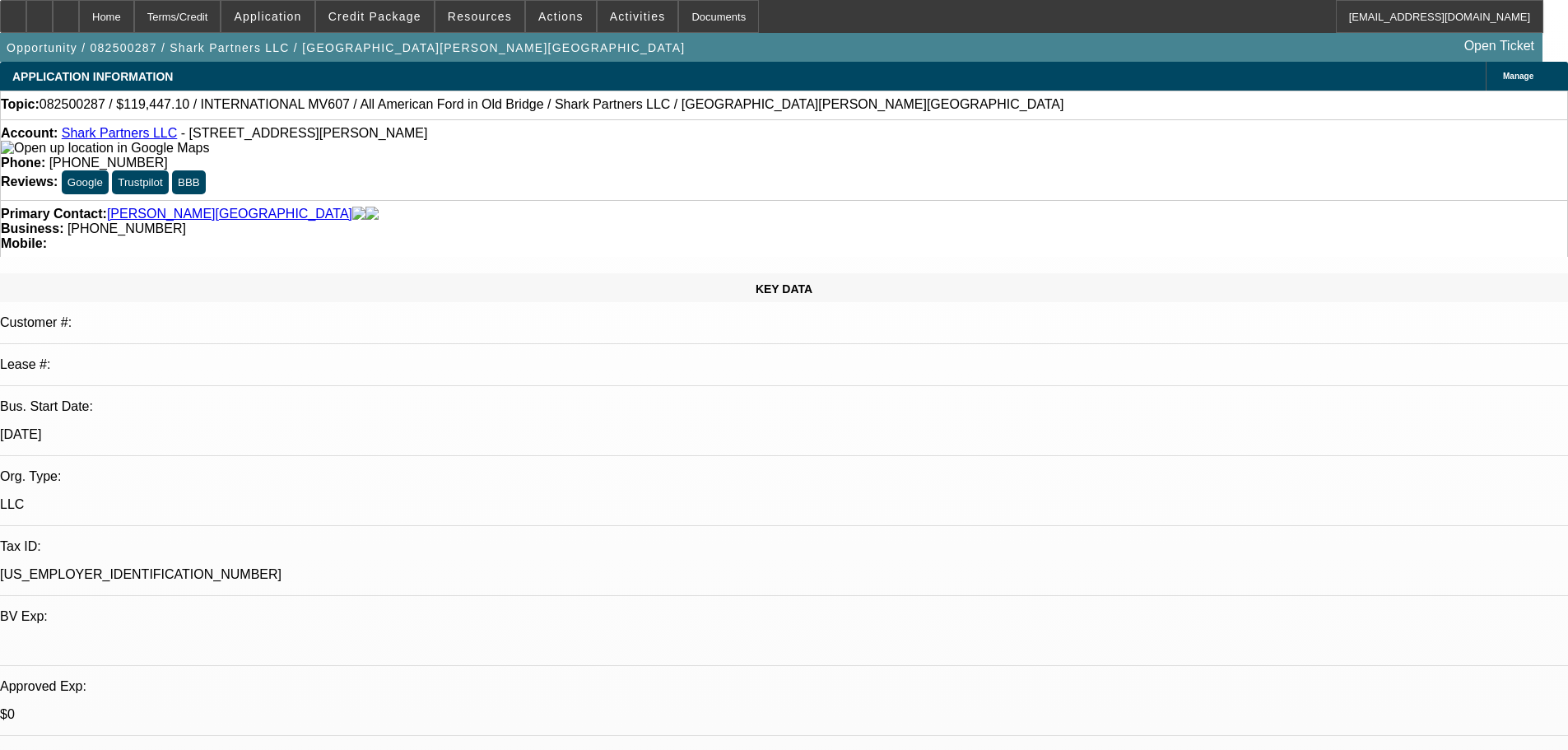
select select "2"
select select "0.1"
select select "4"
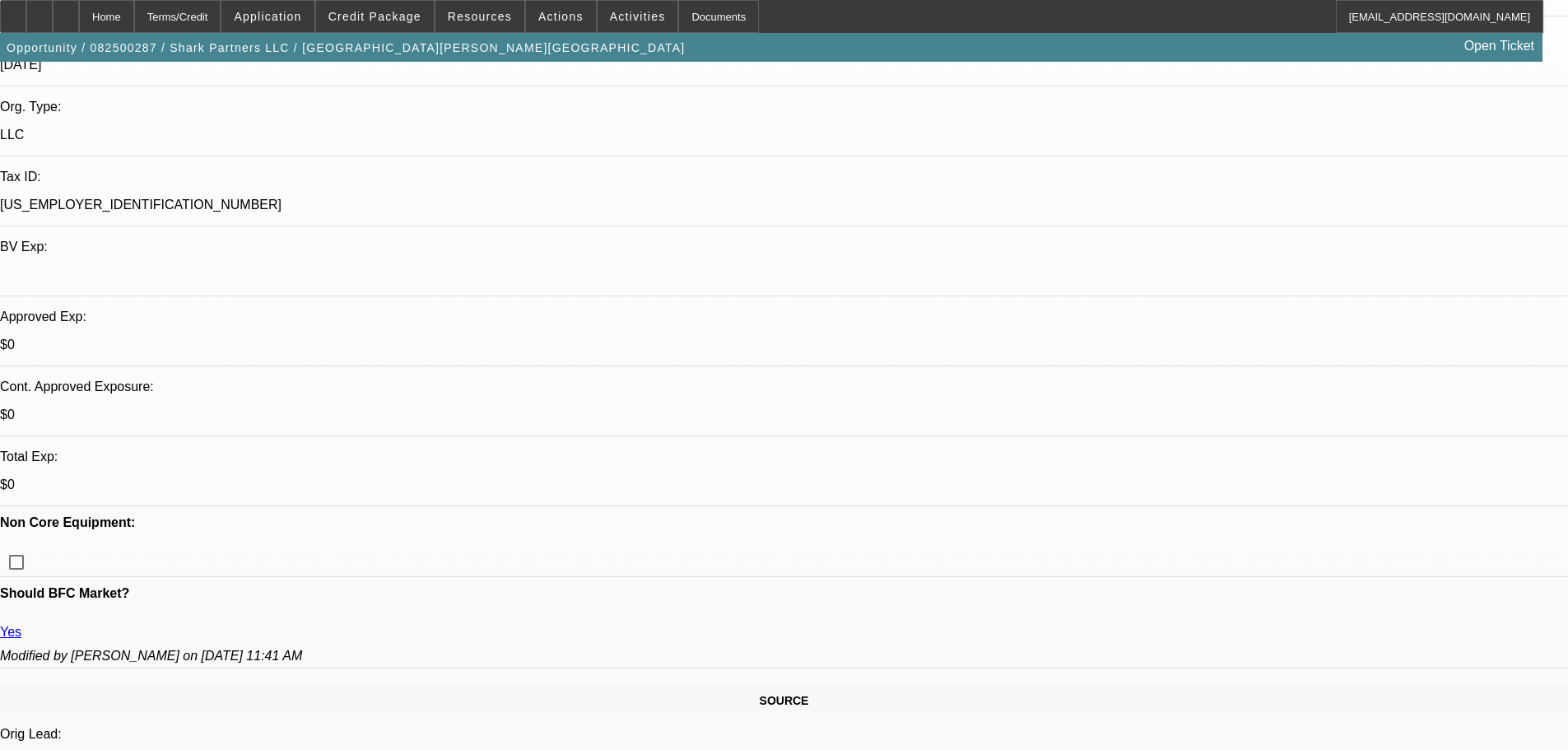
scroll to position [330, 0]
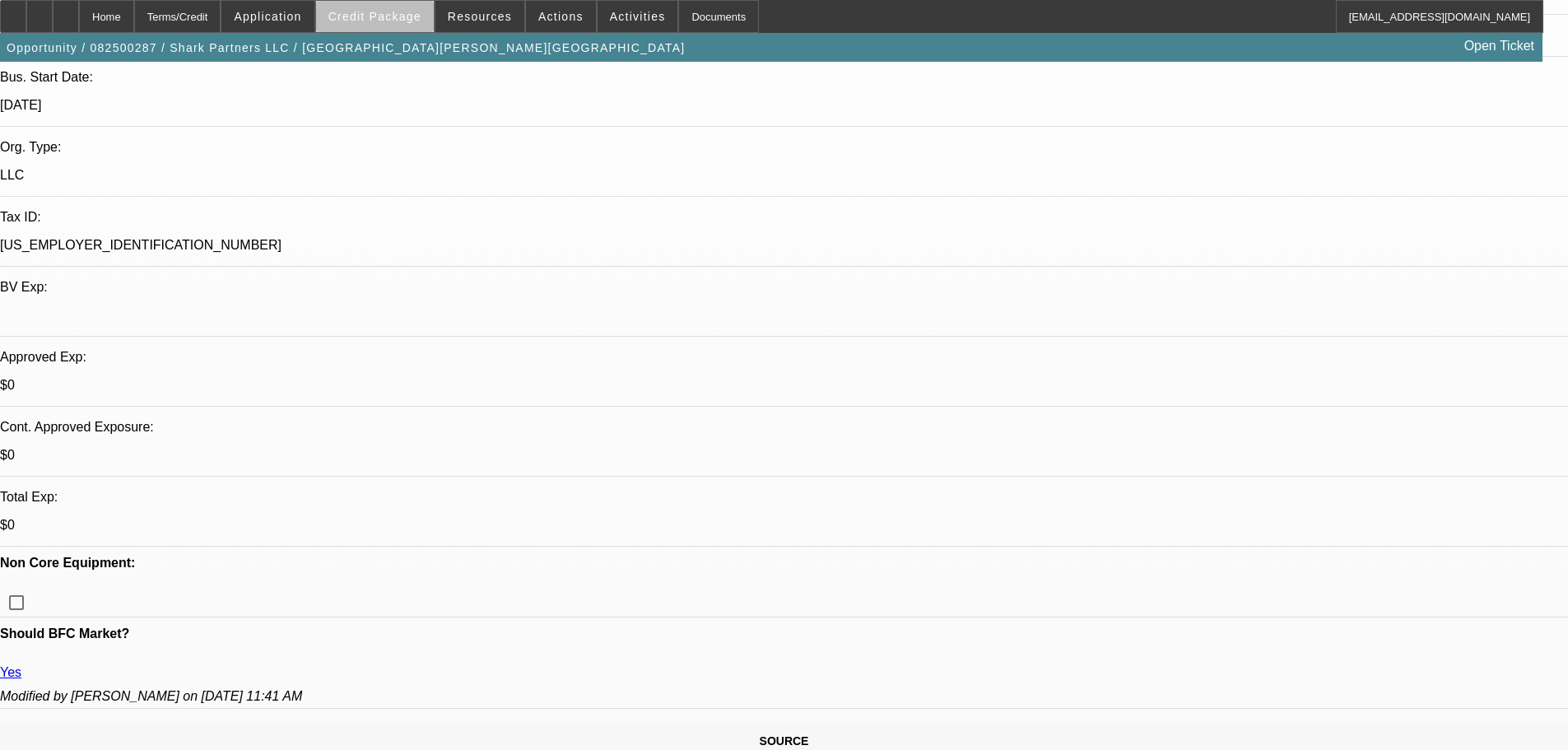
click at [411, 23] on span "Credit Package" at bounding box center [375, 16] width 93 height 13
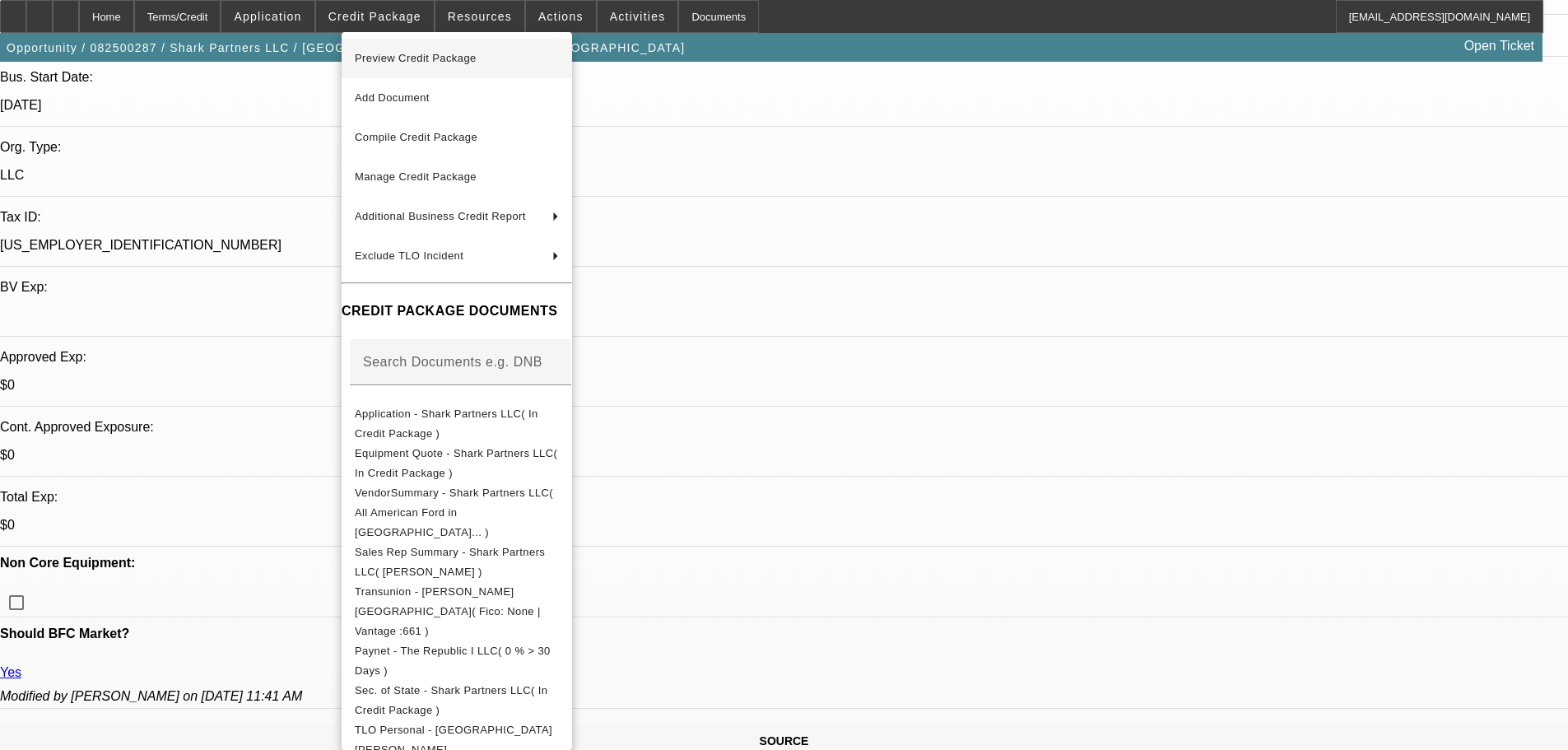
click at [407, 71] on button "Preview Credit Package" at bounding box center [457, 59] width 230 height 40
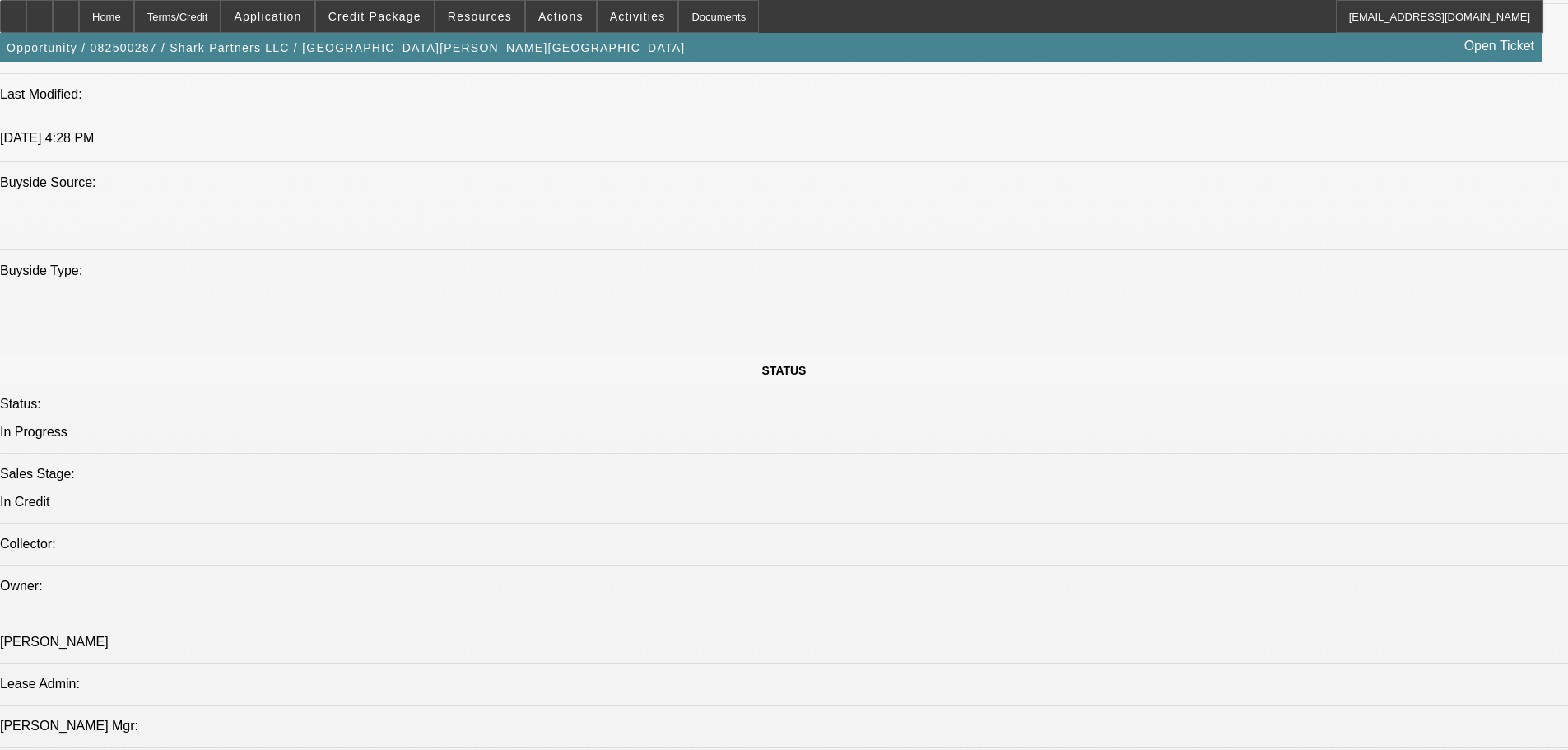
scroll to position [1564, 0]
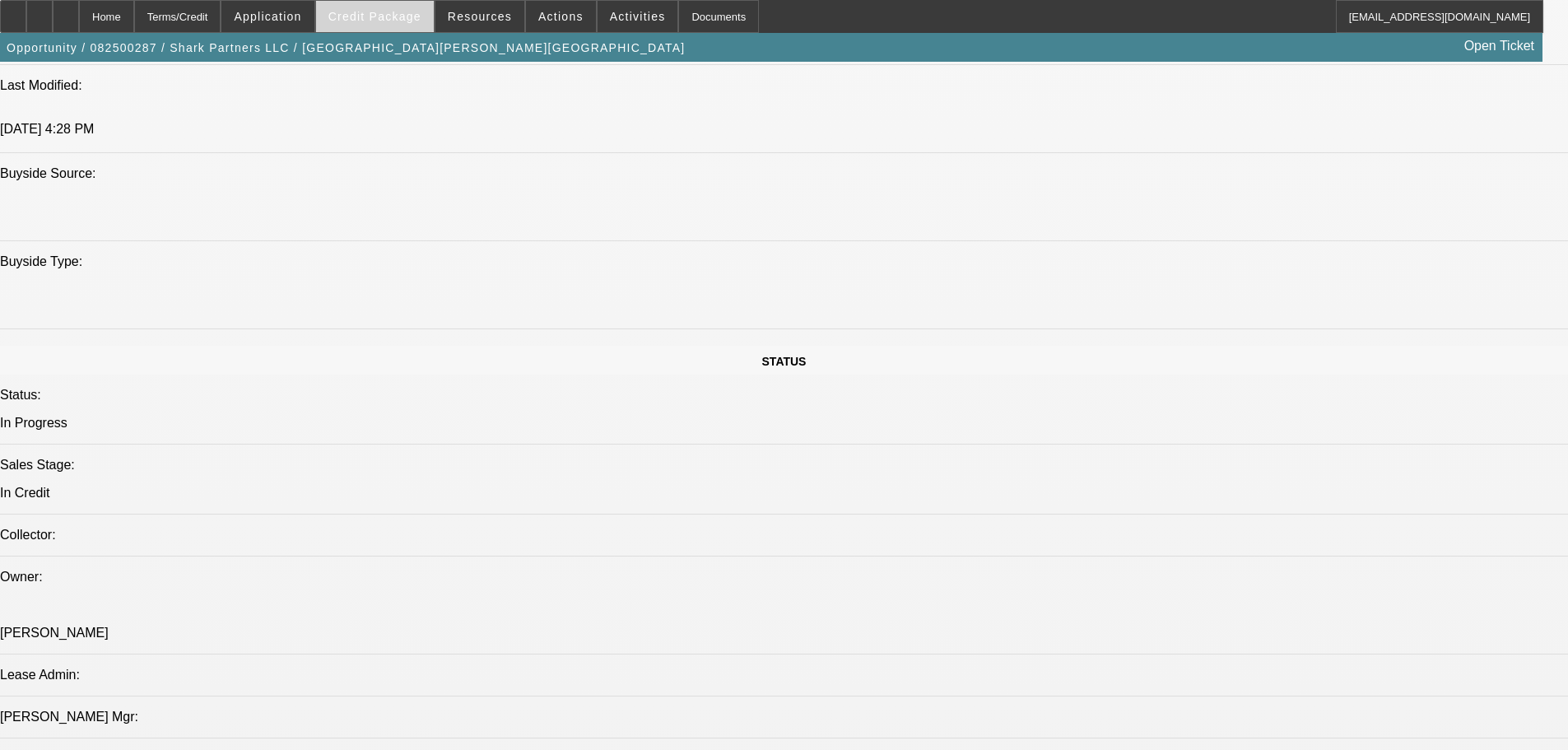
click at [394, 20] on span "Credit Package" at bounding box center [375, 16] width 93 height 13
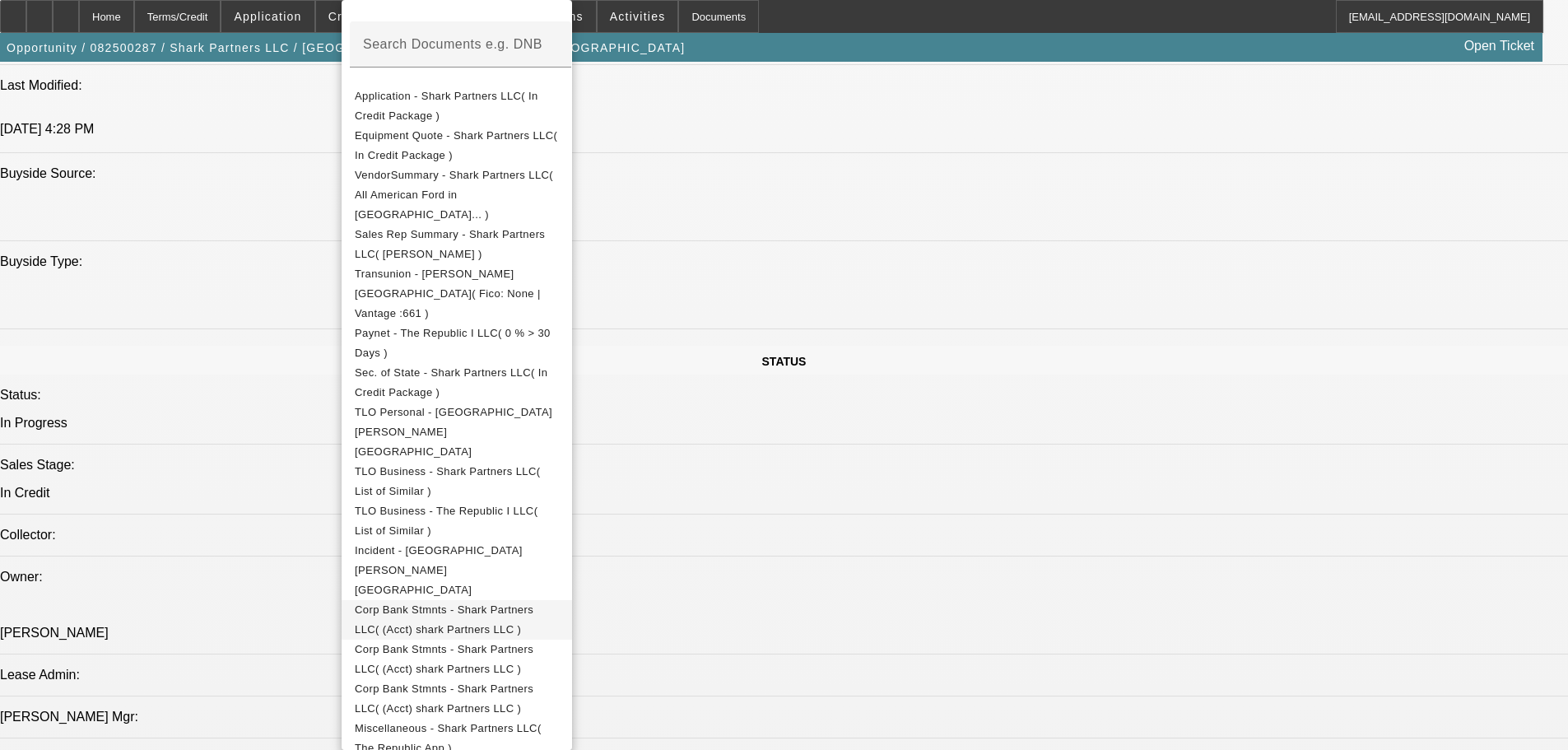
scroll to position [307, 0]
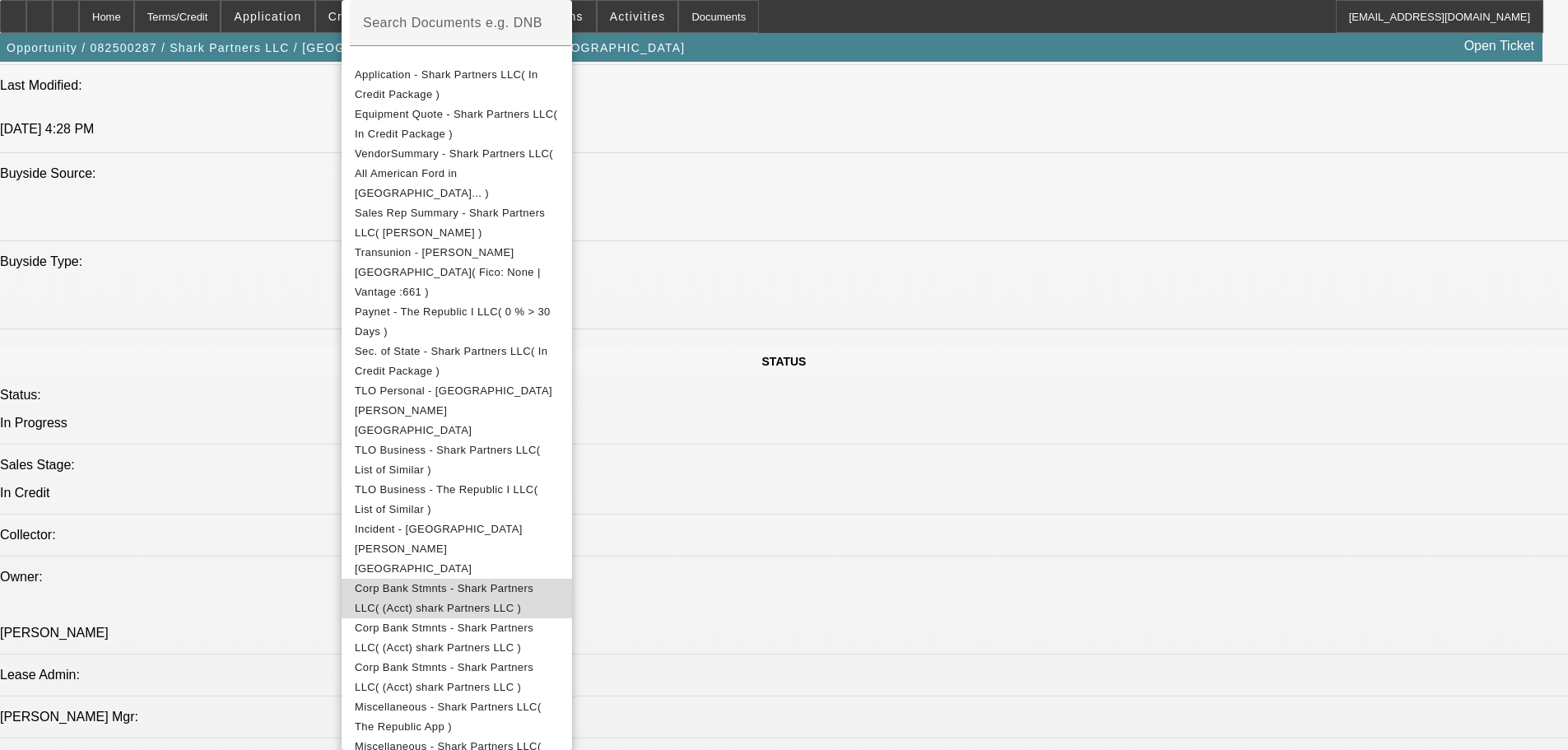
click at [438, 582] on span "Corp Bank Stmnts - Shark Partners LLC( (Acct) shark Partners LLC )" at bounding box center [444, 598] width 179 height 32
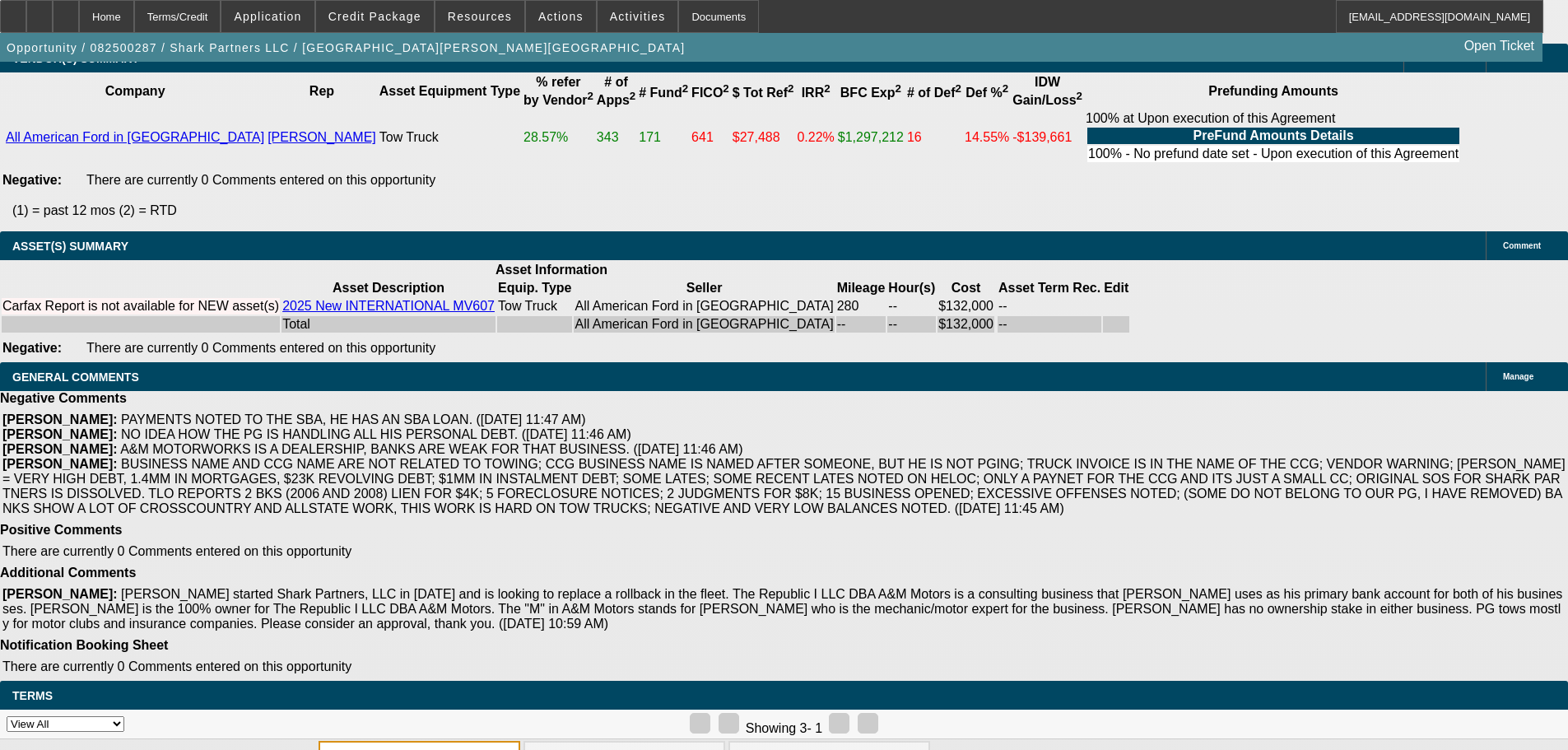
scroll to position [3571, 0]
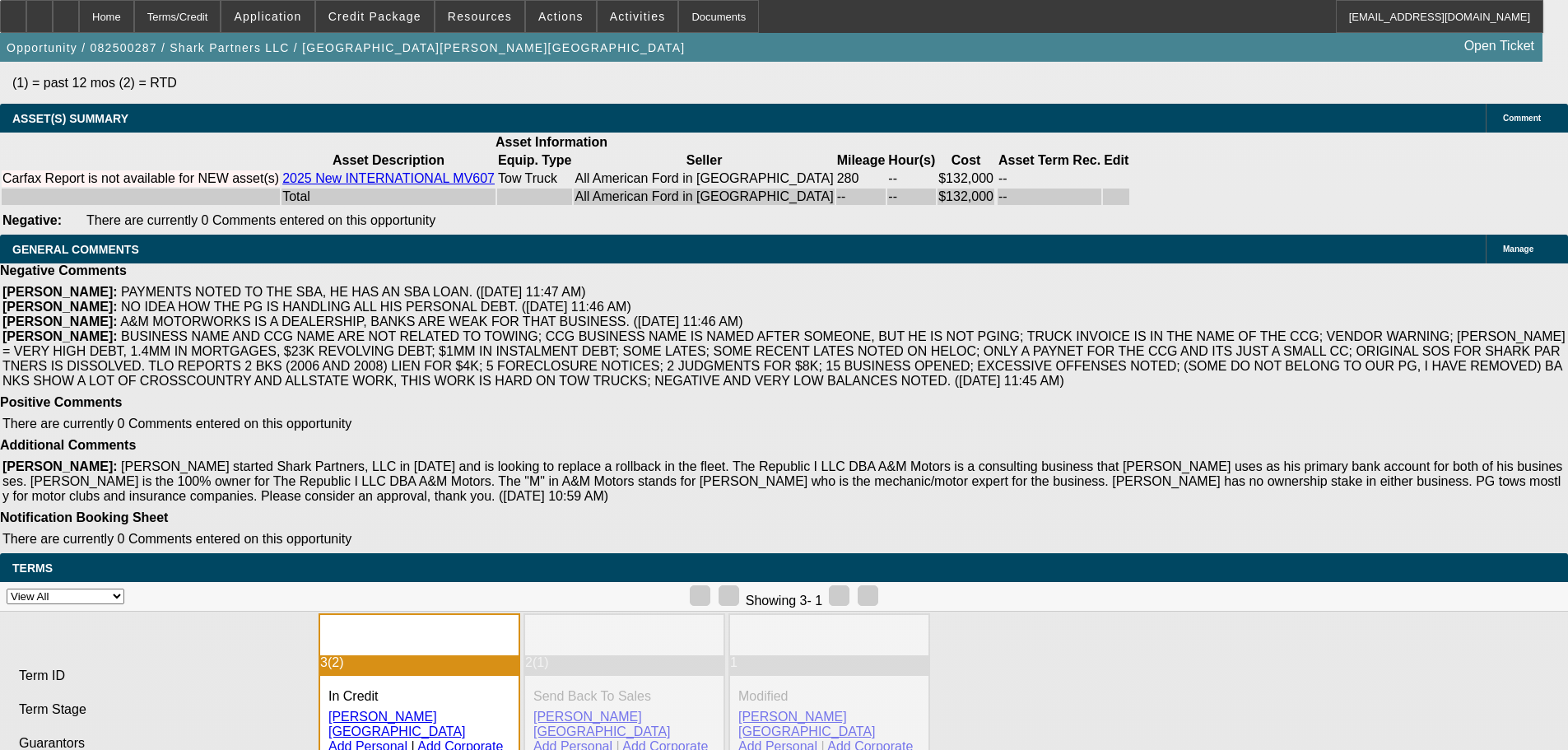
select select "6"
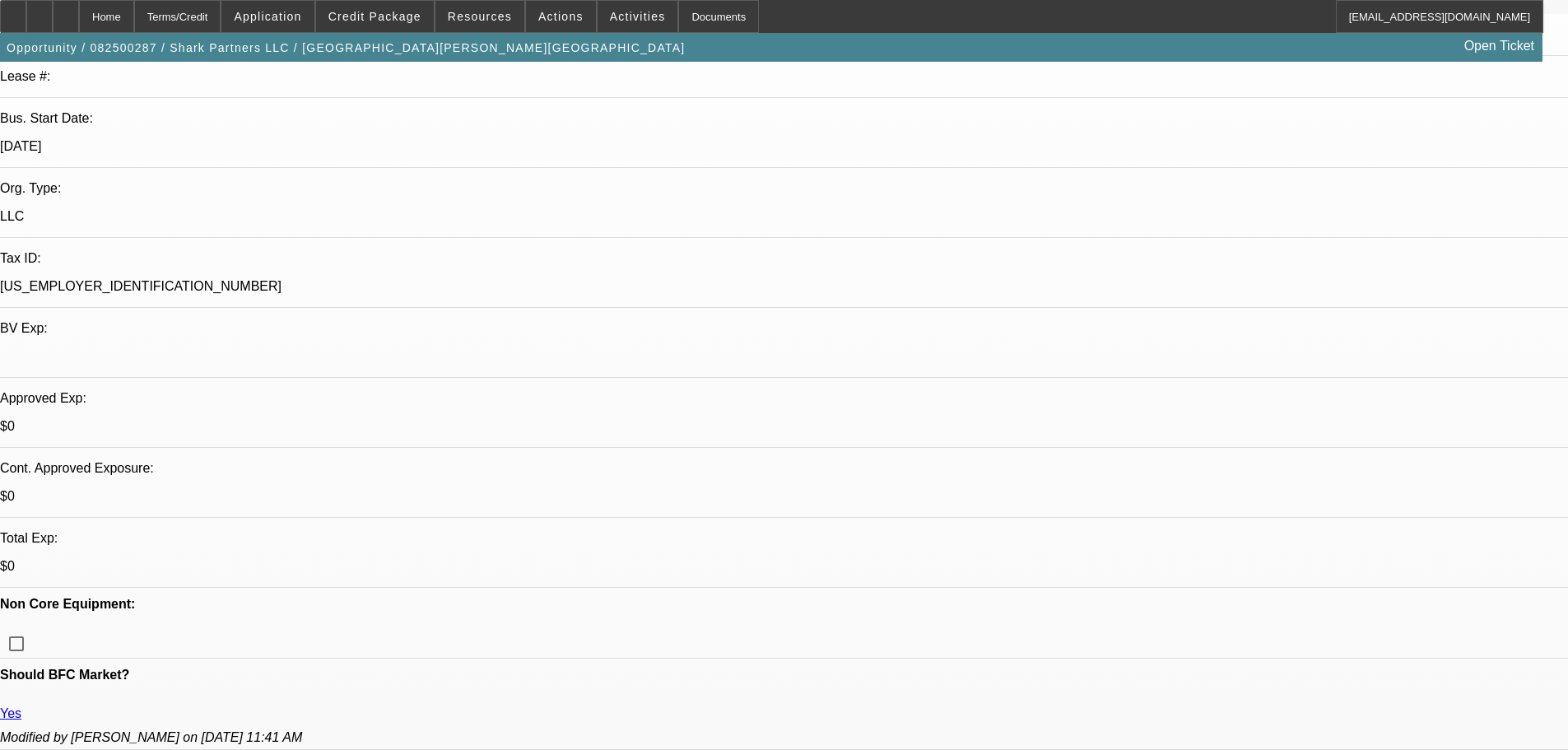
scroll to position [330, 0]
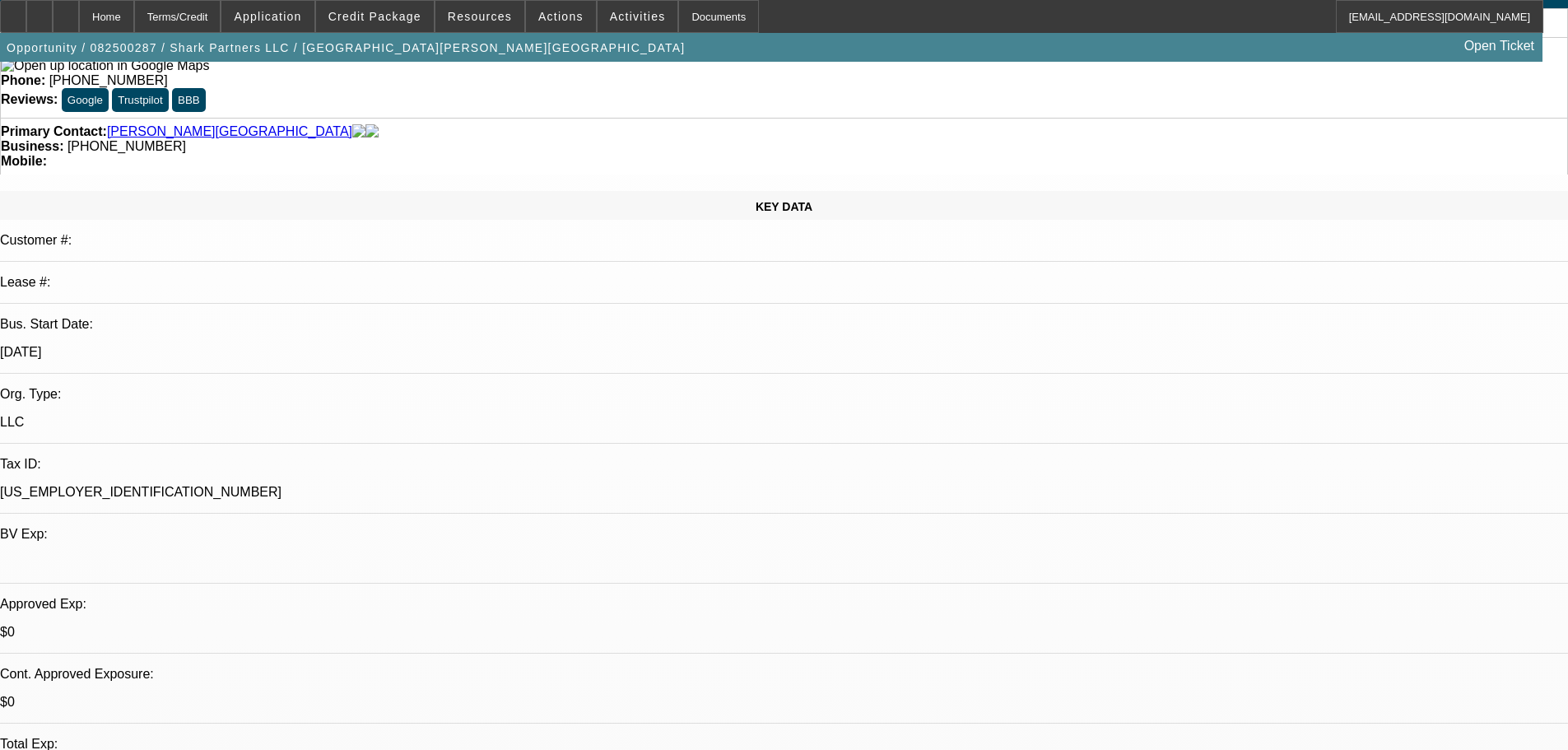
scroll to position [0, 0]
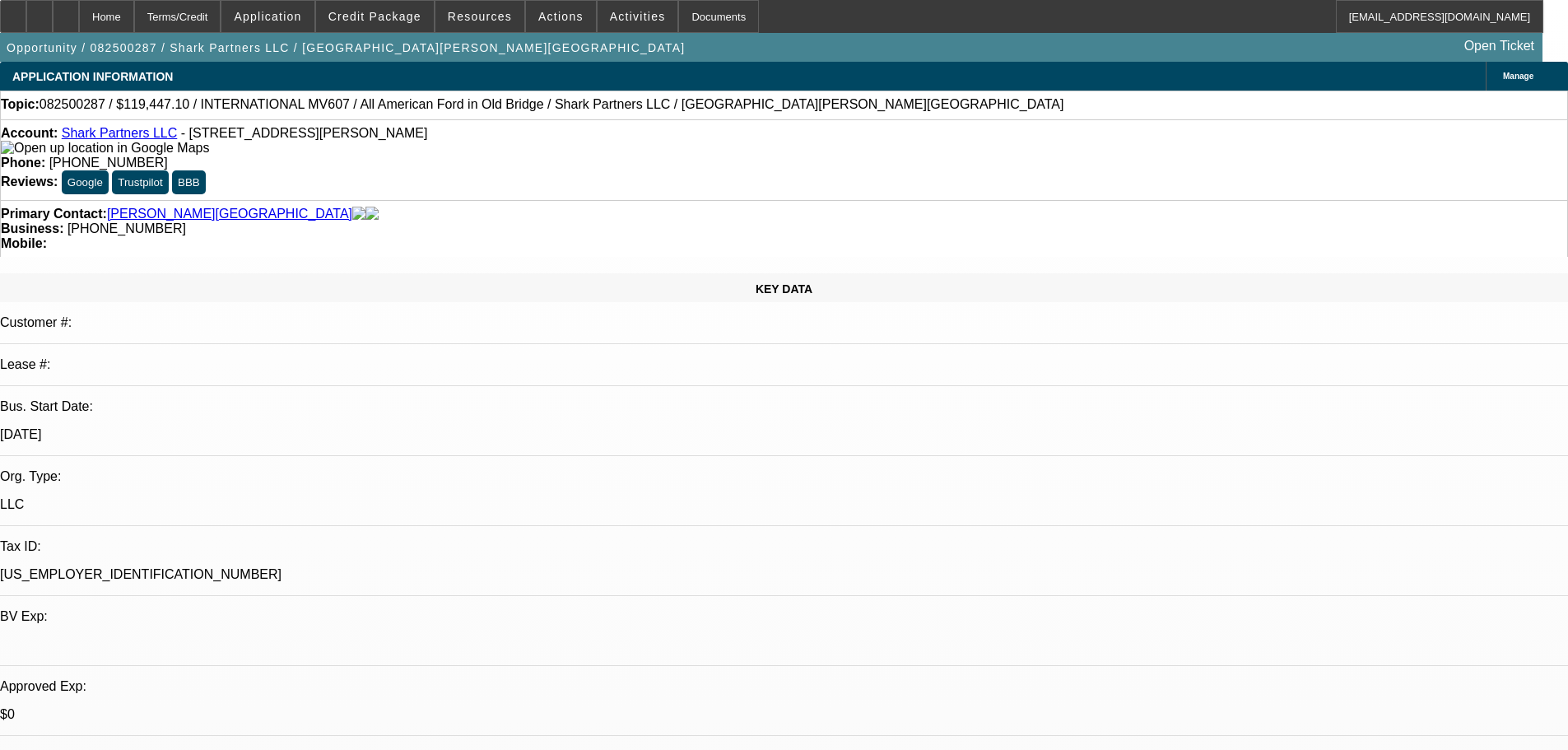
paste textarea "Sorry, but customers saying they will pay cash, will not get me to bend here. I…"
type textarea "Sorry, but customers saying they will pay cash, will not get me to bend here. I…"
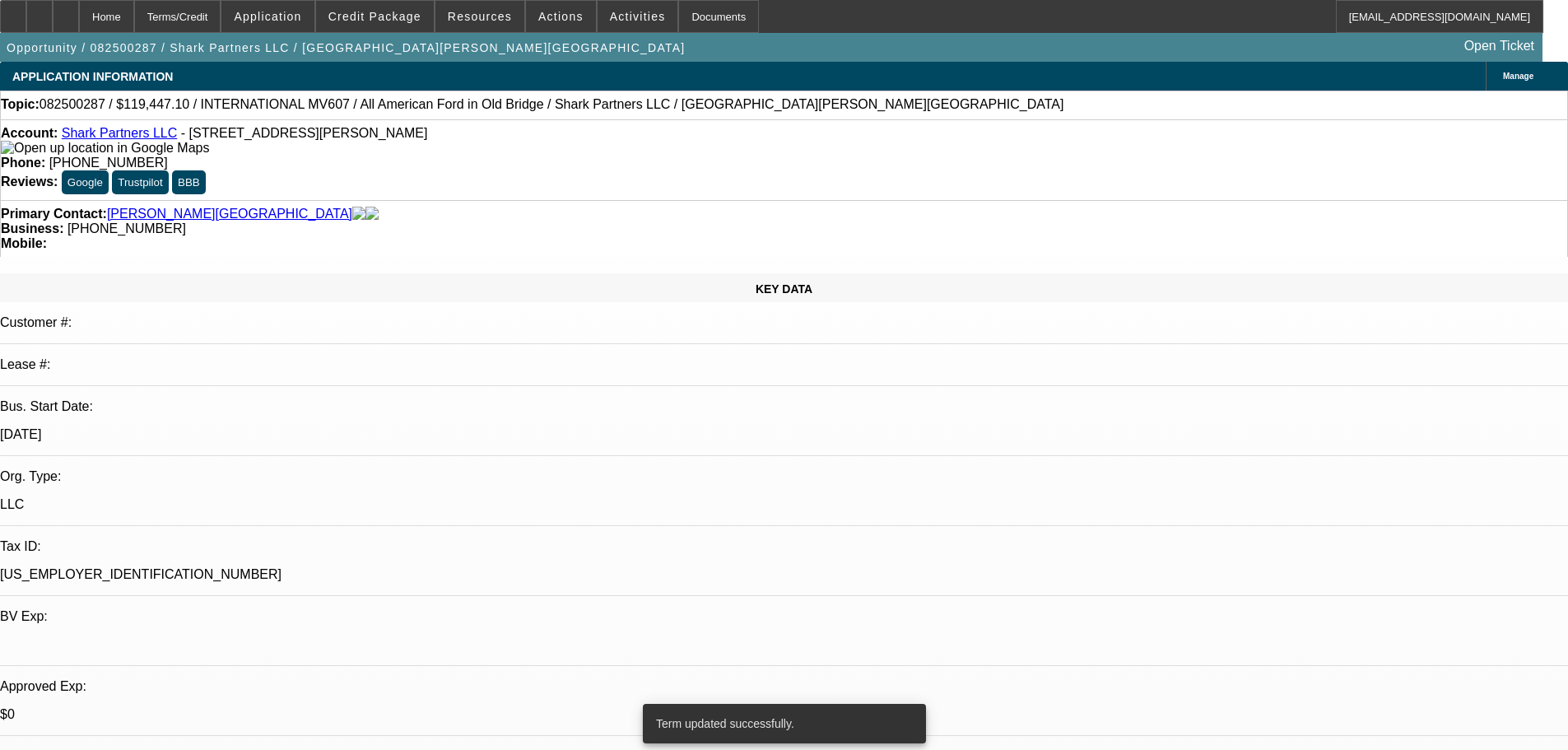
select select "0.1"
select select "2"
select select "0.1"
select select "4"
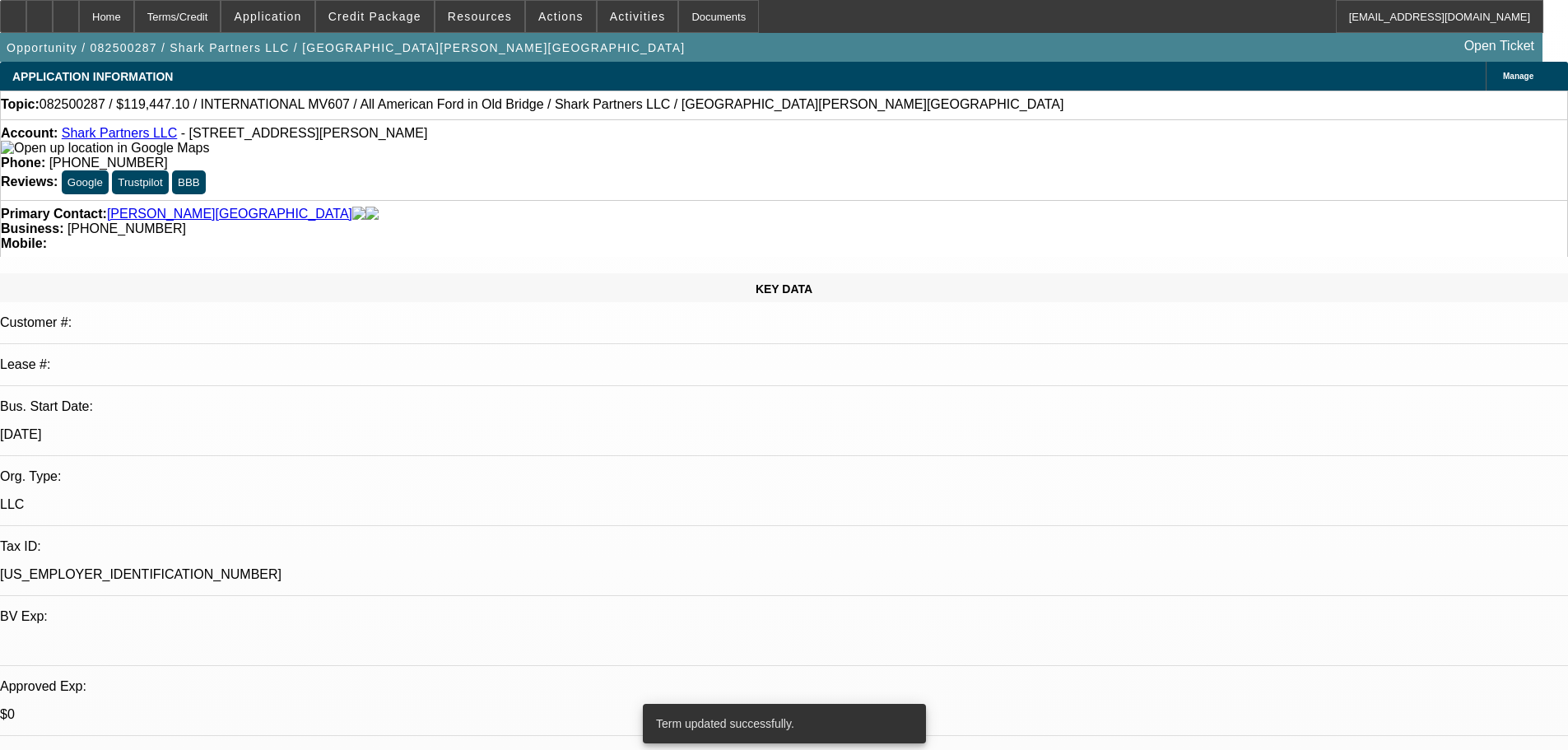
select select "0.1"
select select "2"
select select "0.1"
select select "4"
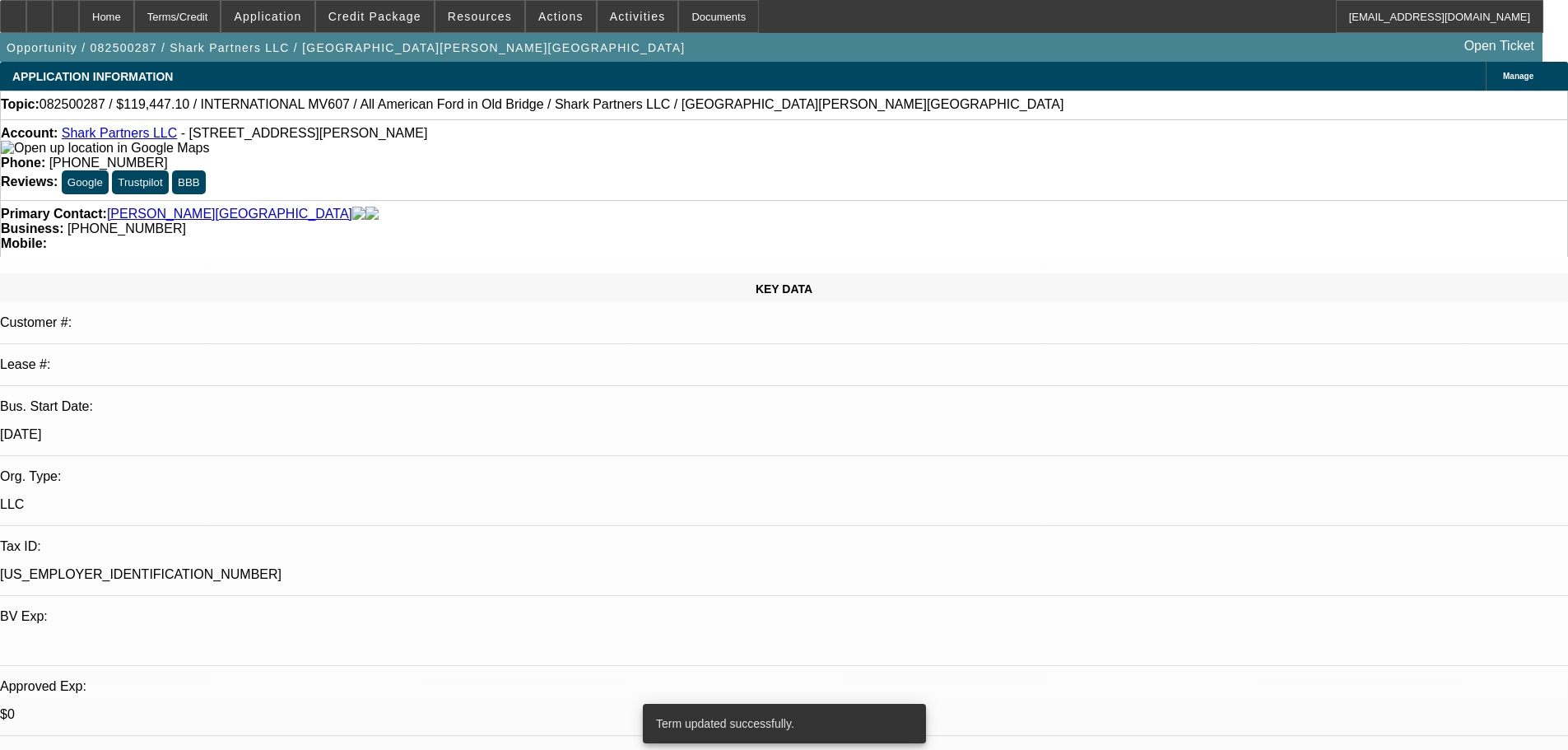
select select "0.1"
select select "2"
select select "0.1"
select select "4"
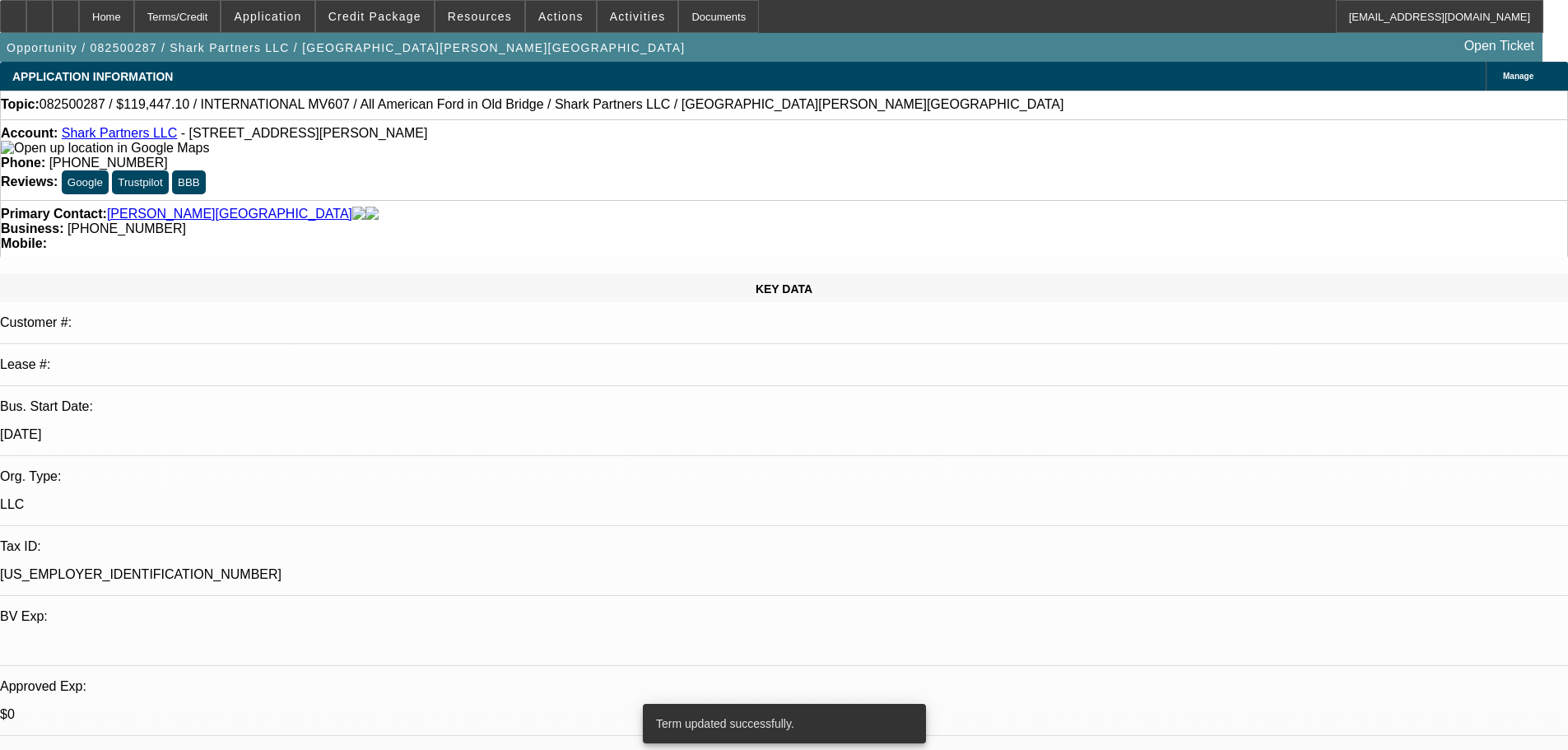
select select "2"
select select "0.1"
select select "4"
